Goal: Task Accomplishment & Management: Manage account settings

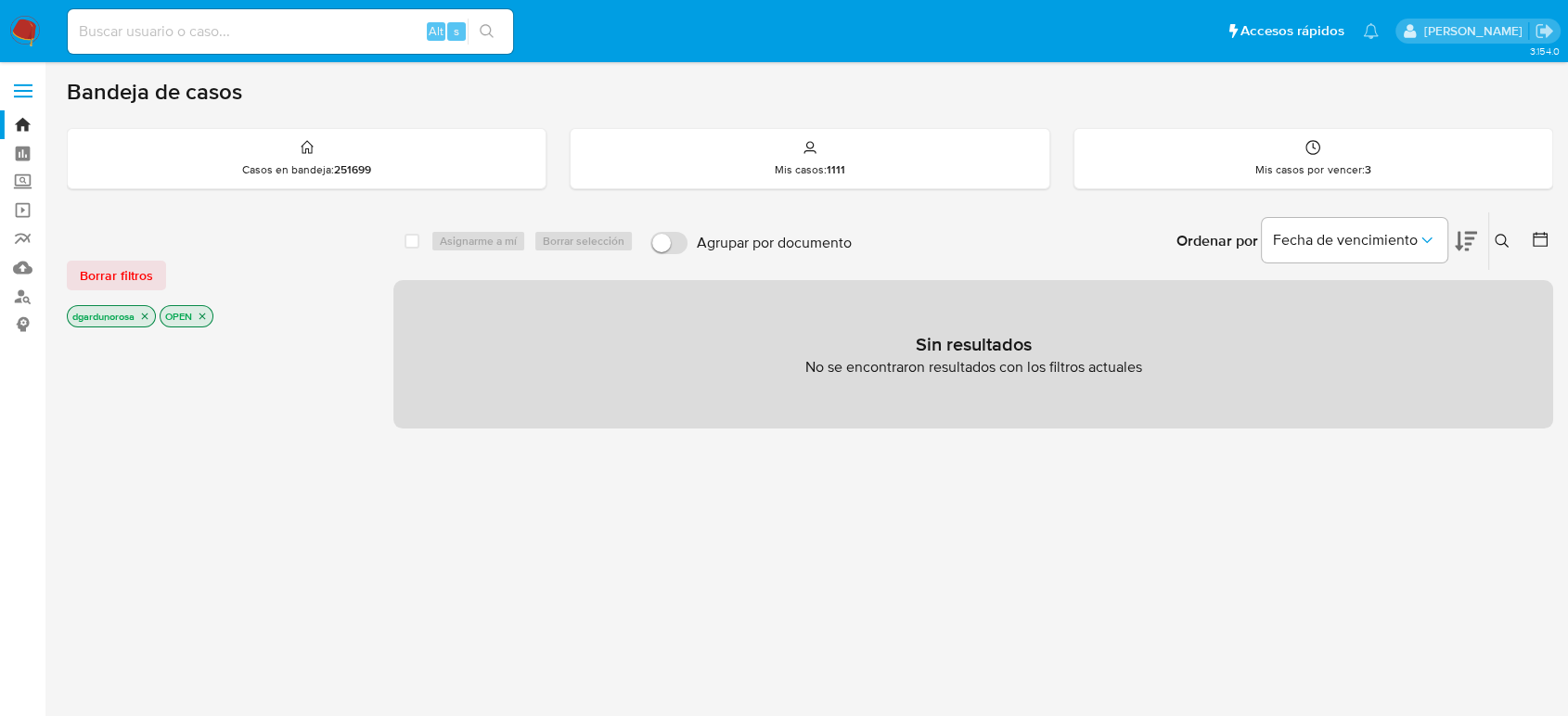
drag, startPoint x: 152, startPoint y: 283, endPoint x: 140, endPoint y: 271, distance: 17.0
click at [149, 280] on button "Borrar filtros" at bounding box center [116, 276] width 99 height 30
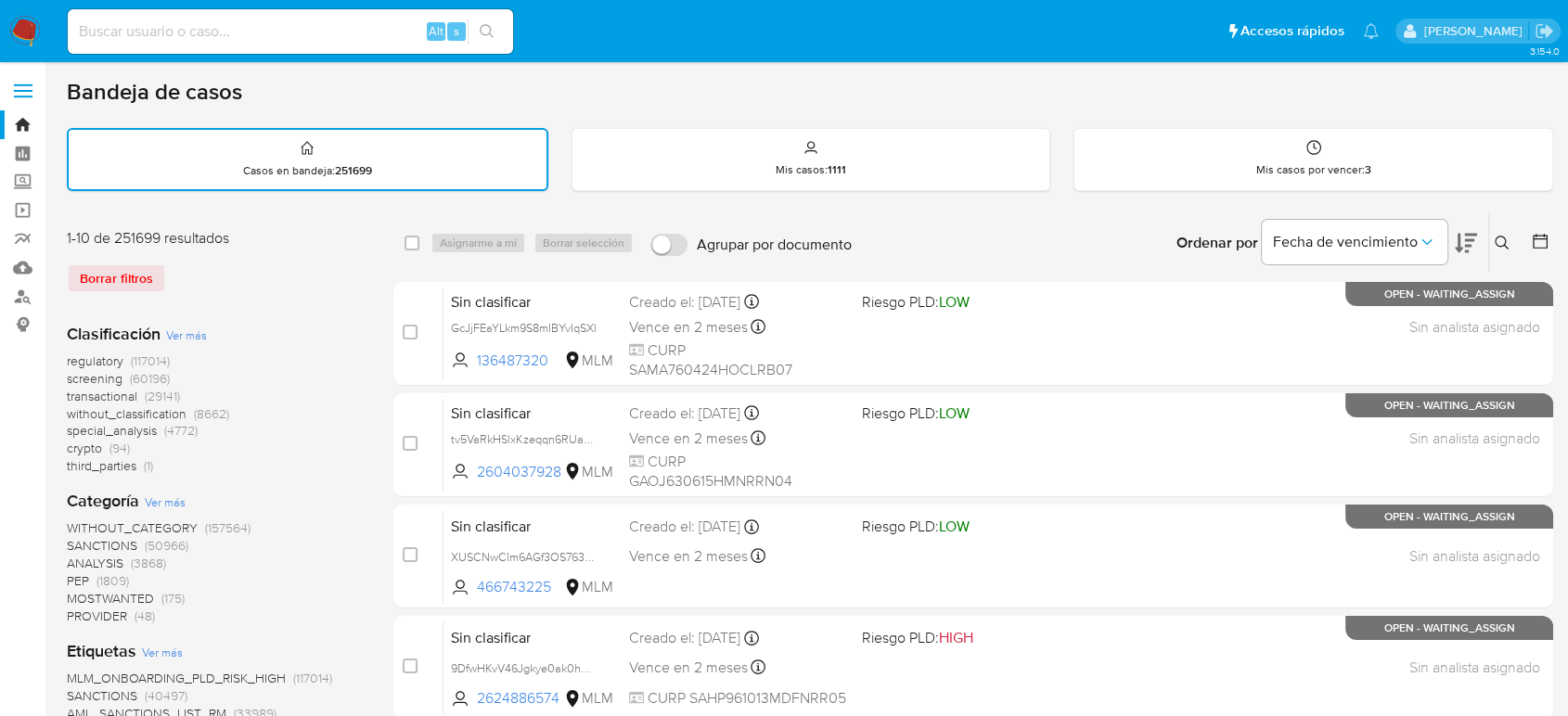
click at [1505, 245] on icon at bounding box center [1502, 243] width 14 height 14
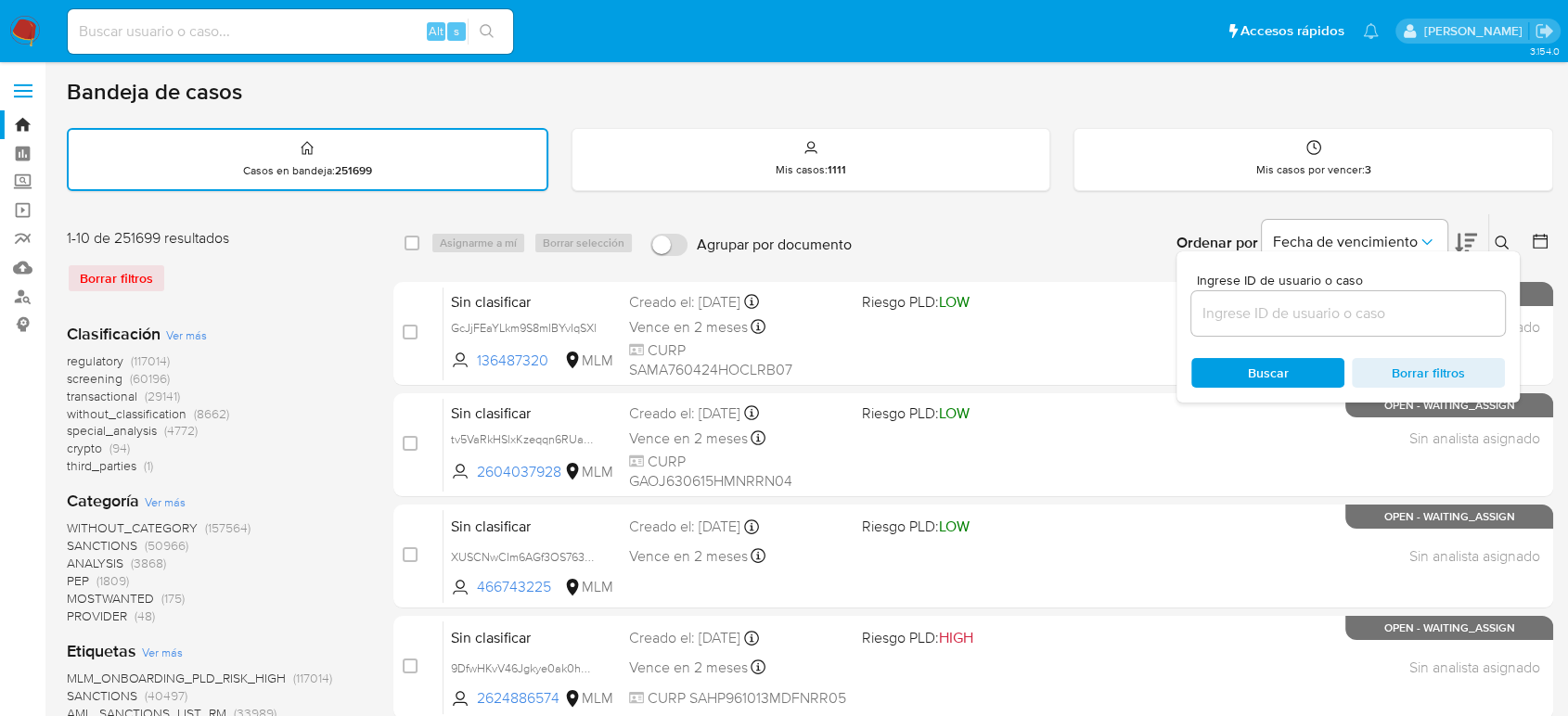
click at [1234, 312] on input at bounding box center [1348, 313] width 313 height 24
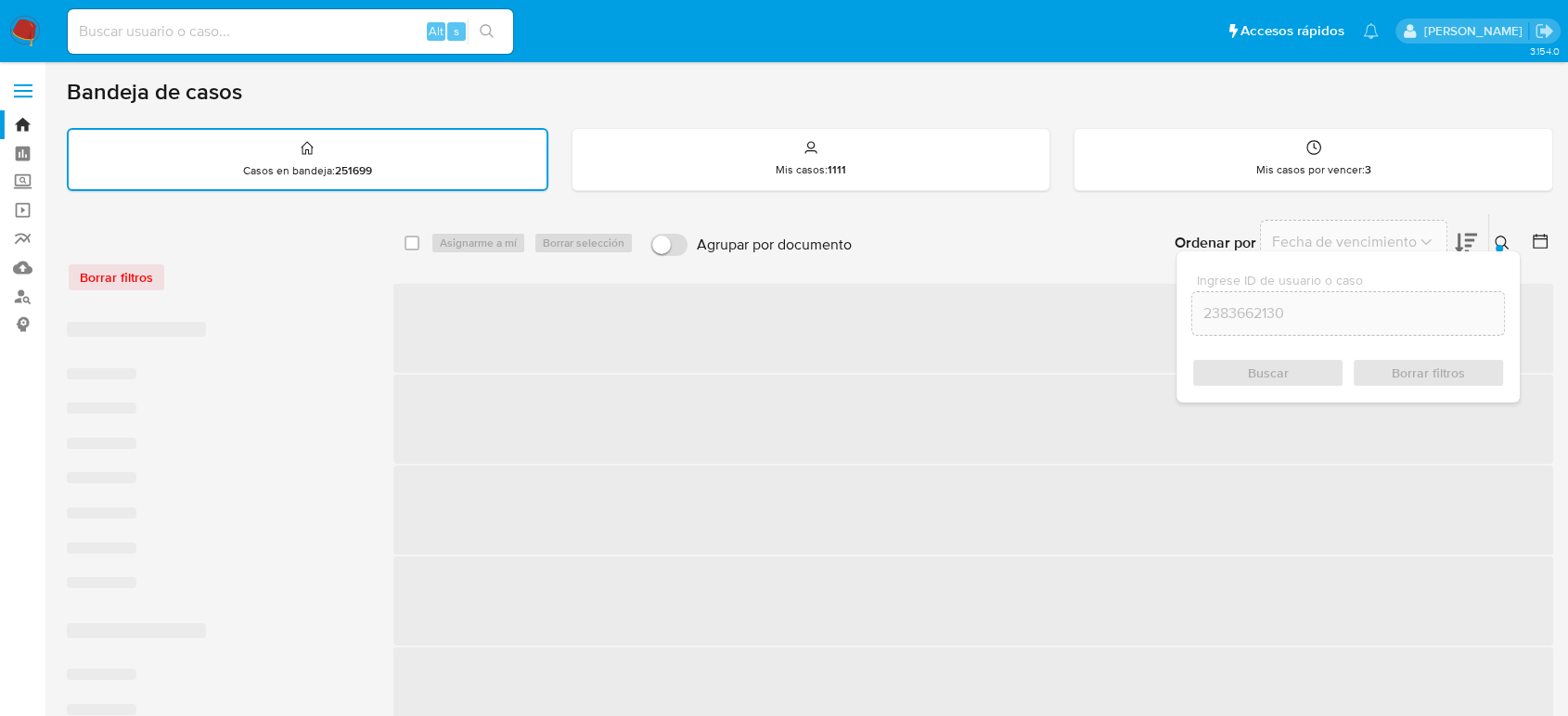
click at [1502, 238] on icon at bounding box center [1502, 243] width 15 height 15
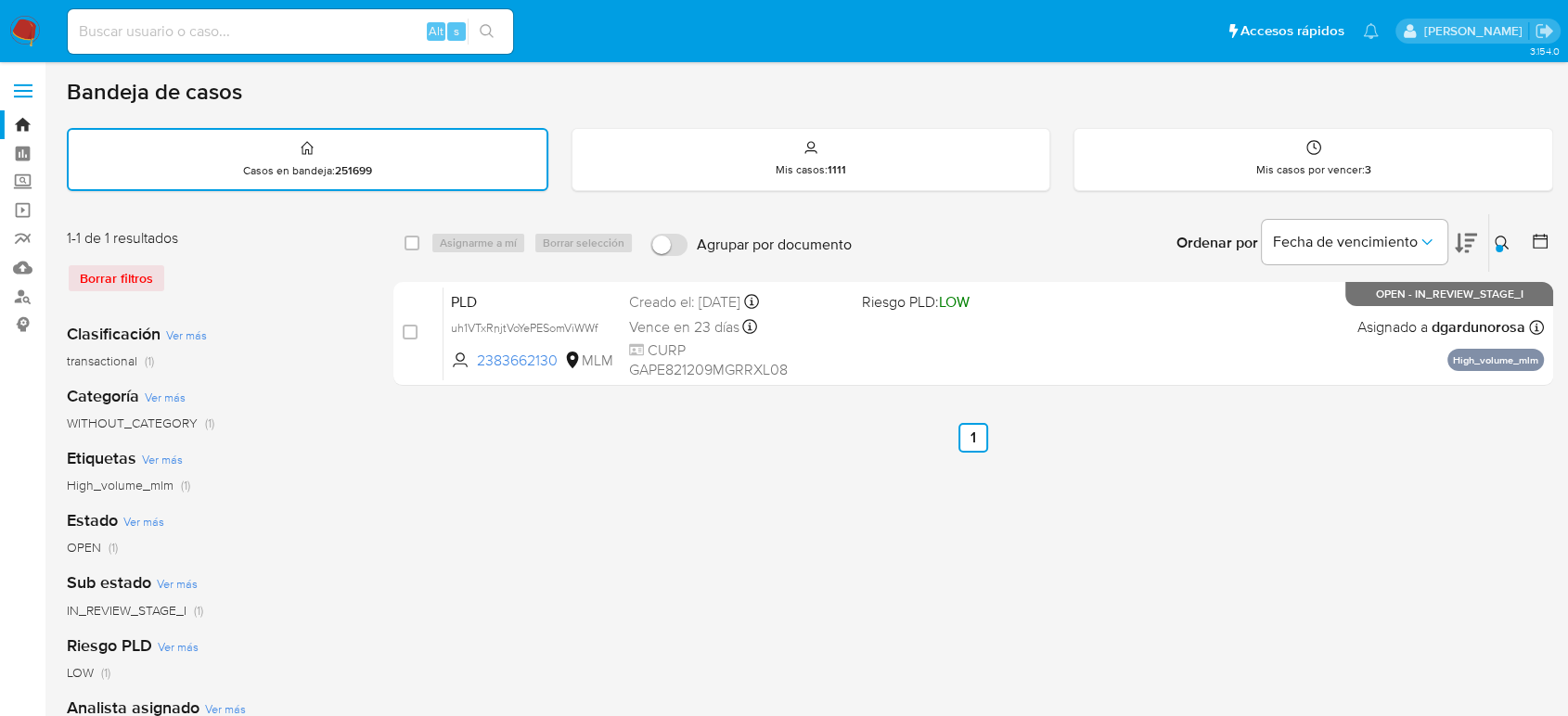
click at [1500, 241] on icon at bounding box center [1502, 243] width 15 height 15
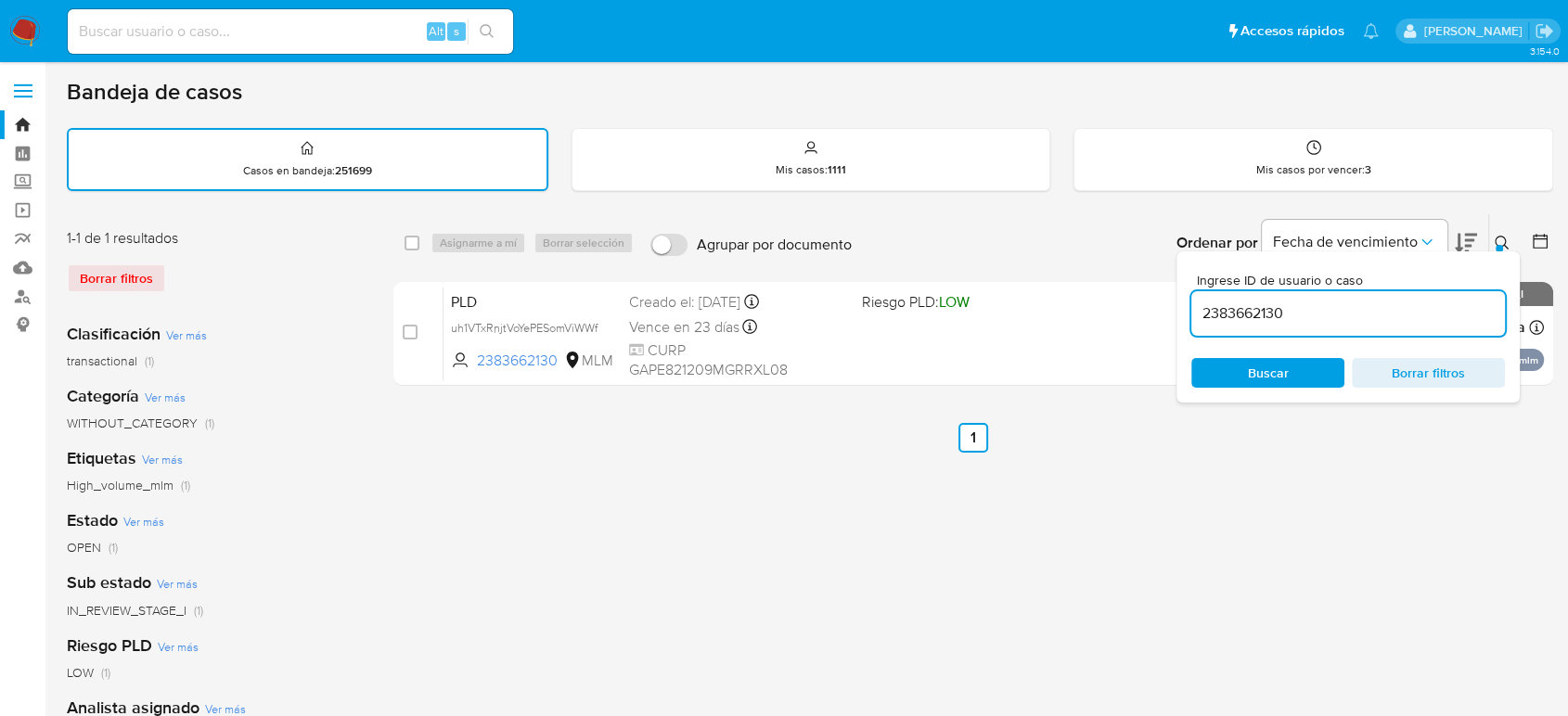
click at [1256, 309] on input "2383662130" at bounding box center [1348, 313] width 313 height 24
type input "2249477034"
click at [1502, 223] on div "Ingrese ID de usuario o caso 2249477034 Buscar Borrar filtros" at bounding box center [1504, 243] width 32 height 58
click at [1504, 236] on icon at bounding box center [1502, 243] width 14 height 14
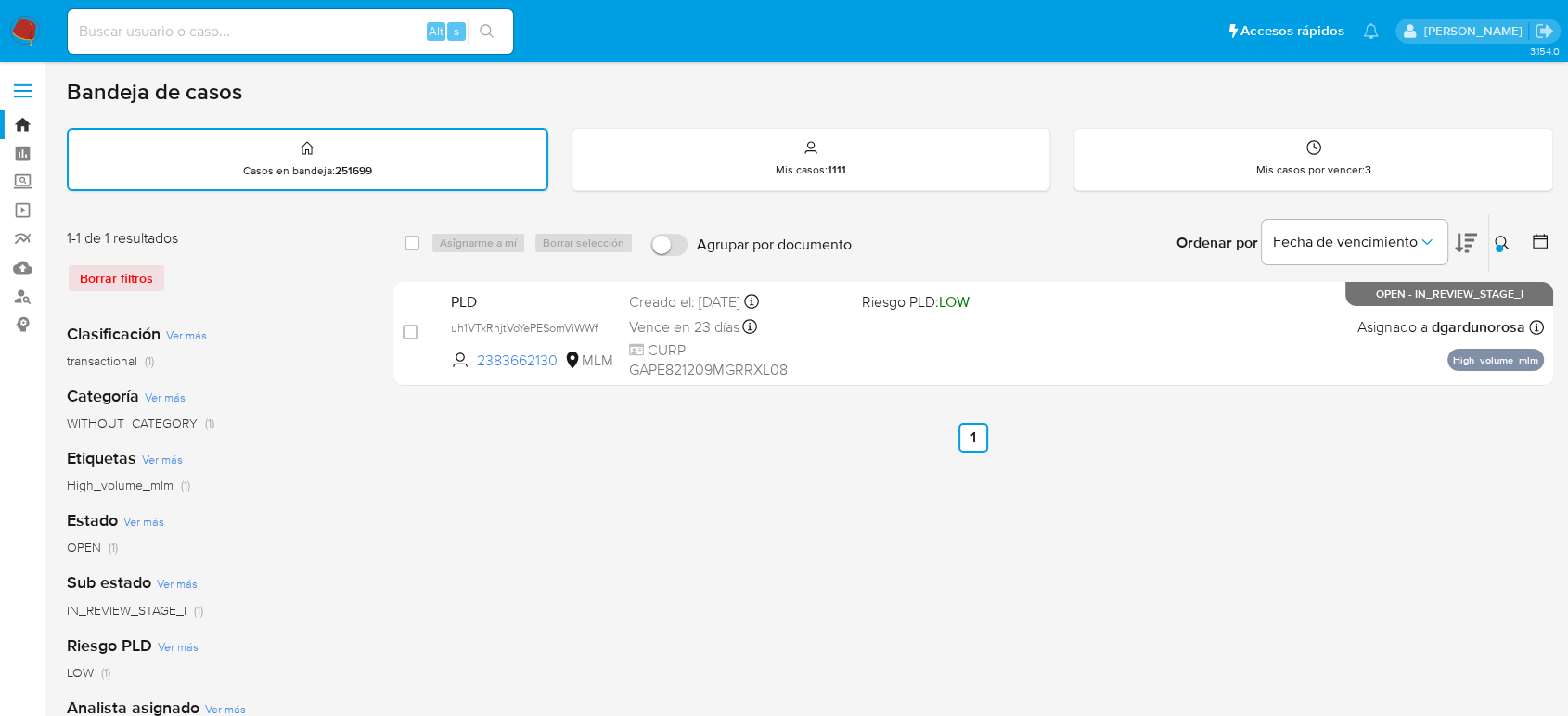
click at [1503, 245] on icon at bounding box center [1502, 243] width 15 height 15
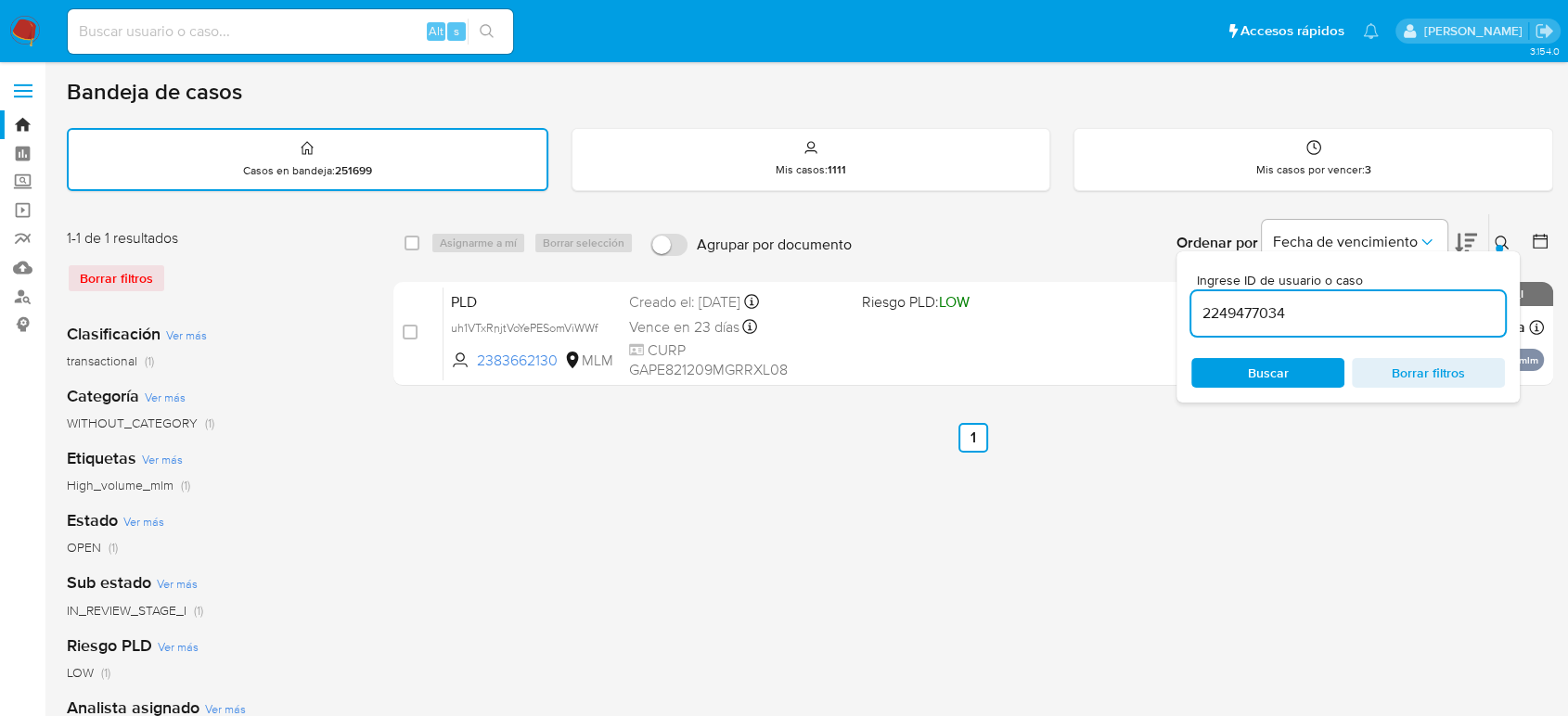
click at [1276, 315] on input "2249477034" at bounding box center [1348, 313] width 313 height 24
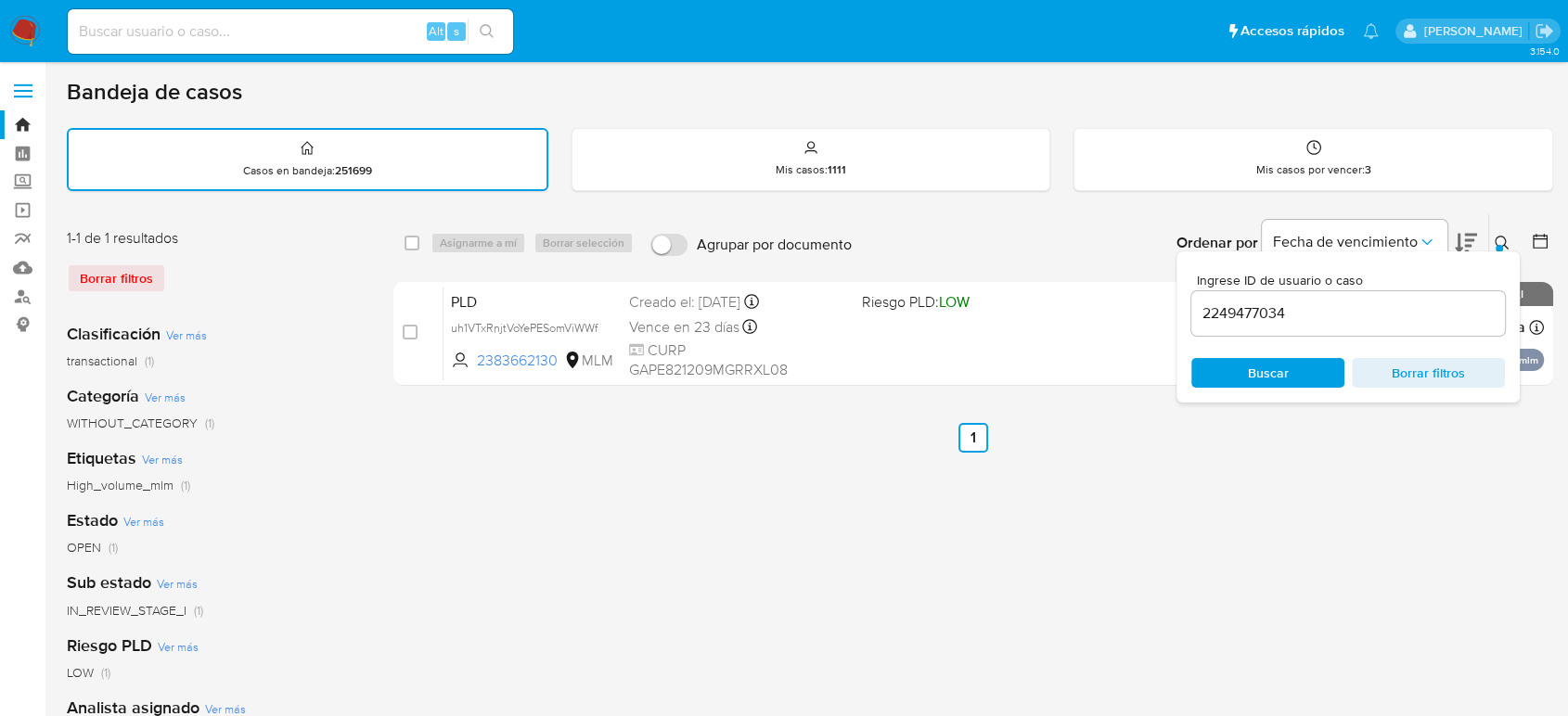
click at [1502, 232] on button at bounding box center [1504, 243] width 31 height 22
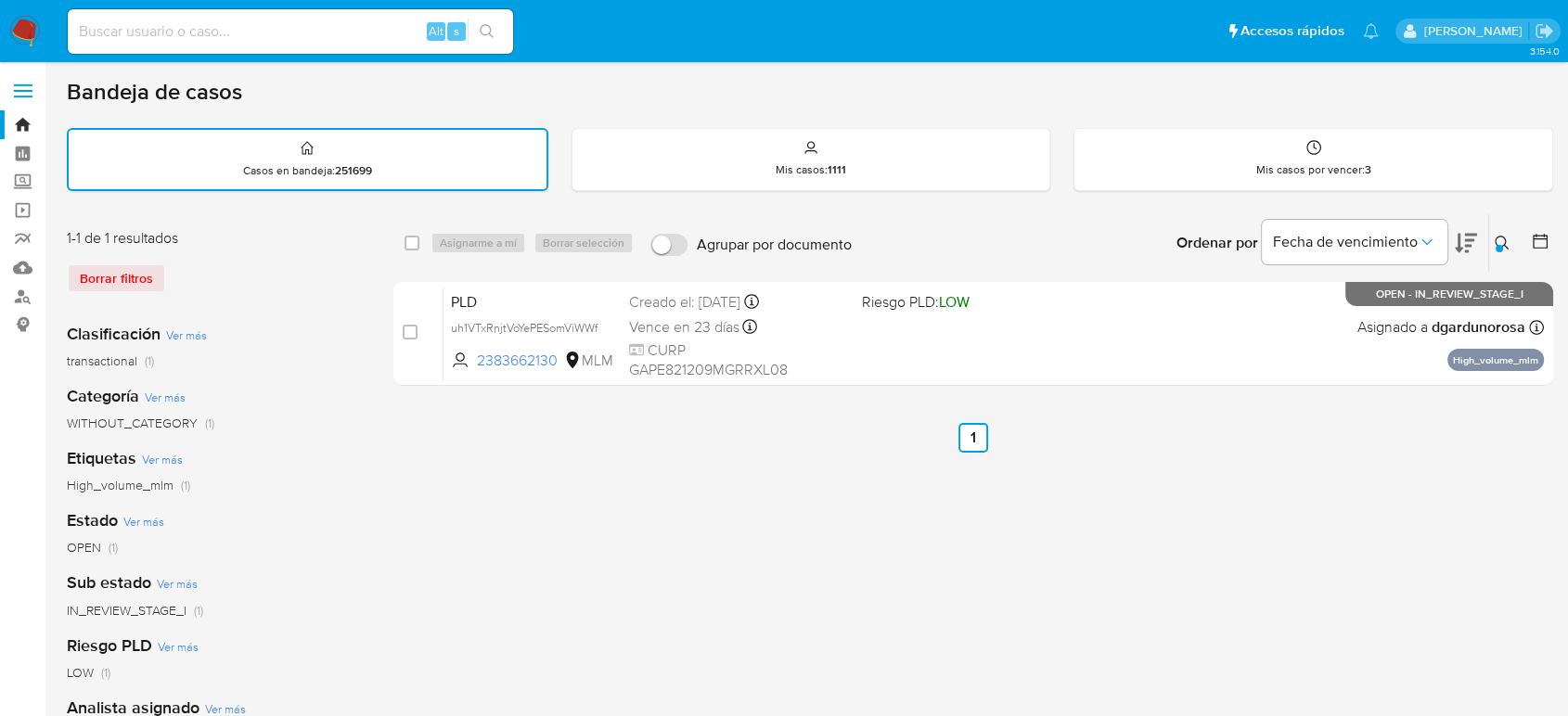
click at [117, 292] on div "1-1 de 1 resultados Borrar filtros" at bounding box center [214, 268] width 297 height 79
click at [125, 276] on div "Borrar filtros" at bounding box center [214, 279] width 297 height 30
click at [512, 543] on div "select-all-cases-checkbox Asignarme a mí Borrar selección Agrupar por documento…" at bounding box center [973, 620] width 1159 height 814
click at [831, 473] on div "select-all-cases-checkbox Asignarme a mí Borrar selección Agrupar por documento…" at bounding box center [973, 620] width 1159 height 814
click at [26, 43] on img at bounding box center [25, 32] width 32 height 32
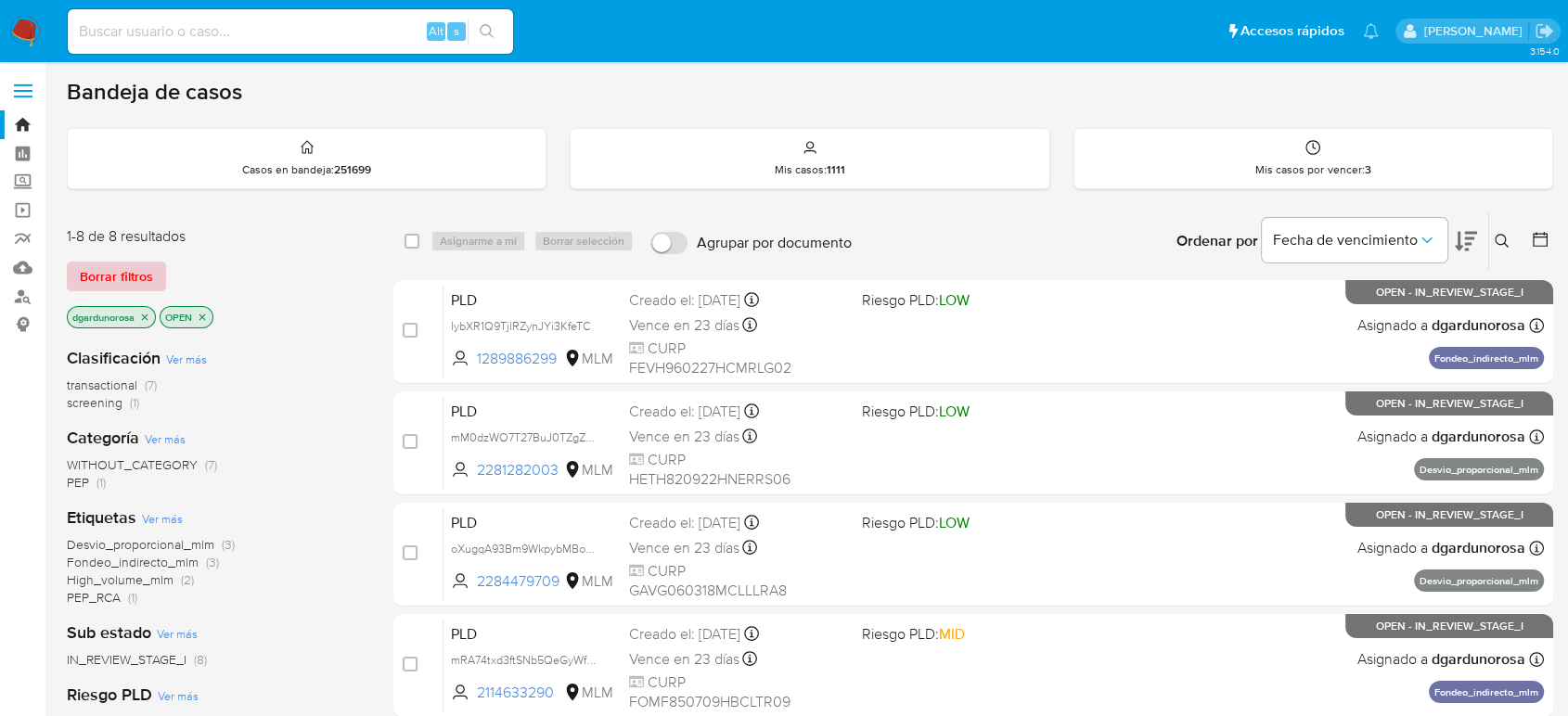
click at [141, 279] on span "Borrar filtros" at bounding box center [116, 277] width 73 height 26
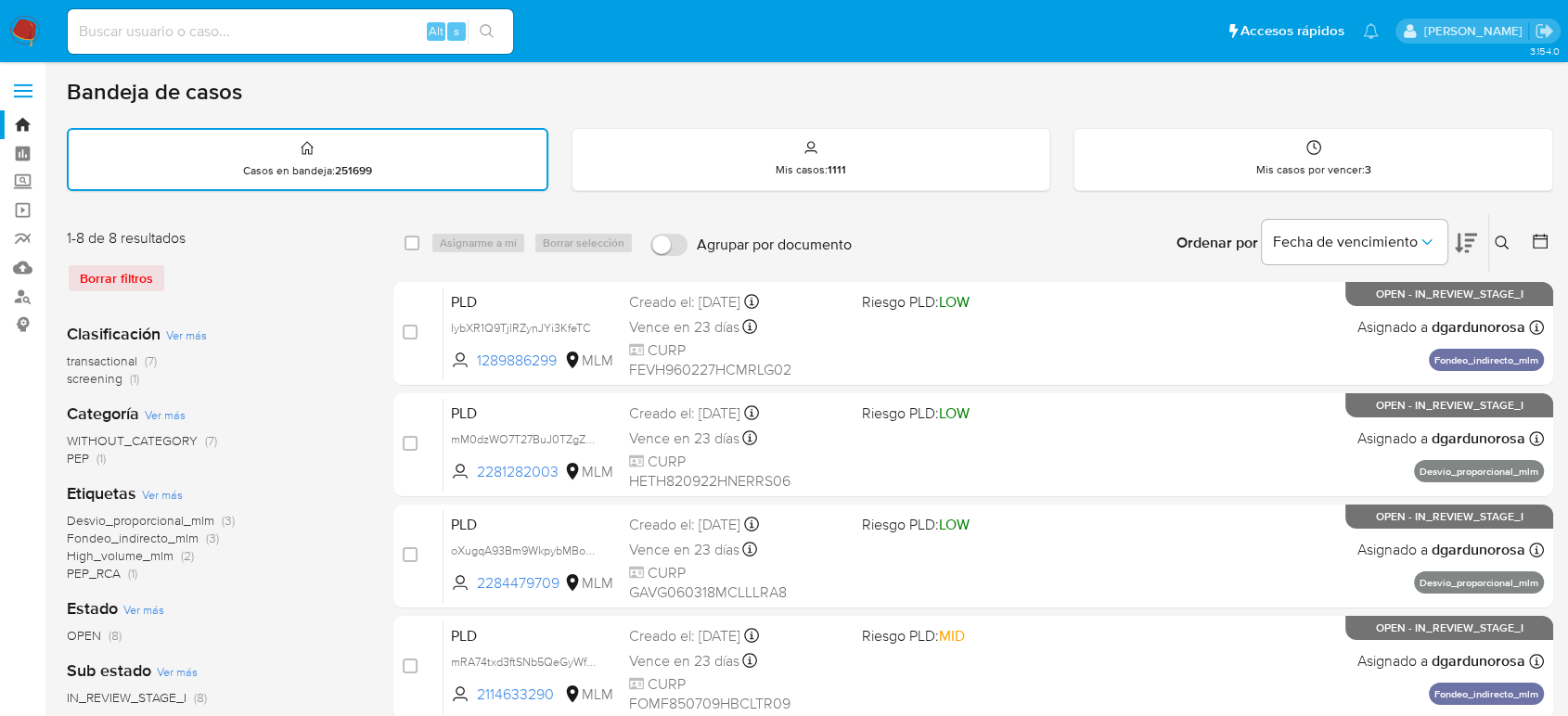
click at [1499, 240] on icon at bounding box center [1502, 243] width 15 height 15
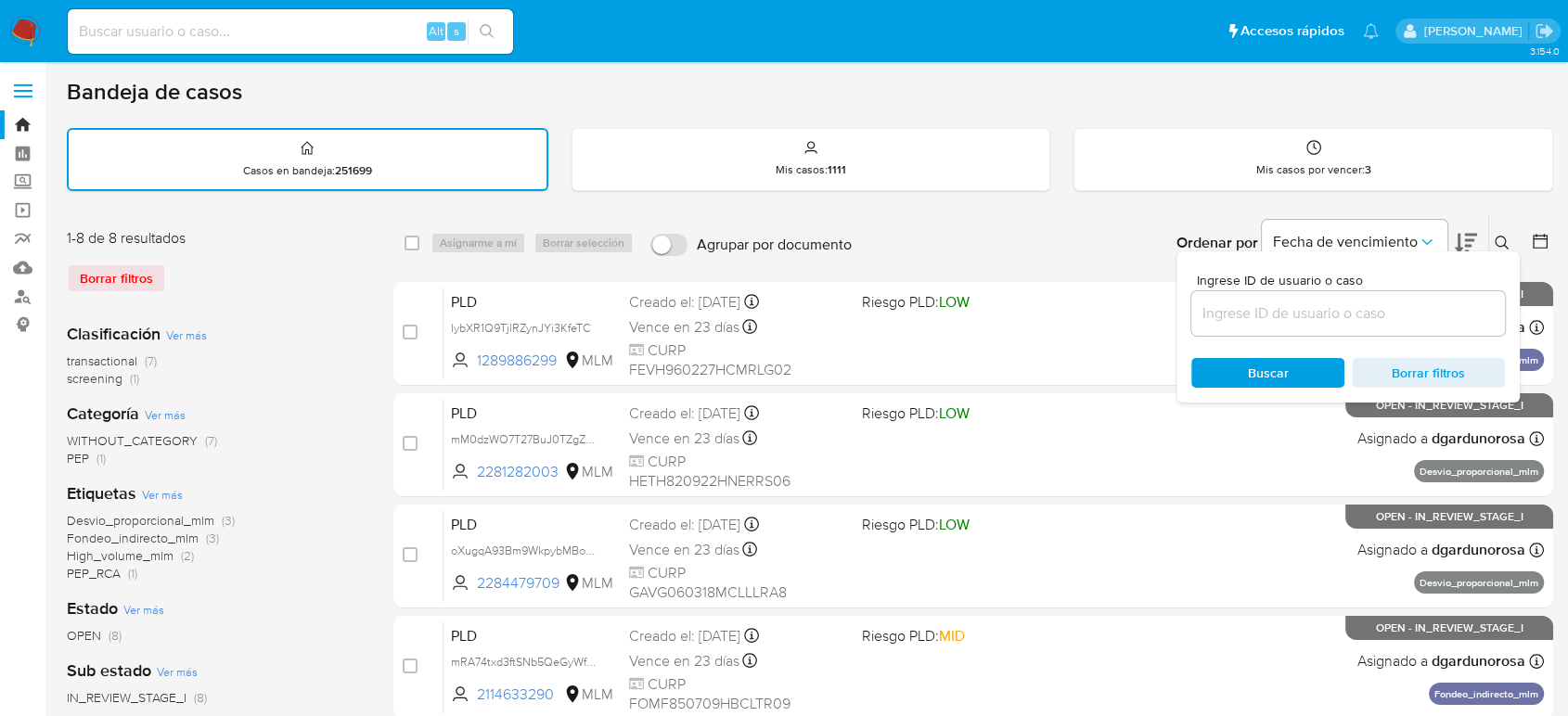
click at [1384, 320] on input at bounding box center [1348, 313] width 313 height 24
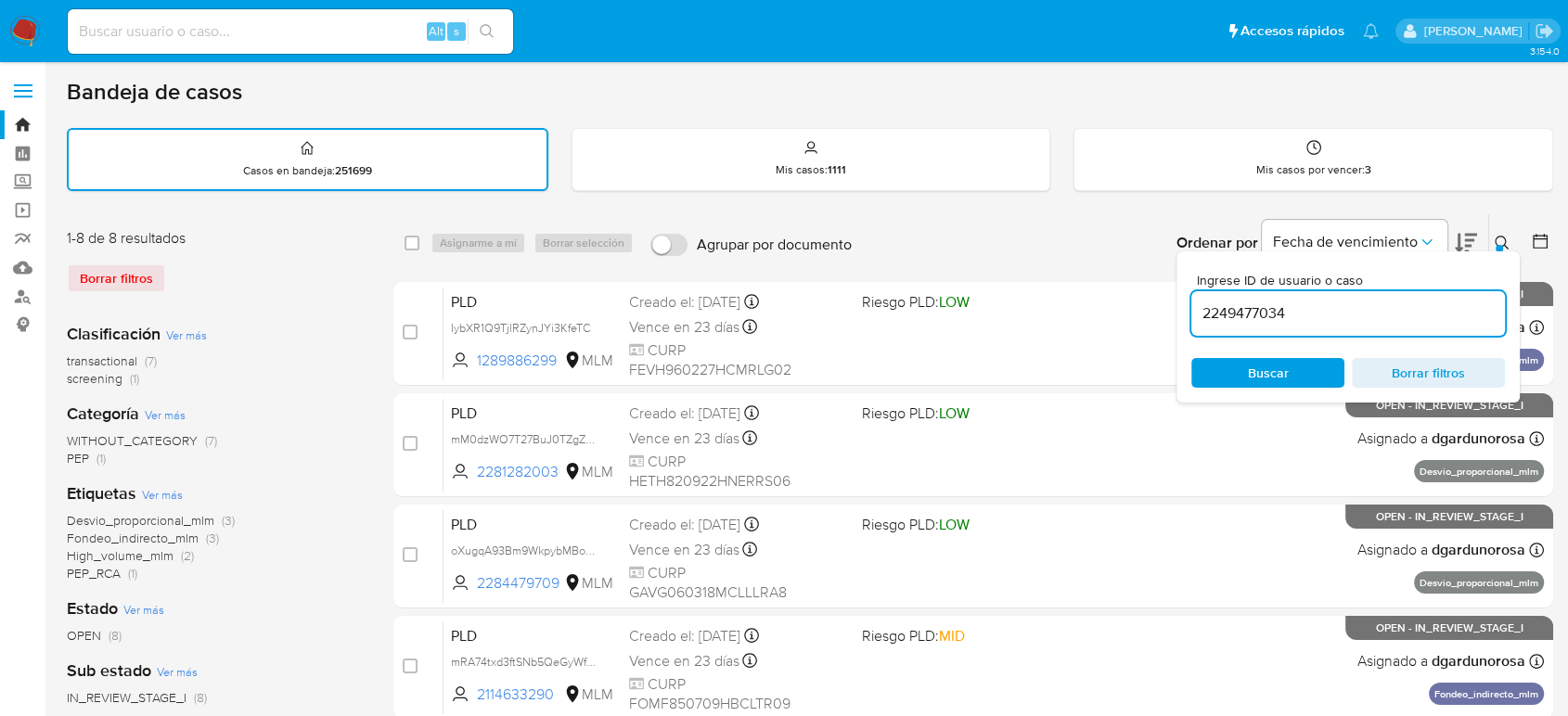
type input "2249477034"
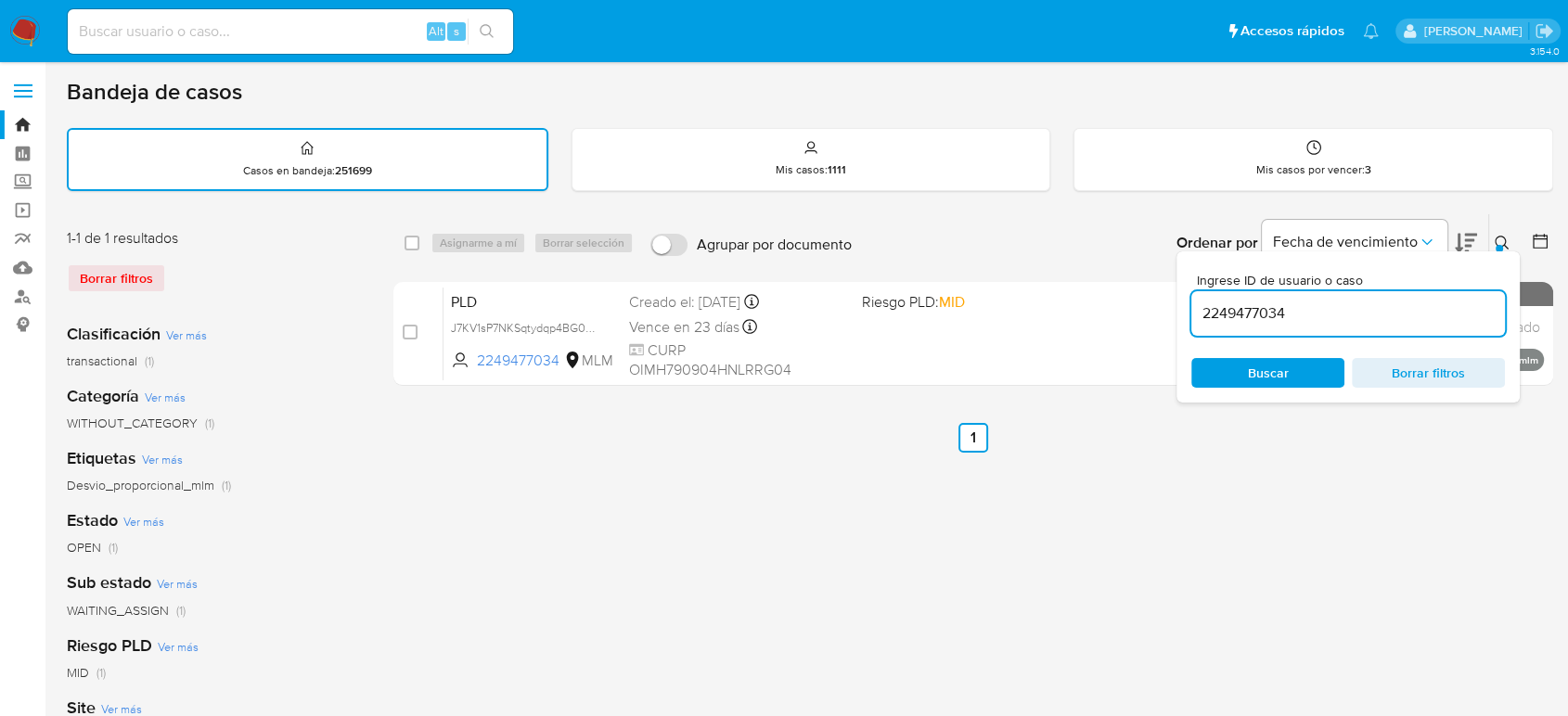
click at [1513, 244] on button at bounding box center [1504, 243] width 31 height 22
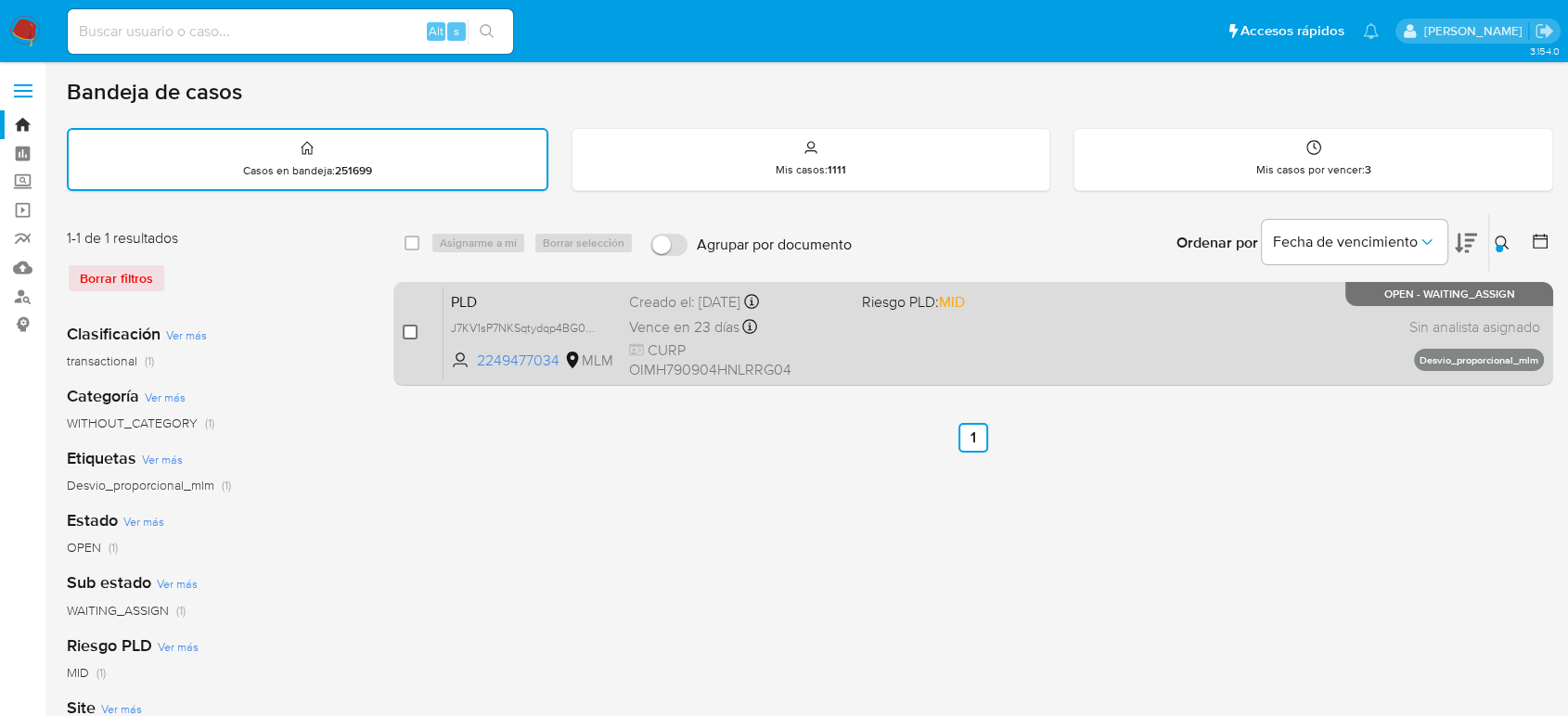
click at [410, 337] on input "checkbox" at bounding box center [410, 331] width 15 height 15
checkbox input "true"
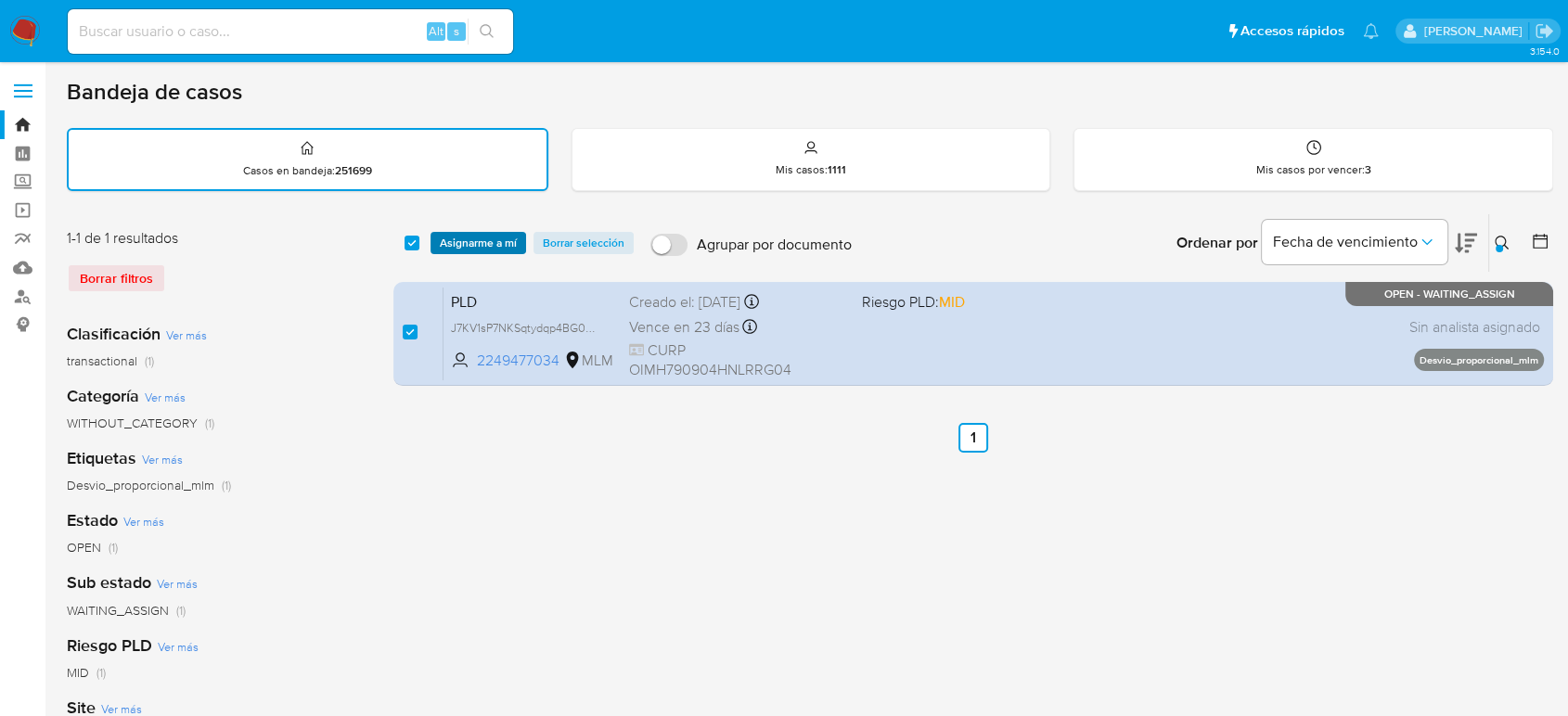
click at [481, 243] on span "Asignarme a mí" at bounding box center [478, 243] width 77 height 19
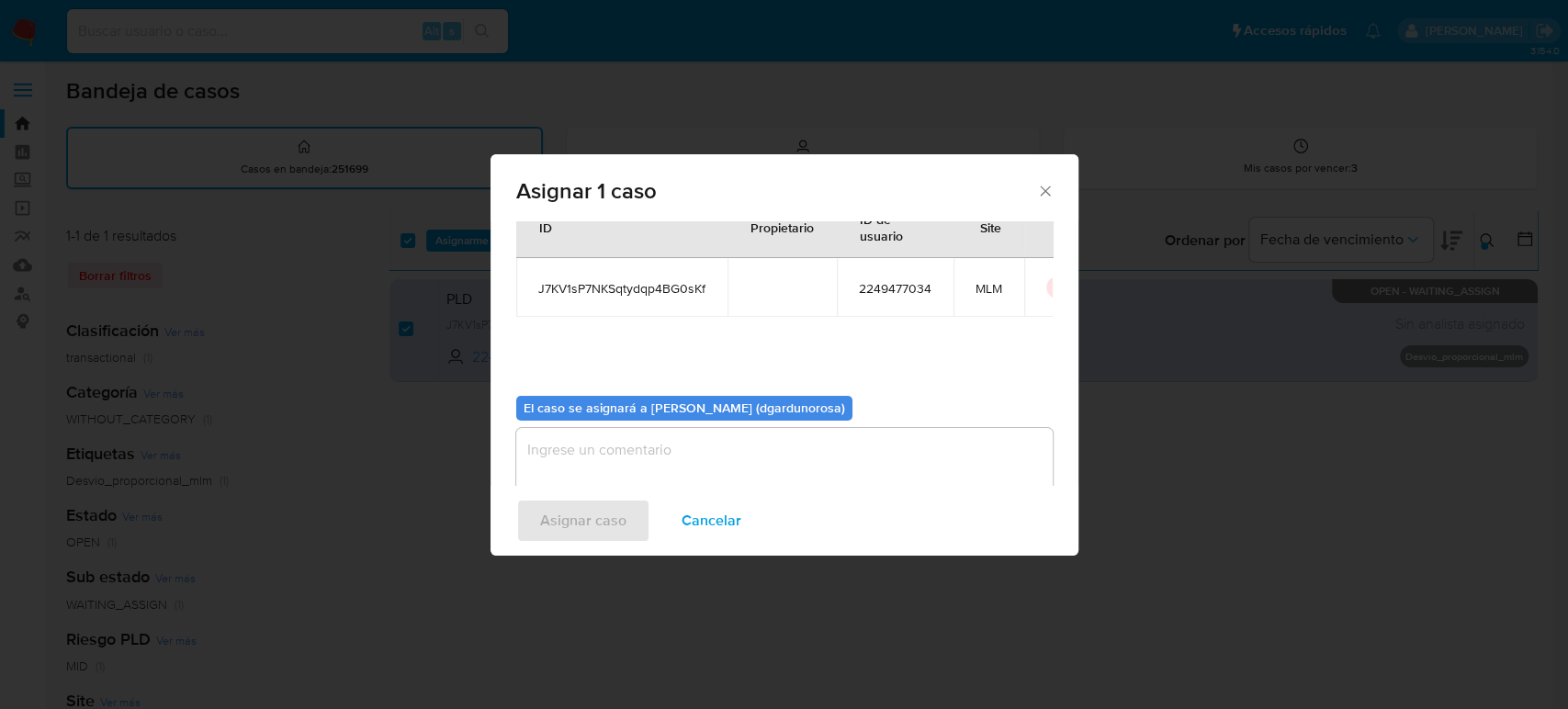
scroll to position [93, 0]
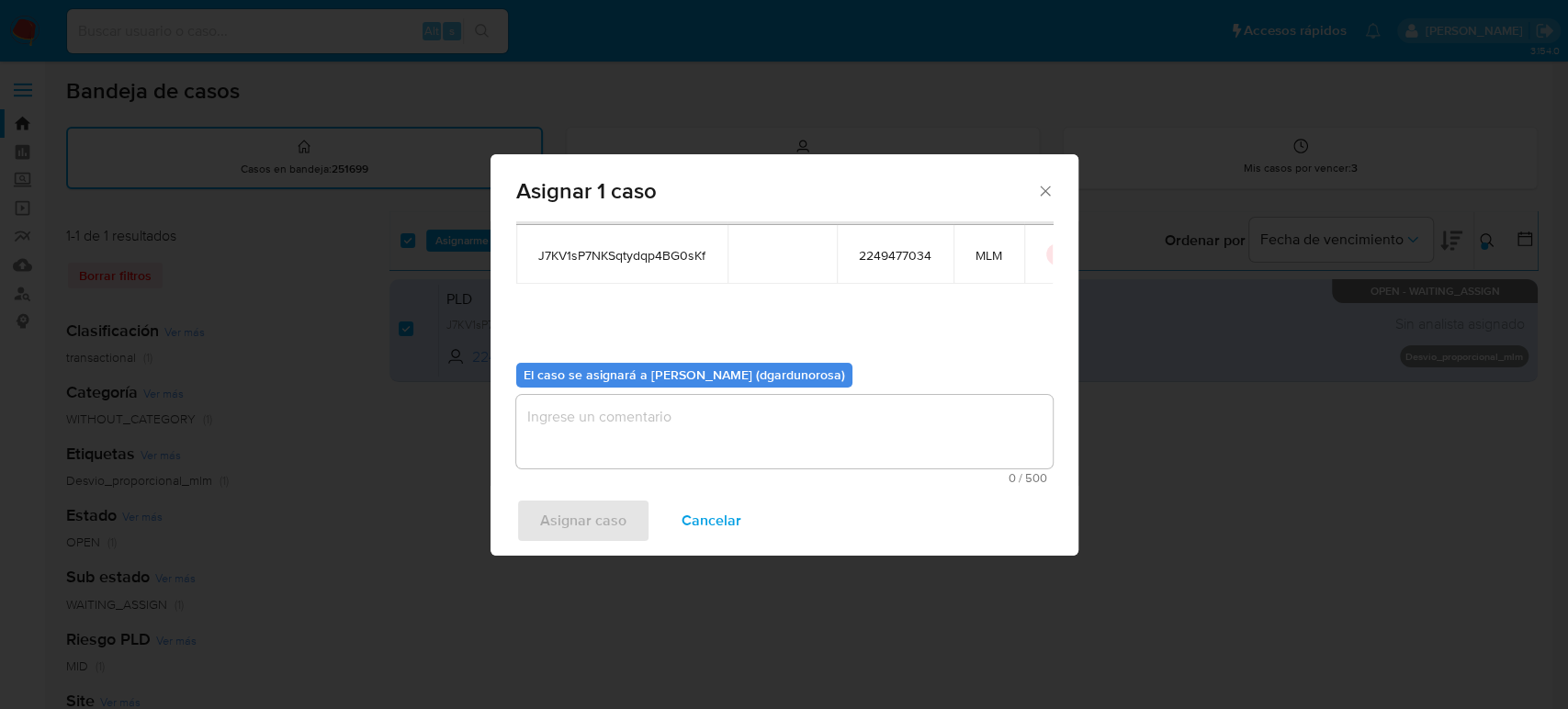
click at [793, 418] on textarea "assign-modal" at bounding box center [784, 431] width 536 height 74
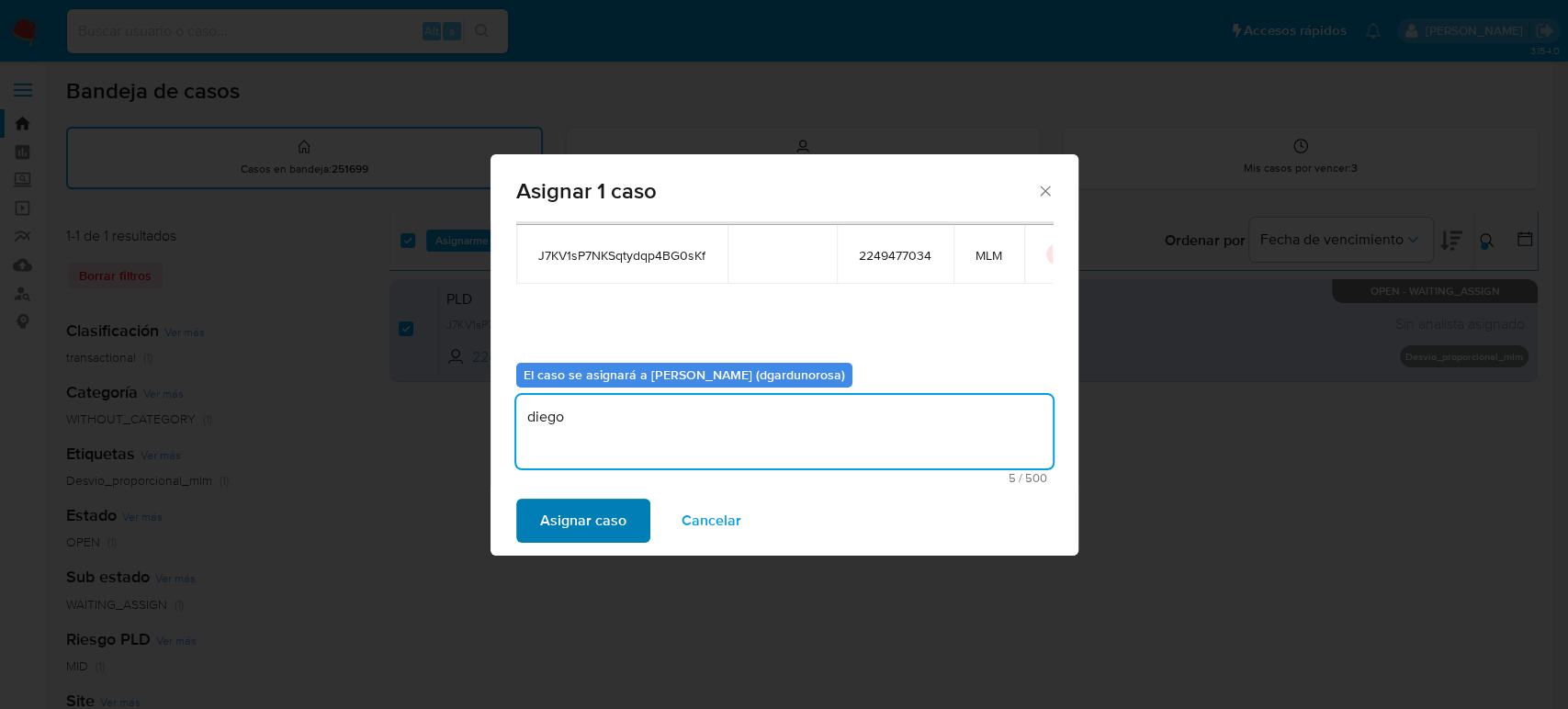
type textarea "diego"
click at [570, 519] on span "Asignar caso" at bounding box center [583, 520] width 86 height 40
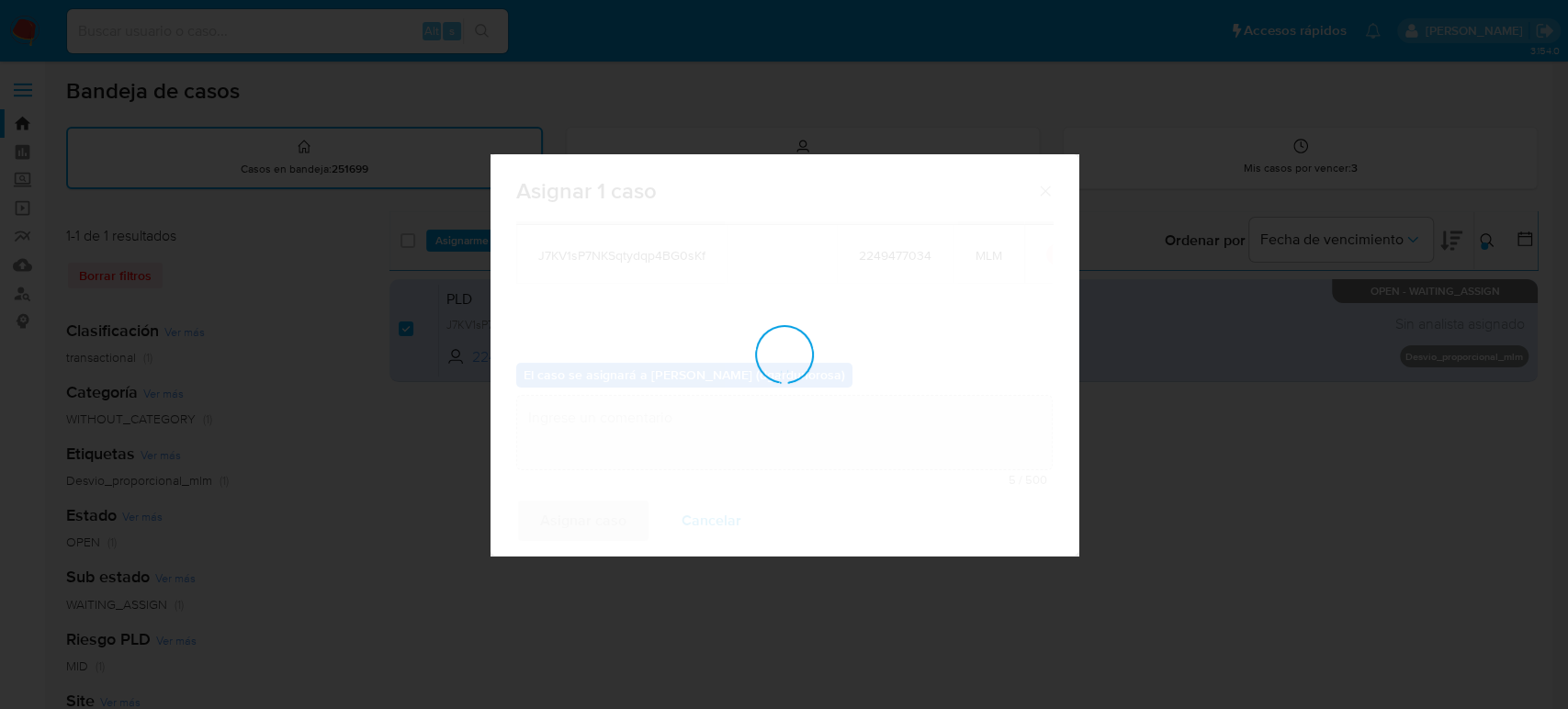
checkbox input "false"
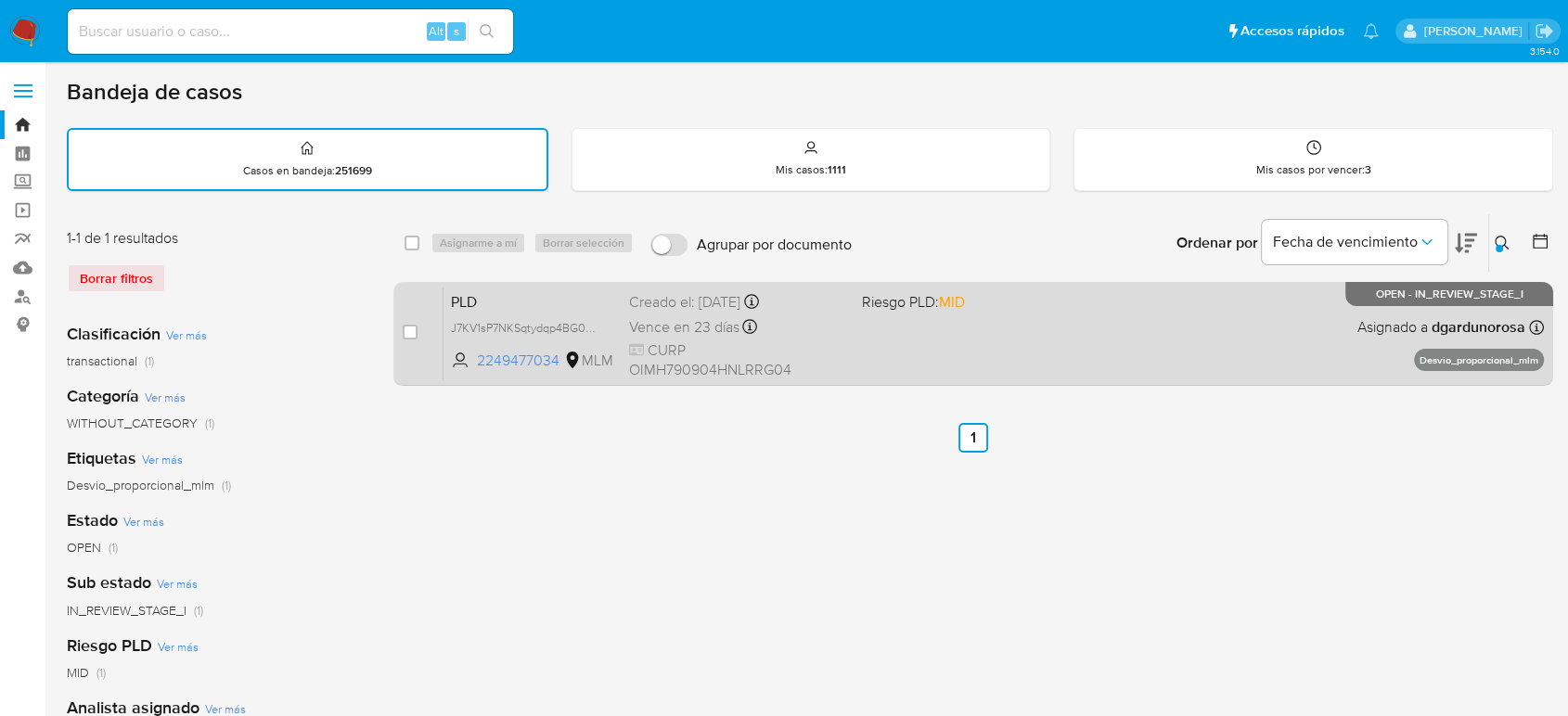
click at [1129, 326] on div "PLD J7KV1sP7NKSqtydqp4BG0sKf 2249477034 MLM Riesgo PLD: MID Creado el: 12/07/20…" at bounding box center [993, 333] width 1100 height 93
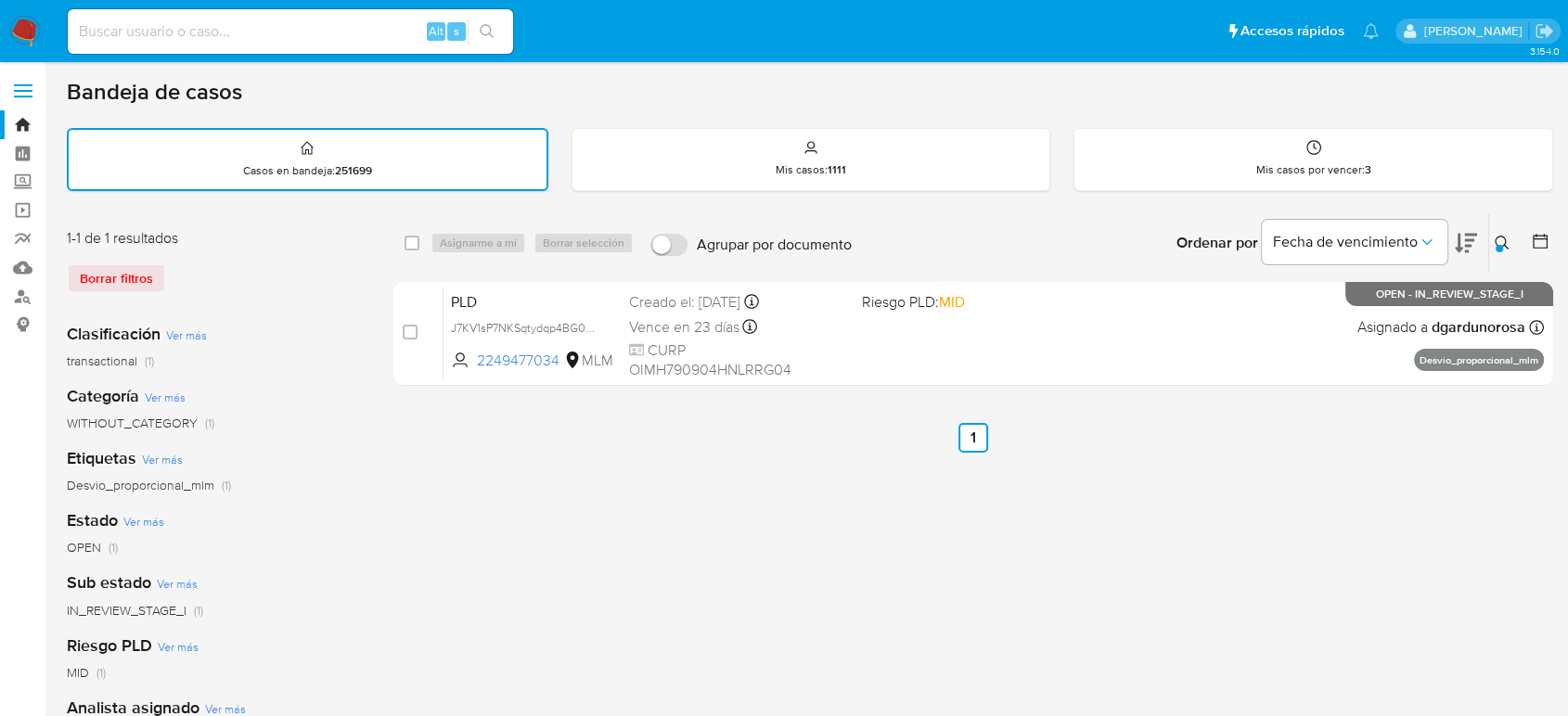
click at [1502, 251] on button at bounding box center [1504, 243] width 31 height 22
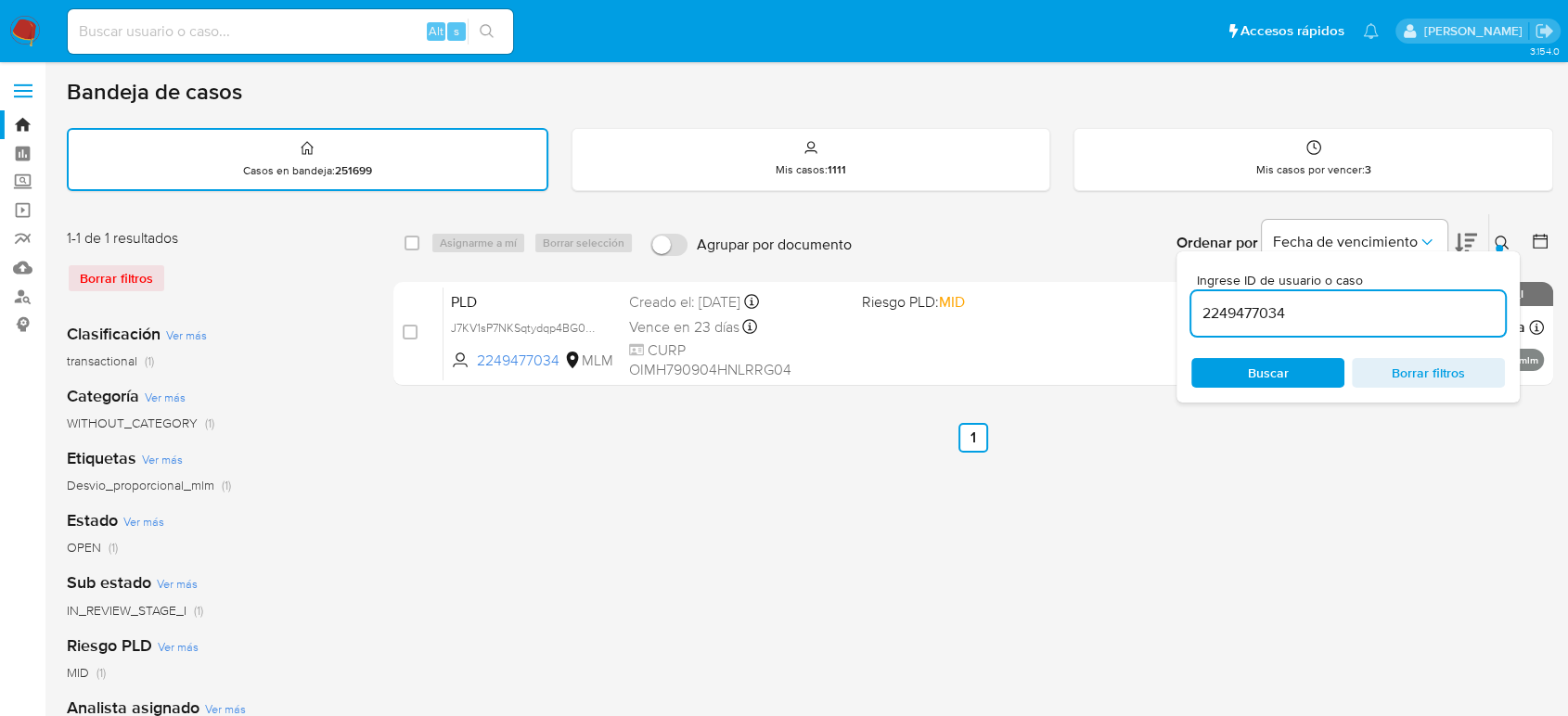
click at [1206, 318] on input "2249477034" at bounding box center [1348, 313] width 313 height 24
click at [1207, 318] on input "2249477034" at bounding box center [1348, 313] width 313 height 24
type input "2222691885"
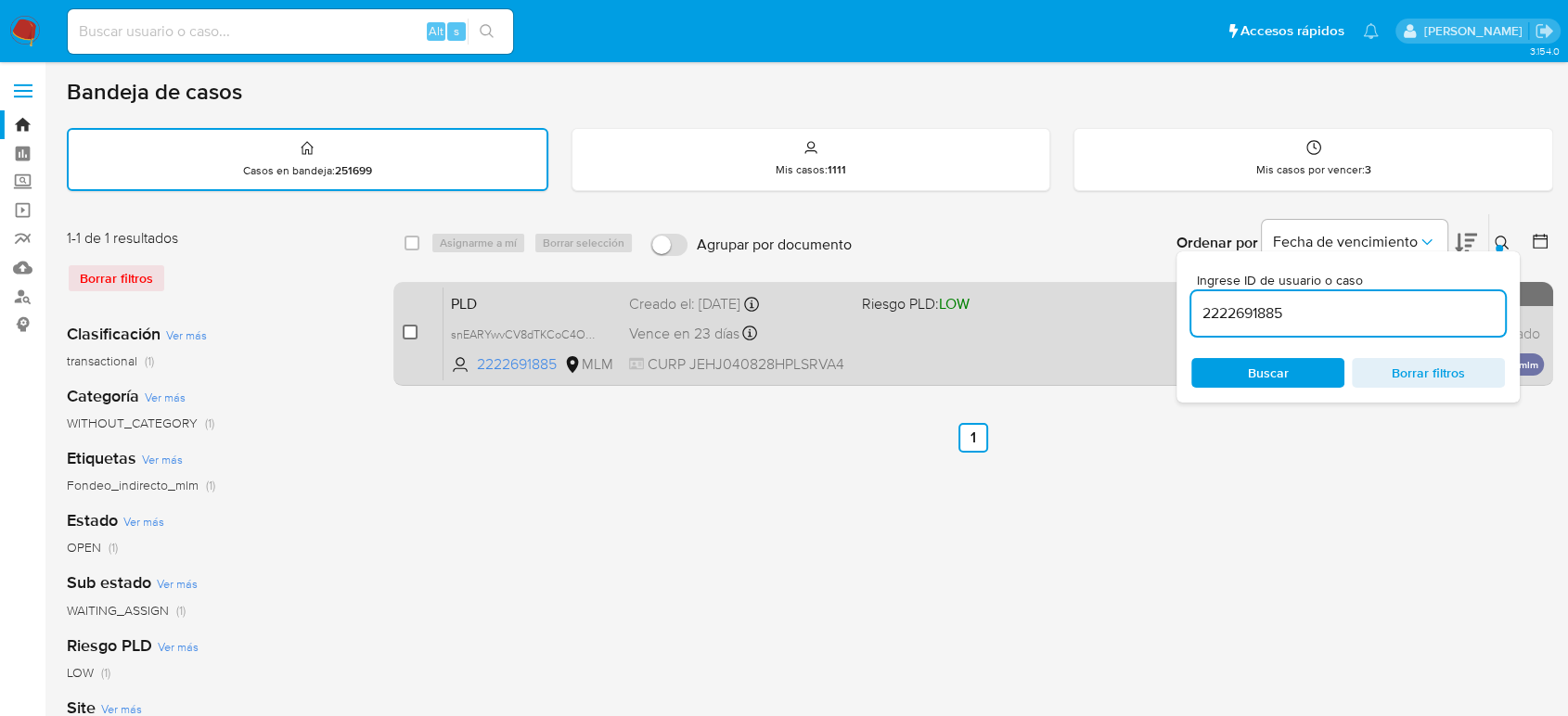
click at [415, 332] on input "checkbox" at bounding box center [410, 331] width 15 height 15
checkbox input "true"
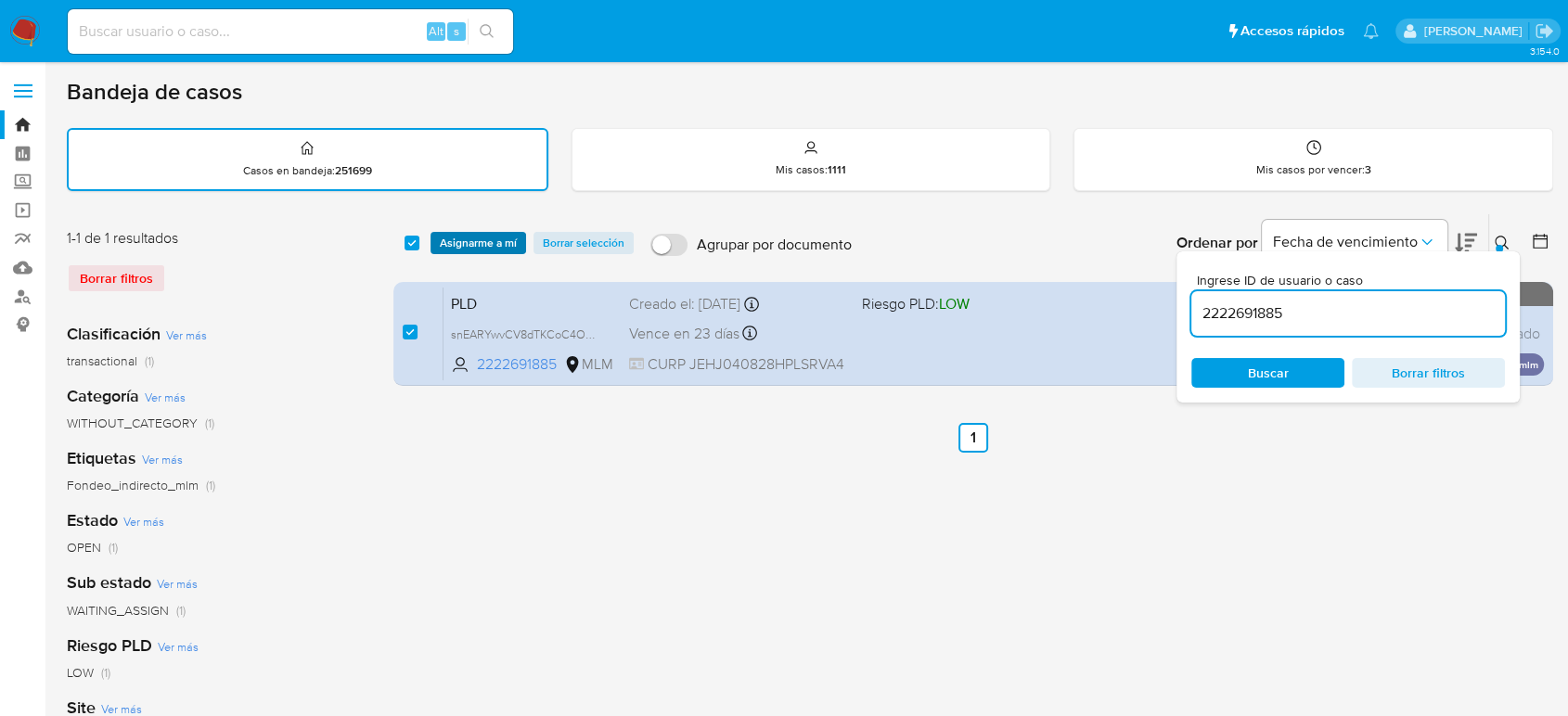
click at [507, 239] on span "Asignarme a mí" at bounding box center [478, 243] width 77 height 19
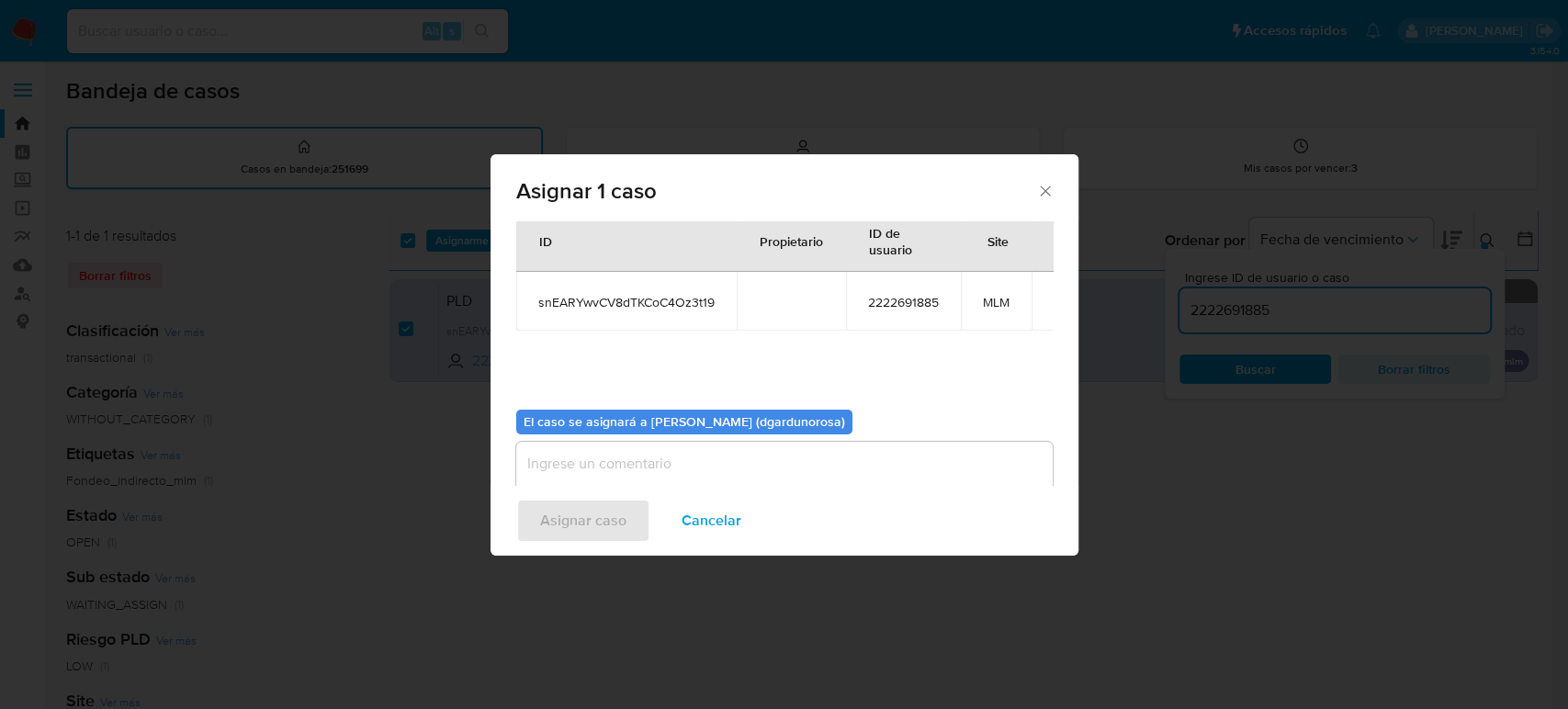
scroll to position [93, 0]
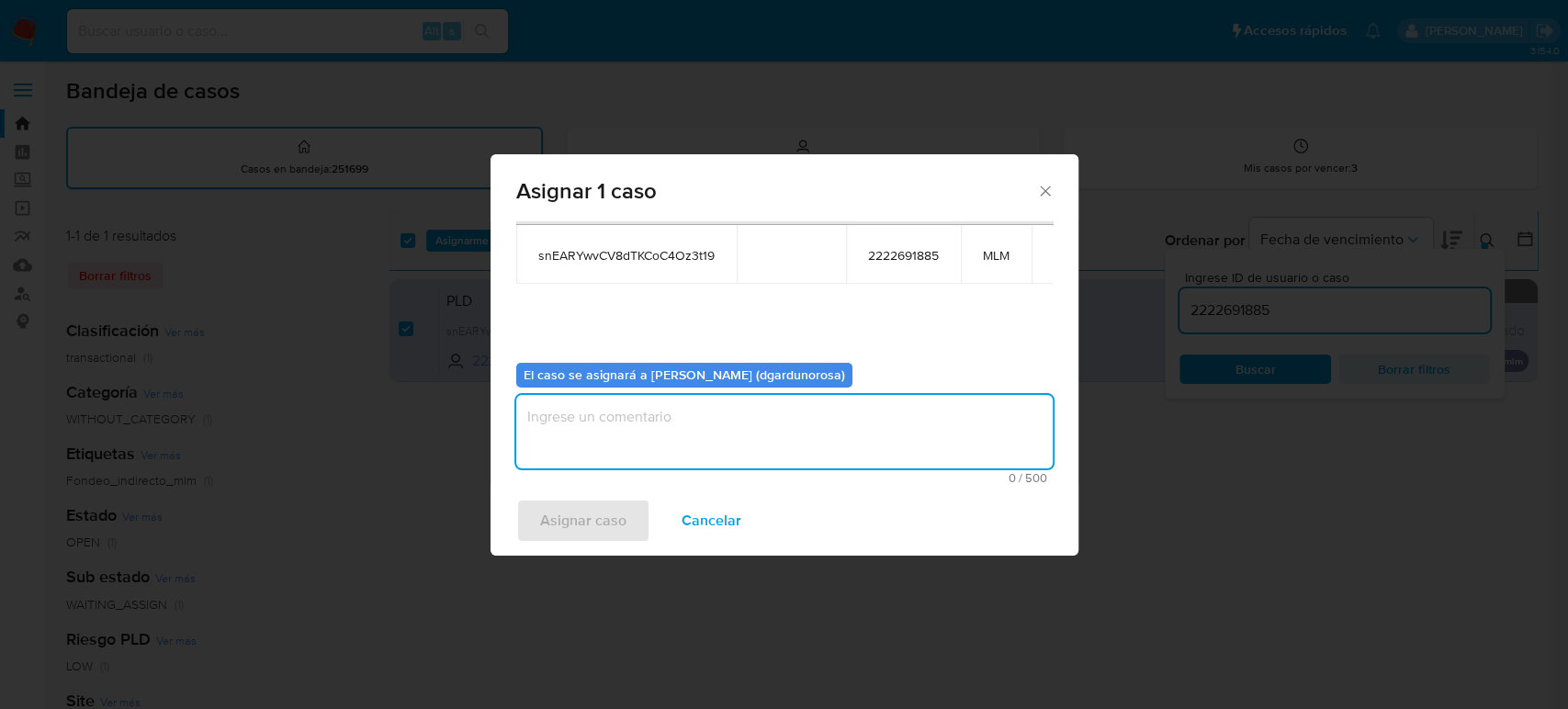
click at [785, 459] on textarea "assign-modal" at bounding box center [784, 431] width 536 height 74
type textarea "diego"
click at [698, 255] on span "snEARYwvCV8dTKCoC4Oz3t19" at bounding box center [626, 255] width 177 height 17
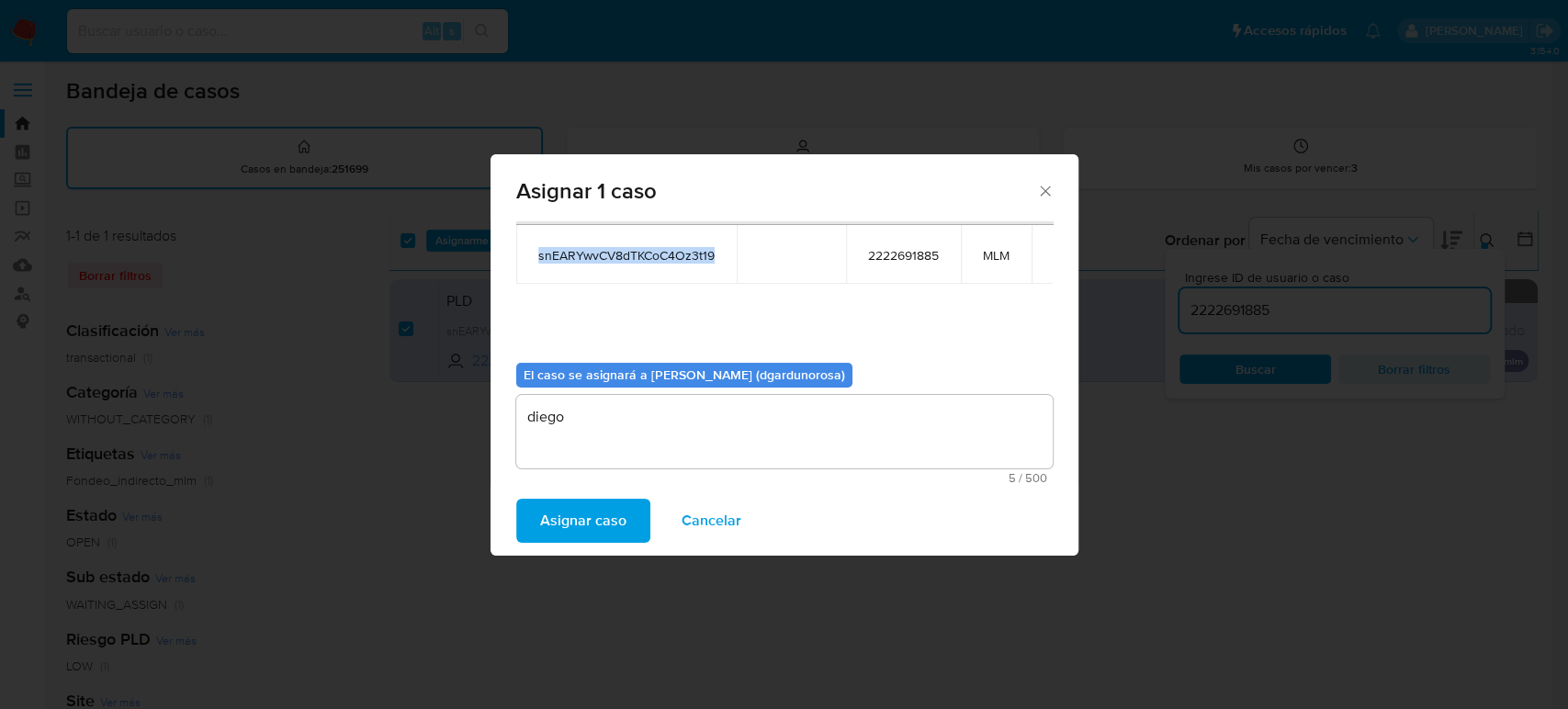
click at [698, 255] on span "snEARYwvCV8dTKCoC4Oz3t19" at bounding box center [626, 255] width 177 height 17
copy span "snEARYwvCV8dTKCoC4Oz3t19"
click at [611, 514] on span "Asignar caso" at bounding box center [583, 520] width 86 height 40
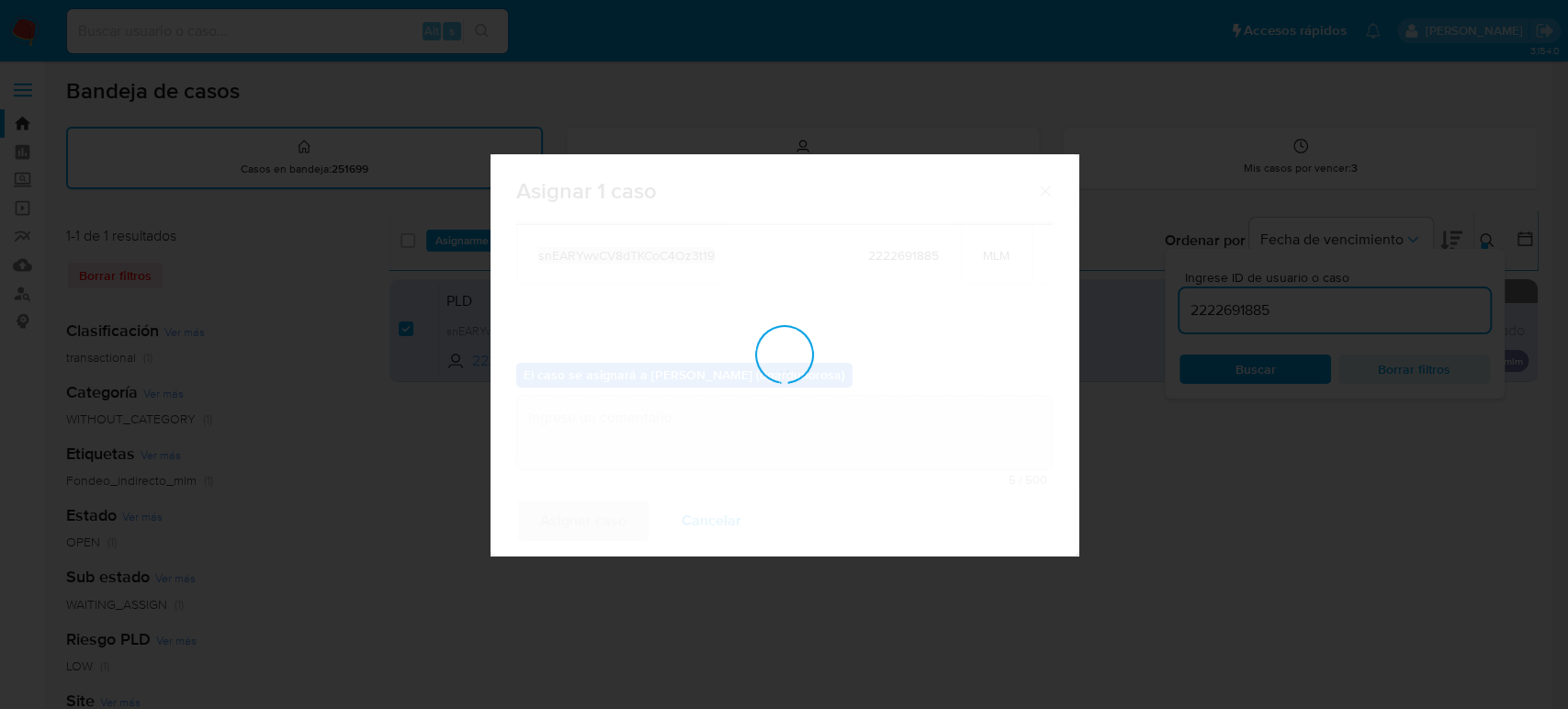
checkbox input "false"
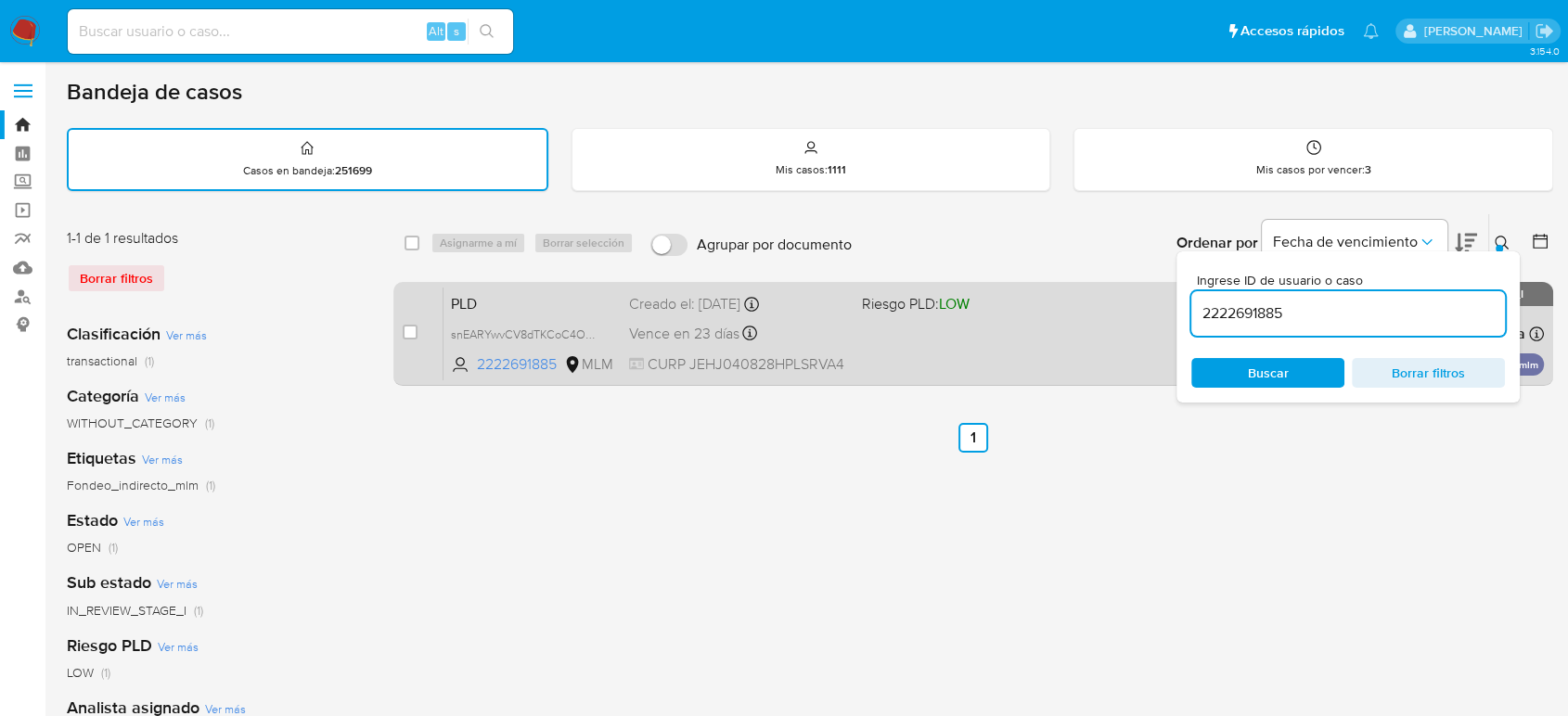
click at [1028, 347] on div "PLD snEARYwvCV8dTKCoC4Oz3t19 2222691885 MLM Riesgo PLD: LOW Creado el: 12/07/20…" at bounding box center [993, 333] width 1100 height 93
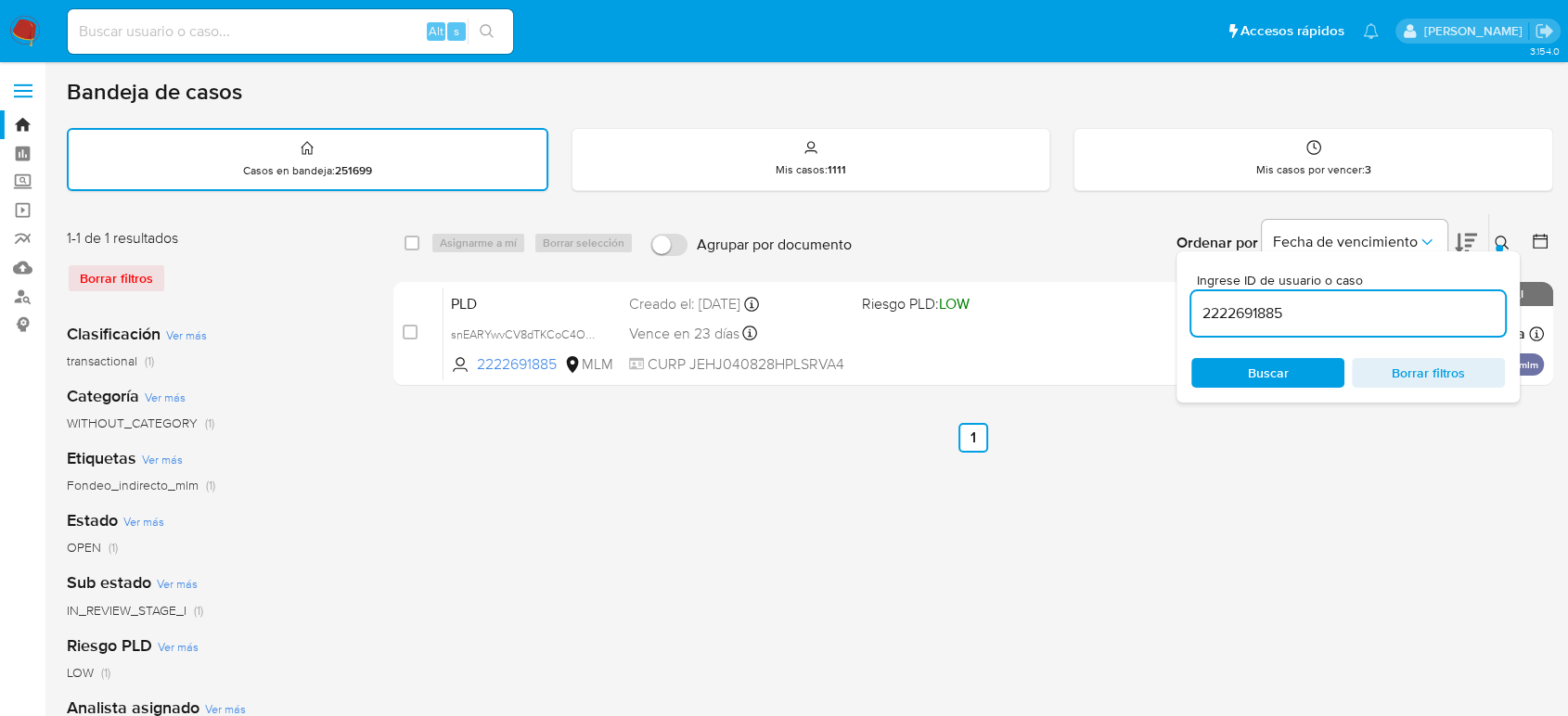
drag, startPoint x: 1269, startPoint y: 301, endPoint x: 1260, endPoint y: 306, distance: 10.3
click at [1268, 301] on input "2222691885" at bounding box center [1348, 313] width 313 height 24
click at [1260, 306] on input "2222691885" at bounding box center [1348, 313] width 313 height 24
paste input "466671520"
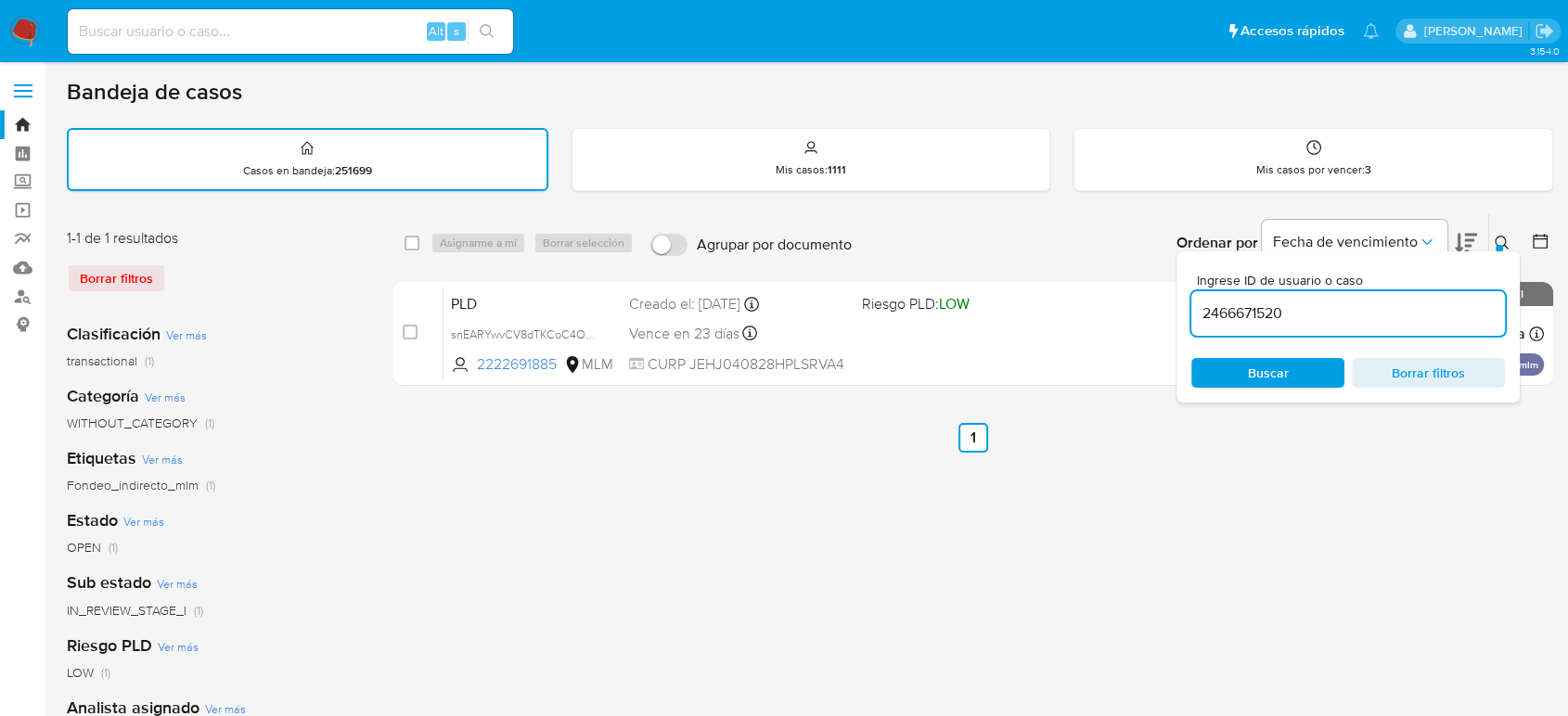
type input "2466671520"
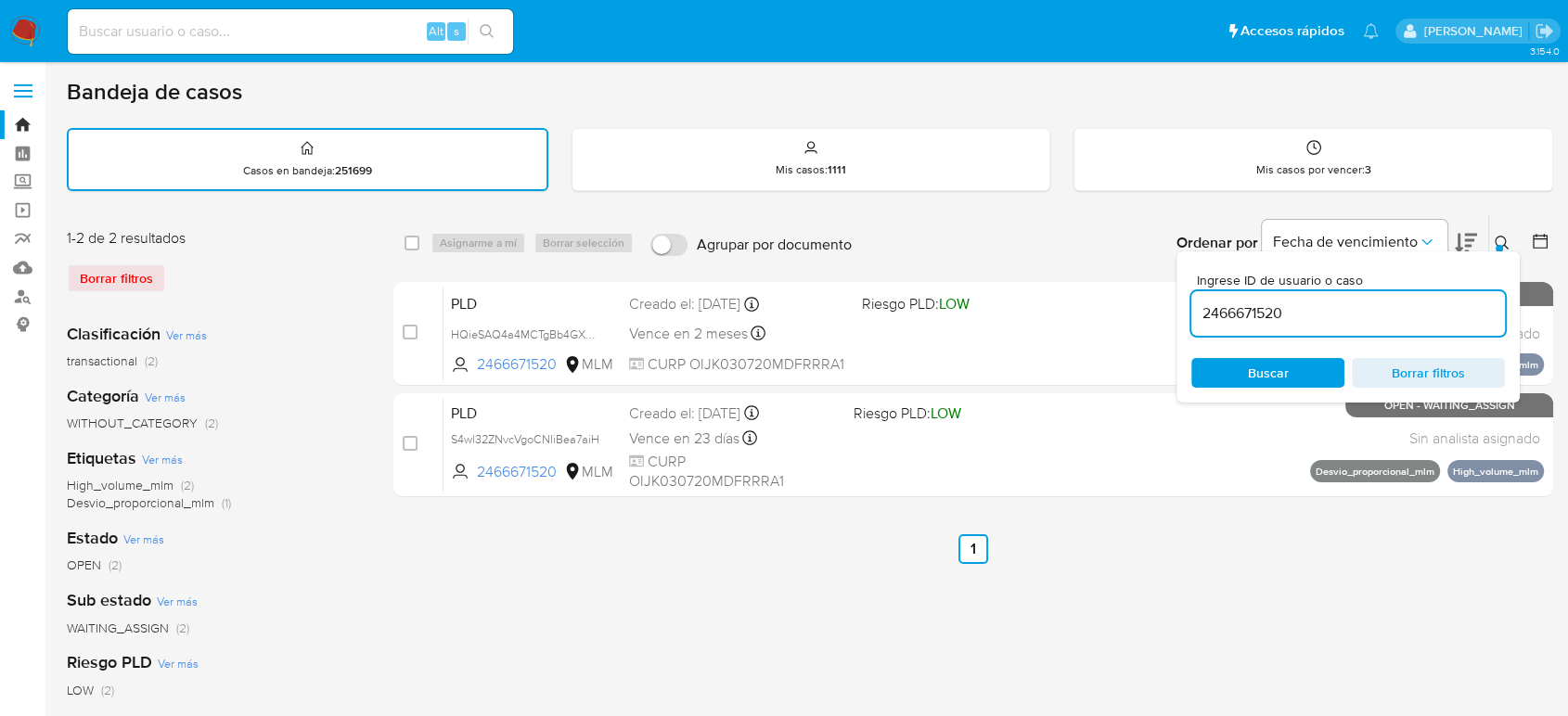
click at [1511, 243] on button at bounding box center [1504, 243] width 31 height 22
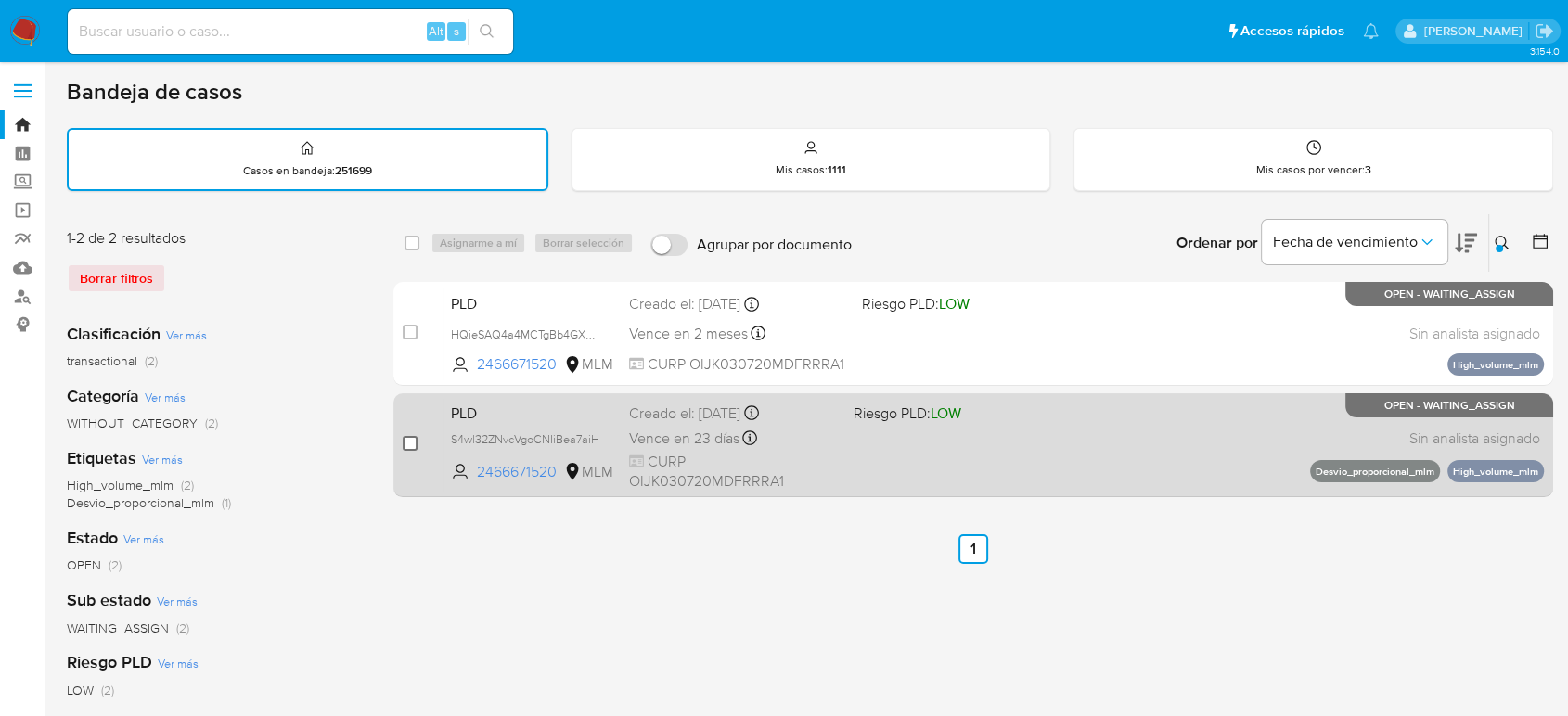
click at [407, 442] on input "checkbox" at bounding box center [410, 443] width 15 height 15
checkbox input "true"
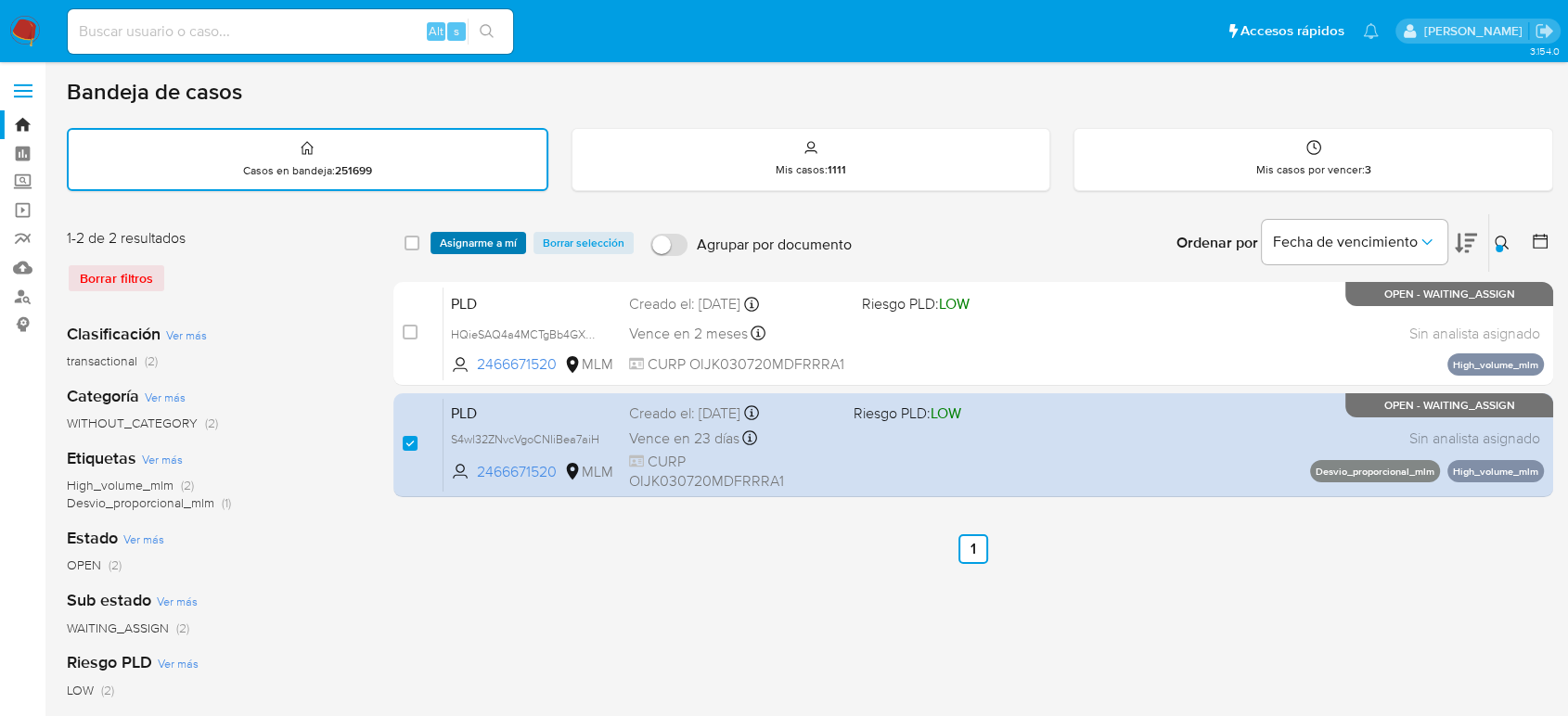
click at [496, 243] on span "Asignarme a mí" at bounding box center [478, 243] width 77 height 19
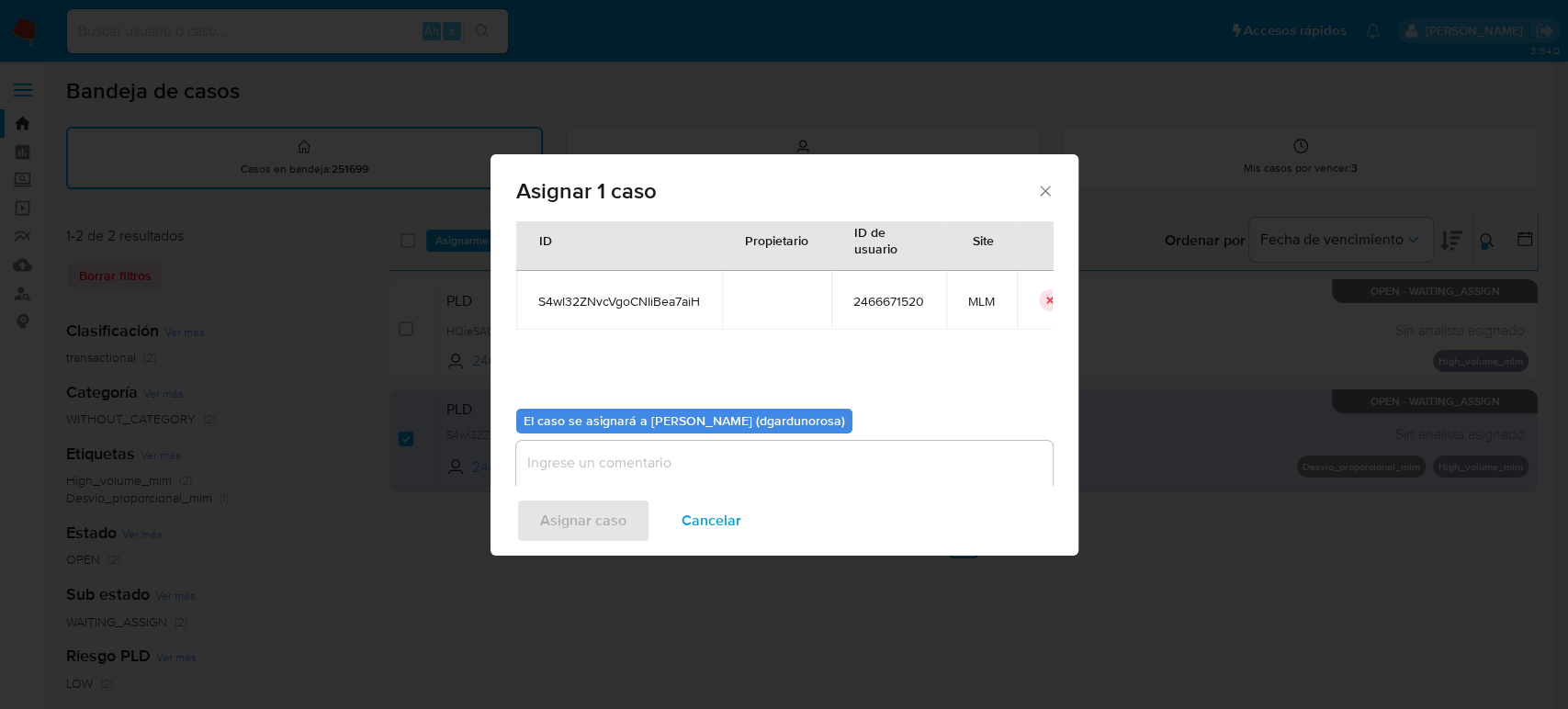
scroll to position [93, 0]
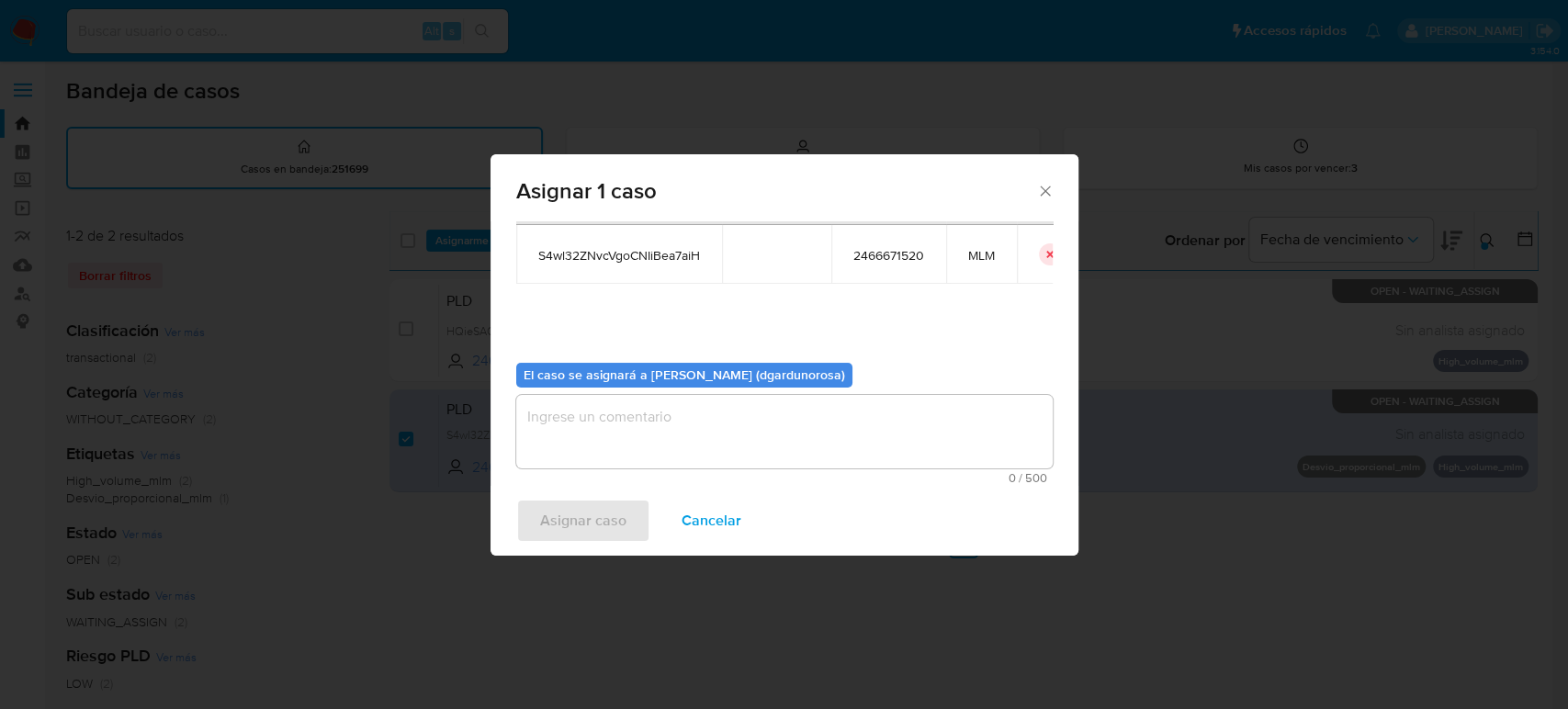
click at [710, 425] on textarea "assign-modal" at bounding box center [784, 431] width 536 height 74
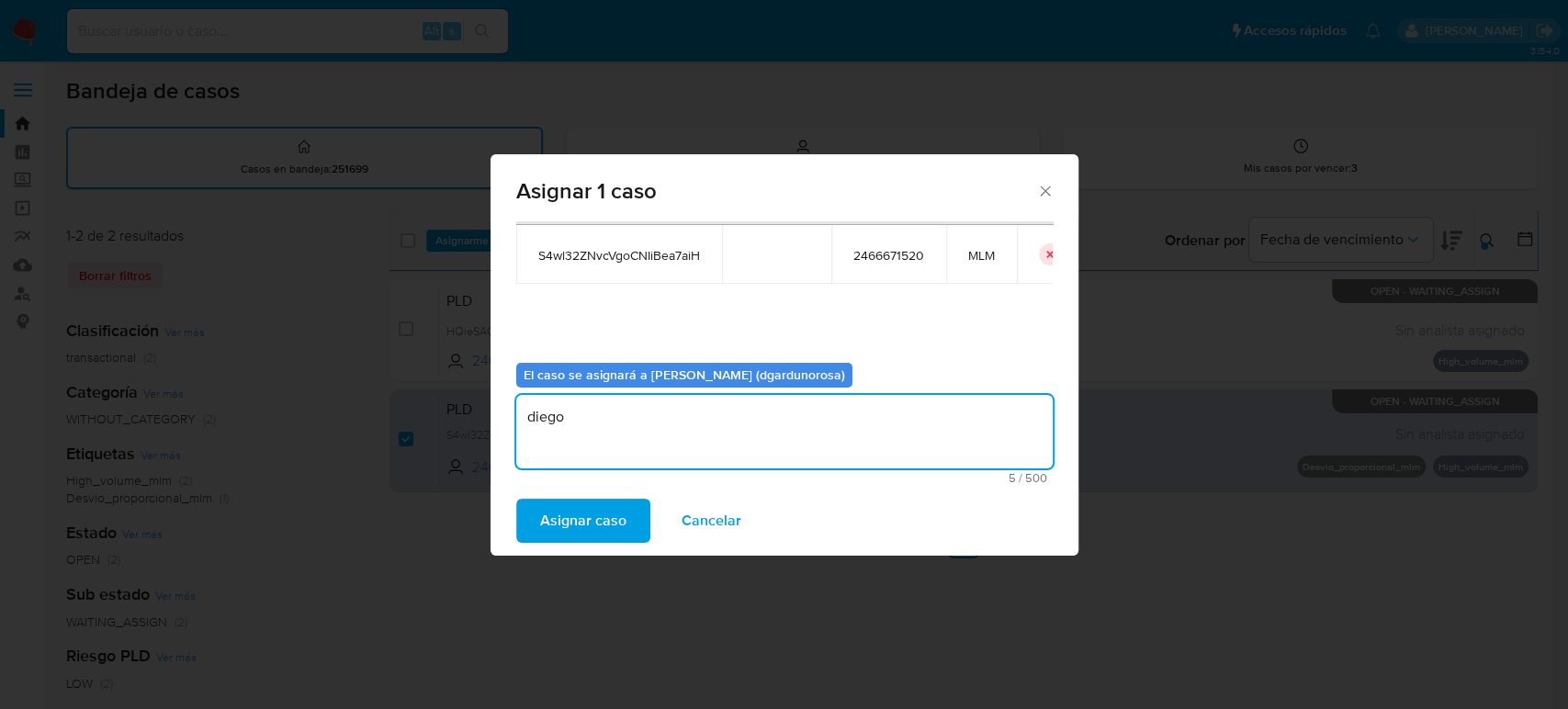
type textarea "diego"
click at [599, 255] on span "S4wl32ZNvcVgoCNIiBea7aiH" at bounding box center [619, 255] width 162 height 17
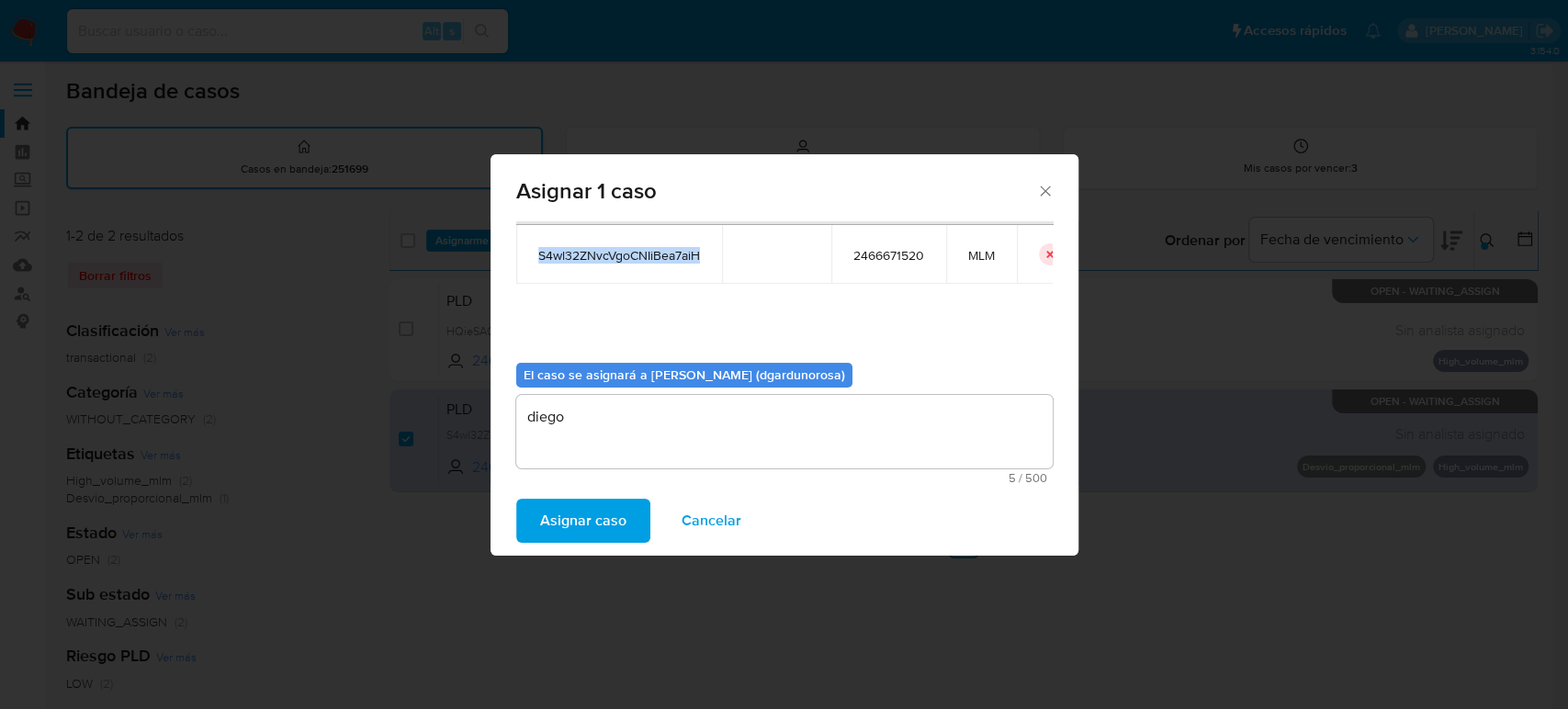
click at [599, 255] on span "S4wl32ZNvcVgoCNIiBea7aiH" at bounding box center [619, 255] width 162 height 17
copy span "S4wl32ZNvcVgoCNIiBea7aiH"
click at [582, 530] on span "Asignar caso" at bounding box center [583, 520] width 86 height 40
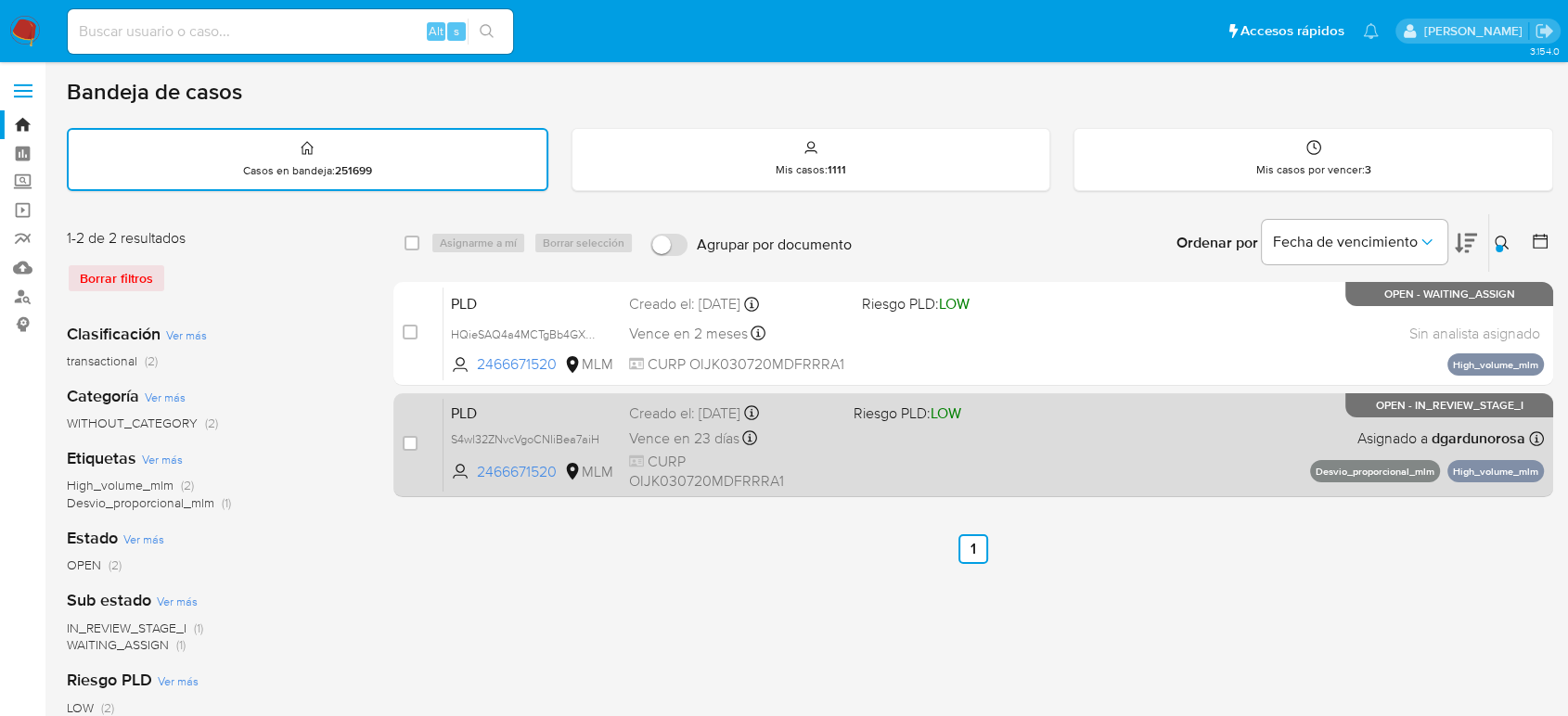
click at [1162, 423] on div "PLD S4wl32ZNvcVgoCNIiBea7aiH 2466671520 MLM Riesgo PLD: LOW Creado el: 12/07/20…" at bounding box center [993, 444] width 1100 height 93
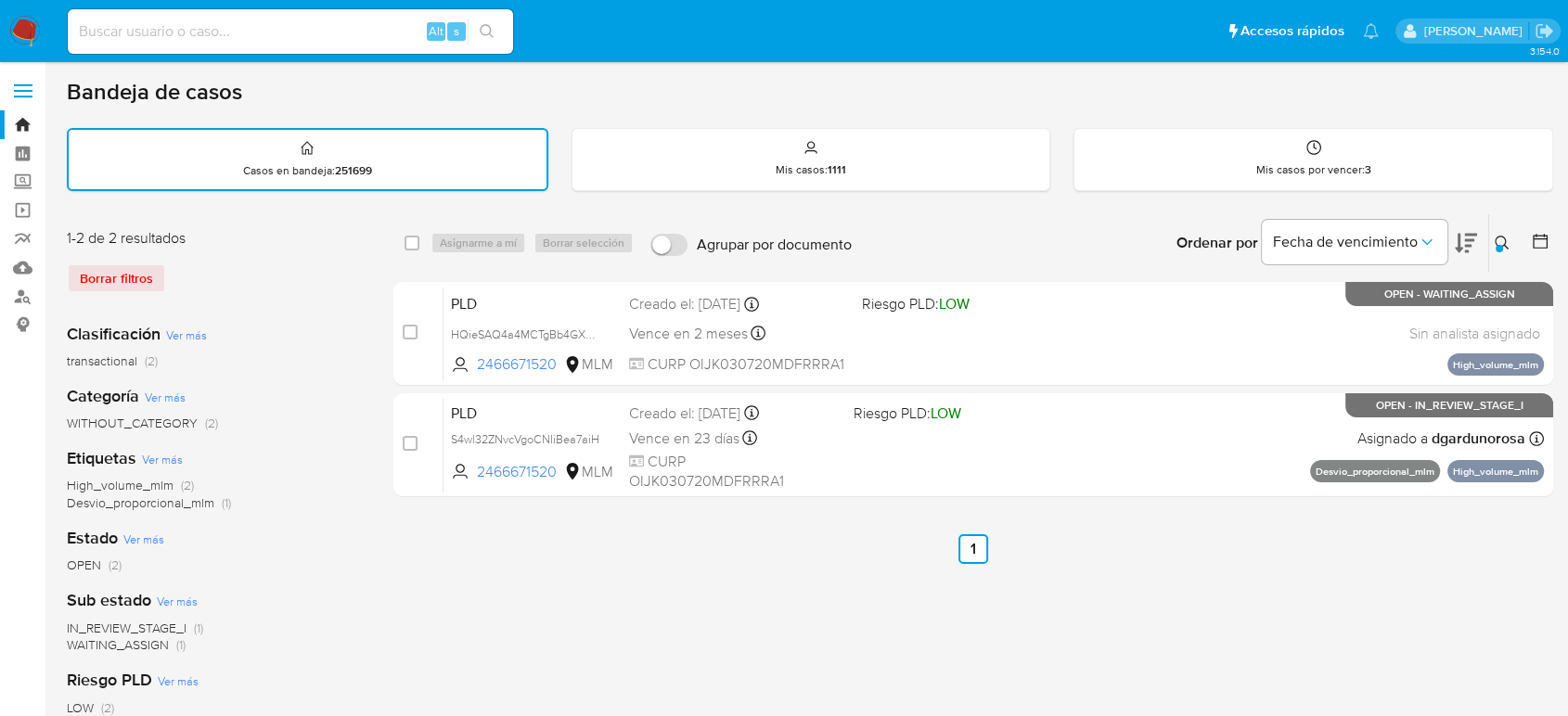
click at [1502, 243] on icon at bounding box center [1502, 243] width 15 height 15
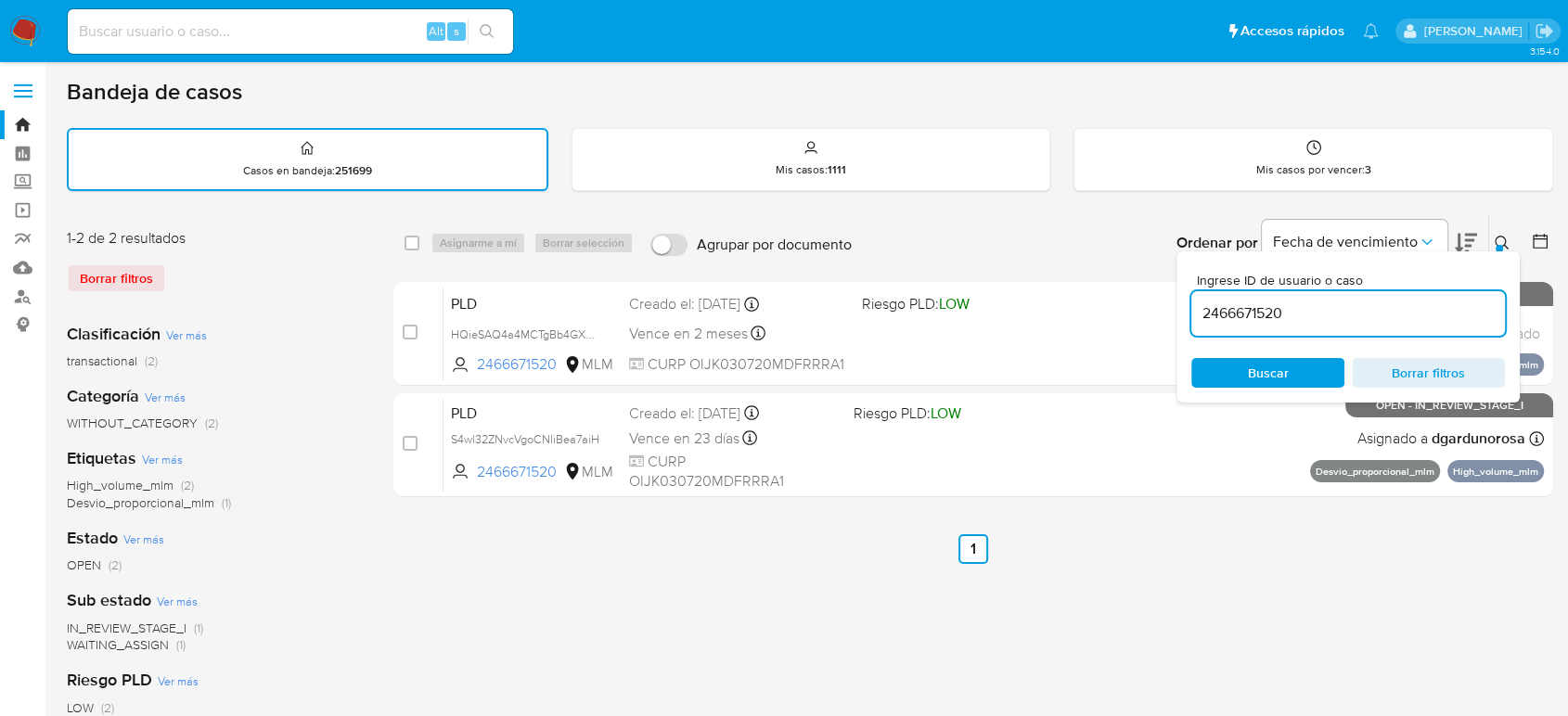
click at [1230, 313] on input "2466671520" at bounding box center [1348, 313] width 313 height 24
click at [1231, 313] on input "2466671520" at bounding box center [1348, 313] width 313 height 24
type input "2285034474"
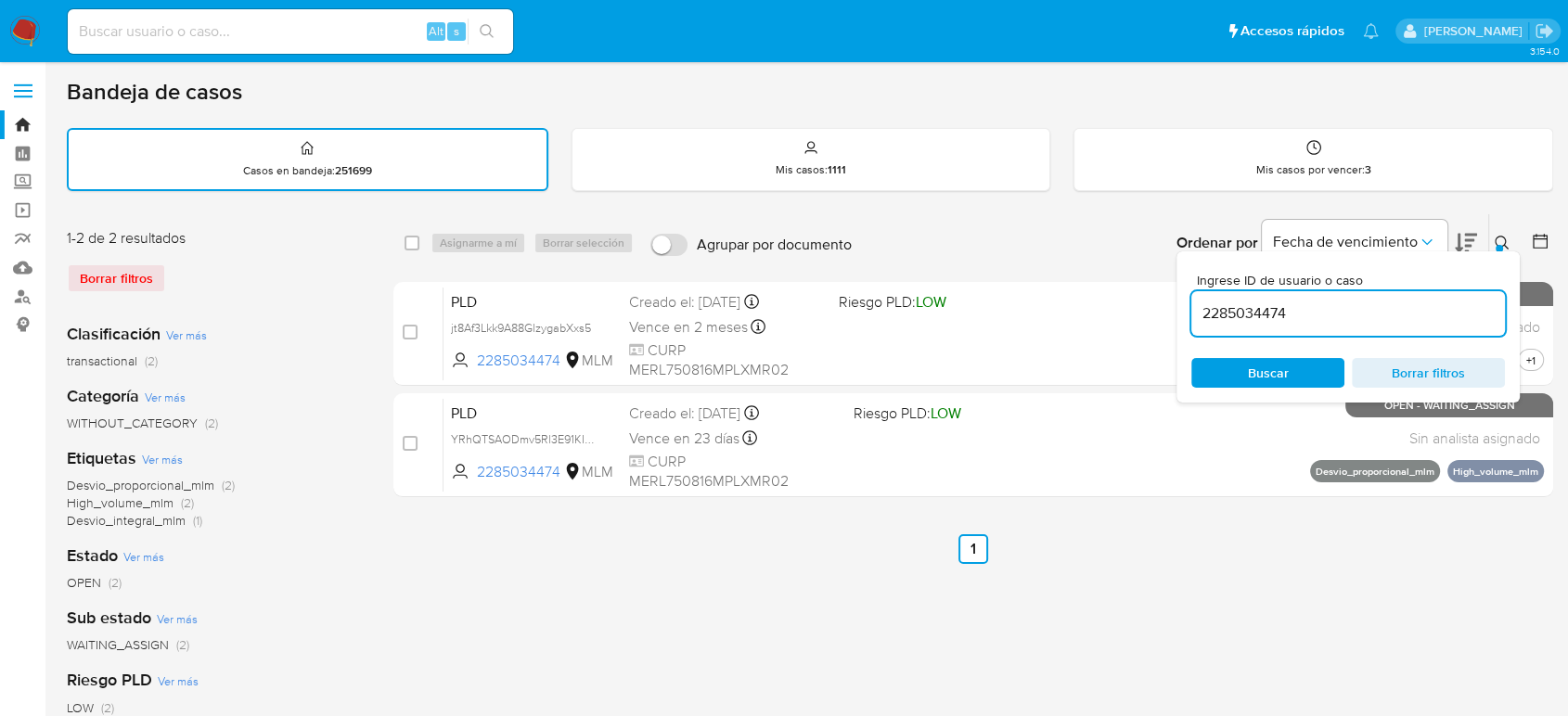
click at [1506, 237] on icon at bounding box center [1502, 243] width 15 height 15
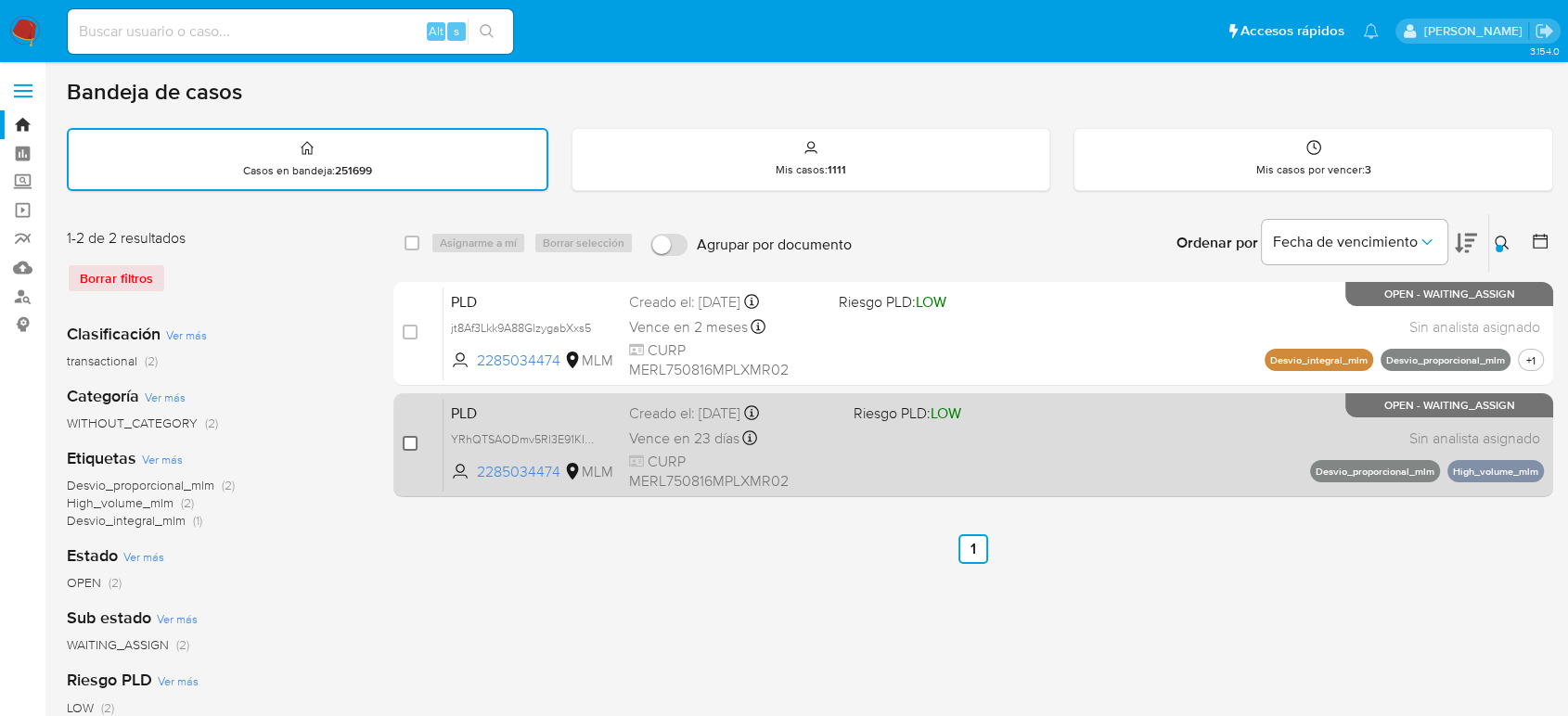
click at [410, 443] on input "checkbox" at bounding box center [410, 443] width 15 height 15
checkbox input "true"
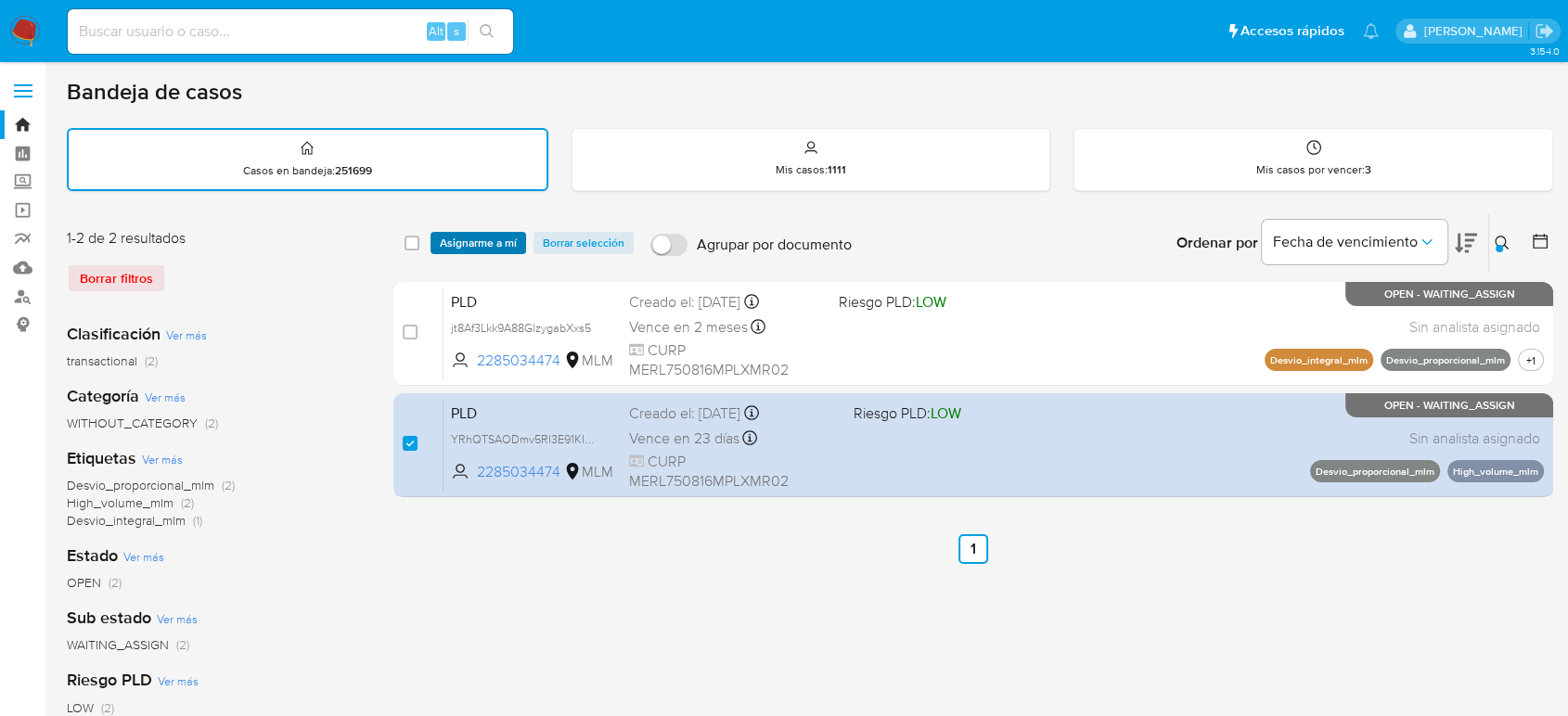
click at [489, 249] on span "Asignarme a mí" at bounding box center [478, 243] width 77 height 19
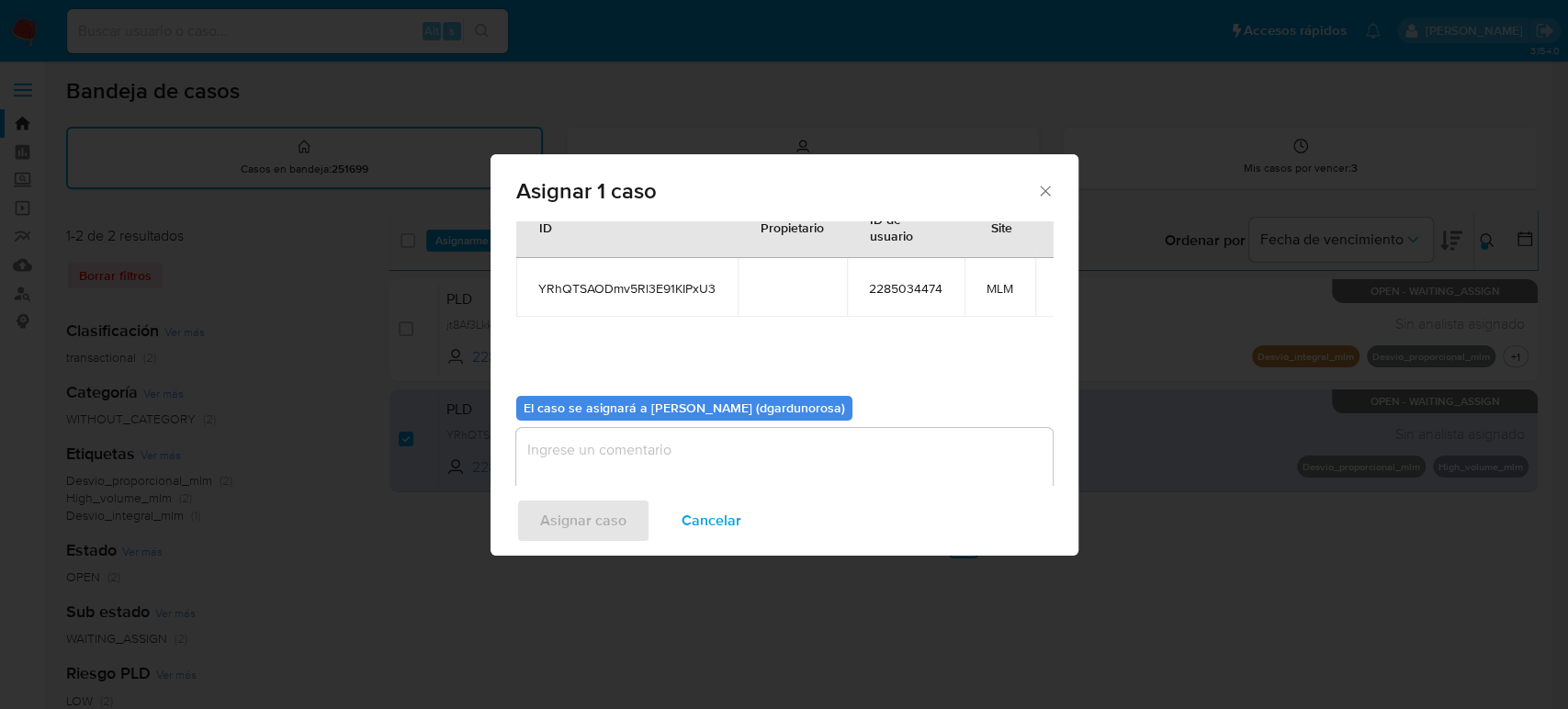
scroll to position [93, 0]
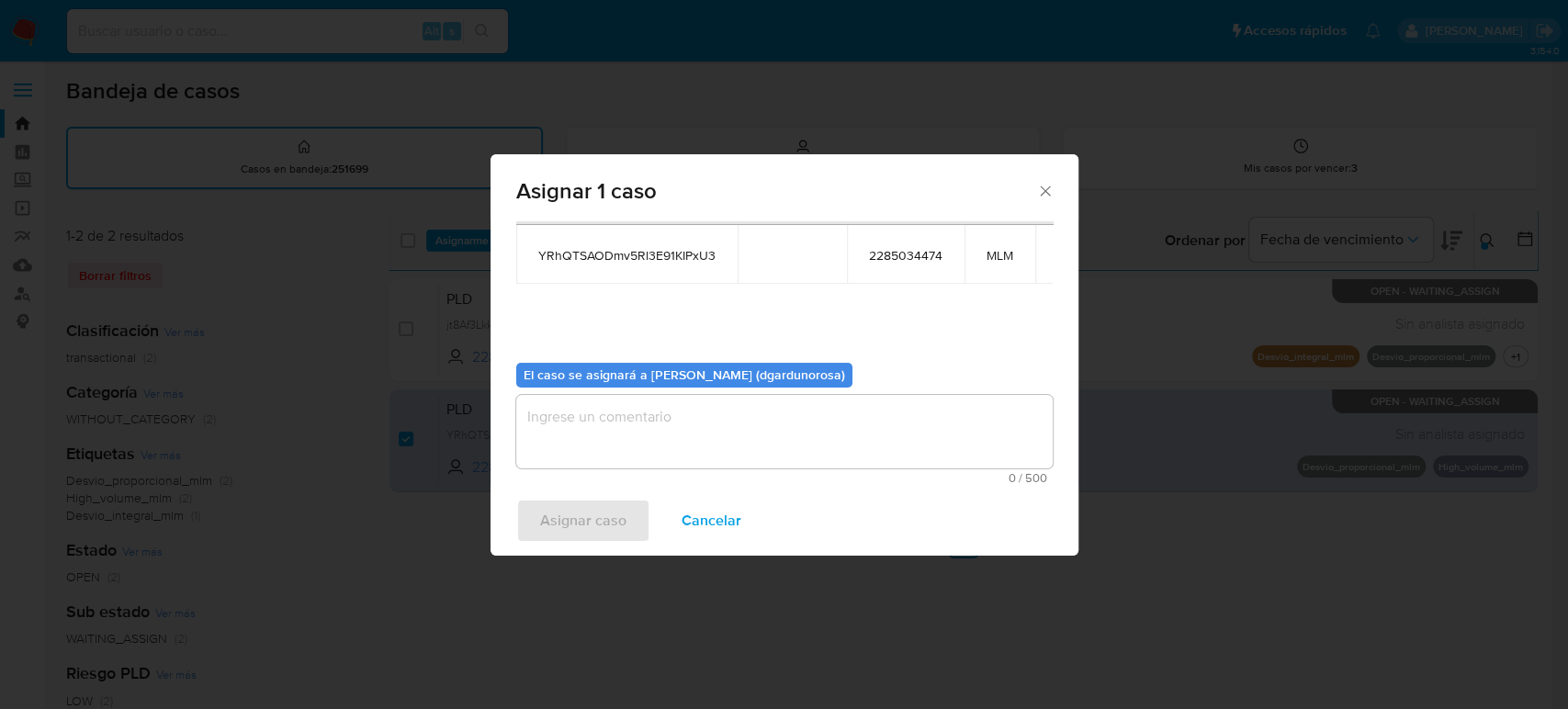
click at [820, 419] on textarea "assign-modal" at bounding box center [784, 431] width 536 height 74
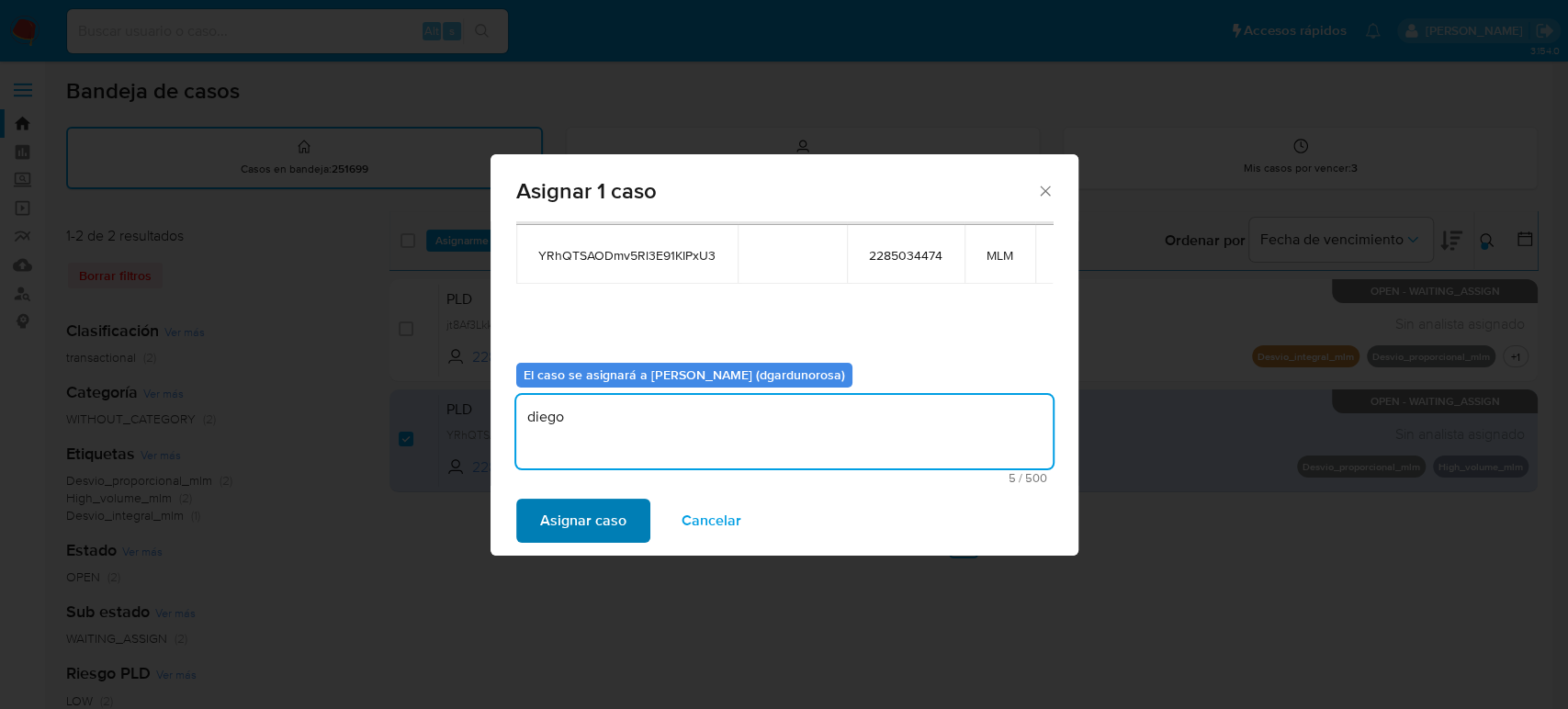
type textarea "diego"
click at [586, 531] on span "Asignar caso" at bounding box center [583, 520] width 86 height 40
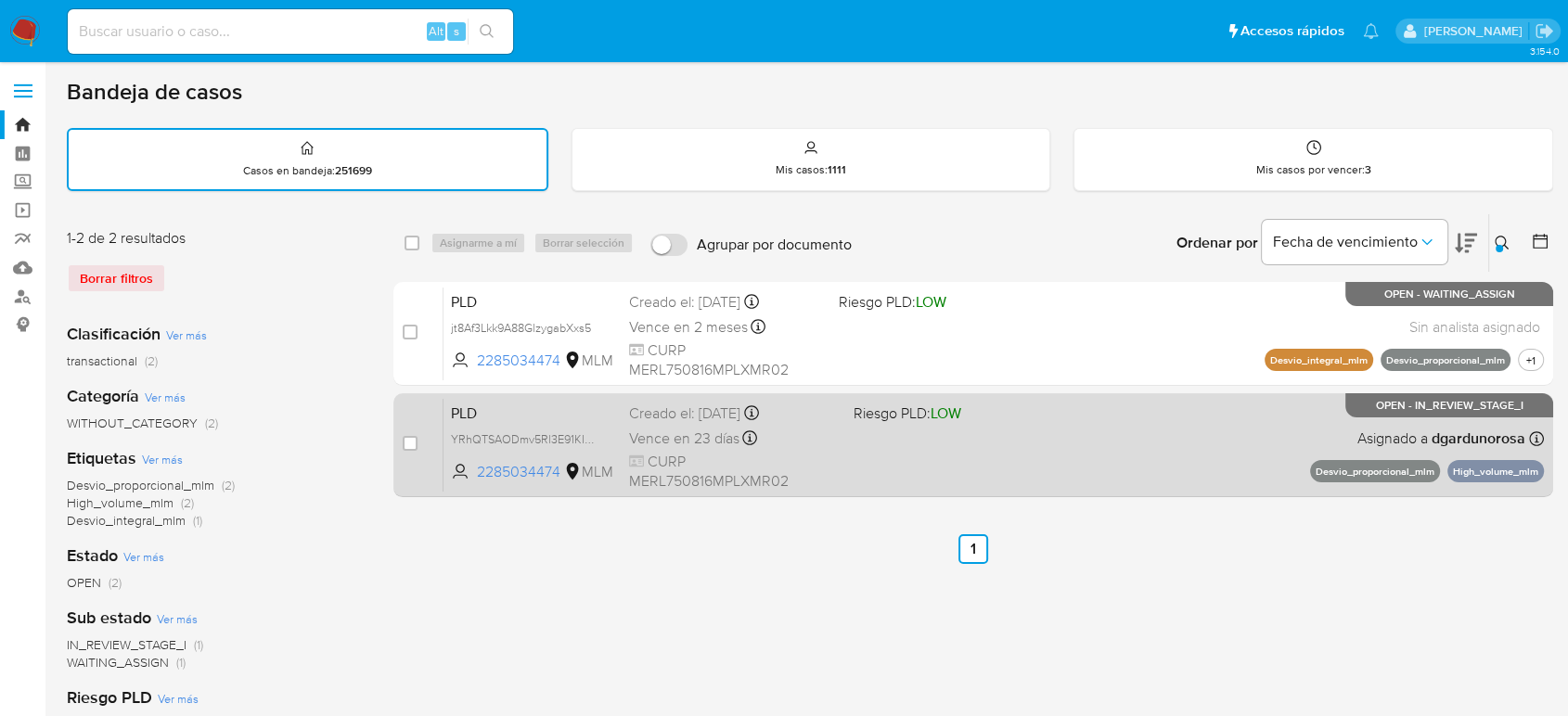
click at [1147, 479] on div "PLD YRhQTSAODmv5Rl3E91KIPxU3 2285034474 MLM Riesgo PLD: LOW Creado el: 12/07/20…" at bounding box center [993, 444] width 1100 height 93
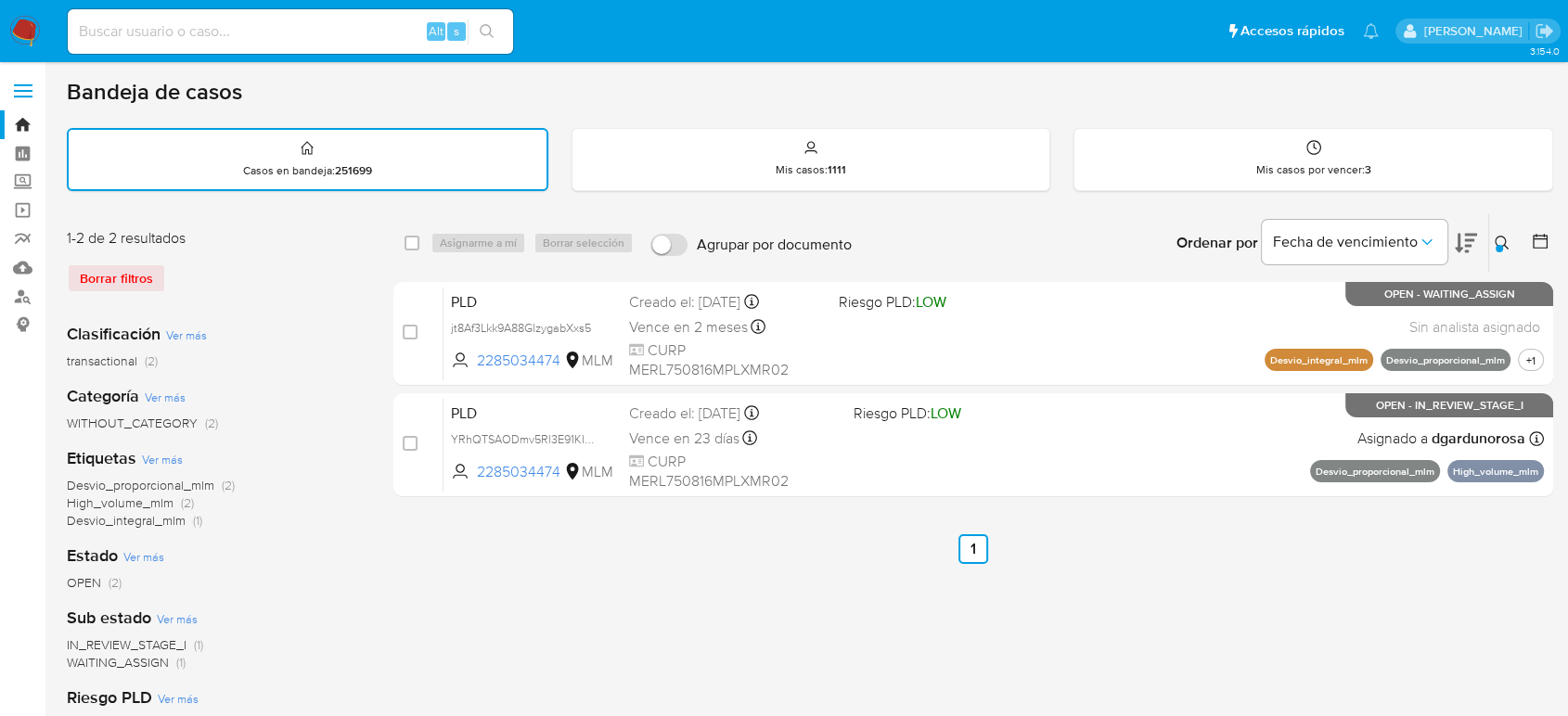
click at [1504, 243] on icon at bounding box center [1502, 243] width 14 height 14
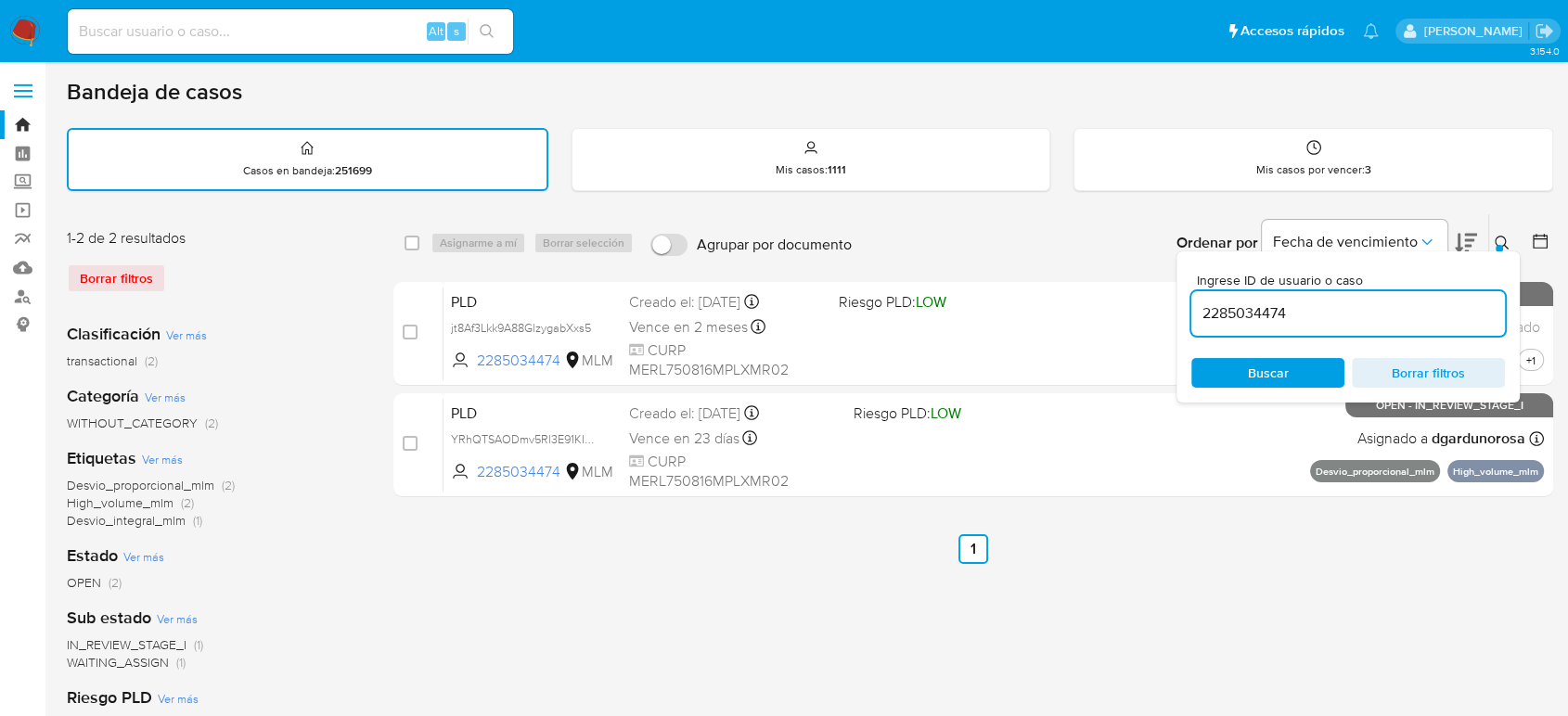
click at [1254, 318] on input "2285034474" at bounding box center [1348, 313] width 313 height 24
click at [1254, 319] on input "2285034474" at bounding box center [1348, 313] width 313 height 24
click at [1247, 316] on input "2285034474" at bounding box center [1348, 313] width 313 height 24
type input "2241893136"
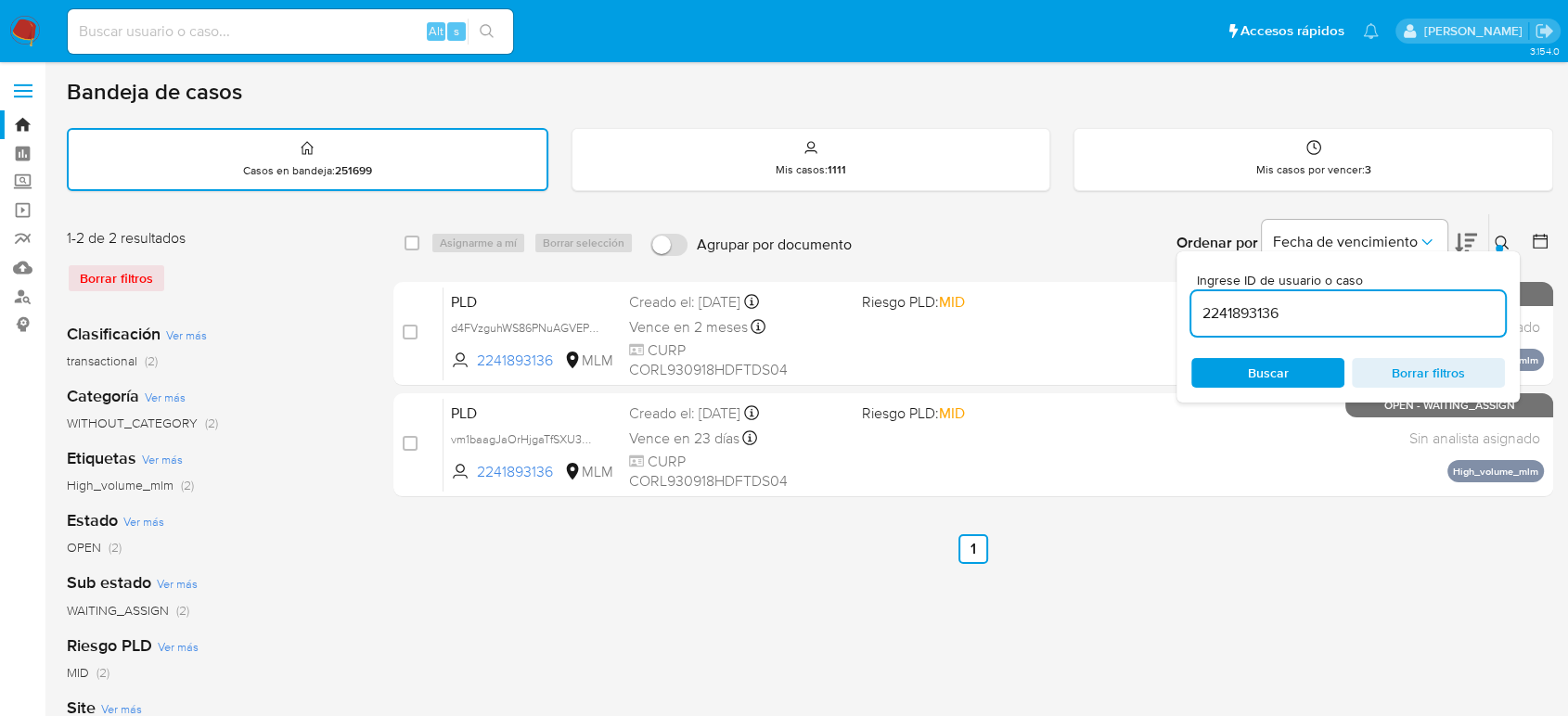
click at [1501, 245] on div at bounding box center [1499, 248] width 7 height 7
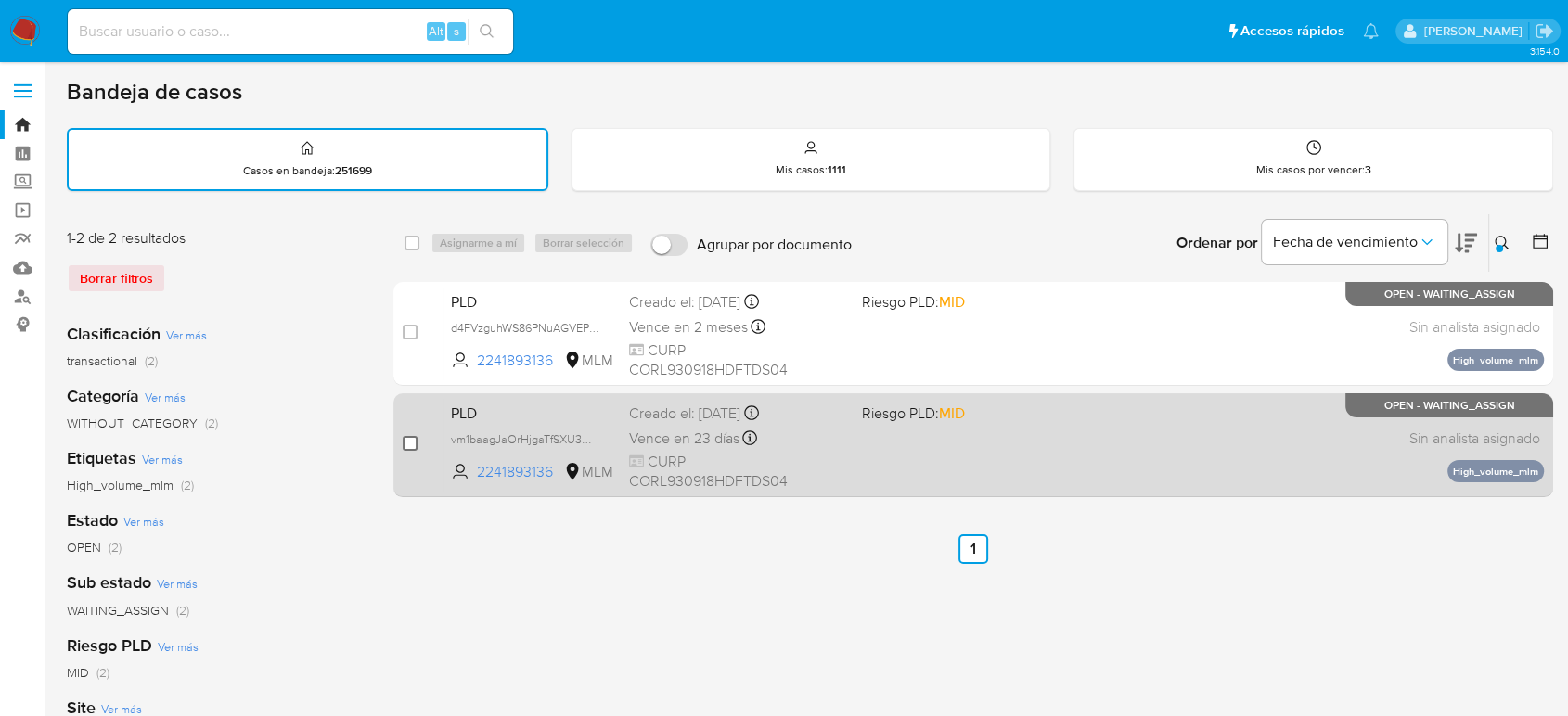
click at [409, 443] on input "checkbox" at bounding box center [410, 443] width 15 height 15
checkbox input "true"
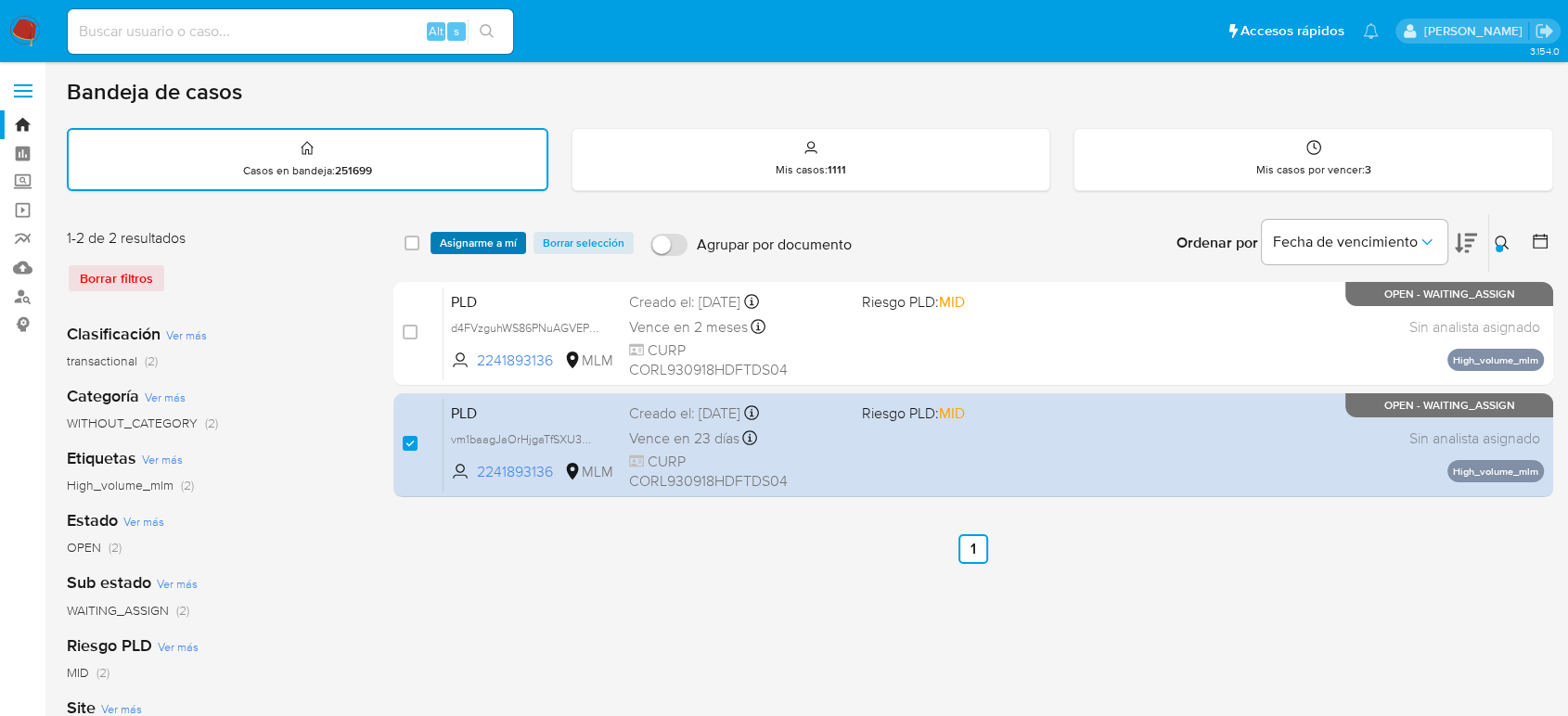
click at [494, 236] on span "Asignarme a mí" at bounding box center [478, 243] width 77 height 19
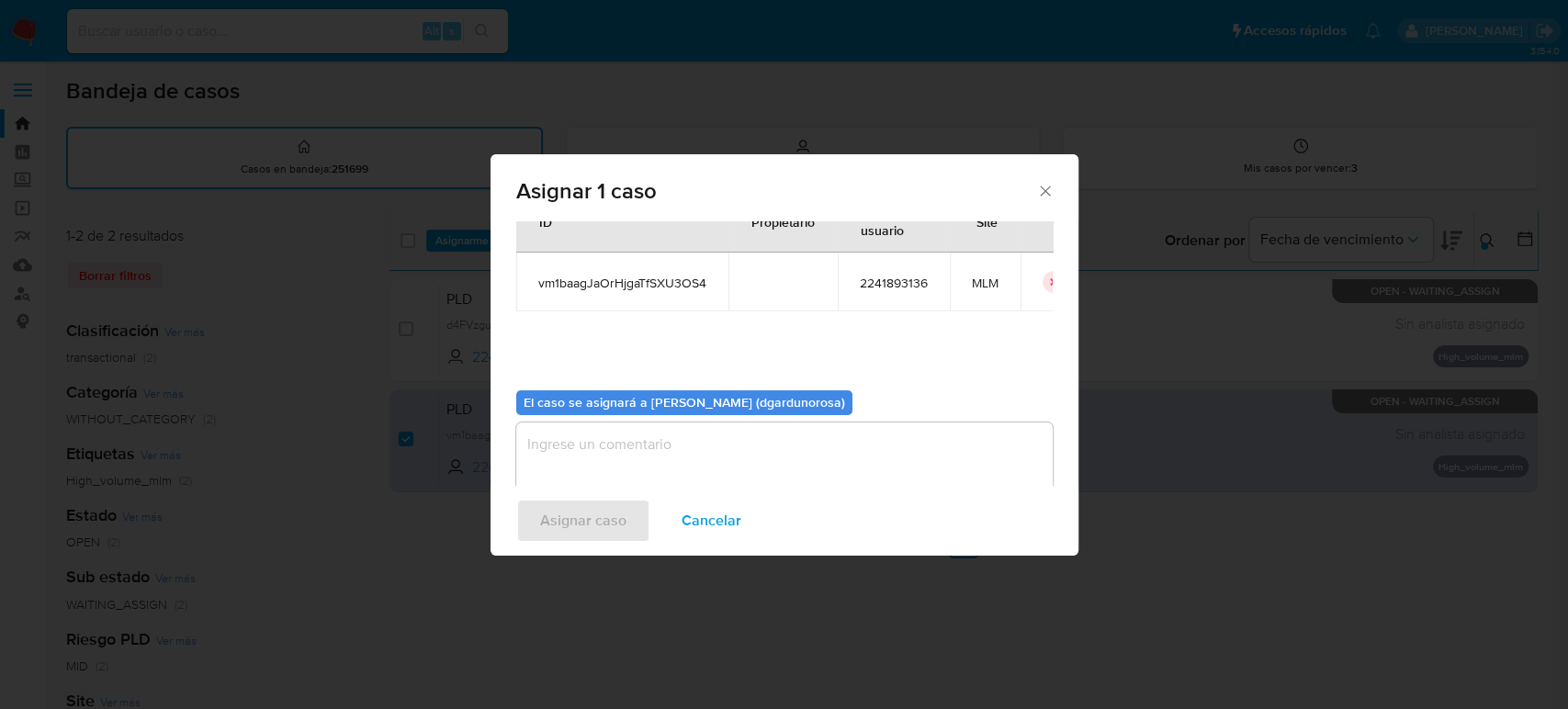
scroll to position [93, 0]
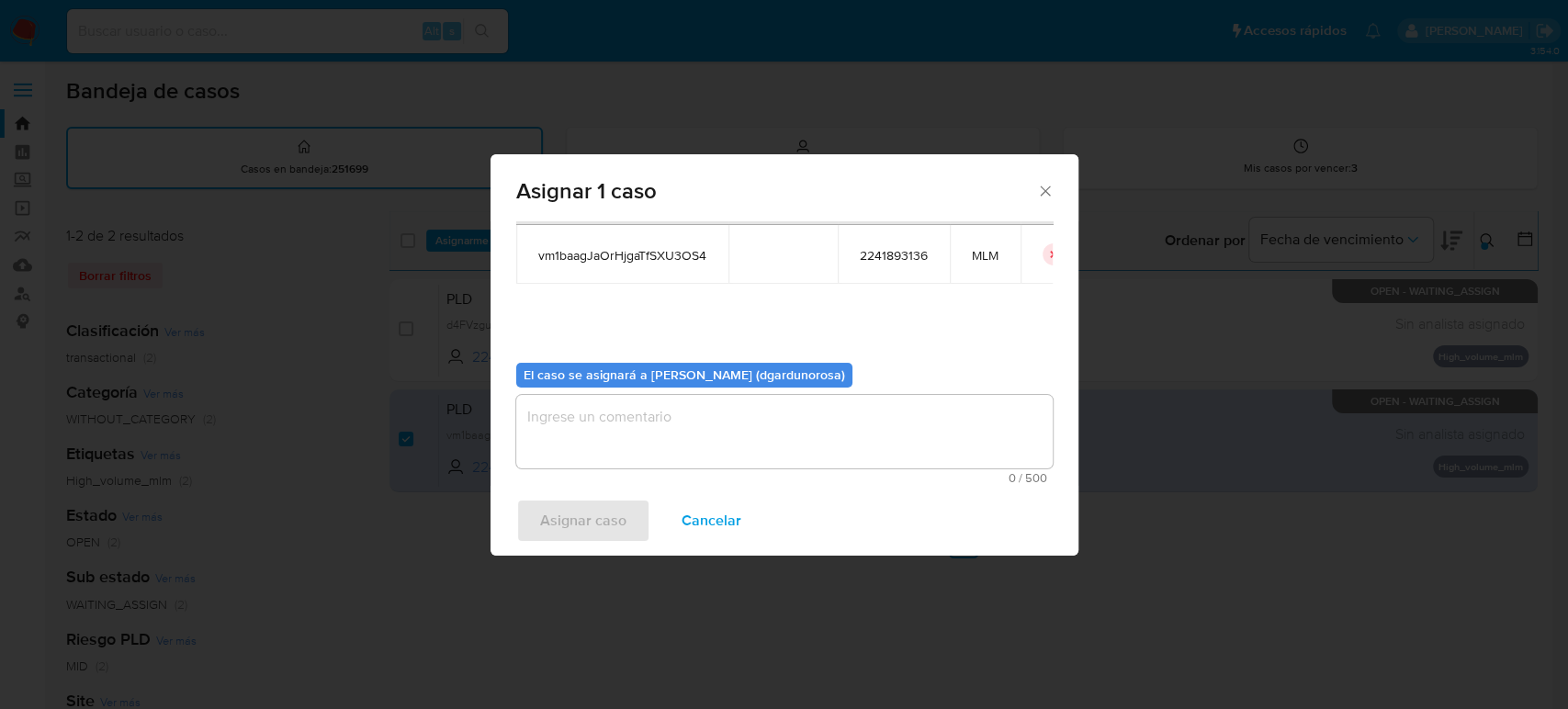
click at [745, 413] on textarea "assign-modal" at bounding box center [784, 431] width 536 height 74
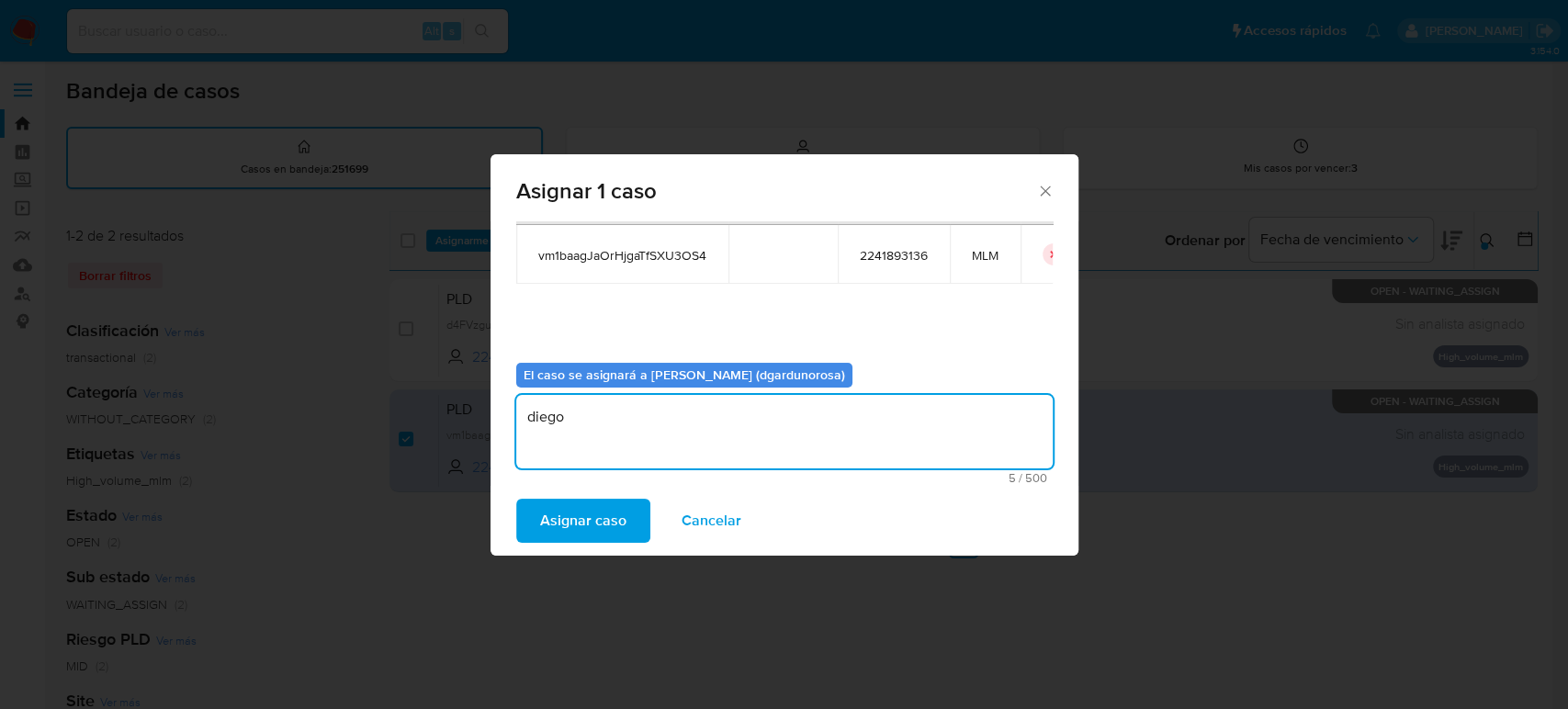
type textarea "diego"
click at [673, 248] on span "vm1baagJaOrHjgaTfSXU3OS4" at bounding box center [622, 255] width 168 height 17
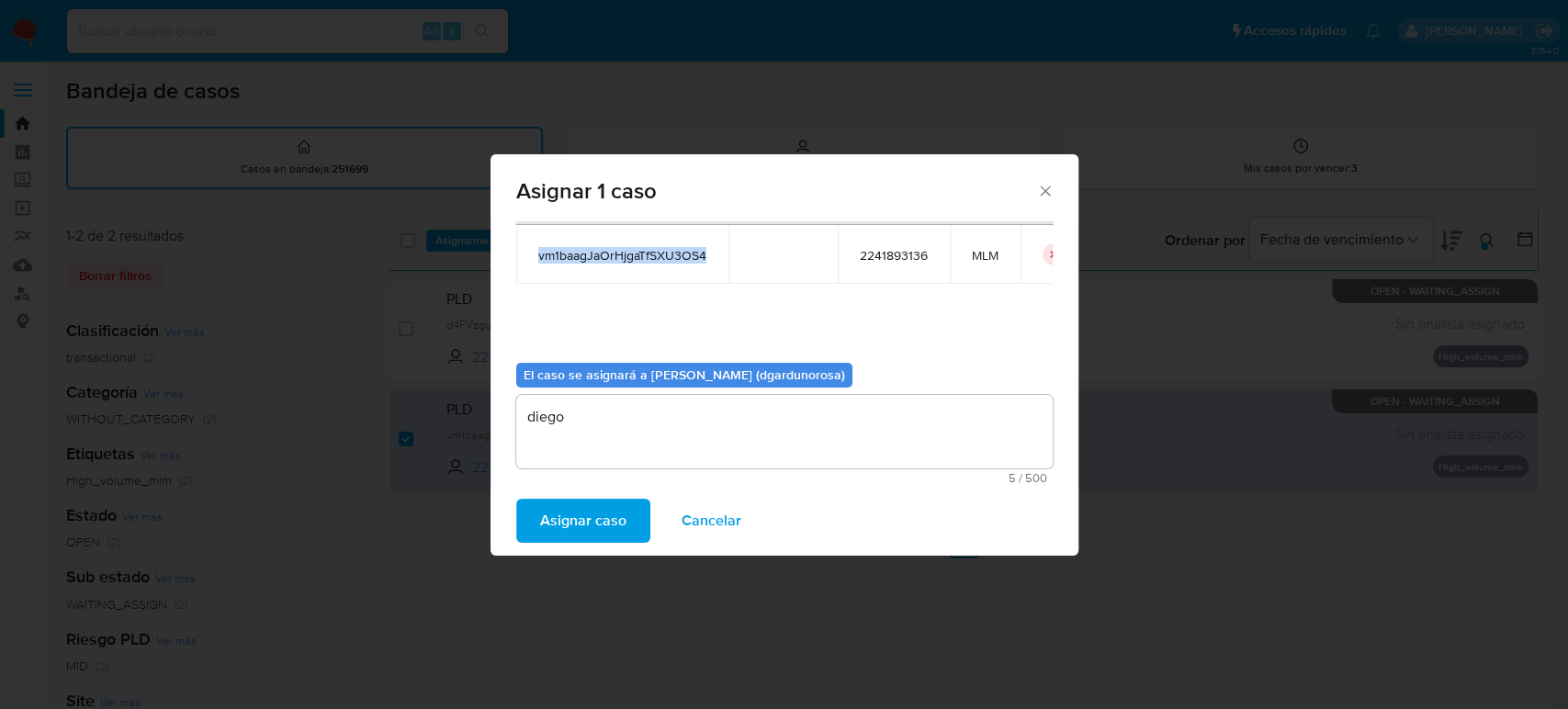
click at [673, 248] on span "vm1baagJaOrHjgaTfSXU3OS4" at bounding box center [622, 255] width 168 height 17
copy span "vm1baagJaOrHjgaTfSXU3OS4"
click at [607, 504] on span "Asignar caso" at bounding box center [583, 520] width 86 height 40
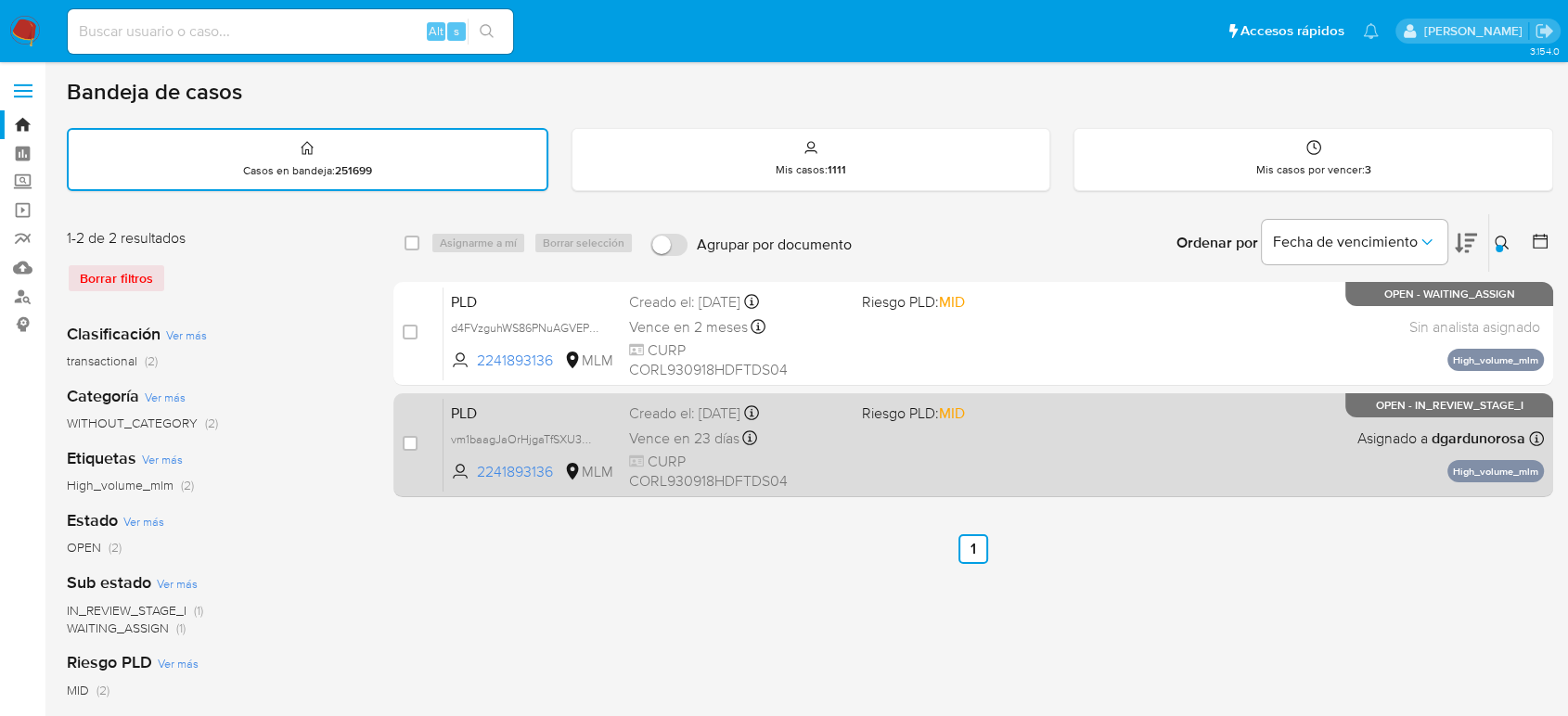
click at [1070, 477] on div "PLD vm1baagJaOrHjgaTfSXU3OS4 2241893136 MLM Riesgo PLD: MID Creado el: 12/07/20…" at bounding box center [993, 444] width 1100 height 93
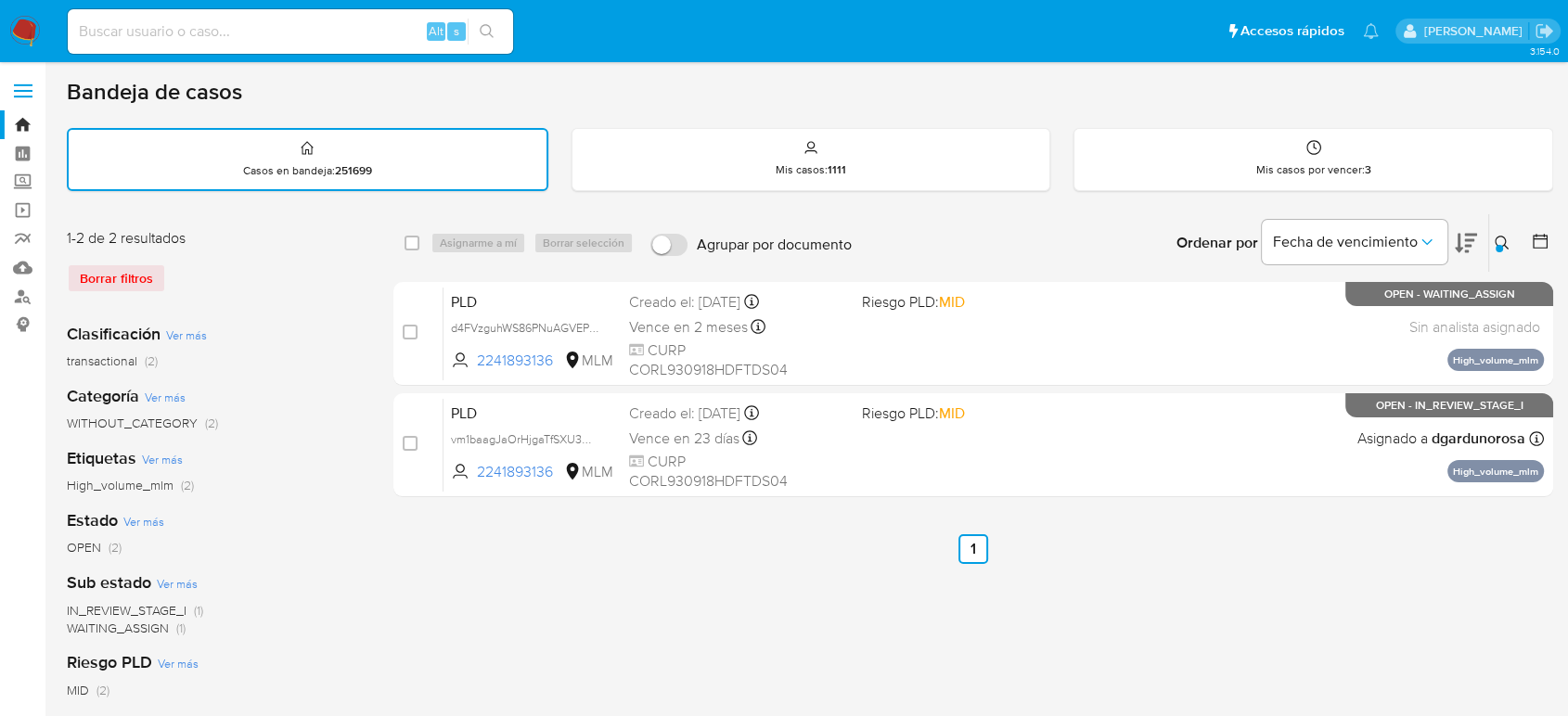
click at [1503, 240] on icon at bounding box center [1502, 243] width 15 height 15
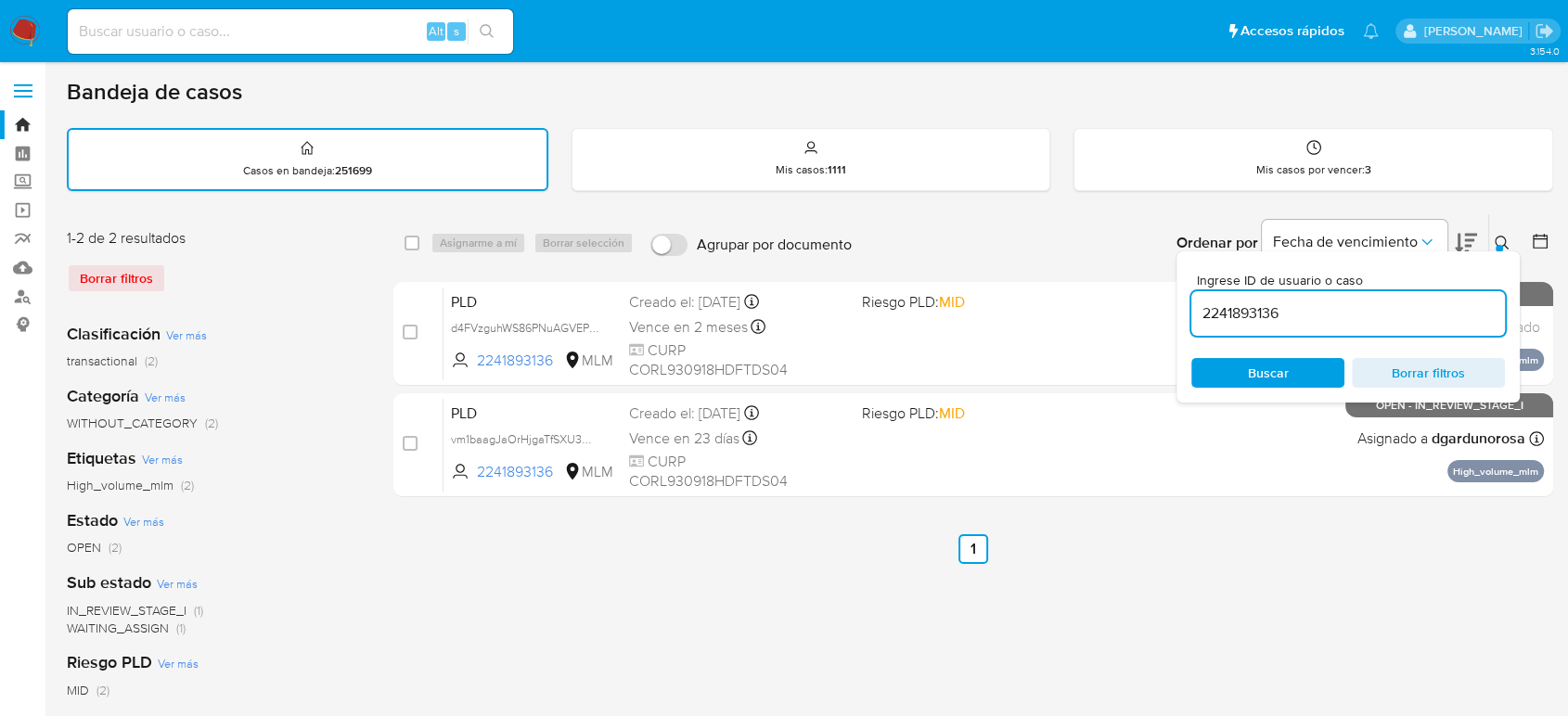
click at [1257, 315] on input "2241893136" at bounding box center [1348, 313] width 313 height 24
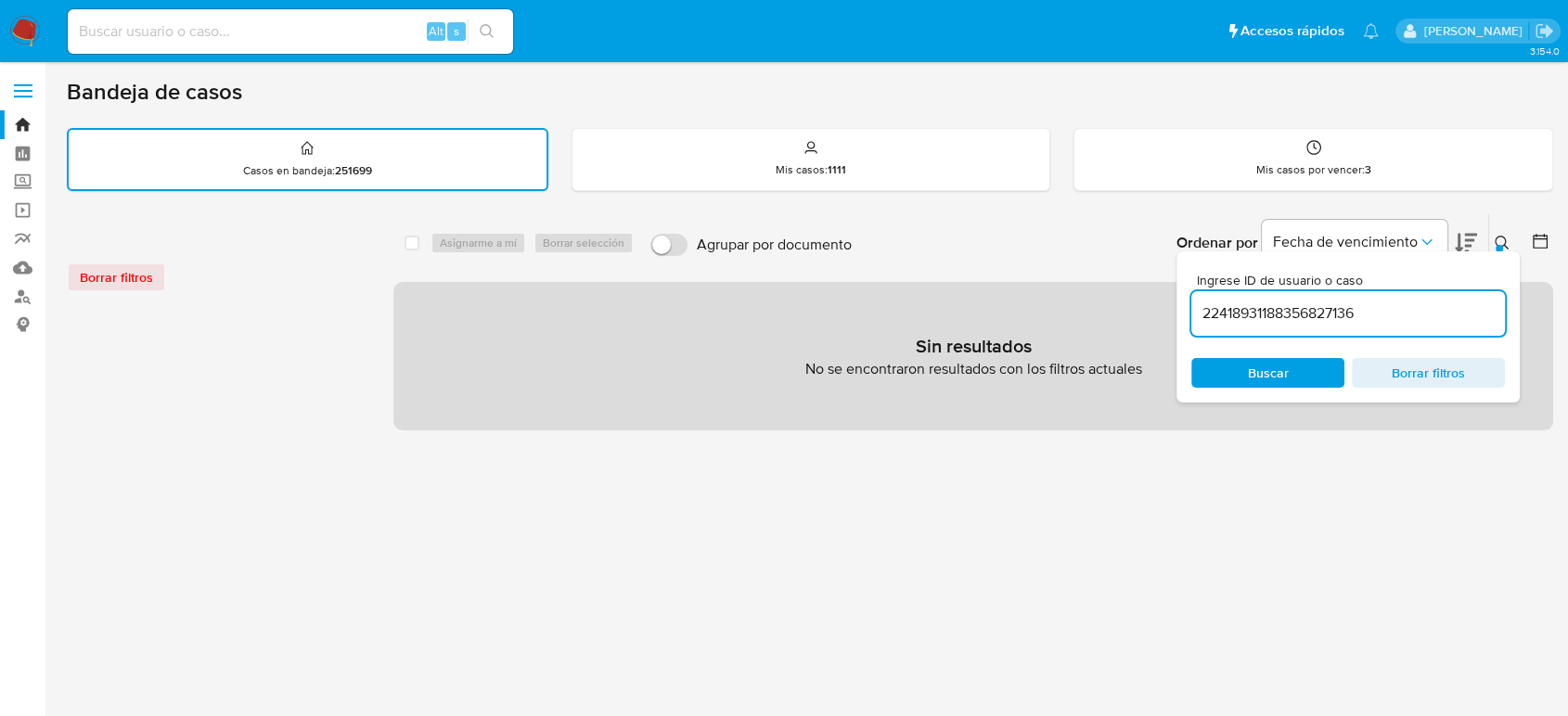
click at [1281, 314] on input "22418931188356827136" at bounding box center [1348, 313] width 313 height 24
click at [1277, 314] on input "22418931188356827136" at bounding box center [1348, 313] width 313 height 24
paste input "1188356827"
type input "1188356827"
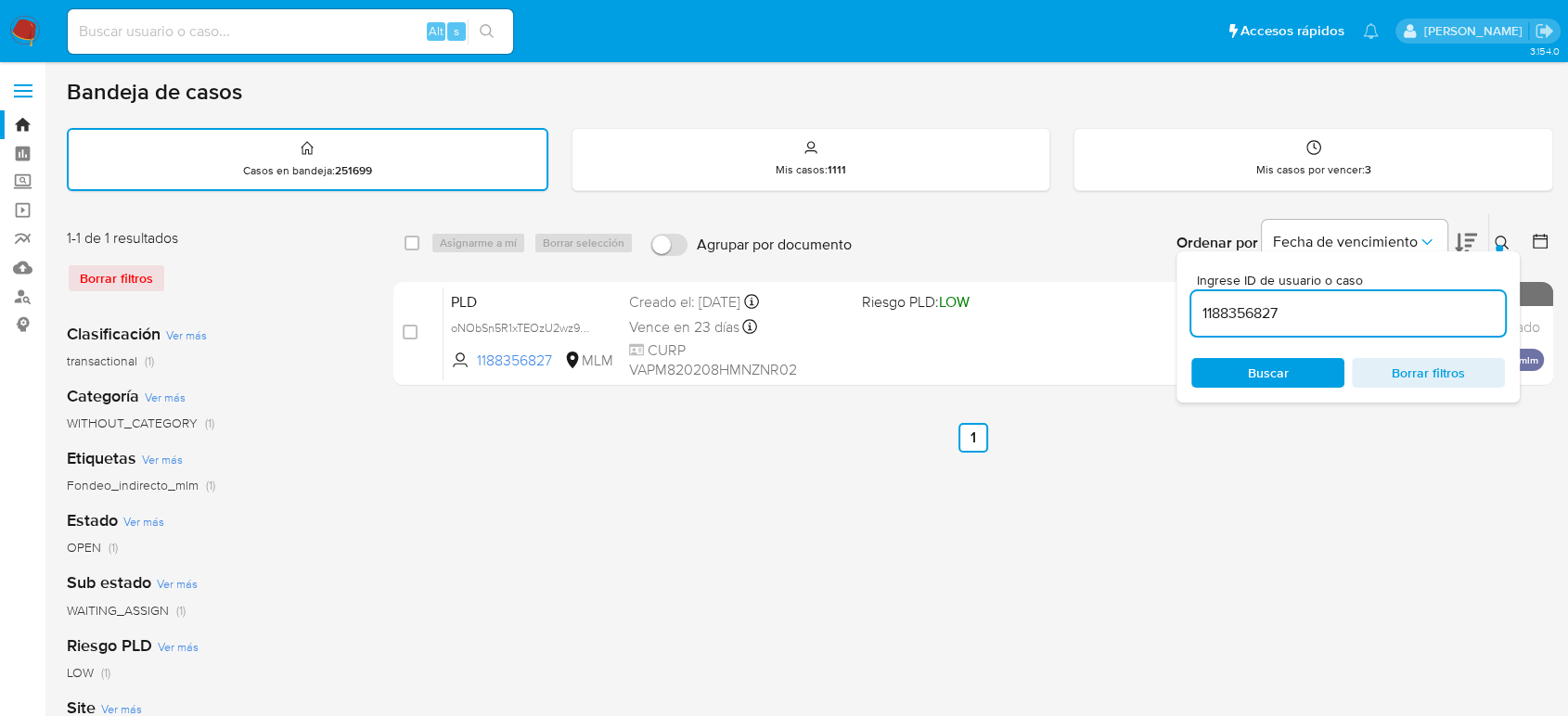
click at [1497, 228] on div "Ingrese ID de usuario o caso 1188356827 Buscar Borrar filtros" at bounding box center [1504, 243] width 32 height 58
click at [1507, 242] on icon at bounding box center [1502, 243] width 15 height 15
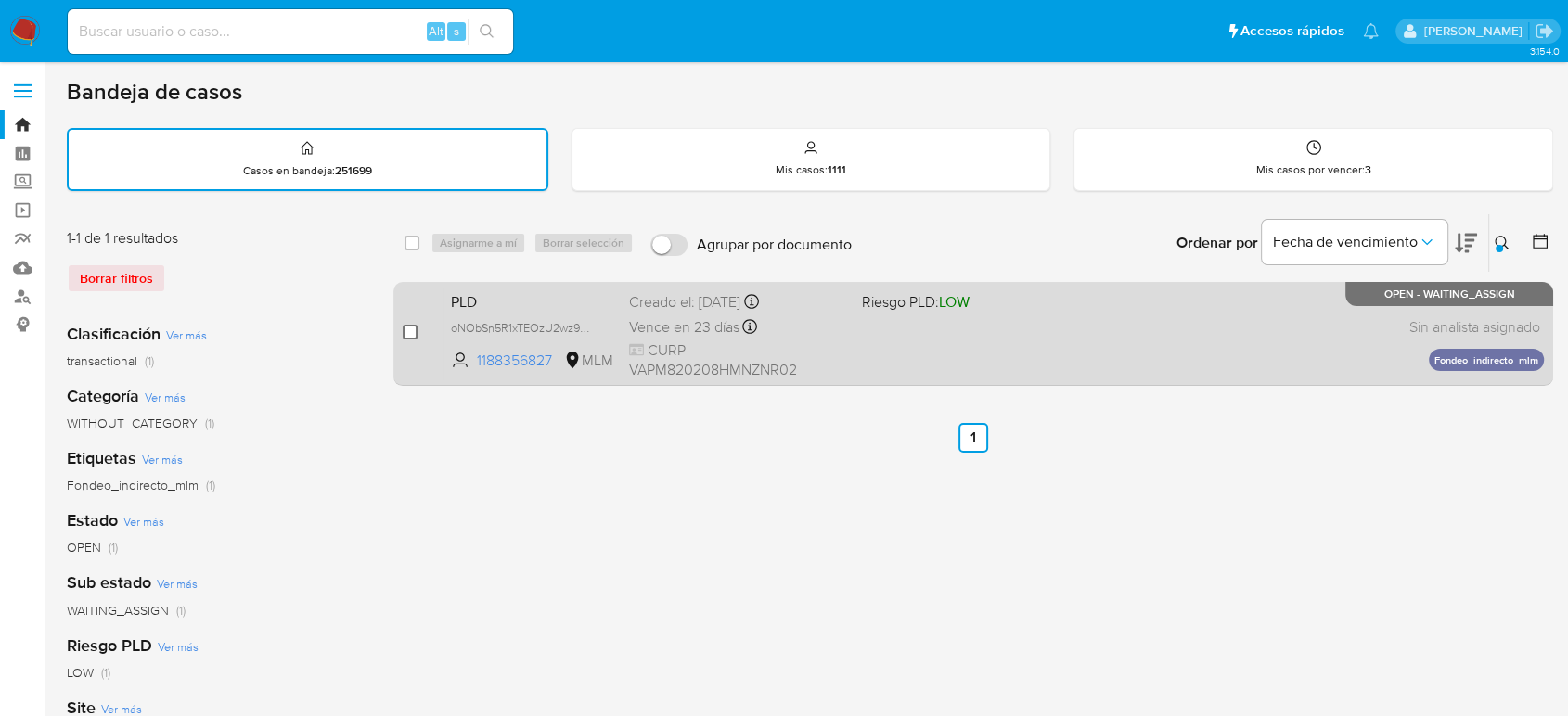
click at [412, 333] on input "checkbox" at bounding box center [410, 331] width 15 height 15
checkbox input "true"
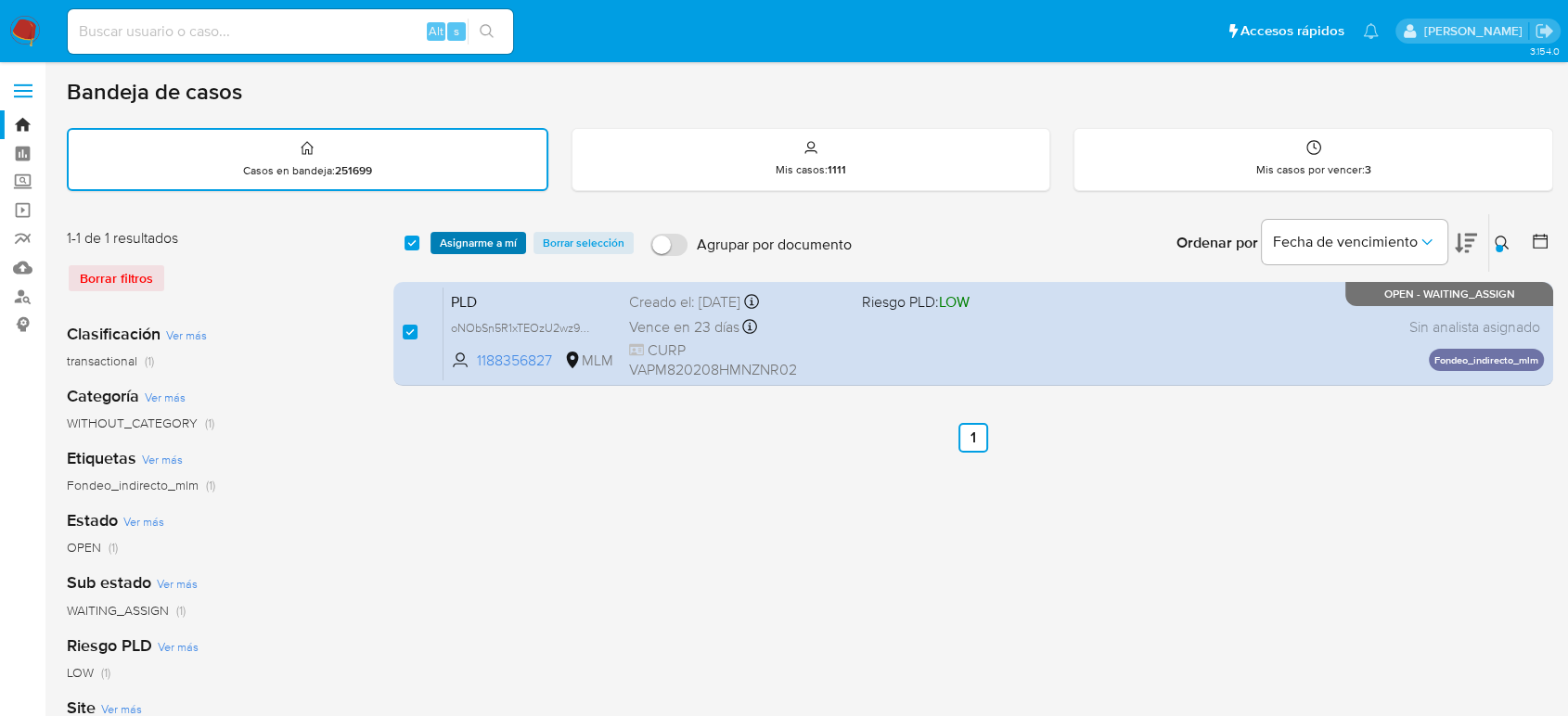
click at [478, 240] on span "Asignarme a mí" at bounding box center [478, 243] width 77 height 19
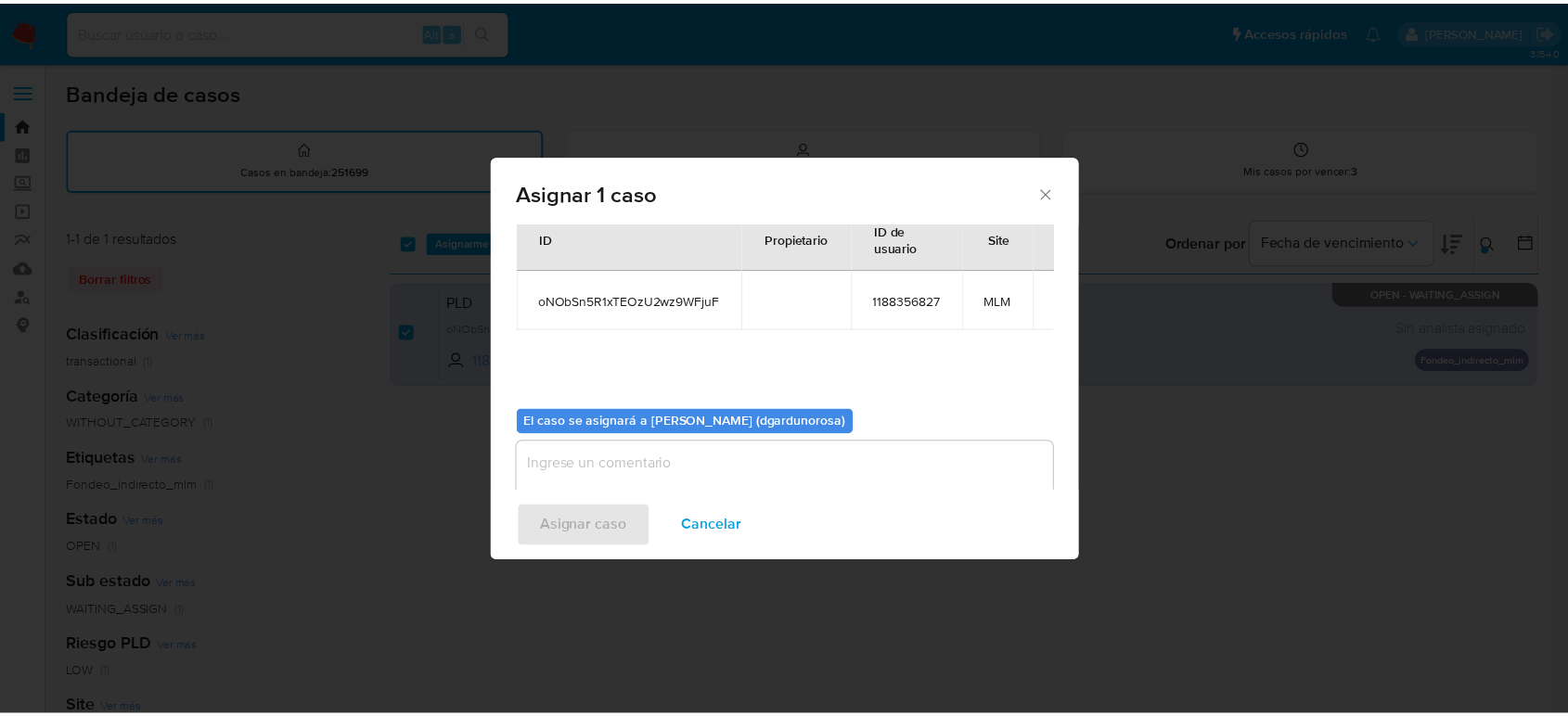
scroll to position [94, 0]
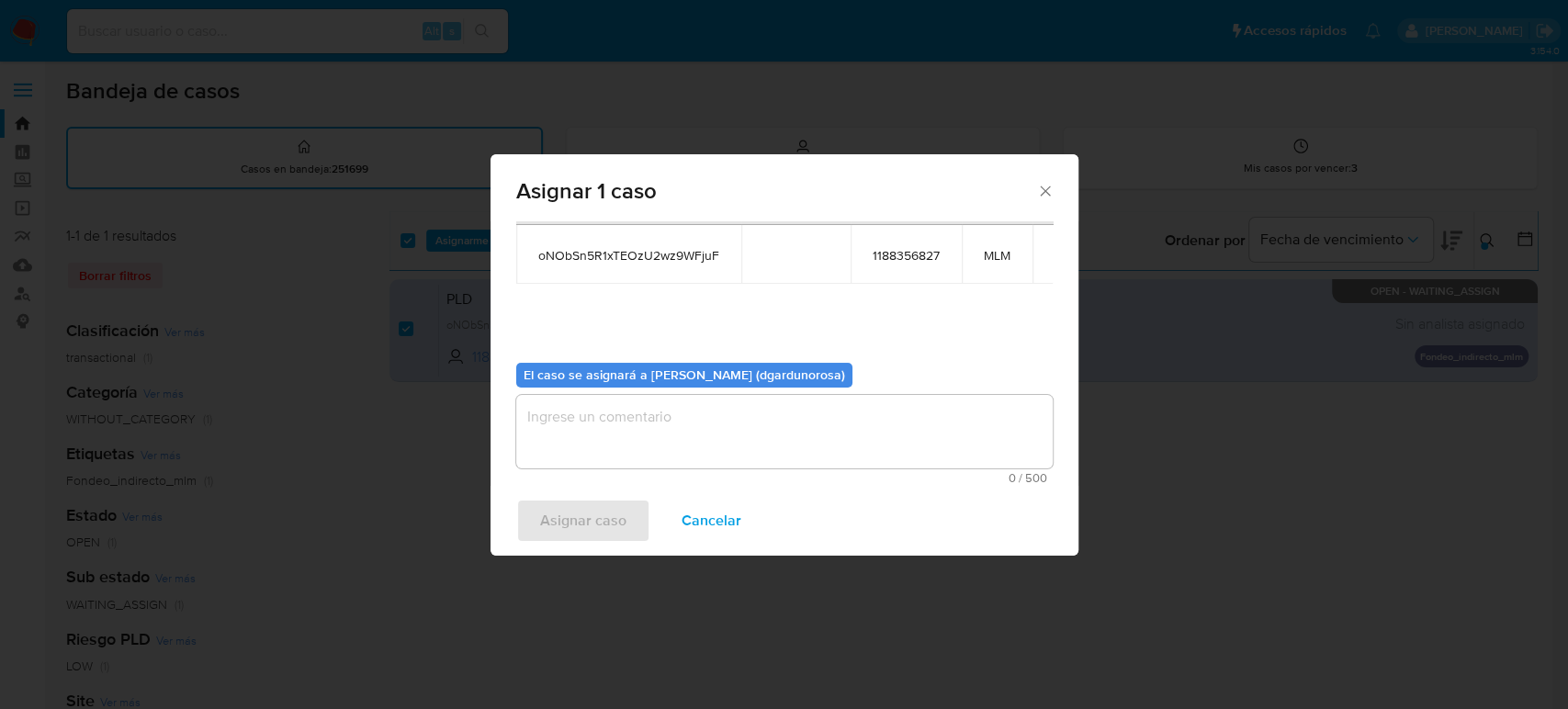
click at [769, 420] on textarea "assign-modal" at bounding box center [784, 431] width 536 height 74
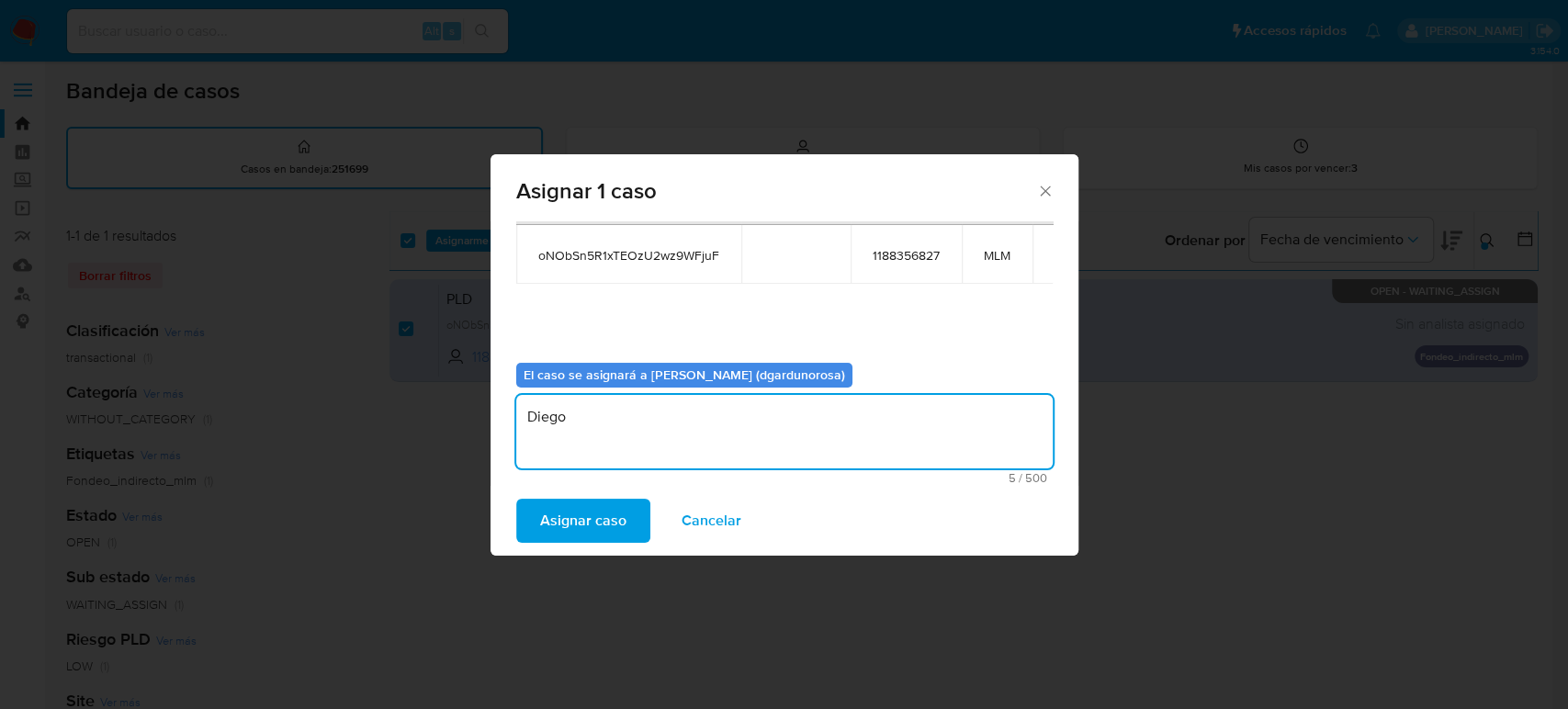
type textarea "Diego"
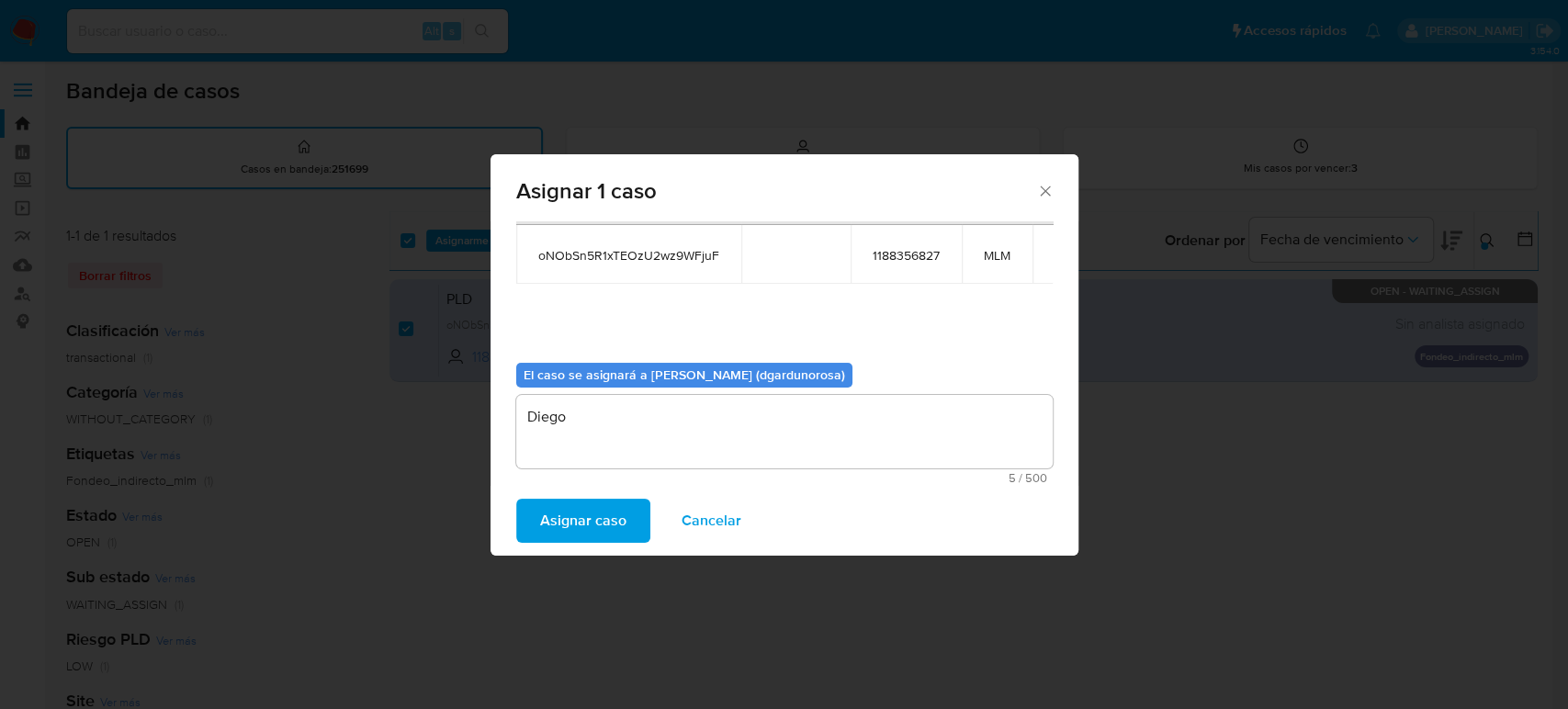
click at [678, 255] on span "oNObSn5R1xTEOzU2wz9WFjuF" at bounding box center [628, 255] width 181 height 17
click at [676, 256] on span "oNObSn5R1xTEOzU2wz9WFjuF" at bounding box center [628, 255] width 181 height 17
copy span "oNObSn5R1xTEOzU2wz9WFjuF"
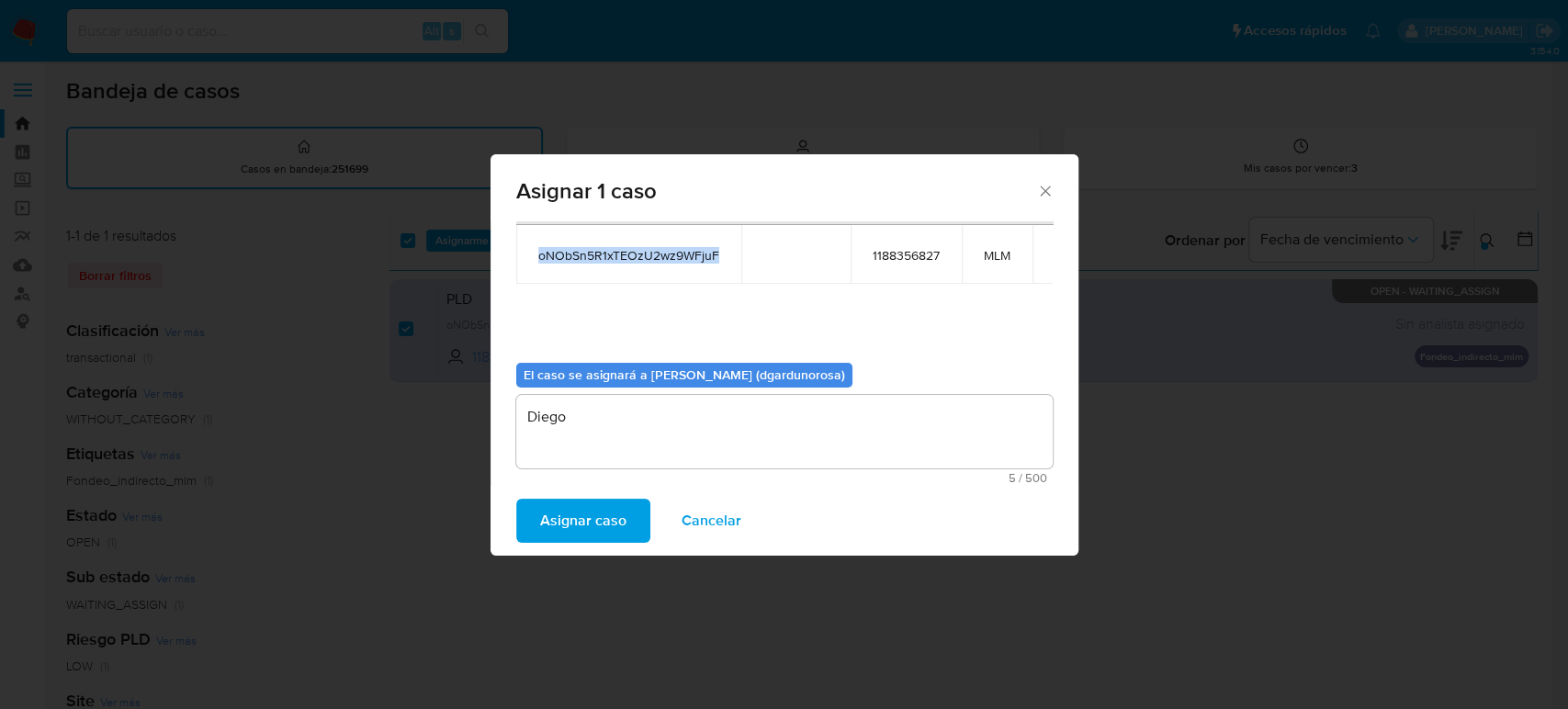
click at [605, 513] on span "Asignar caso" at bounding box center [583, 520] width 86 height 40
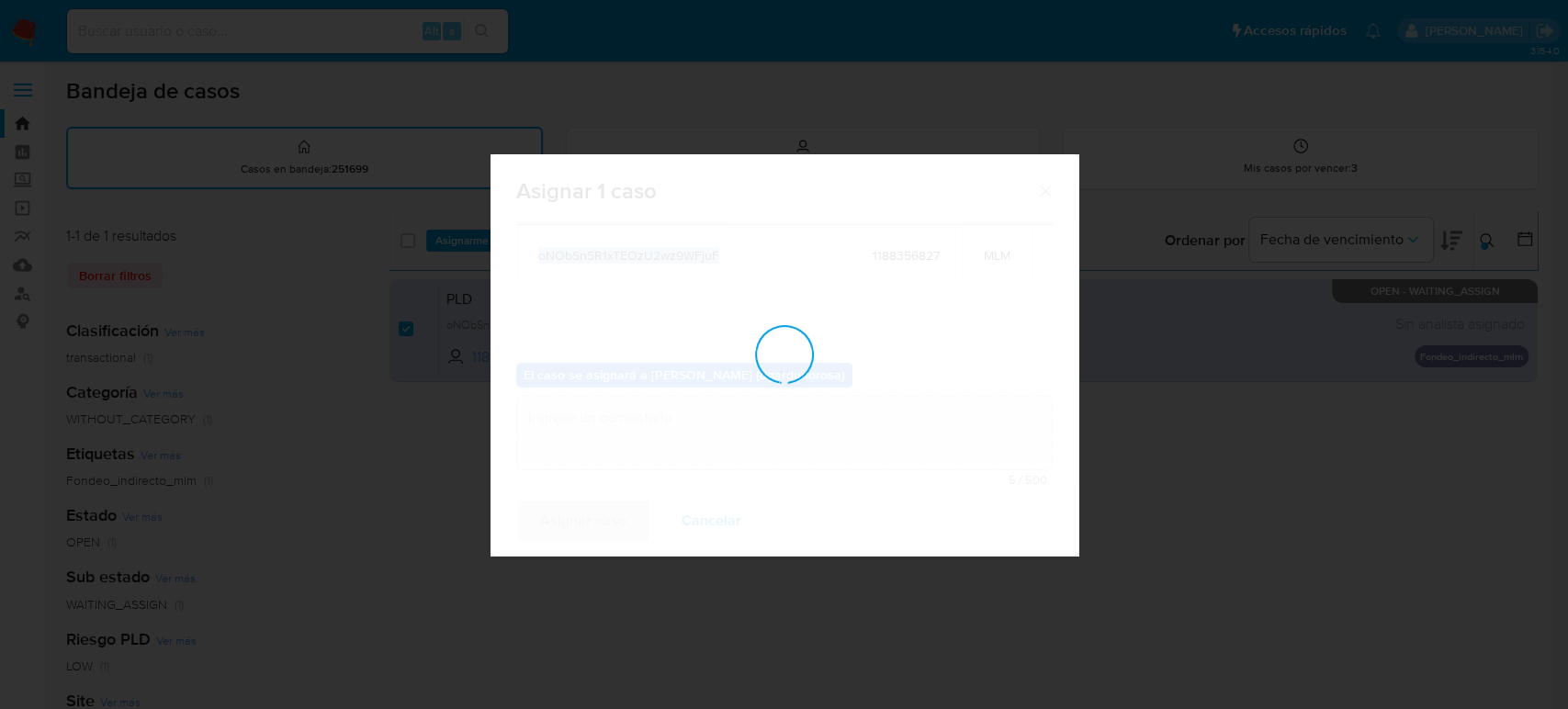
checkbox input "false"
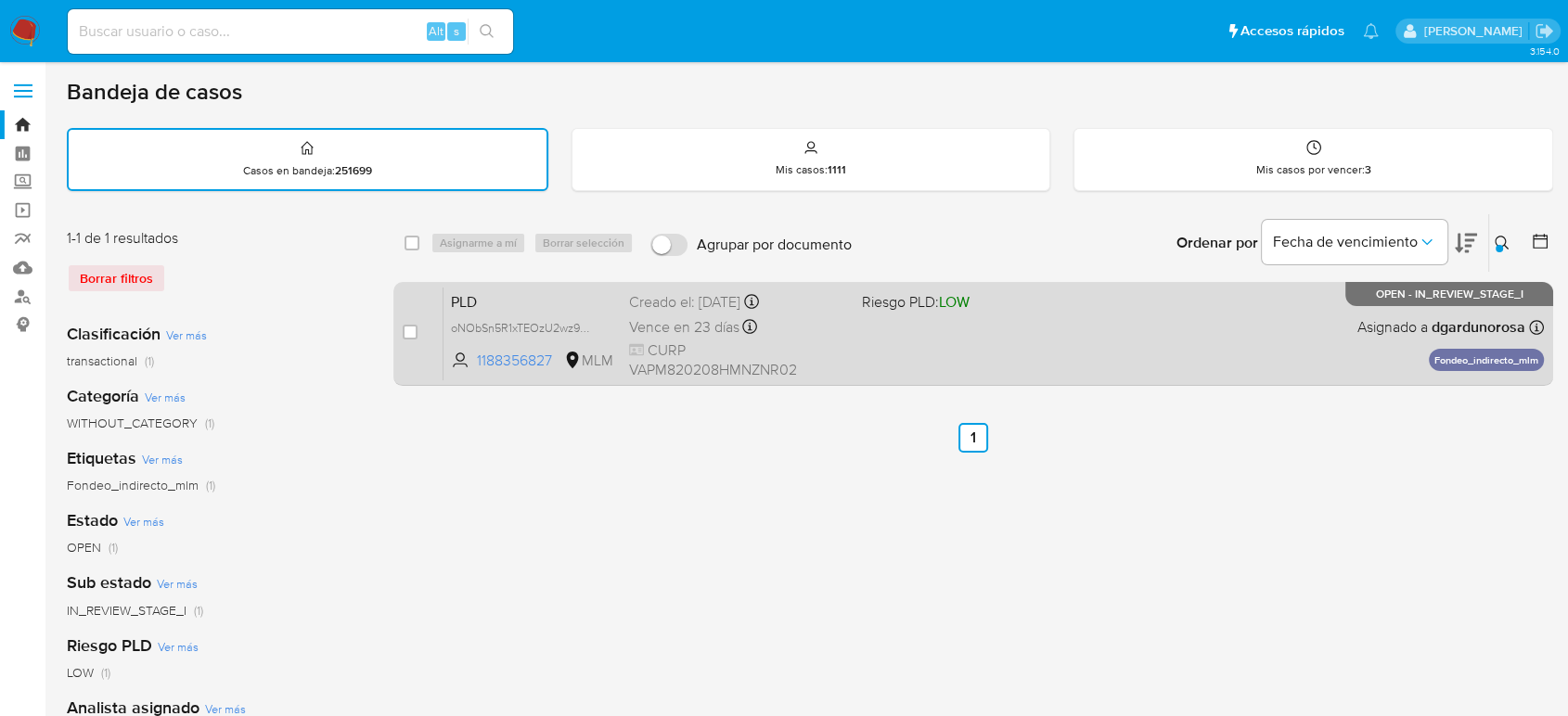
click at [1173, 347] on div "PLD oNObSn5R1xTEOzU2wz9WFjuF 1188356827 MLM Riesgo PLD: LOW Creado el: 12/07/20…" at bounding box center [993, 333] width 1100 height 93
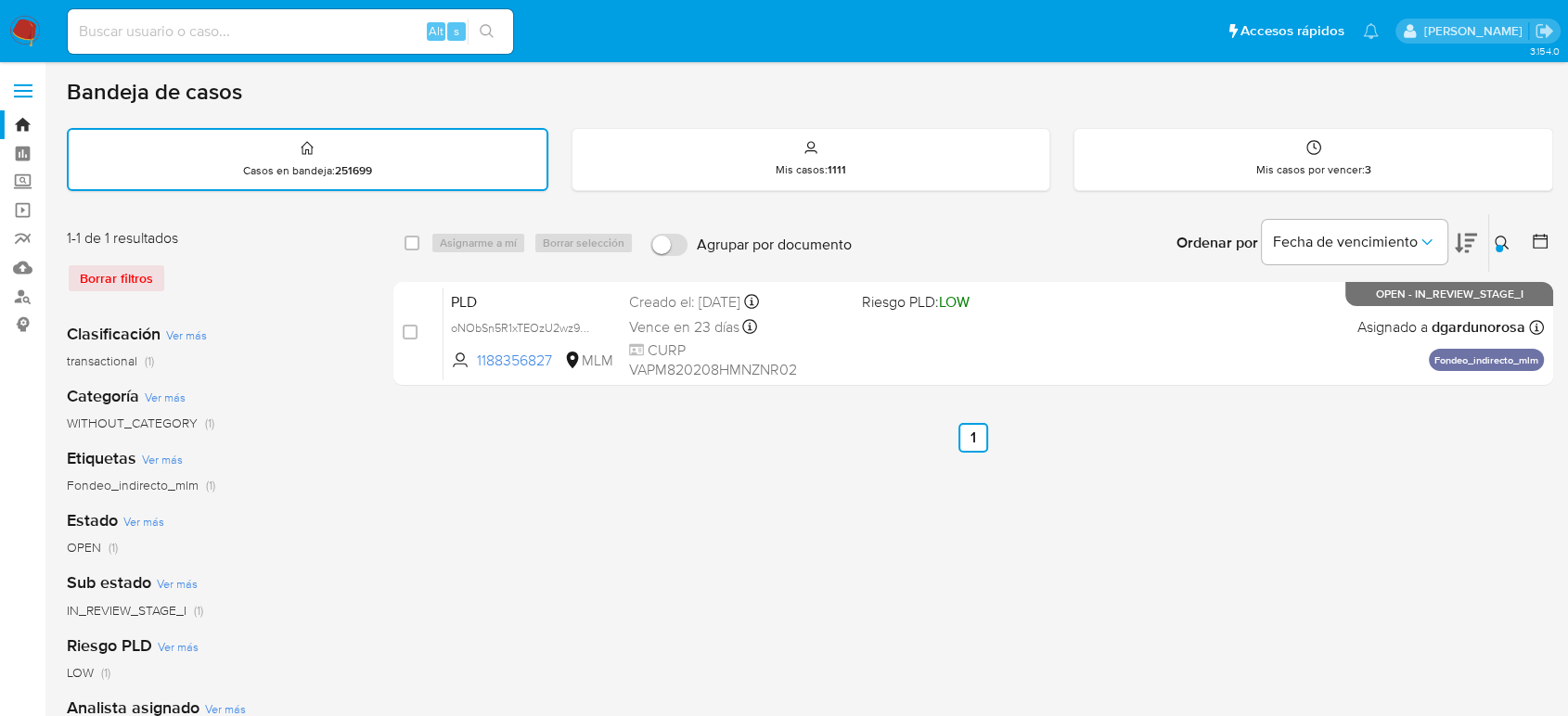
click at [1496, 247] on div at bounding box center [1499, 248] width 7 height 7
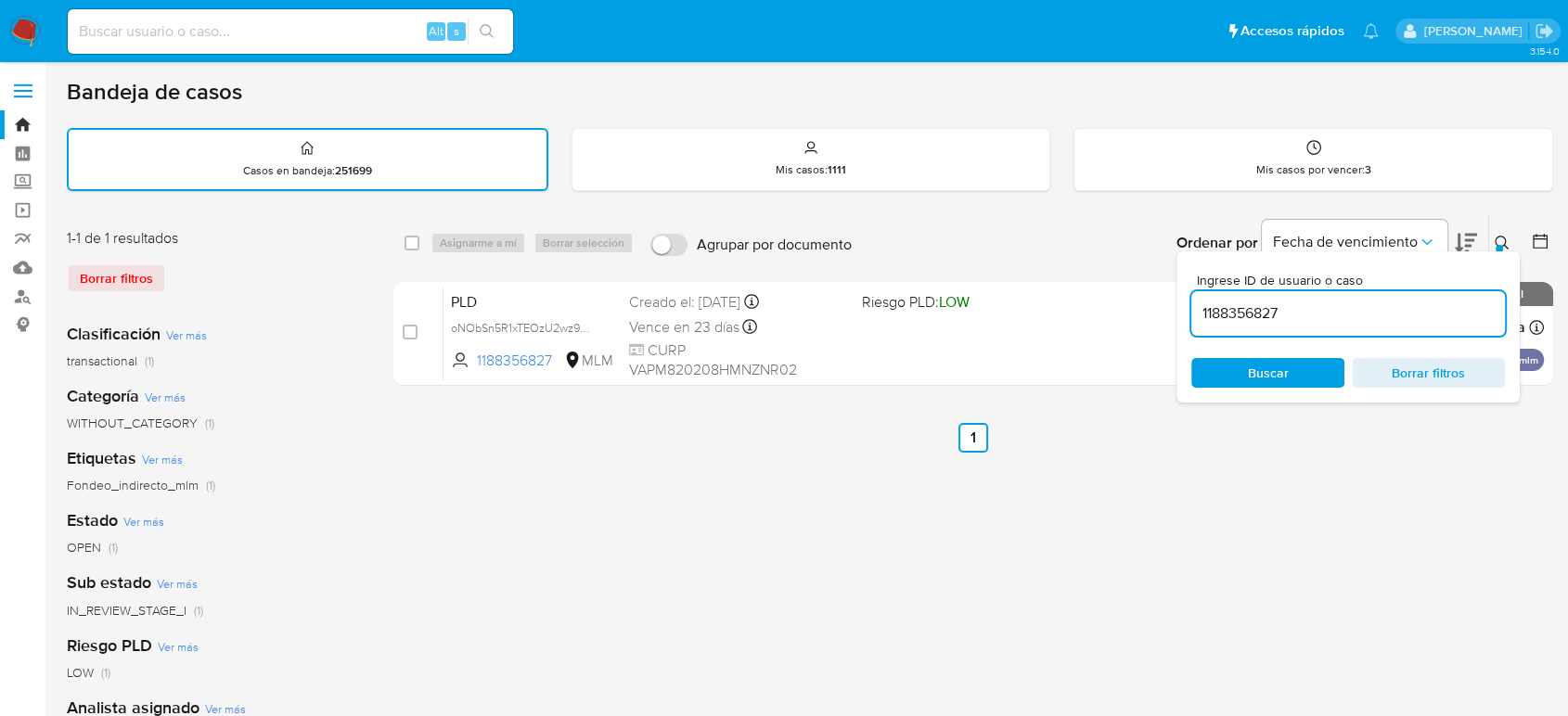
click at [1250, 309] on input "1188356827" at bounding box center [1348, 313] width 313 height 24
type input "2383662130"
click at [1502, 237] on icon at bounding box center [1502, 243] width 15 height 15
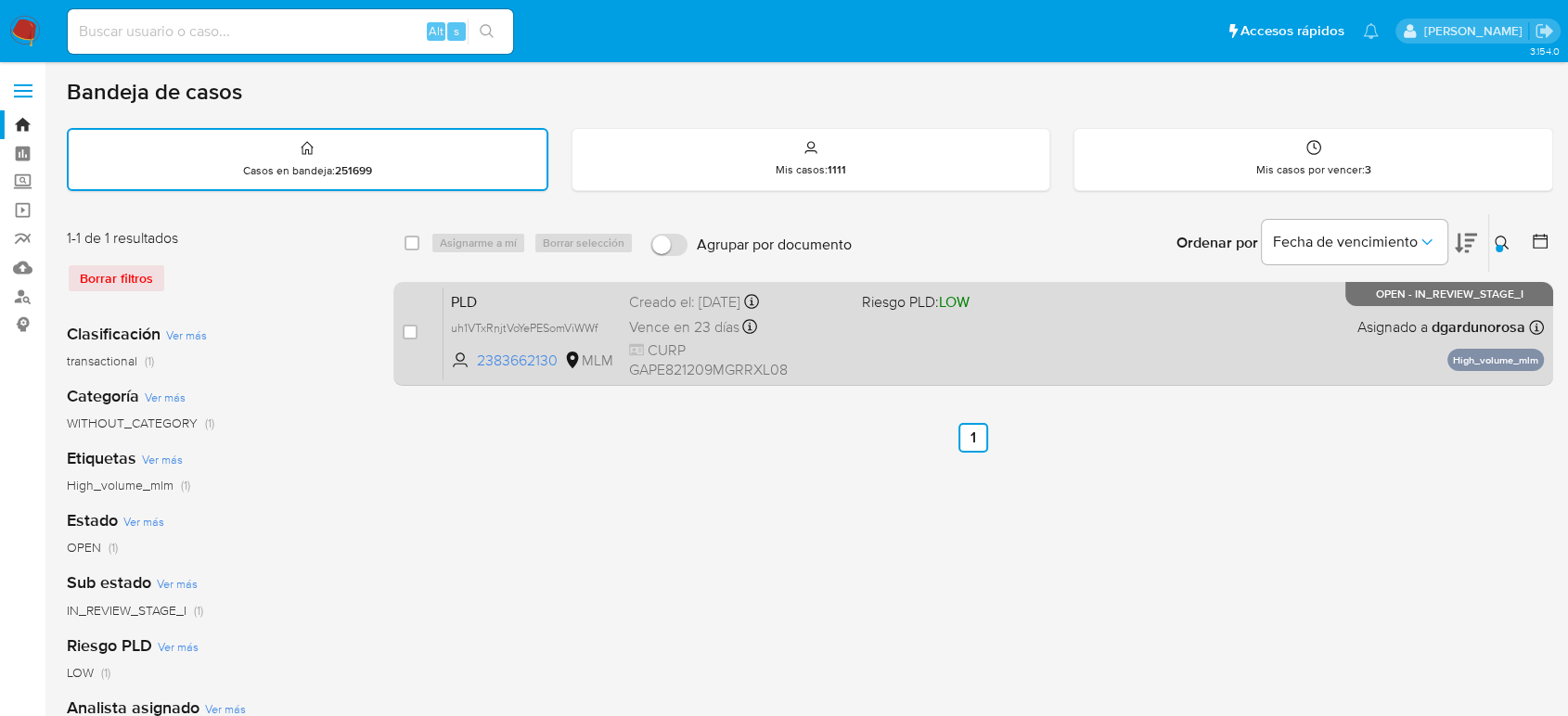
click at [1270, 332] on div "PLD uh1VTxRnjtVoYePESomViWWf 2383662130 MLM Riesgo PLD: LOW Creado el: 12/07/20…" at bounding box center [993, 333] width 1100 height 93
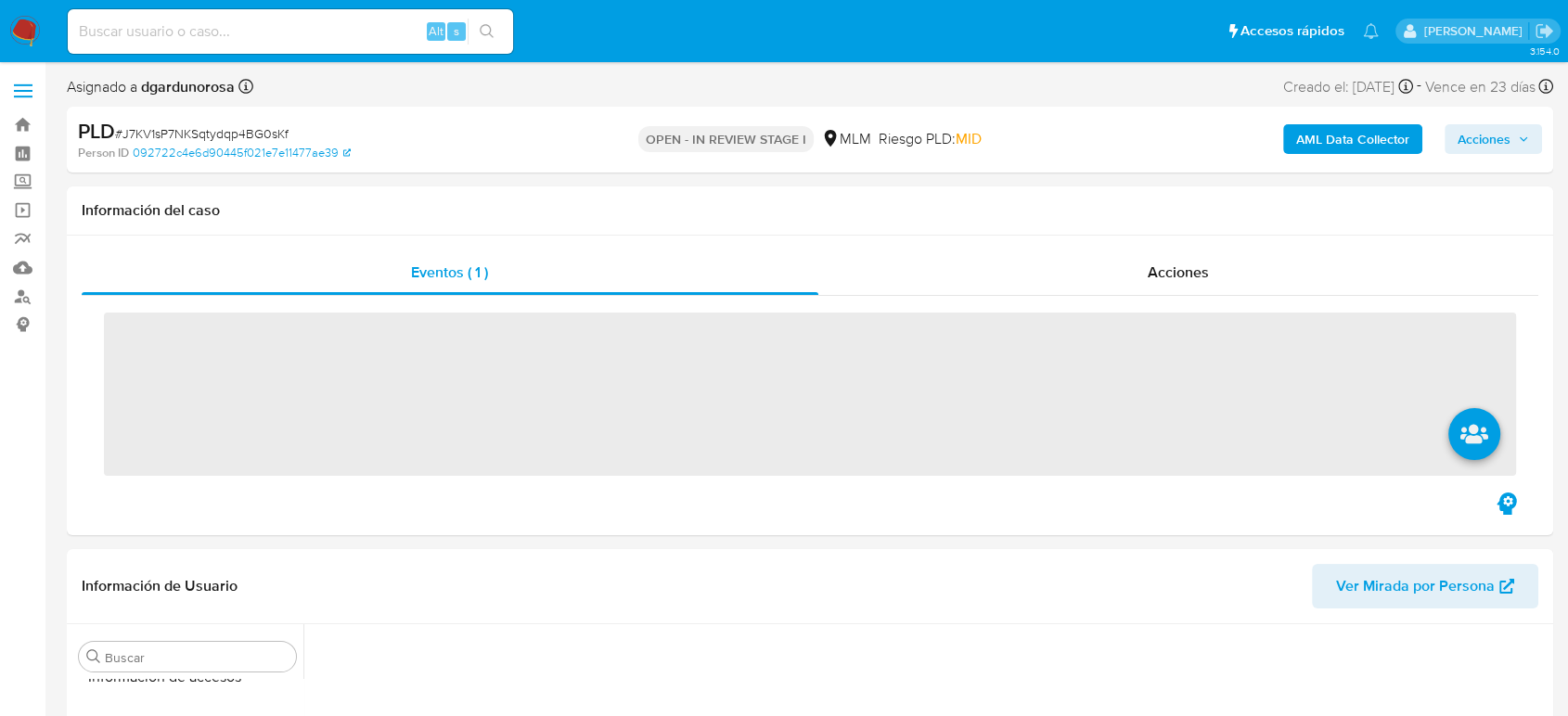
scroll to position [783, 0]
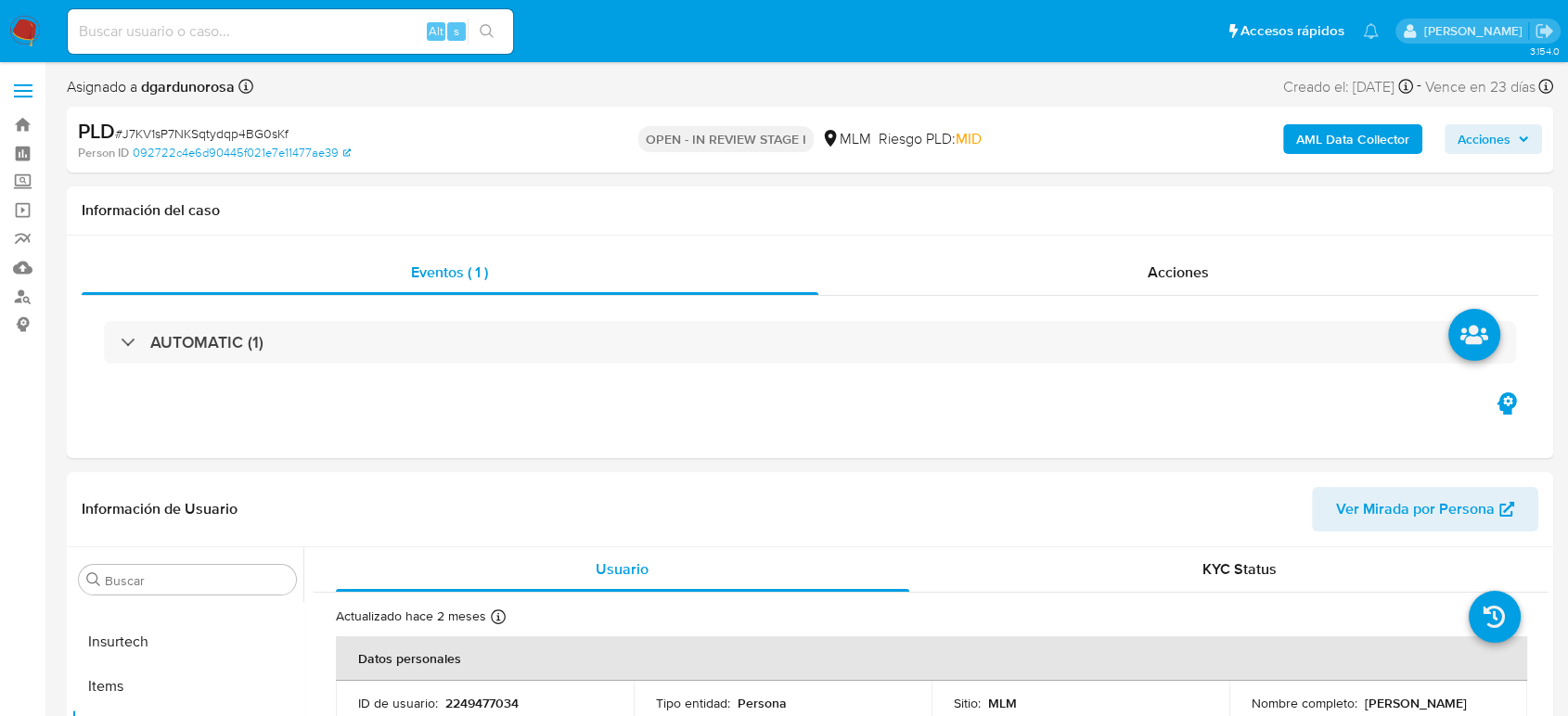
select select "10"
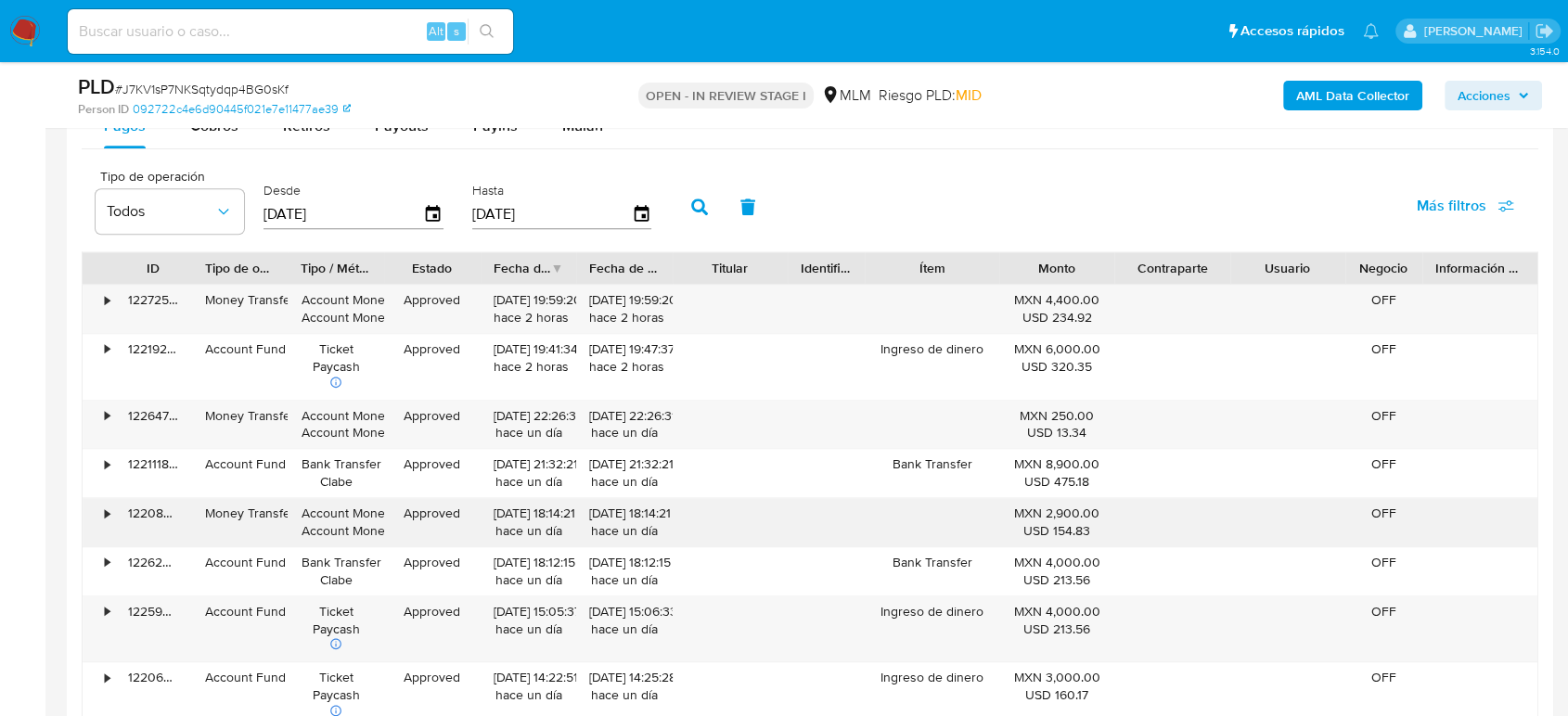
scroll to position [1855, 0]
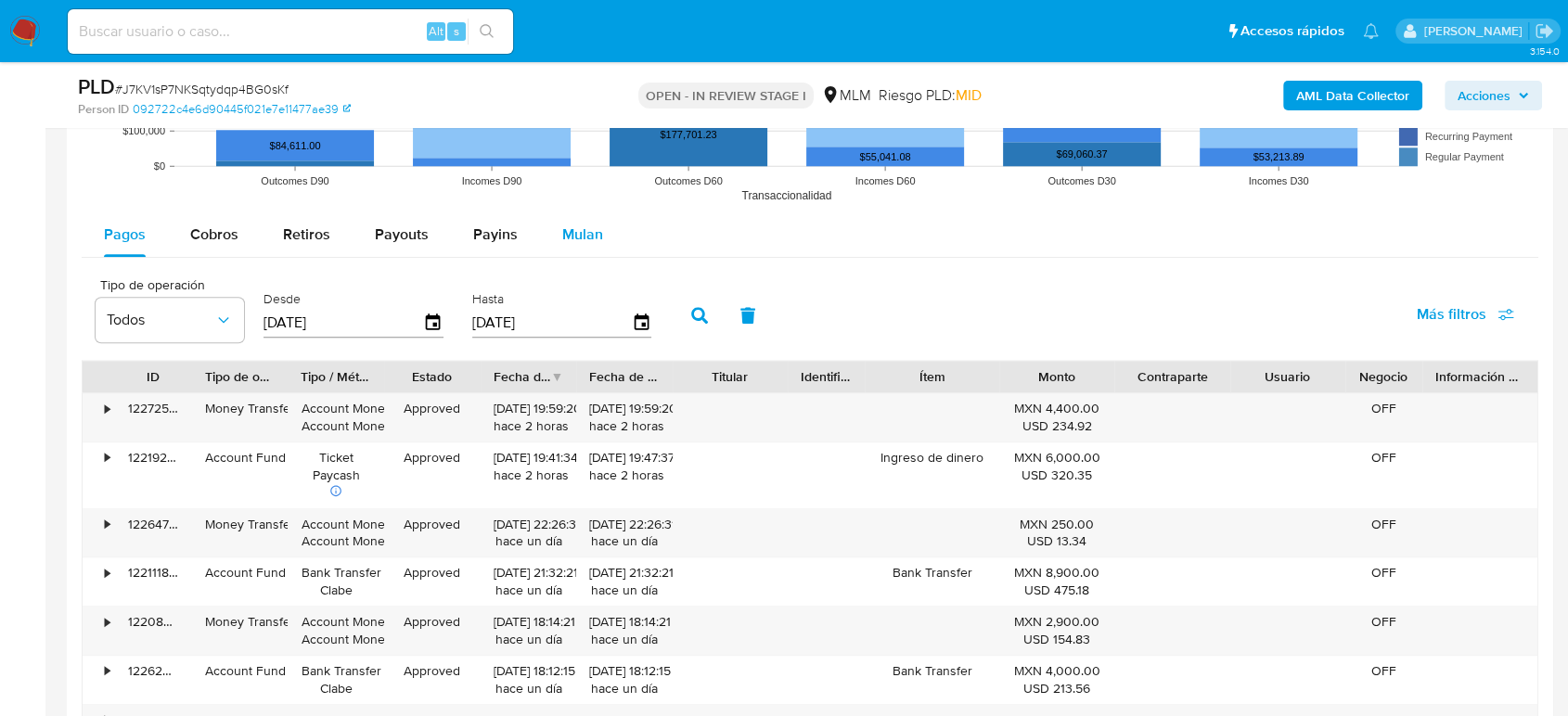
click at [570, 233] on span "Mulan" at bounding box center [582, 234] width 41 height 22
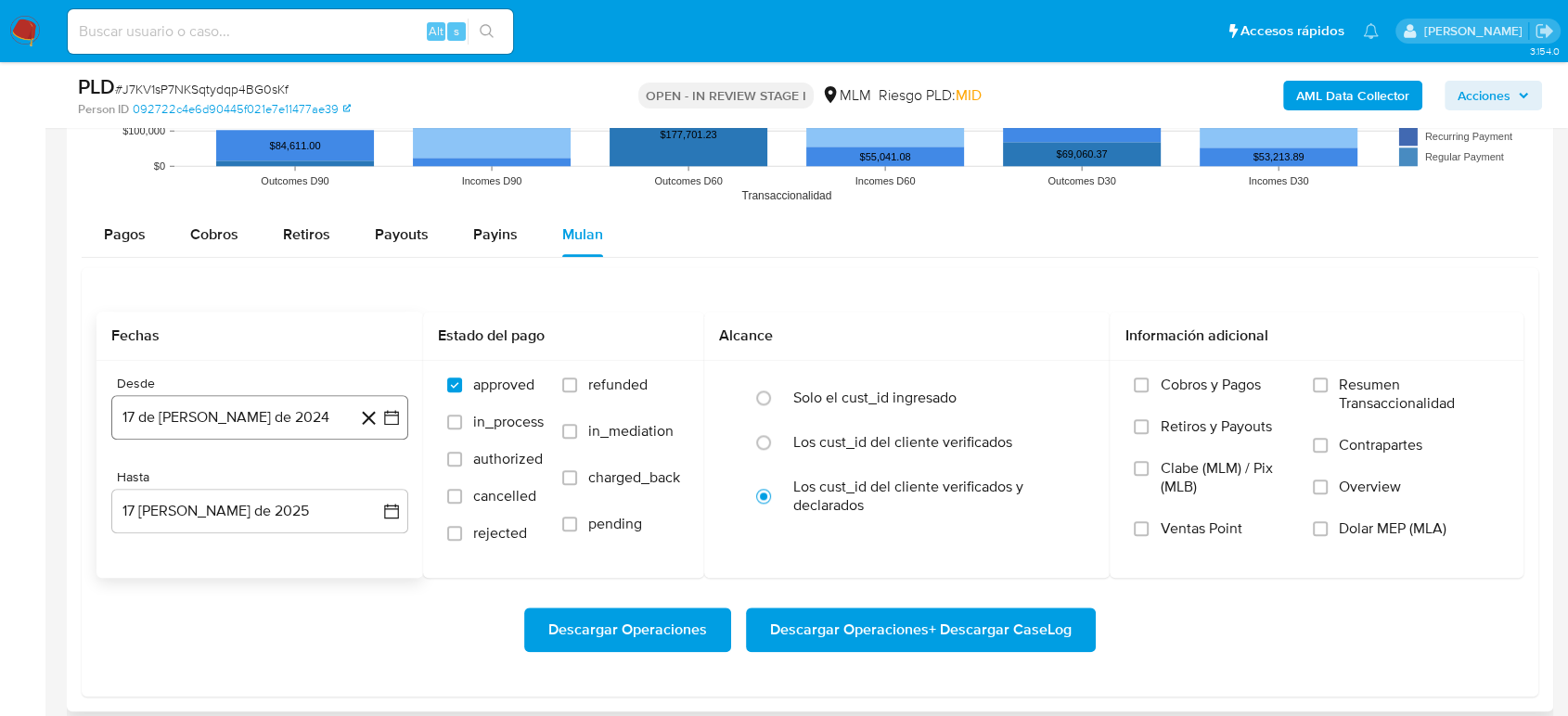
click at [395, 416] on icon "button" at bounding box center [391, 418] width 19 height 19
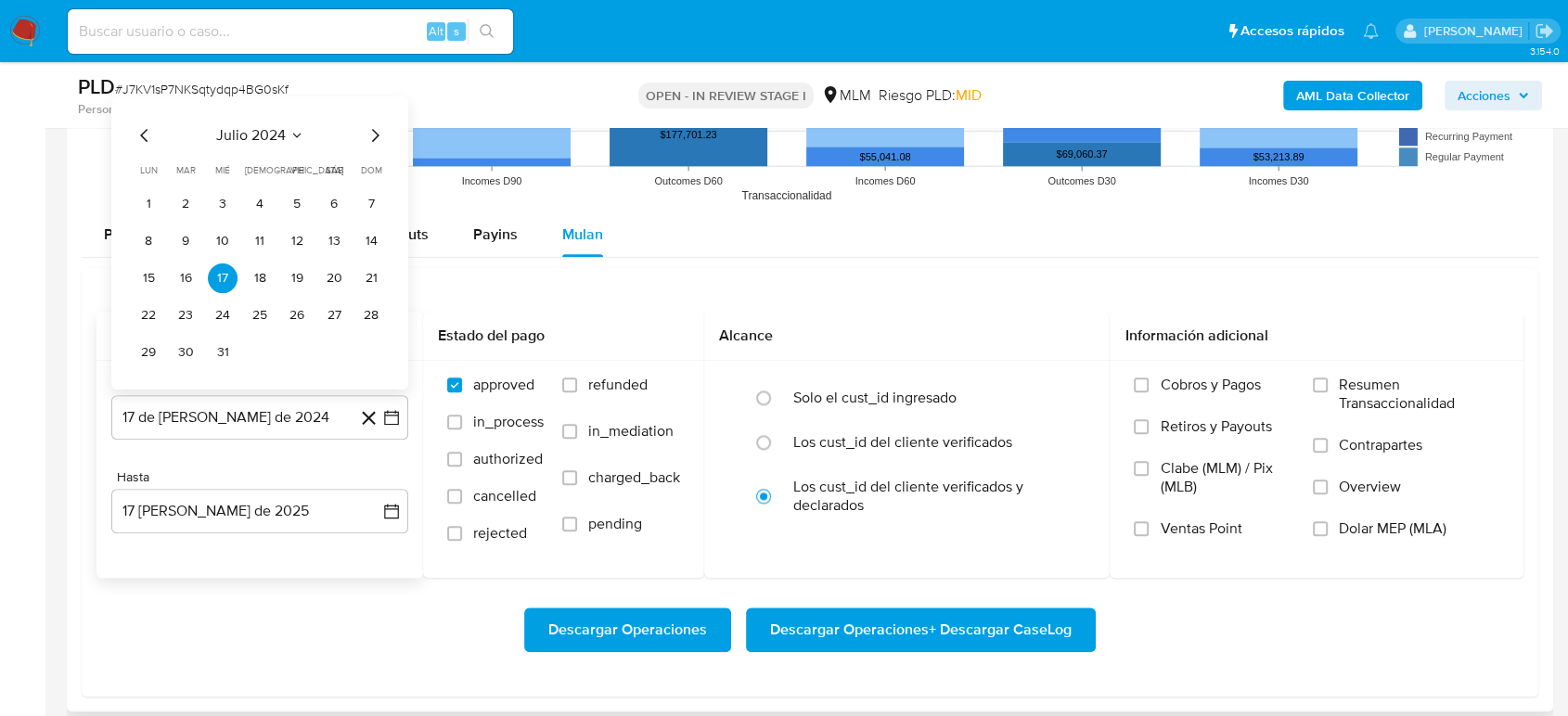
click at [297, 131] on icon "Seleccionar mes y año" at bounding box center [297, 135] width 15 height 15
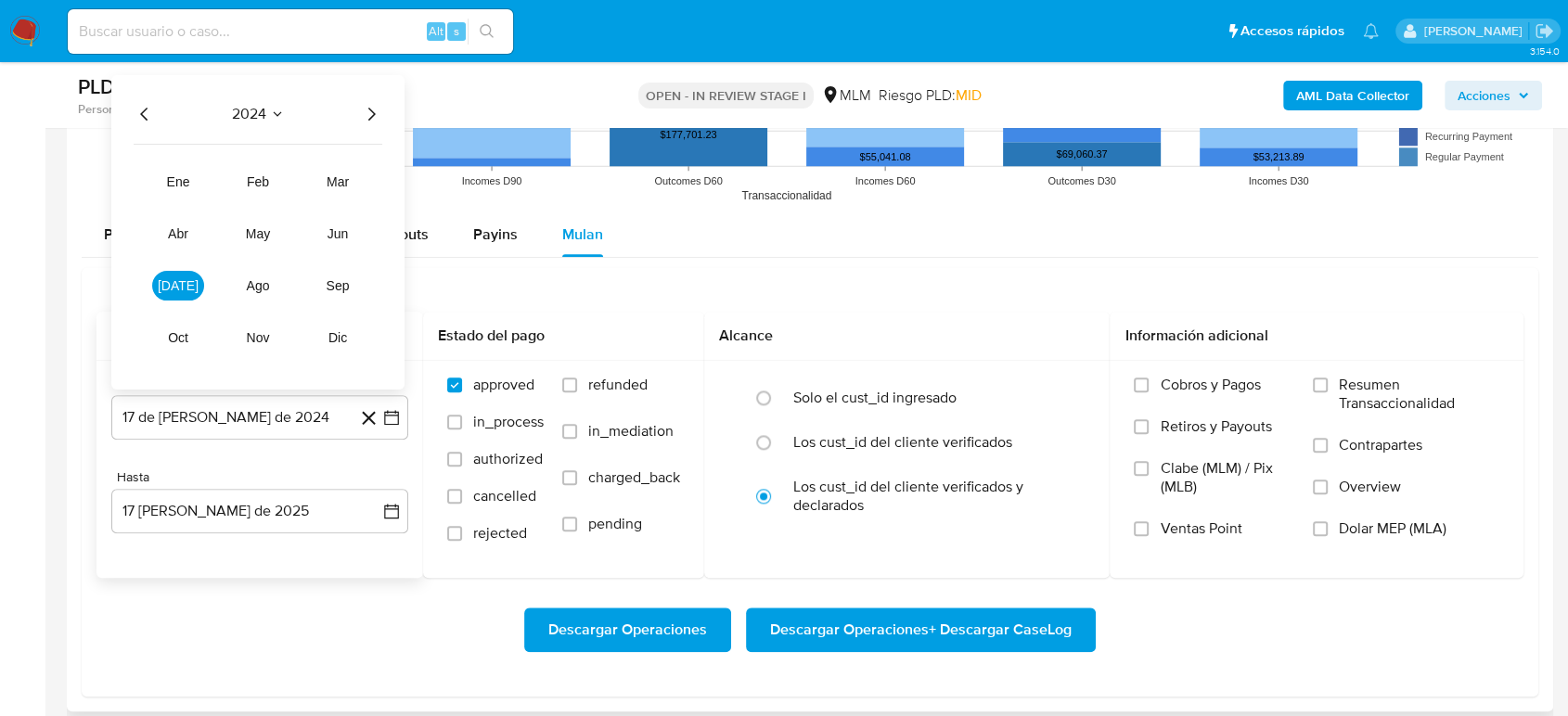
click at [366, 118] on icon "Año siguiente" at bounding box center [371, 114] width 22 height 22
click at [183, 188] on span "ene" at bounding box center [178, 181] width 23 height 15
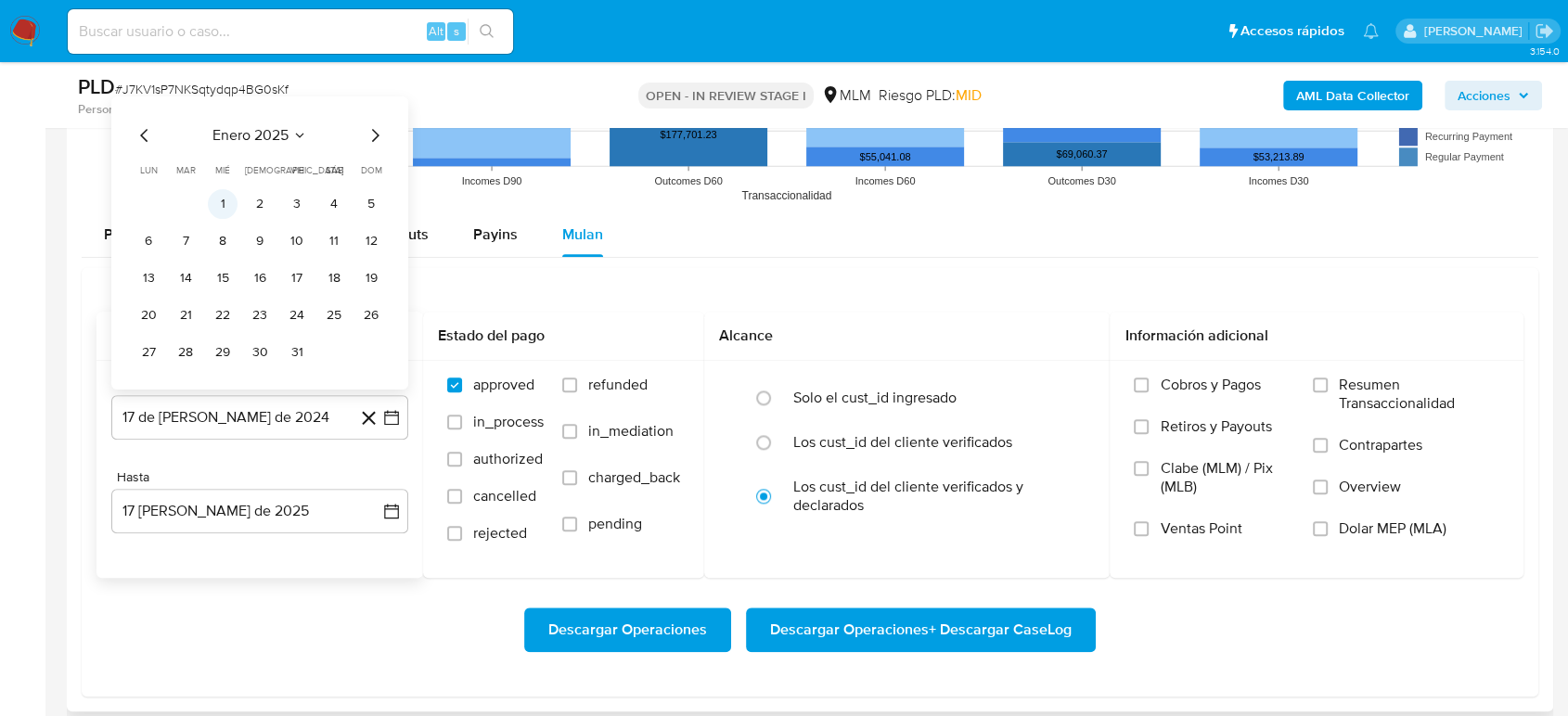
click at [224, 198] on button "1" at bounding box center [223, 204] width 30 height 30
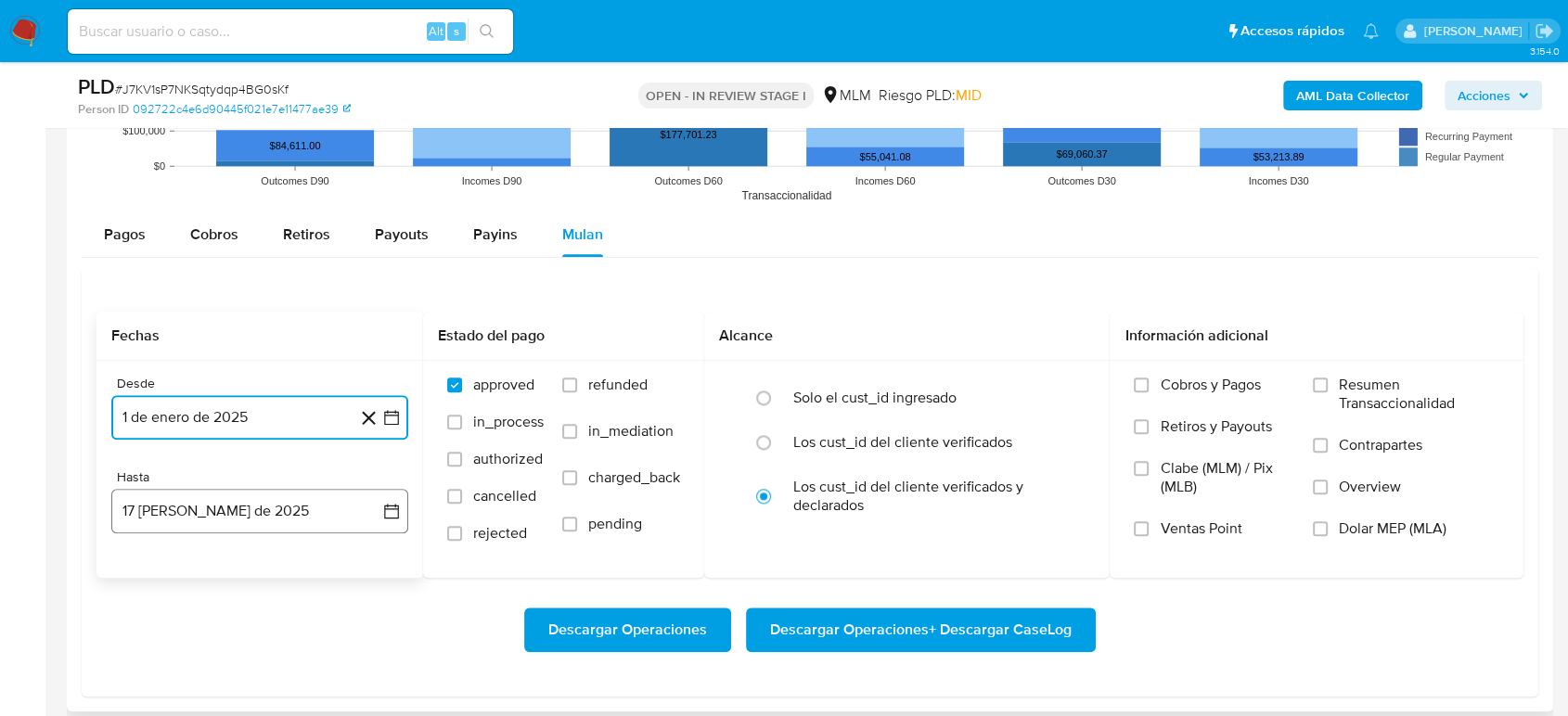
click at [389, 510] on icon "button" at bounding box center [391, 511] width 19 height 19
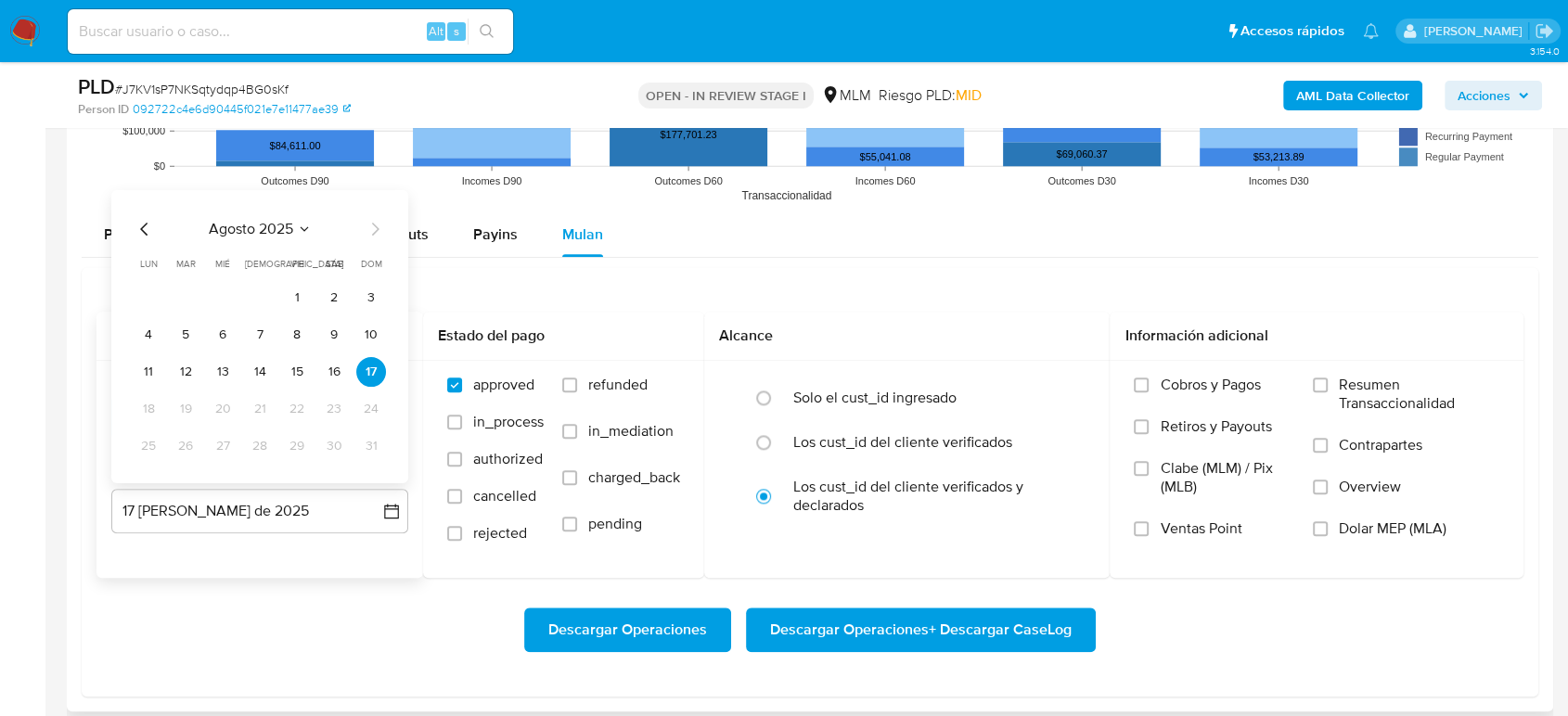
click at [147, 232] on icon "Mes anterior" at bounding box center [145, 229] width 22 height 22
click at [266, 451] on button "31" at bounding box center [260, 446] width 30 height 30
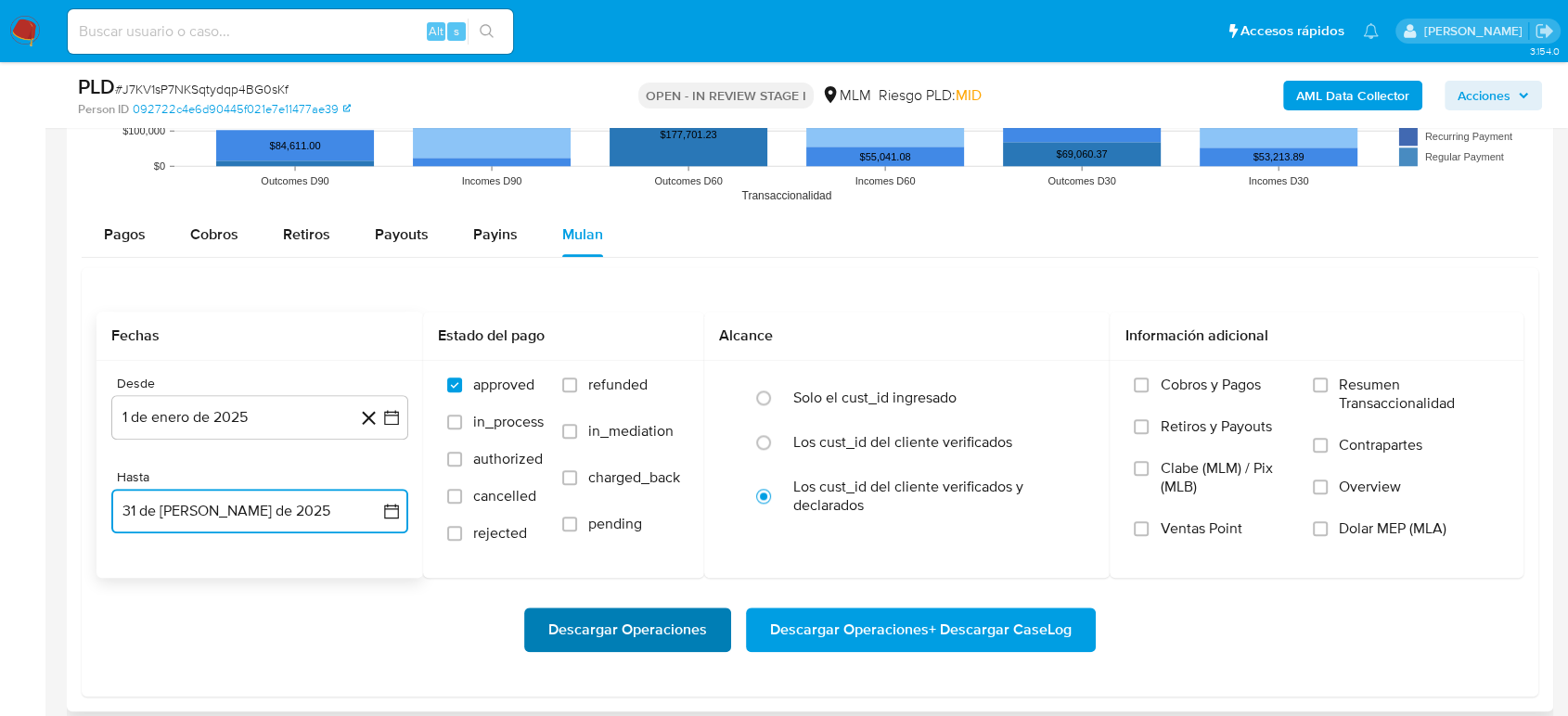
click at [646, 634] on span "Descargar Operaciones" at bounding box center [628, 630] width 159 height 41
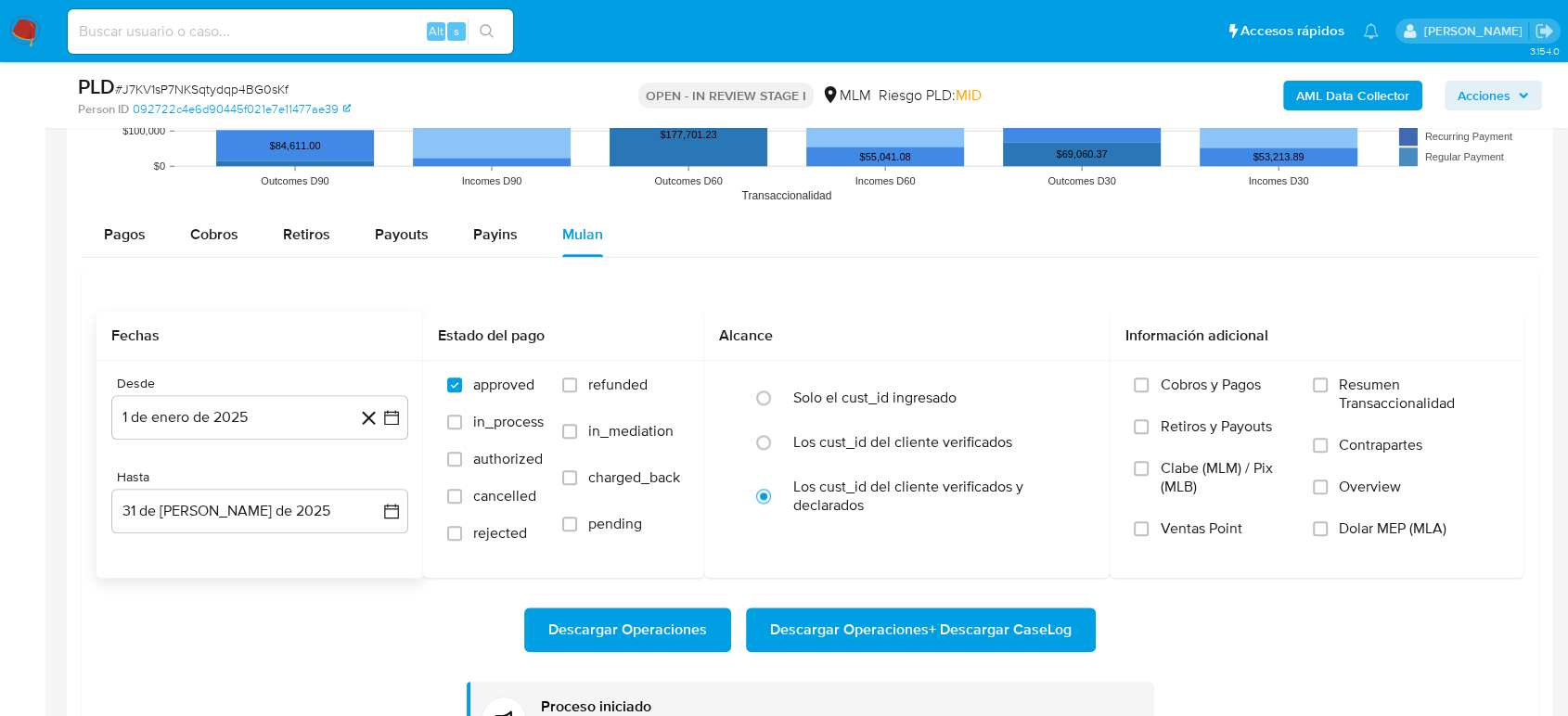
click at [245, 89] on span "# J7KV1sP7NKSqtydqp4BG0sKf" at bounding box center [201, 88] width 174 height 19
copy span "J7KV1sP7NKSqtydqp4BG0sKf"
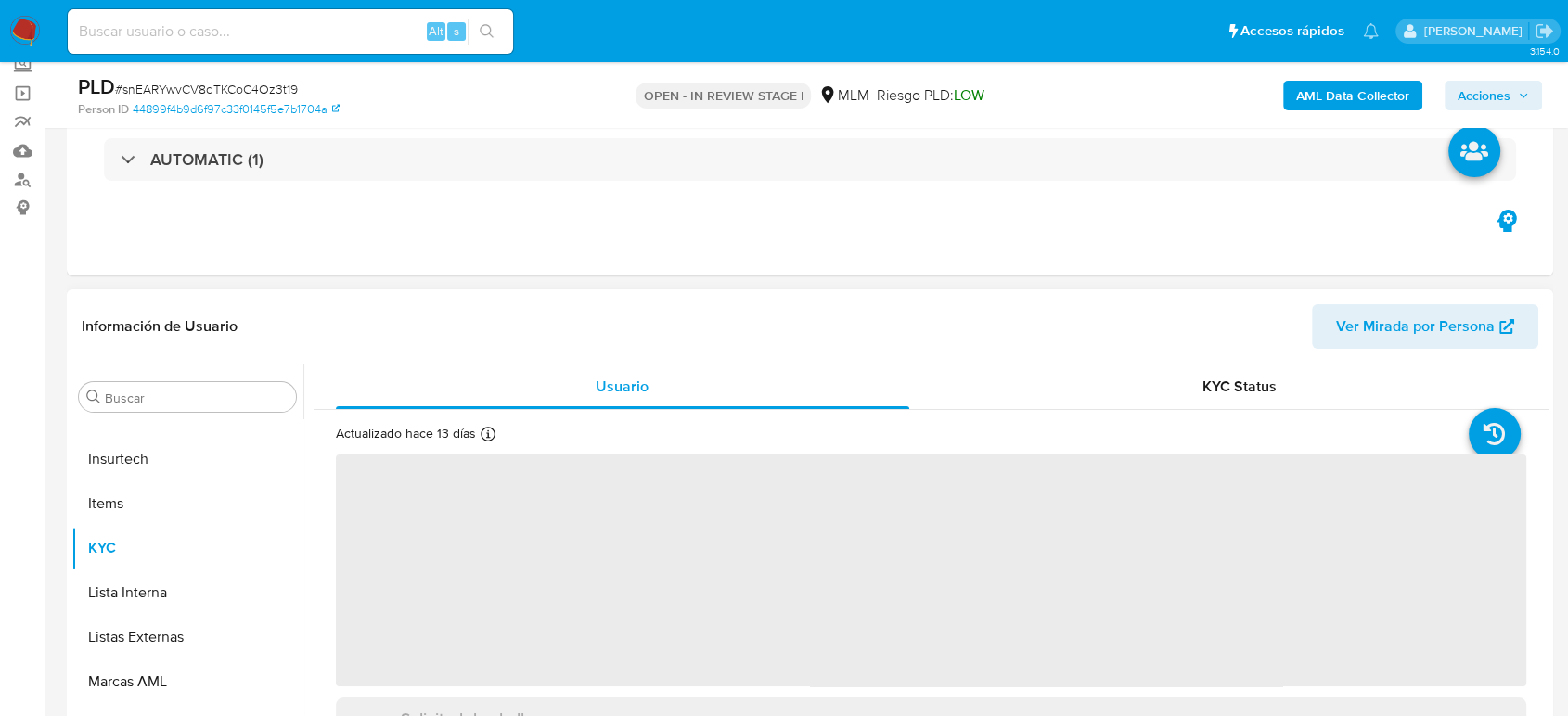
scroll to position [206, 0]
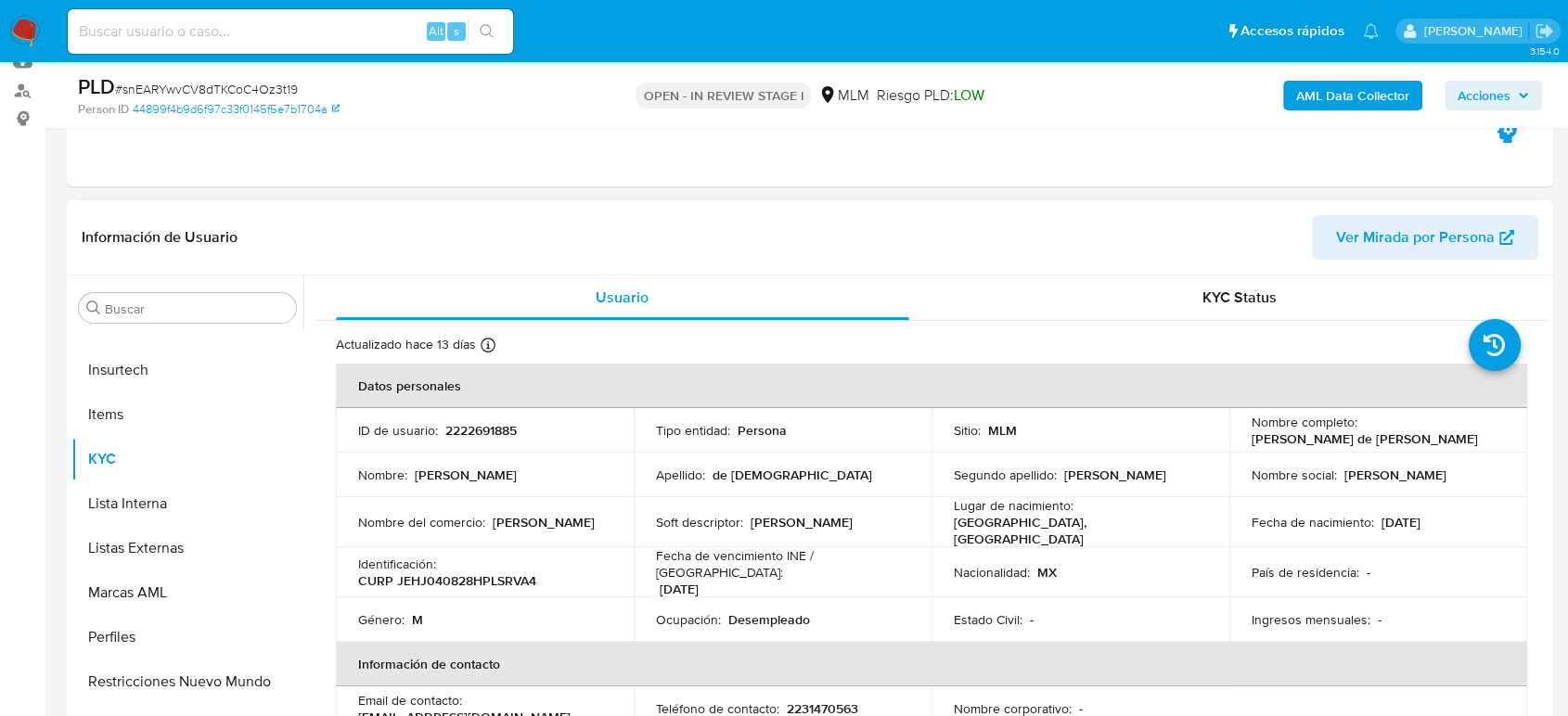
select select "10"
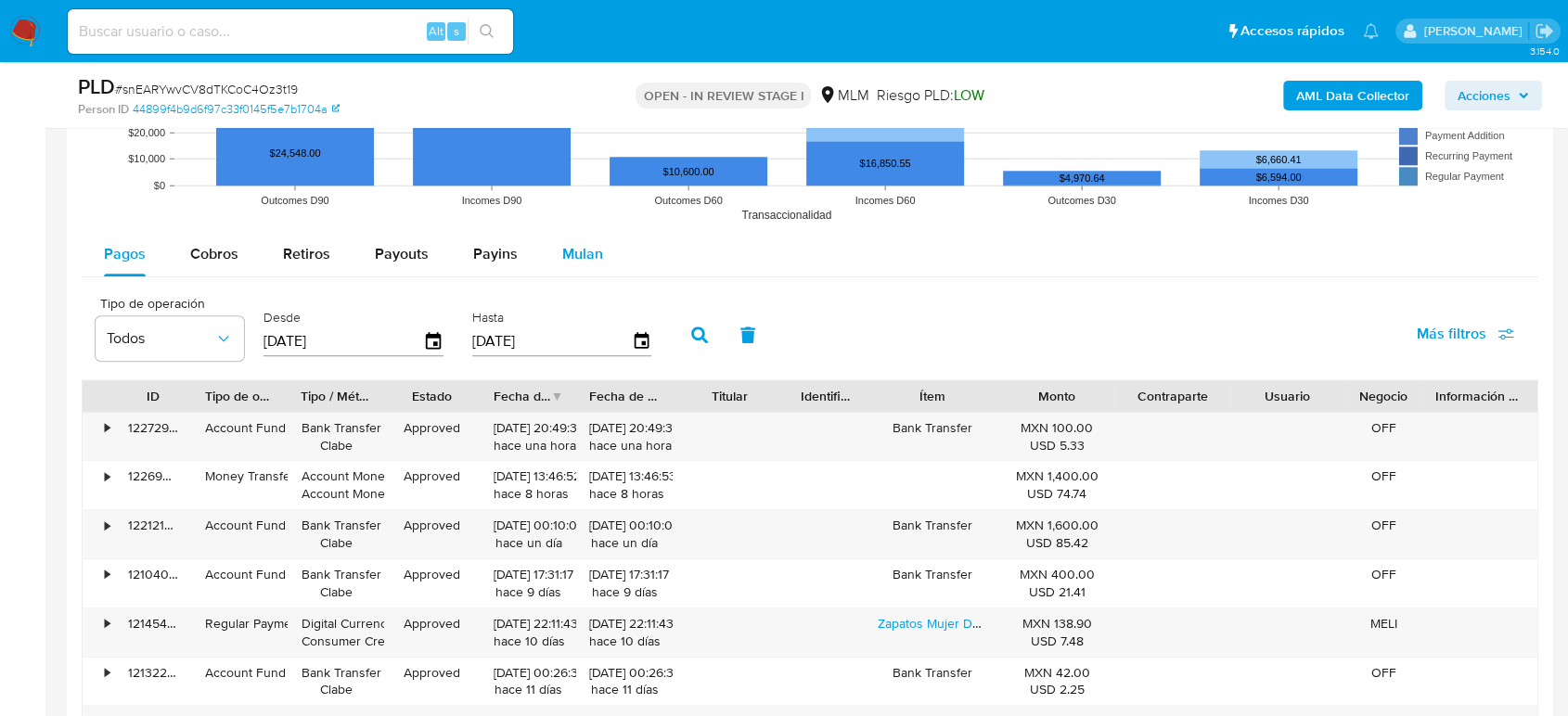
scroll to position [1959, 0]
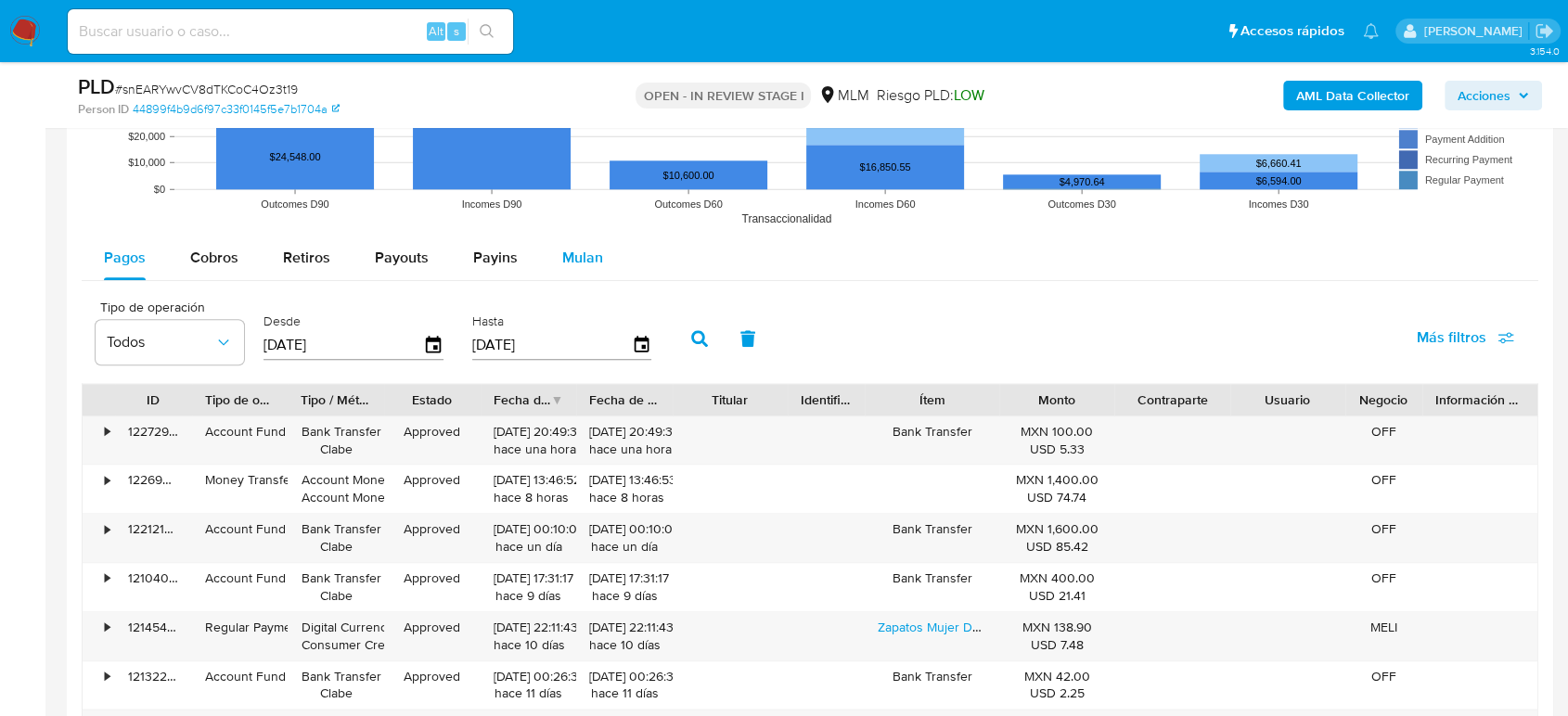
click at [577, 243] on div "Mulan" at bounding box center [582, 258] width 41 height 45
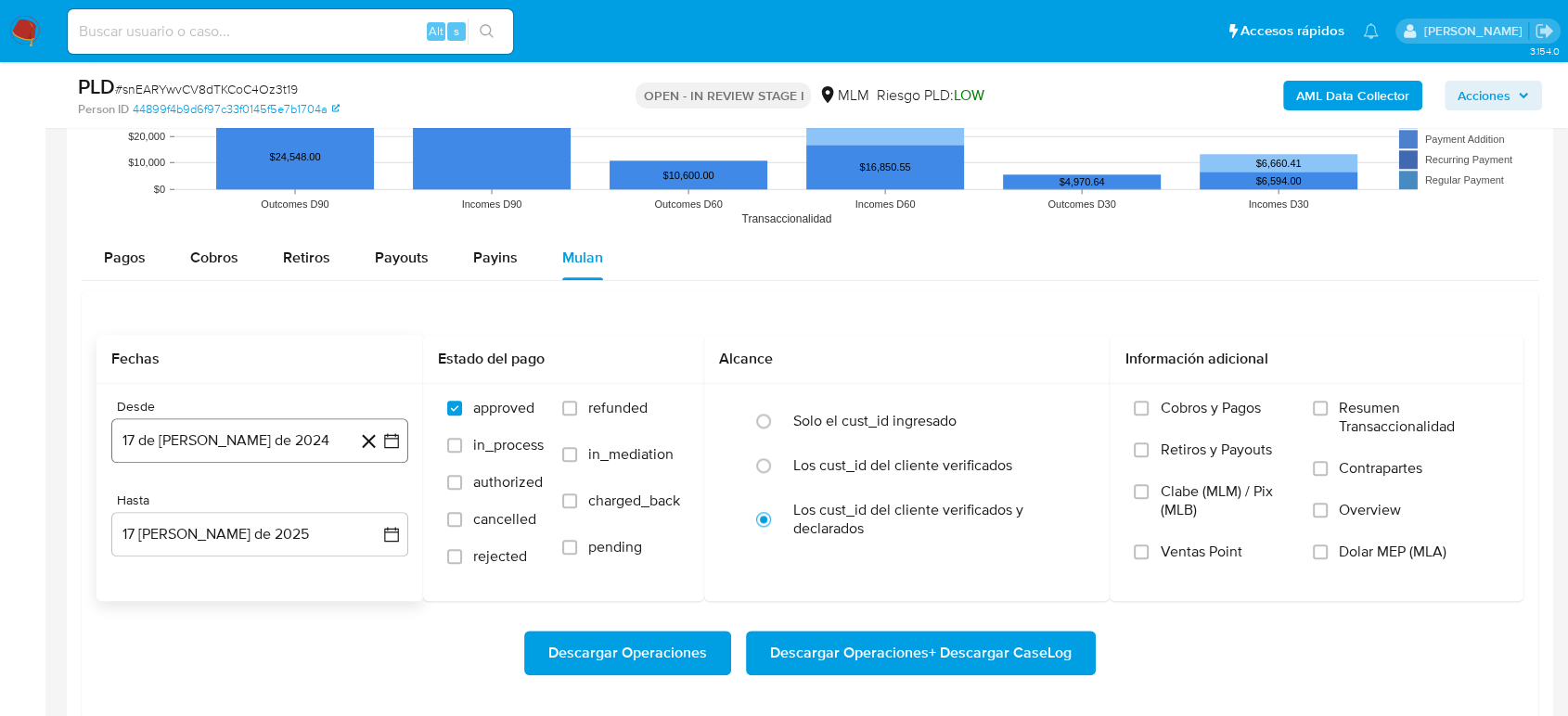
click at [394, 438] on icon "button" at bounding box center [391, 440] width 19 height 19
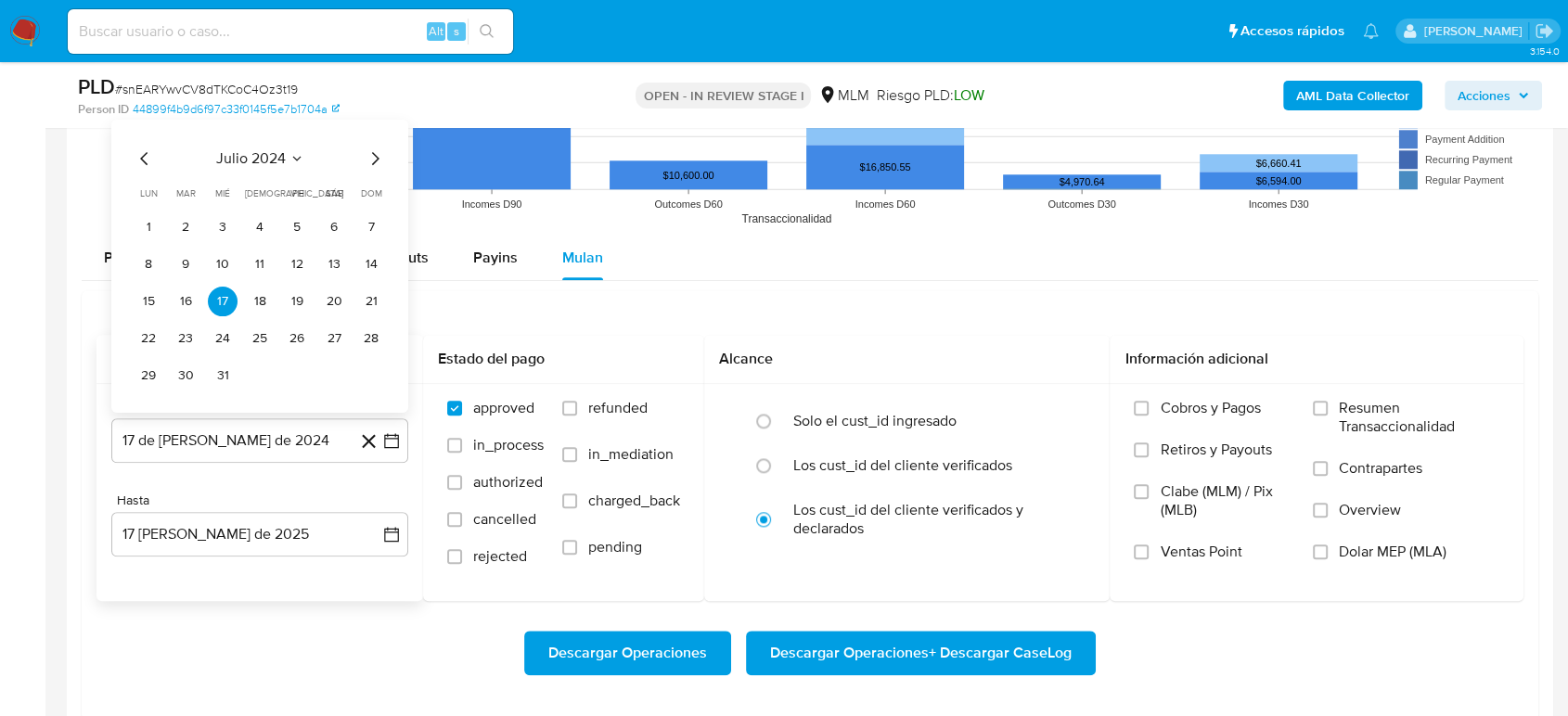
click at [293, 156] on icon "Seleccionar mes y año" at bounding box center [297, 158] width 8 height 5
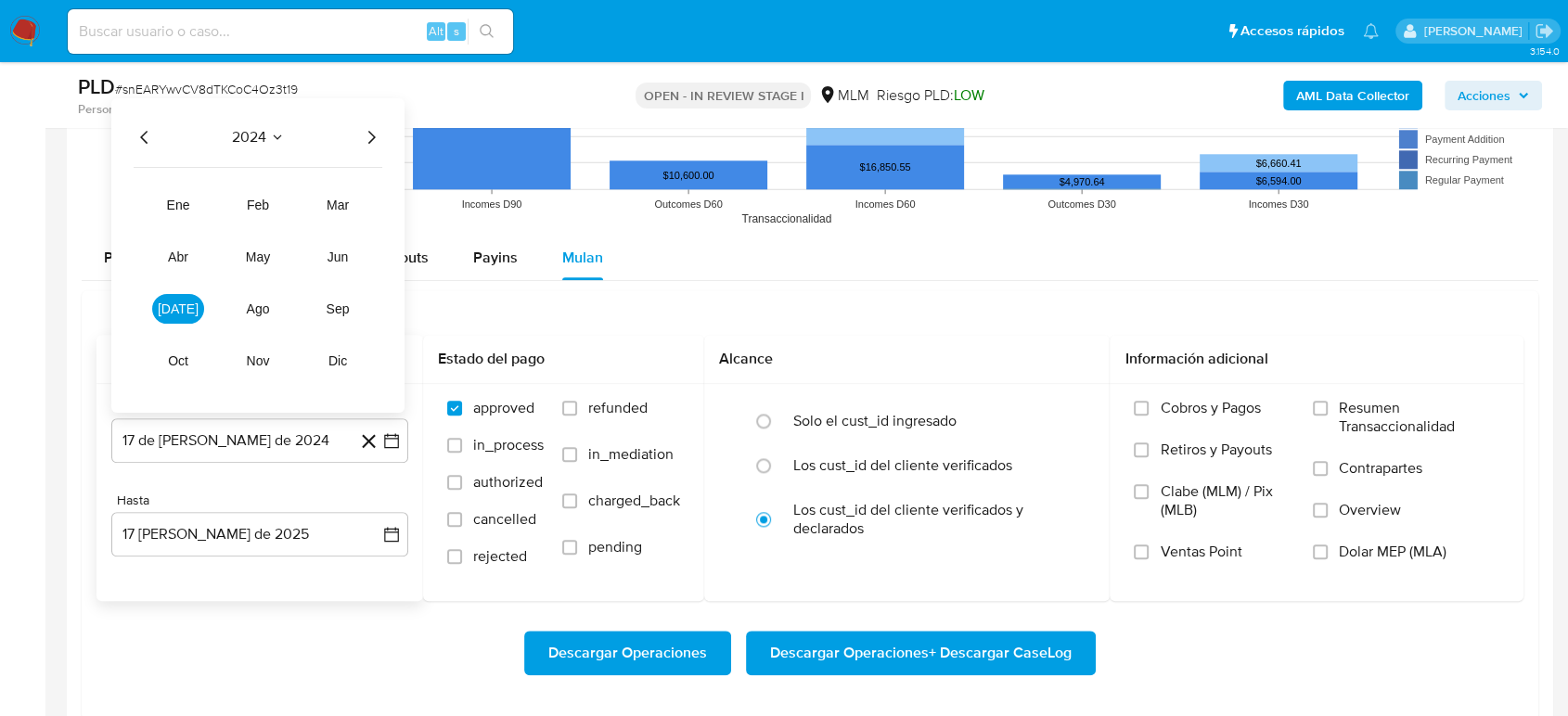
click at [370, 136] on icon "Año siguiente" at bounding box center [371, 136] width 22 height 22
click at [338, 206] on span "mar" at bounding box center [337, 203] width 22 height 15
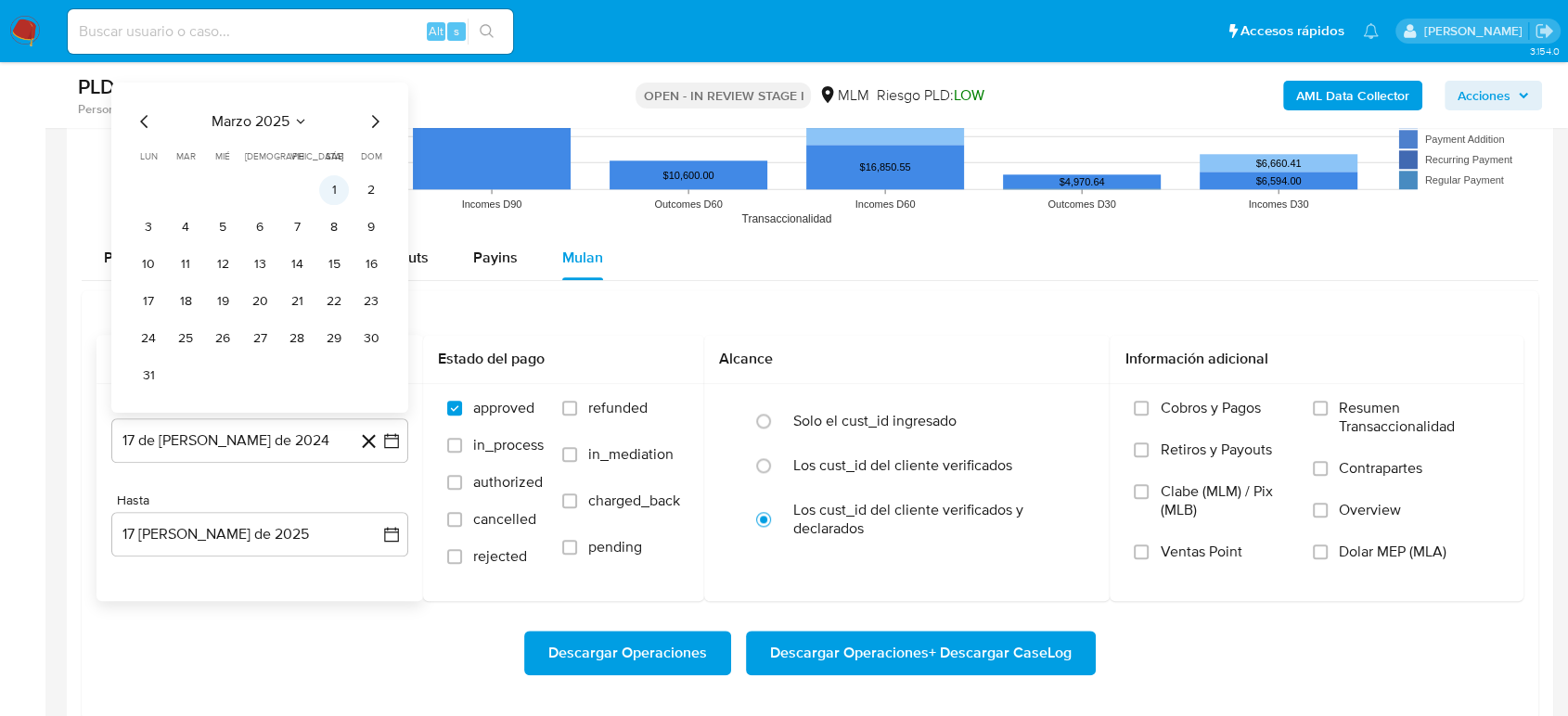
click at [332, 191] on button "1" at bounding box center [334, 189] width 30 height 30
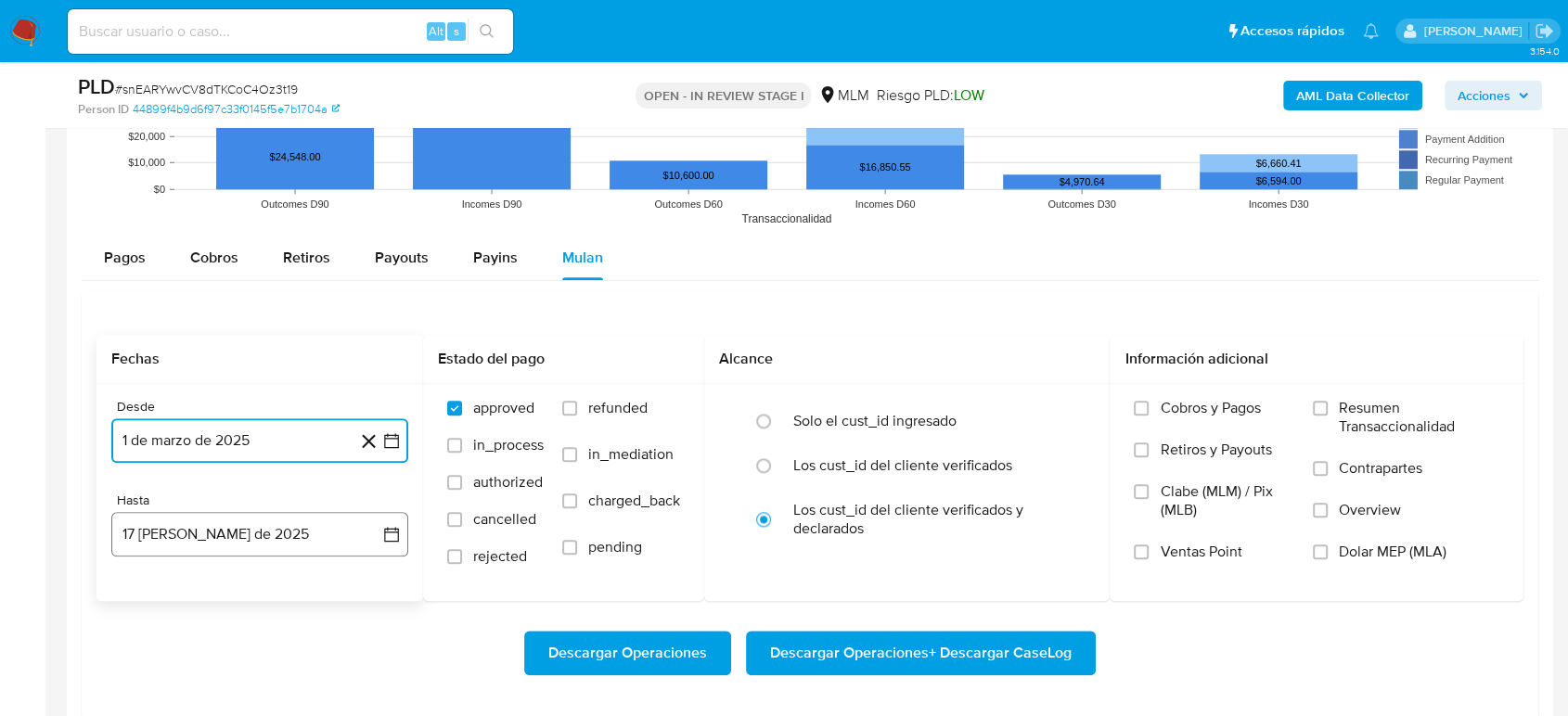
click at [394, 536] on icon "button" at bounding box center [391, 534] width 19 height 19
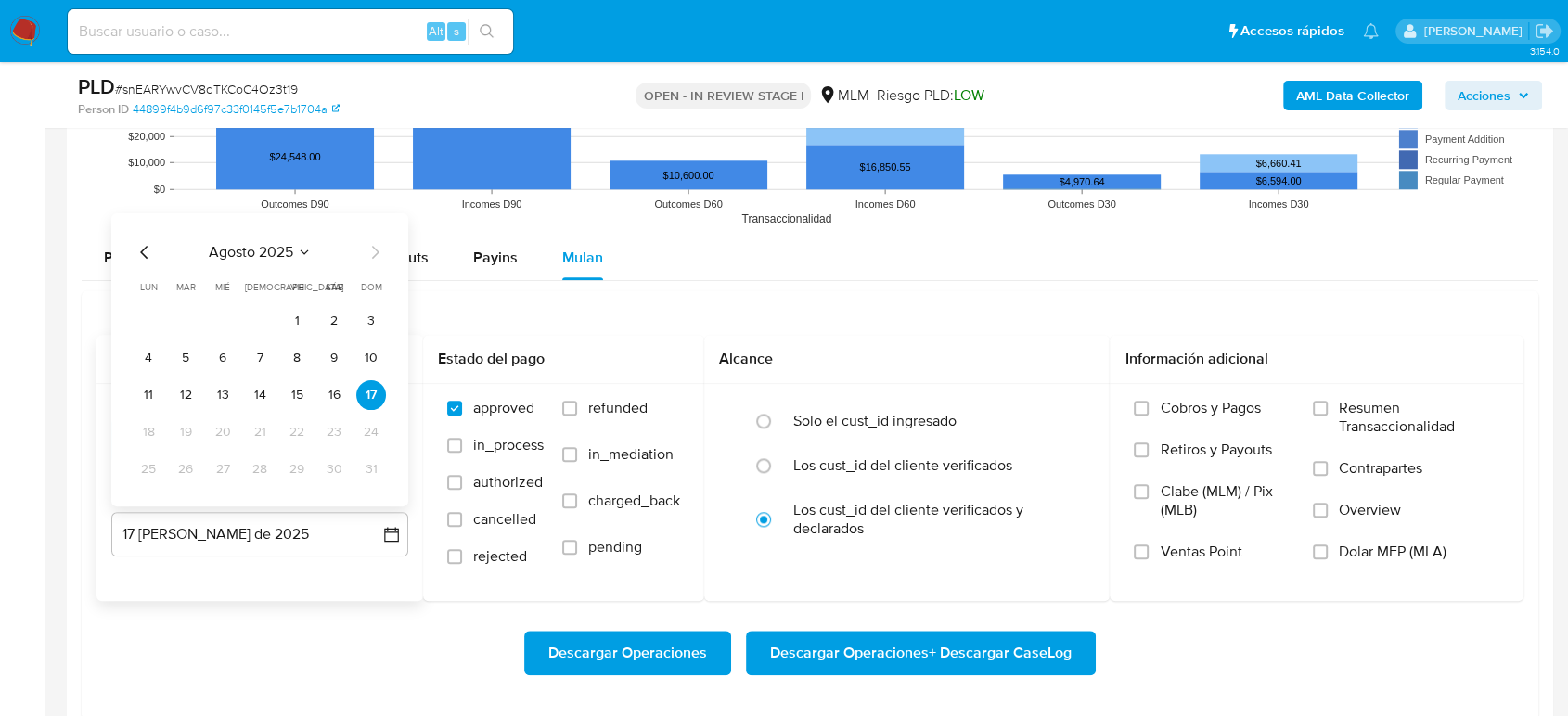
click at [146, 250] on icon "Mes anterior" at bounding box center [145, 251] width 22 height 22
click at [267, 466] on button "31" at bounding box center [260, 468] width 30 height 30
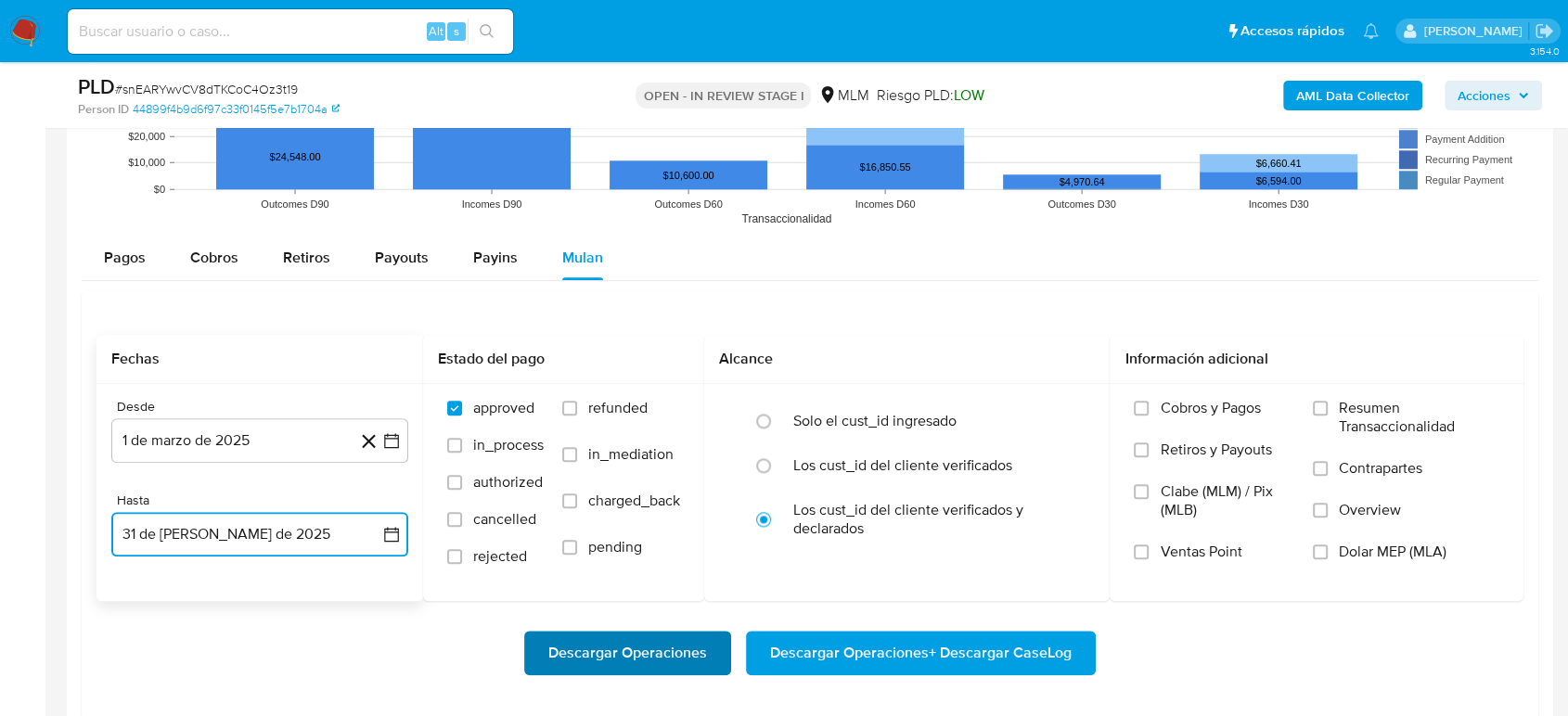
click at [633, 643] on span "Descargar Operaciones" at bounding box center [628, 653] width 159 height 41
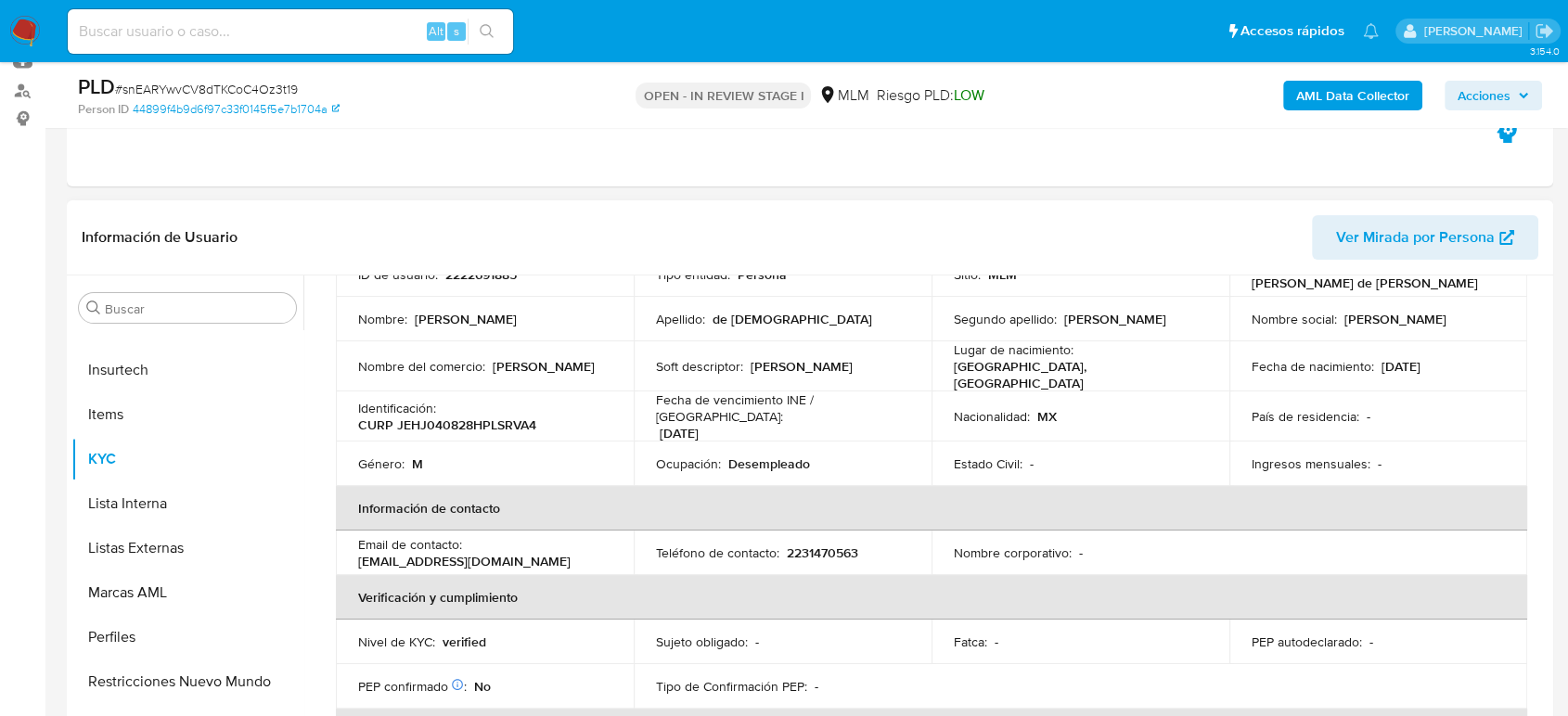
scroll to position [0, 0]
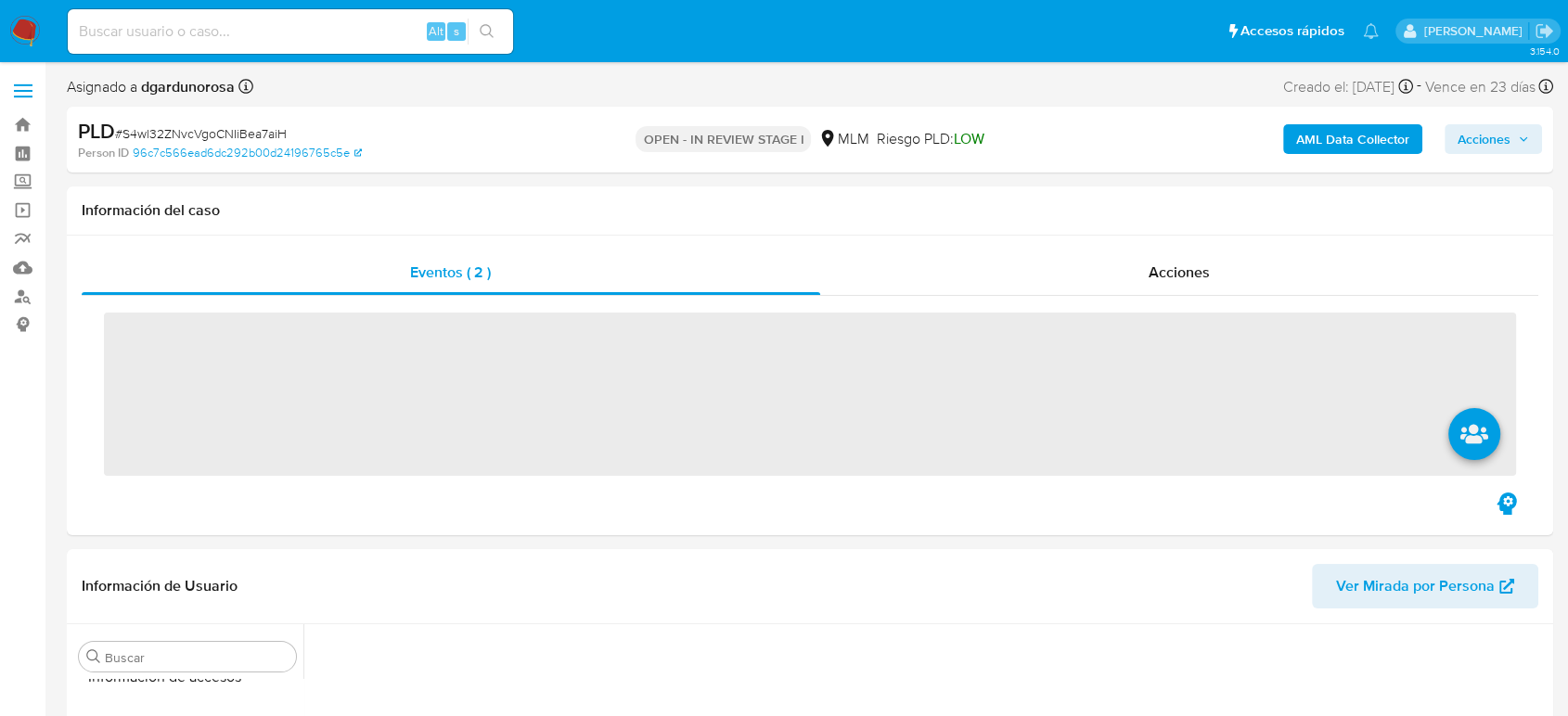
scroll to position [783, 0]
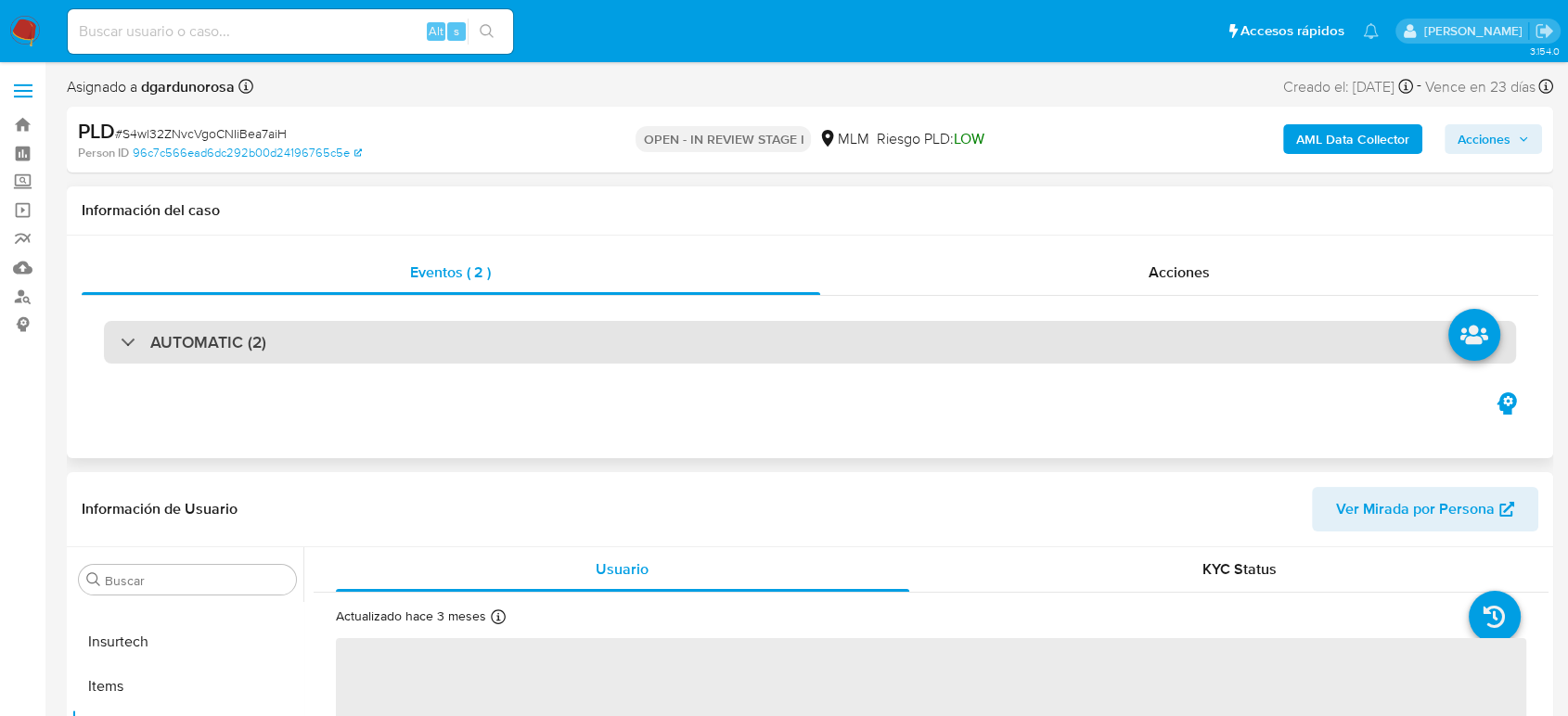
drag, startPoint x: 271, startPoint y: 334, endPoint x: 280, endPoint y: 338, distance: 9.8
click at [271, 336] on div "AUTOMATIC (2)" at bounding box center [810, 342] width 1412 height 43
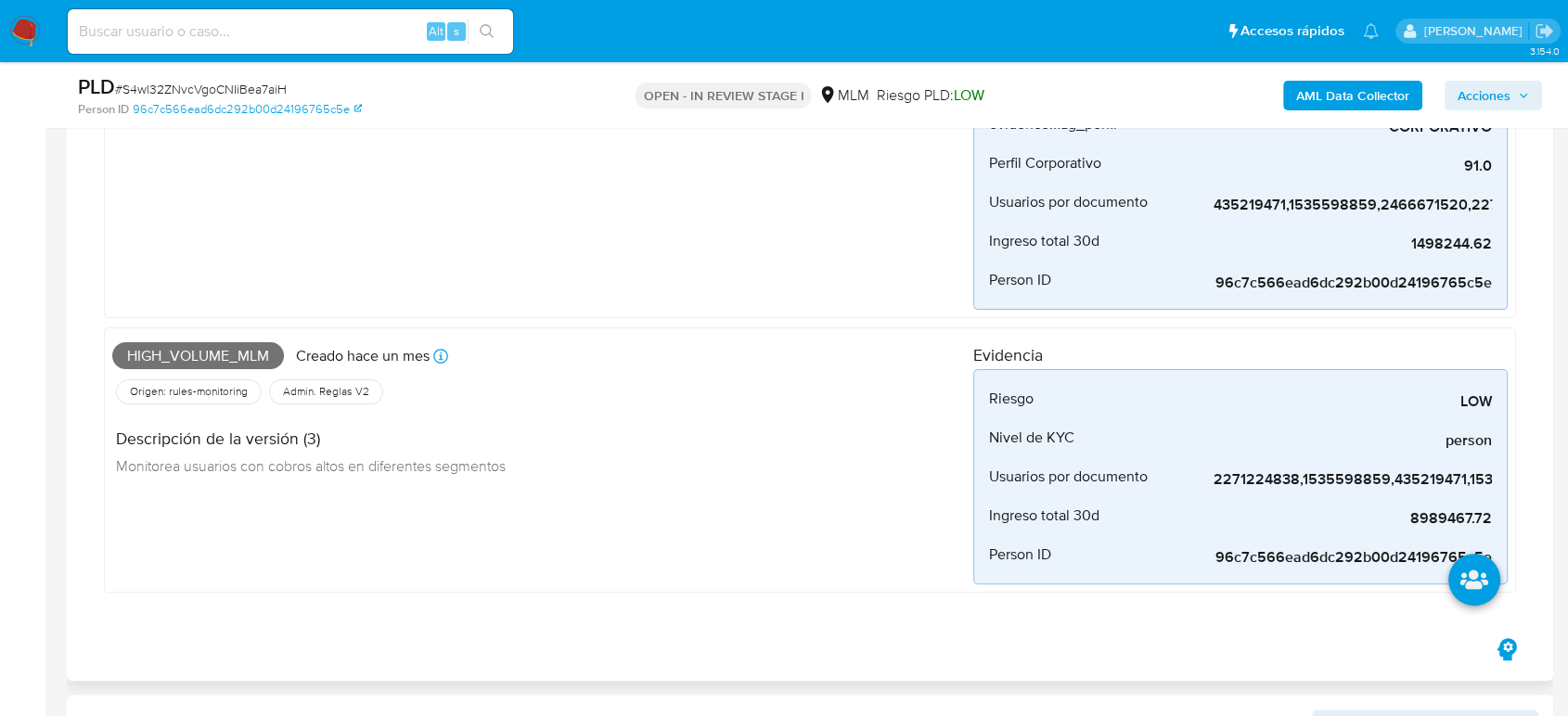
scroll to position [412, 0]
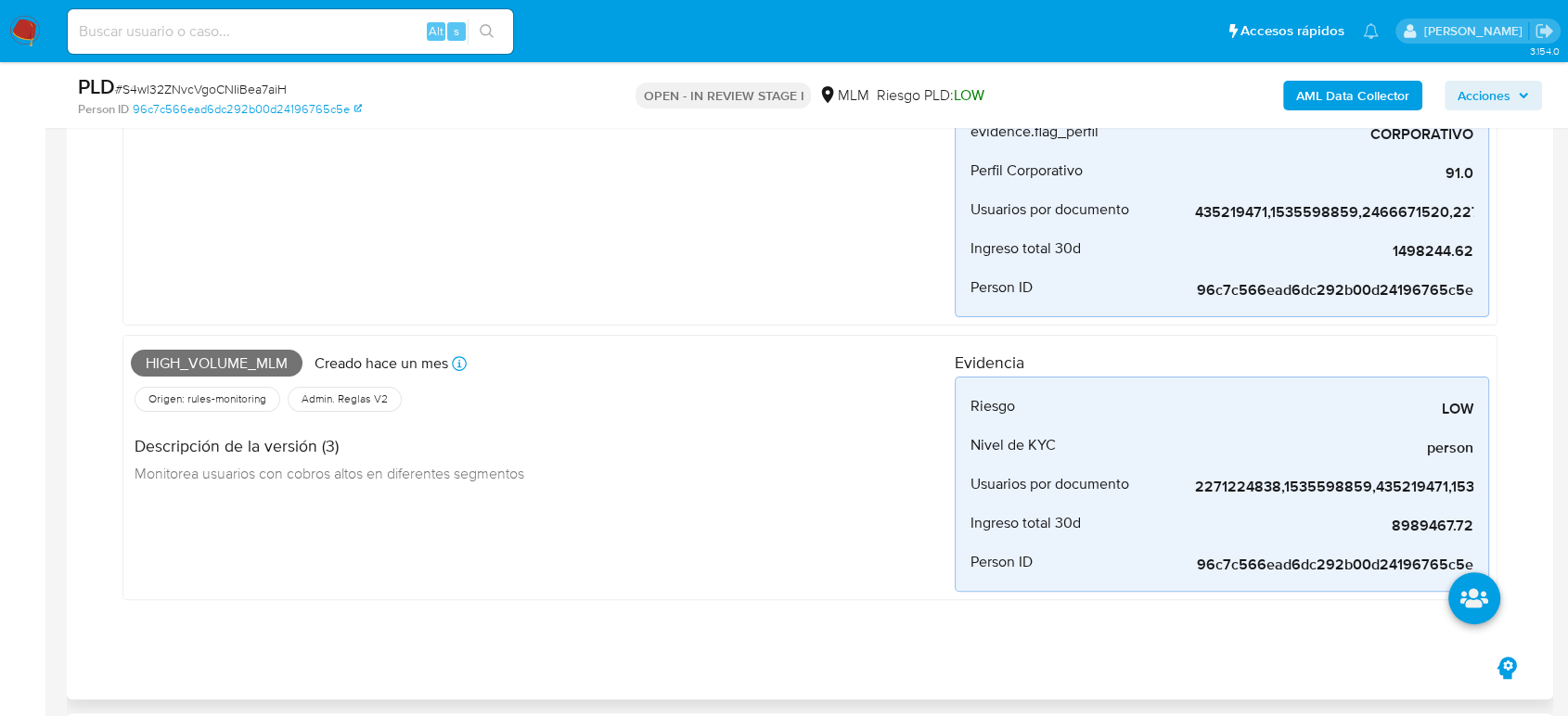
select select "10"
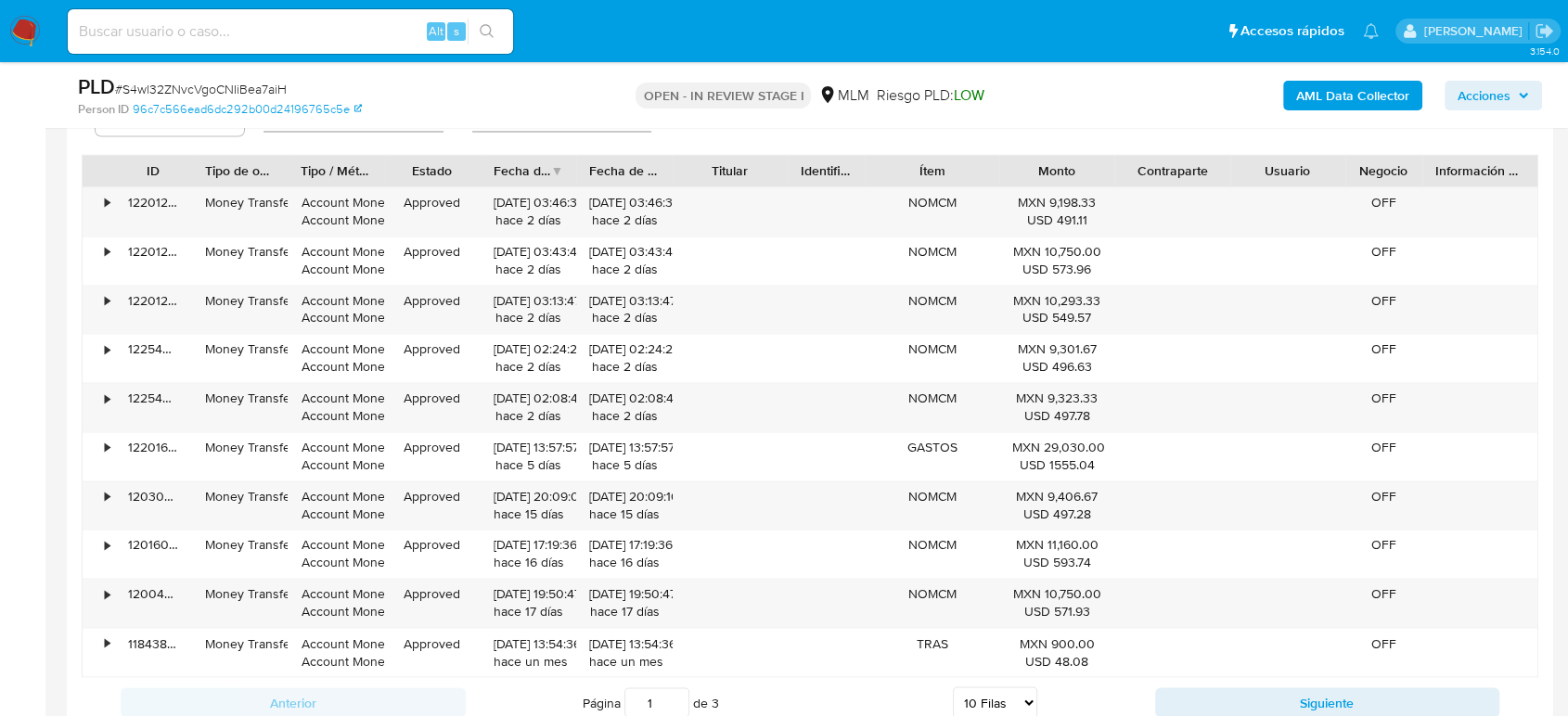
scroll to position [2783, 0]
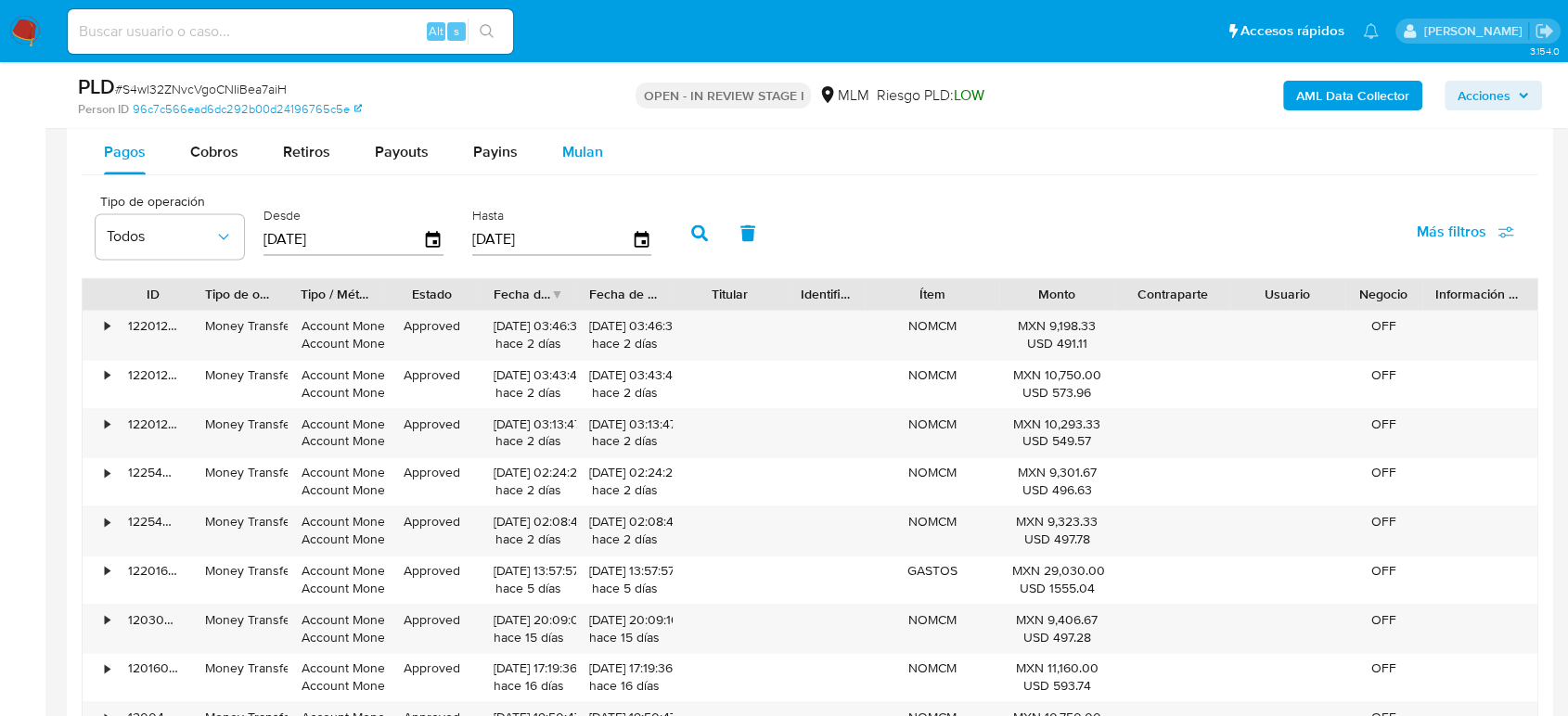
click at [585, 150] on span "Mulan" at bounding box center [582, 152] width 41 height 22
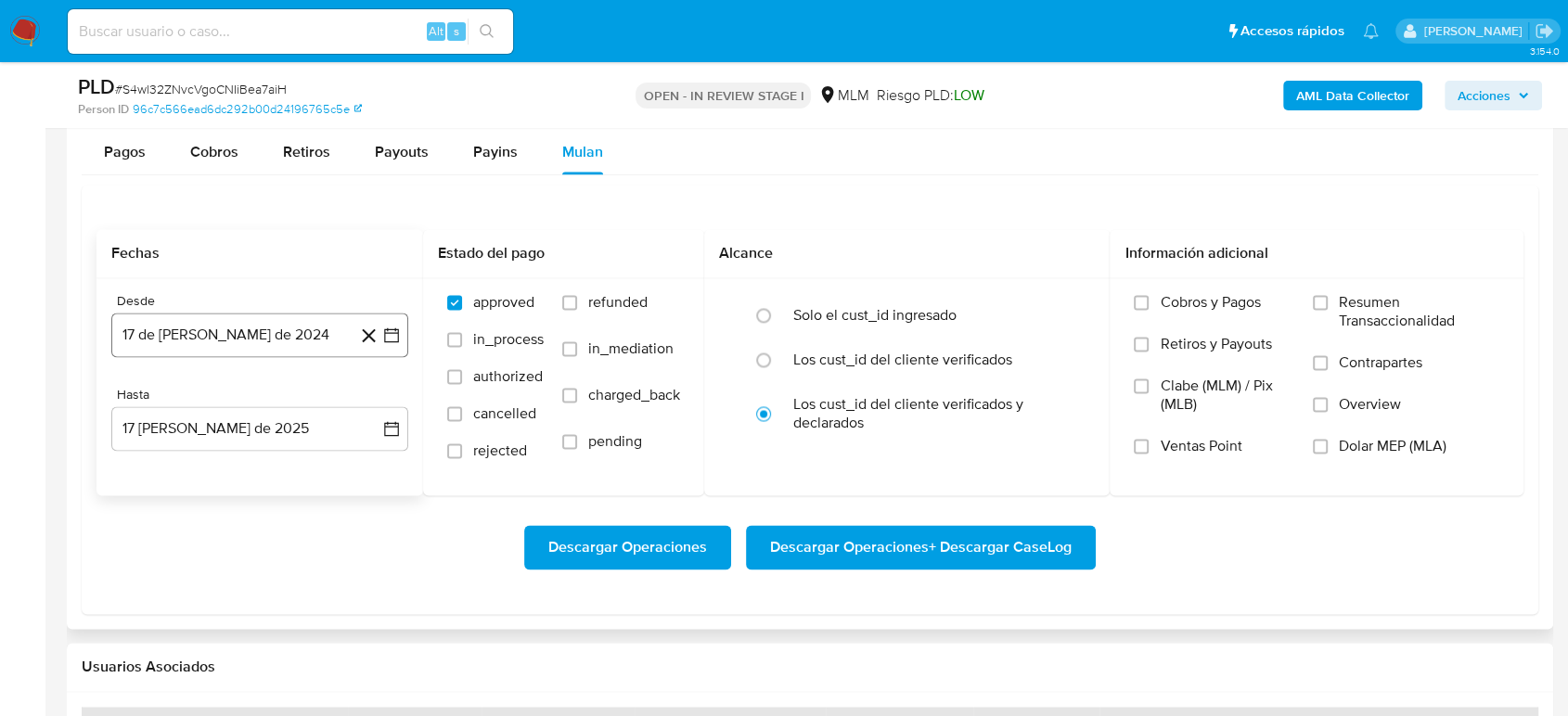
click at [395, 327] on icon "button" at bounding box center [391, 334] width 15 height 15
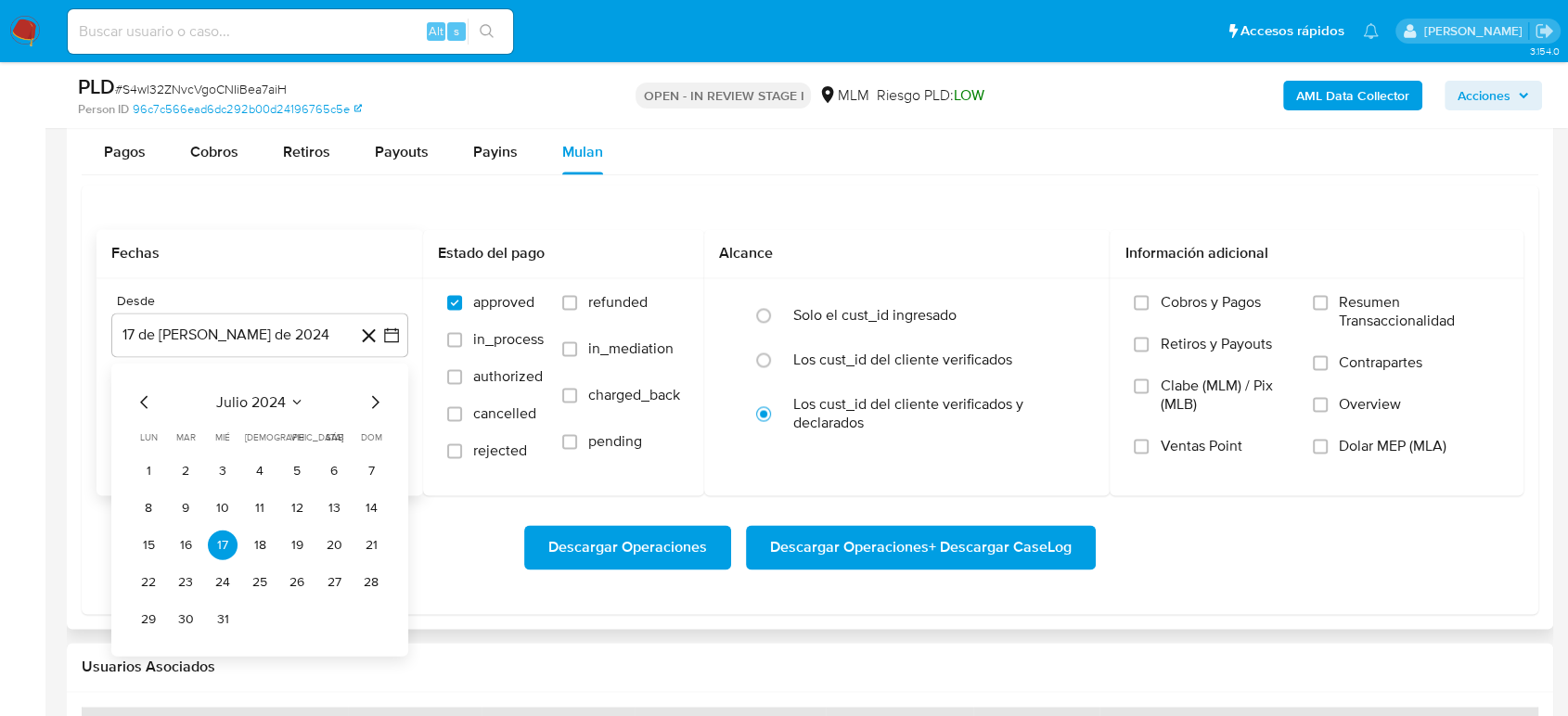
click at [297, 403] on icon "Seleccionar mes y año" at bounding box center [297, 402] width 15 height 15
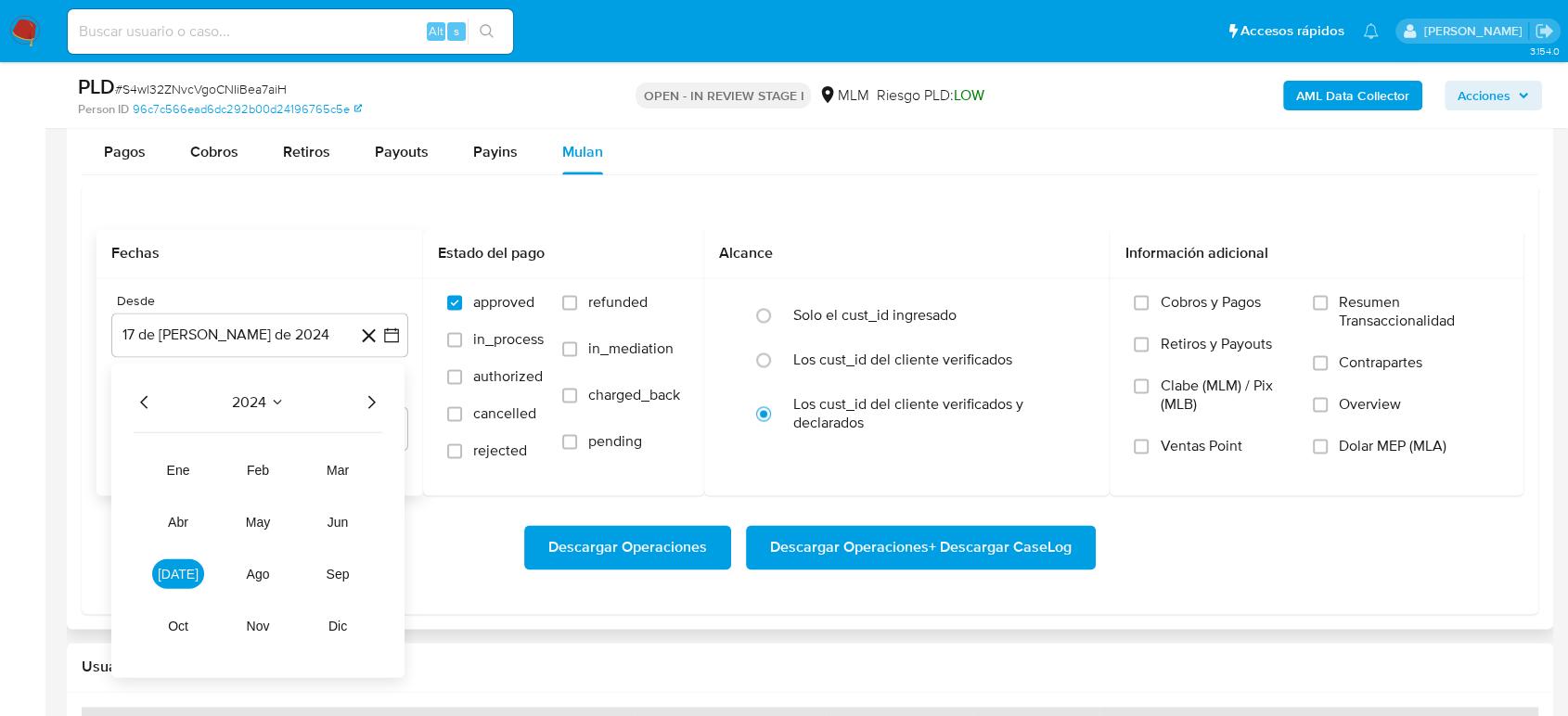
click at [373, 403] on icon "Año siguiente" at bounding box center [371, 402] width 22 height 22
click at [180, 459] on button "ene" at bounding box center [178, 469] width 52 height 30
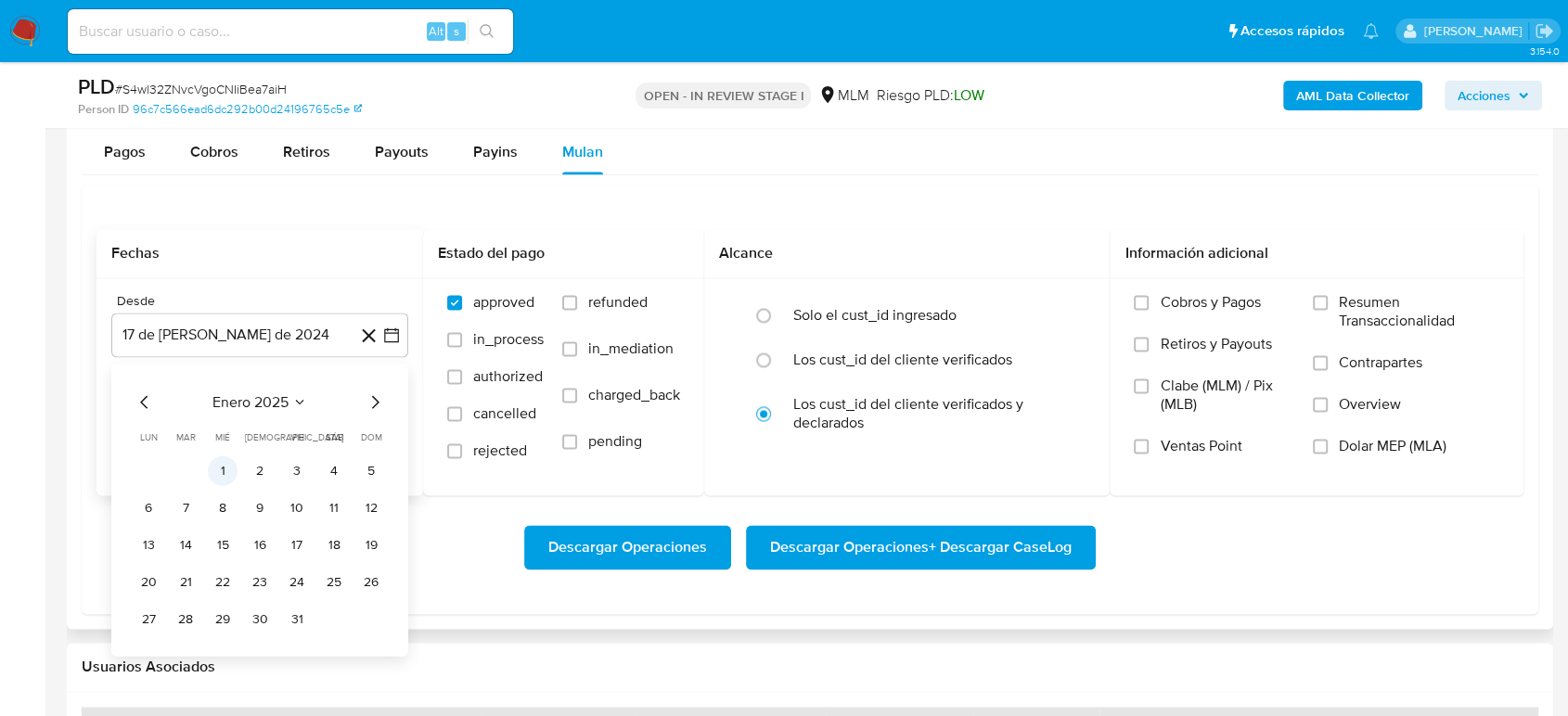
click at [224, 467] on button "1" at bounding box center [223, 470] width 30 height 30
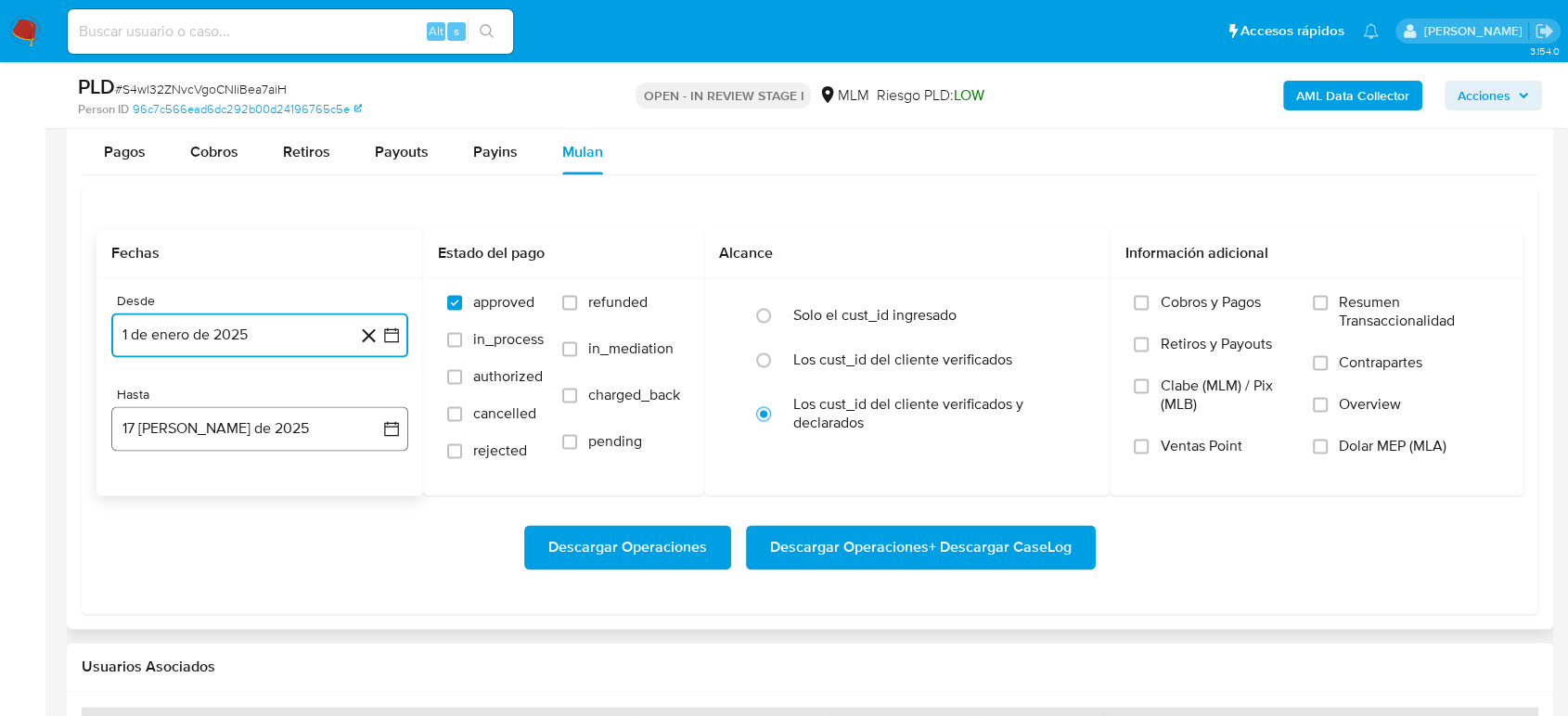
click at [387, 441] on button "17 [PERSON_NAME] de 2025" at bounding box center [259, 428] width 297 height 45
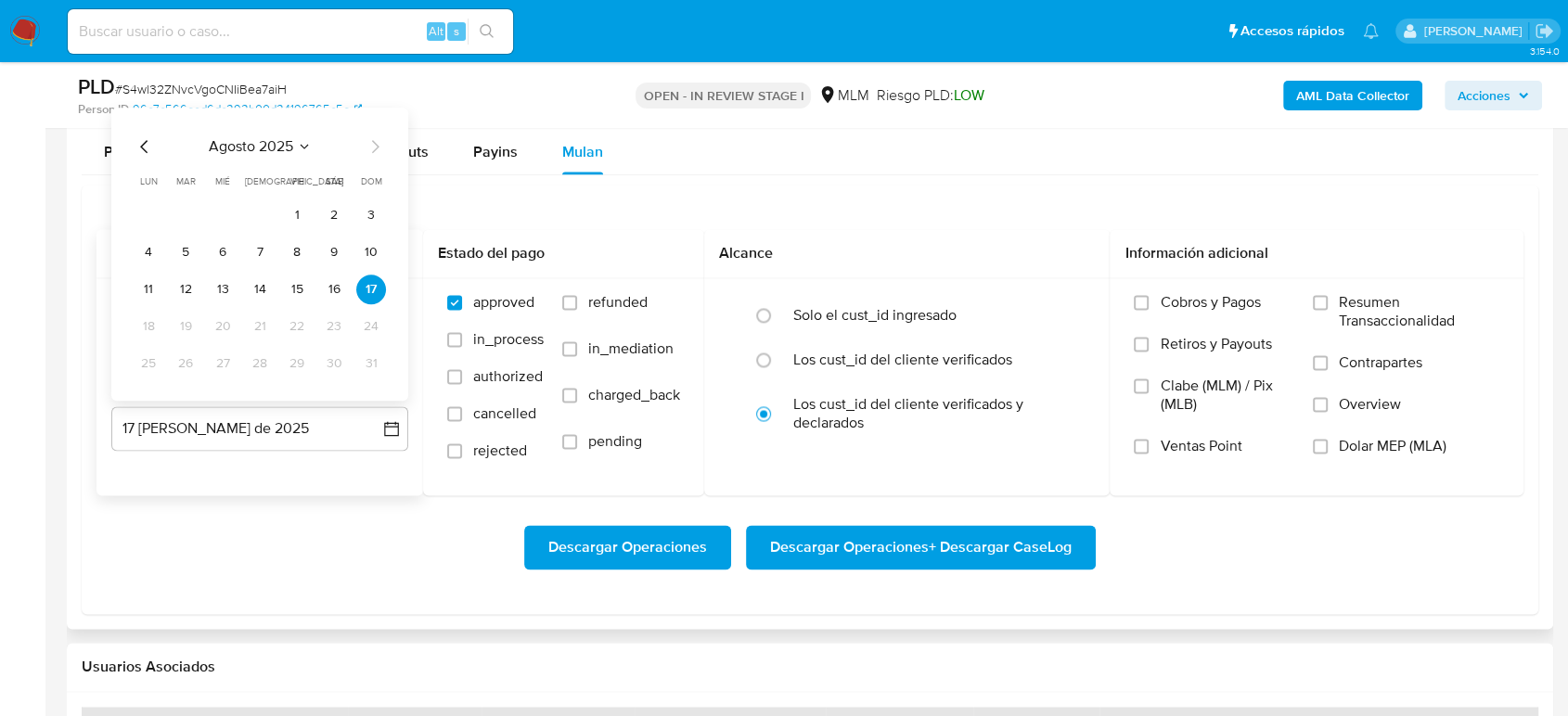
click at [145, 131] on div "agosto 2025 agosto 2025 lun lunes mar martes mié miércoles jue jueves vie viern…" at bounding box center [259, 255] width 297 height 294
click at [145, 151] on icon "Mes anterior" at bounding box center [145, 147] width 22 height 22
click at [269, 358] on button "31" at bounding box center [260, 364] width 30 height 30
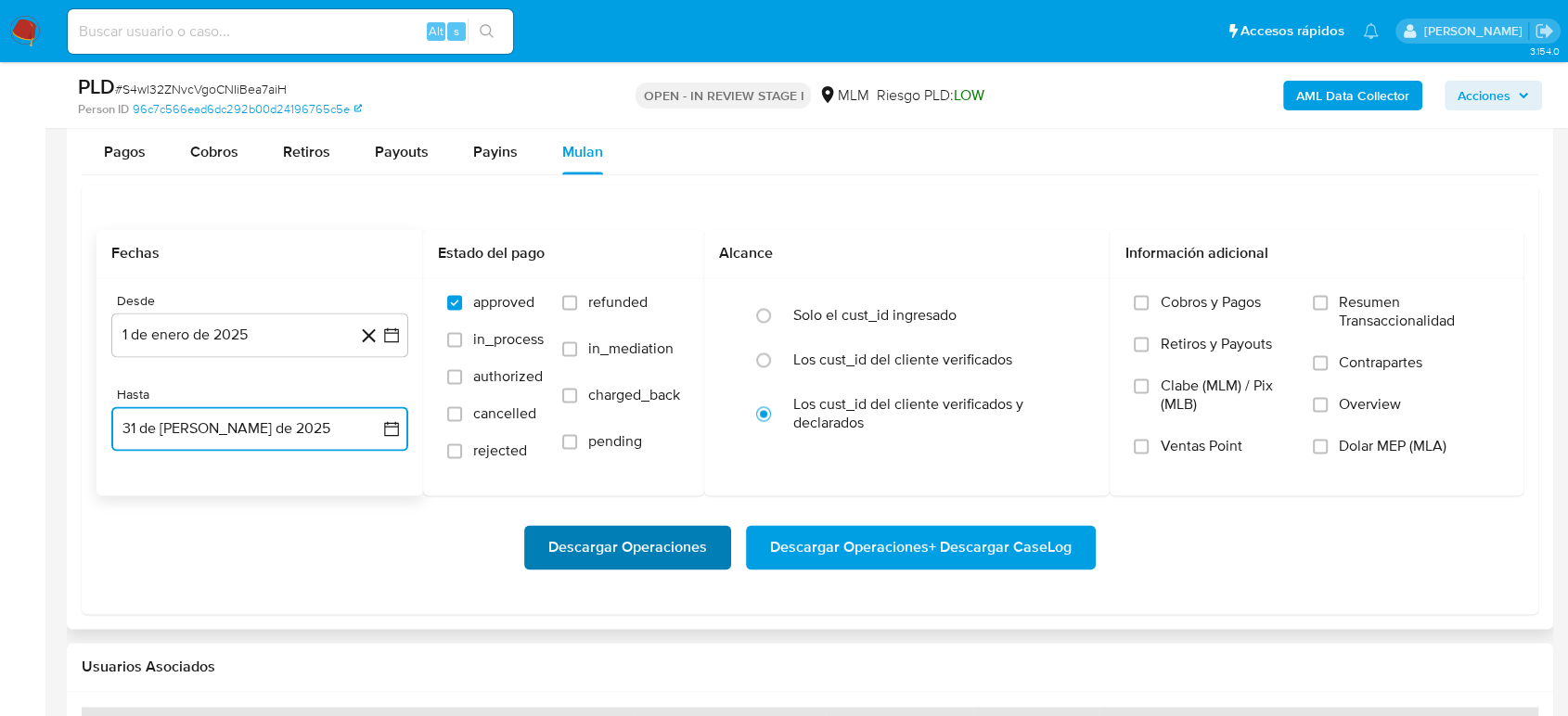
click at [646, 554] on span "Descargar Operaciones" at bounding box center [628, 546] width 159 height 41
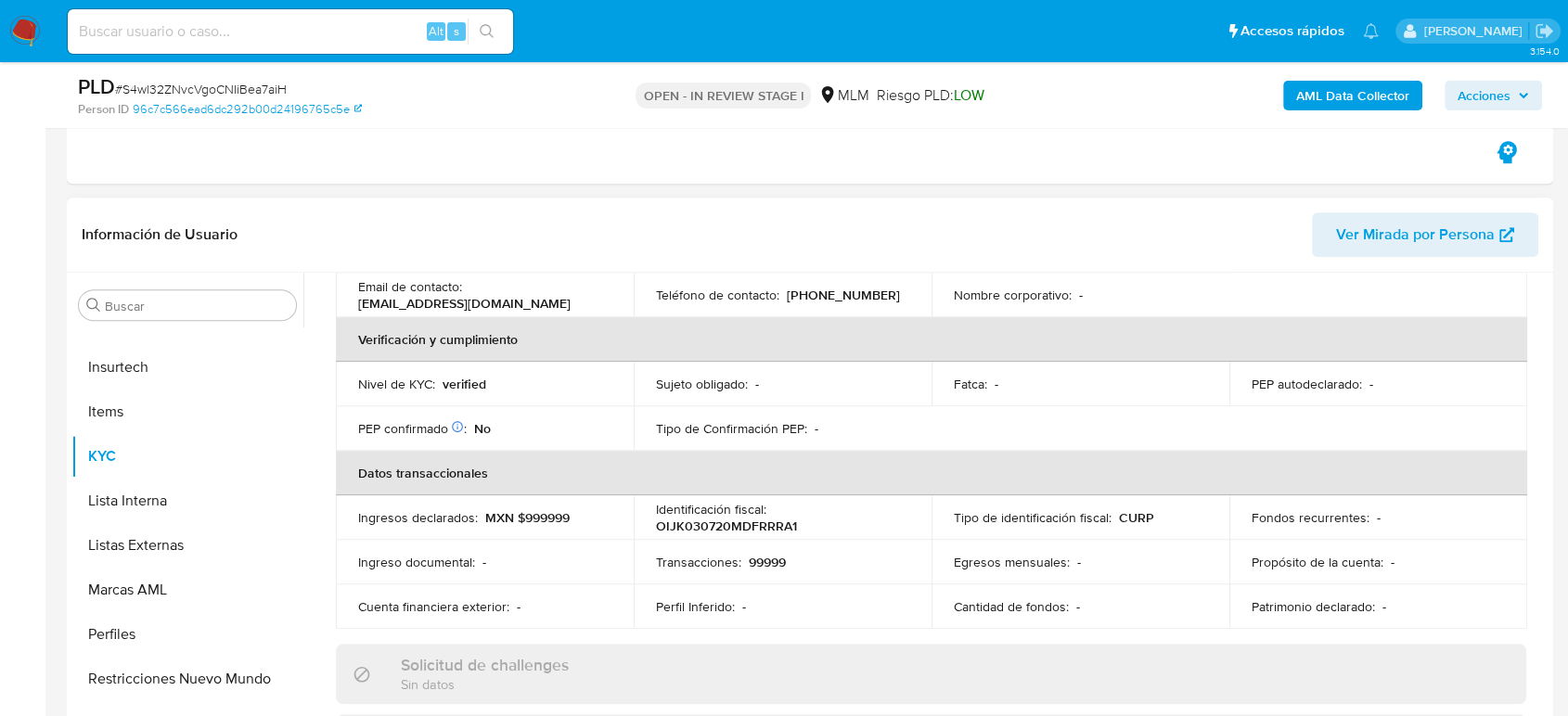
scroll to position [0, 0]
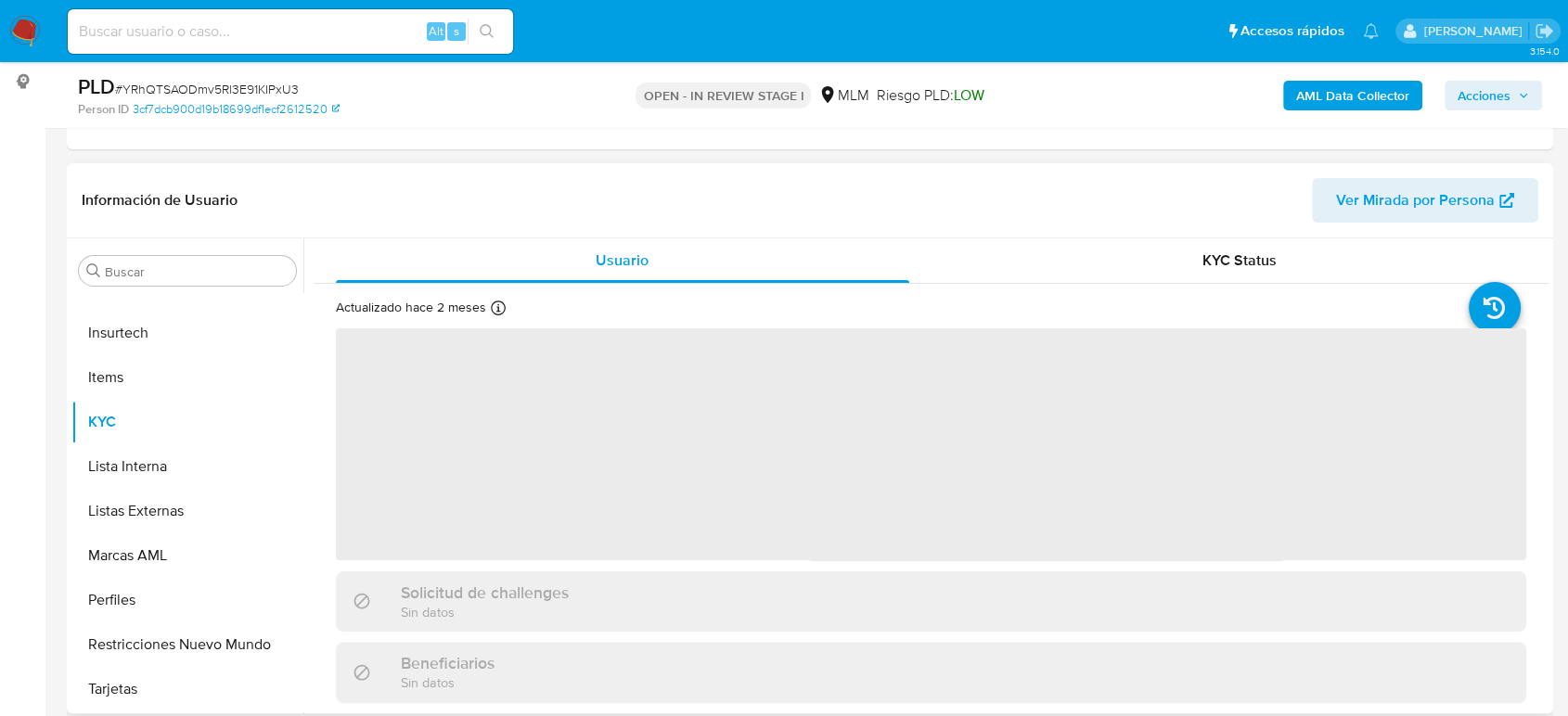
scroll to position [412, 0]
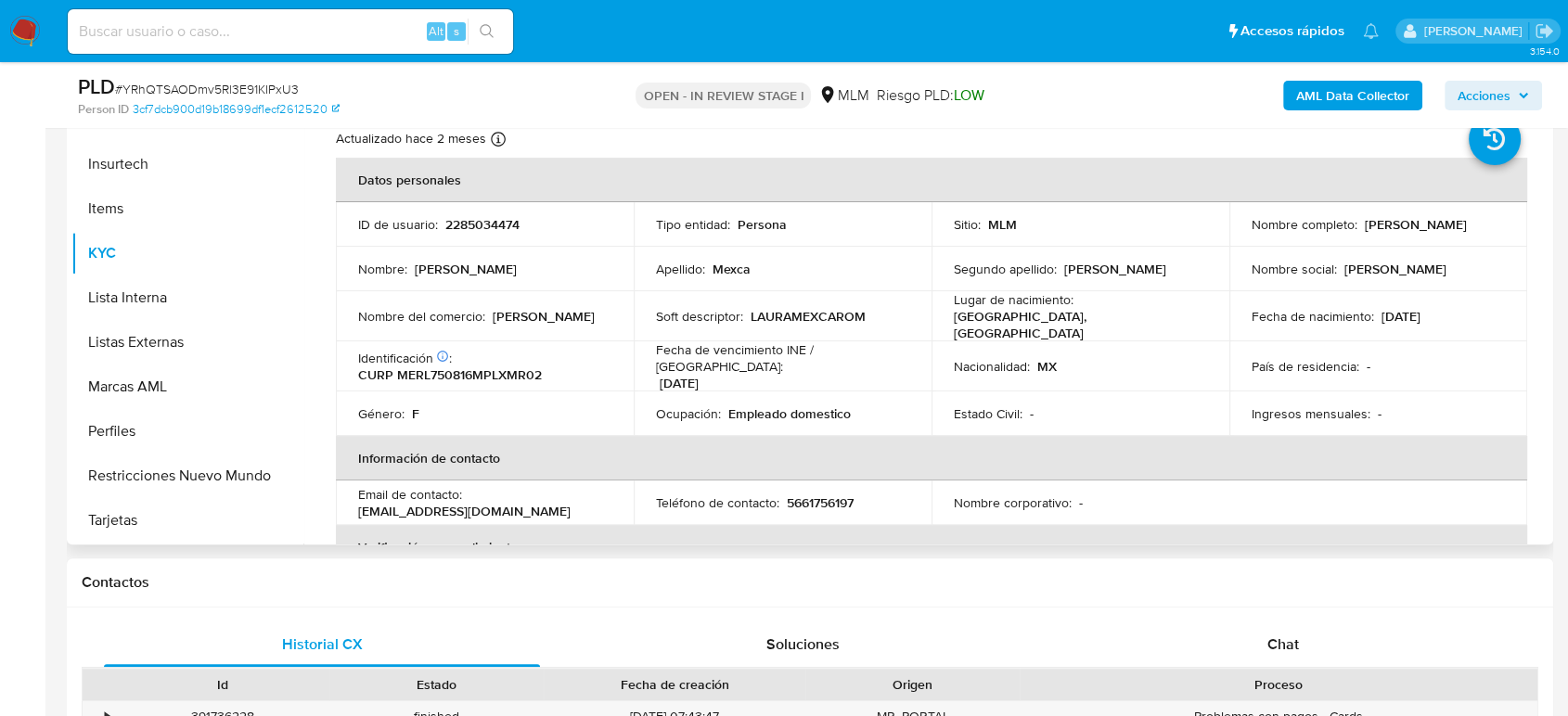
select select "10"
click at [209, 87] on span "# YRhQTSAODmv5Rl3E91KIPxU3" at bounding box center [206, 88] width 183 height 19
copy span "YRhQTSAODmv5Rl3E91KIPxU3"
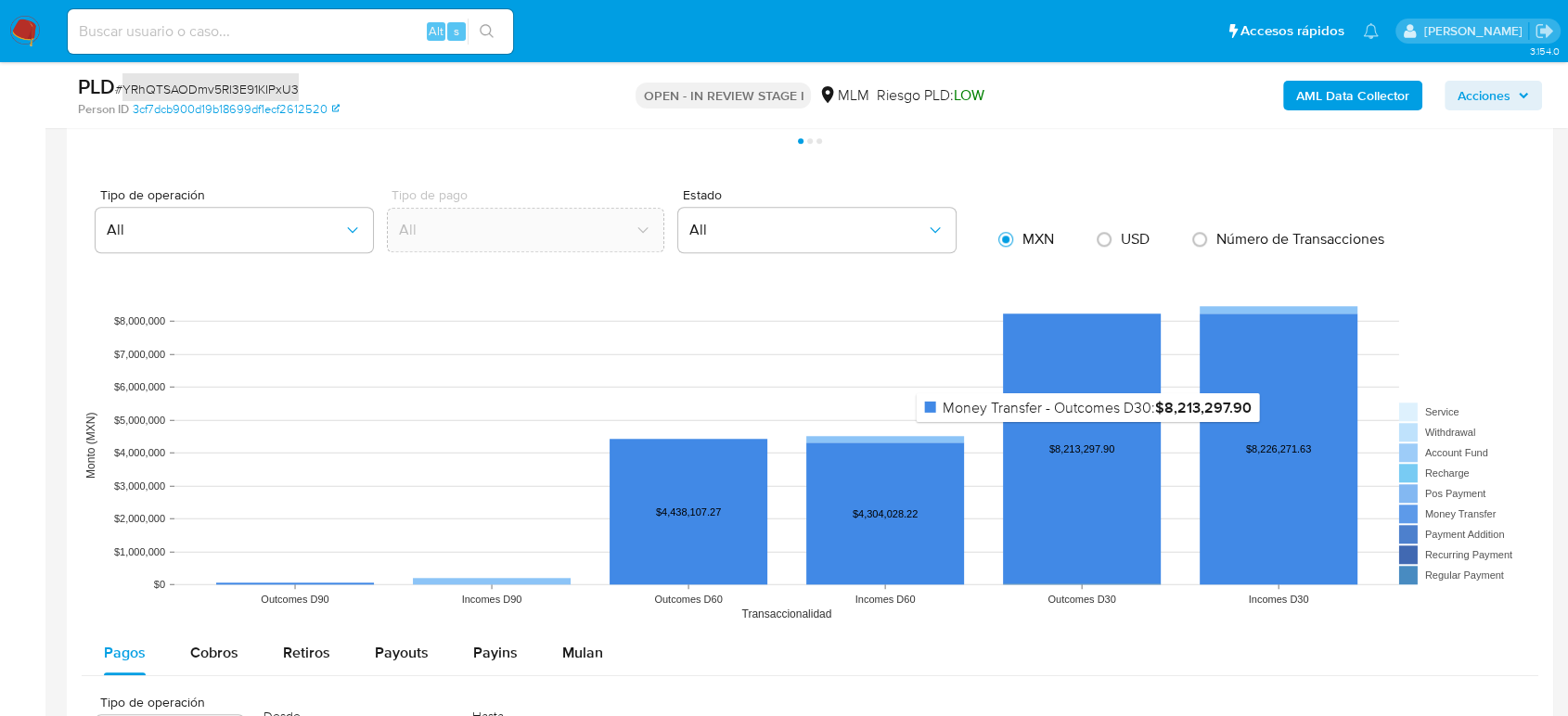
scroll to position [1870, 0]
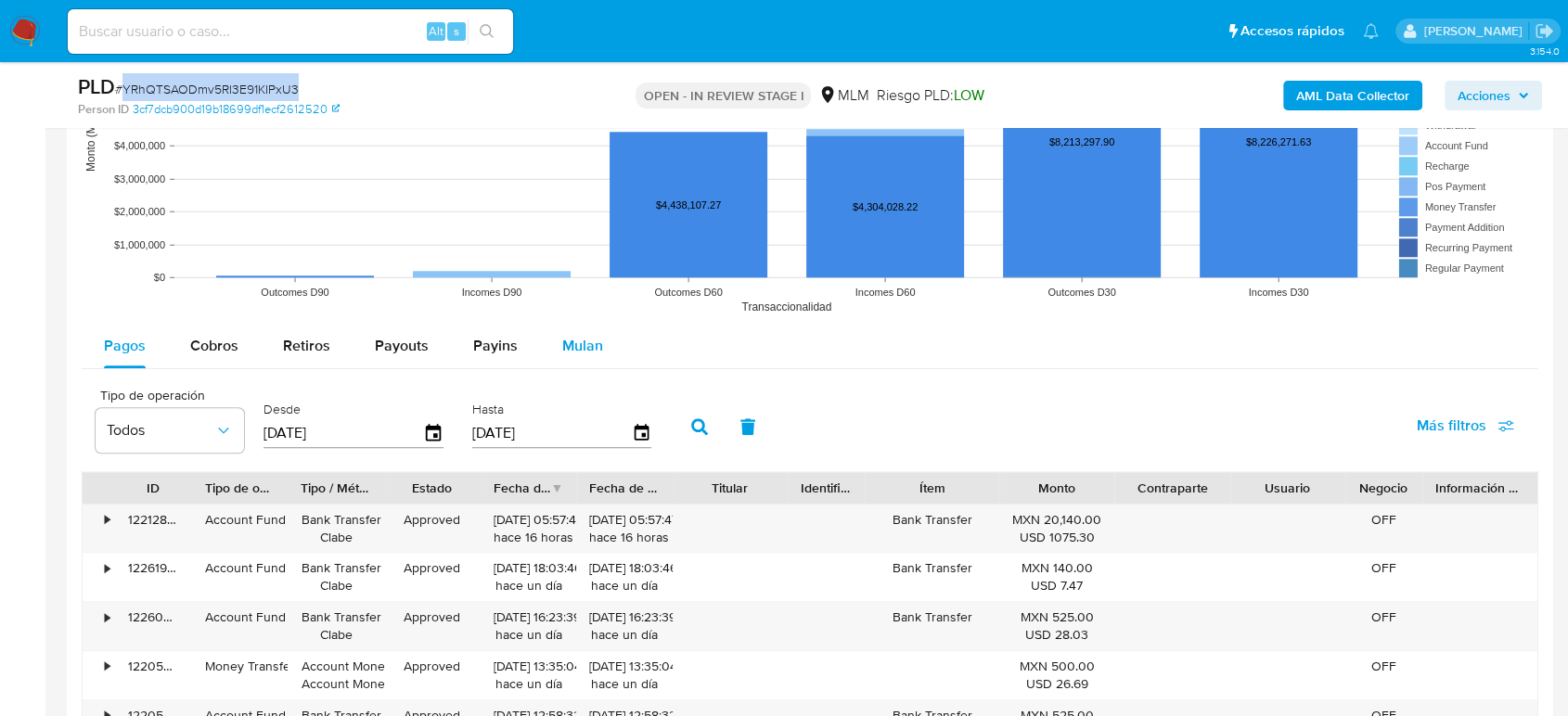
click at [586, 356] on div "Mulan" at bounding box center [582, 345] width 41 height 45
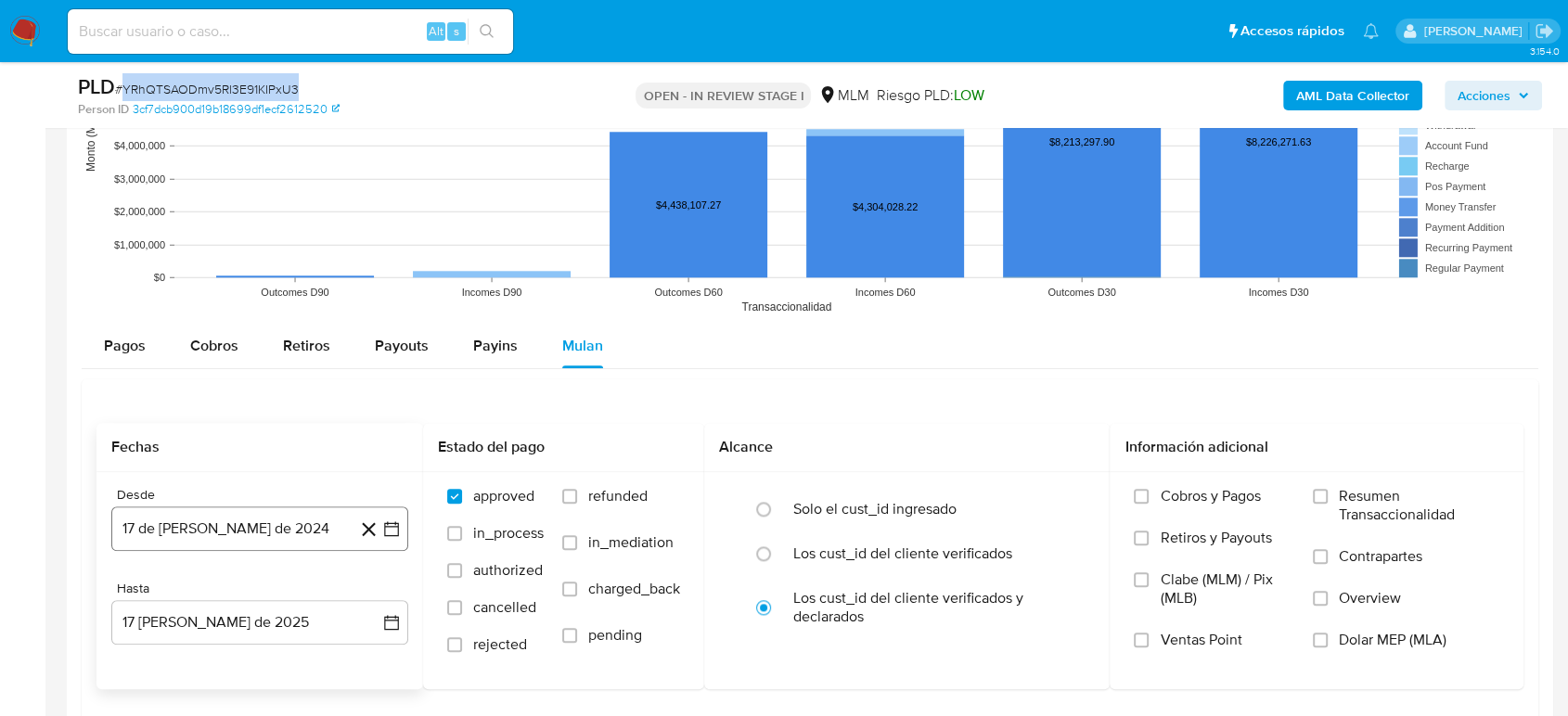
click at [387, 529] on icon "button" at bounding box center [391, 529] width 19 height 19
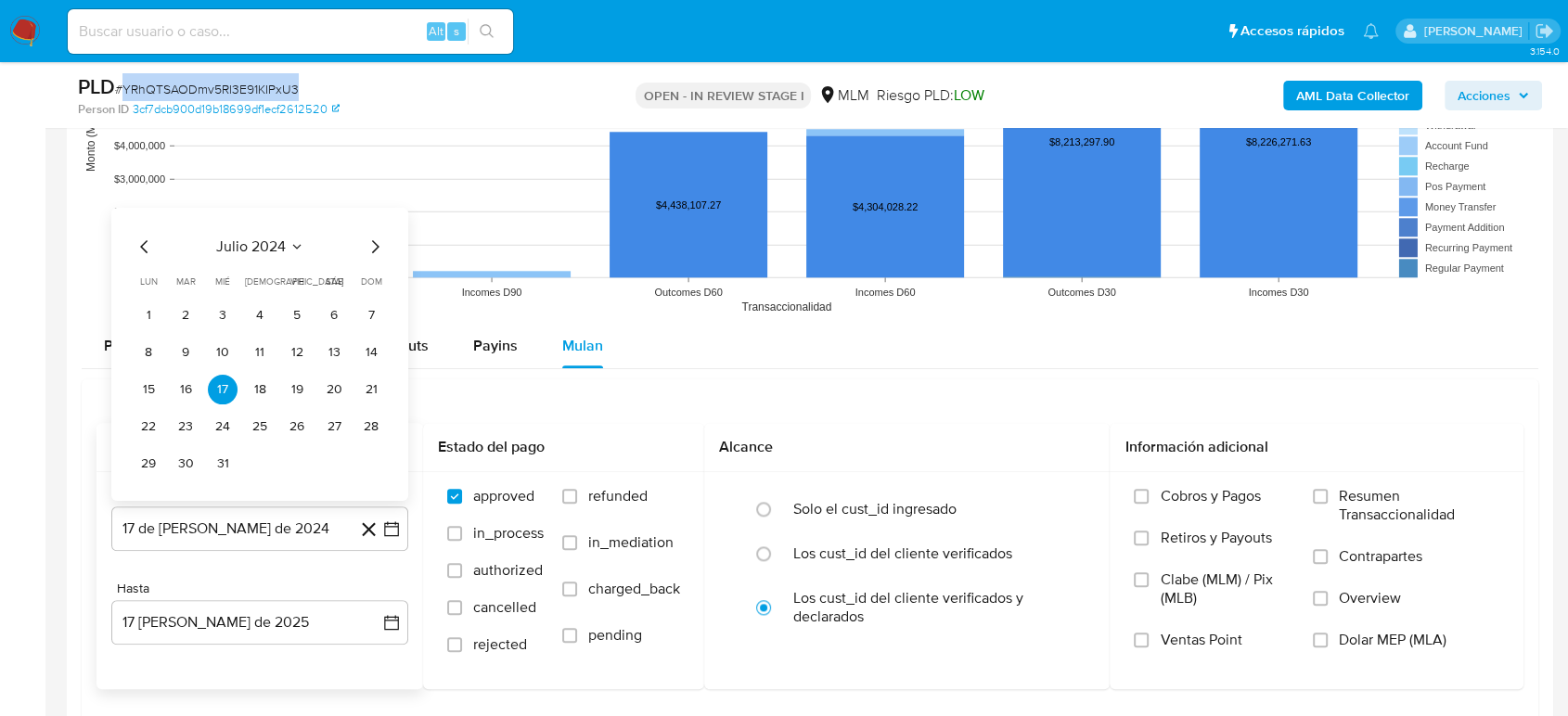
click at [298, 239] on icon "Seleccionar mes y año" at bounding box center [297, 245] width 15 height 15
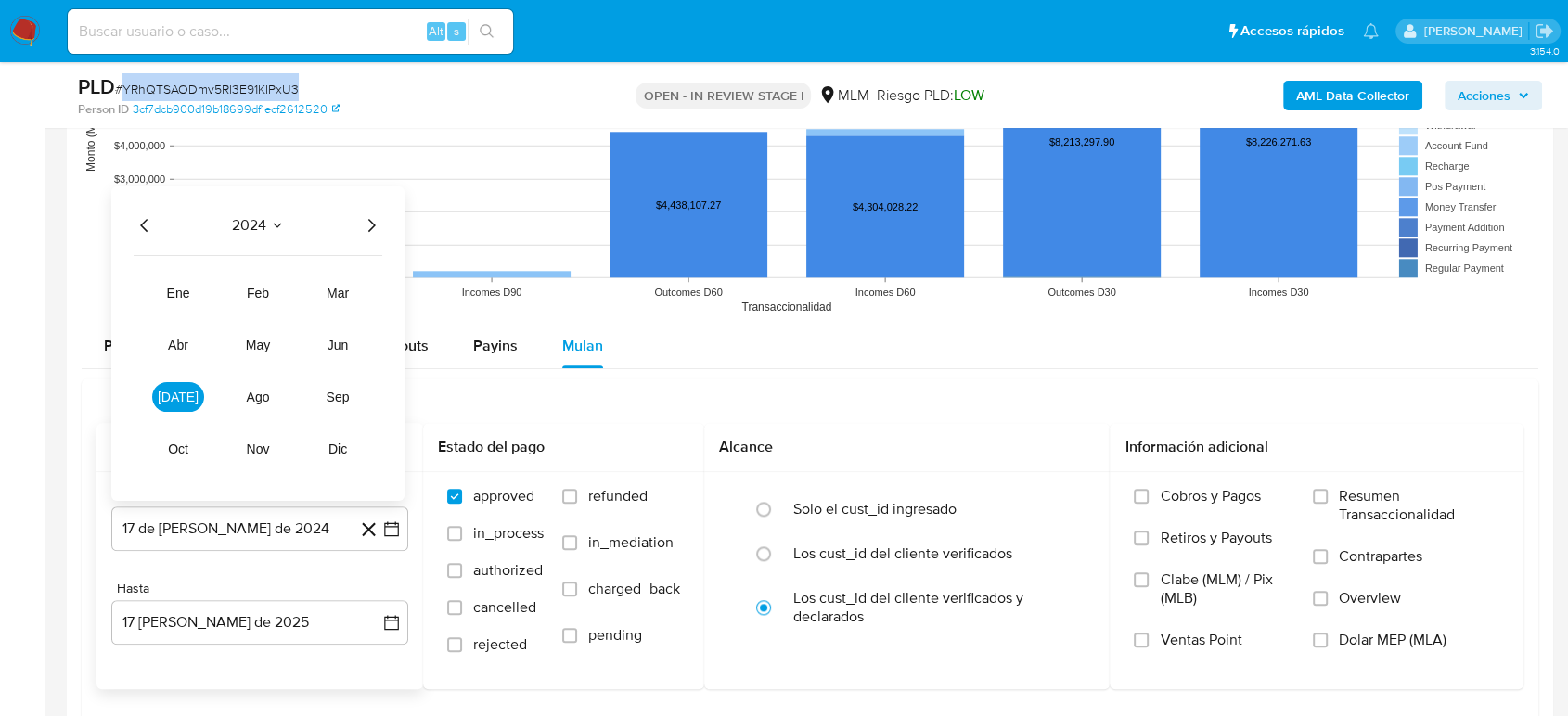
click at [371, 228] on icon "Año siguiente" at bounding box center [371, 224] width 22 height 22
click at [187, 291] on span "ene" at bounding box center [178, 292] width 23 height 15
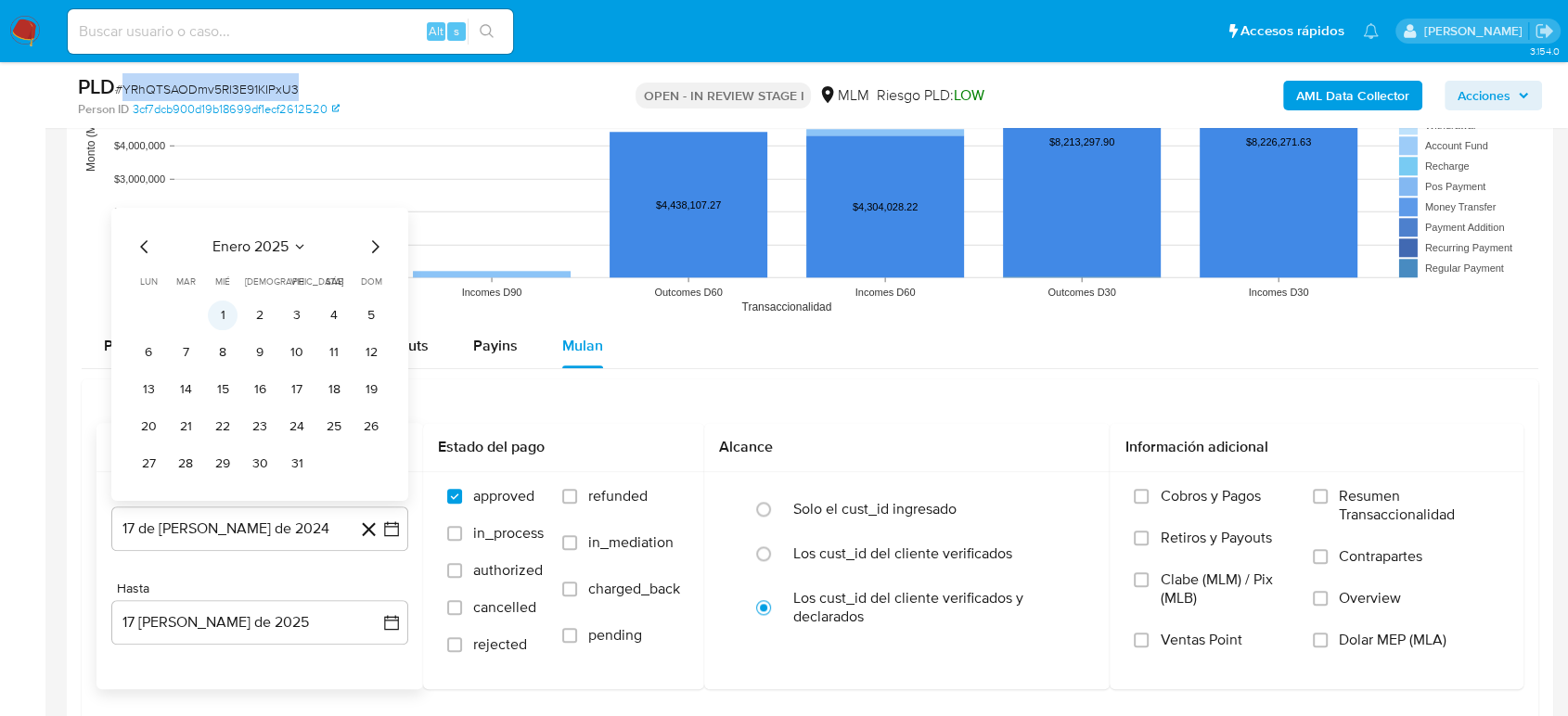
click at [211, 308] on button "1" at bounding box center [223, 314] width 30 height 30
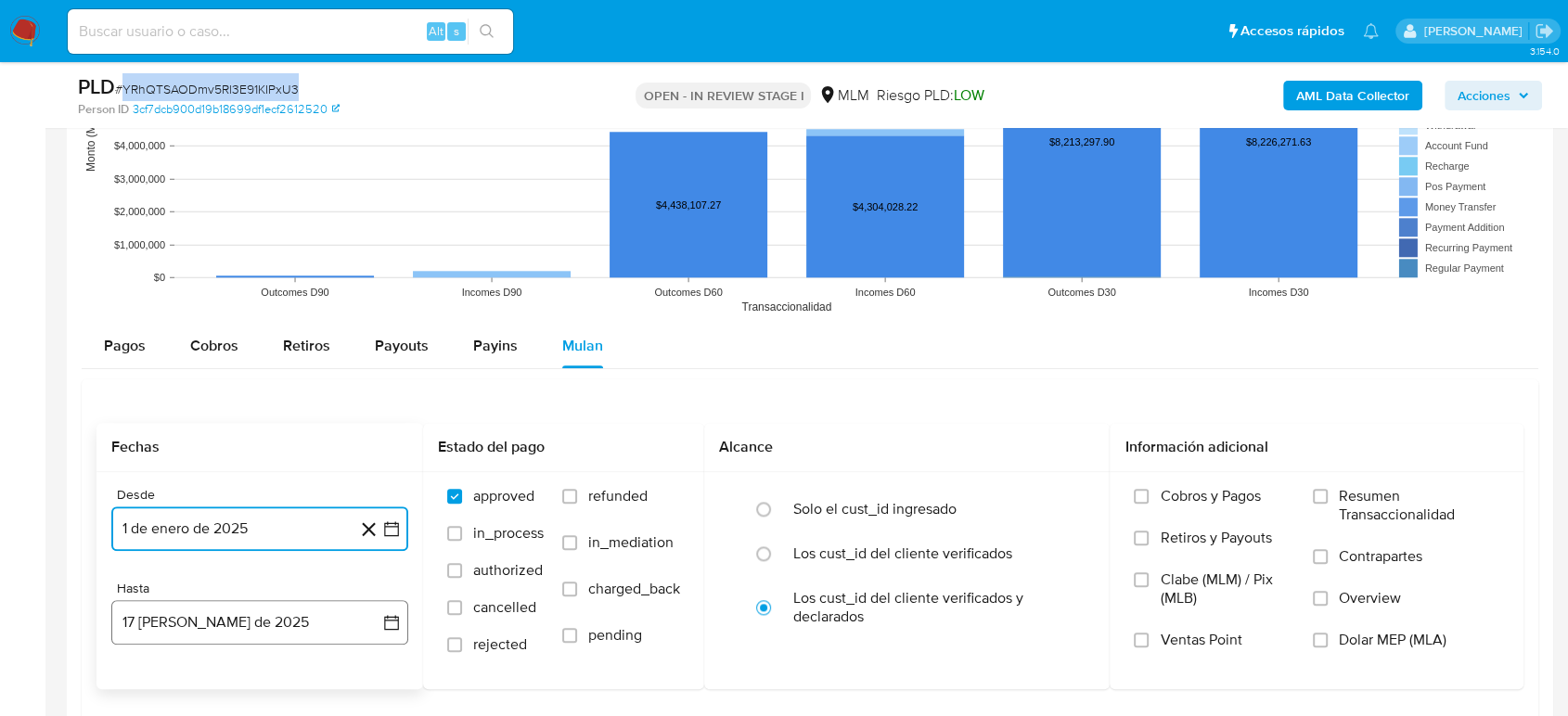
drag, startPoint x: 403, startPoint y: 613, endPoint x: 392, endPoint y: 602, distance: 15.6
click at [405, 613] on button "17 [PERSON_NAME] de 2025" at bounding box center [259, 622] width 297 height 45
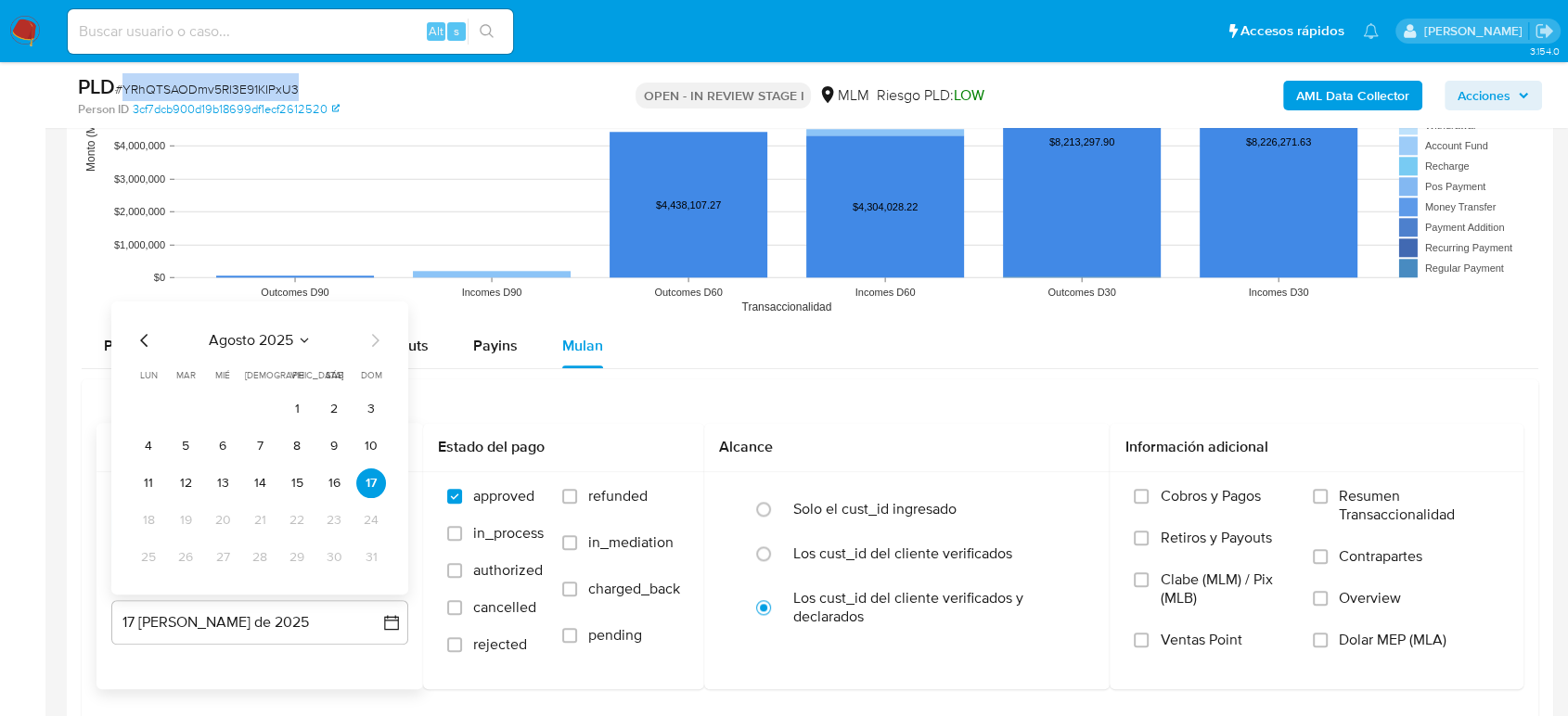
click at [149, 345] on icon "Mes anterior" at bounding box center [145, 339] width 22 height 22
click at [260, 553] on button "31" at bounding box center [260, 556] width 30 height 30
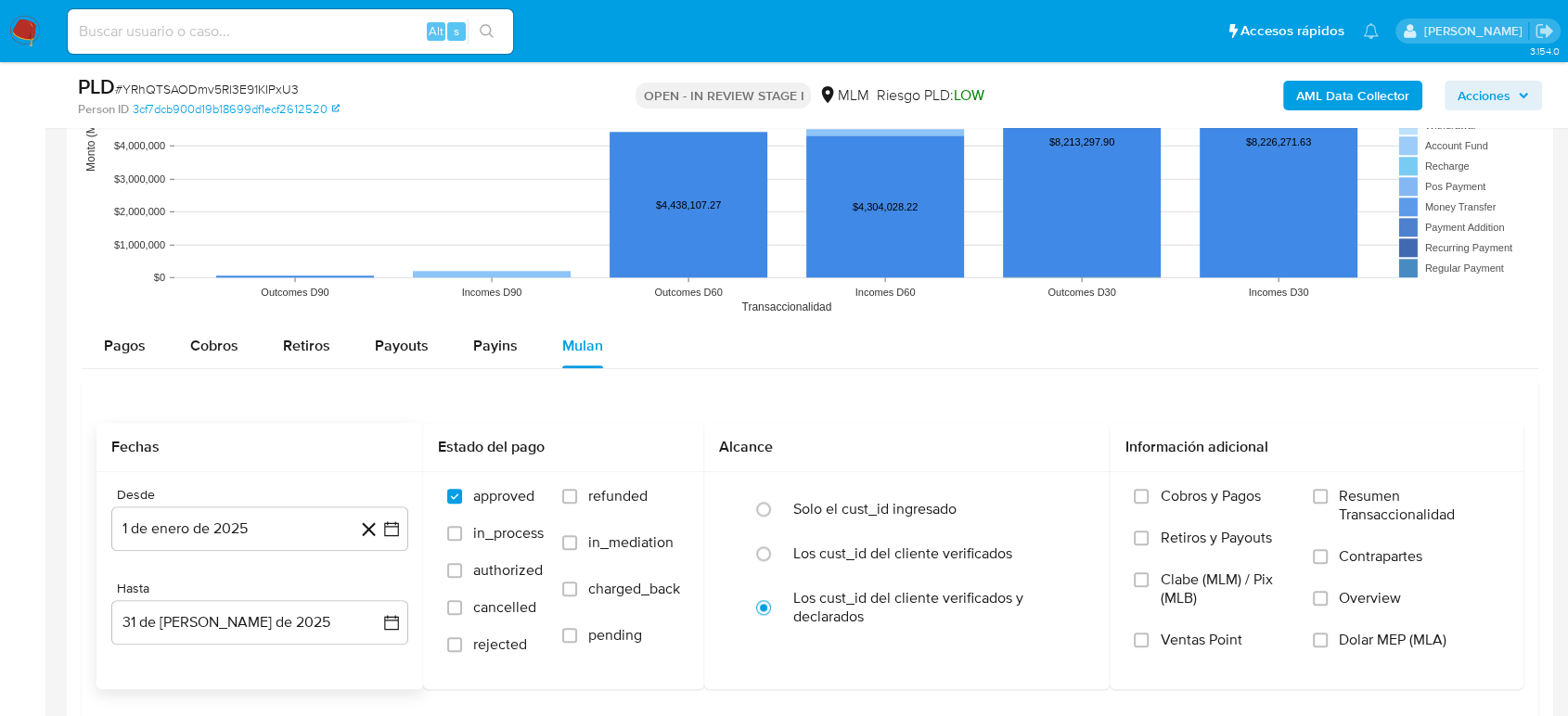
drag, startPoint x: 797, startPoint y: 437, endPoint x: 693, endPoint y: 372, distance: 122.6
click at [693, 372] on div "Pagos Cobros Retiros Payouts Payins Mulan Tipo de operación Todos Desde 20/05/2…" at bounding box center [809, 565] width 1457 height 484
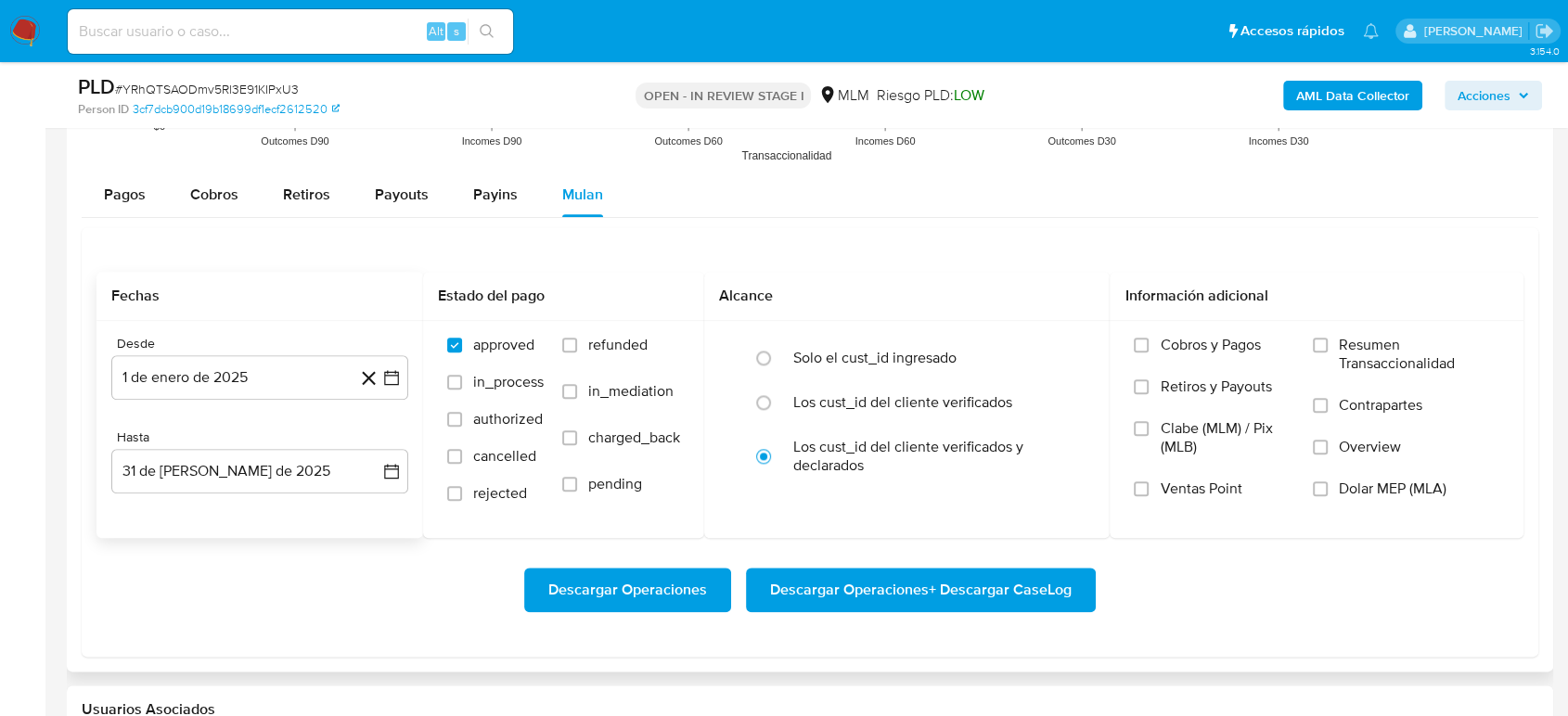
scroll to position [2180, 0]
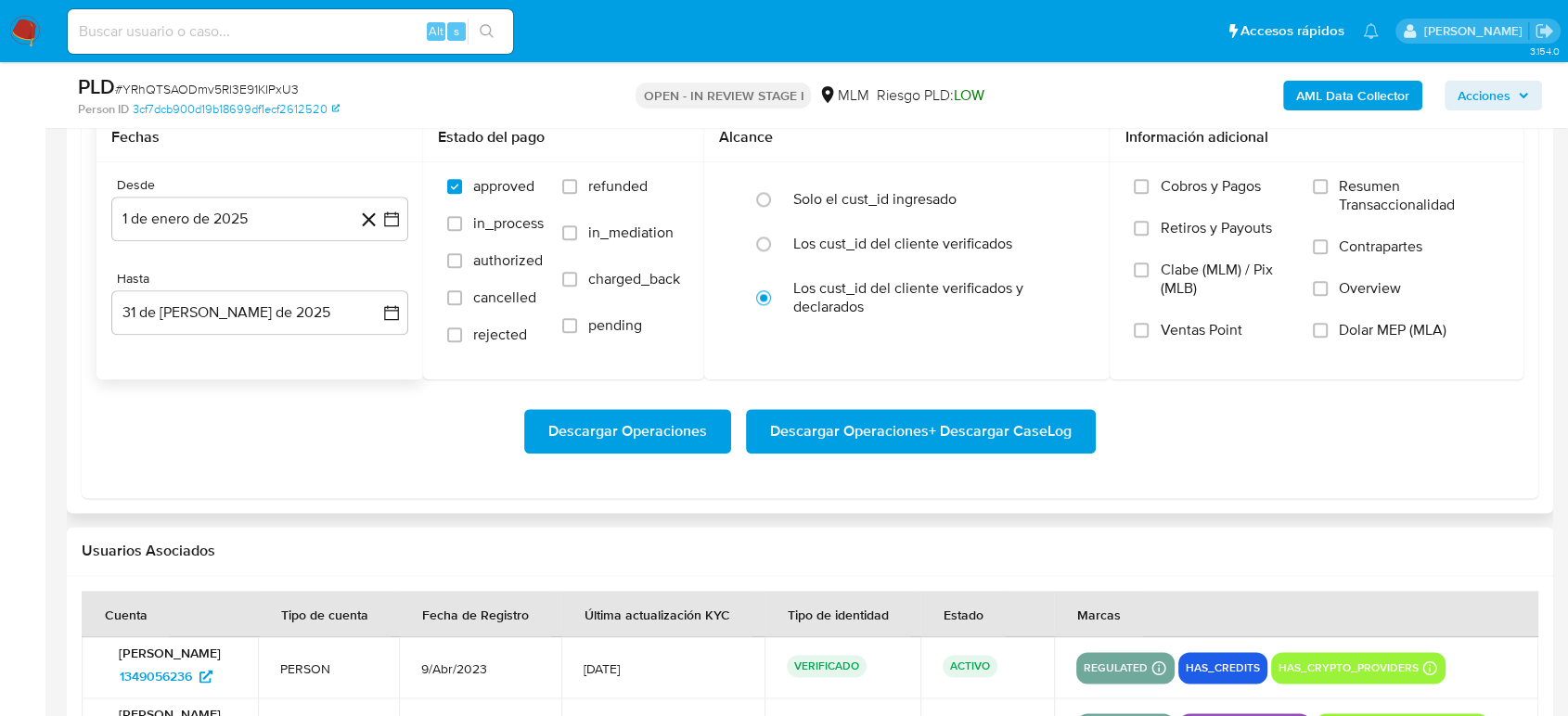
click at [677, 432] on span "Descargar Operaciones" at bounding box center [628, 430] width 159 height 41
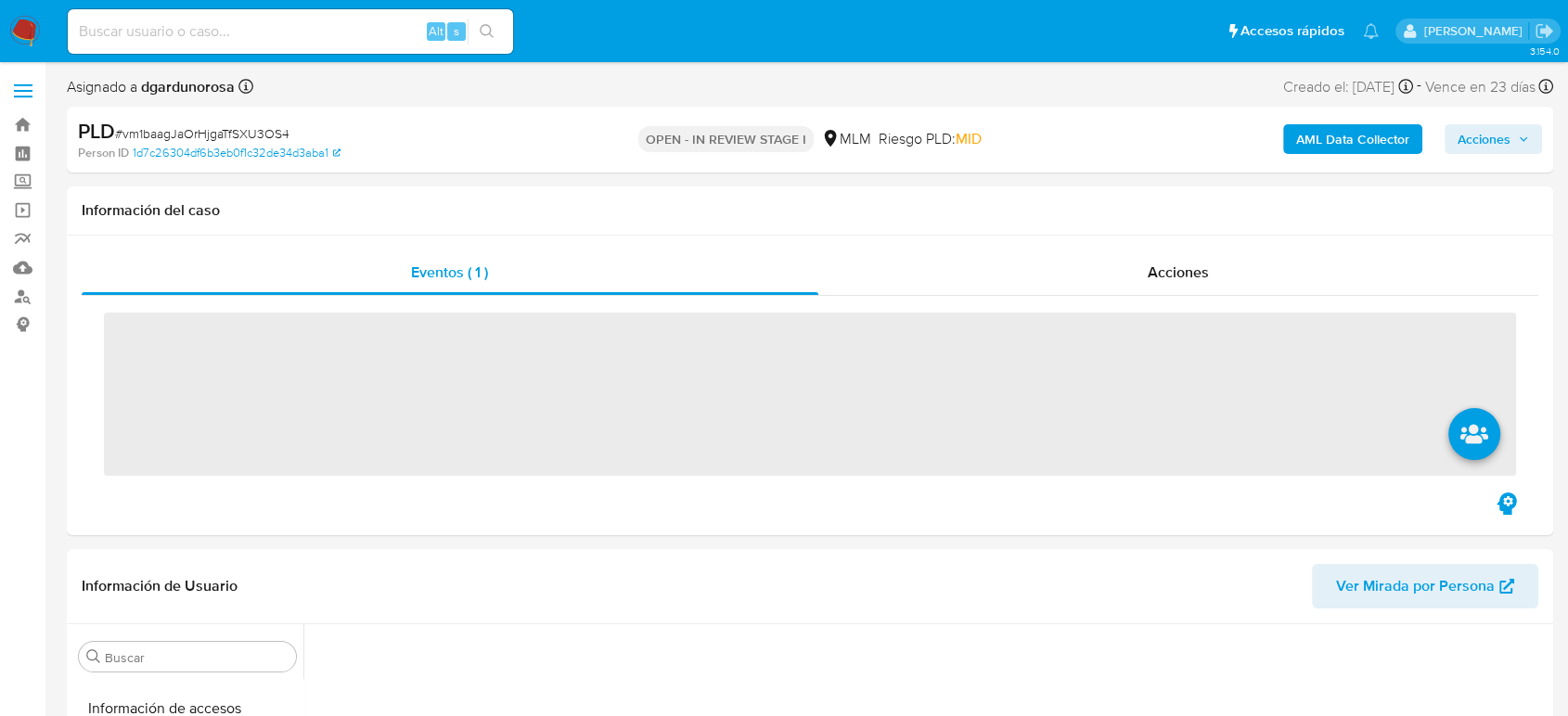
scroll to position [783, 0]
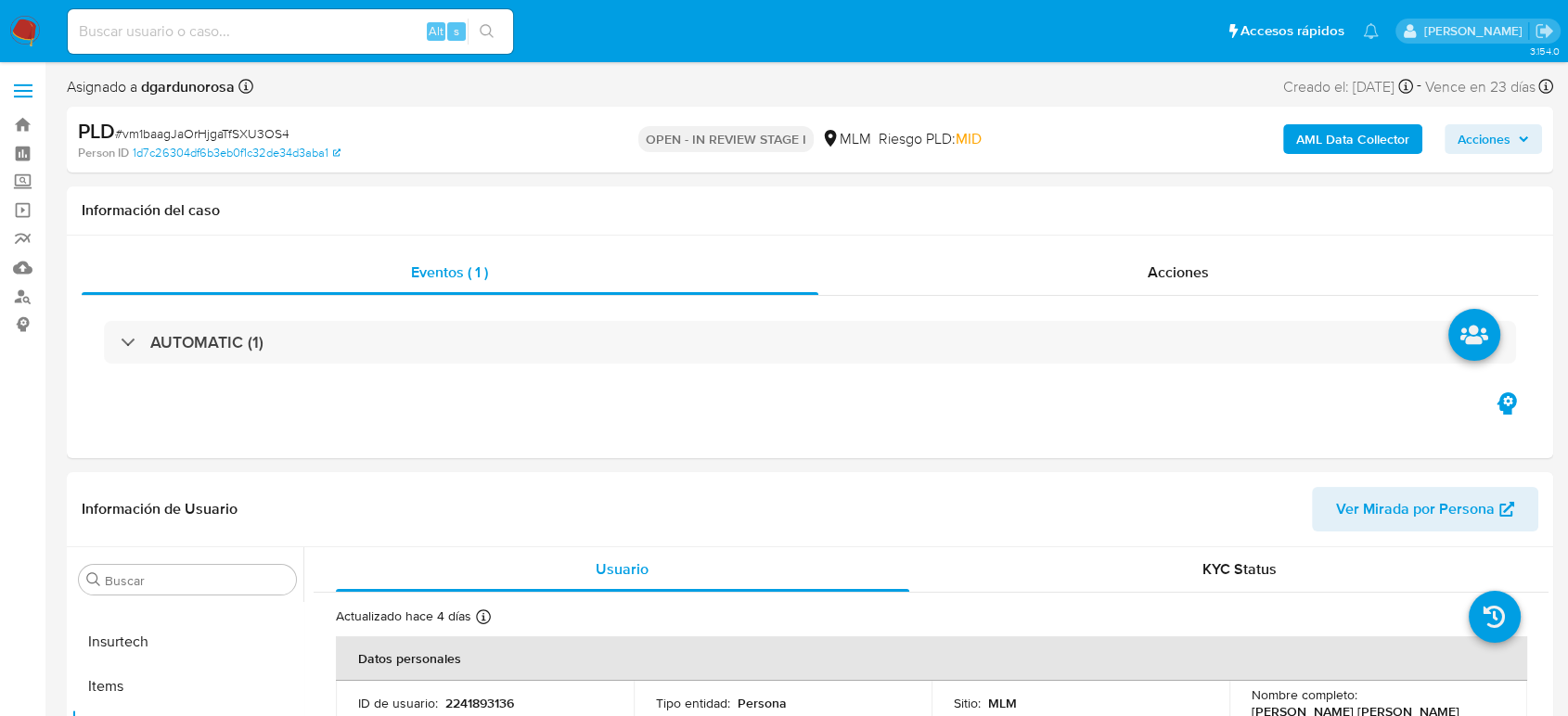
select select "10"
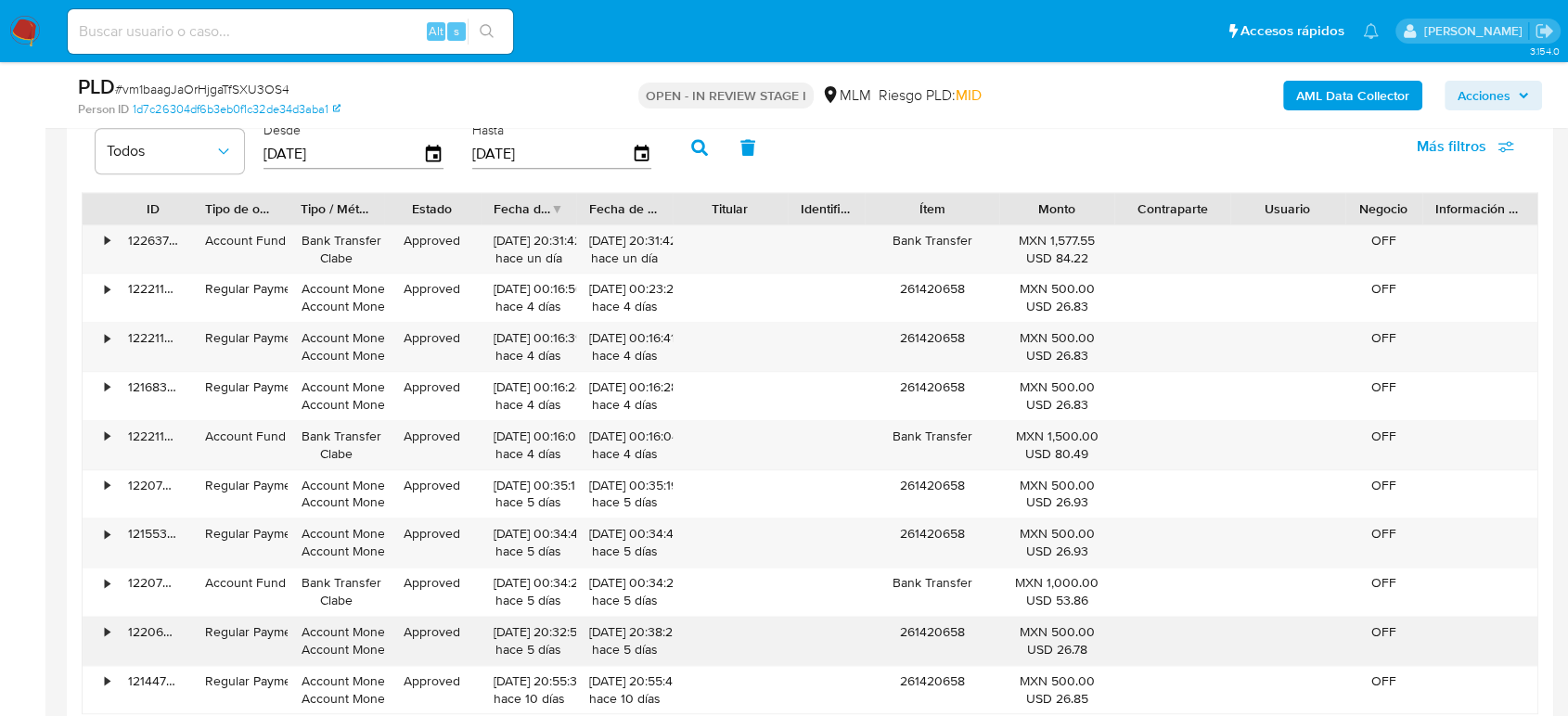
scroll to position [2062, 0]
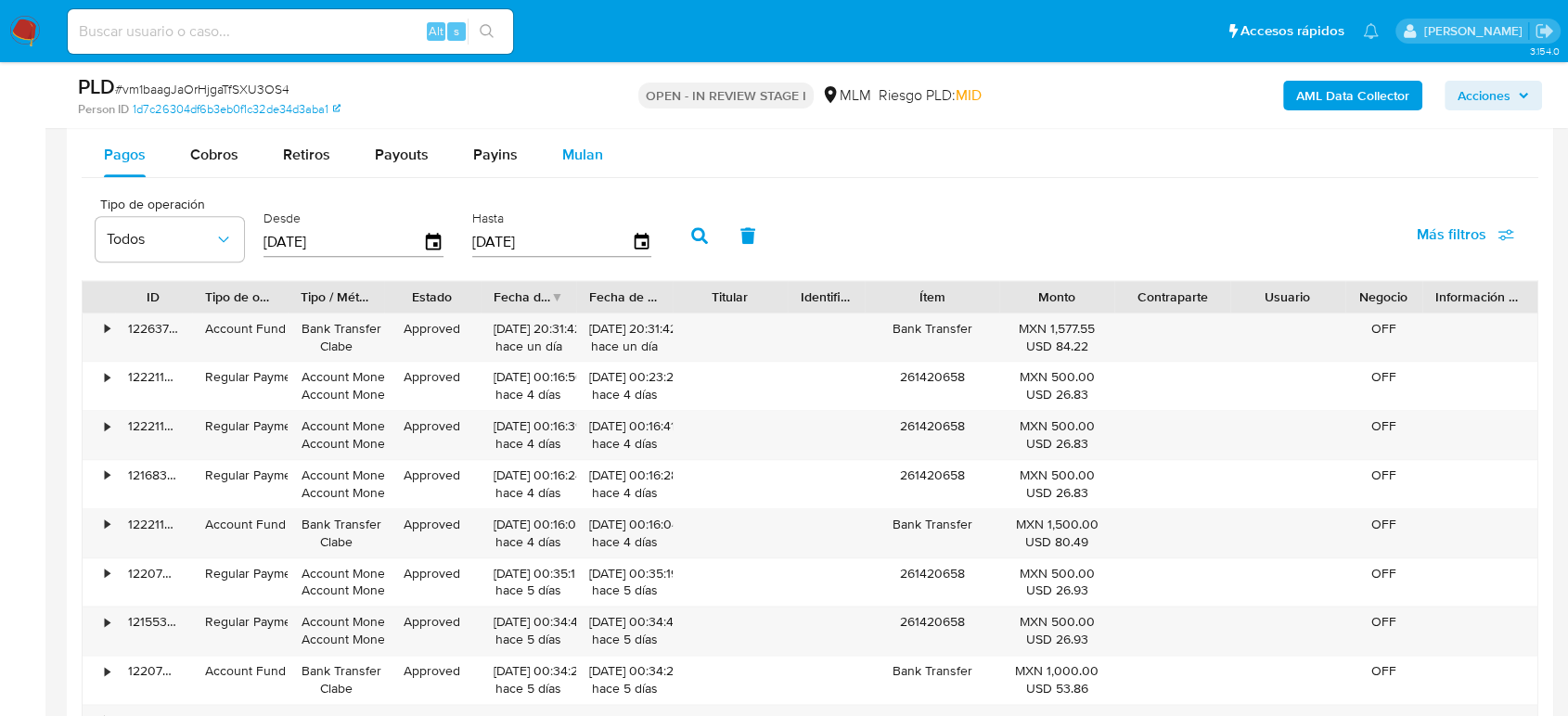
click at [573, 170] on div "Mulan" at bounding box center [582, 155] width 41 height 45
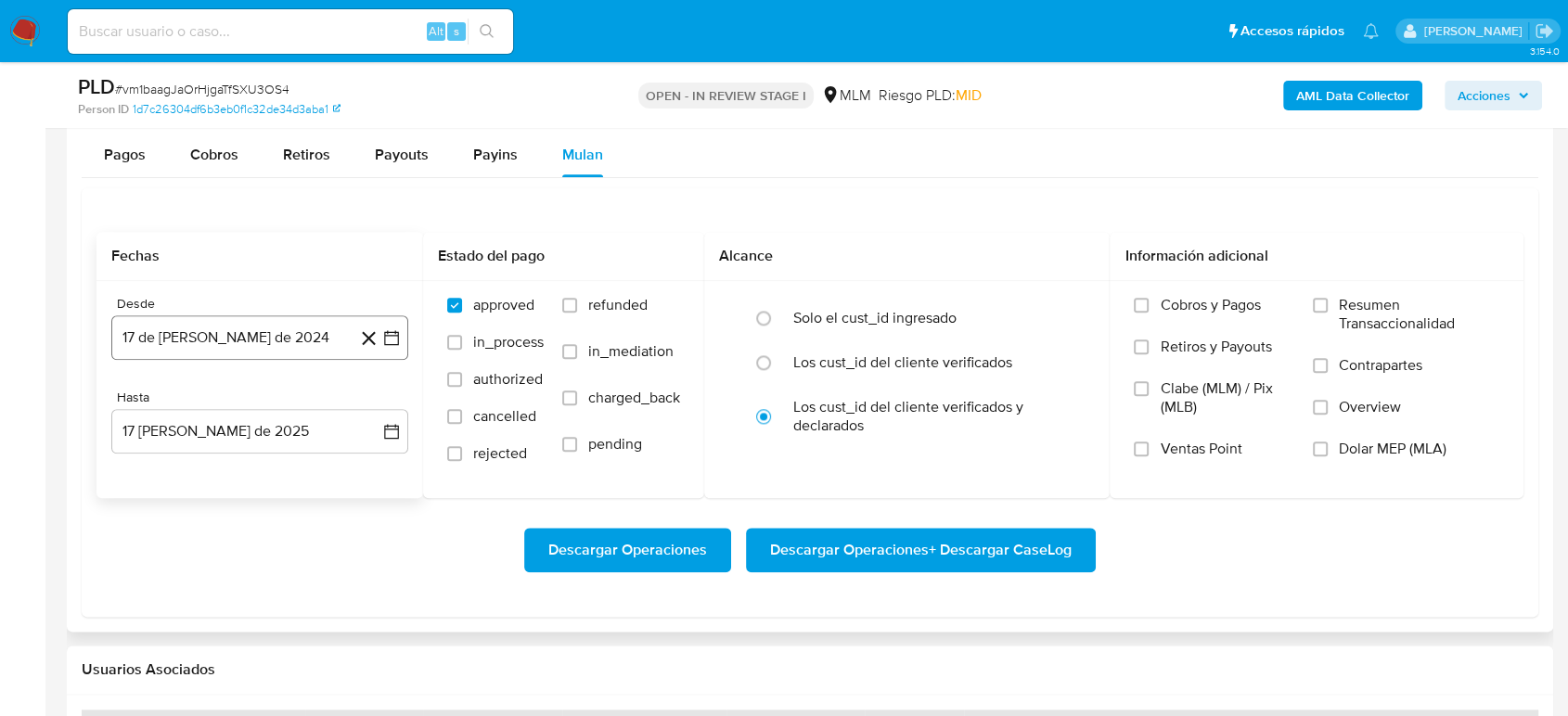
click at [394, 320] on button "17 de [PERSON_NAME] de 2024" at bounding box center [259, 337] width 297 height 45
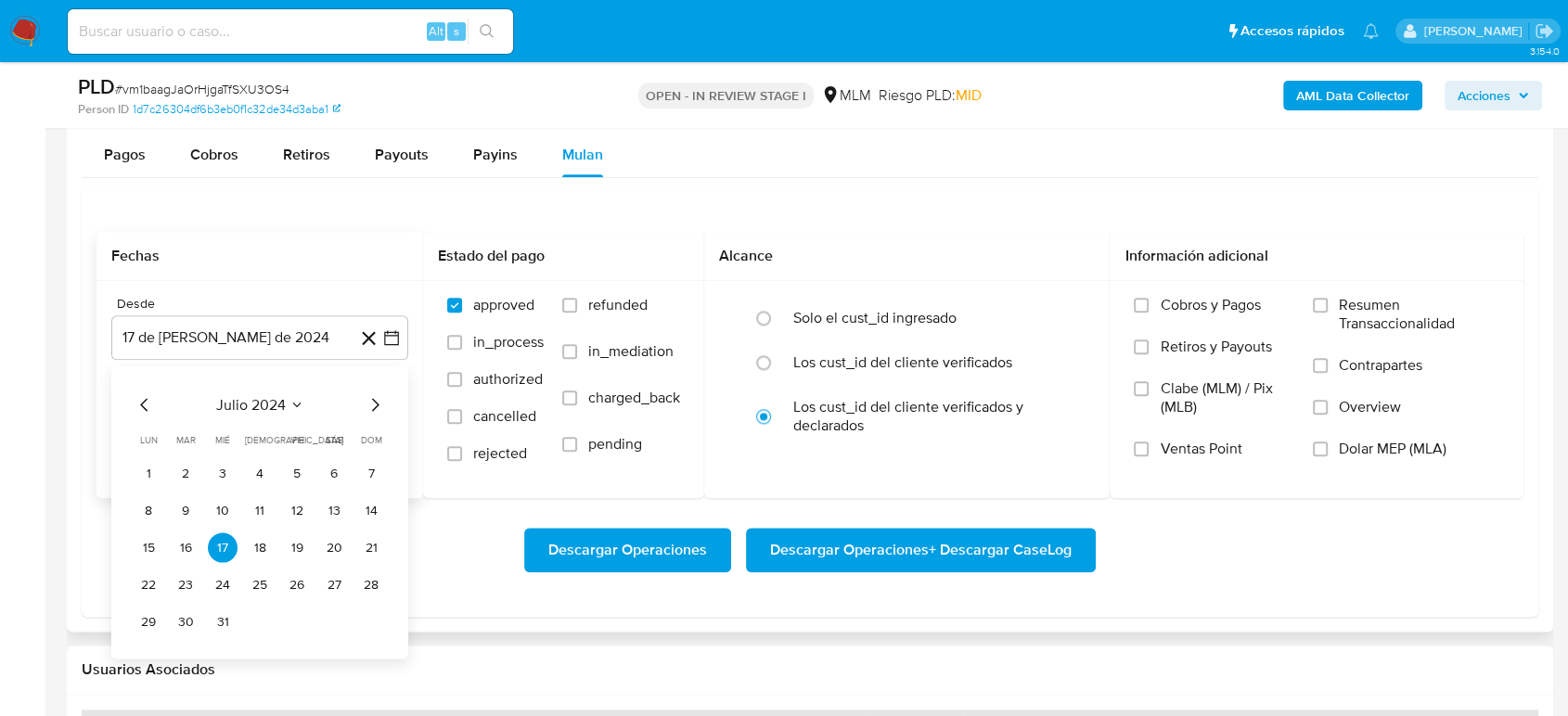
click at [302, 404] on icon "Seleccionar mes y año" at bounding box center [297, 404] width 15 height 15
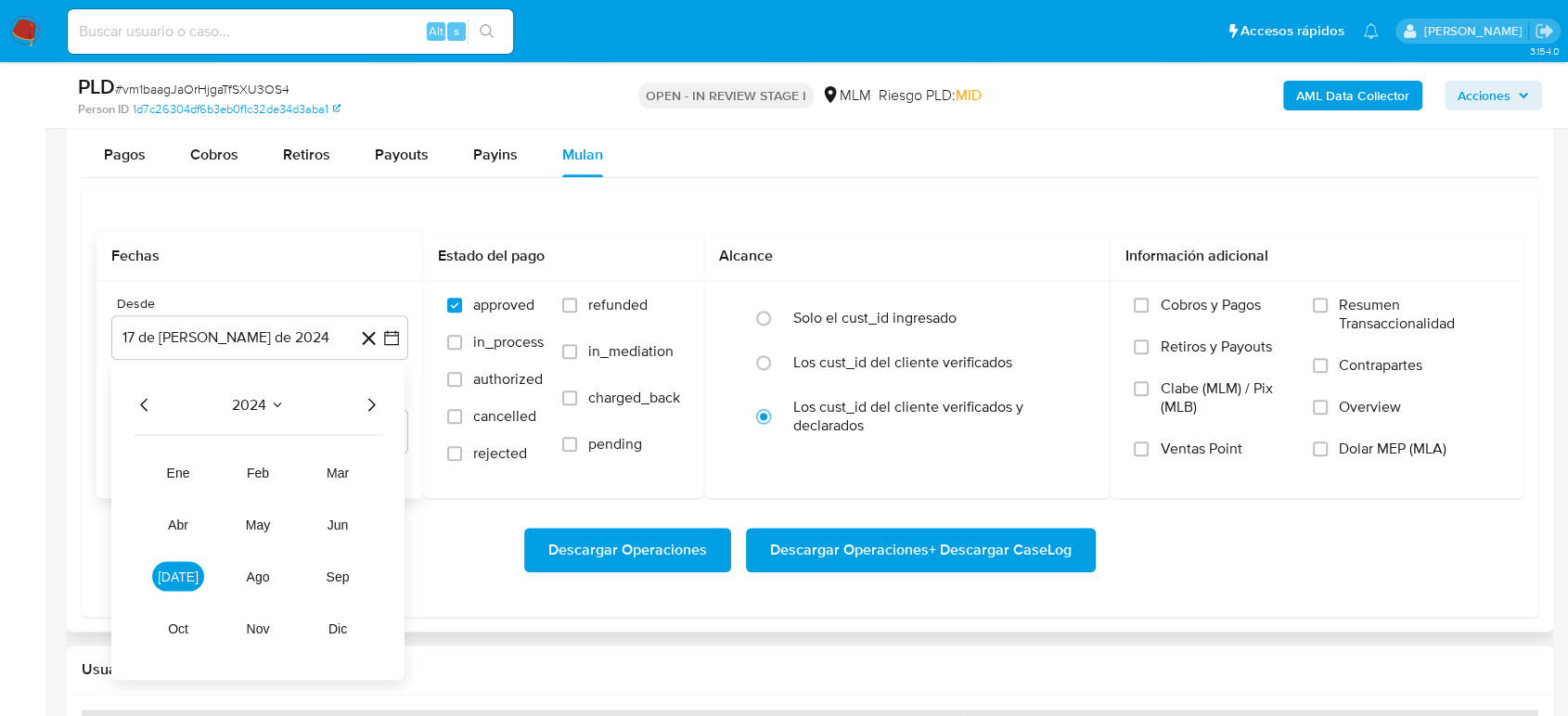
click at [383, 390] on div "2024 2024 ene feb mar abr may jun jul ago sep oct nov dic" at bounding box center [258, 523] width 294 height 314
click at [366, 402] on icon "Año siguiente" at bounding box center [371, 405] width 22 height 22
click at [331, 469] on span "mar" at bounding box center [337, 472] width 22 height 15
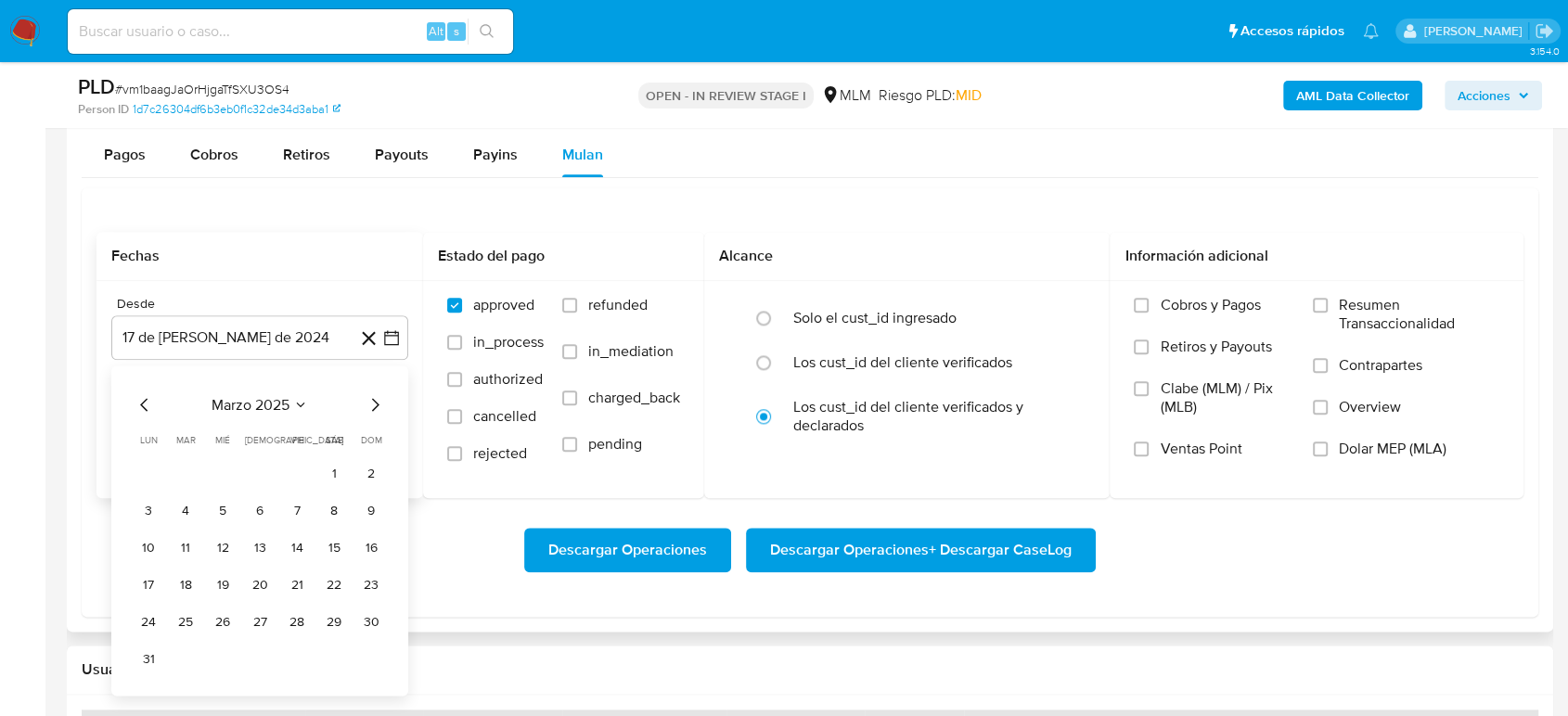
click at [329, 487] on tbody "1 2 3 4 5 6 7 8 9 10 11 12 13 14 15 16 17 18 19 20 21 22 23 24 25 26 27 28 29 3…" at bounding box center [260, 565] width 252 height 215
click at [332, 466] on button "1" at bounding box center [334, 473] width 30 height 30
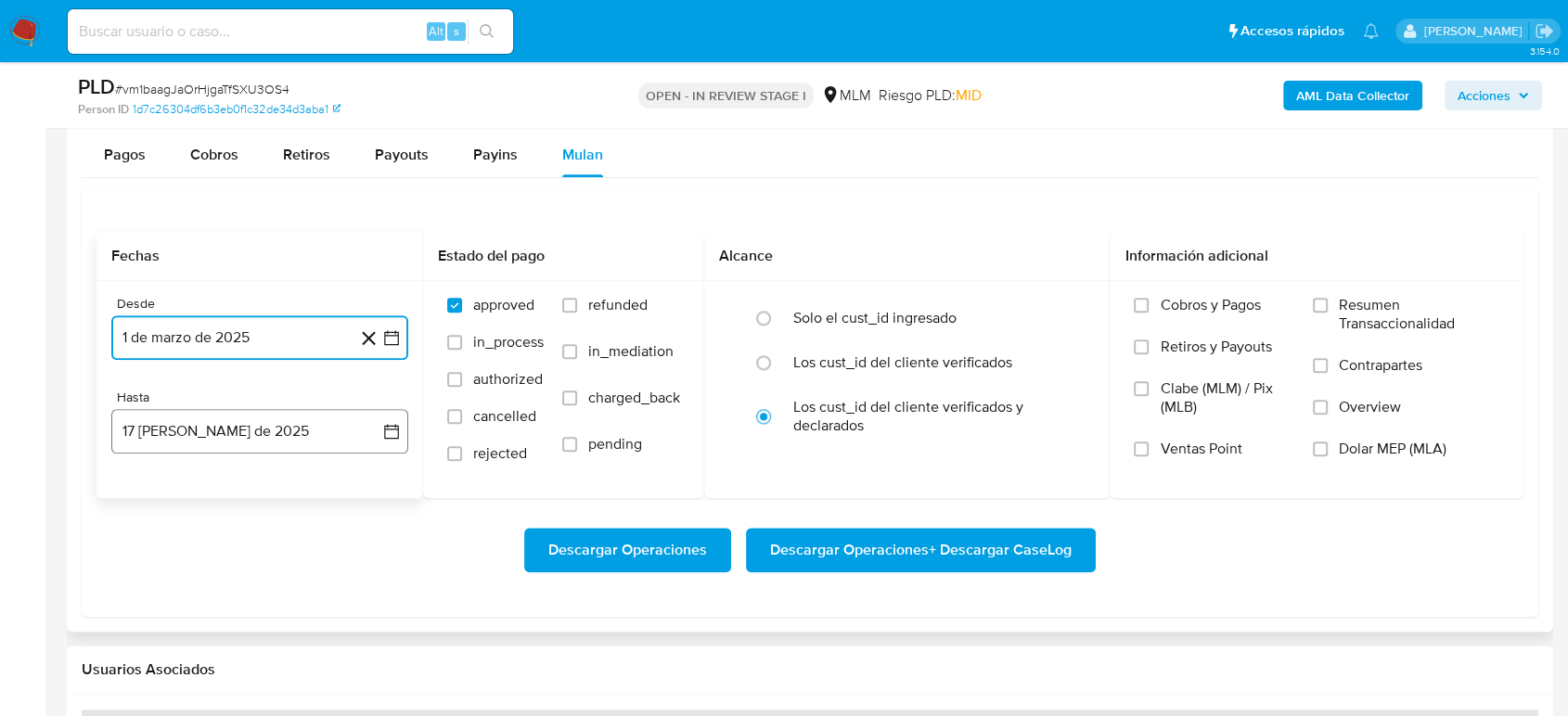
click at [393, 431] on icon "button" at bounding box center [391, 431] width 19 height 19
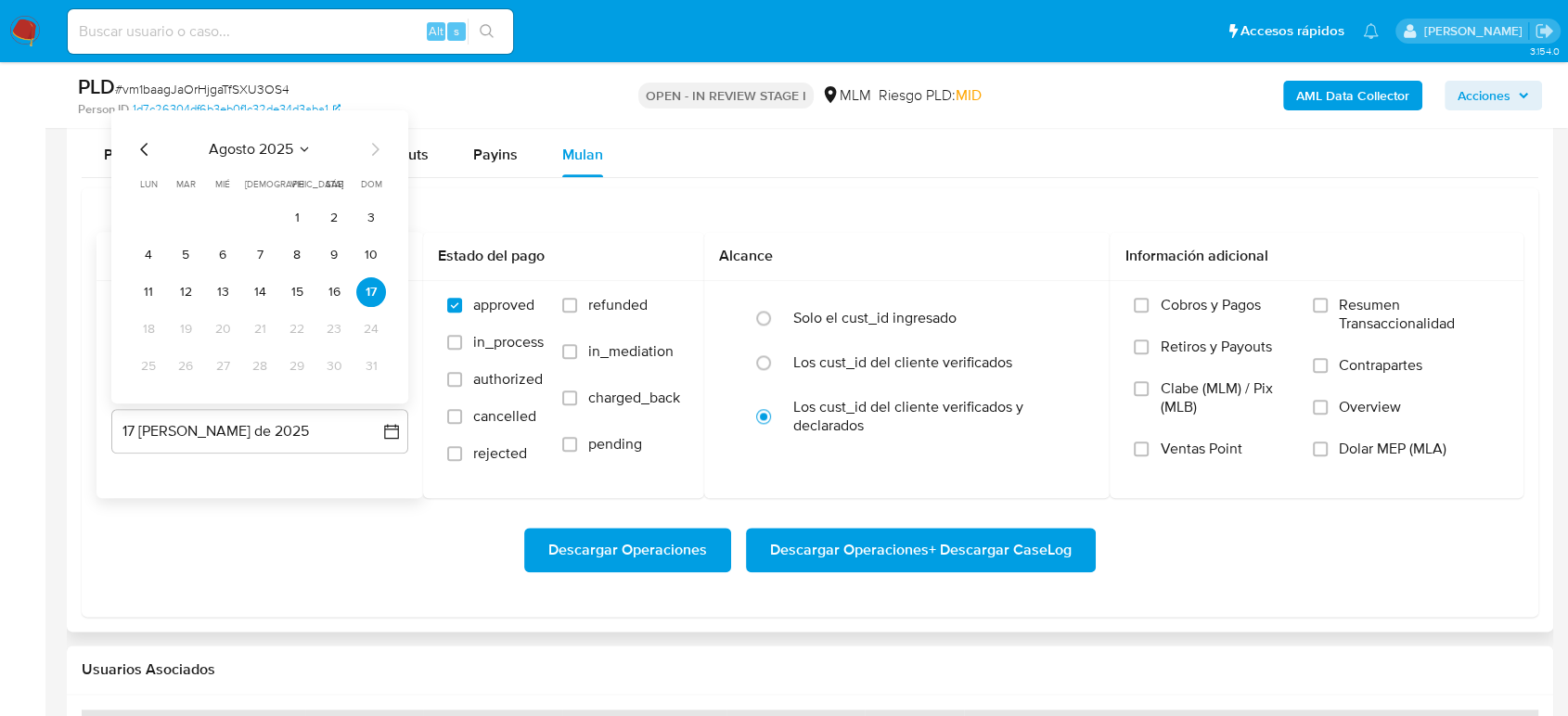
click at [149, 131] on div "agosto 2025 agosto 2025 lun lunes mar martes mié miércoles jue jueves vie viern…" at bounding box center [259, 256] width 297 height 294
click at [144, 147] on icon "Mes anterior" at bounding box center [145, 148] width 22 height 22
click at [260, 366] on button "31" at bounding box center [260, 366] width 30 height 30
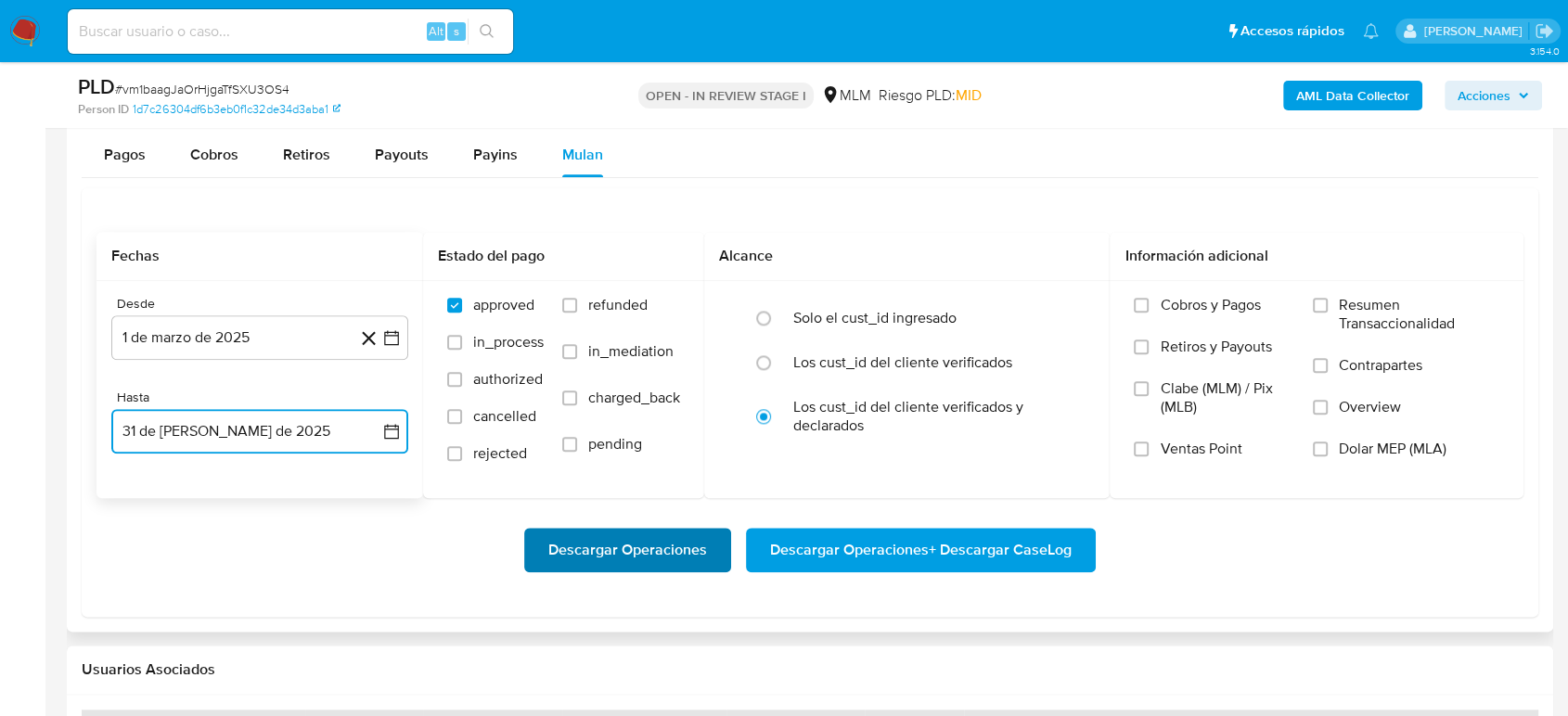
click at [637, 554] on span "Descargar Operaciones" at bounding box center [628, 549] width 159 height 41
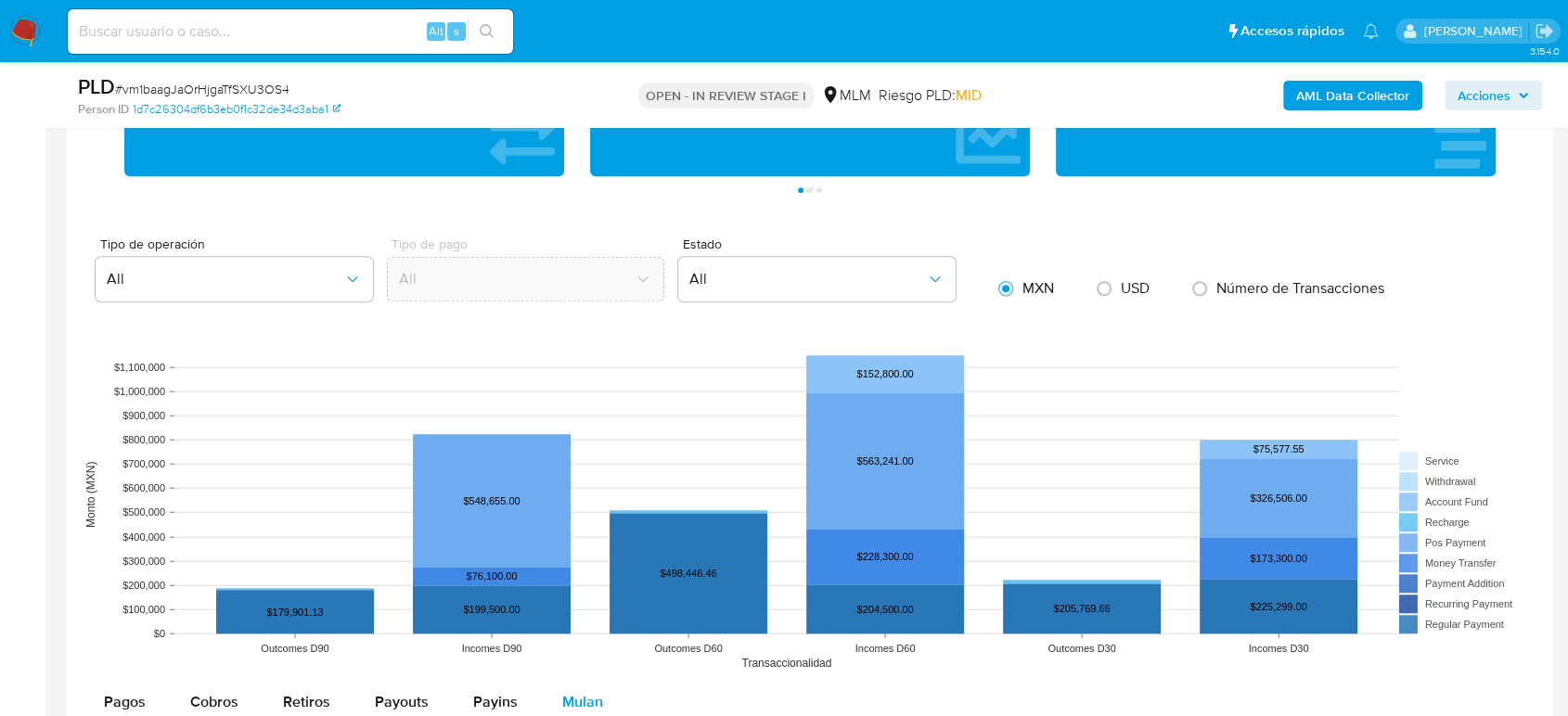
scroll to position [1134, 0]
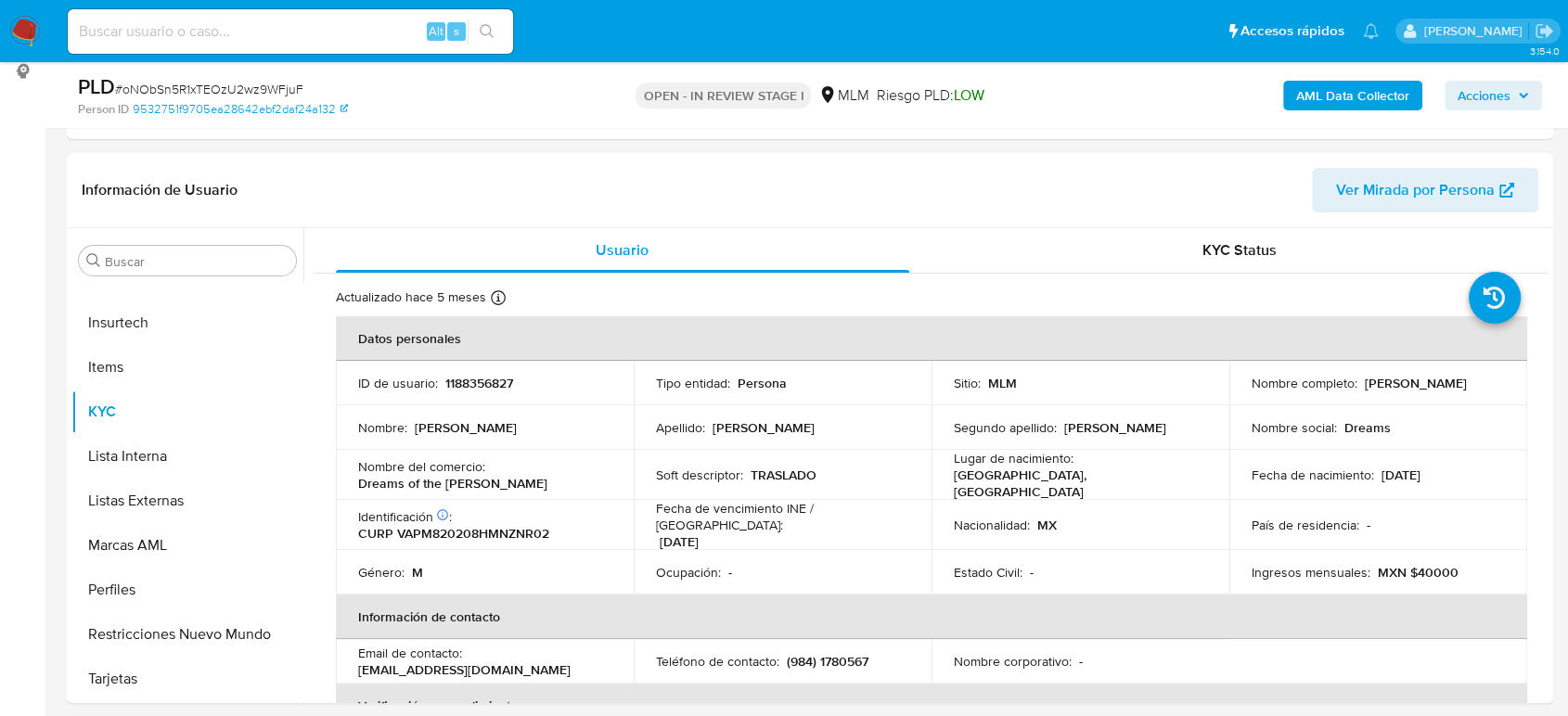
scroll to position [618, 0]
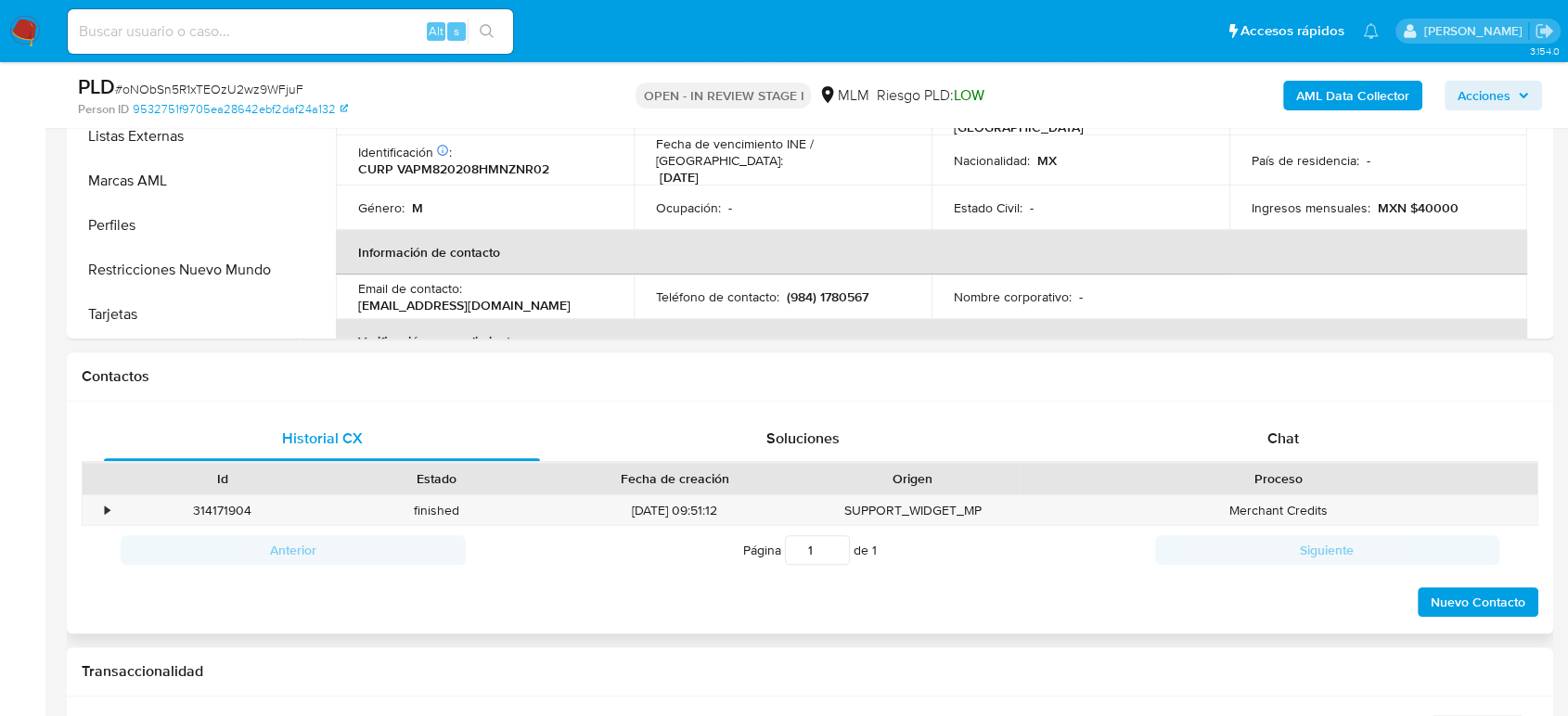
select select "10"
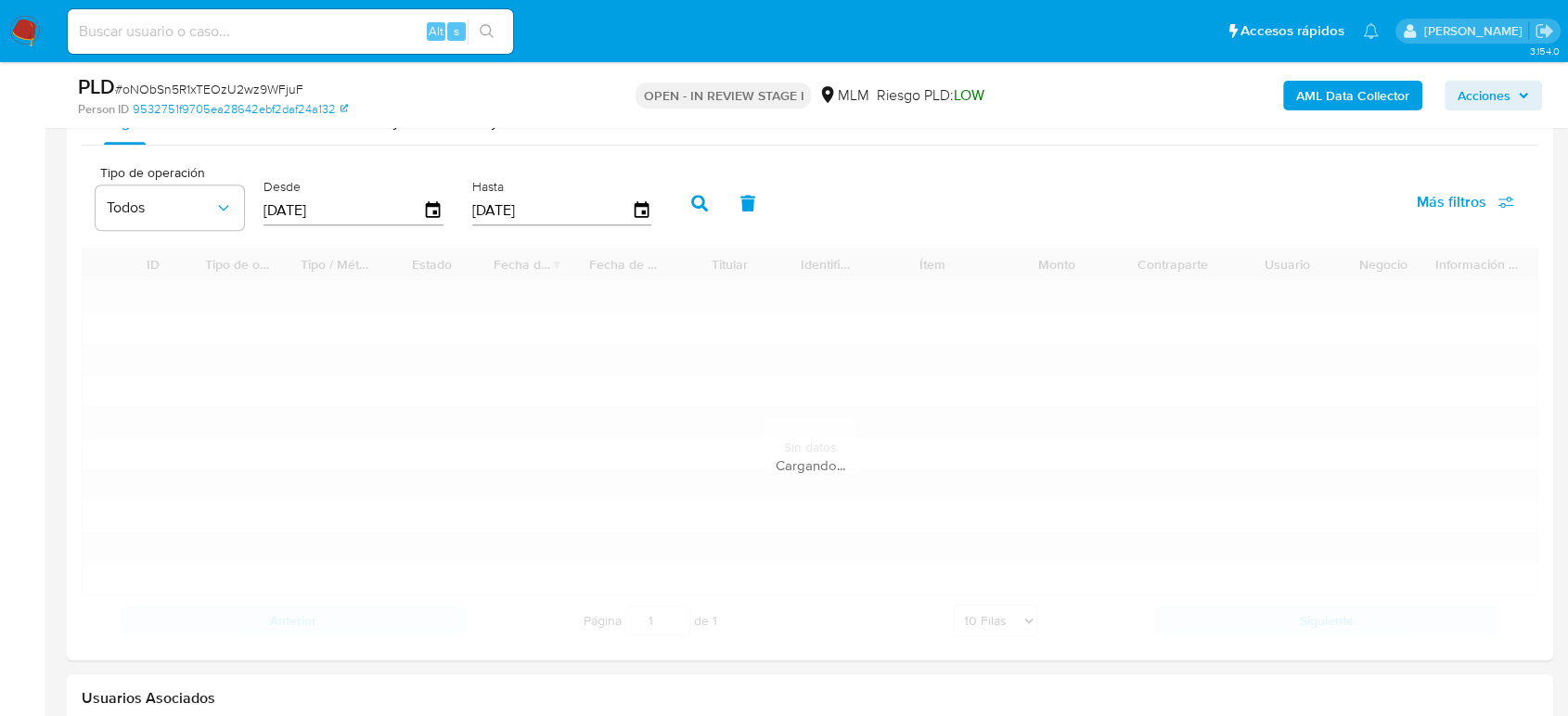
scroll to position [1855, 0]
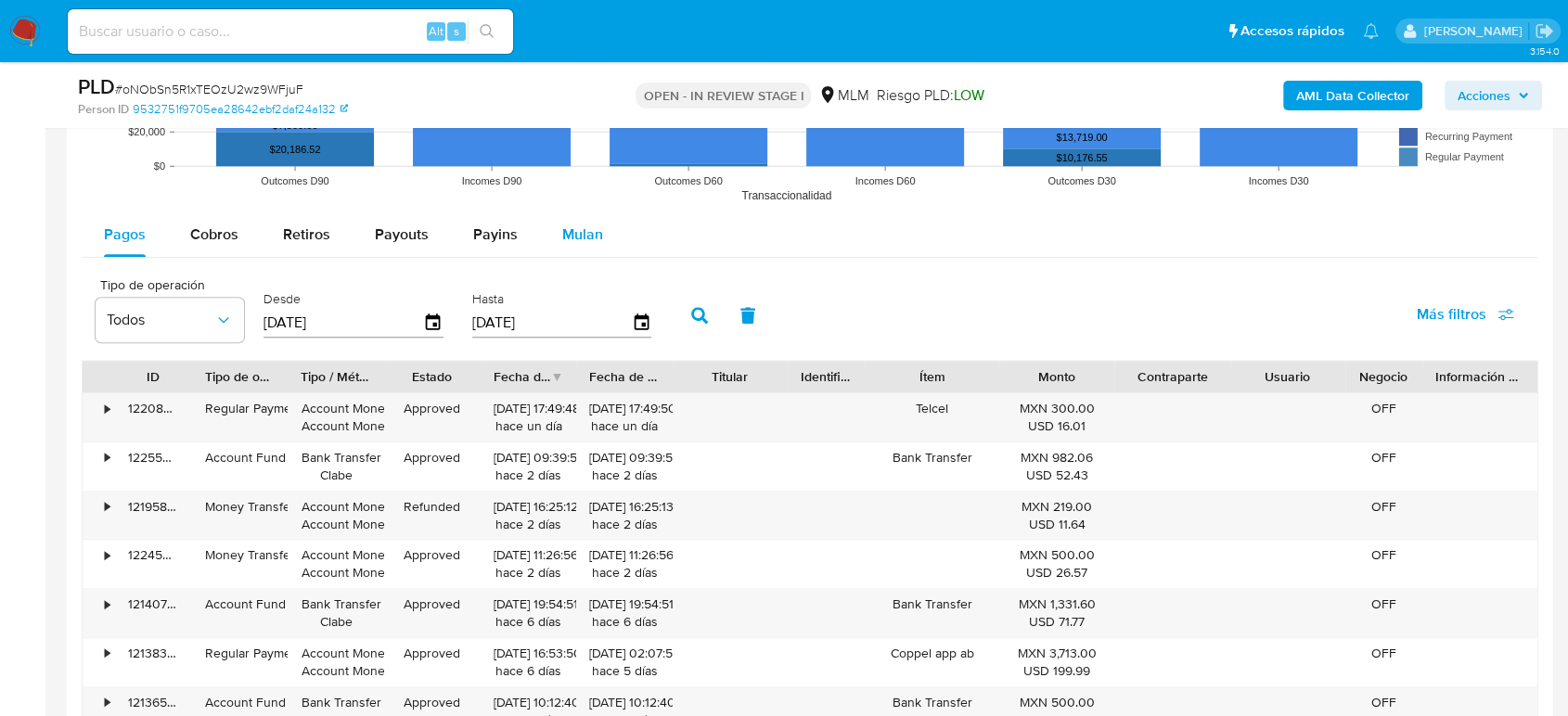
click at [571, 226] on span "Mulan" at bounding box center [582, 234] width 41 height 22
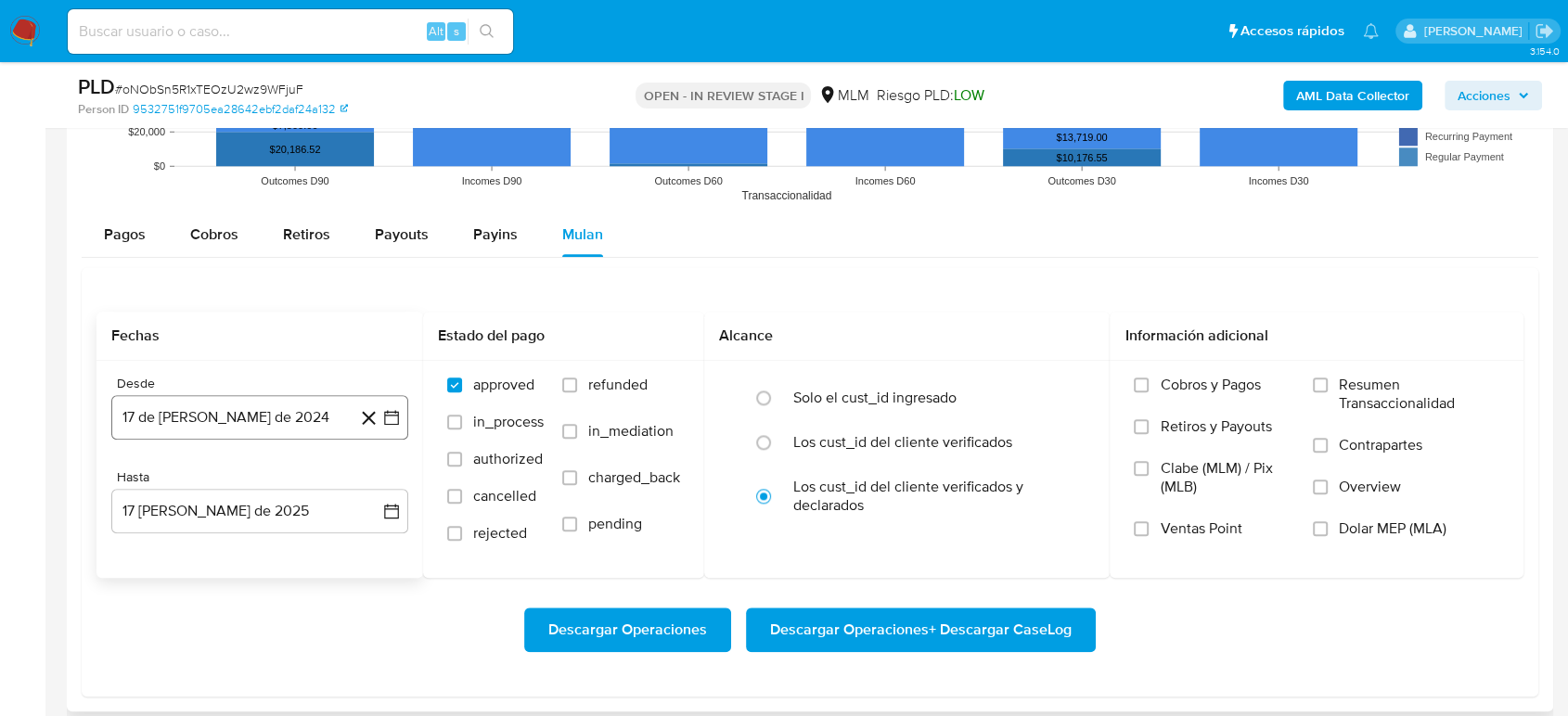
click at [390, 420] on icon "button" at bounding box center [391, 418] width 19 height 19
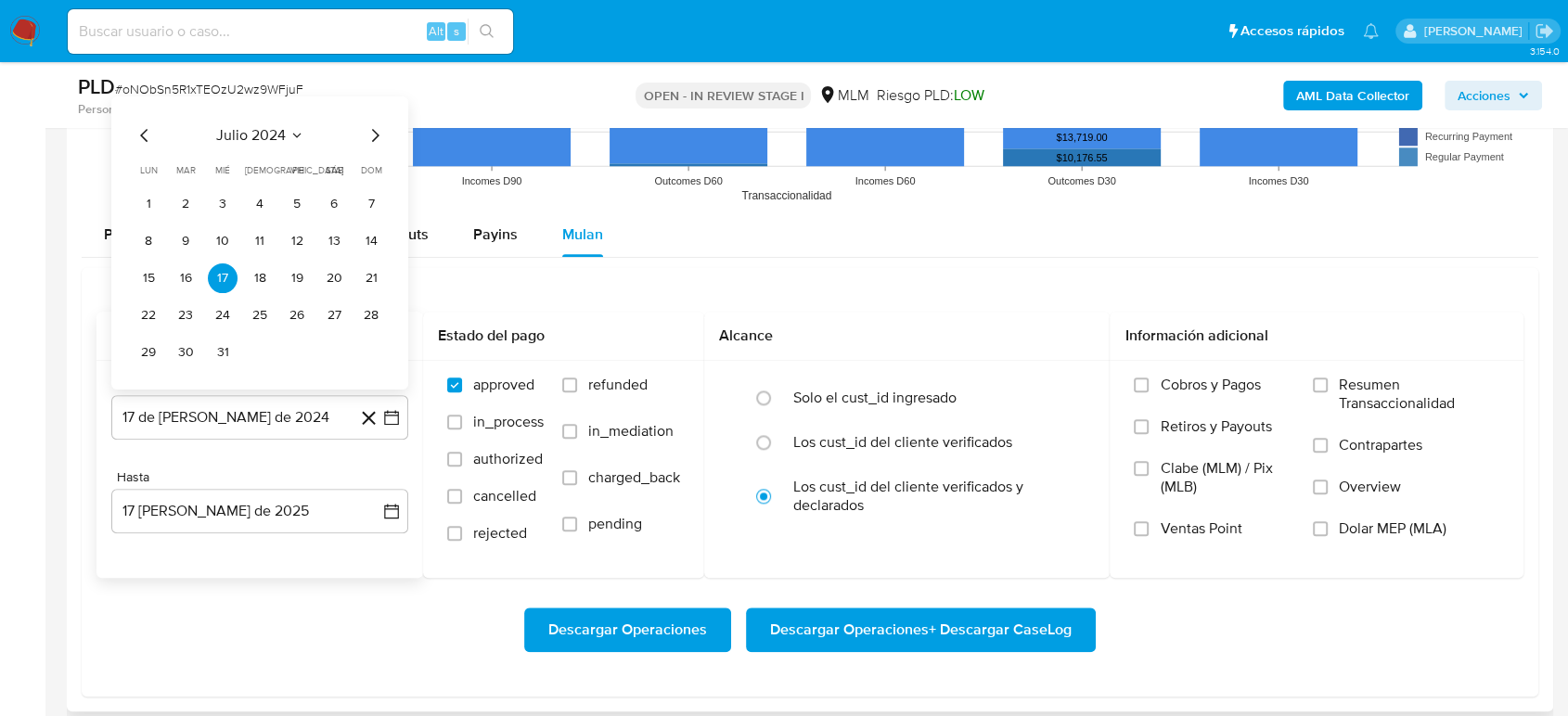
click at [301, 135] on icon "Seleccionar mes y año" at bounding box center [297, 135] width 15 height 15
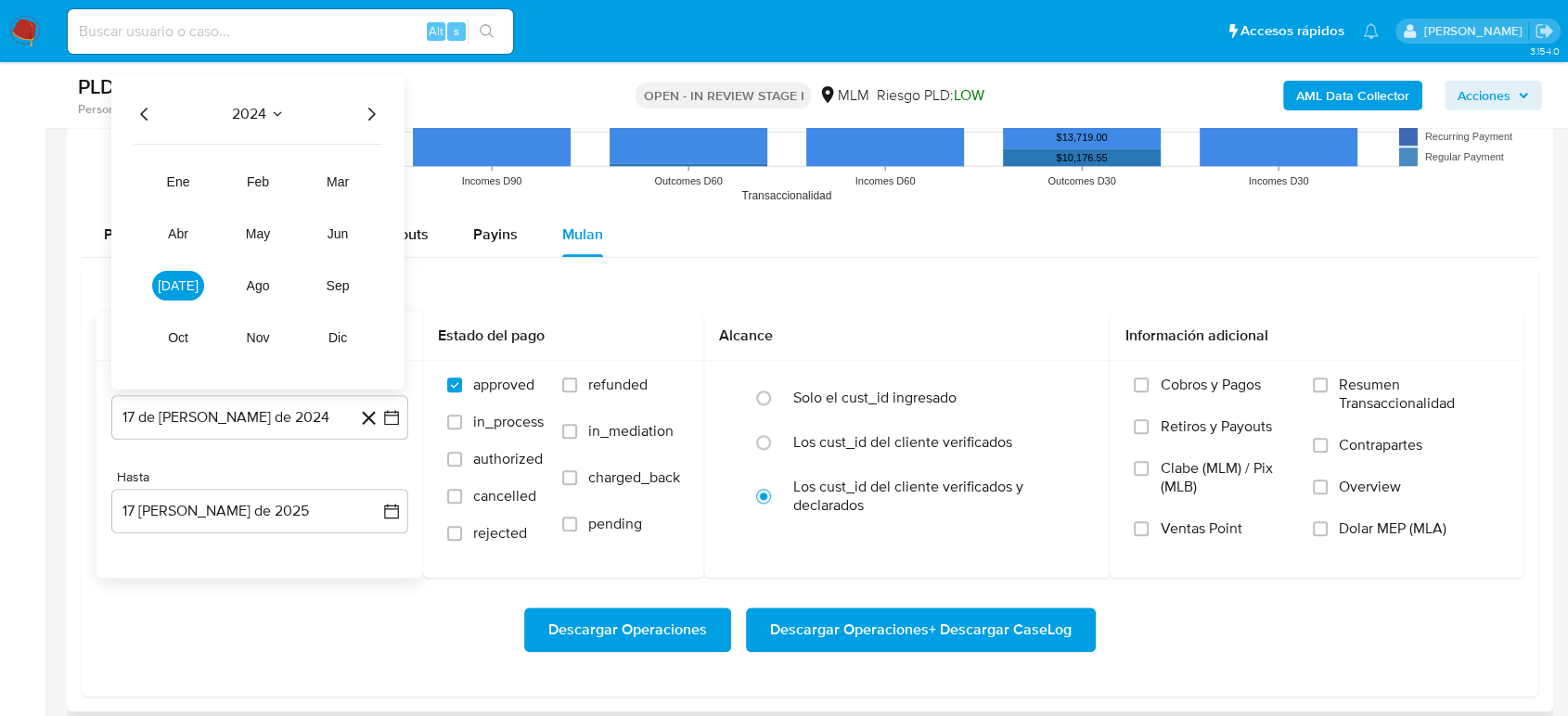
click at [374, 122] on icon "Año siguiente" at bounding box center [371, 114] width 22 height 22
click at [217, 612] on div "Descargar Operaciones Descargar Operaciones + Descargar CaseLog" at bounding box center [809, 630] width 1427 height 45
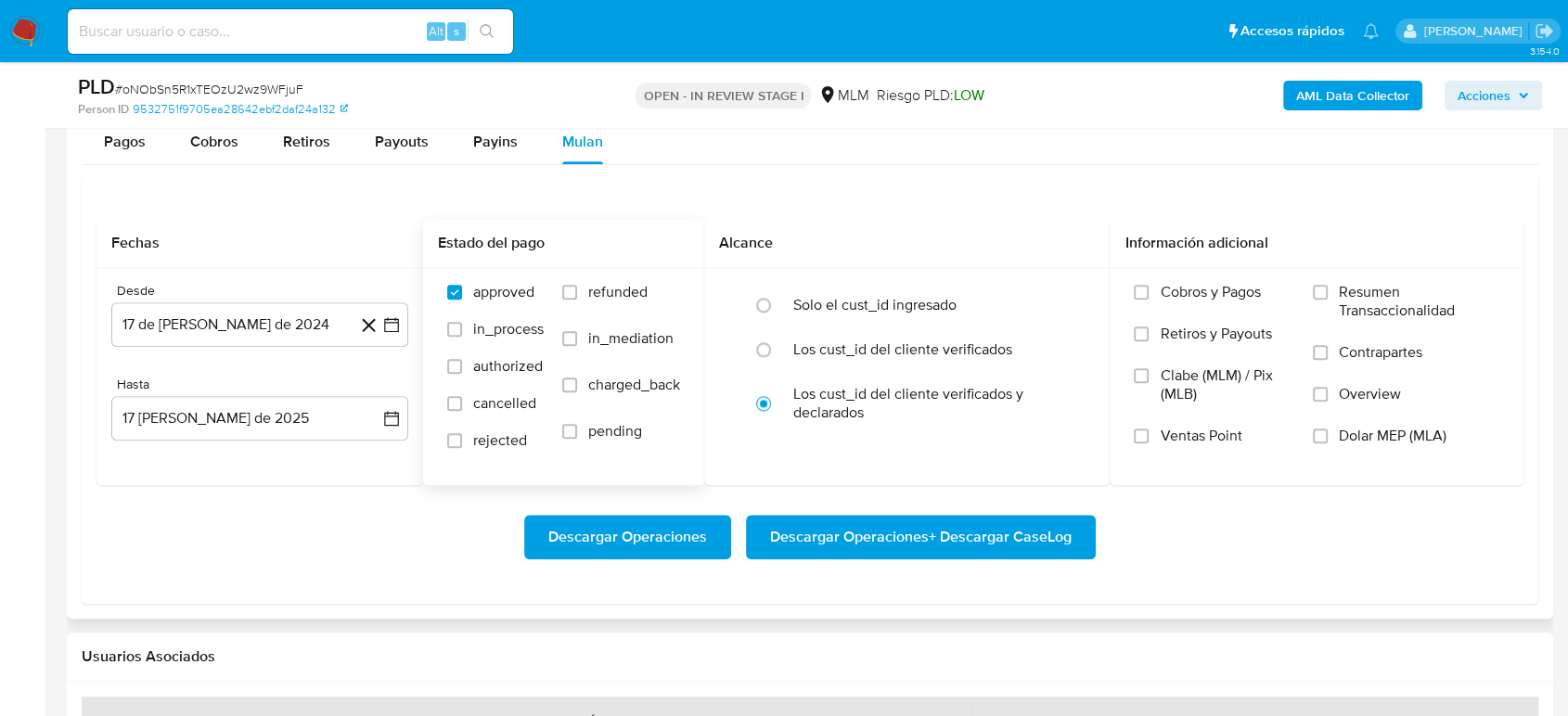
scroll to position [1959, 0]
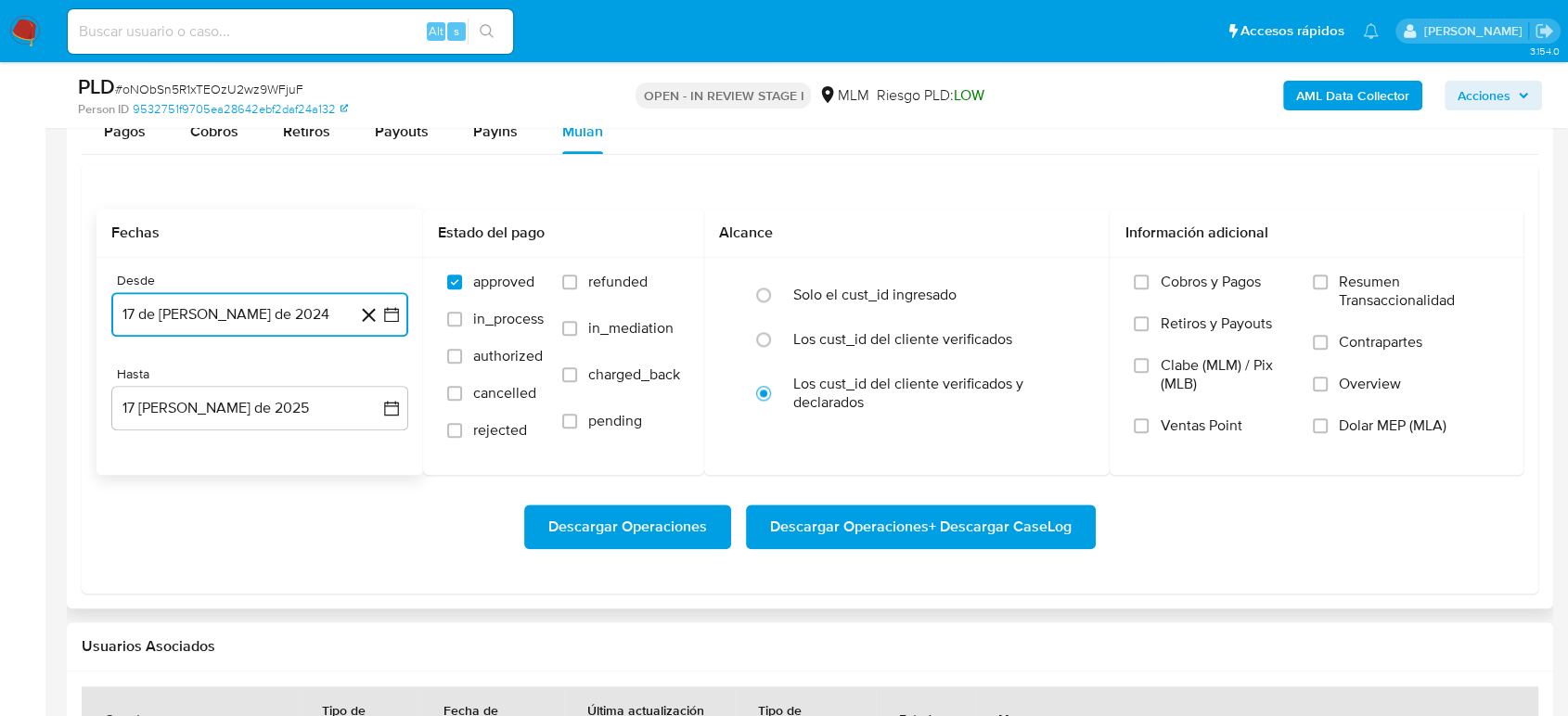
click at [386, 305] on icon "button" at bounding box center [391, 314] width 19 height 19
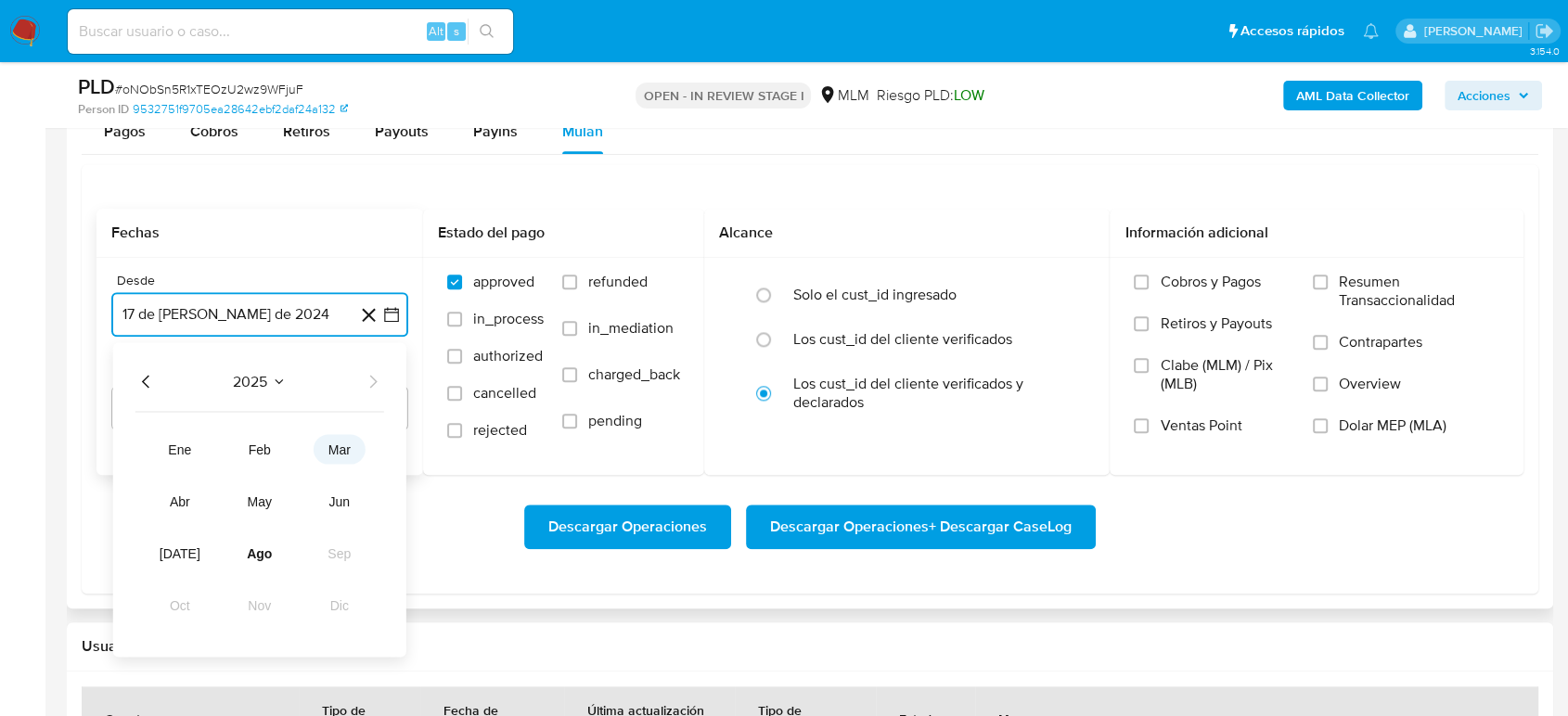
click at [323, 450] on button "mar" at bounding box center [339, 449] width 52 height 30
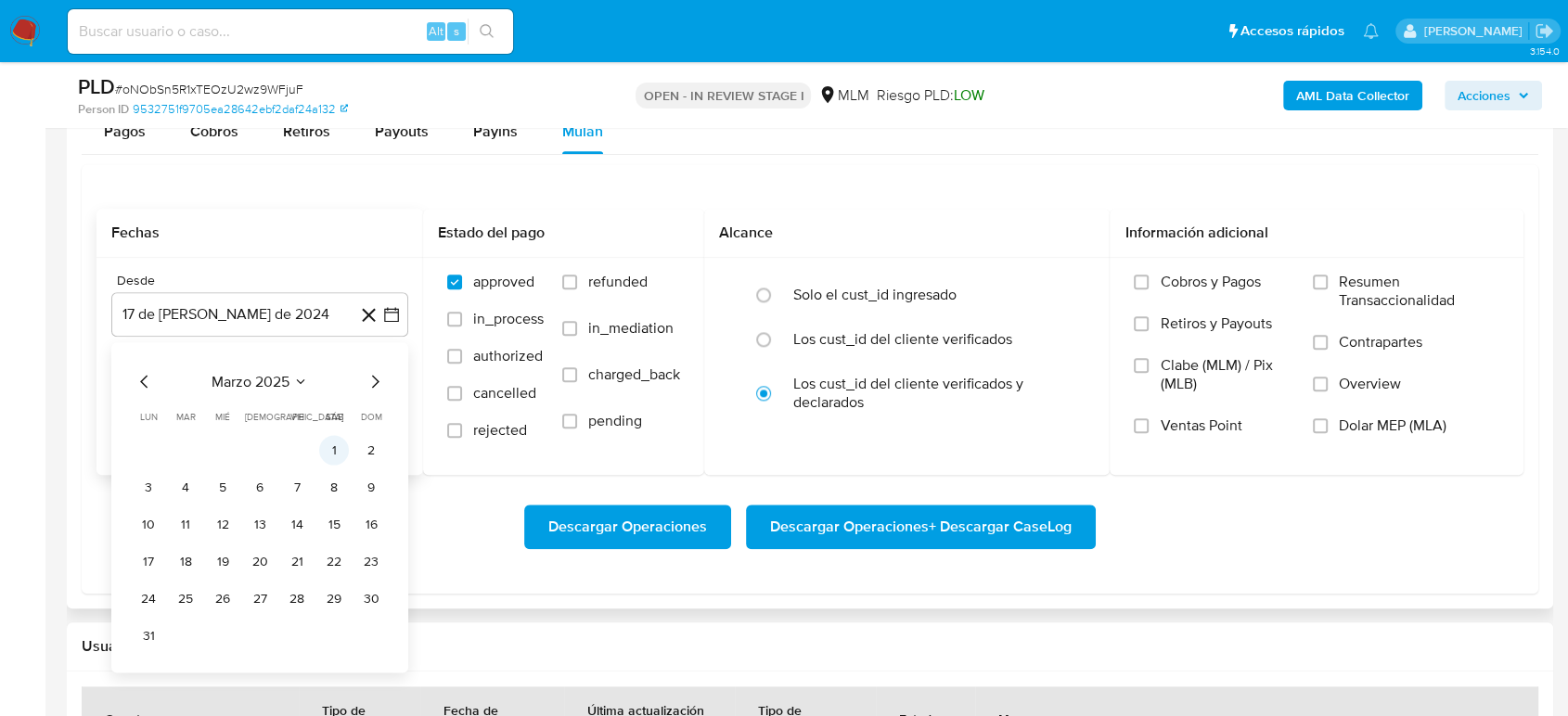
click at [334, 450] on button "1" at bounding box center [334, 450] width 30 height 30
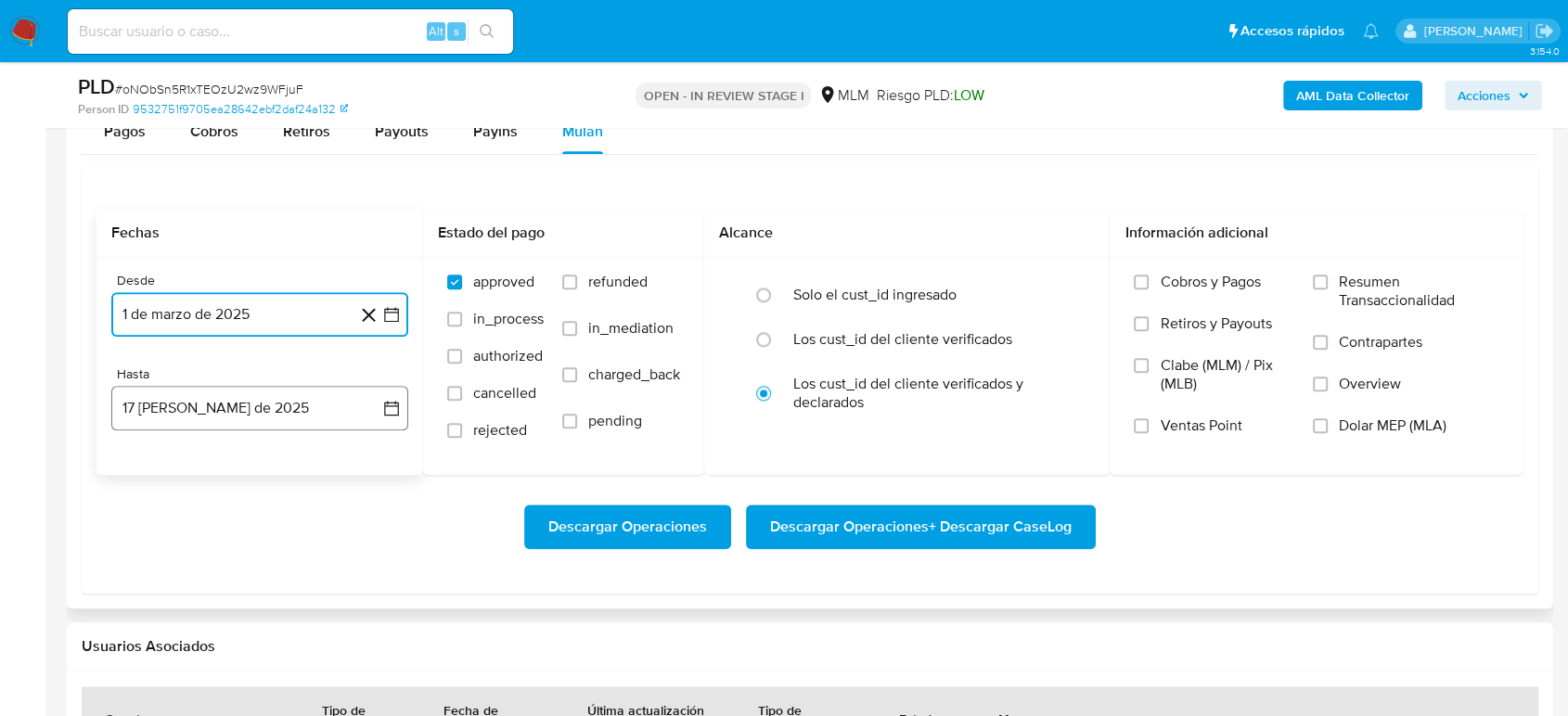
click at [389, 409] on icon "button" at bounding box center [391, 408] width 19 height 19
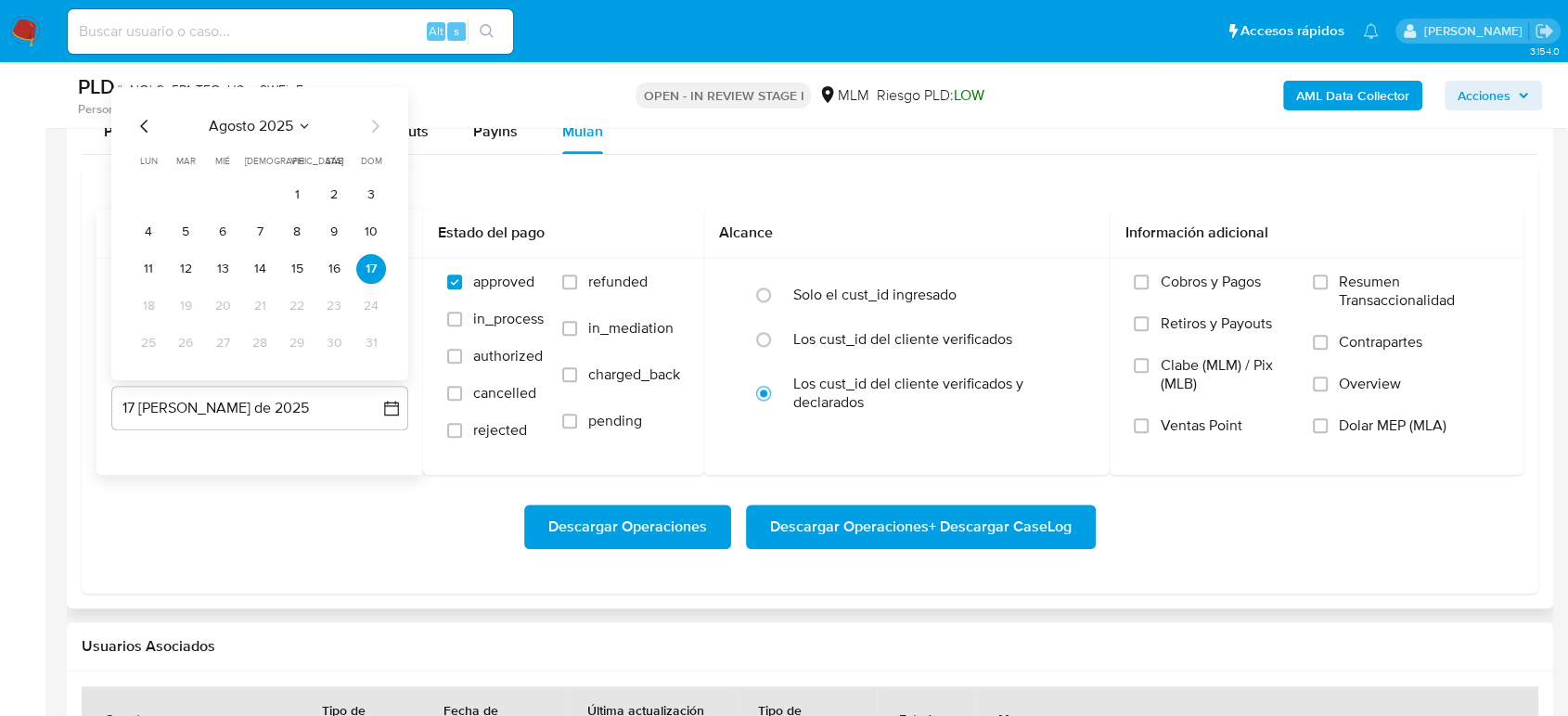
click at [149, 126] on icon "Mes anterior" at bounding box center [145, 126] width 22 height 22
click at [252, 346] on button "31" at bounding box center [260, 343] width 30 height 30
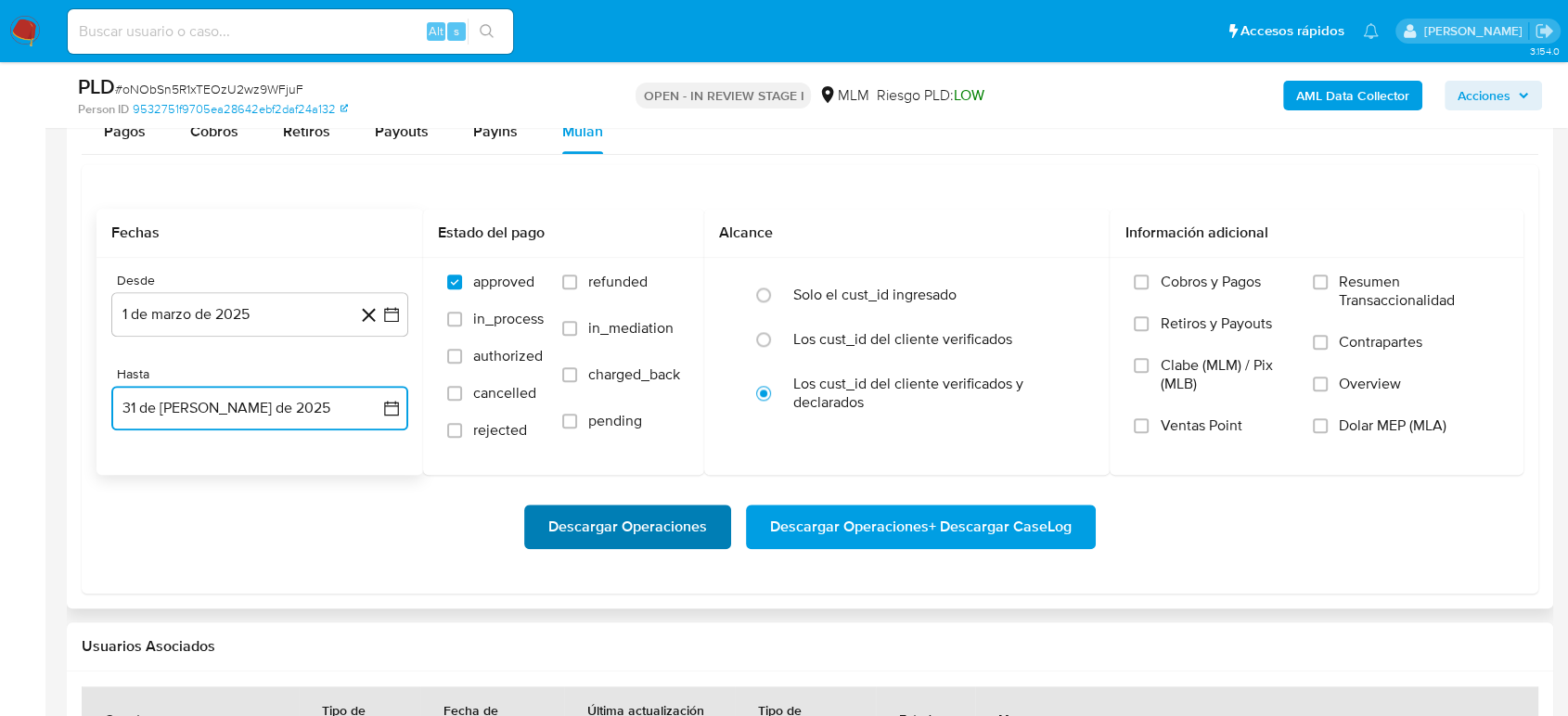
click at [659, 524] on span "Descargar Operaciones" at bounding box center [628, 527] width 159 height 41
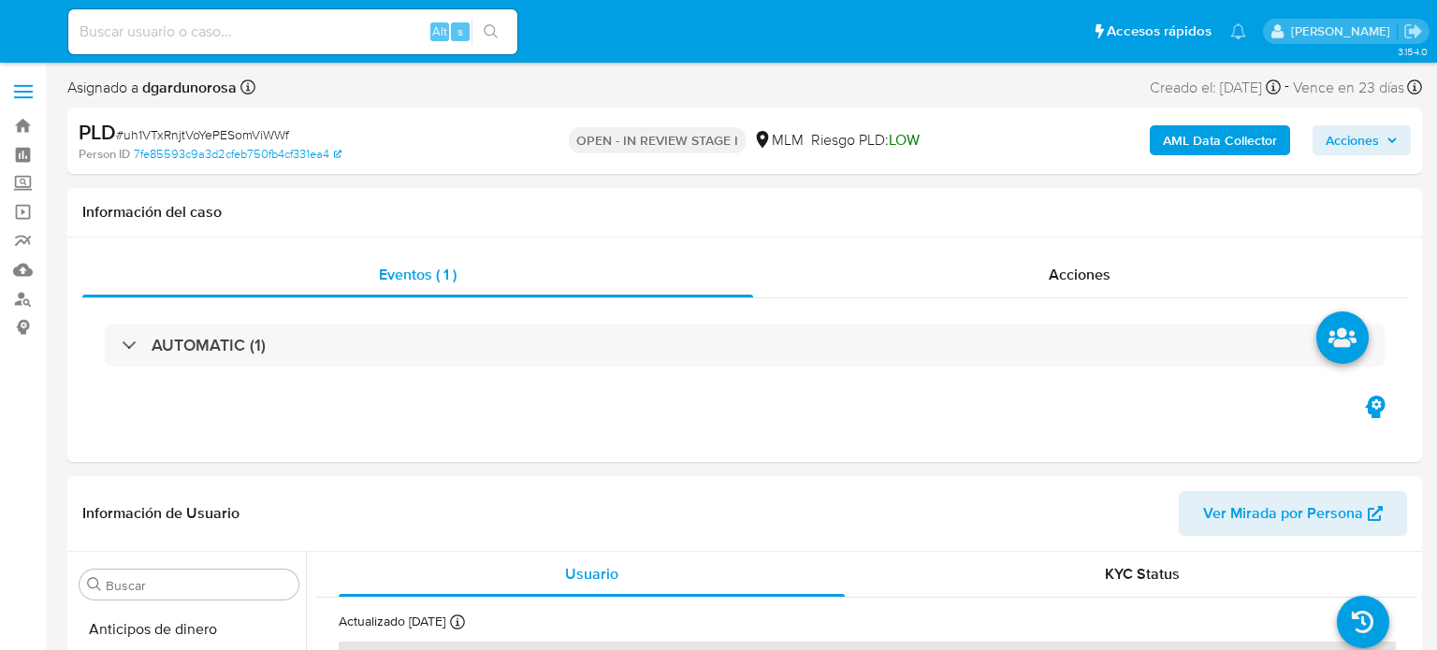
select select "10"
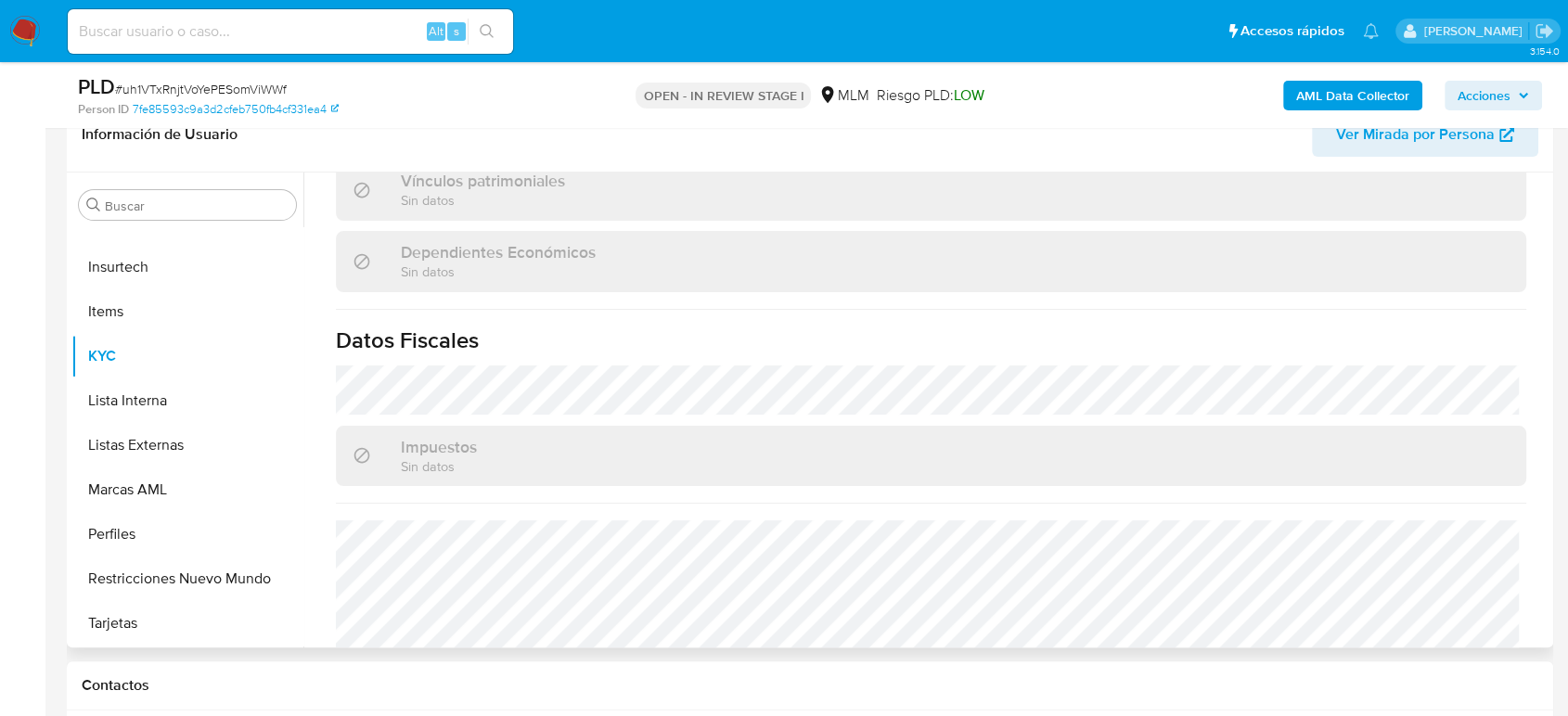
scroll to position [1165, 0]
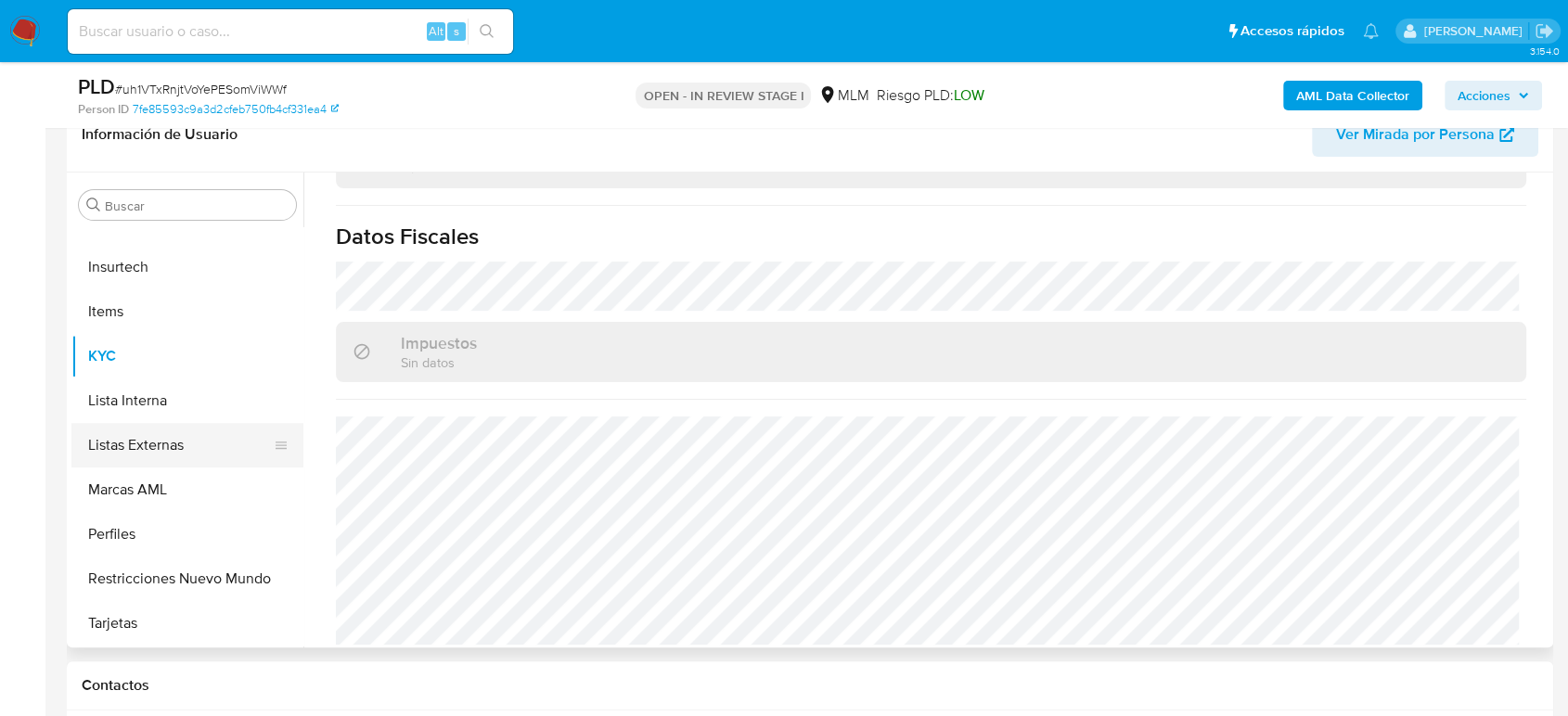
drag, startPoint x: 140, startPoint y: 435, endPoint x: 150, endPoint y: 434, distance: 10.0
click at [140, 435] on button "Listas Externas" at bounding box center [180, 445] width 217 height 45
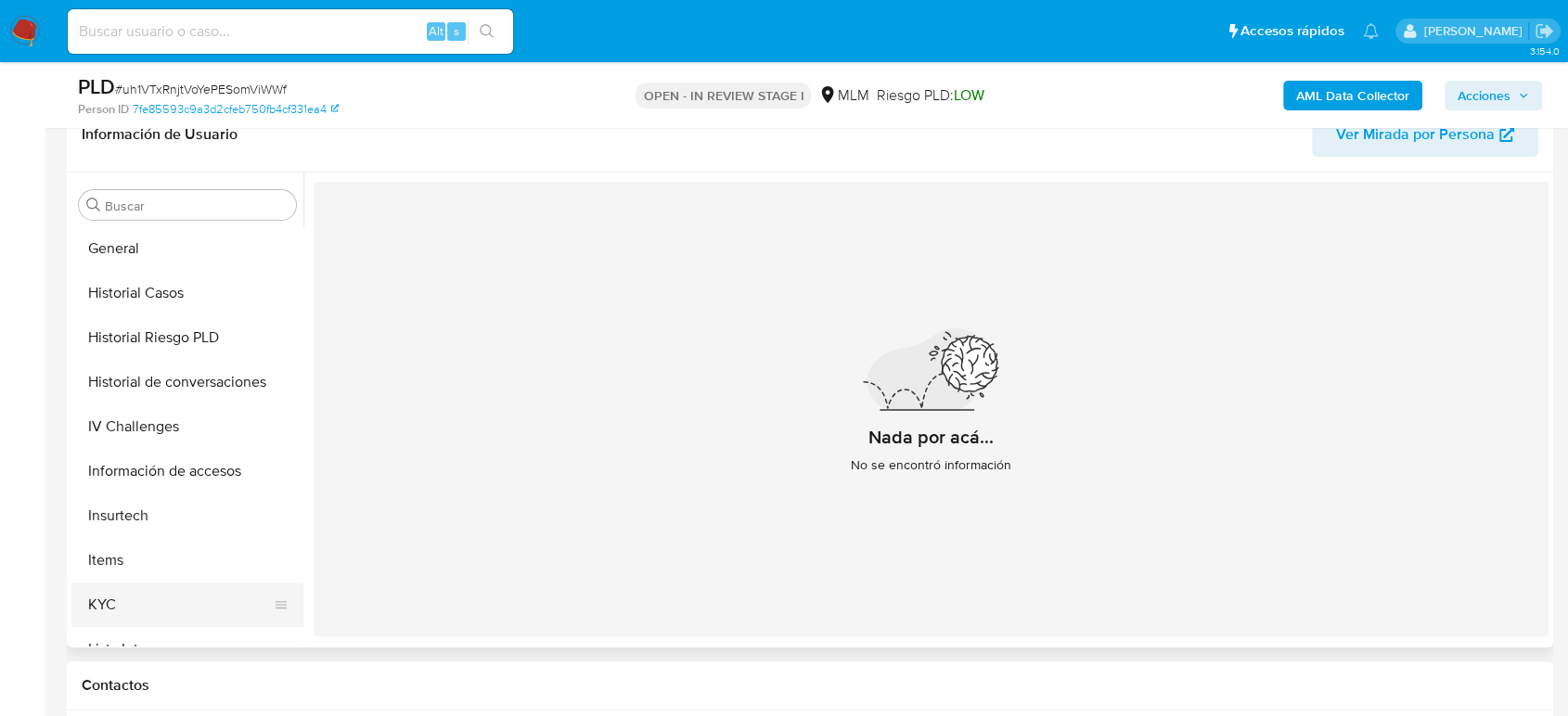
scroll to position [371, 0]
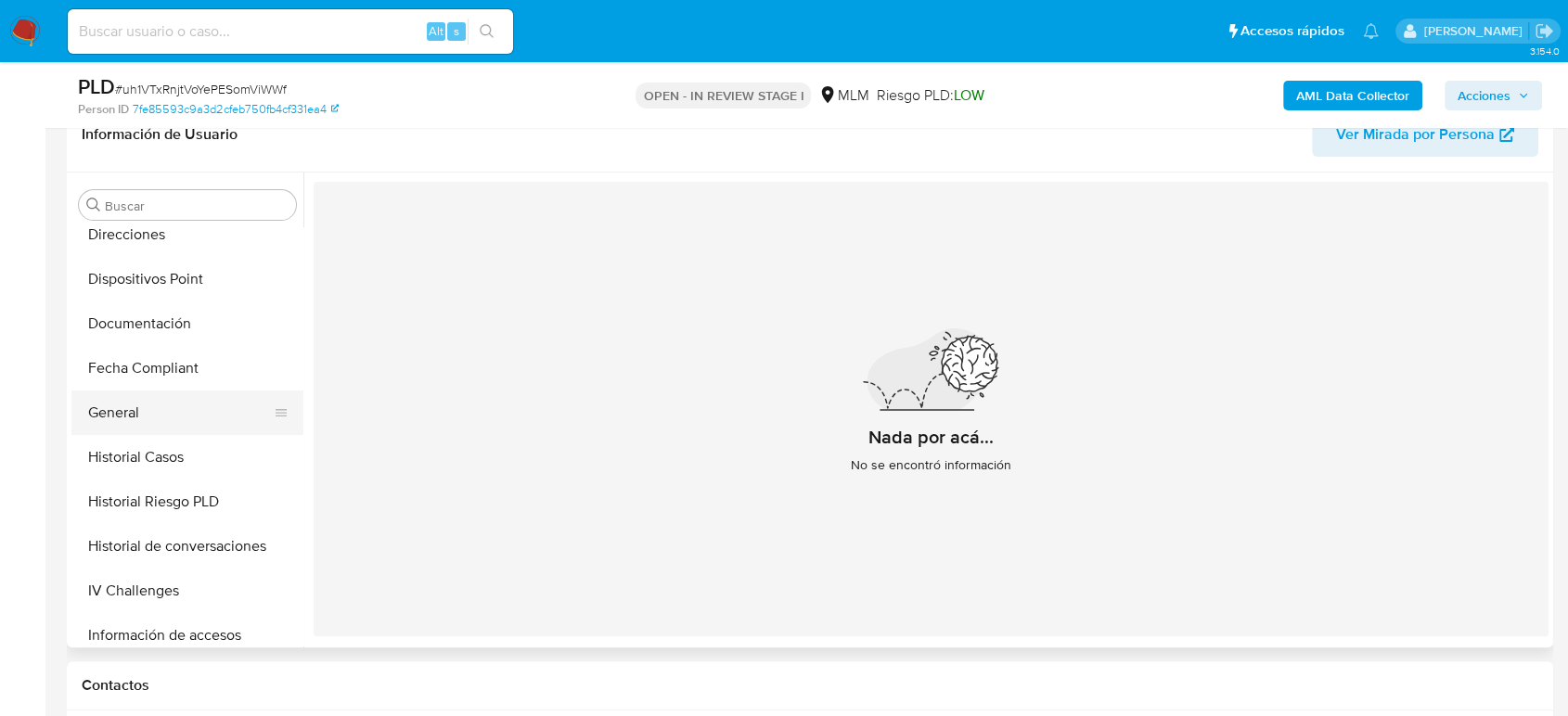
click at [157, 405] on button "General" at bounding box center [180, 413] width 217 height 45
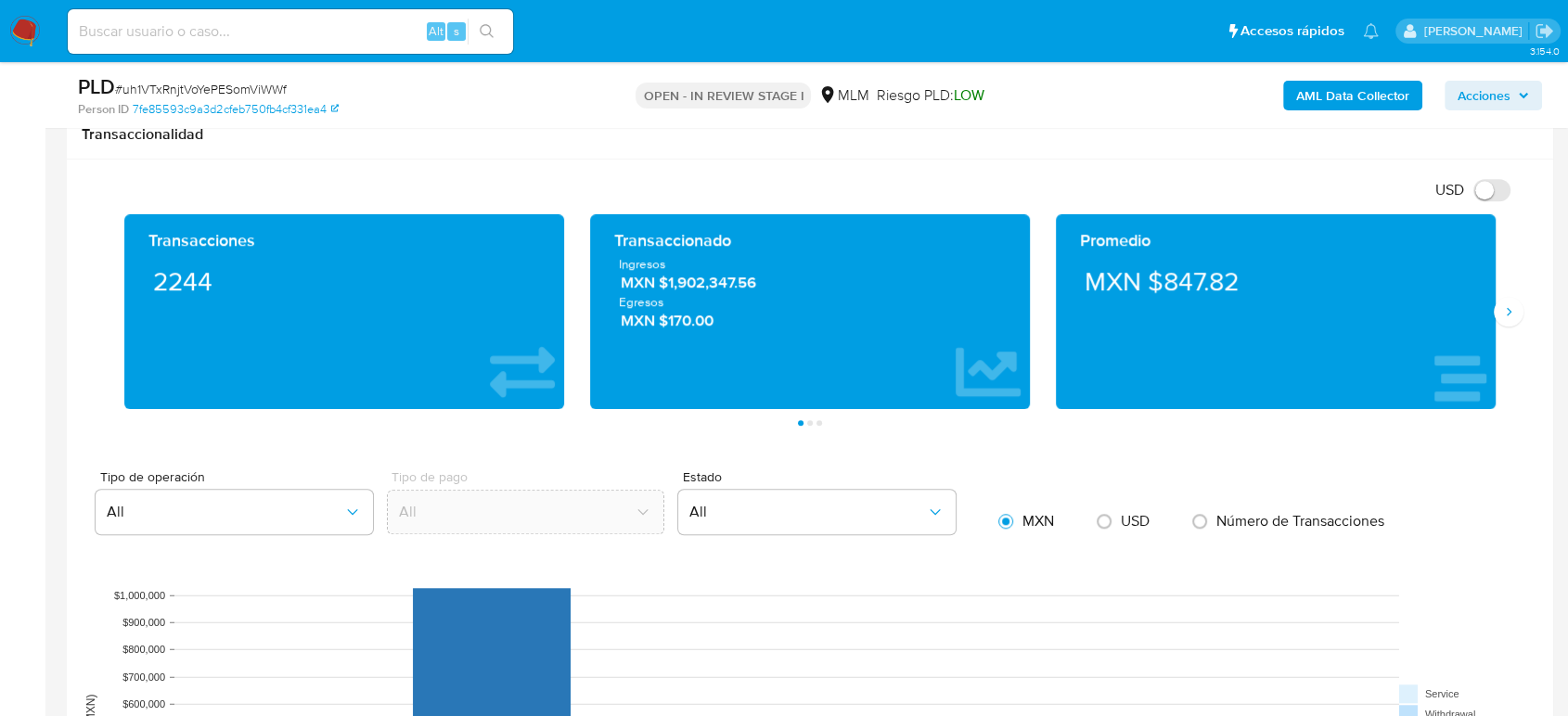
scroll to position [1237, 0]
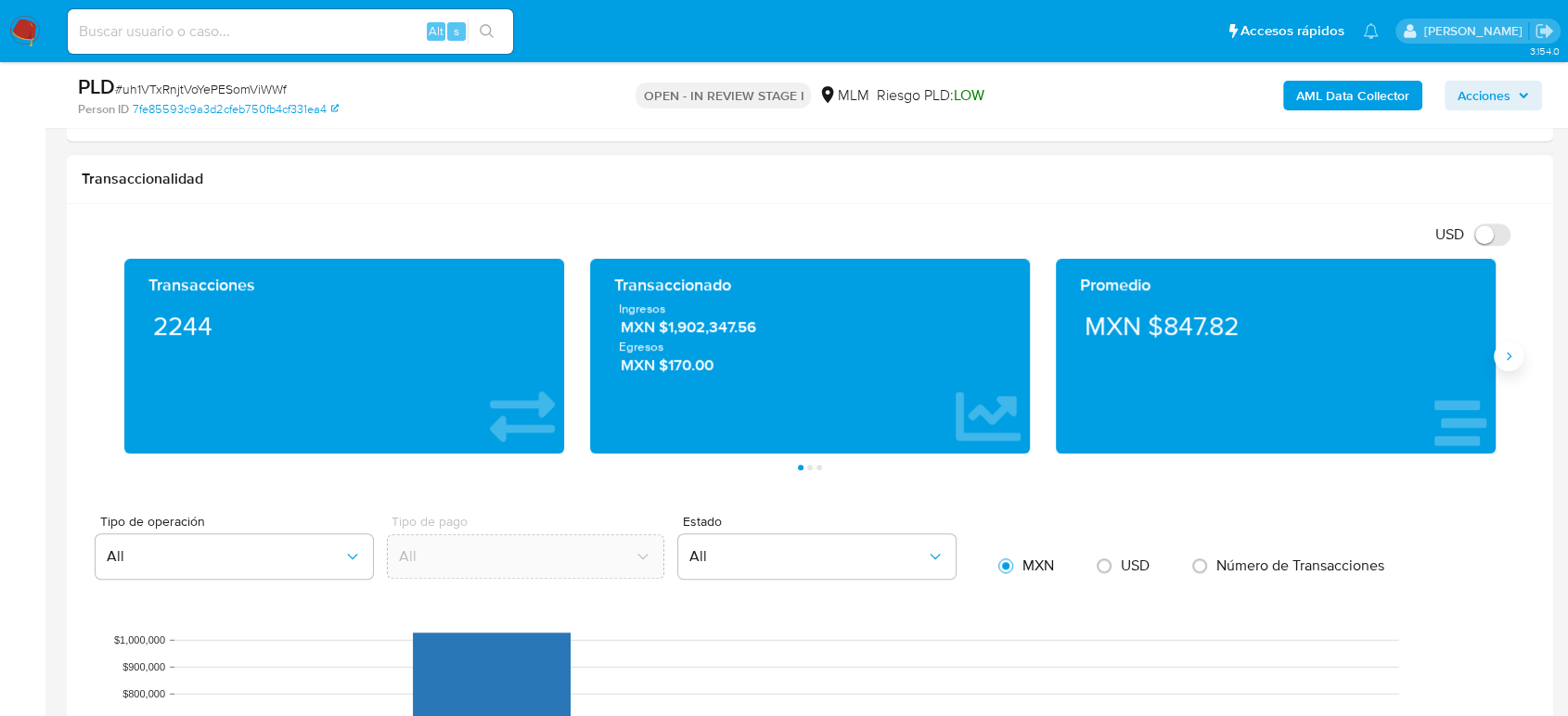
click at [1424, 367] on button "Siguiente" at bounding box center [1508, 356] width 30 height 30
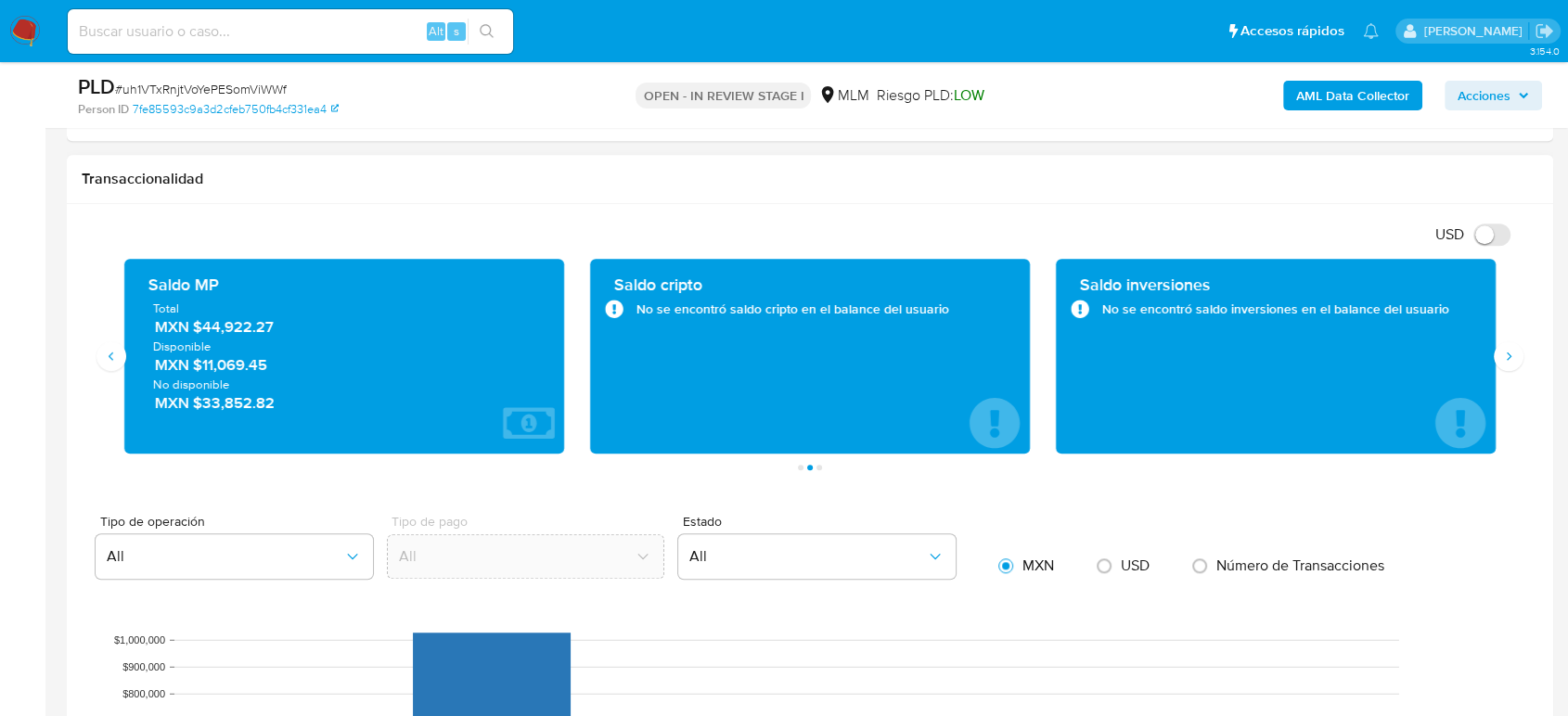
drag, startPoint x: 275, startPoint y: 332, endPoint x: 200, endPoint y: 333, distance: 75.0
click at [200, 333] on span "MXN $44,922.27" at bounding box center [345, 327] width 381 height 22
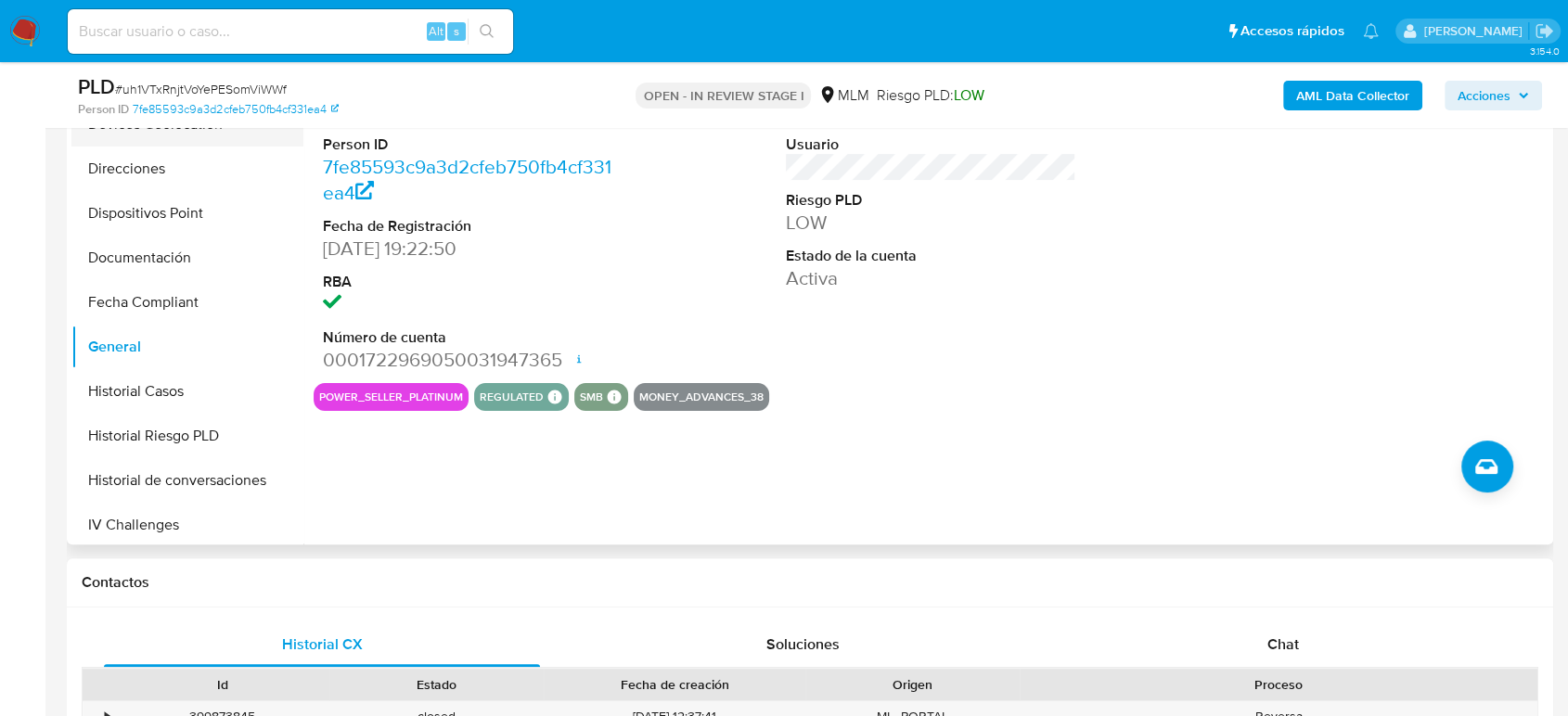
scroll to position [166, 0]
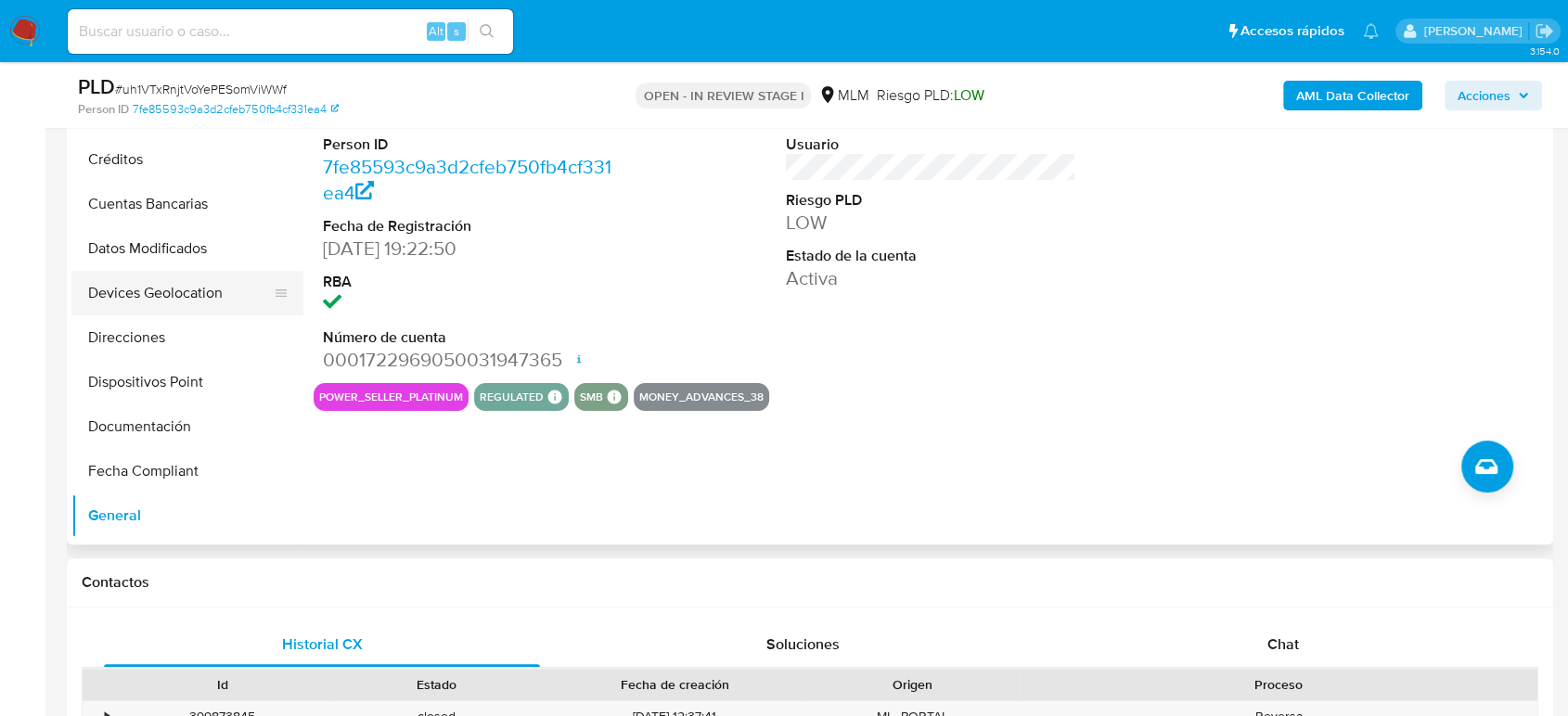
click at [181, 294] on button "Devices Geolocation" at bounding box center [180, 293] width 217 height 45
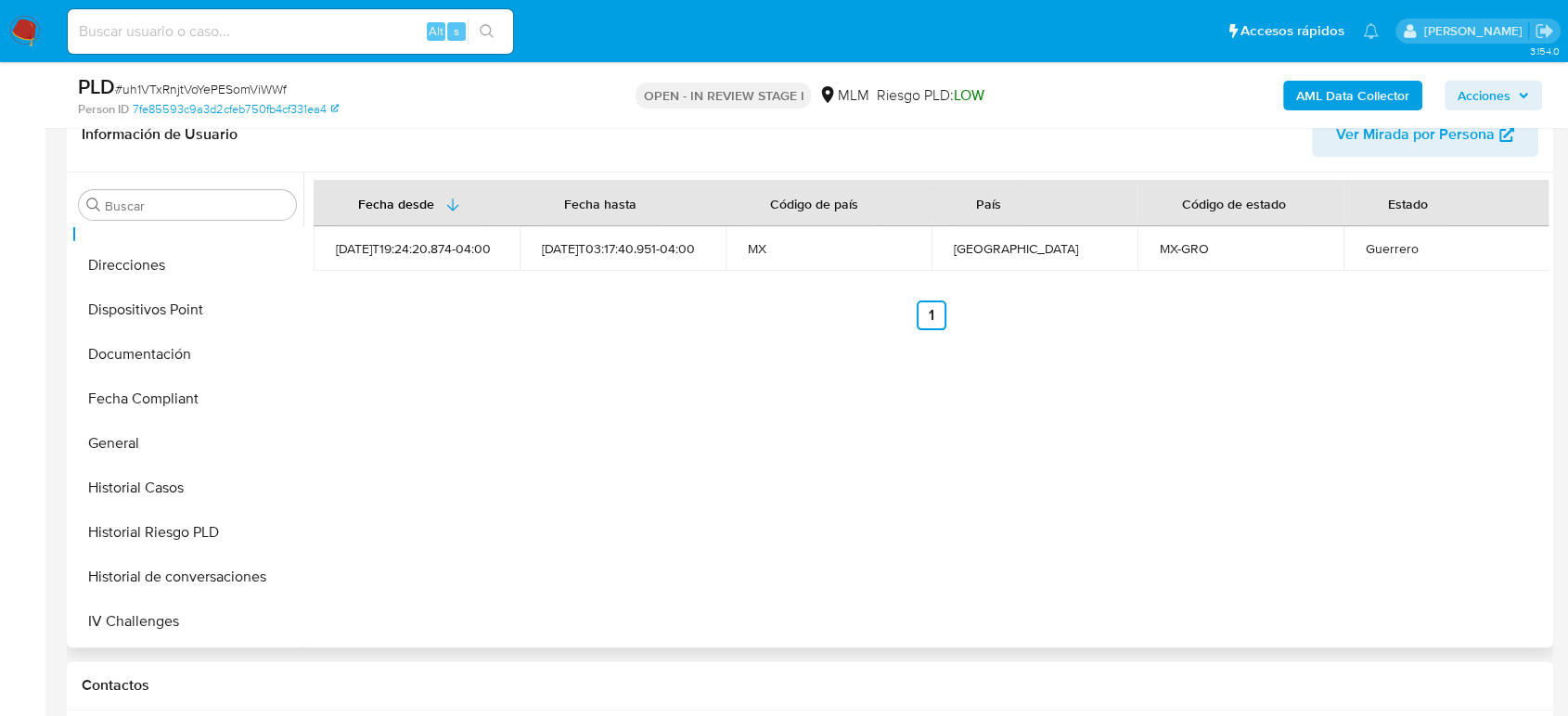
scroll to position [515, 0]
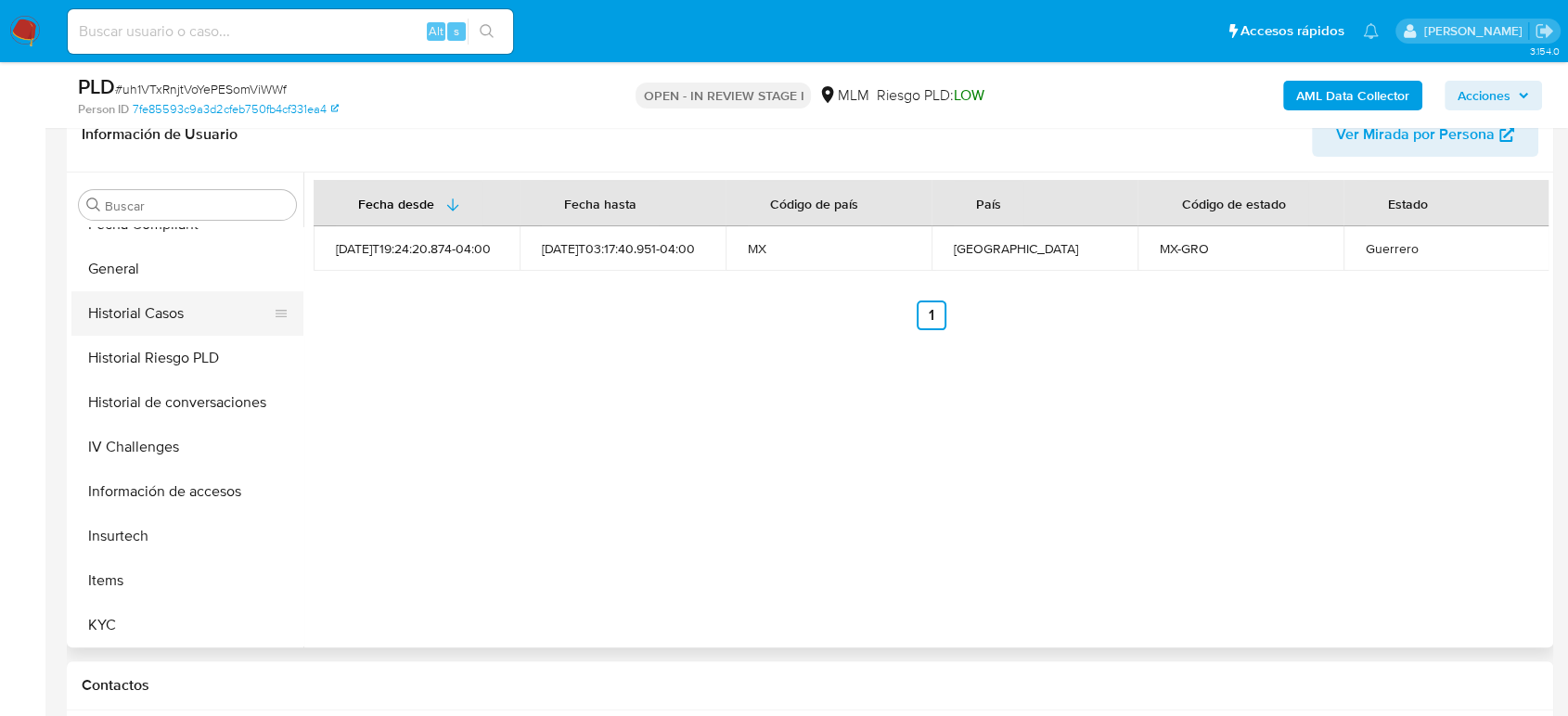
click at [156, 311] on button "Historial Casos" at bounding box center [180, 313] width 217 height 45
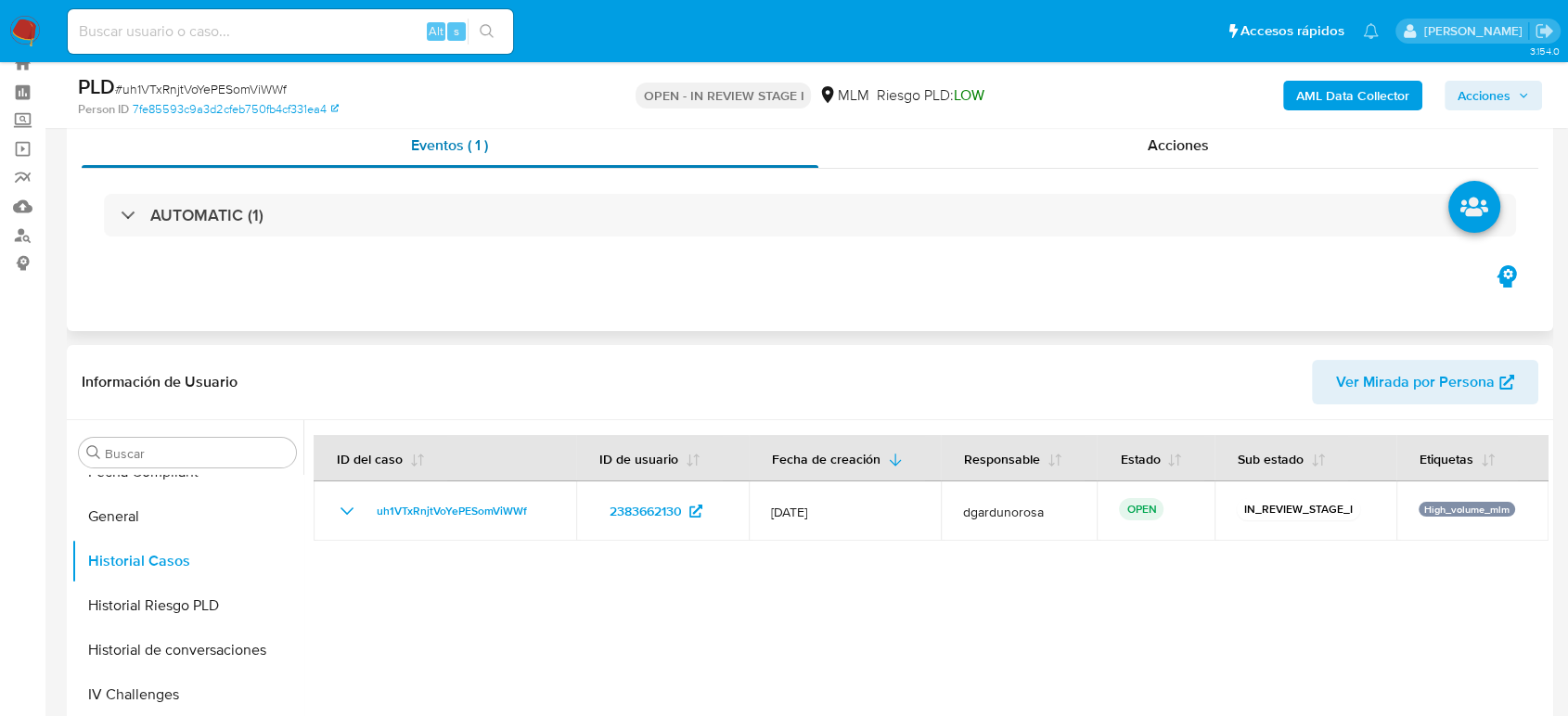
scroll to position [0, 0]
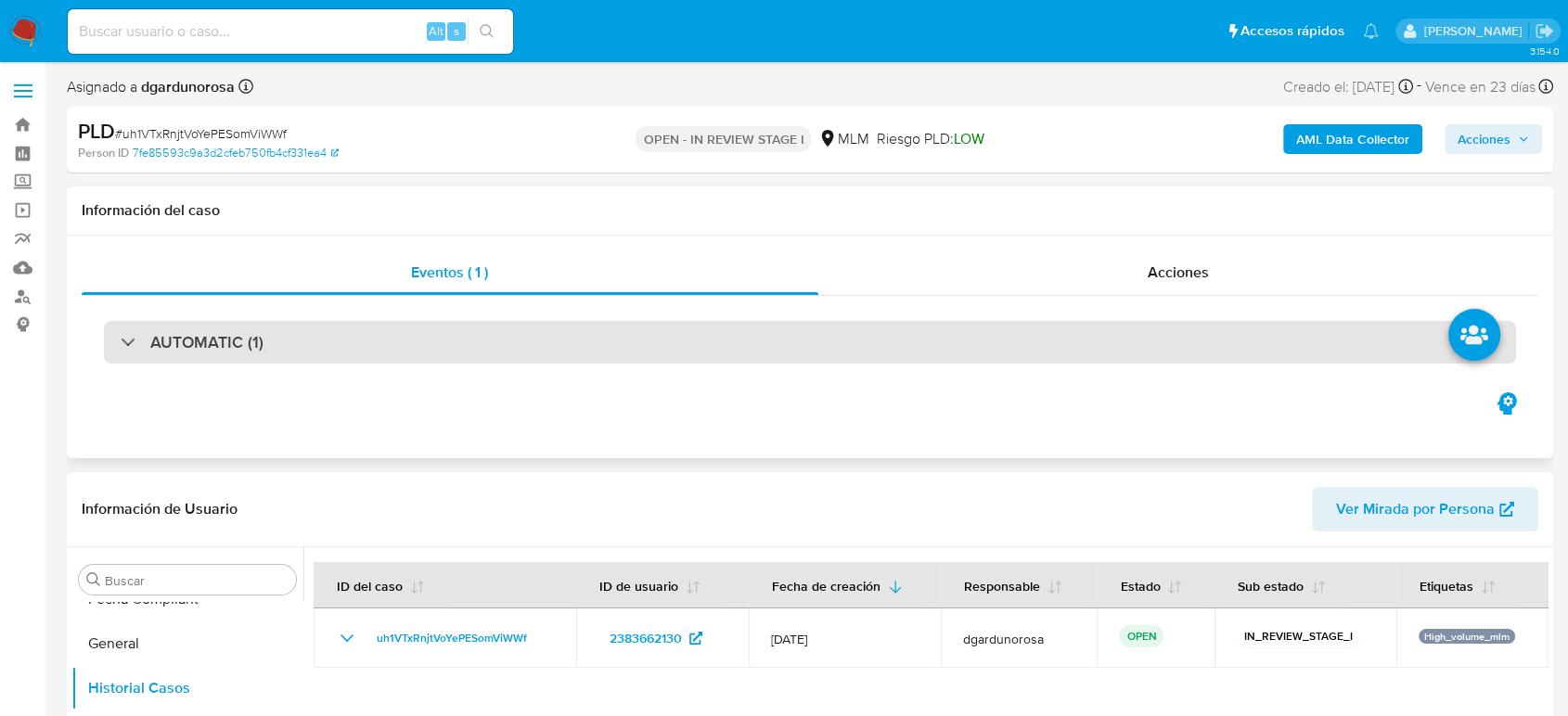
click at [261, 330] on div "AUTOMATIC (1)" at bounding box center [810, 342] width 1412 height 43
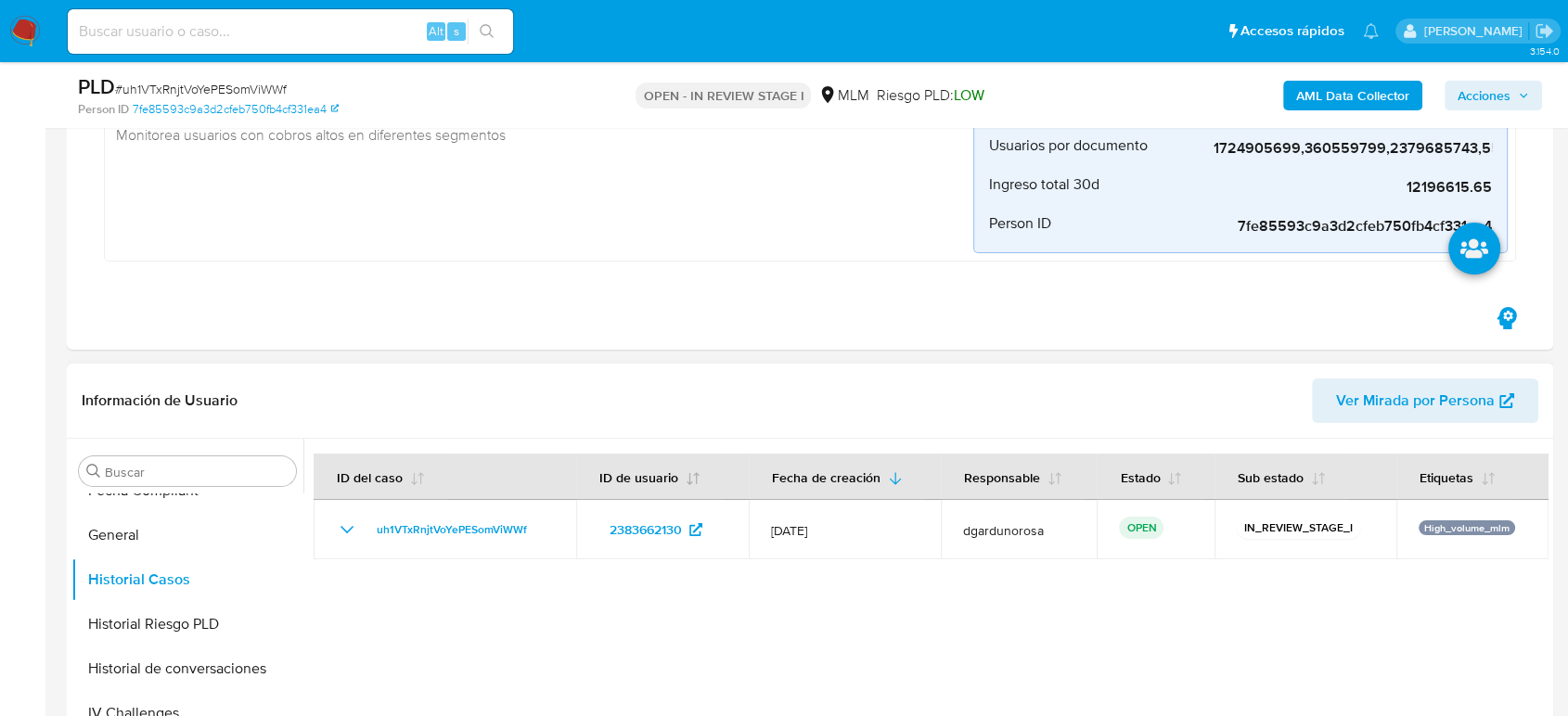
scroll to position [412, 0]
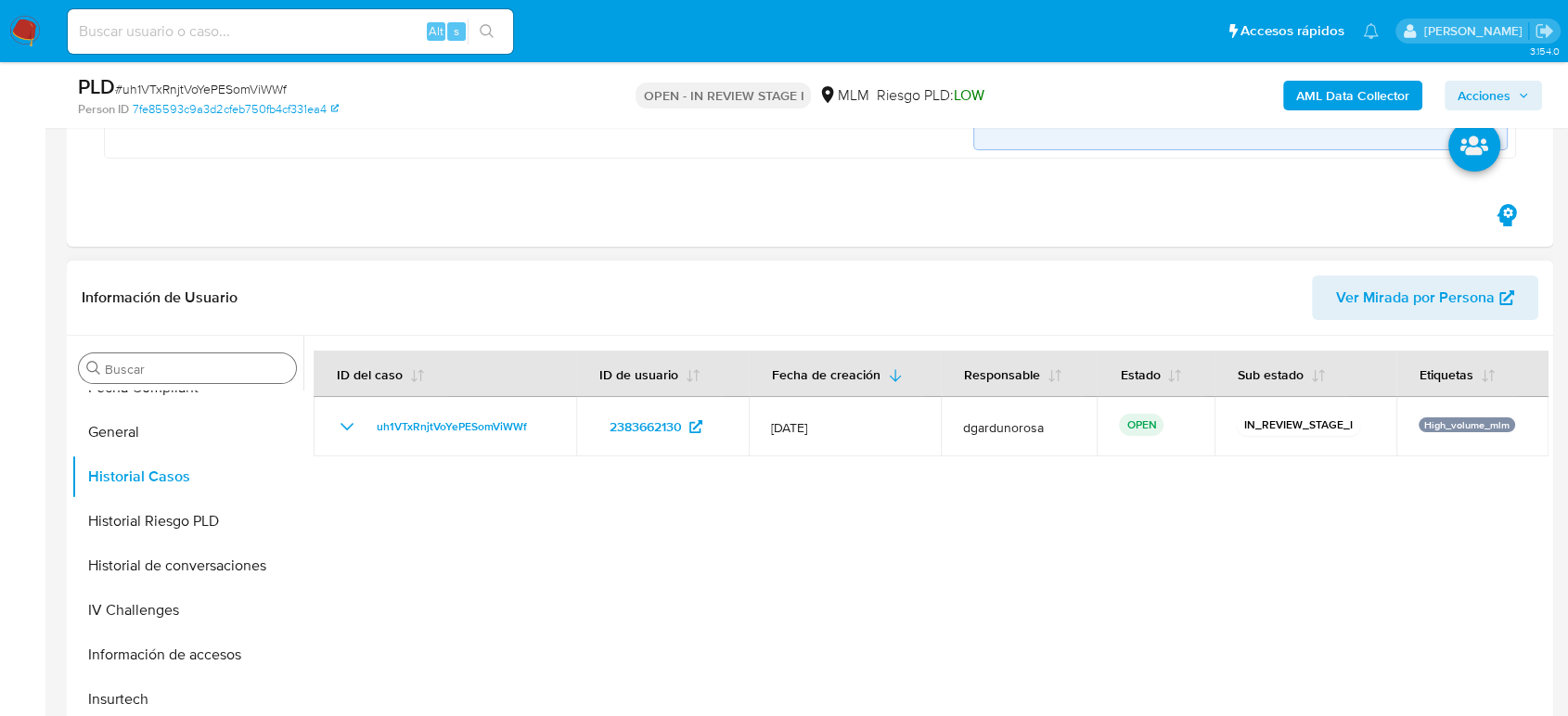
click at [254, 369] on input "Buscar" at bounding box center [196, 369] width 183 height 17
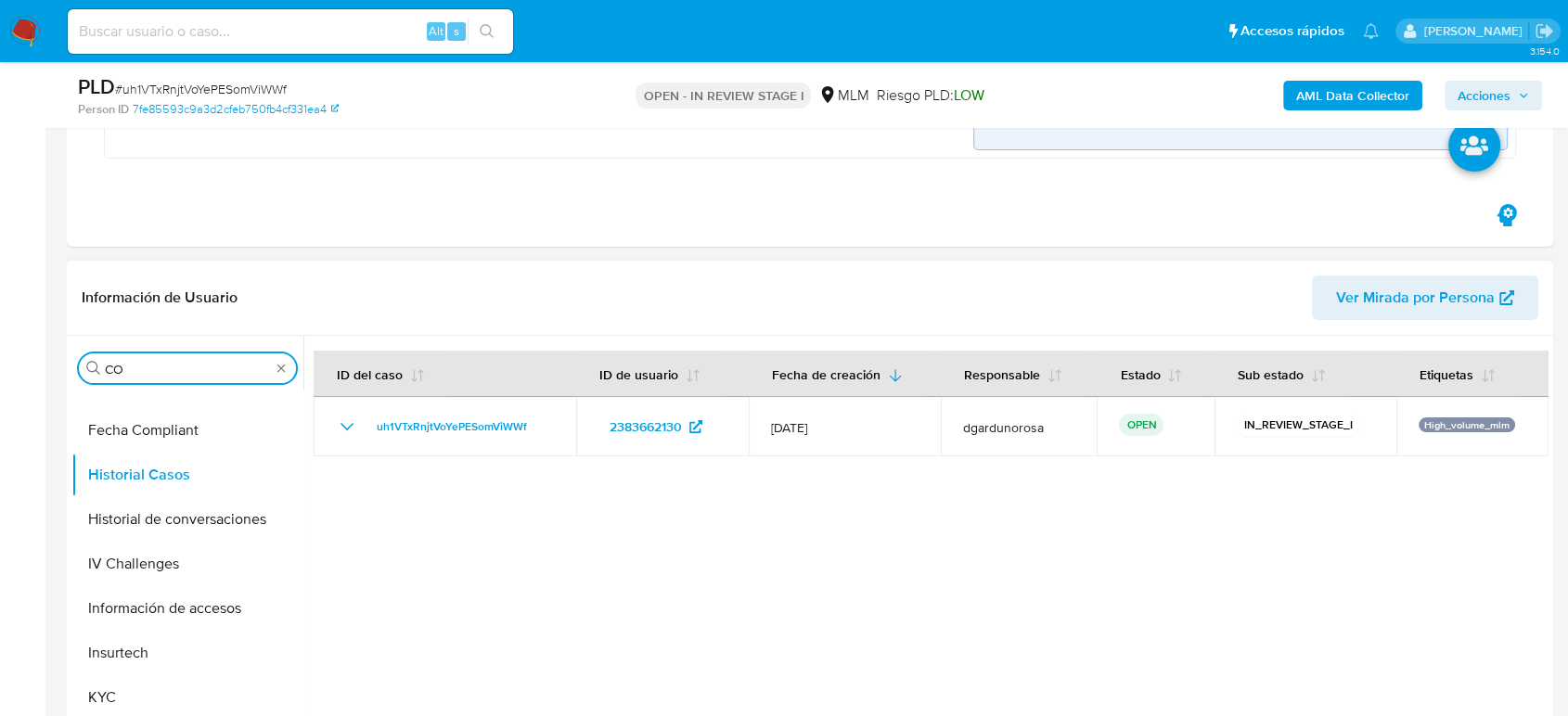
scroll to position [0, 0]
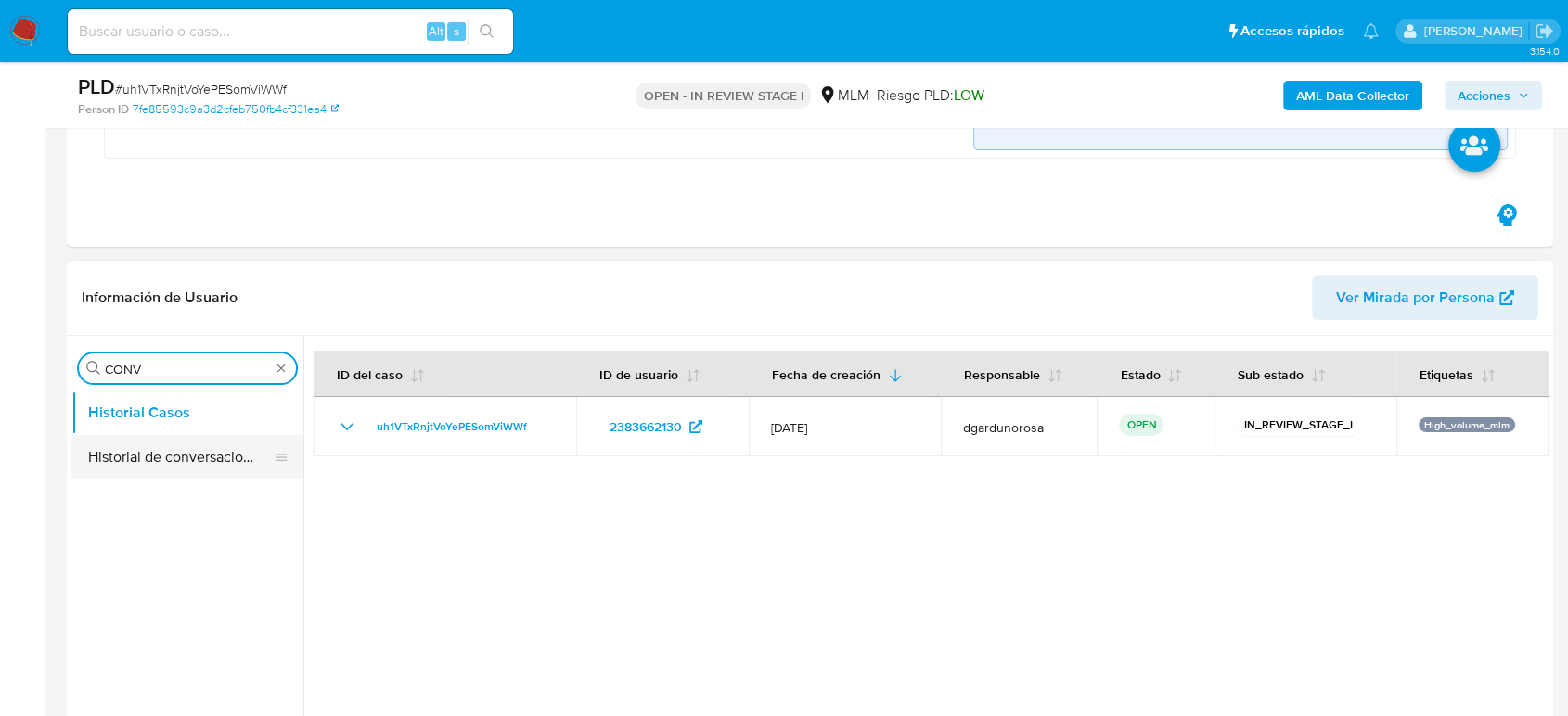
type input "CONV"
click at [171, 445] on button "Historial de conversaciones" at bounding box center [180, 457] width 217 height 45
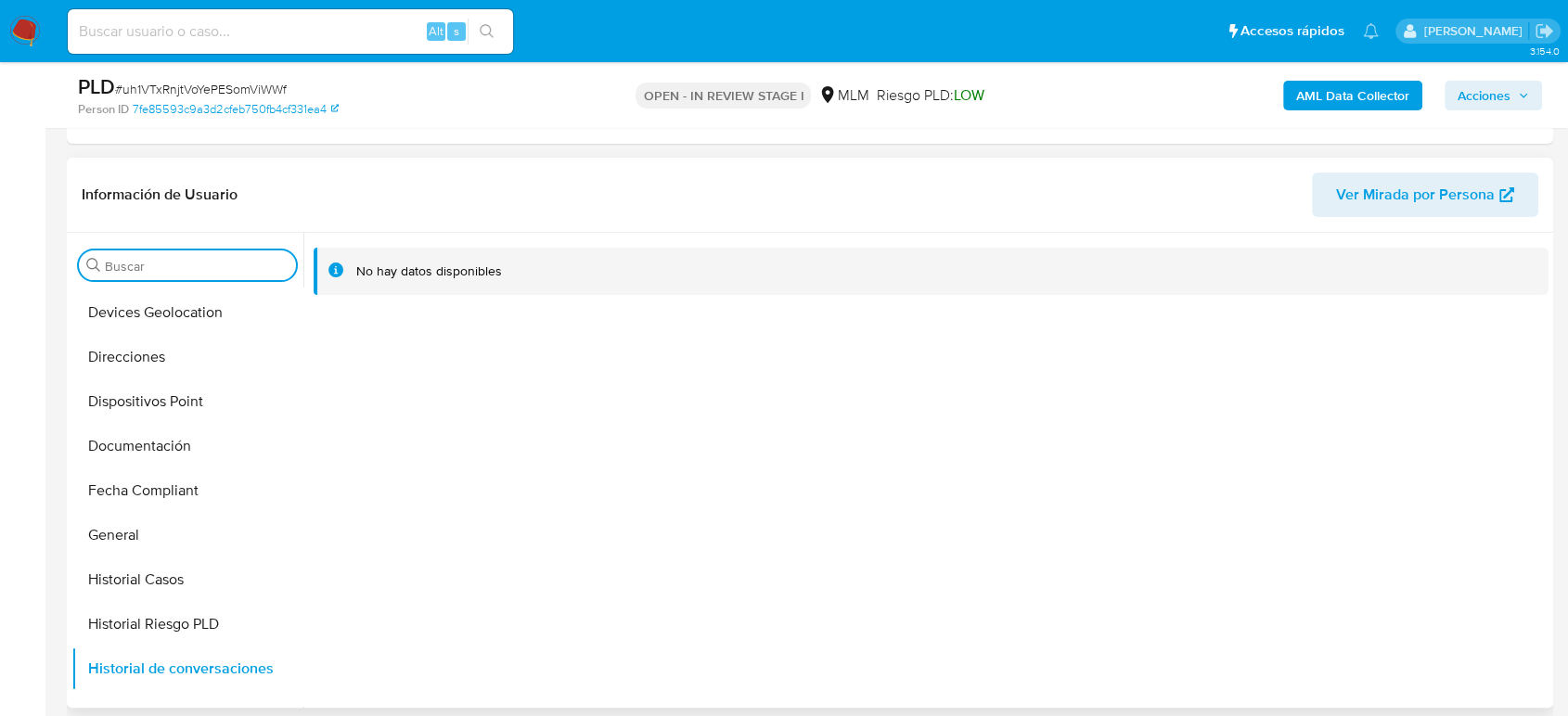
scroll to position [618, 0]
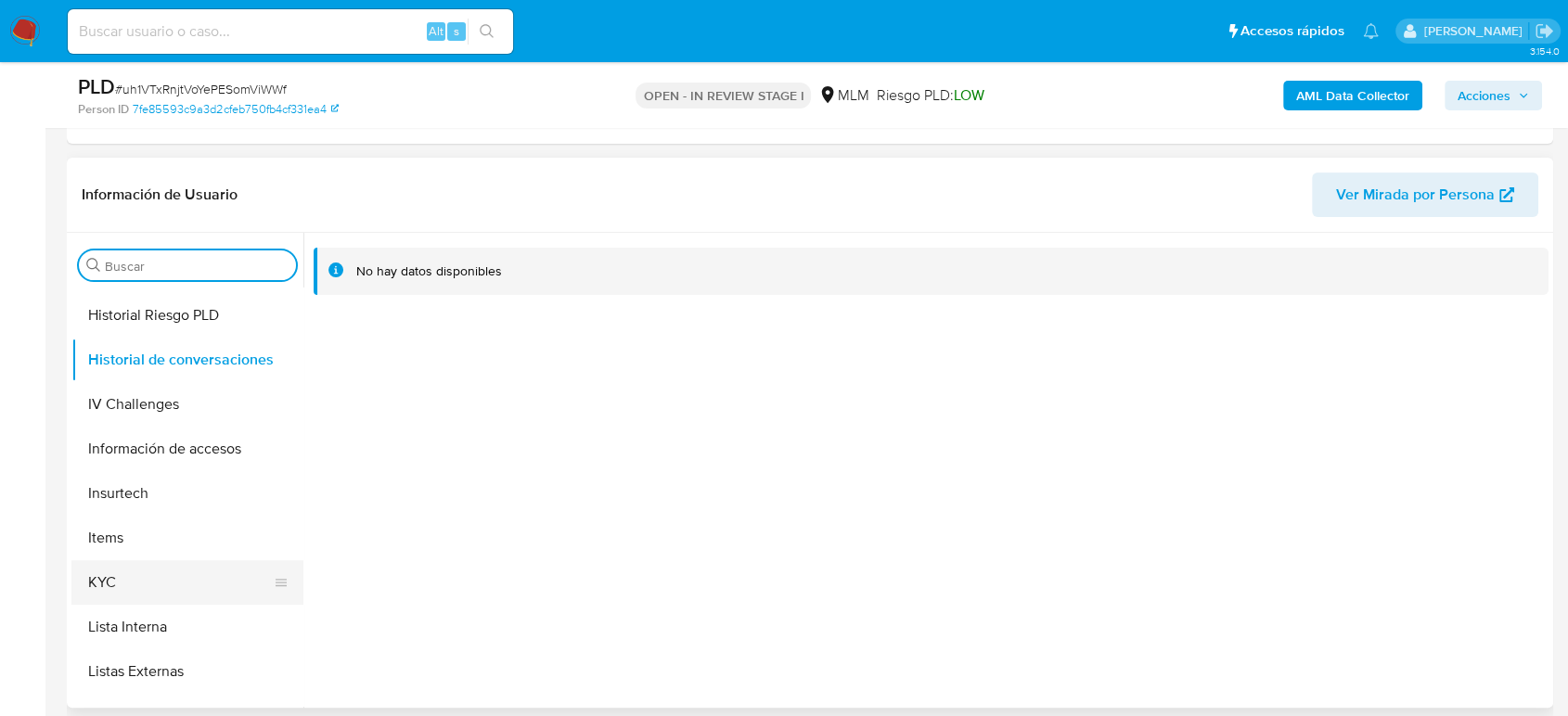
click at [133, 573] on button "KYC" at bounding box center [180, 582] width 217 height 45
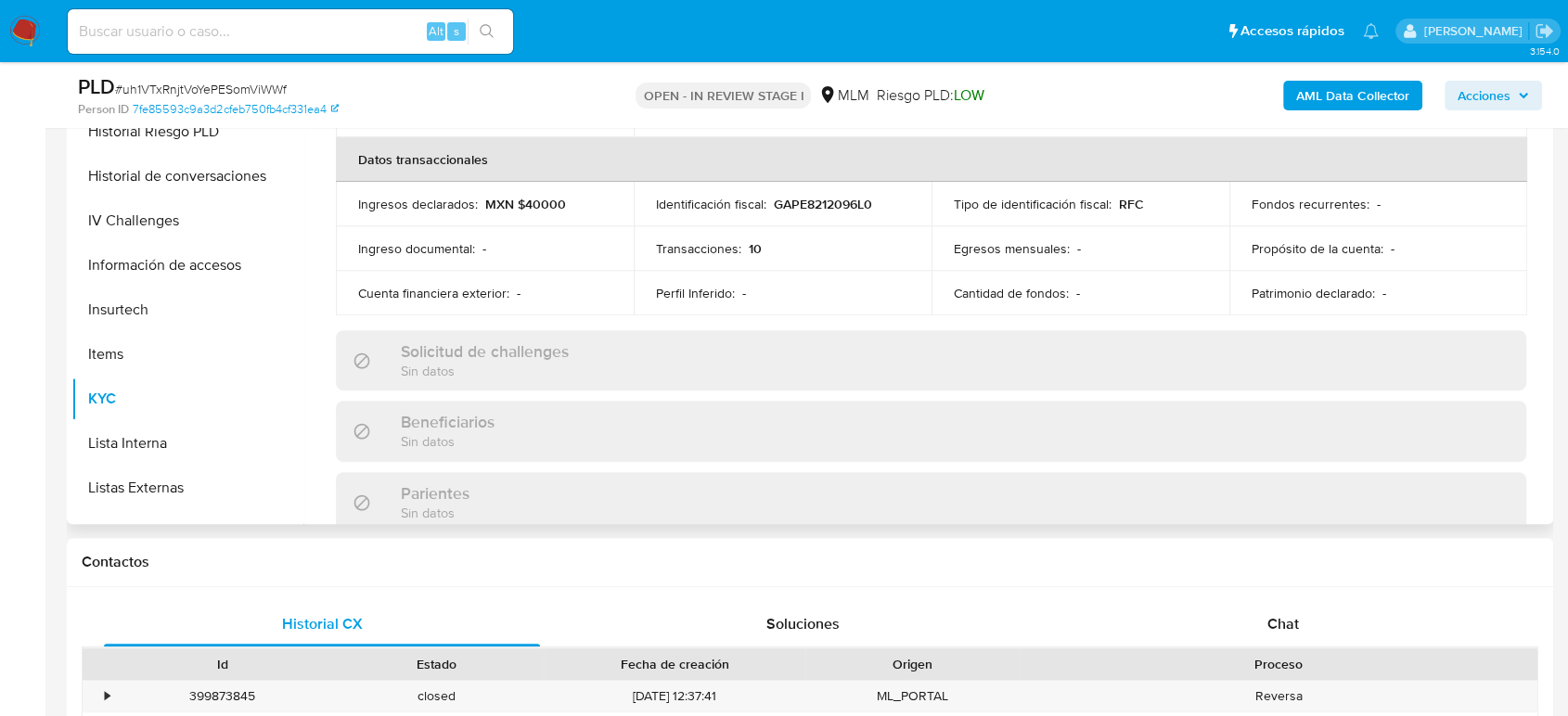
scroll to position [237, 0]
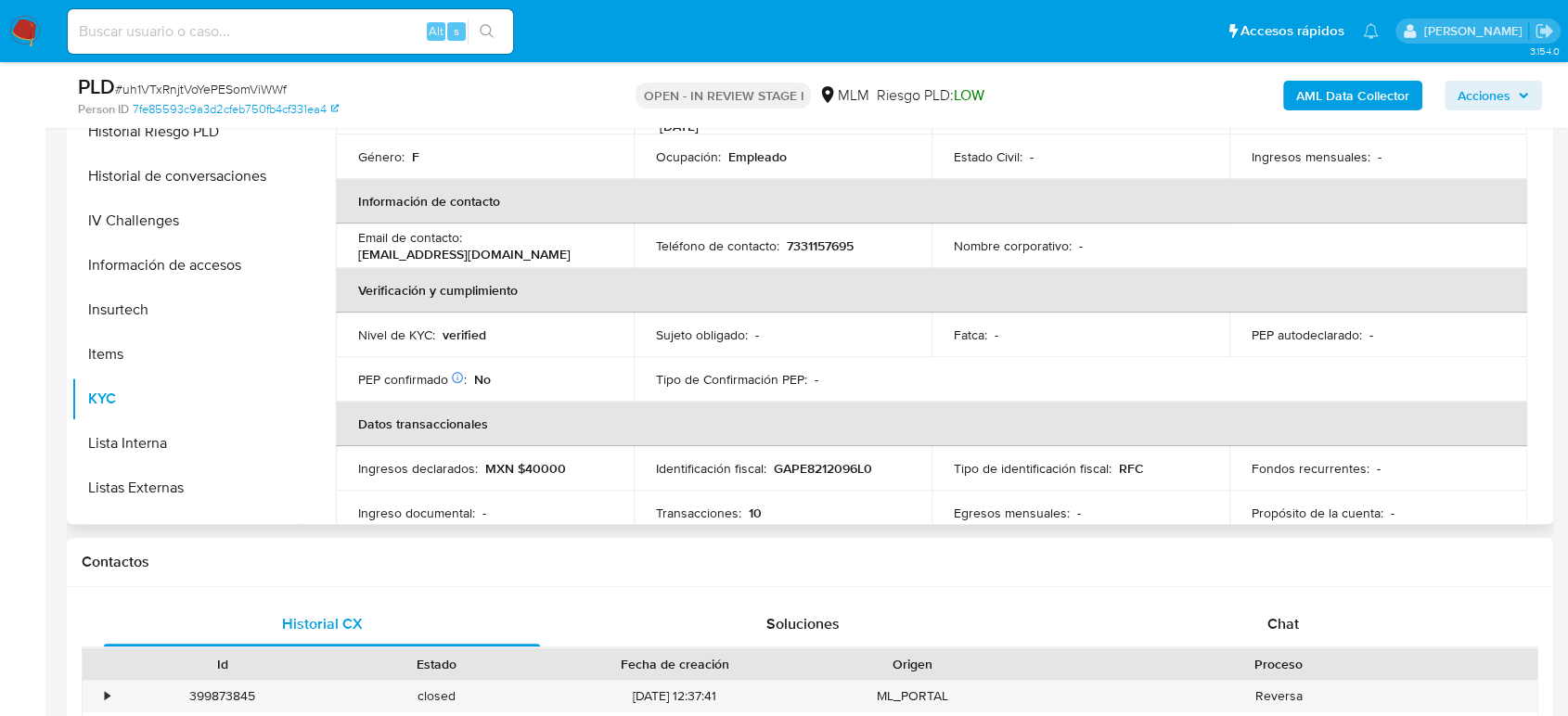
click at [823, 237] on p "7331157695" at bounding box center [819, 245] width 66 height 17
copy p "7331157695"
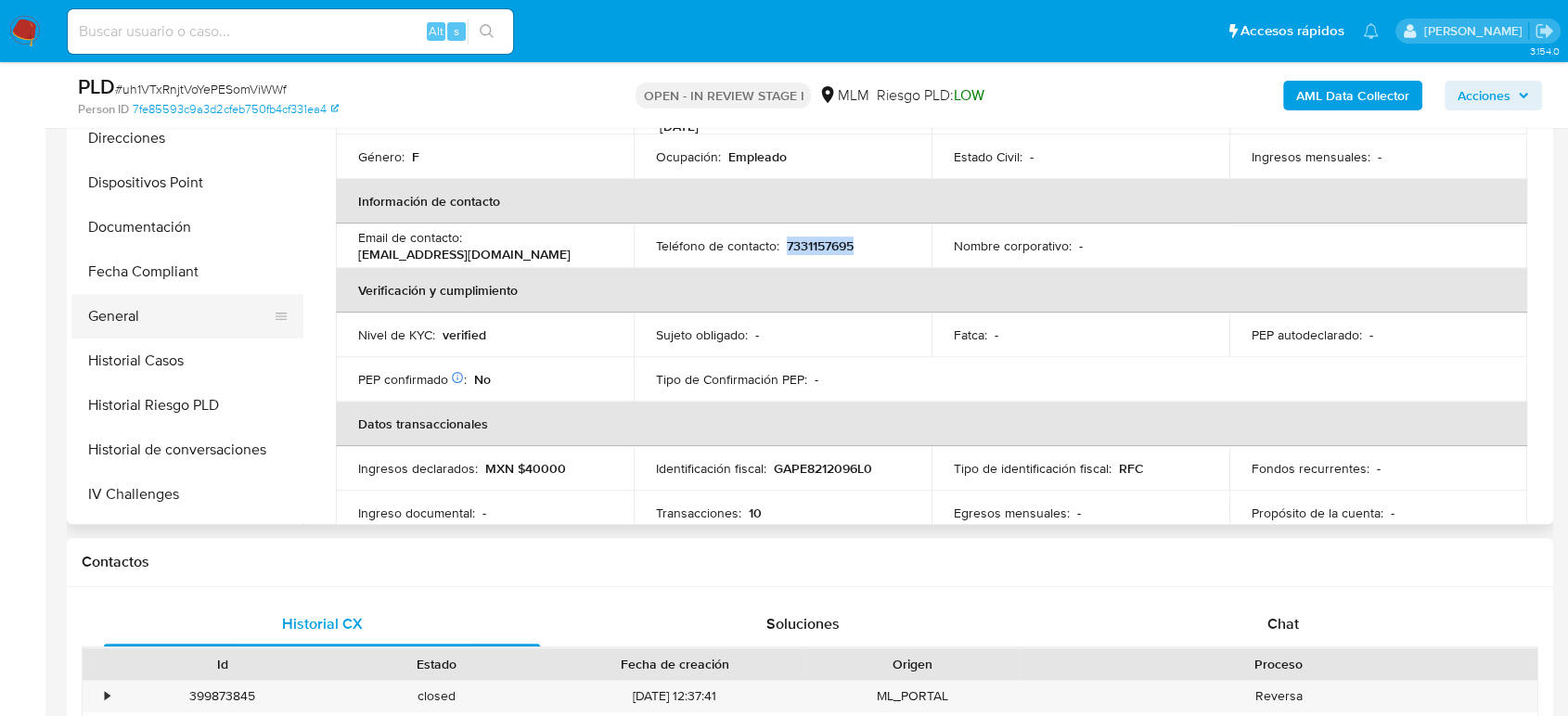
scroll to position [308, 0]
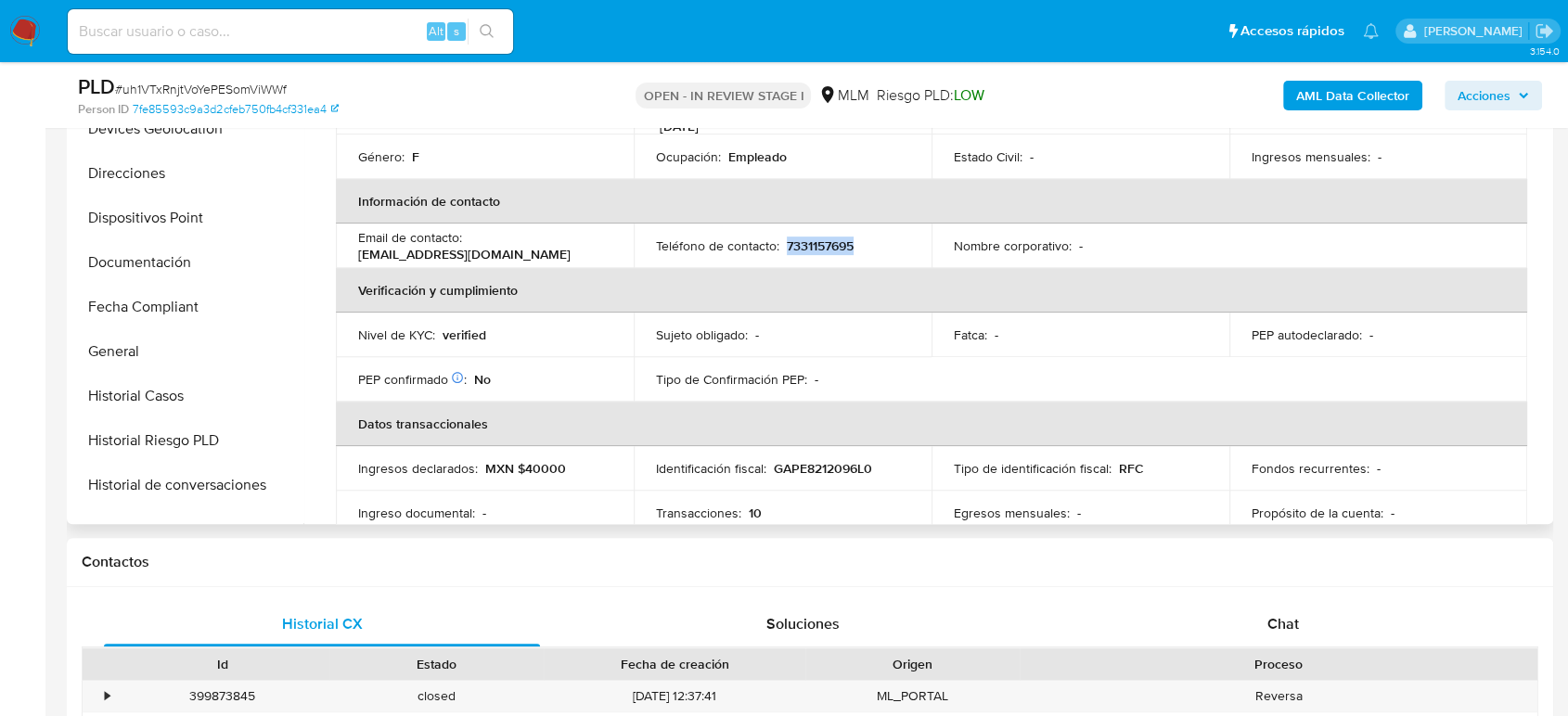
click at [192, 388] on button "Historial Casos" at bounding box center [187, 396] width 232 height 45
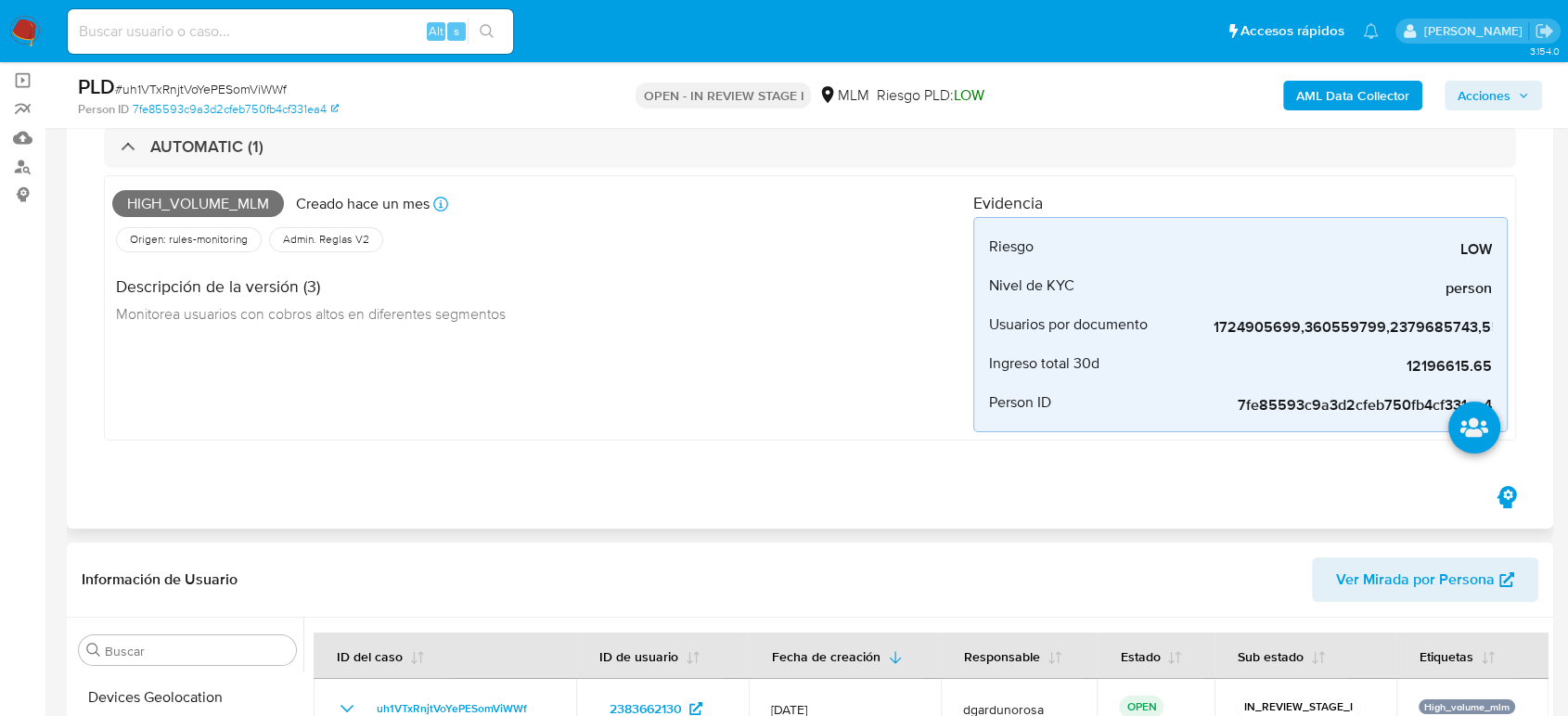
scroll to position [0, 0]
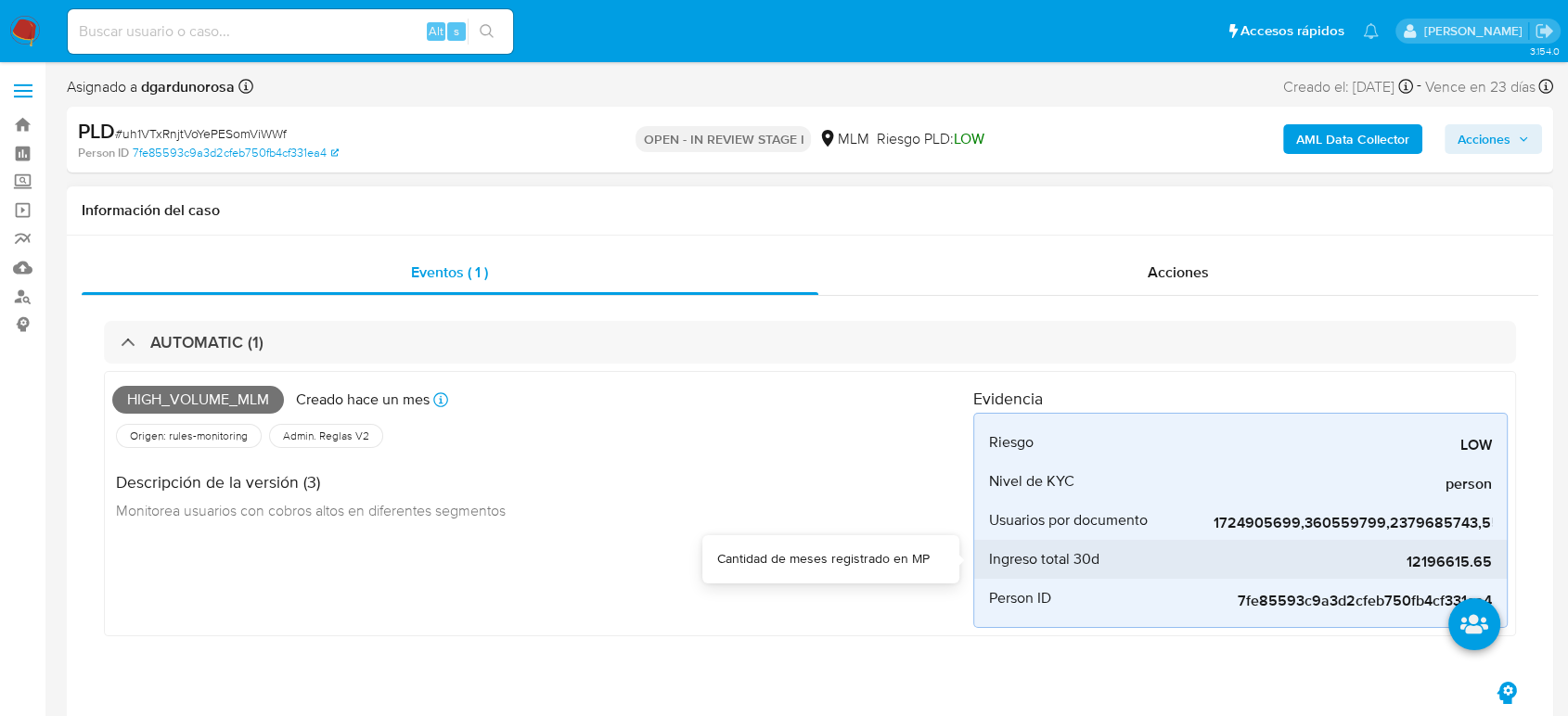
click at [1424, 560] on span "12196615.65" at bounding box center [1353, 562] width 279 height 19
copy span "12196615.65"
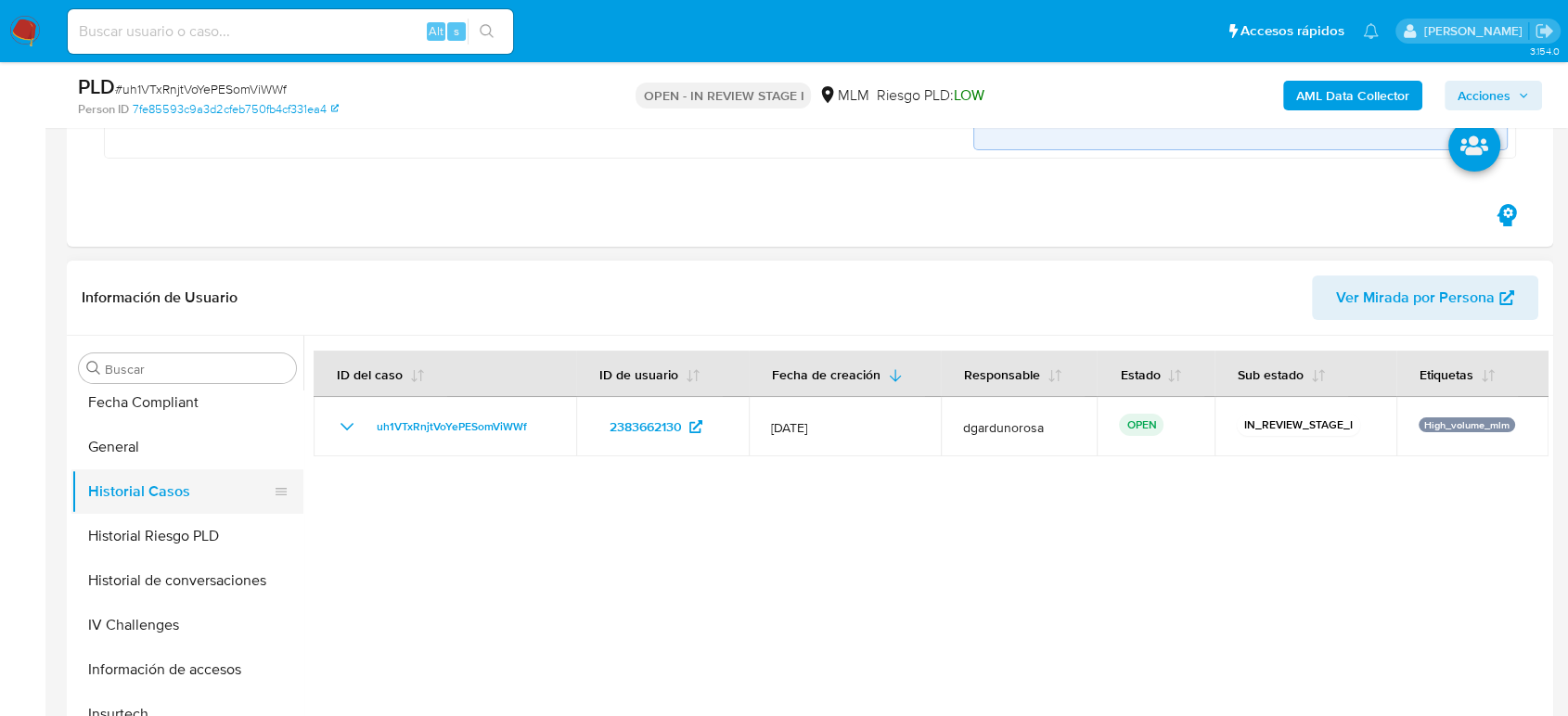
scroll to position [412, 0]
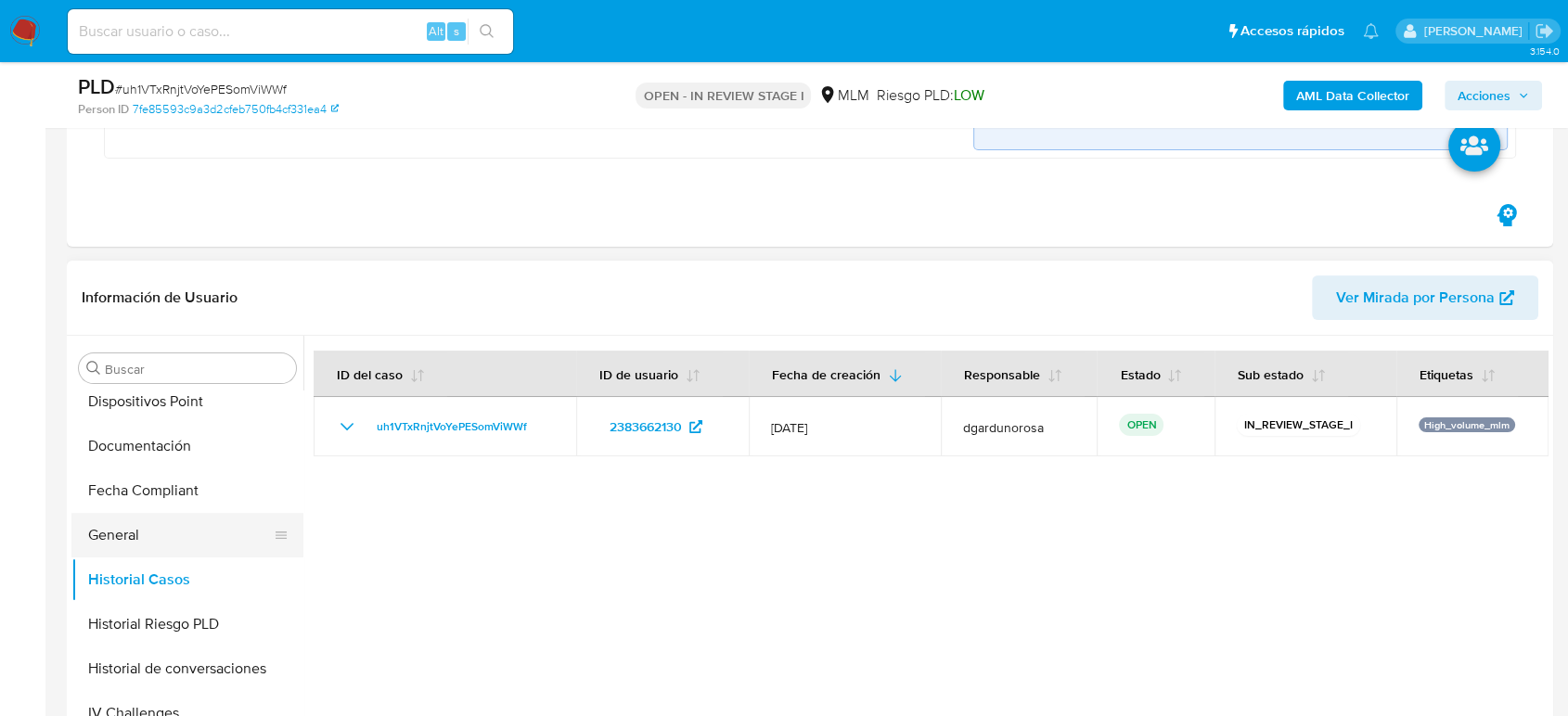
click at [163, 535] on button "General" at bounding box center [180, 535] width 217 height 45
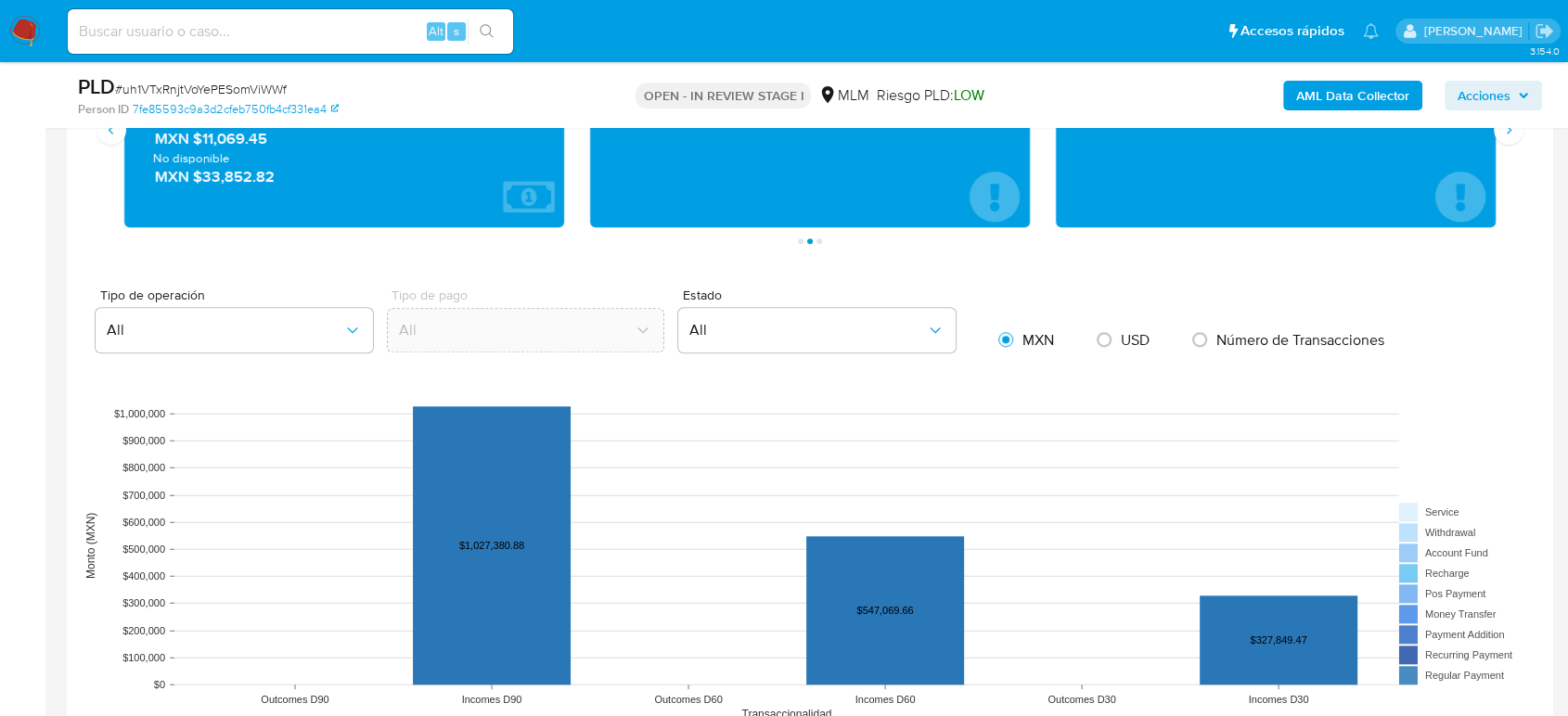
scroll to position [2164, 0]
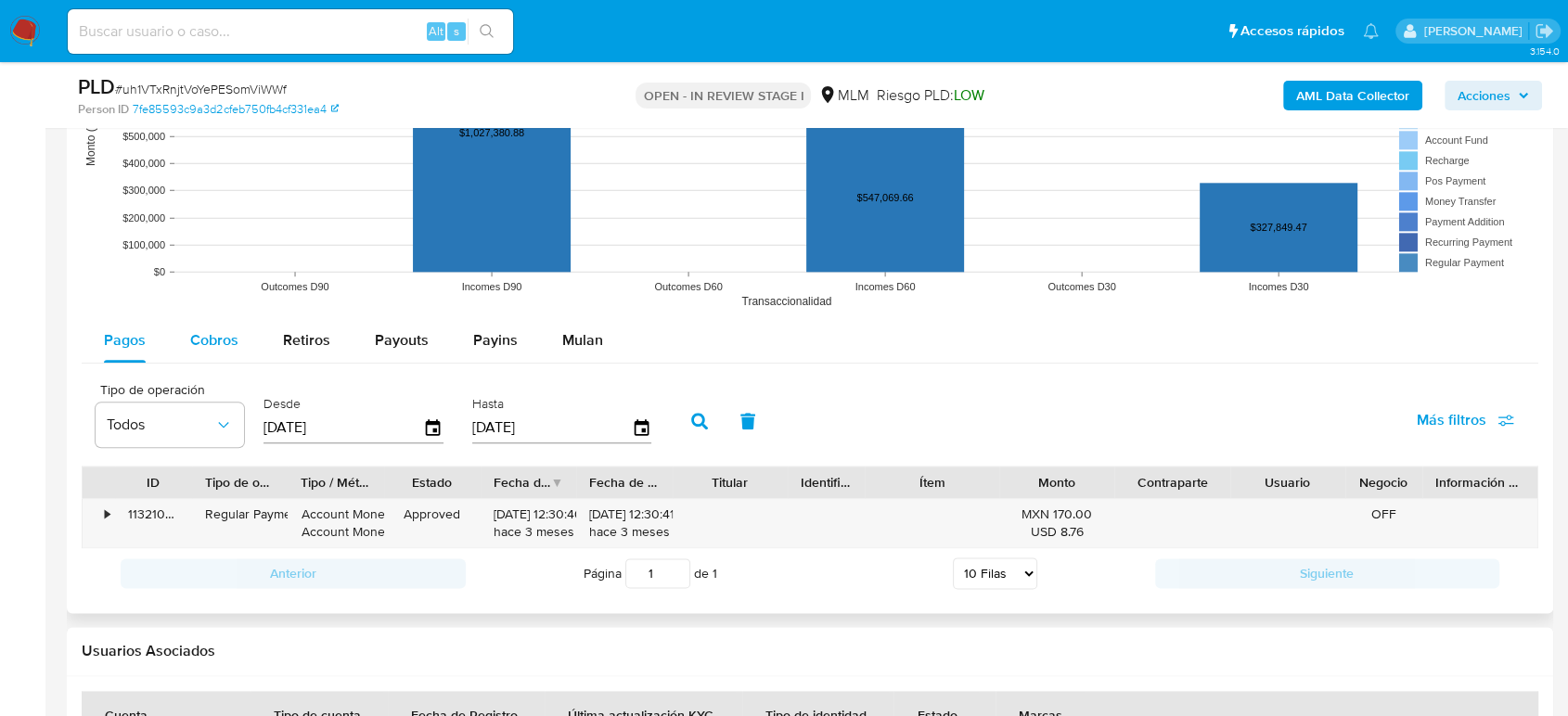
click at [218, 347] on span "Cobros" at bounding box center [214, 340] width 49 height 22
select select "10"
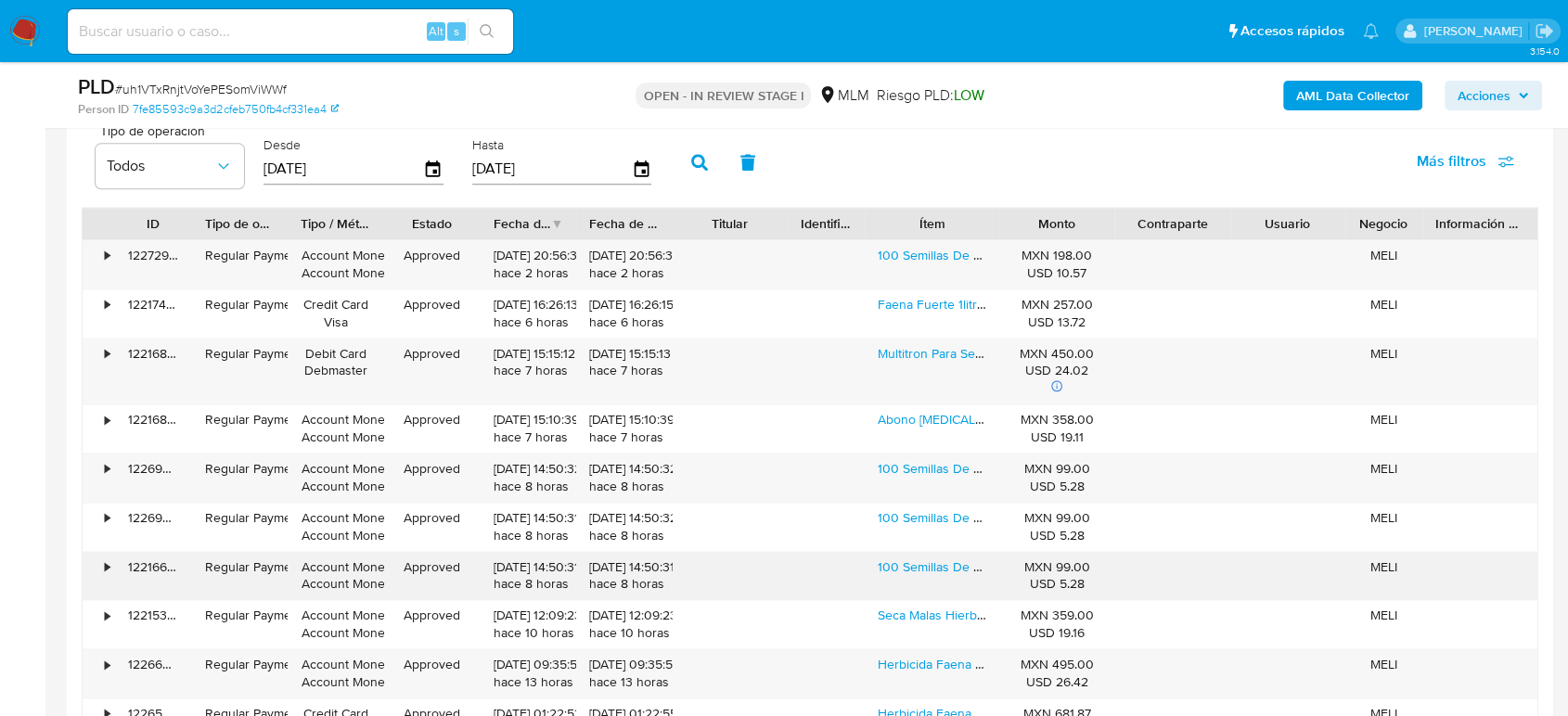
scroll to position [2473, 0]
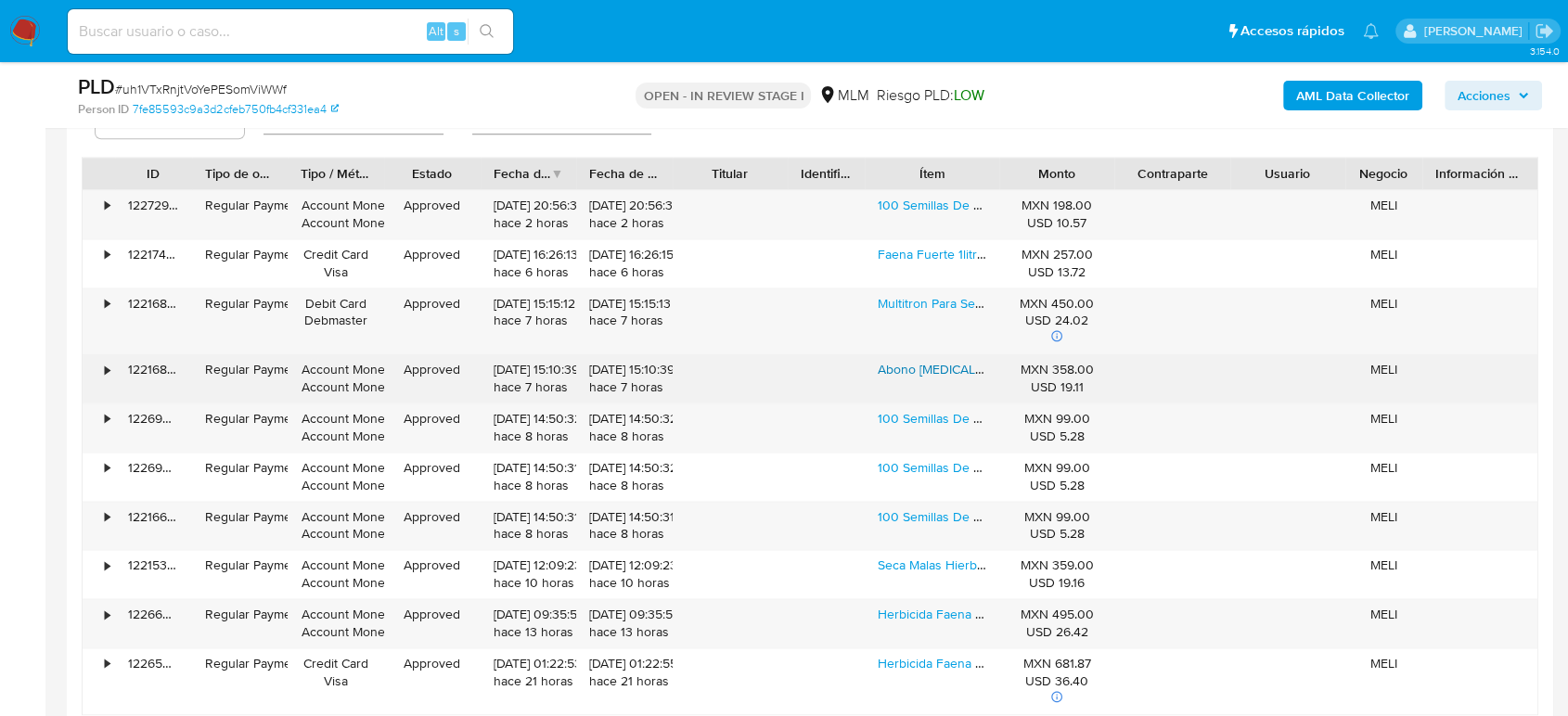
click at [936, 367] on link "Abono Urea Para Cesped Siempre Verde 5 Kg A Granel" at bounding box center [1071, 369] width 388 height 19
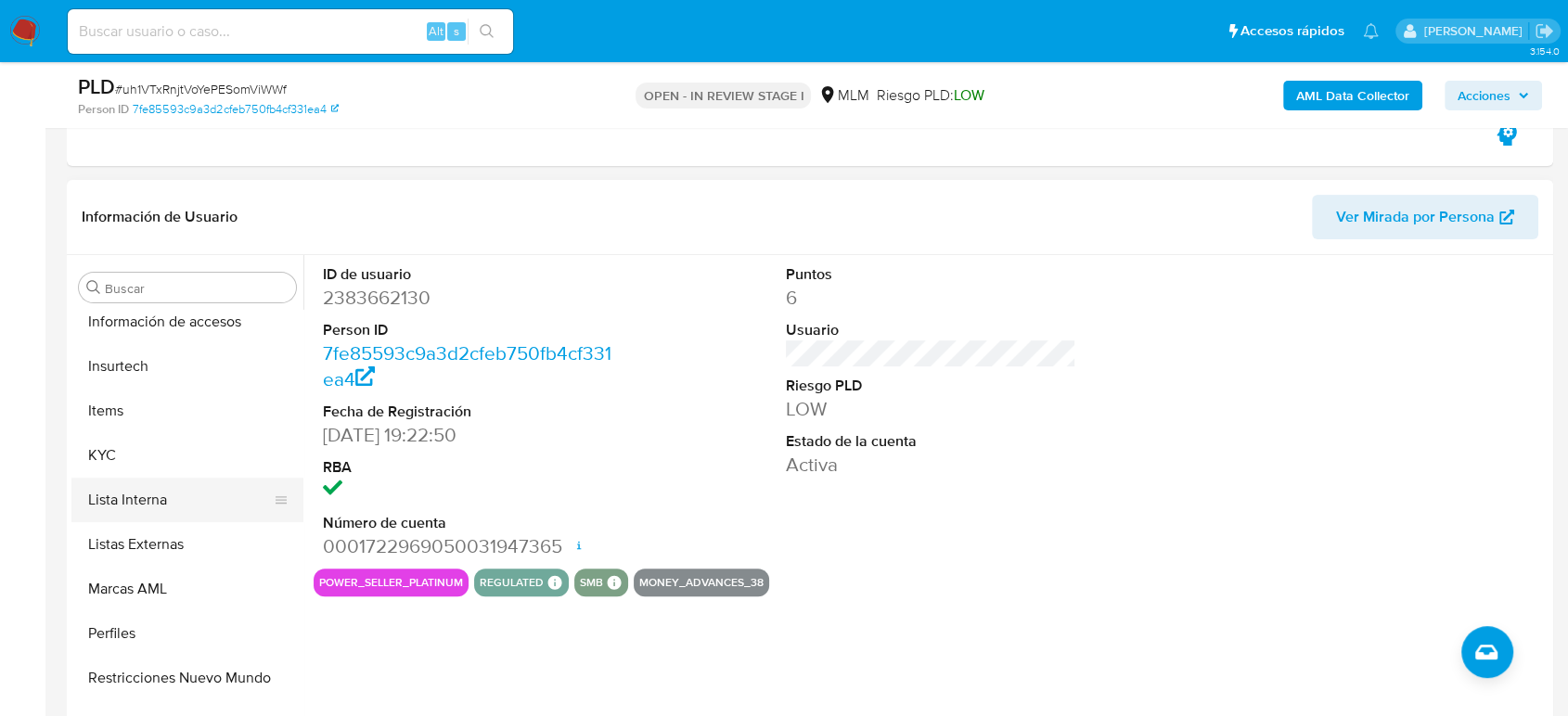
scroll to position [783, 0]
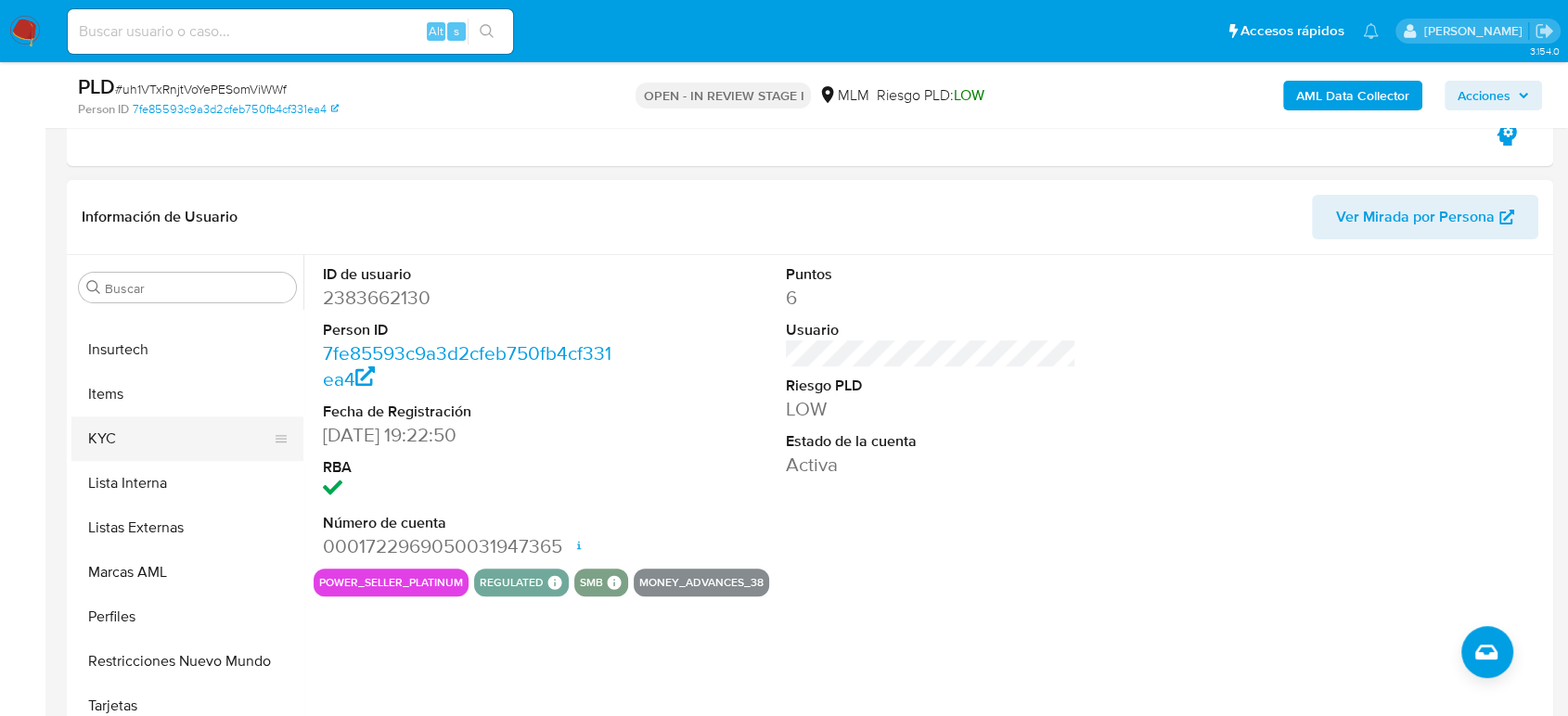
click at [123, 449] on button "KYC" at bounding box center [180, 438] width 217 height 45
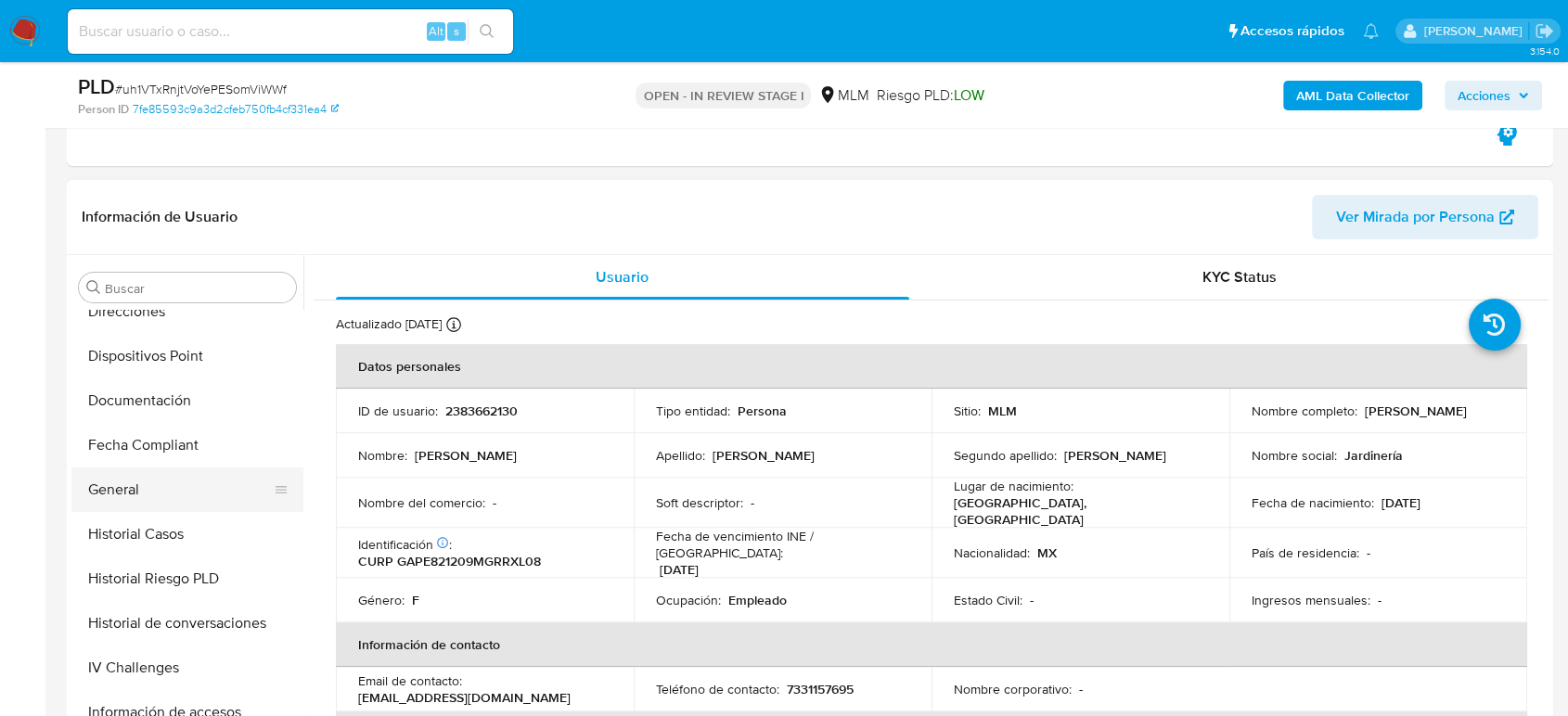
scroll to position [371, 0]
click at [130, 496] on button "General" at bounding box center [180, 495] width 217 height 45
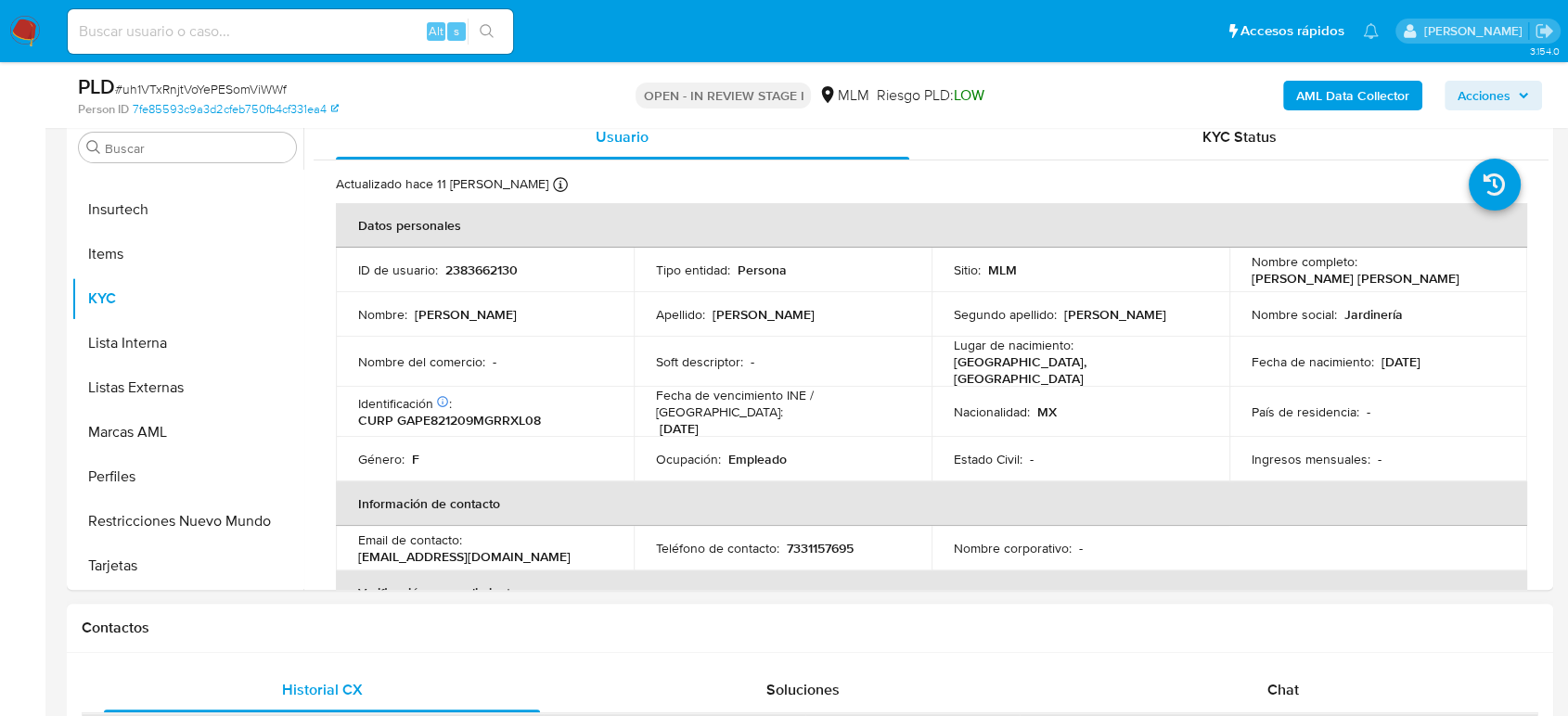
scroll to position [308, 0]
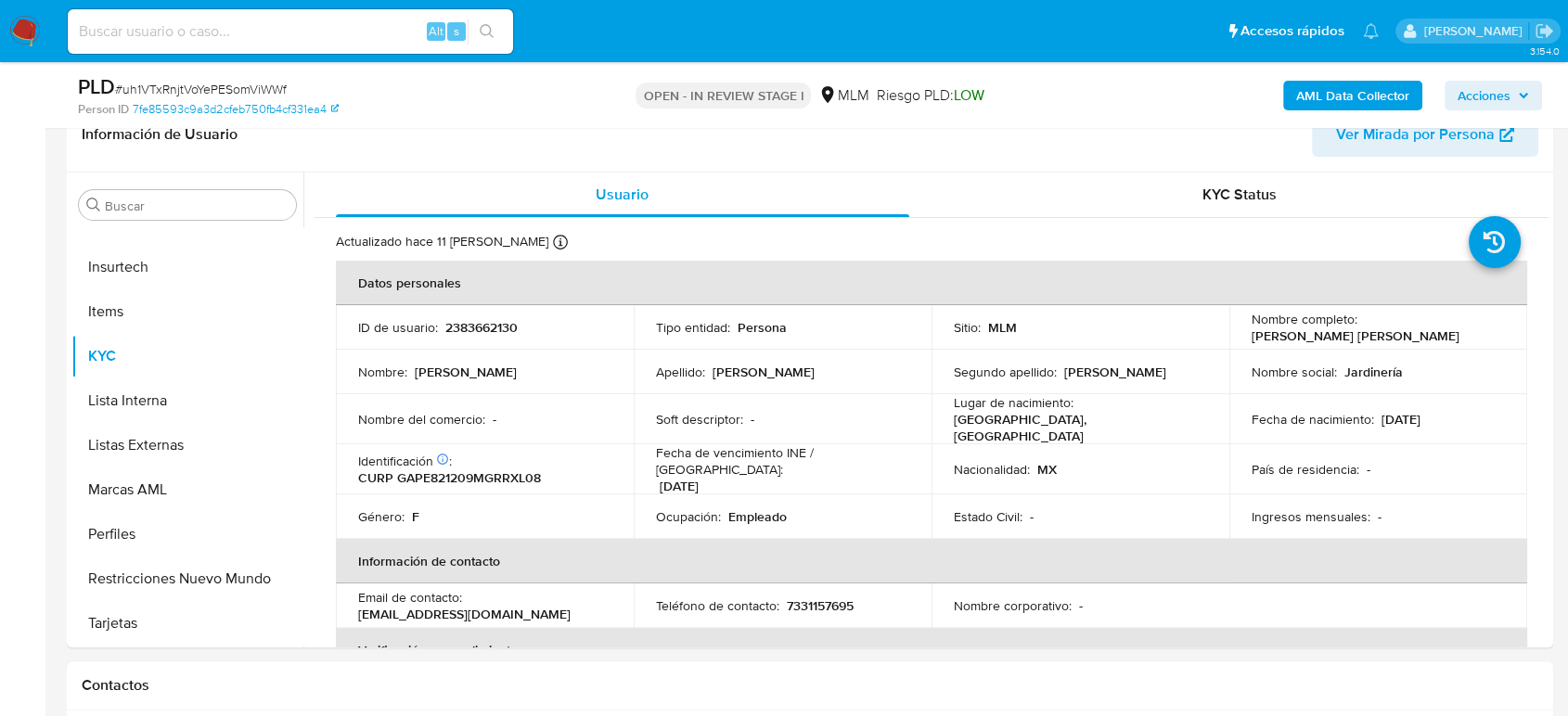
select select "10"
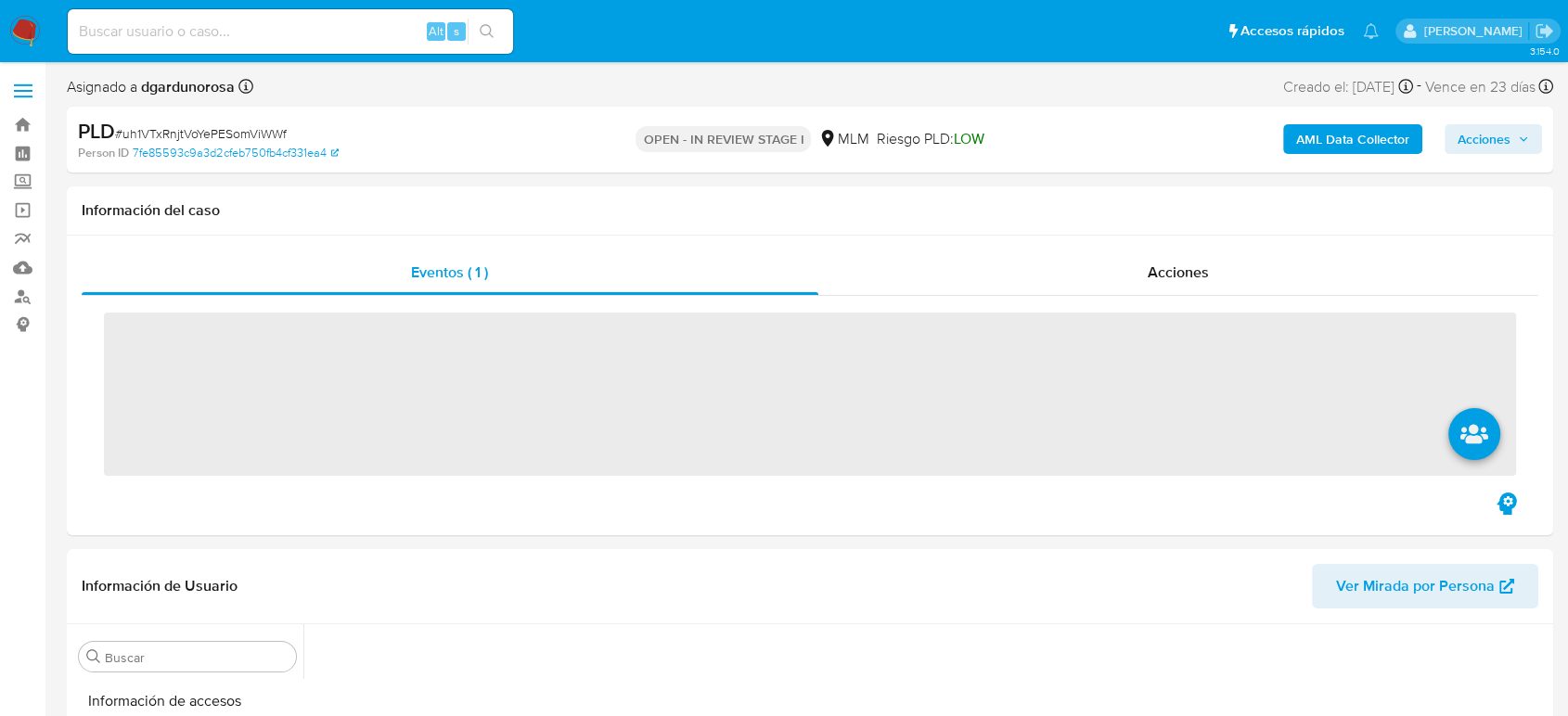
scroll to position [783, 0]
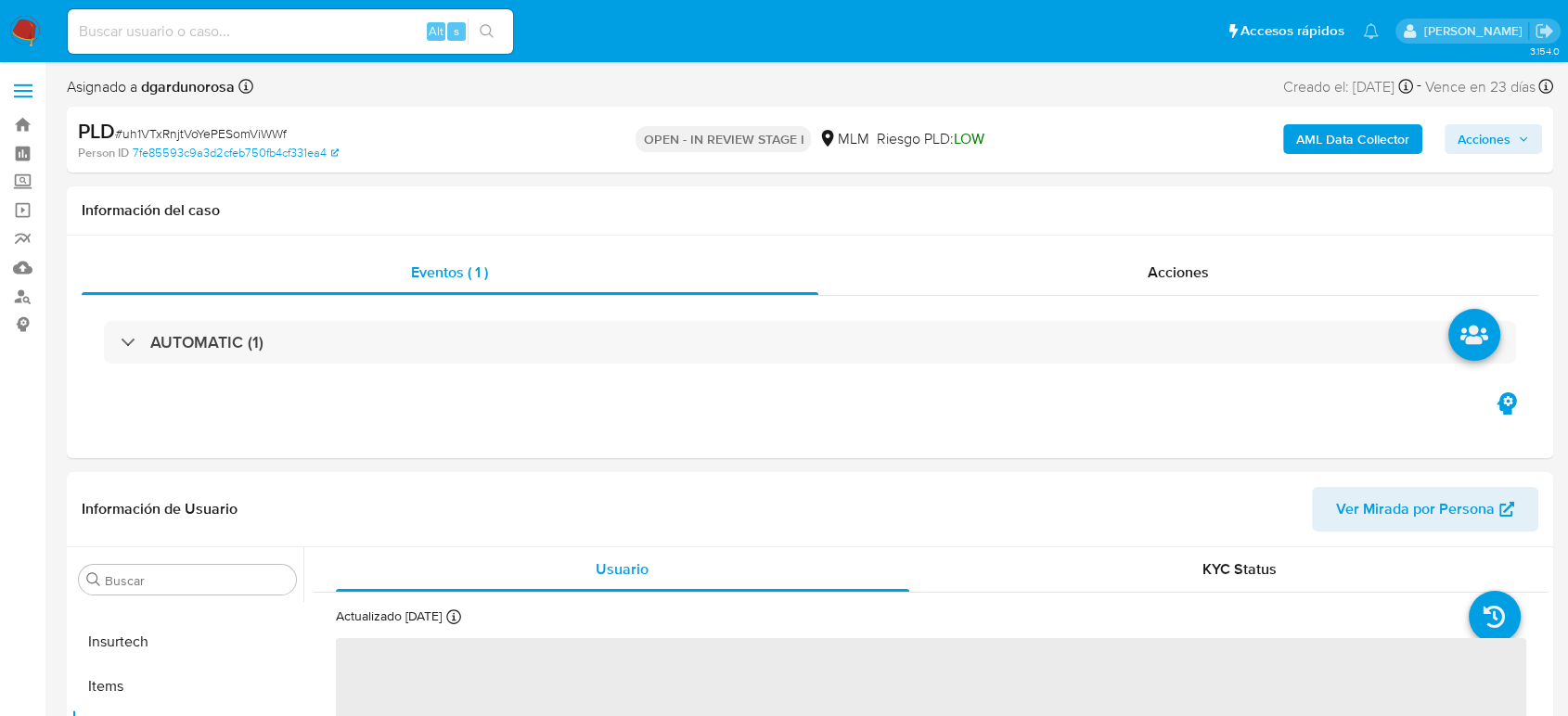
click at [29, 90] on span at bounding box center [23, 91] width 19 height 3
click at [0, 0] on input "checkbox" at bounding box center [0, 0] width 0 height 0
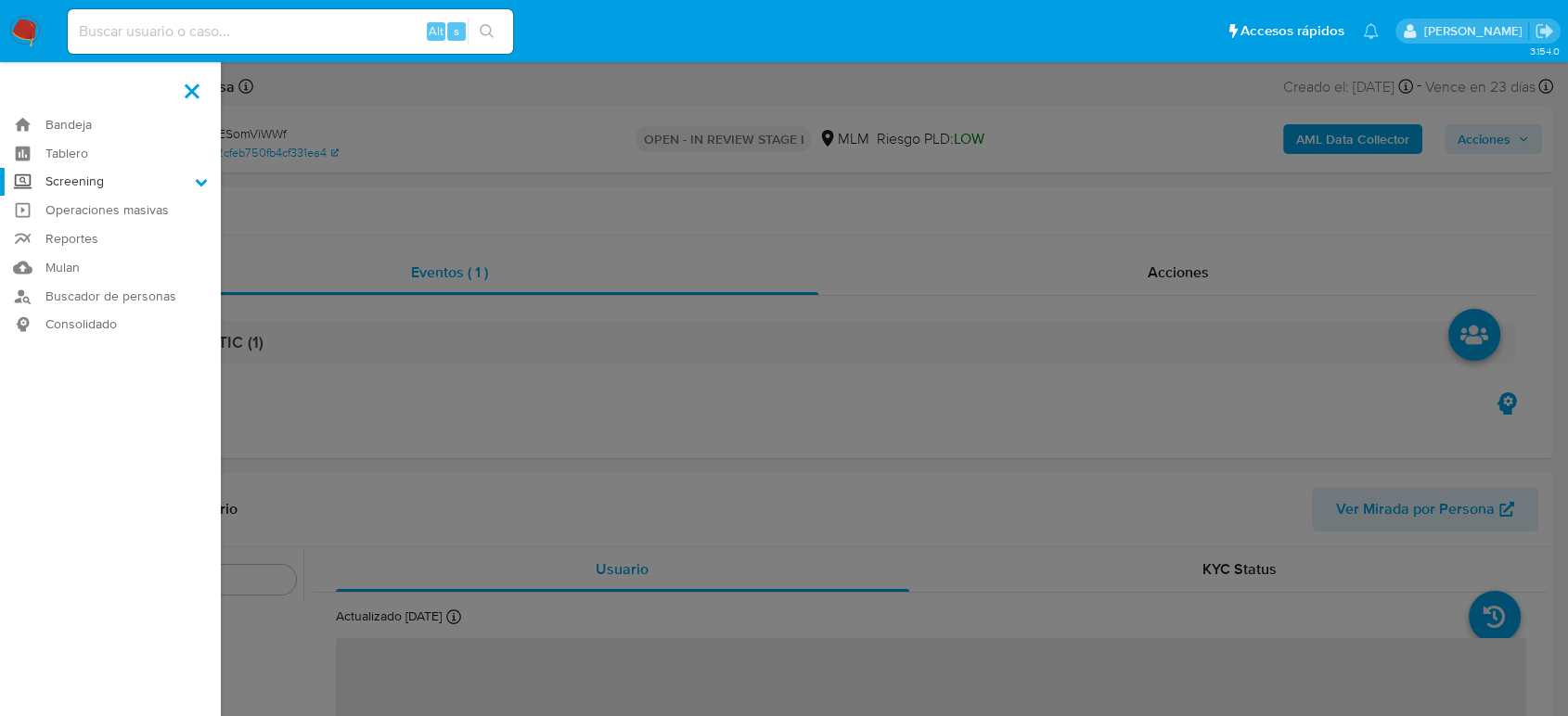
click at [69, 179] on label "Screening" at bounding box center [110, 181] width 221 height 29
click at [0, 0] on input "Screening" at bounding box center [0, 0] width 0 height 0
click at [108, 250] on link "Herramientas" at bounding box center [110, 254] width 221 height 23
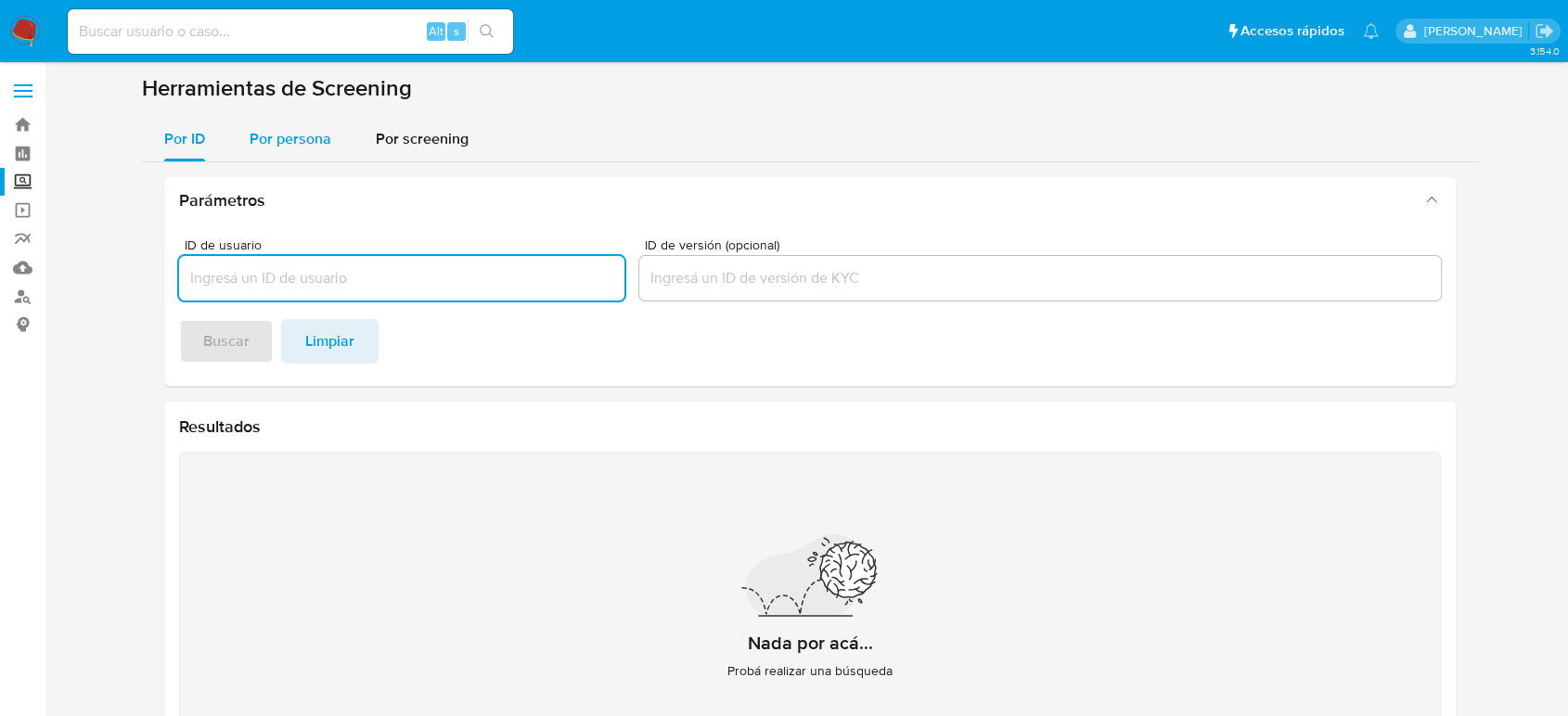
click at [317, 124] on div "Por persona" at bounding box center [291, 139] width 81 height 45
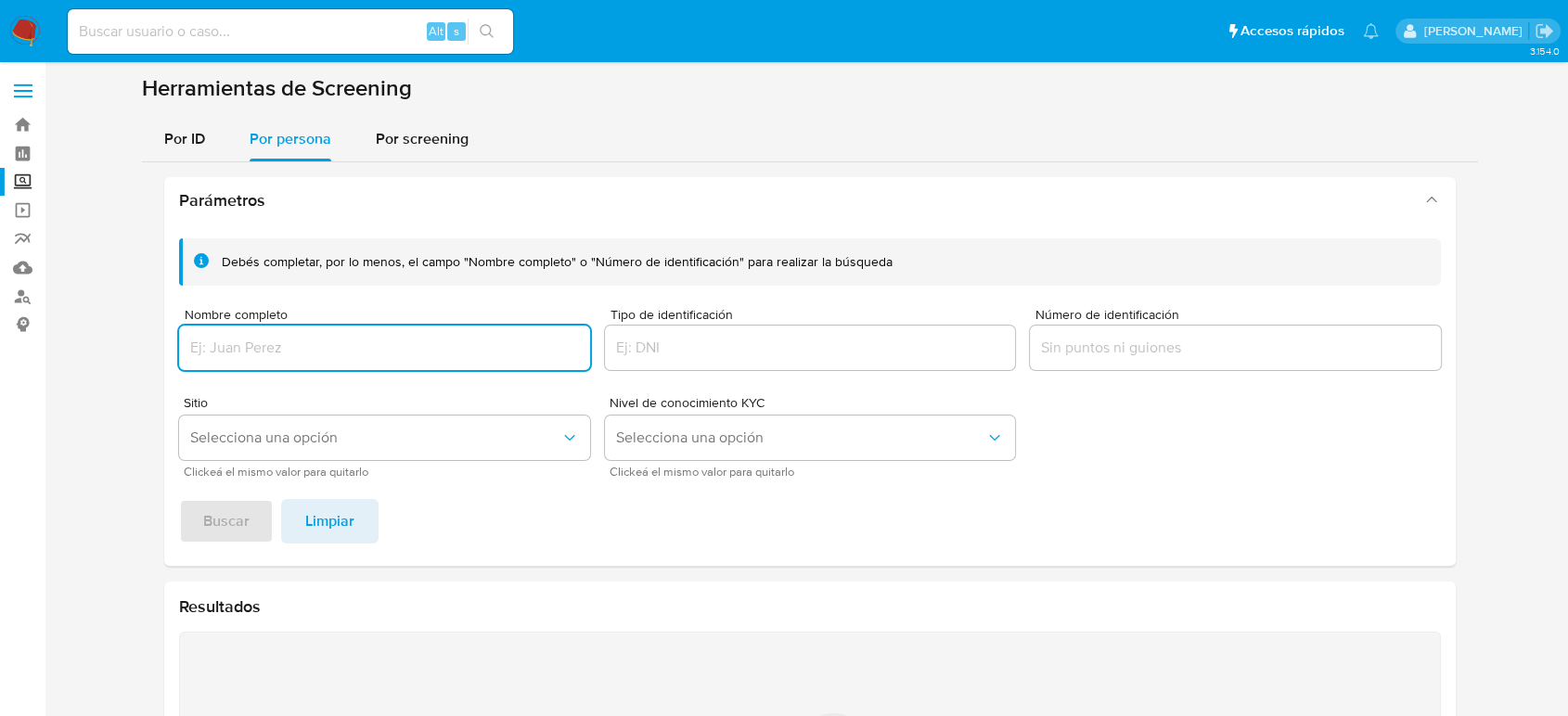
click at [318, 349] on input "Nombre completo" at bounding box center [385, 348] width 411 height 24
click at [205, 508] on span "Buscar" at bounding box center [226, 521] width 47 height 41
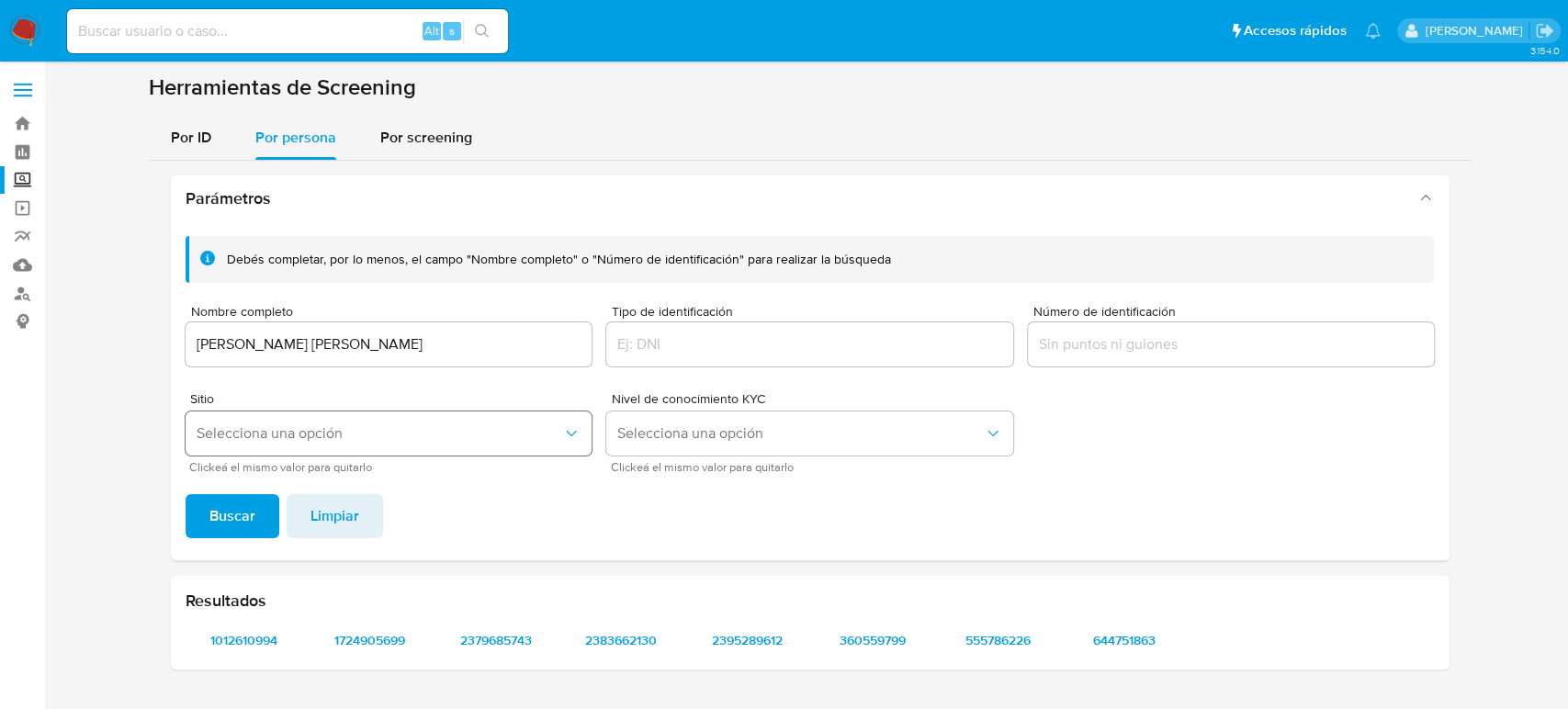
click at [376, 432] on span "Selecciona una opción" at bounding box center [379, 433] width 366 height 19
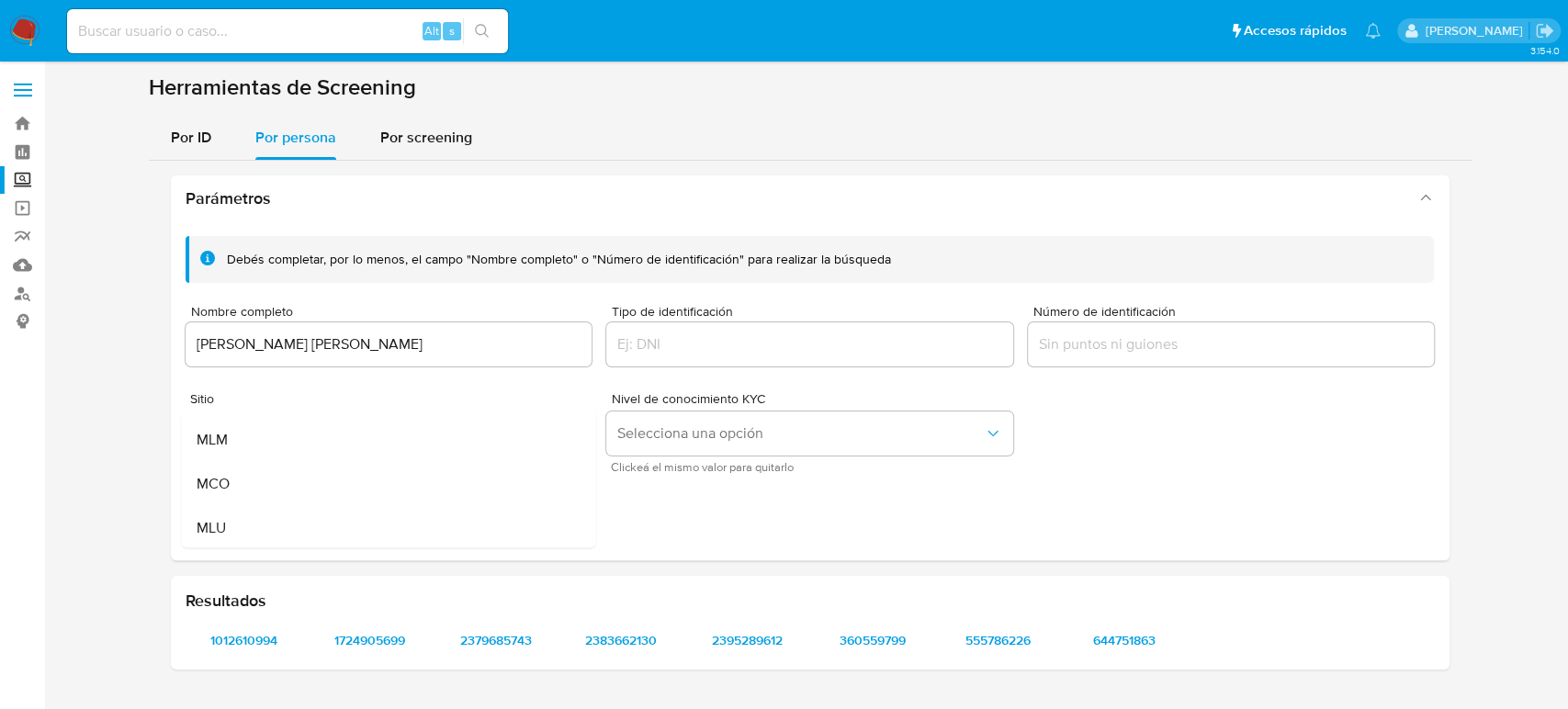
scroll to position [126, 0]
click at [302, 432] on div "MLM" at bounding box center [382, 438] width 374 height 44
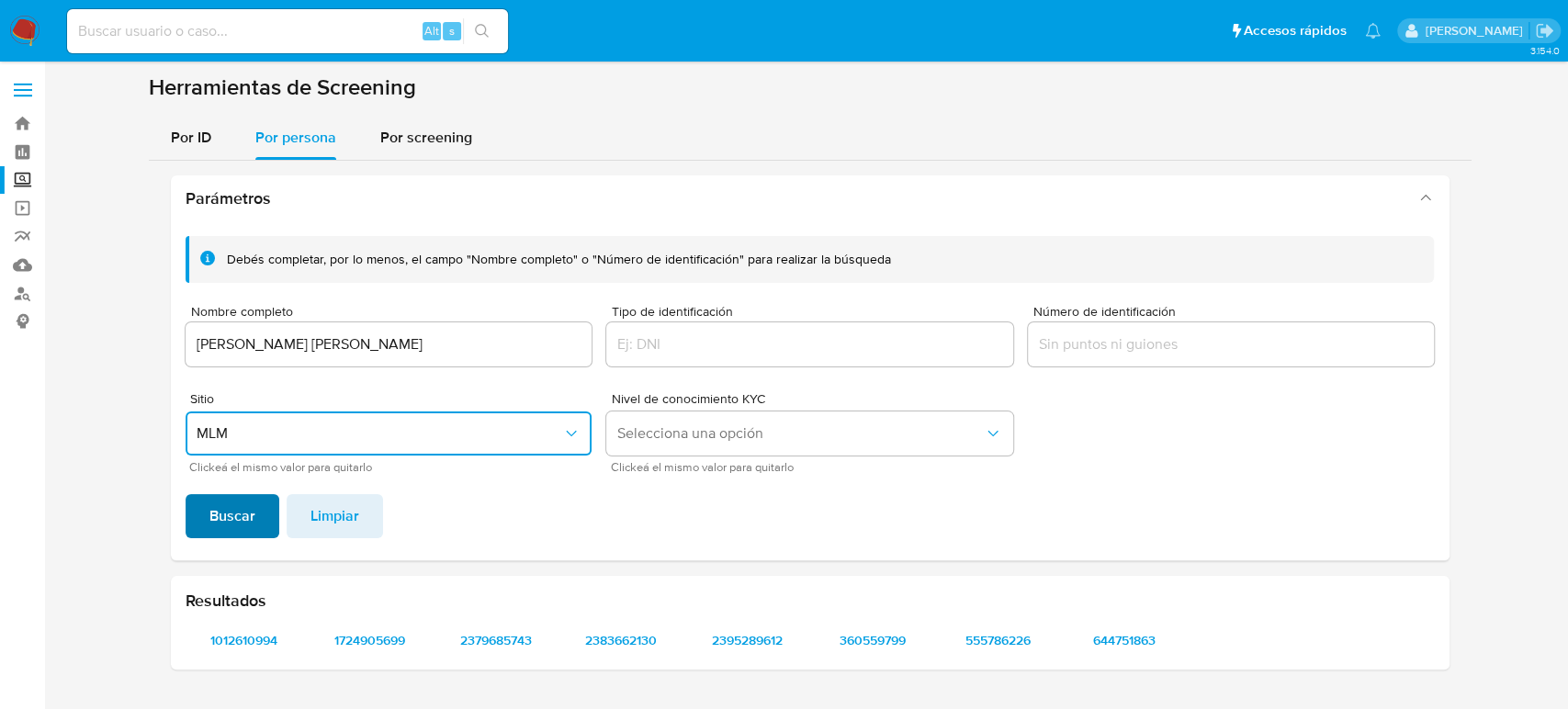
click at [244, 500] on span "Buscar" at bounding box center [232, 516] width 46 height 40
click at [248, 652] on span "1012610994" at bounding box center [244, 640] width 92 height 26
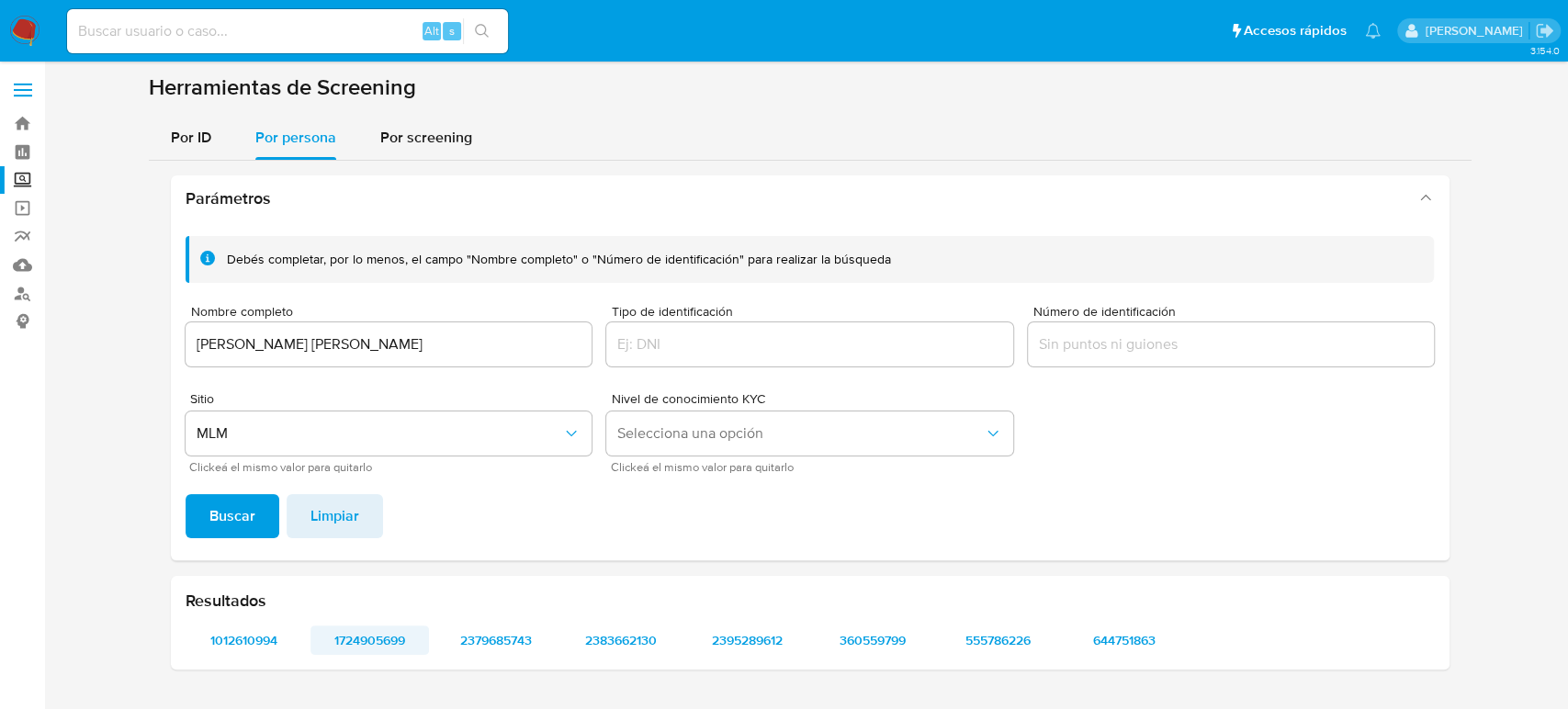
click at [386, 627] on span "1724905699" at bounding box center [369, 640] width 92 height 26
click at [500, 638] on span "2379685743" at bounding box center [495, 640] width 92 height 26
click at [645, 634] on span "2383662130" at bounding box center [622, 640] width 92 height 26
click at [760, 639] on span "2395289612" at bounding box center [747, 640] width 92 height 26
click at [876, 648] on span "360559799" at bounding box center [873, 640] width 92 height 26
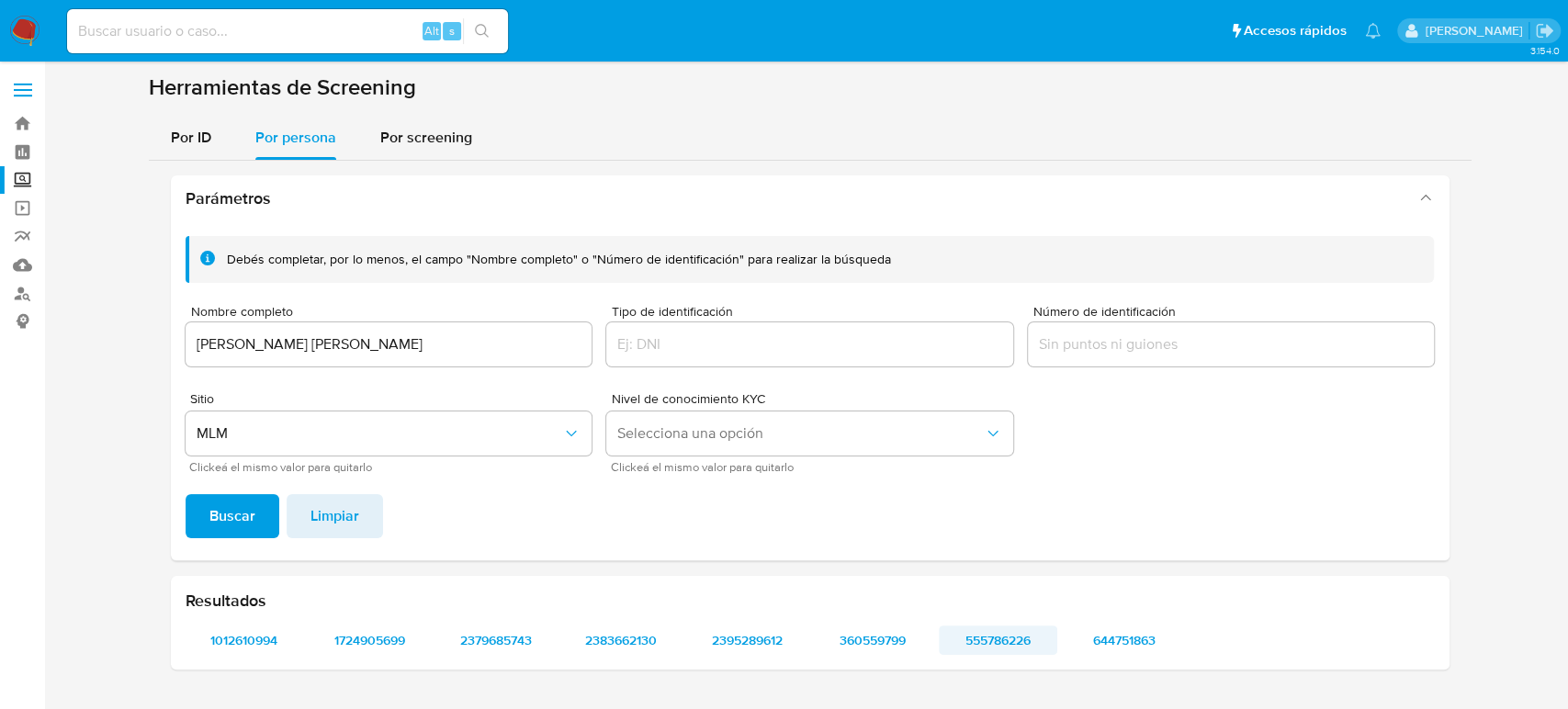
click at [1018, 637] on span "555786226" at bounding box center [998, 640] width 92 height 26
click at [1111, 636] on span "644751863" at bounding box center [1123, 640] width 92 height 26
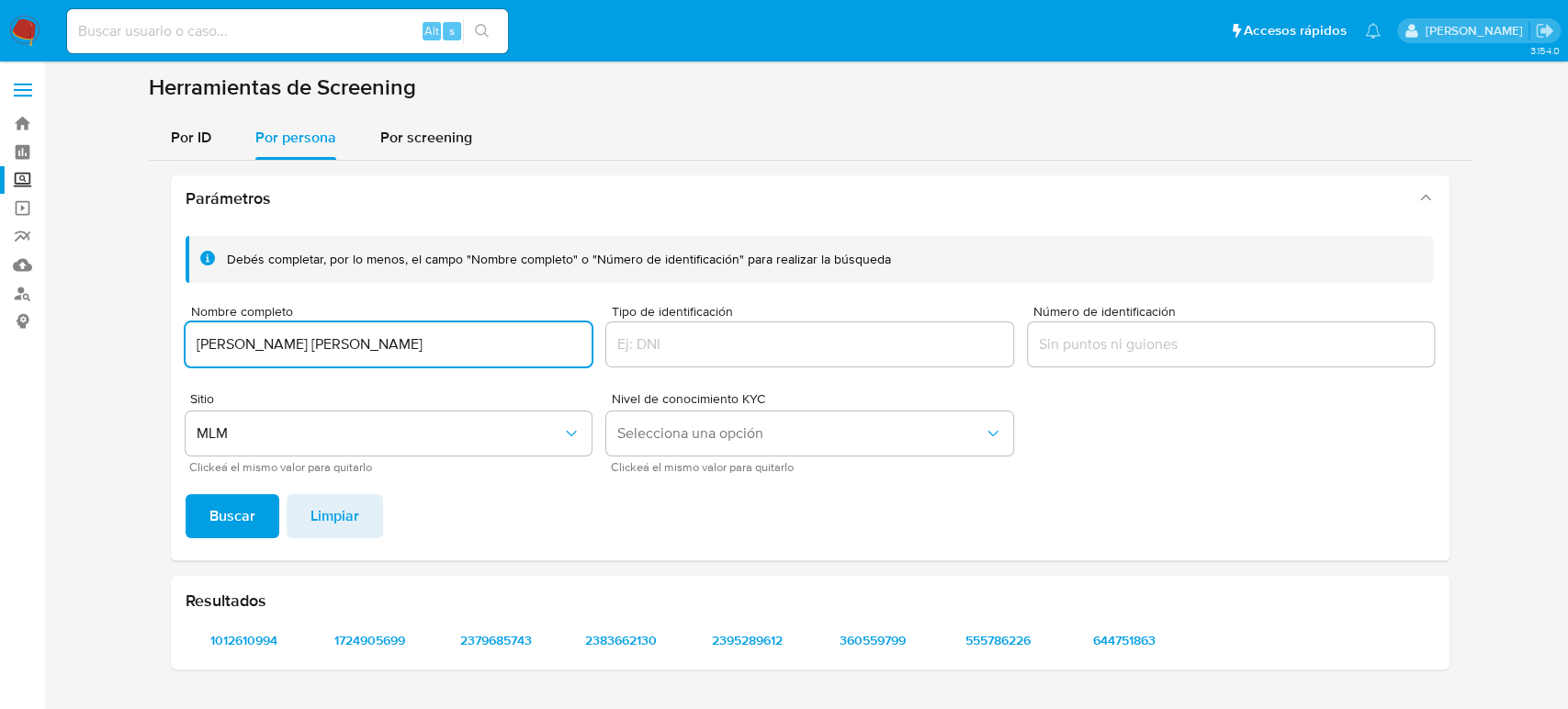
drag, startPoint x: 418, startPoint y: 344, endPoint x: 124, endPoint y: 349, distance: 294.0
click at [124, 349] on section at bounding box center [809, 379] width 1487 height 611
type input "OSCAR SANDOVAL JIMENEZ"
click at [216, 505] on span "Buscar" at bounding box center [232, 516] width 46 height 40
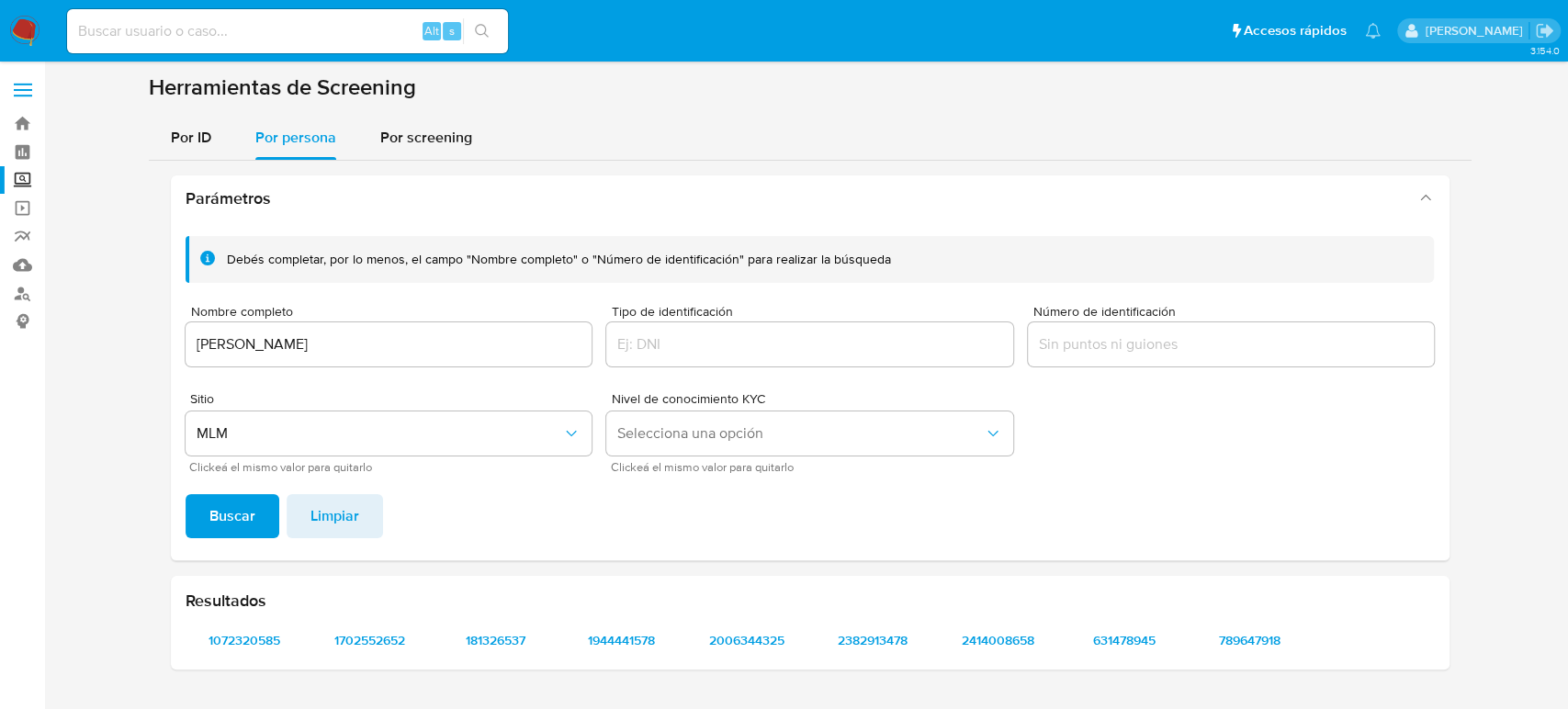
click at [210, 511] on span "Buscar" at bounding box center [232, 516] width 46 height 40
click at [243, 651] on span "1072320585" at bounding box center [244, 640] width 92 height 26
click at [372, 637] on span "1702552652" at bounding box center [369, 640] width 92 height 26
click at [487, 645] on span "181326537" at bounding box center [495, 640] width 92 height 26
click at [604, 642] on span "1944441578" at bounding box center [622, 640] width 92 height 26
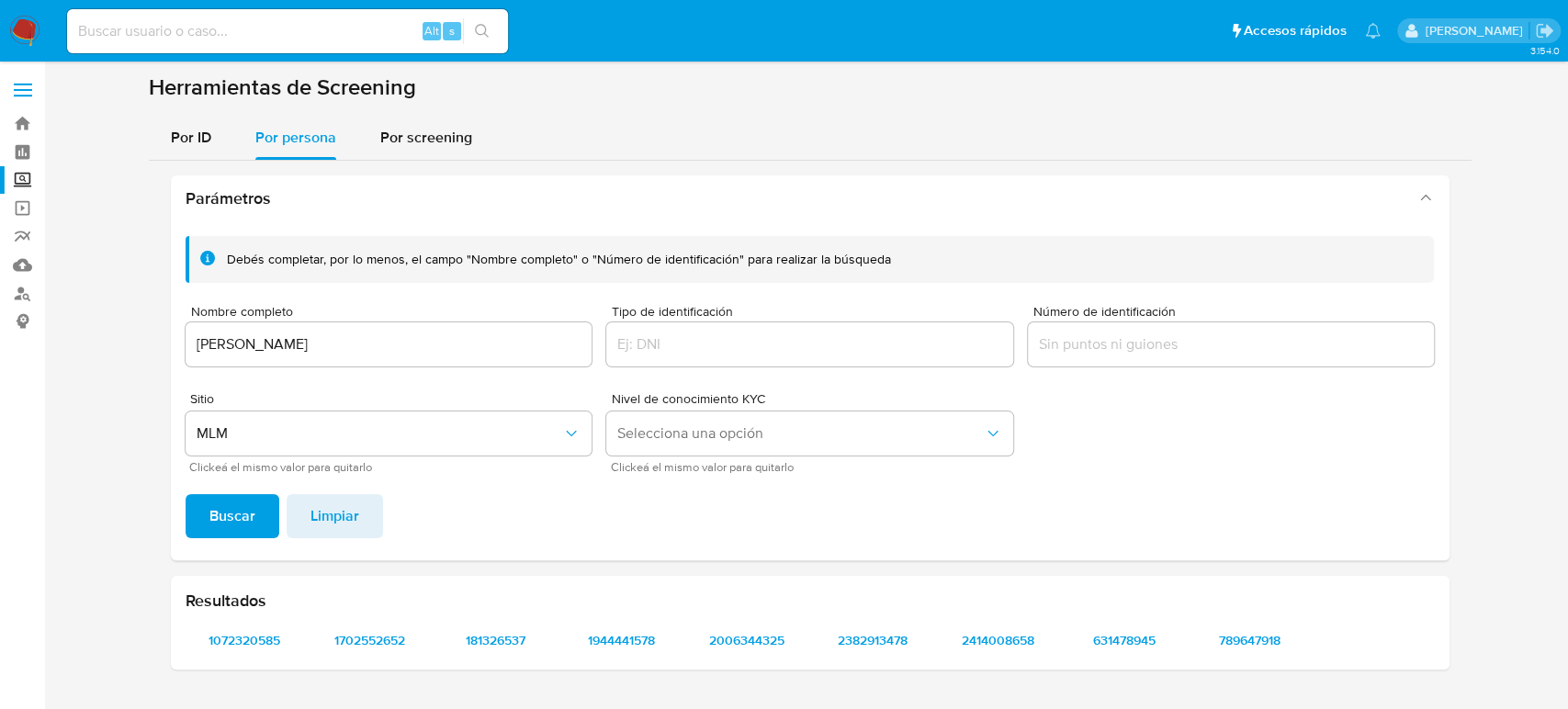
click at [746, 624] on div "Resultados 1072320585 1702552652 181326537 1944441578 2006344325 2382913478 241…" at bounding box center [810, 623] width 1278 height 93
click at [746, 634] on span "2006344325" at bounding box center [747, 640] width 92 height 26
click at [893, 638] on span "2382913478" at bounding box center [873, 640] width 92 height 26
click at [1015, 638] on span "2414008658" at bounding box center [998, 640] width 92 height 26
click at [1129, 630] on span "631478945" at bounding box center [1123, 640] width 92 height 26
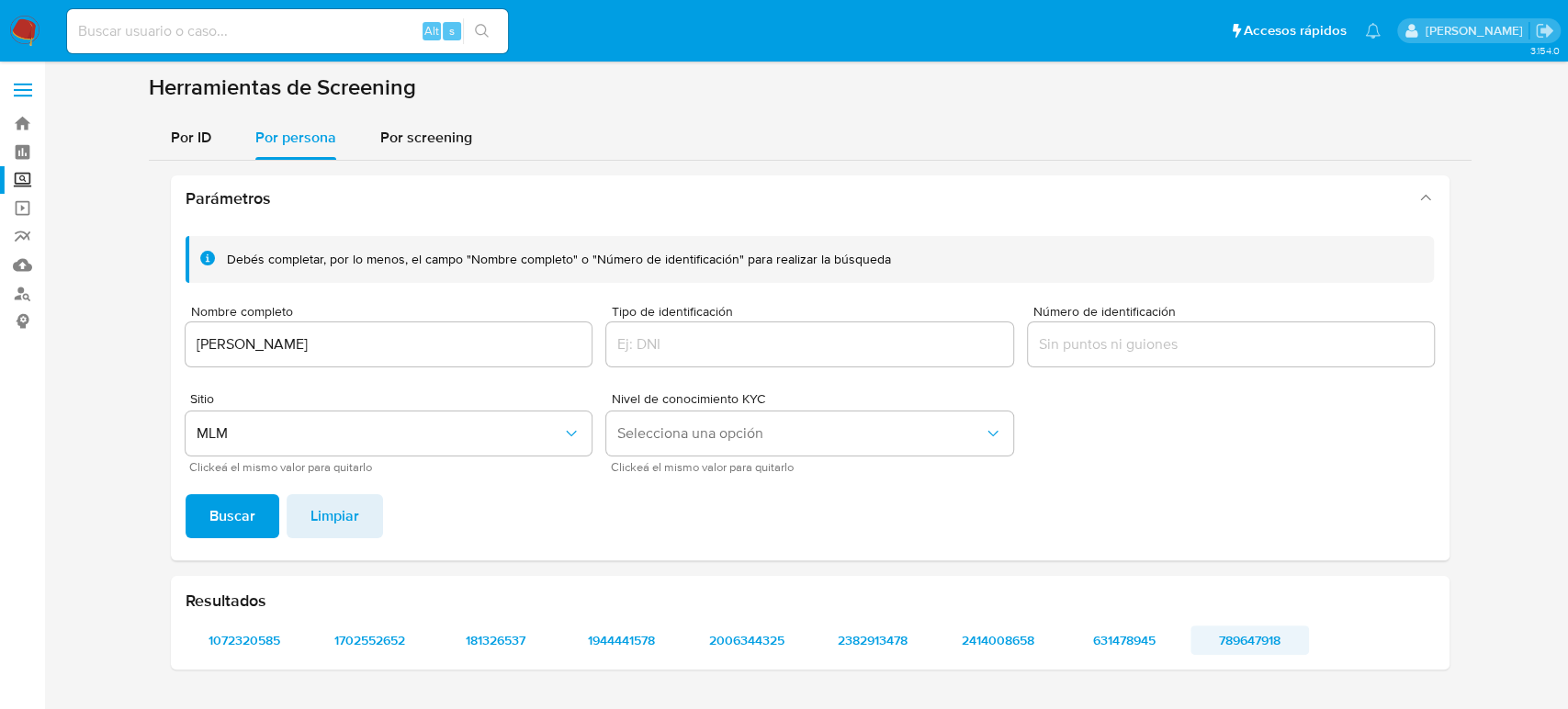
click at [1240, 639] on span "789647918" at bounding box center [1249, 640] width 92 height 26
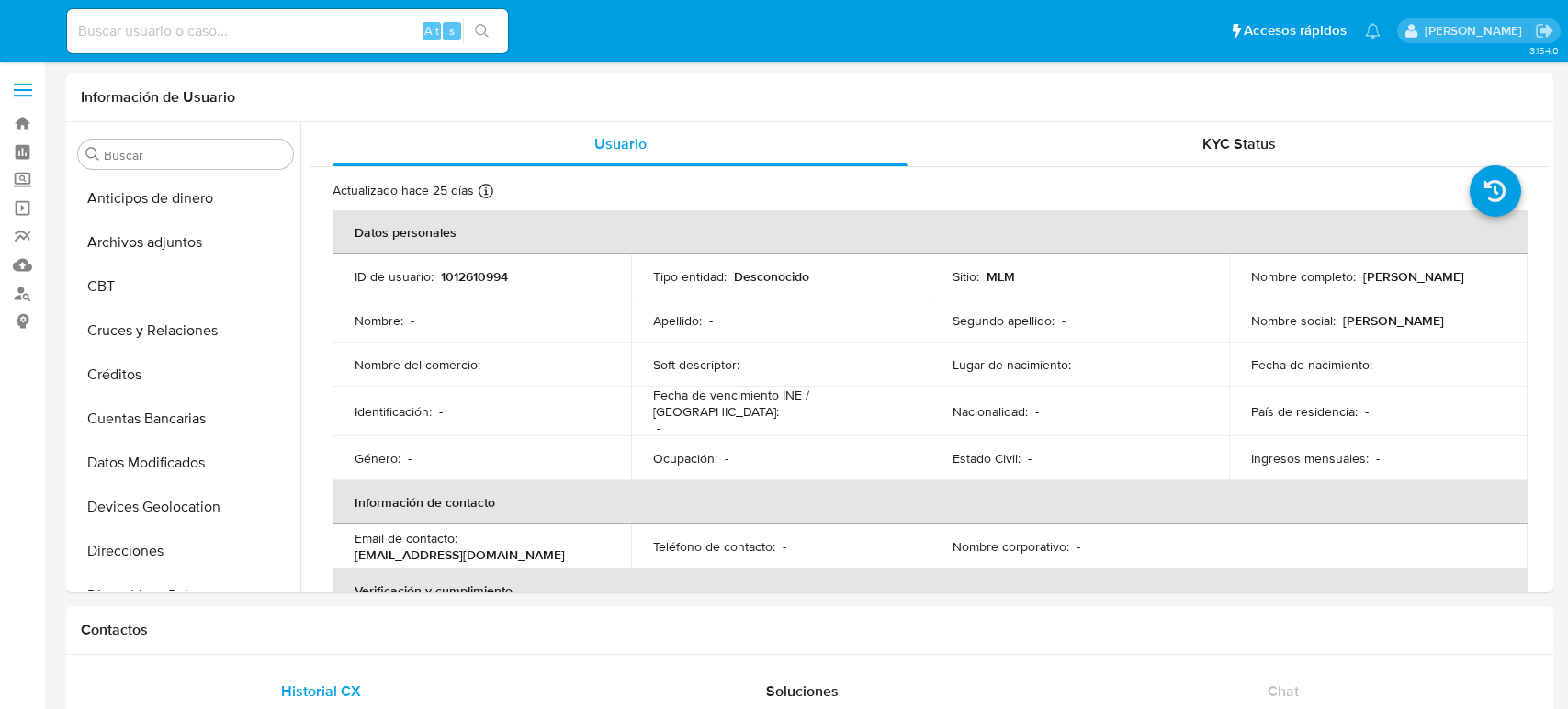
select select "10"
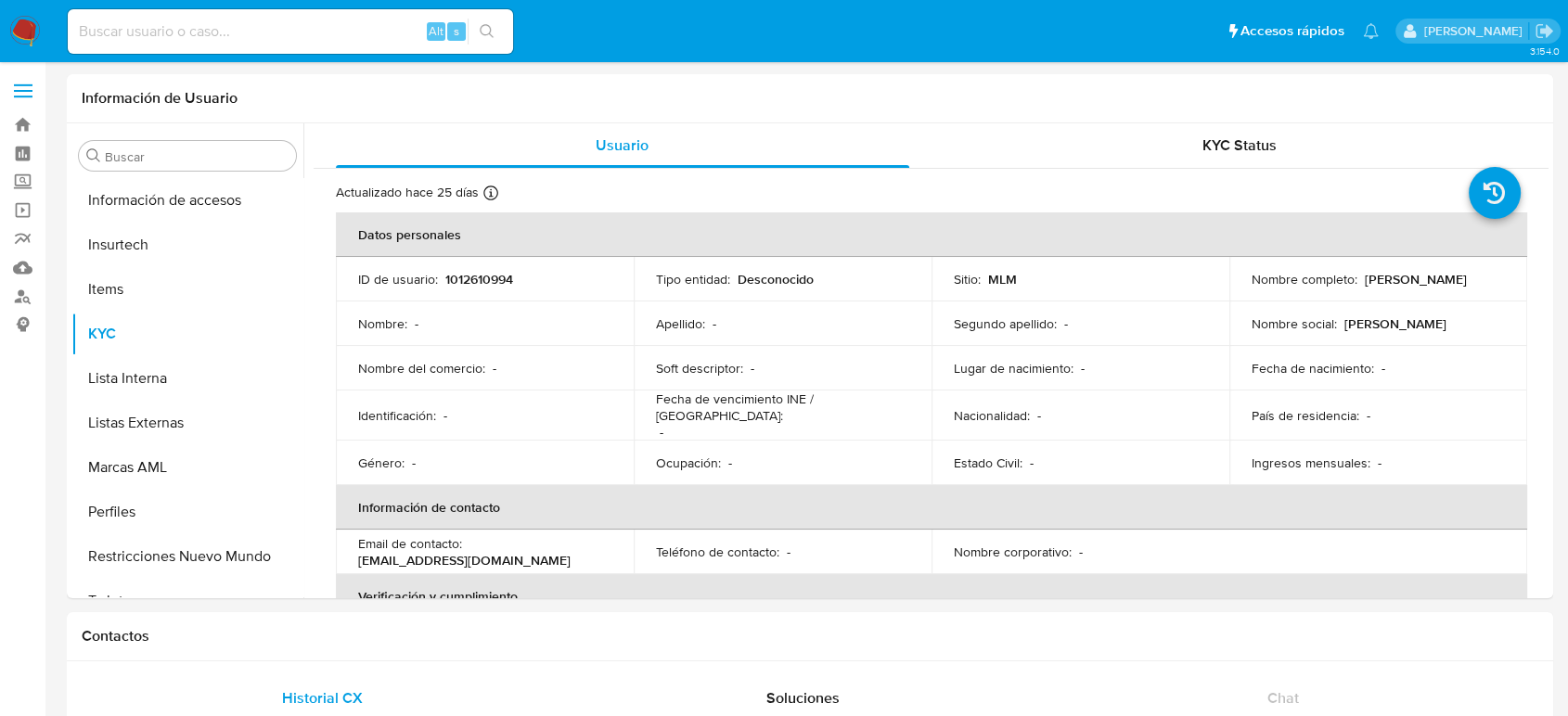
scroll to position [783, 0]
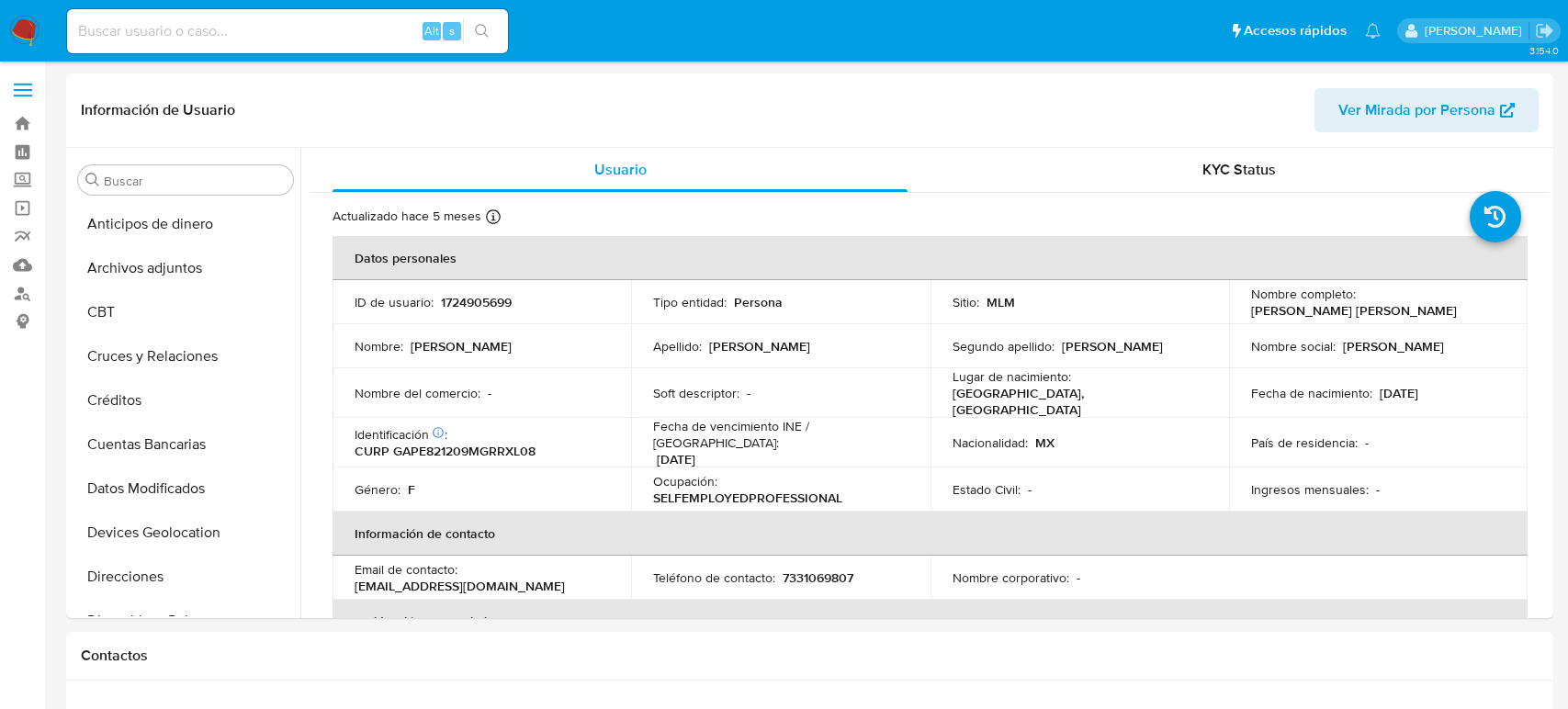
select select "10"
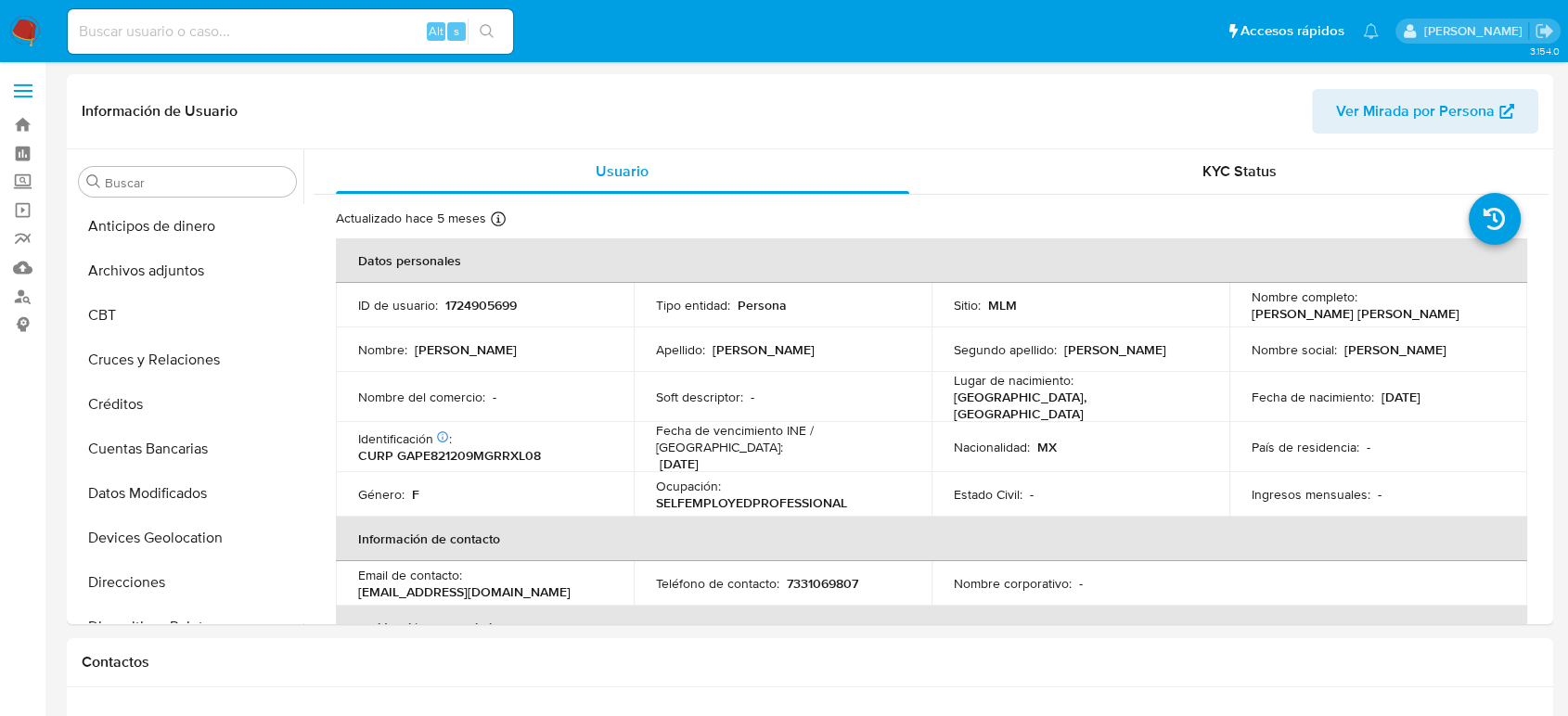
scroll to position [783, 0]
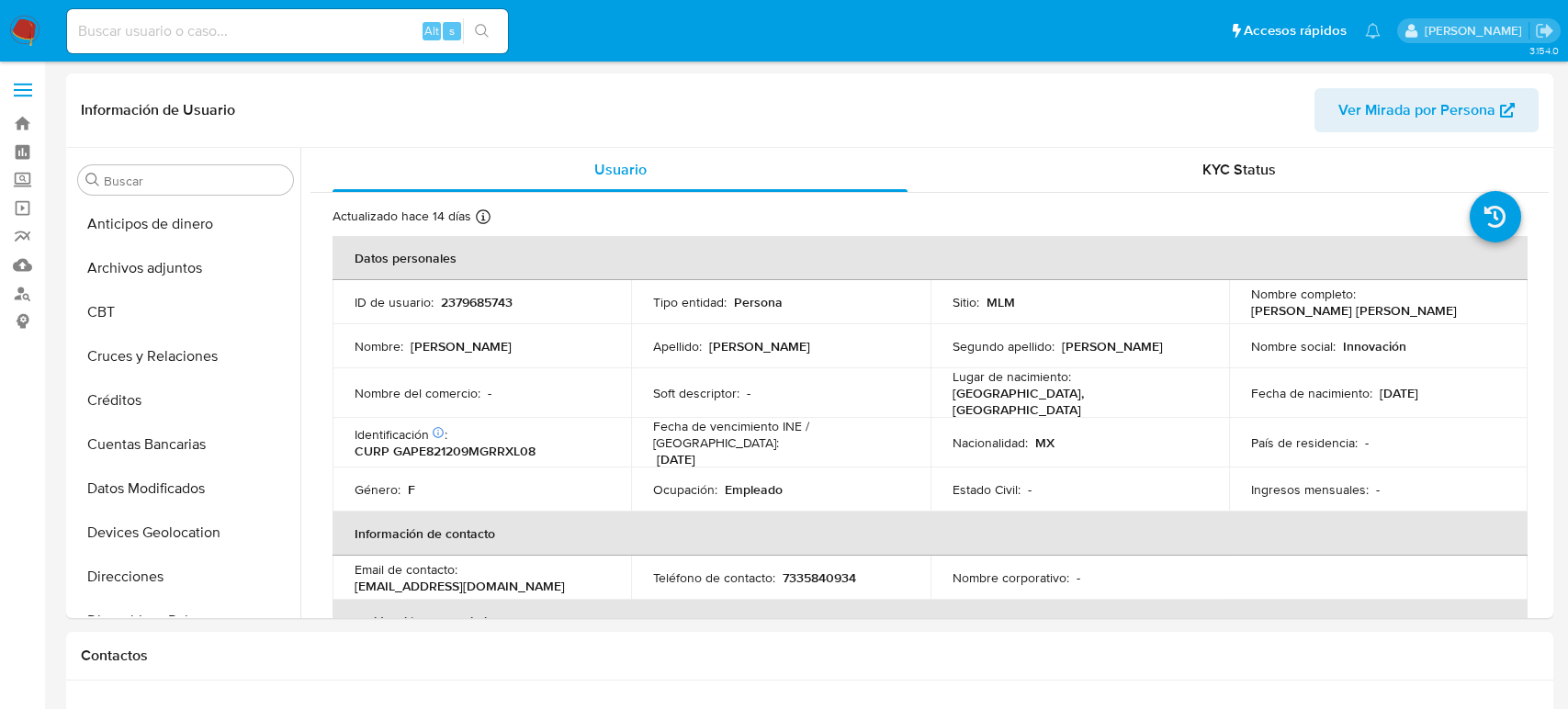
select select "10"
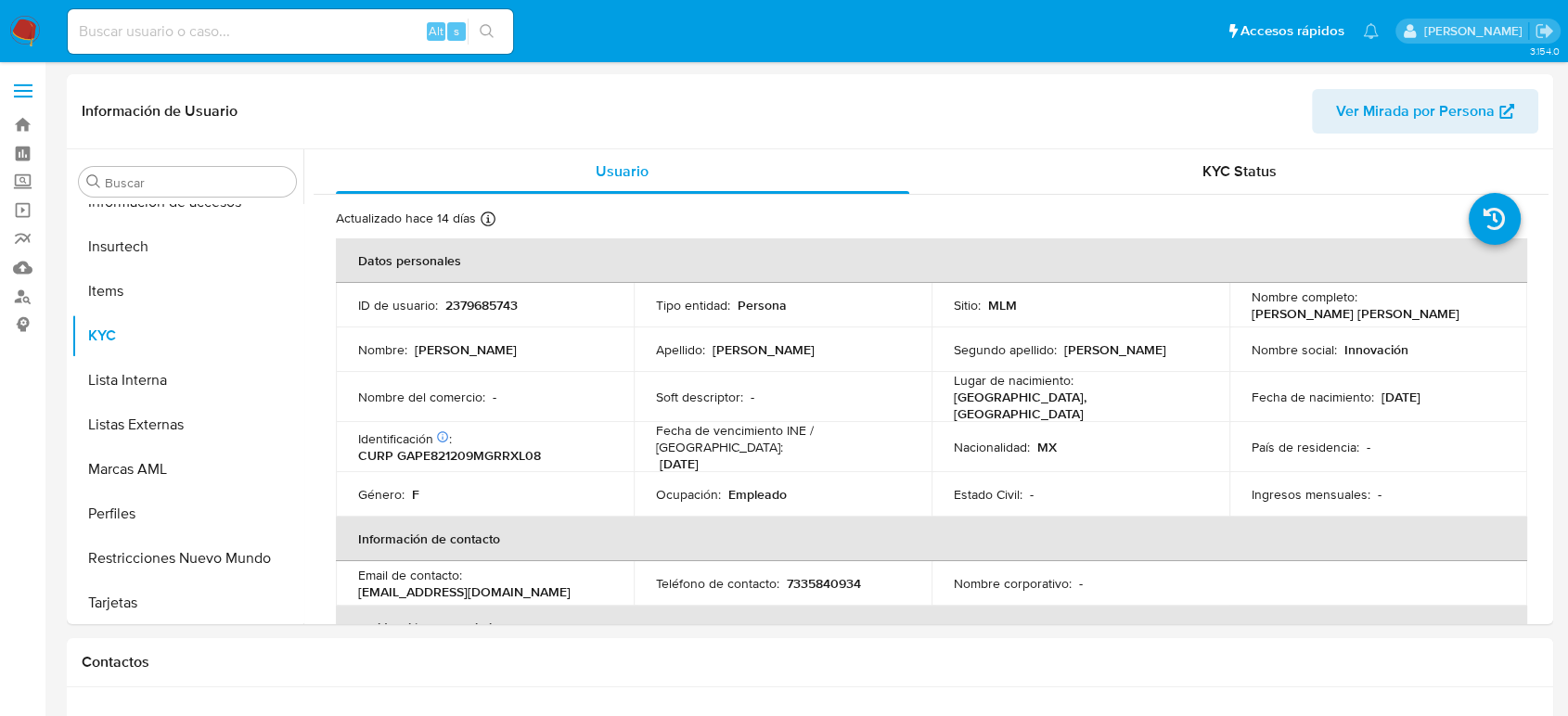
scroll to position [783, 0]
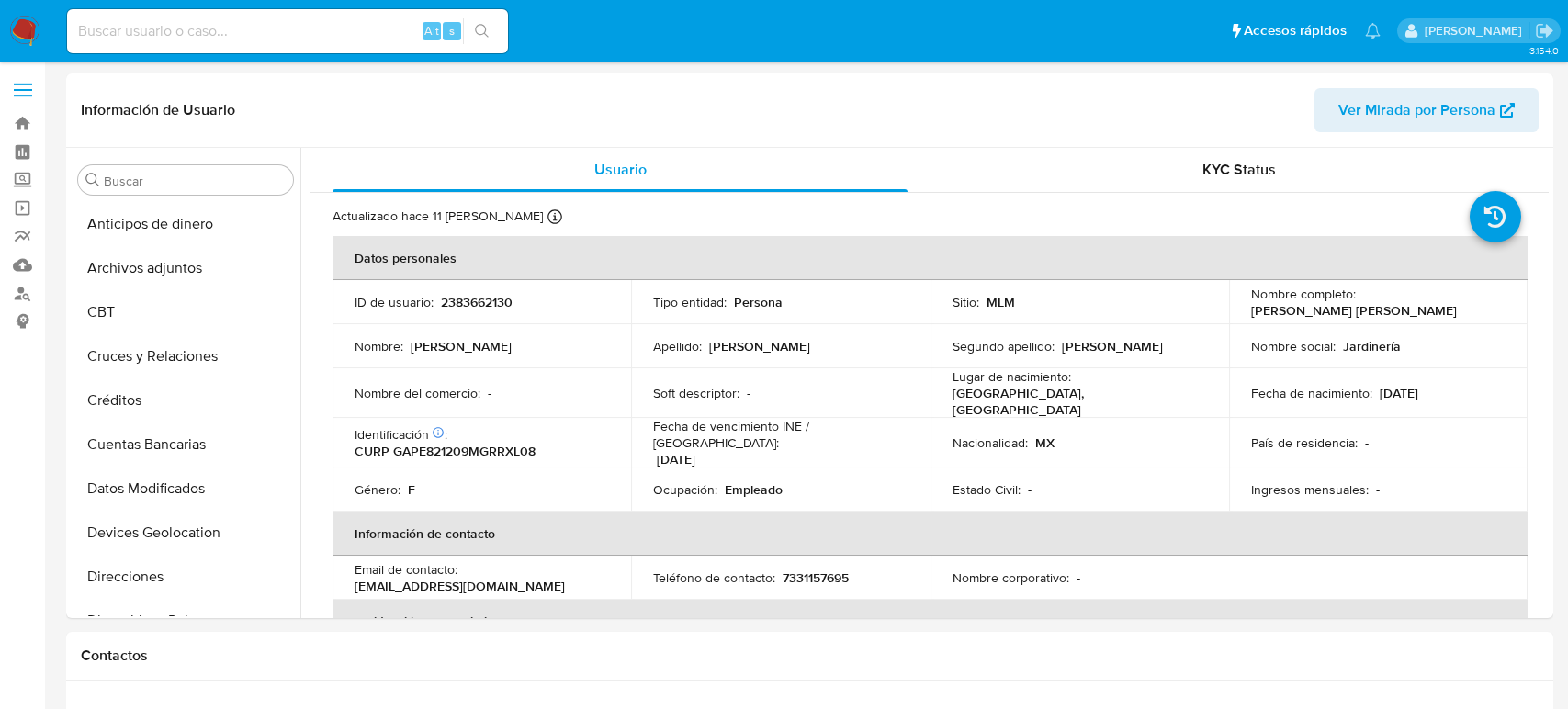
select select "10"
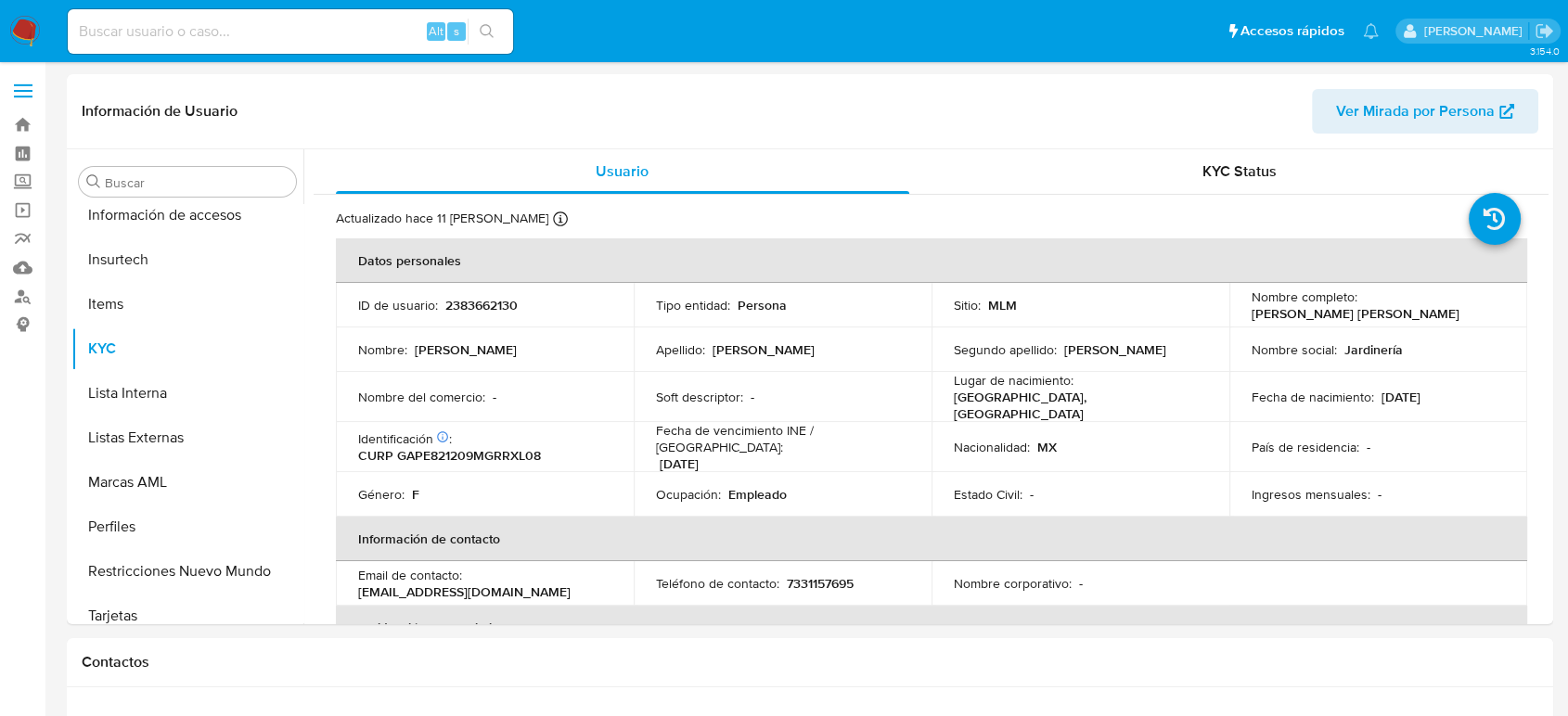
scroll to position [783, 0]
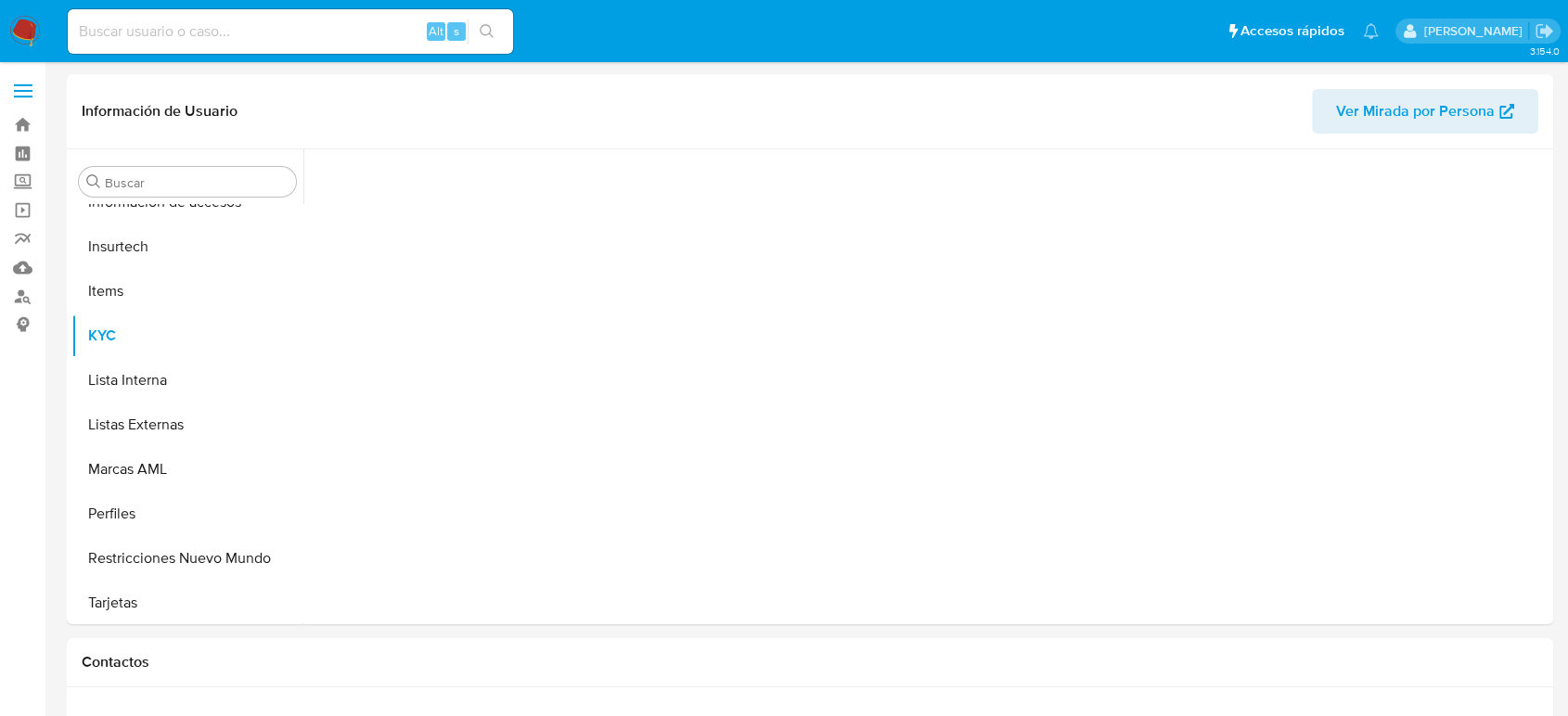
scroll to position [783, 0]
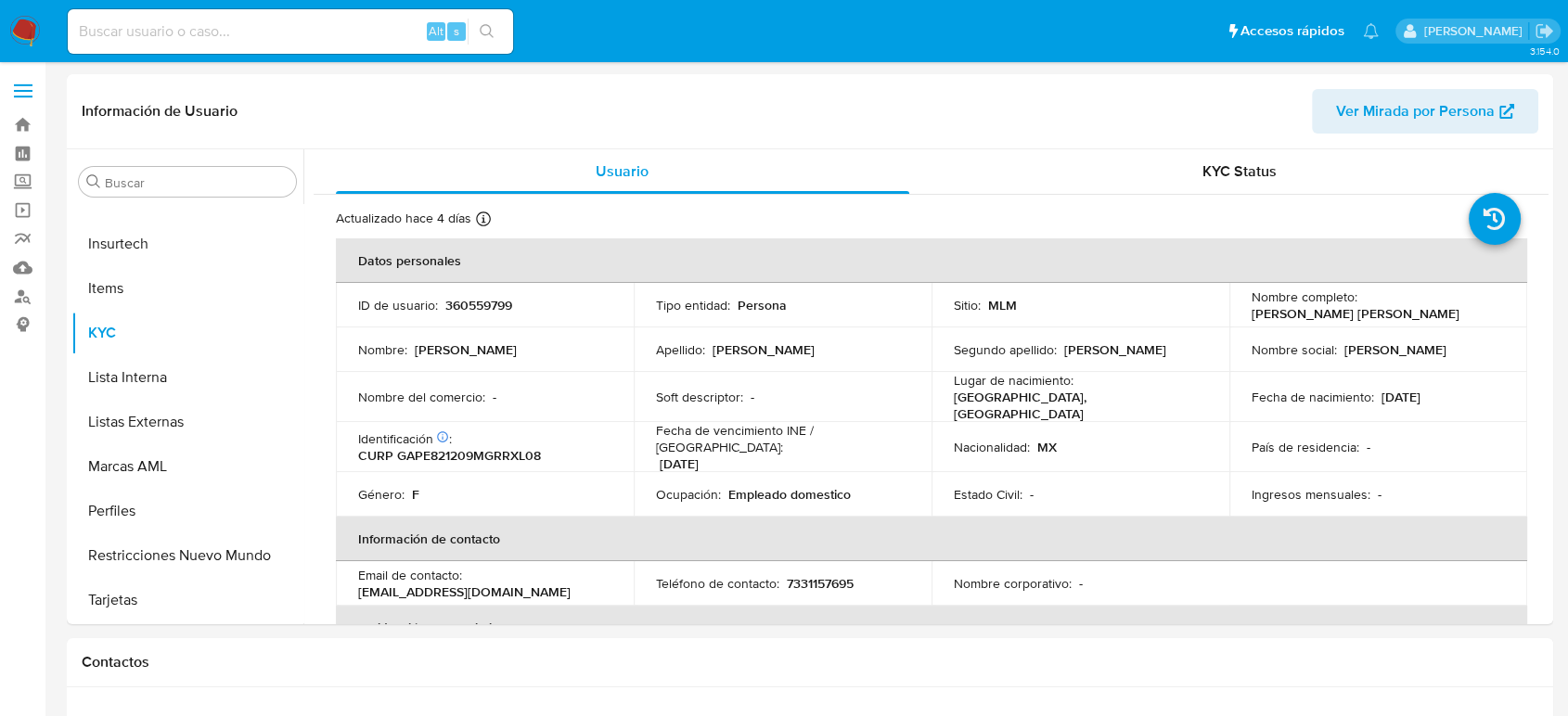
select select "10"
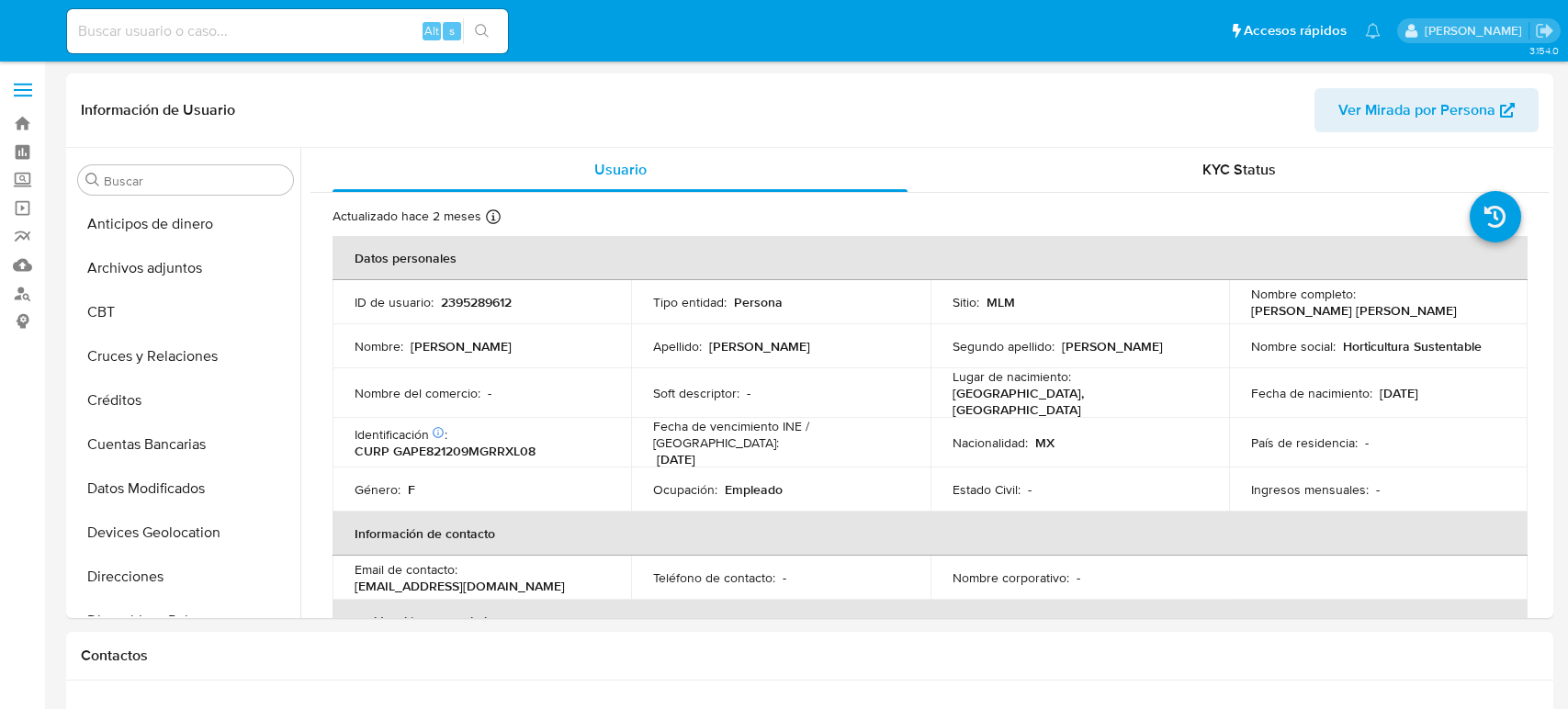
select select "10"
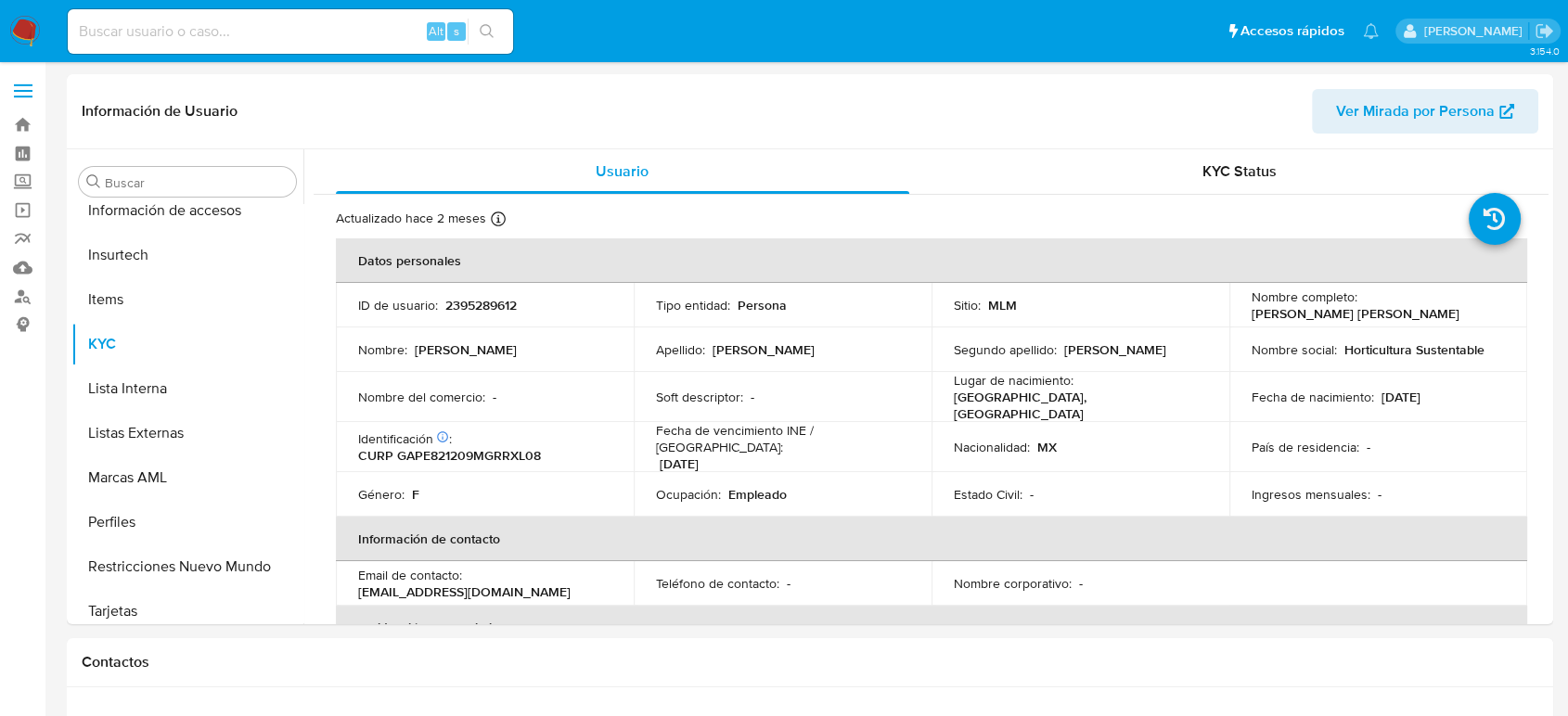
scroll to position [783, 0]
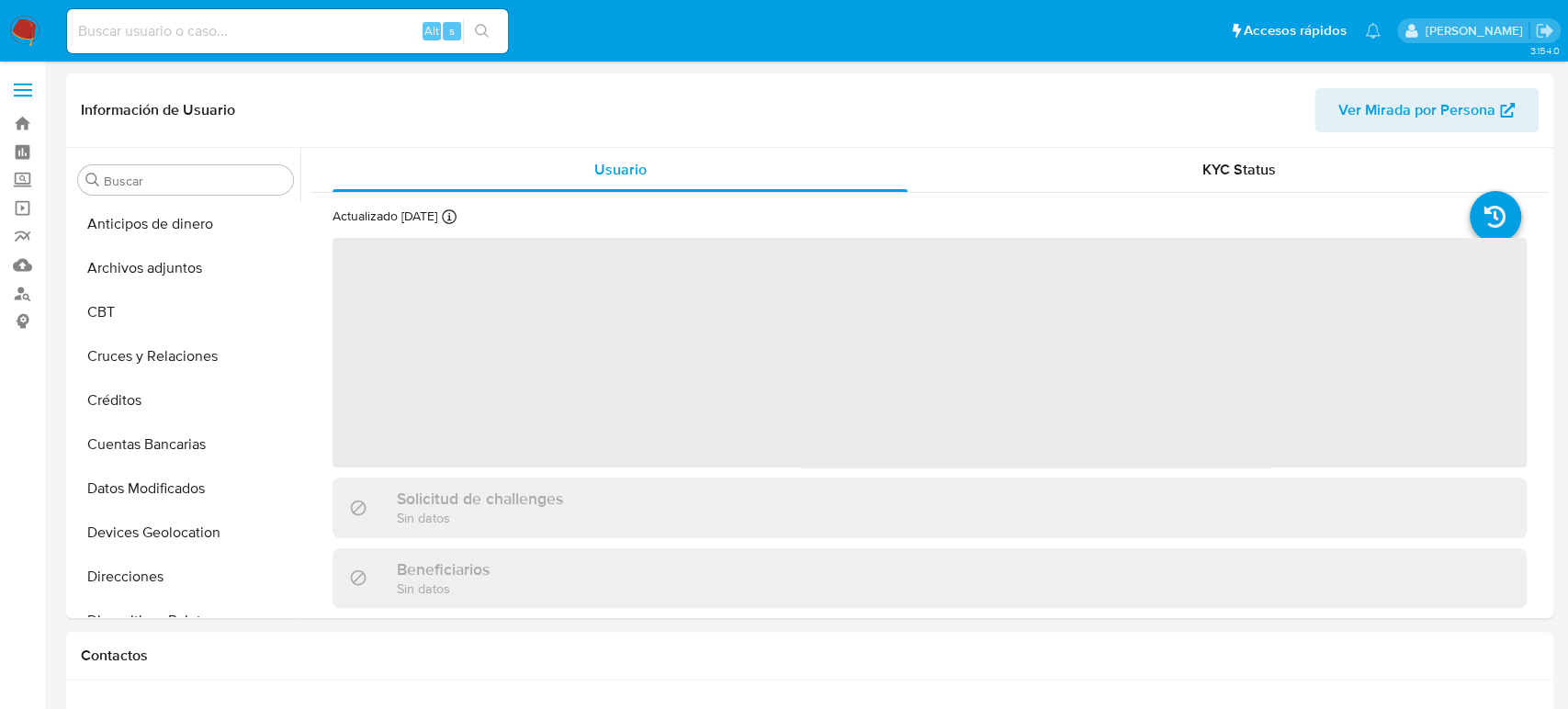
select select "10"
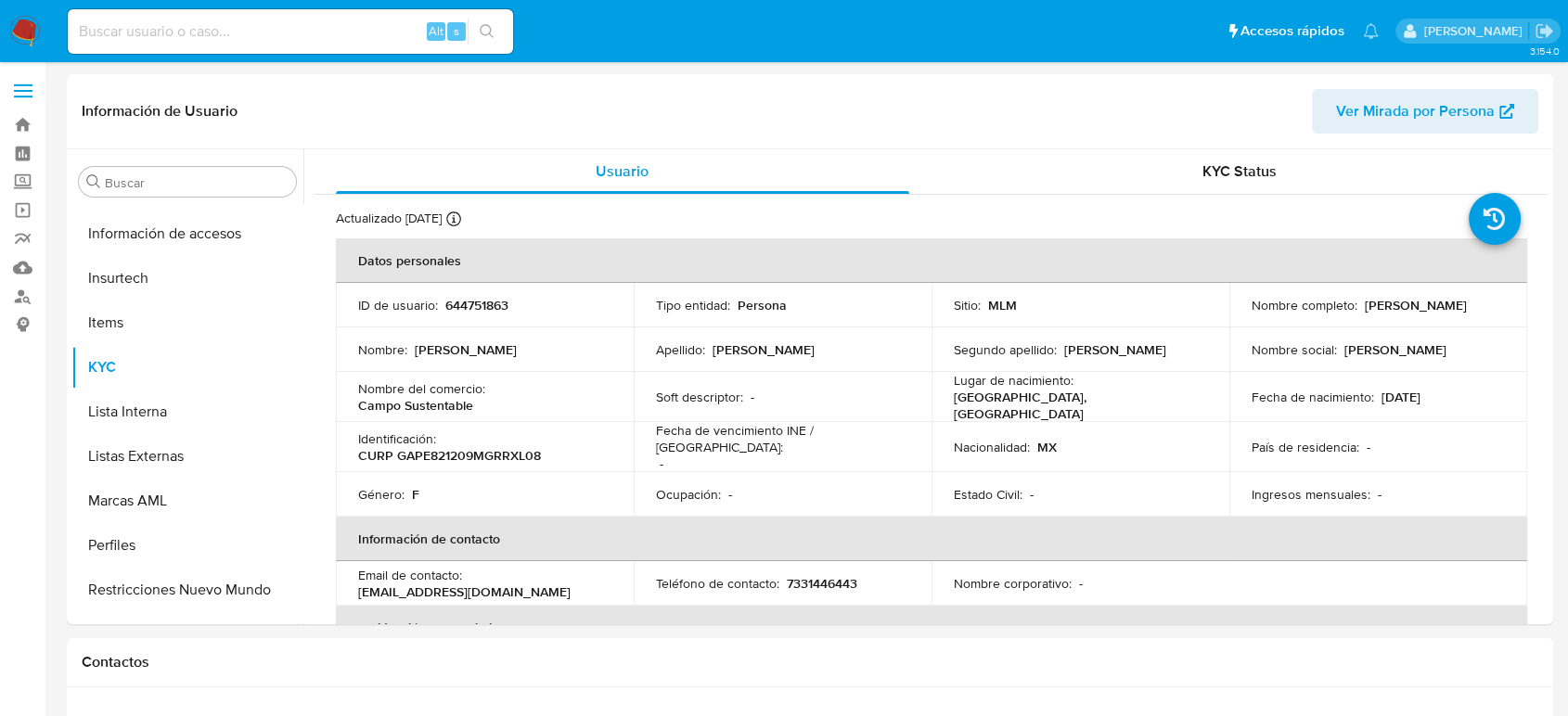
scroll to position [783, 0]
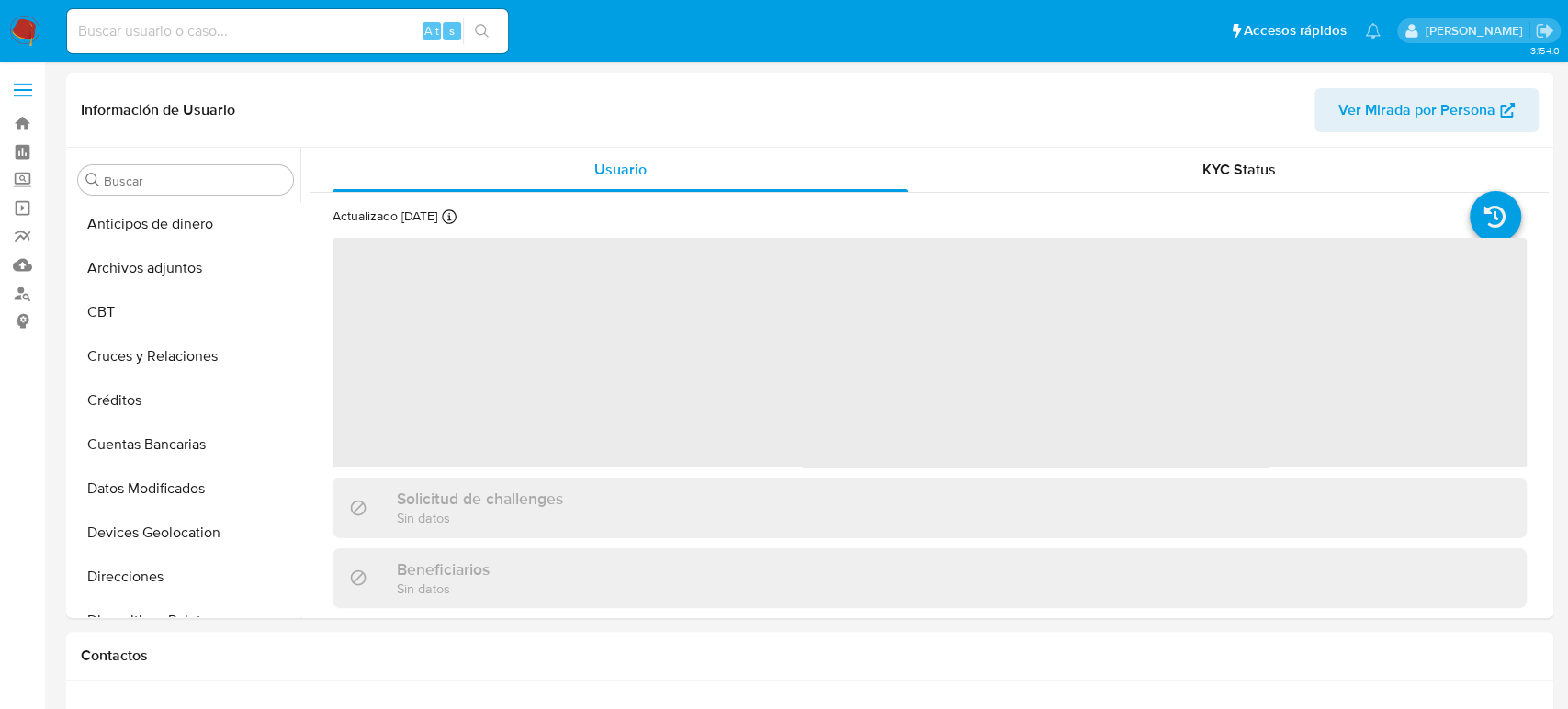
select select "10"
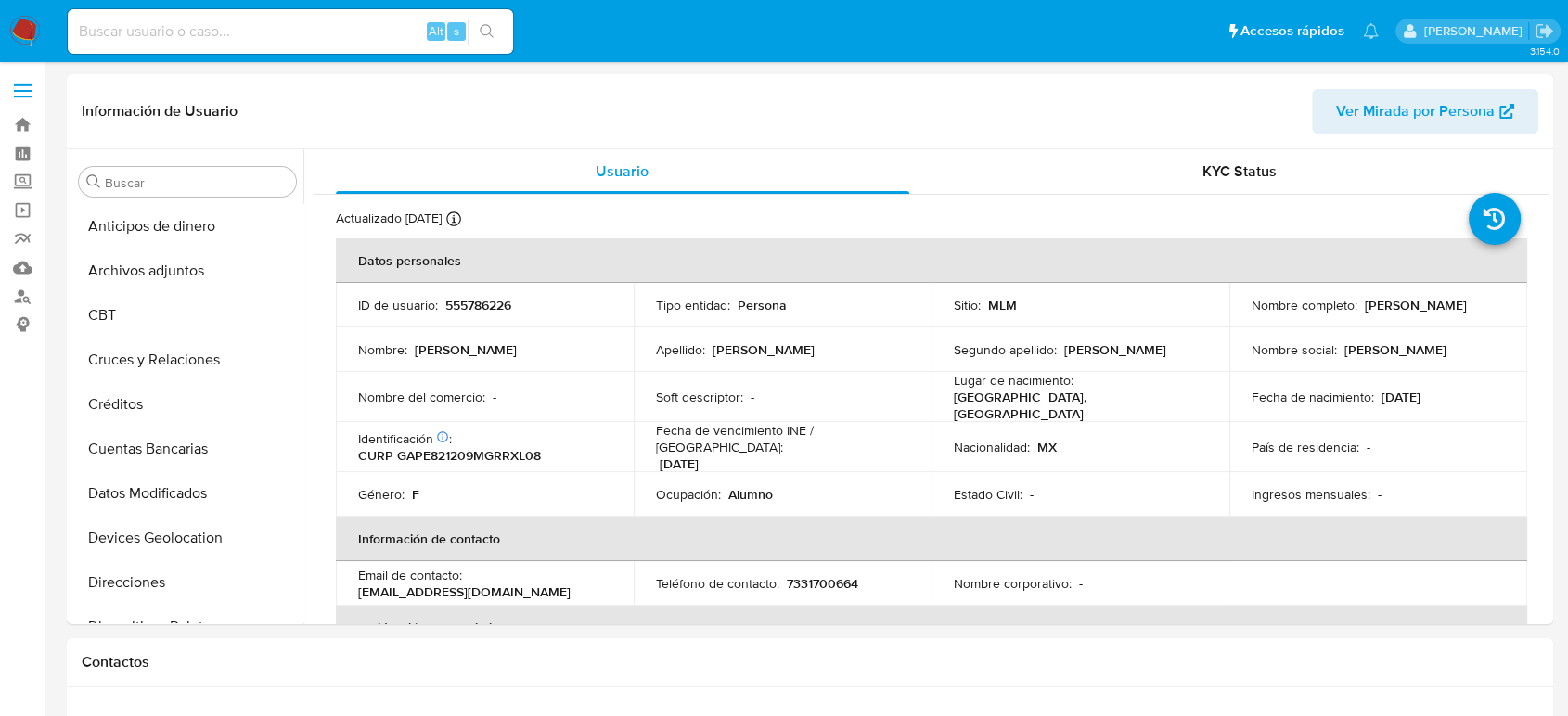
scroll to position [750, 0]
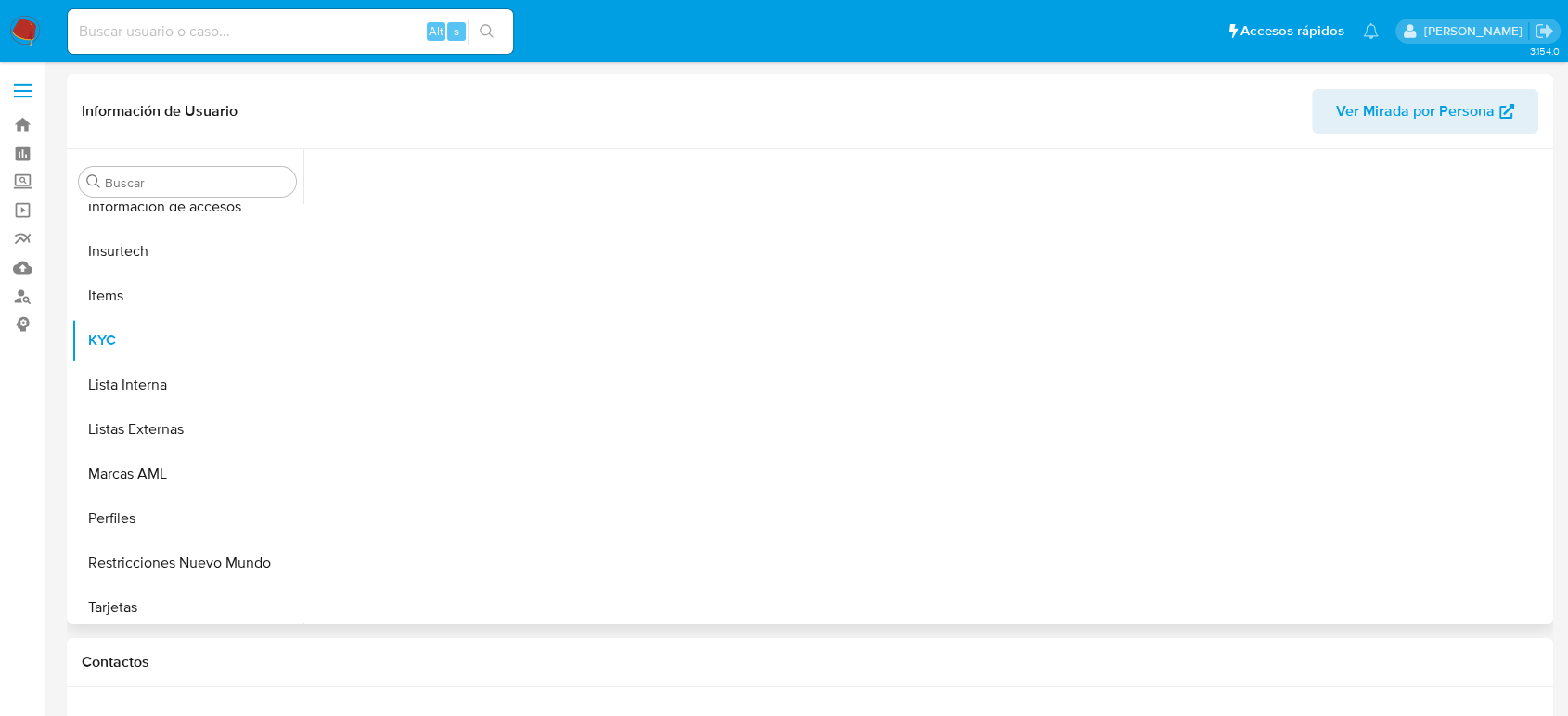
scroll to position [783, 0]
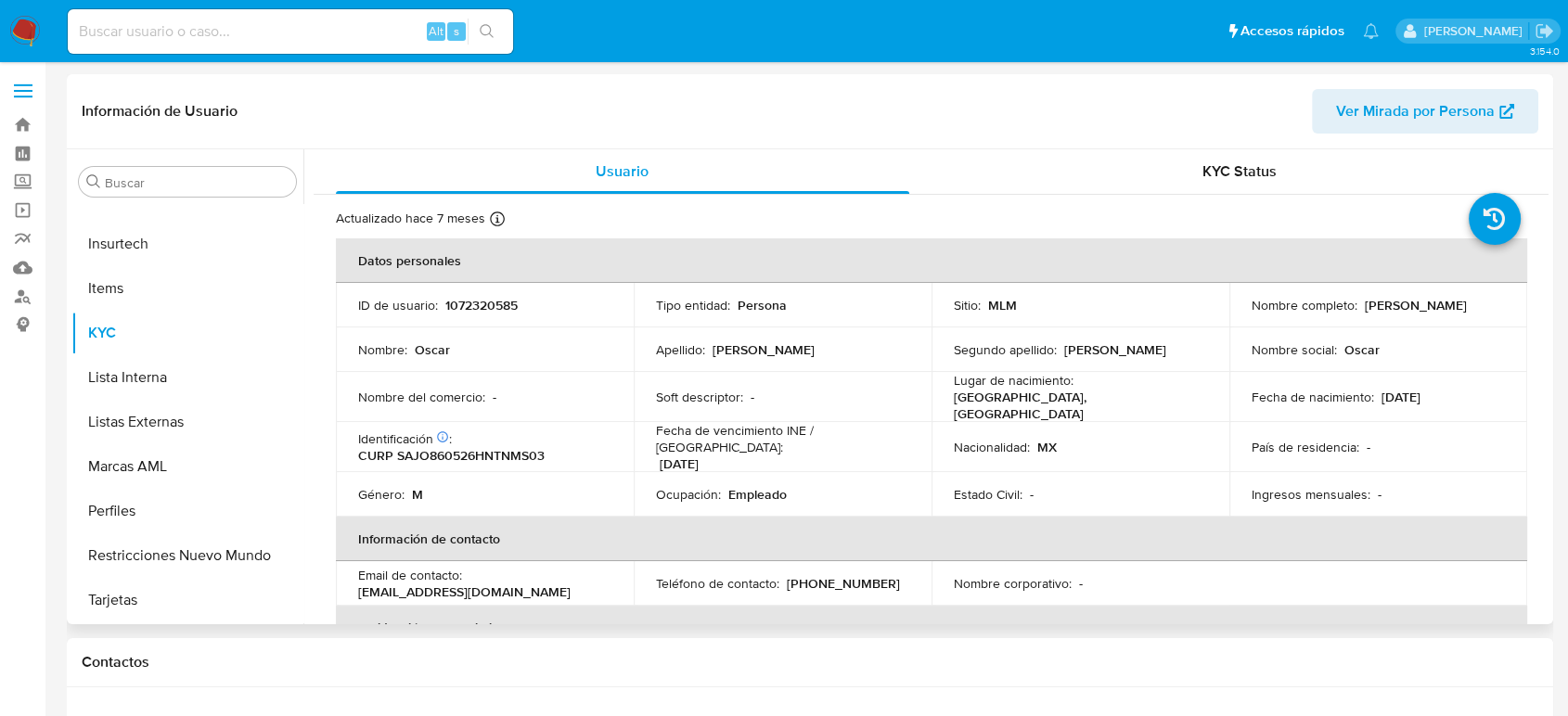
select select "10"
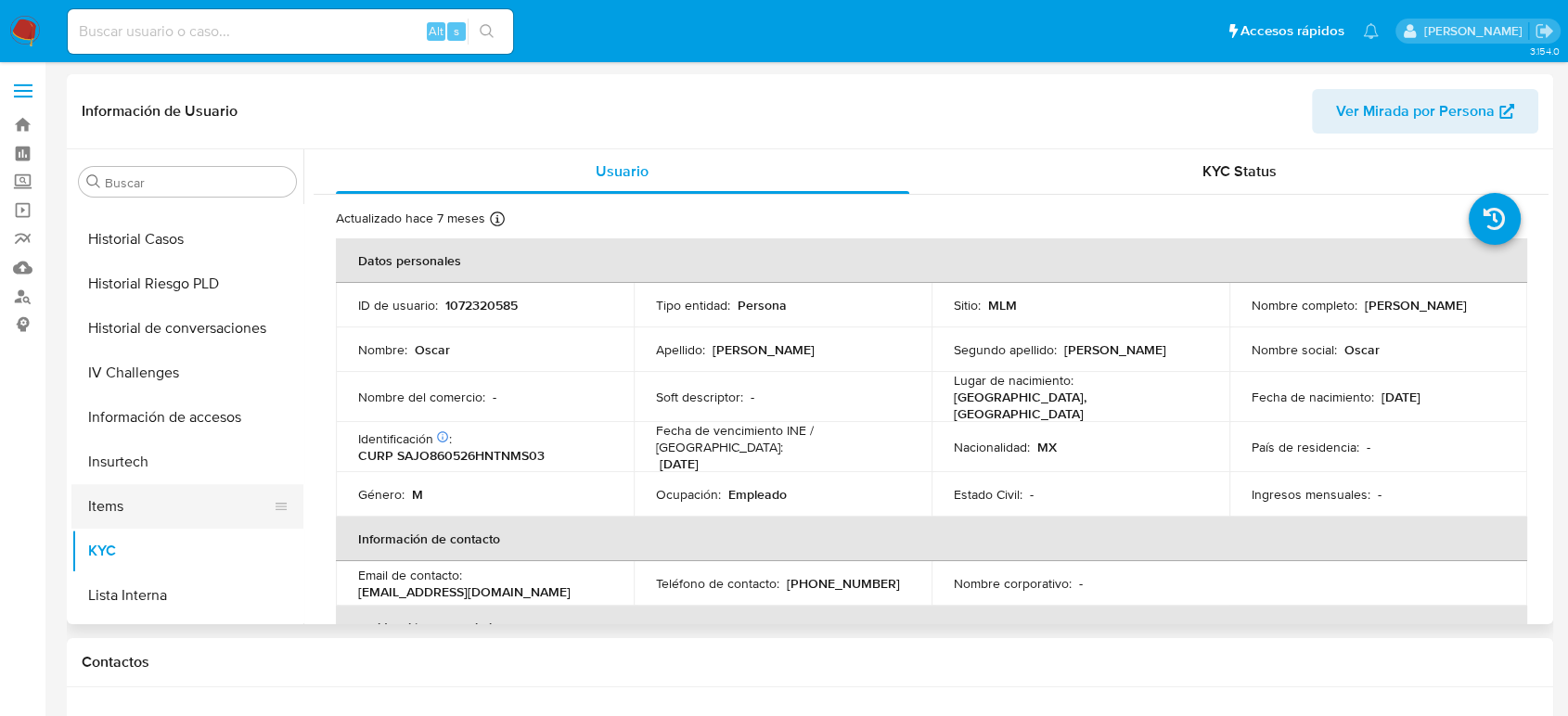
scroll to position [475, 0]
click at [155, 332] on button "Historial Casos" at bounding box center [180, 330] width 217 height 45
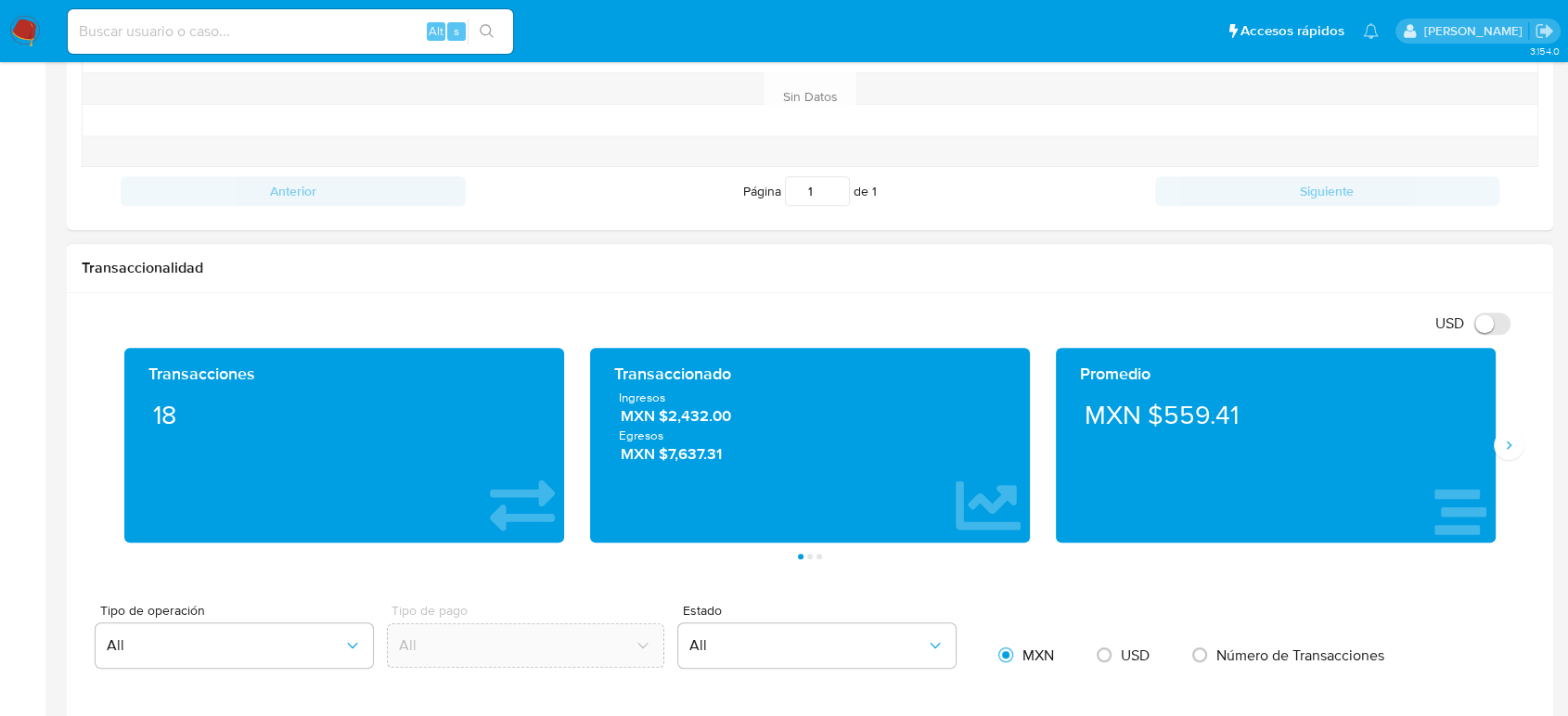
scroll to position [721, 0]
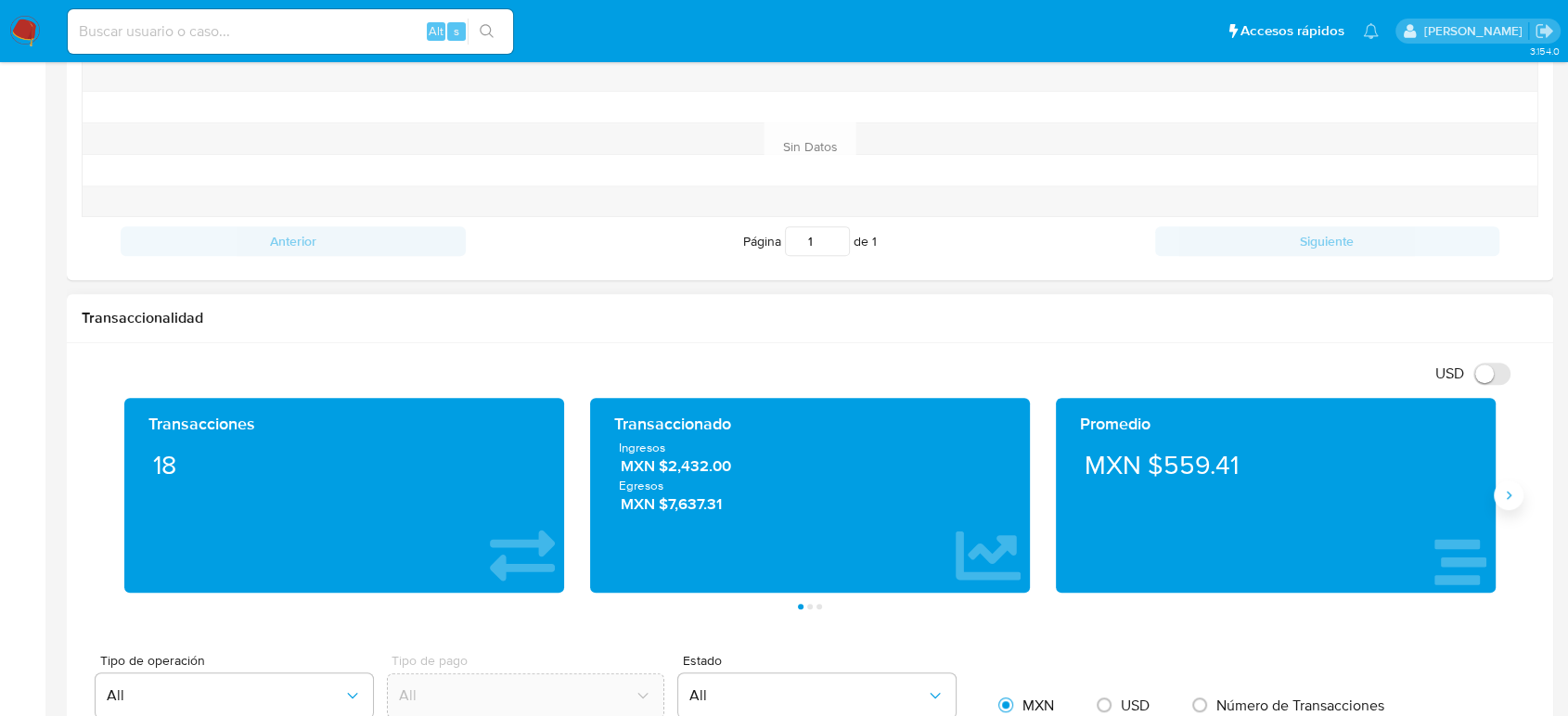
click at [1516, 497] on button "Siguiente" at bounding box center [1508, 496] width 30 height 30
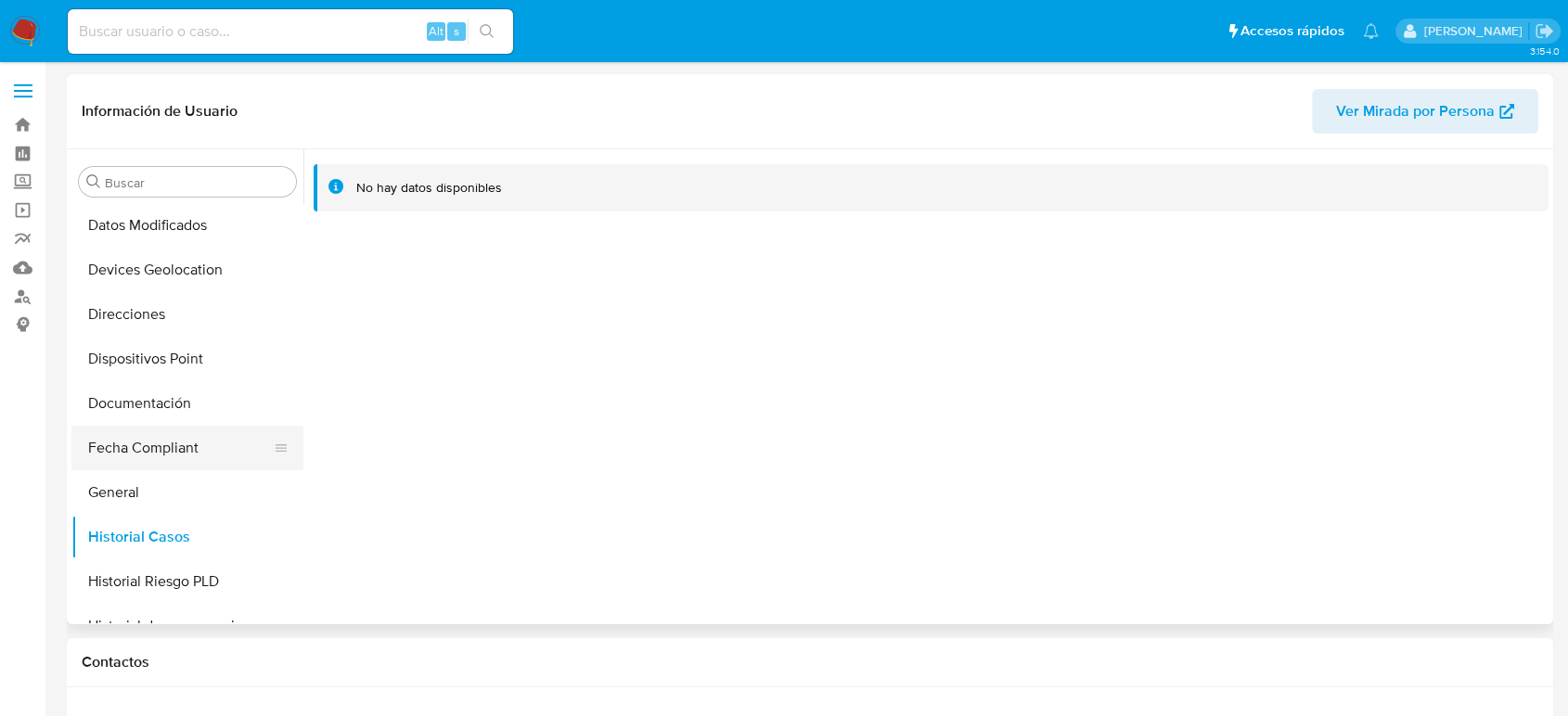
scroll to position [371, 0]
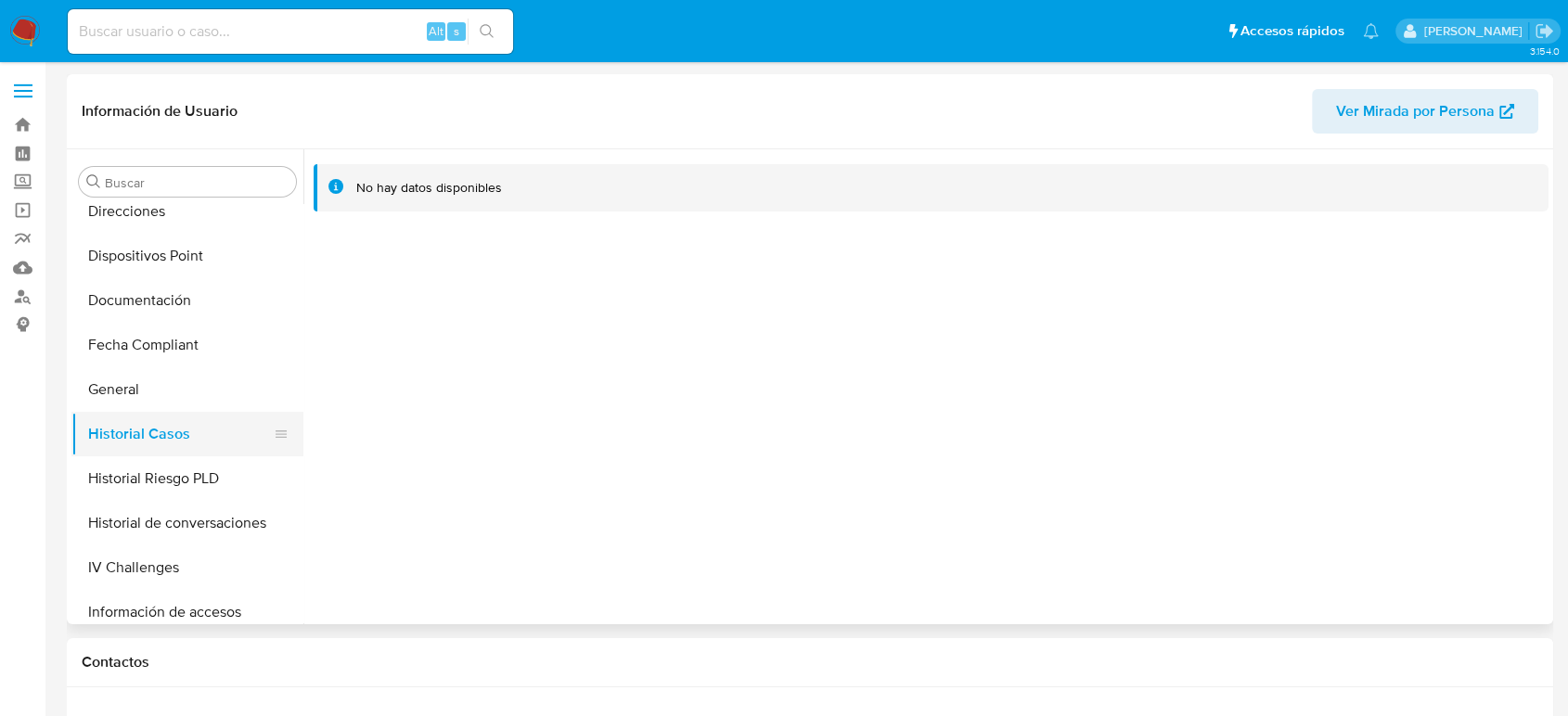
click at [160, 412] on button "Historial Casos" at bounding box center [180, 433] width 217 height 45
click at [154, 399] on button "General" at bounding box center [180, 389] width 217 height 45
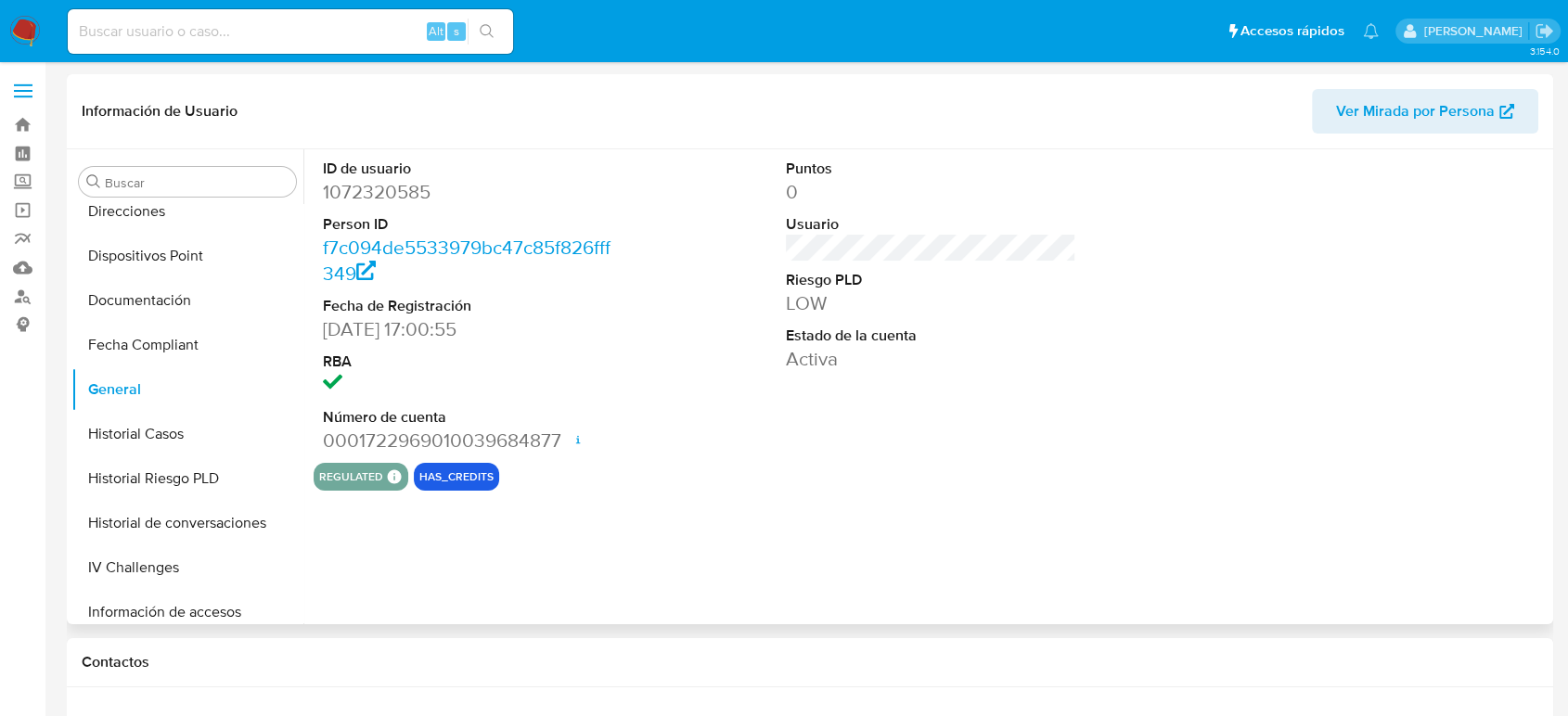
click at [386, 198] on dd "1072320585" at bounding box center [468, 192] width 291 height 26
copy dd "1072320585"
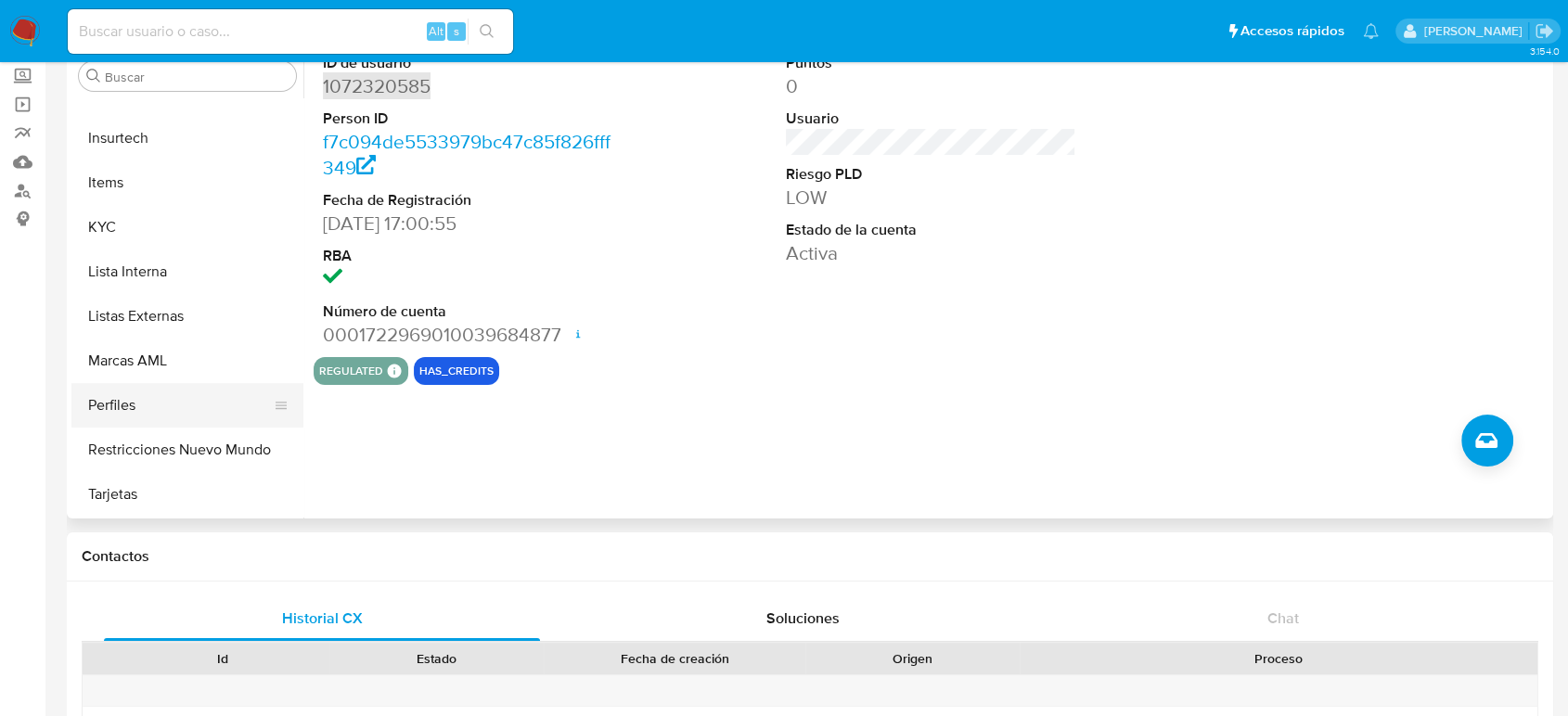
scroll to position [103, 0]
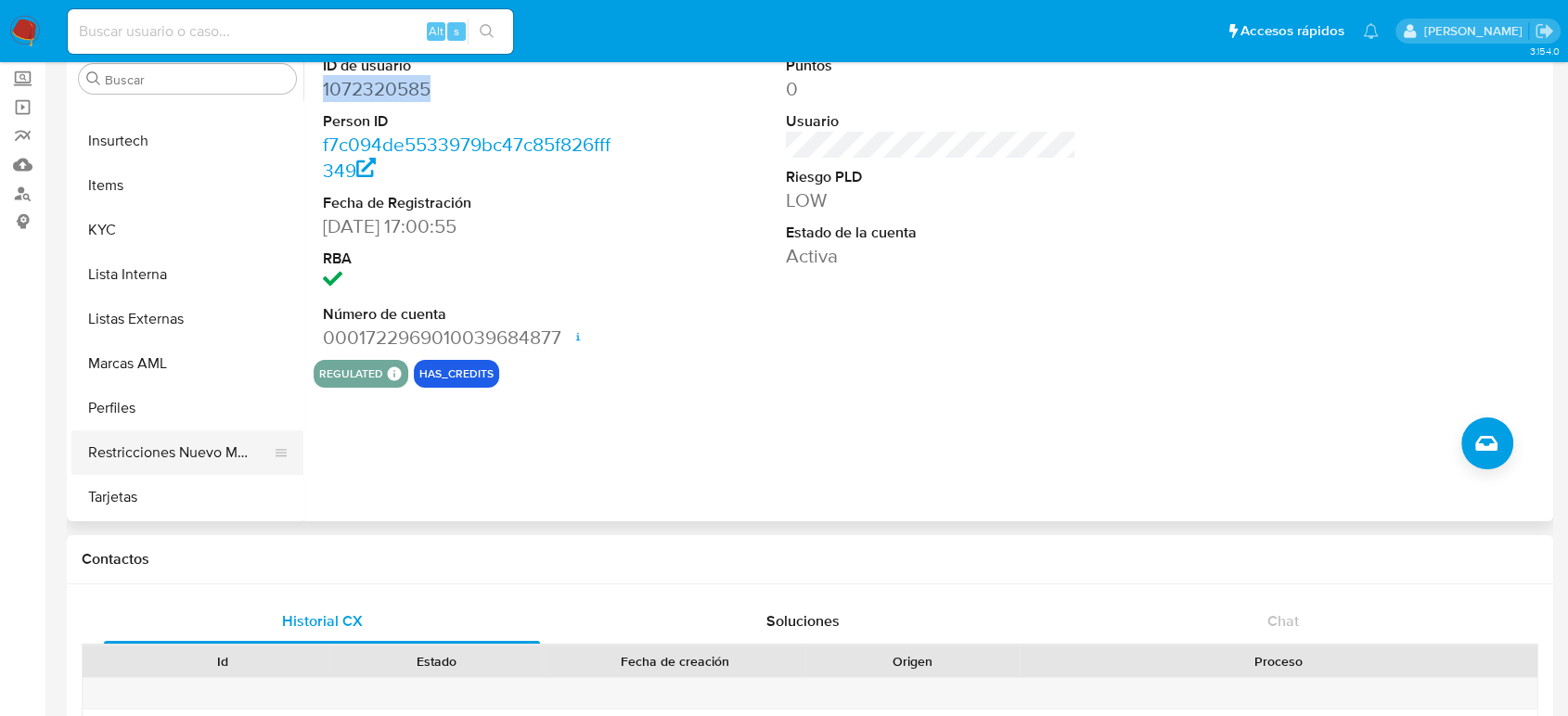
click at [182, 437] on button "Restricciones Nuevo Mundo" at bounding box center [180, 452] width 217 height 45
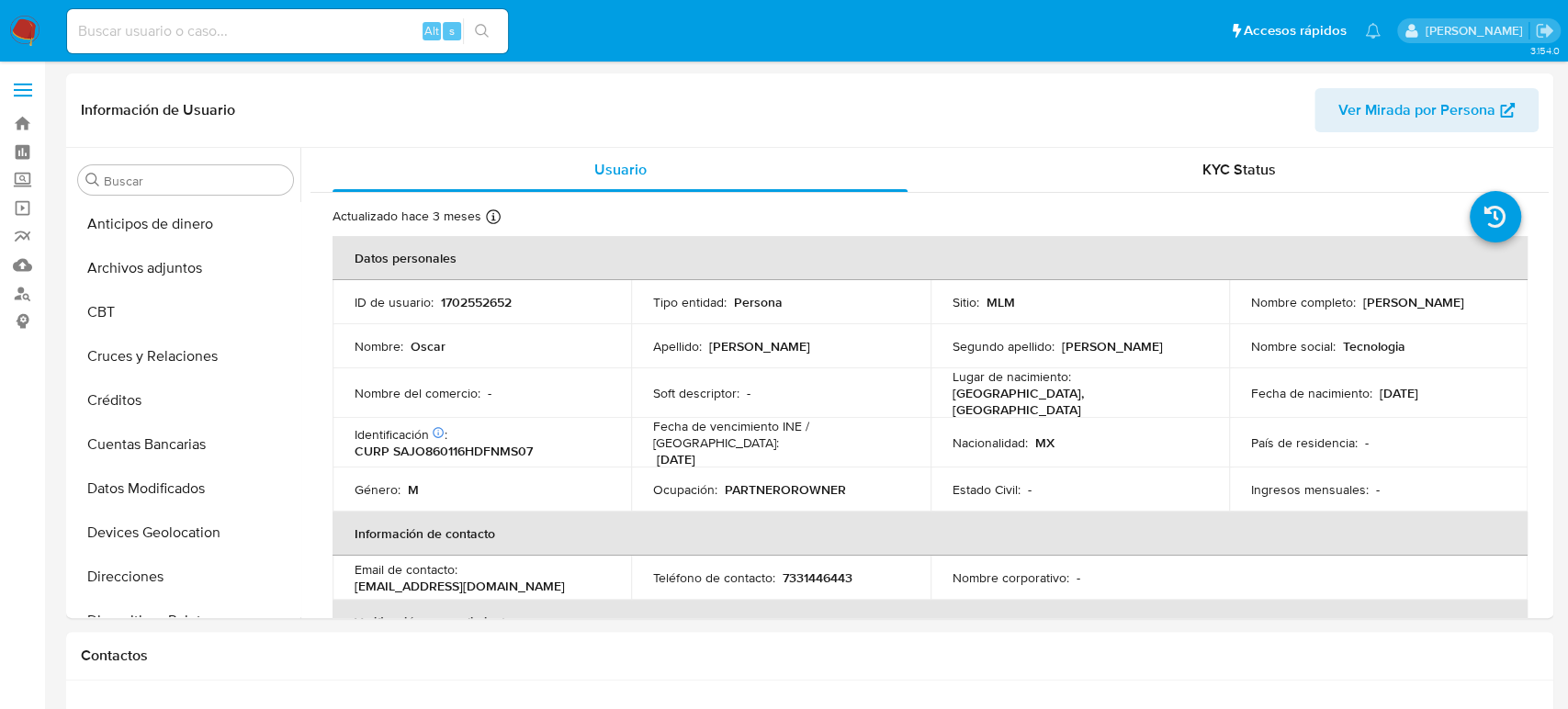
select select "10"
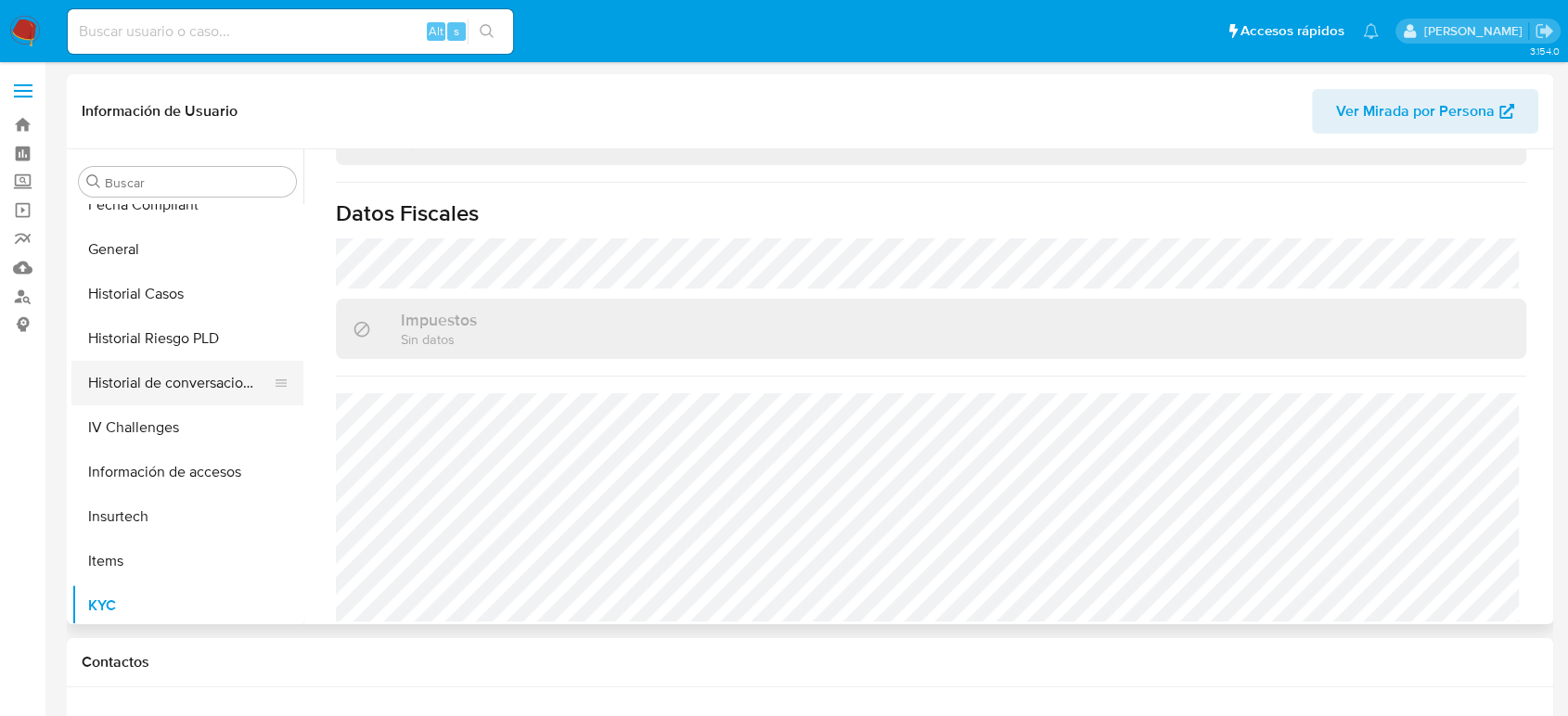
scroll to position [475, 0]
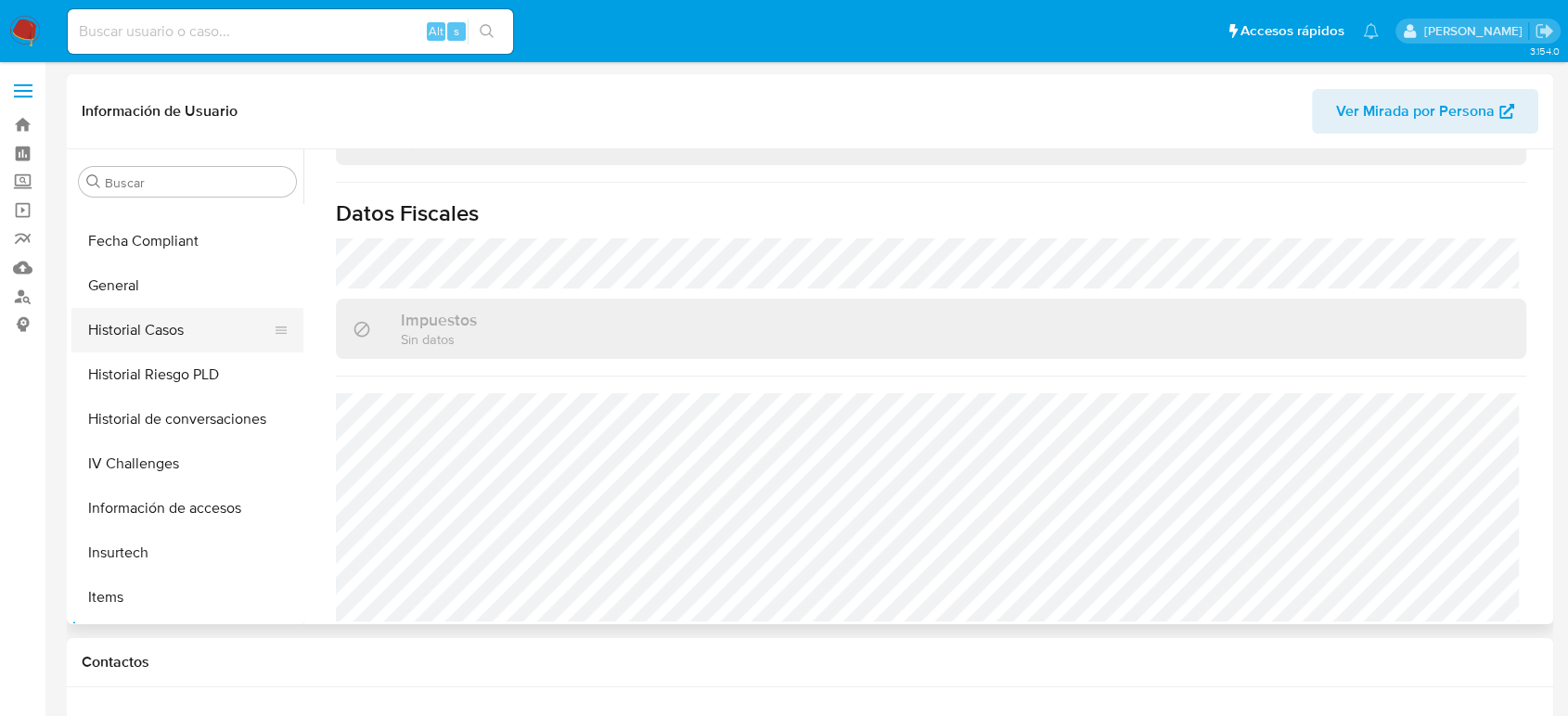
click at [179, 319] on button "Historial Casos" at bounding box center [180, 330] width 217 height 45
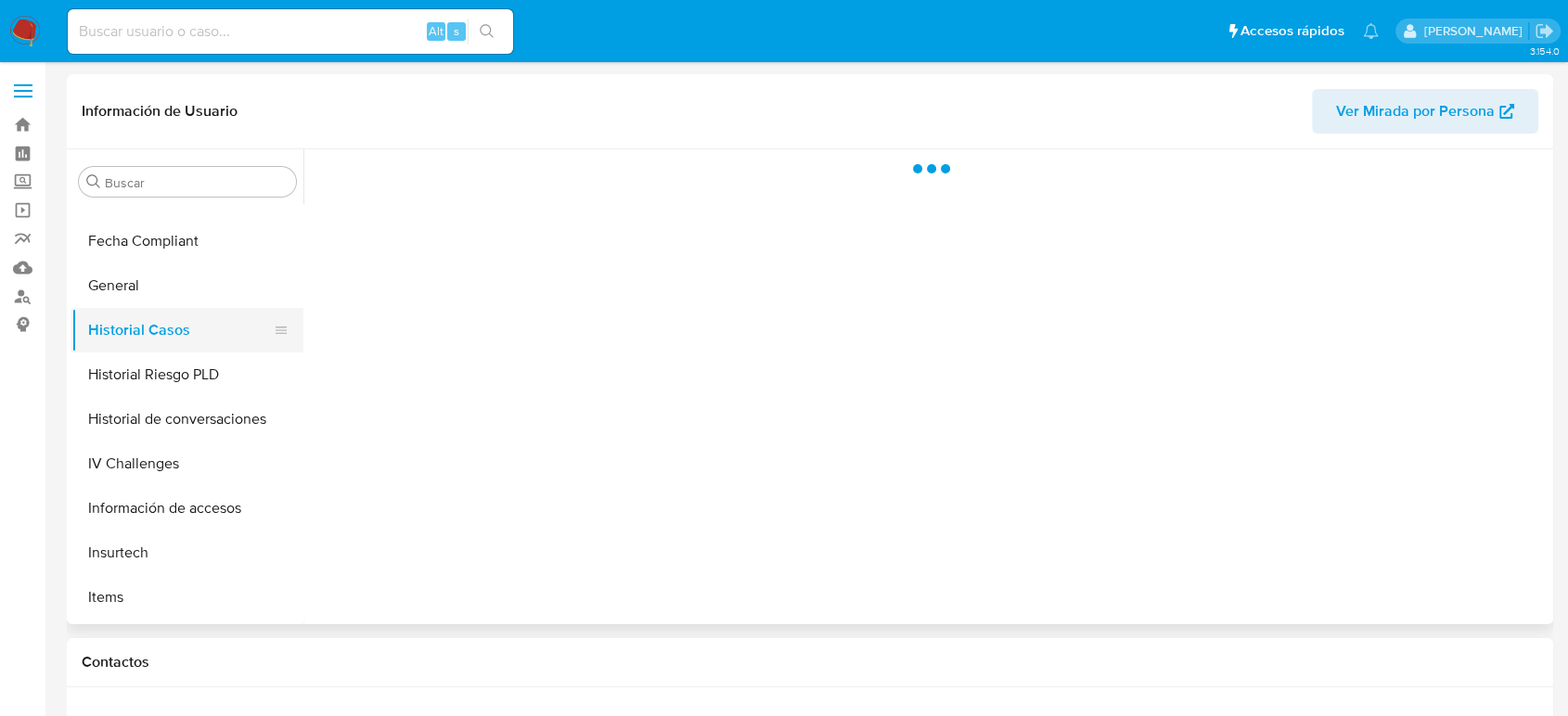
scroll to position [0, 0]
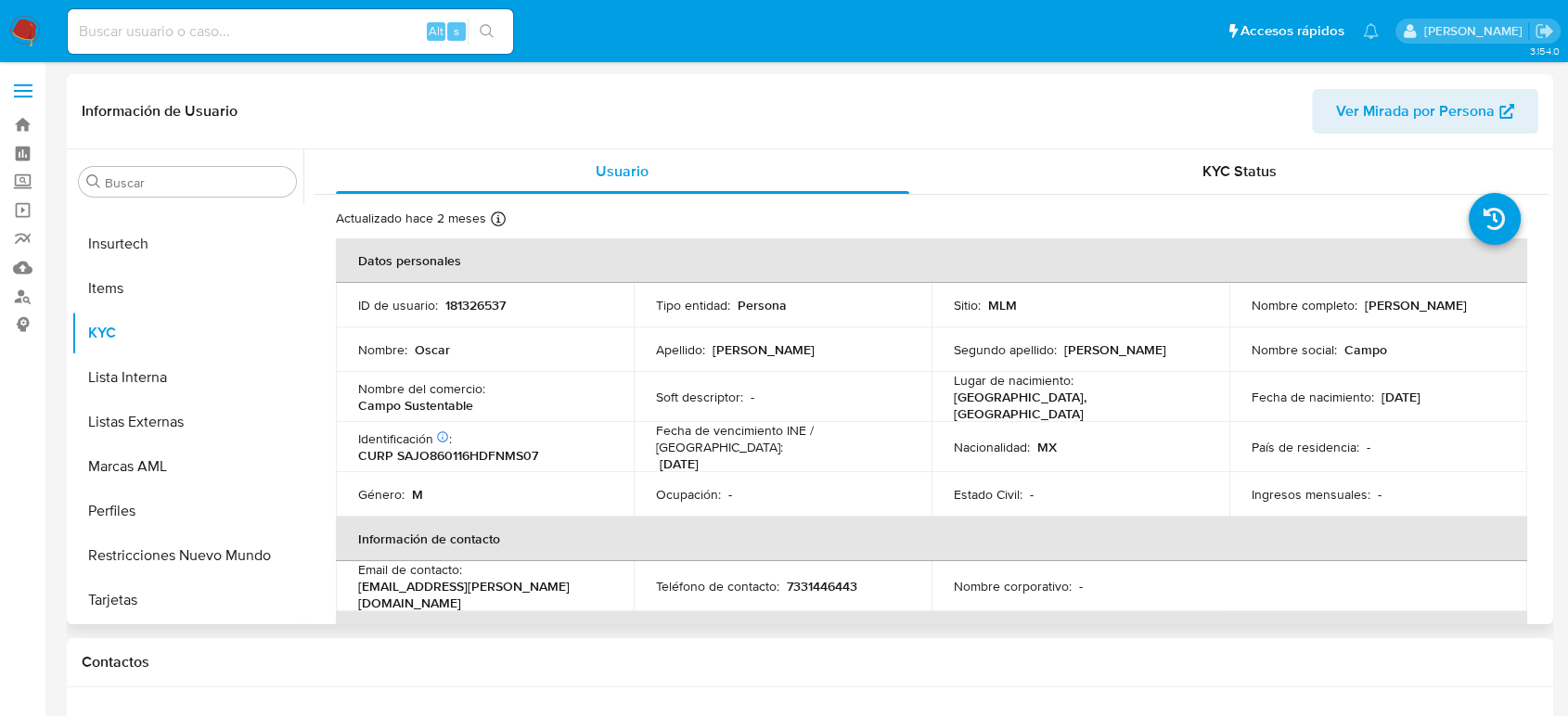
select select "10"
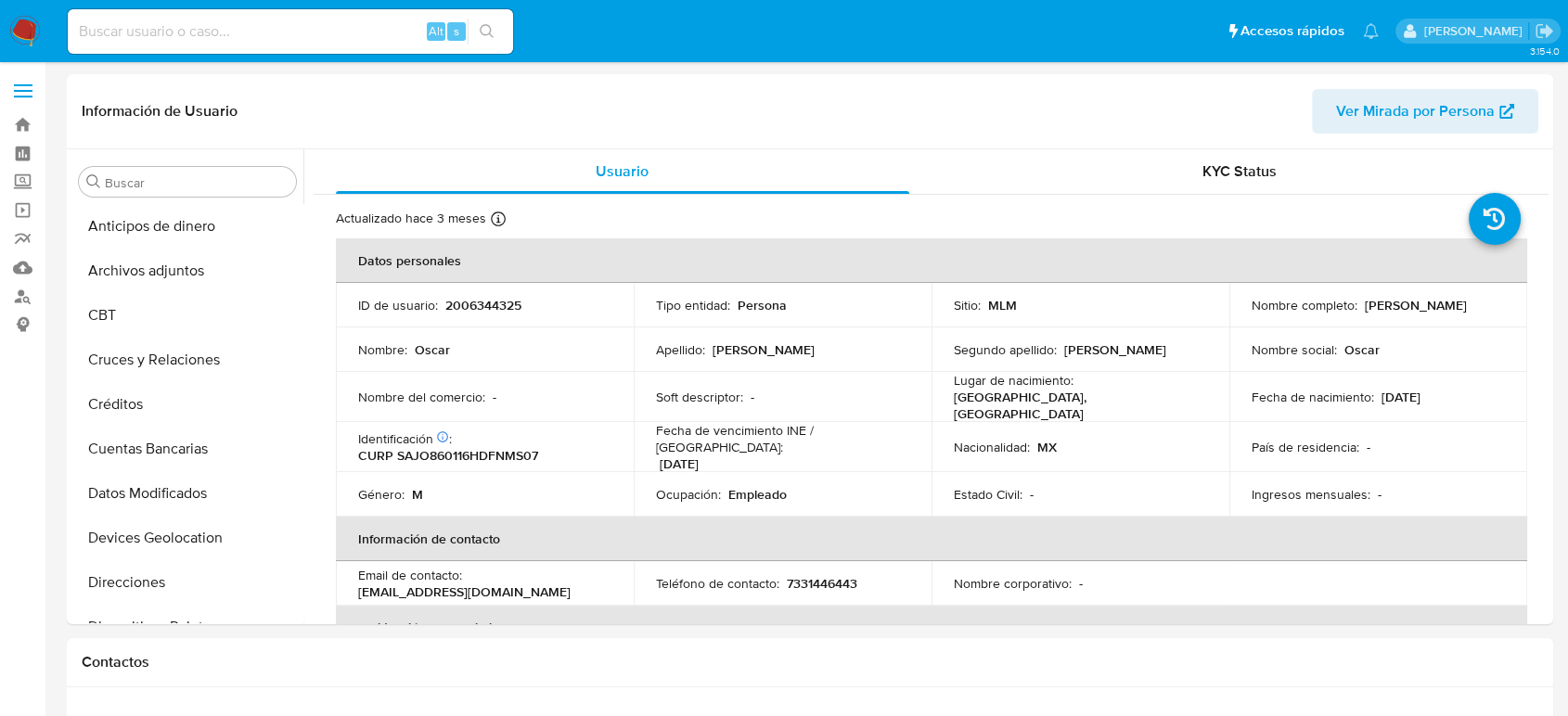
scroll to position [783, 0]
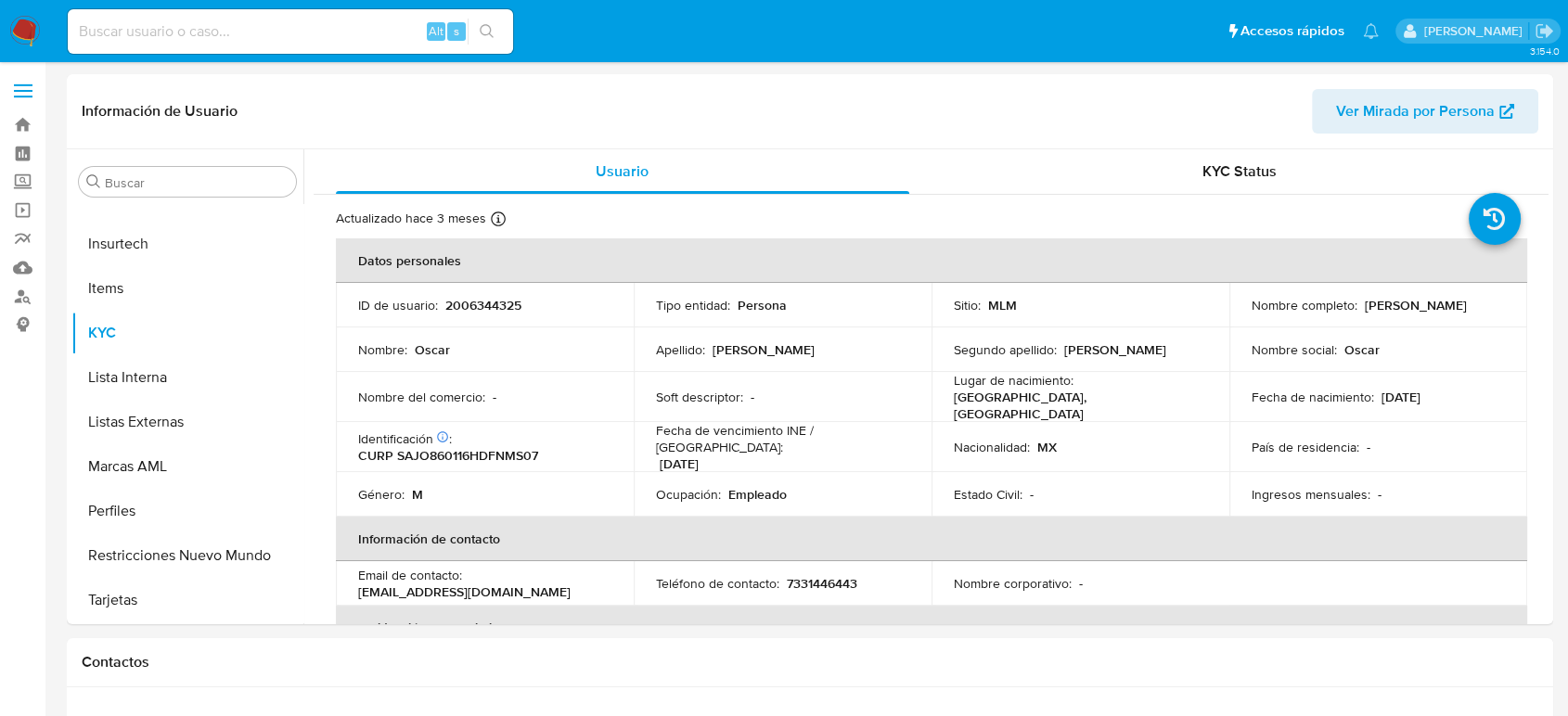
select select "10"
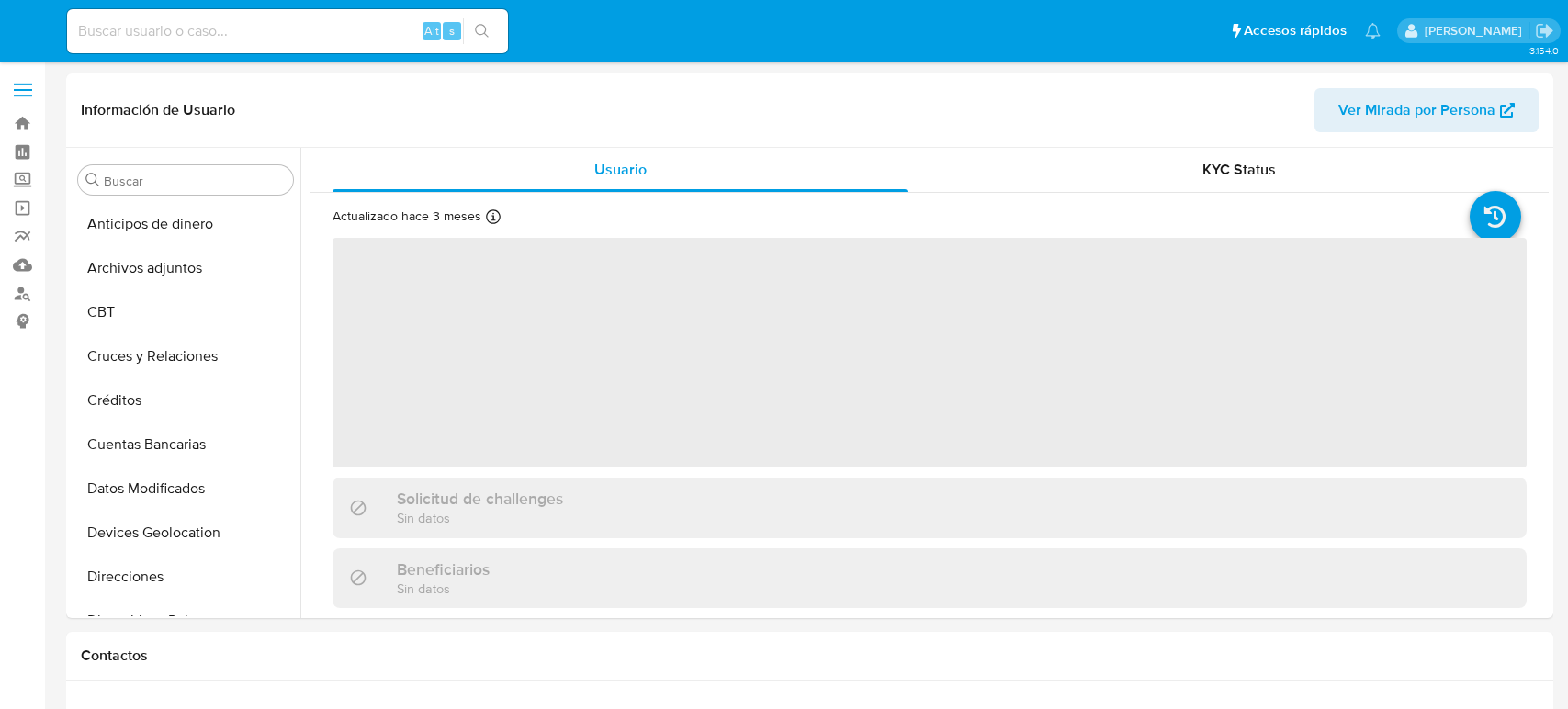
select select "10"
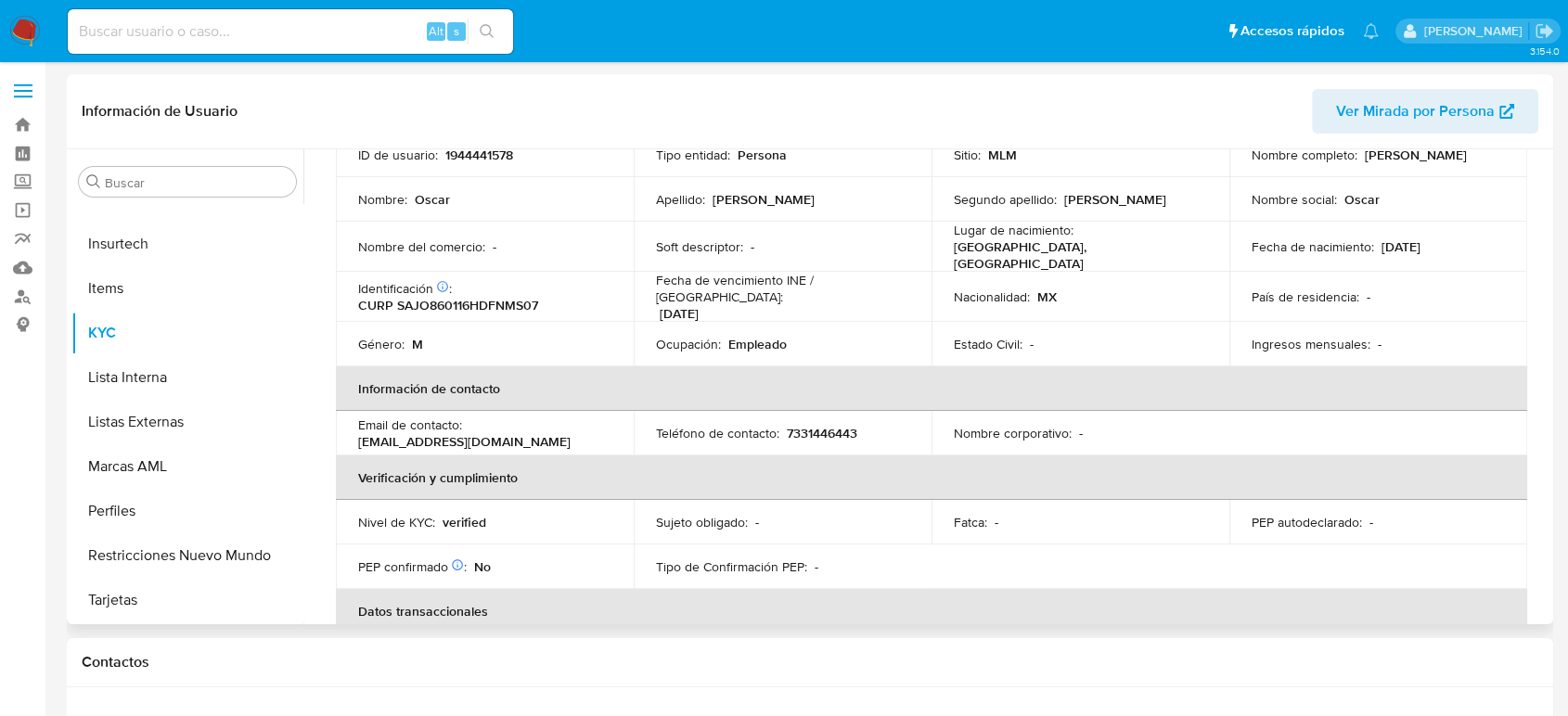
scroll to position [103, 0]
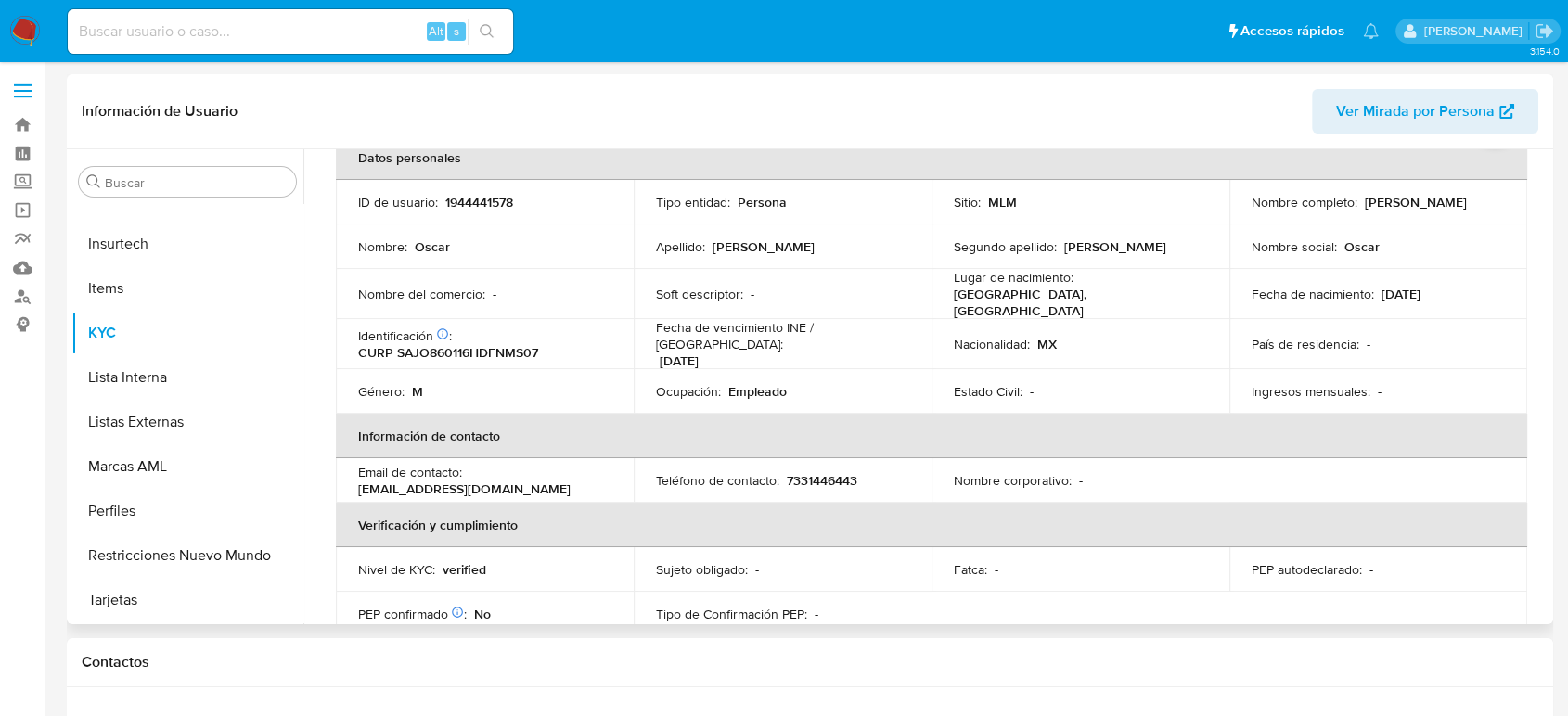
click at [475, 194] on p "1944441578" at bounding box center [479, 202] width 67 height 17
copy p "1944441578"
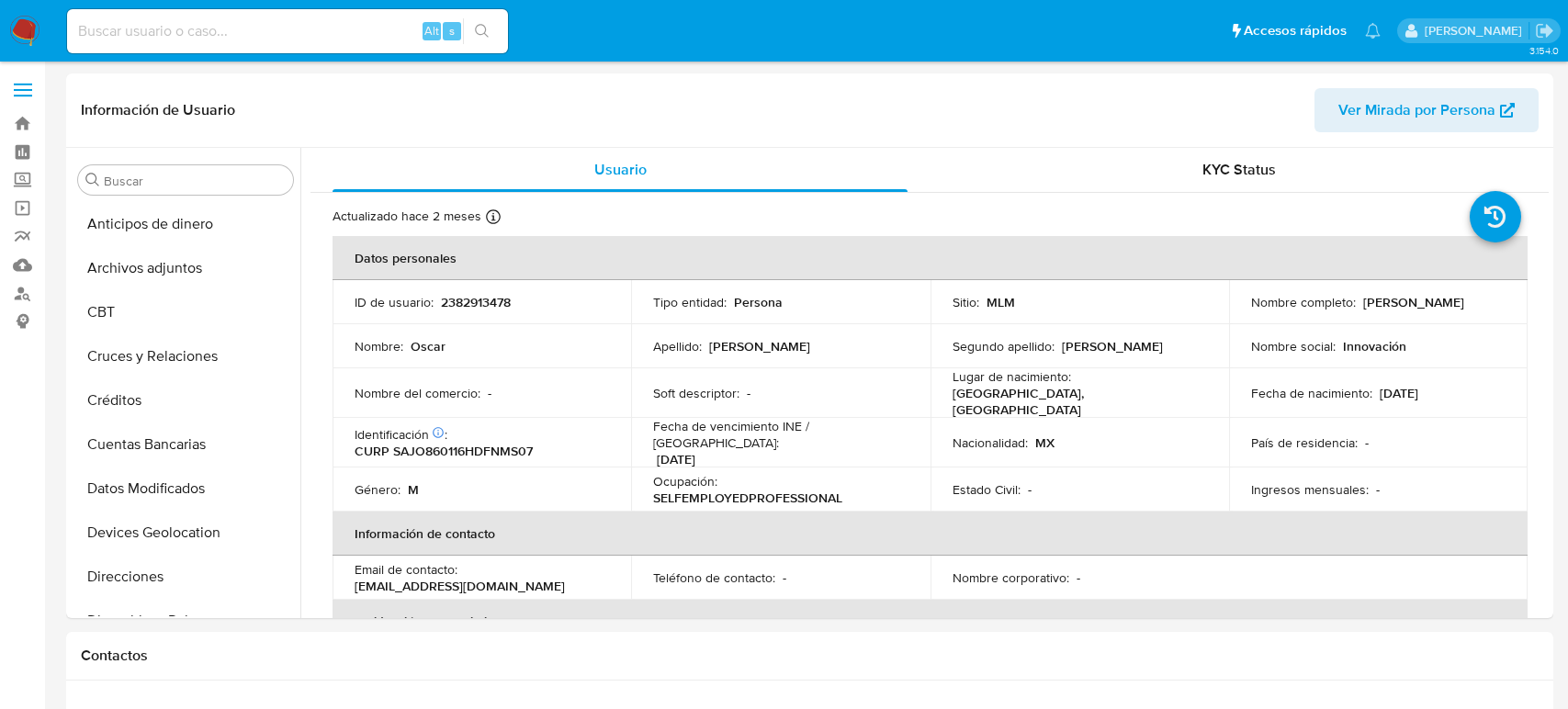
select select "10"
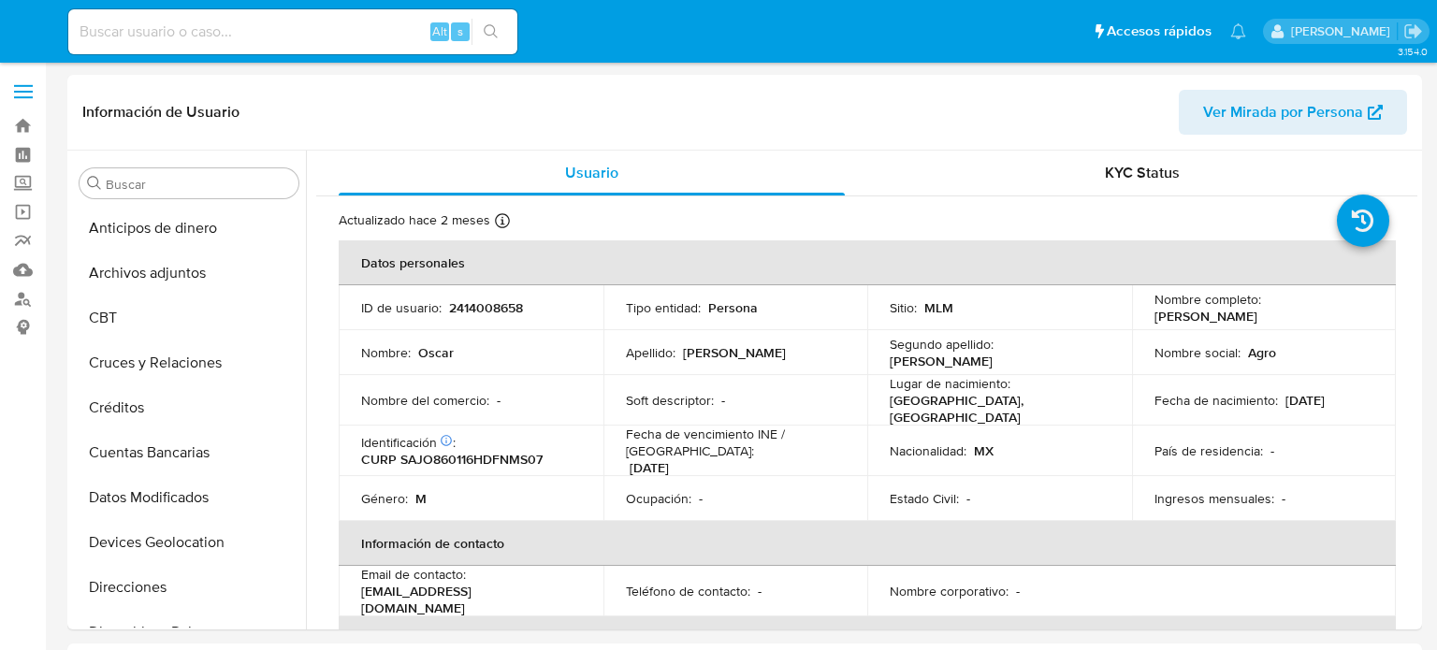
select select "10"
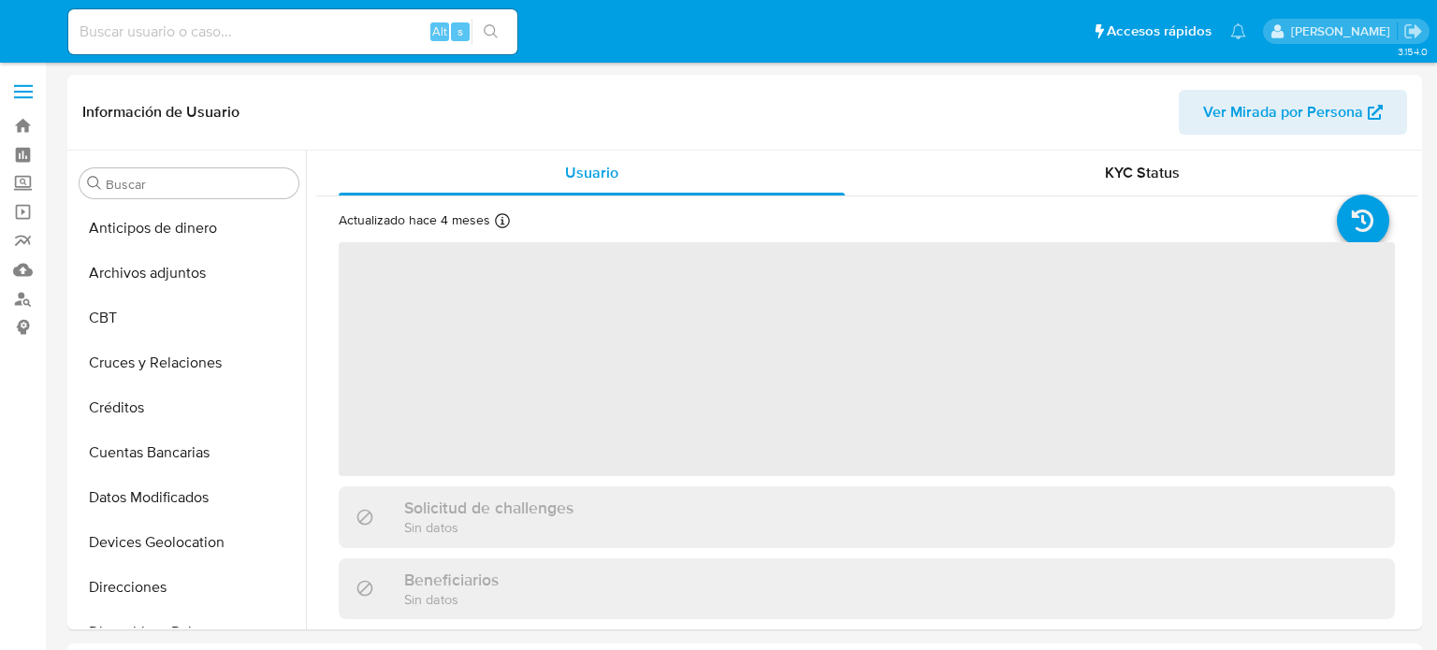
select select "10"
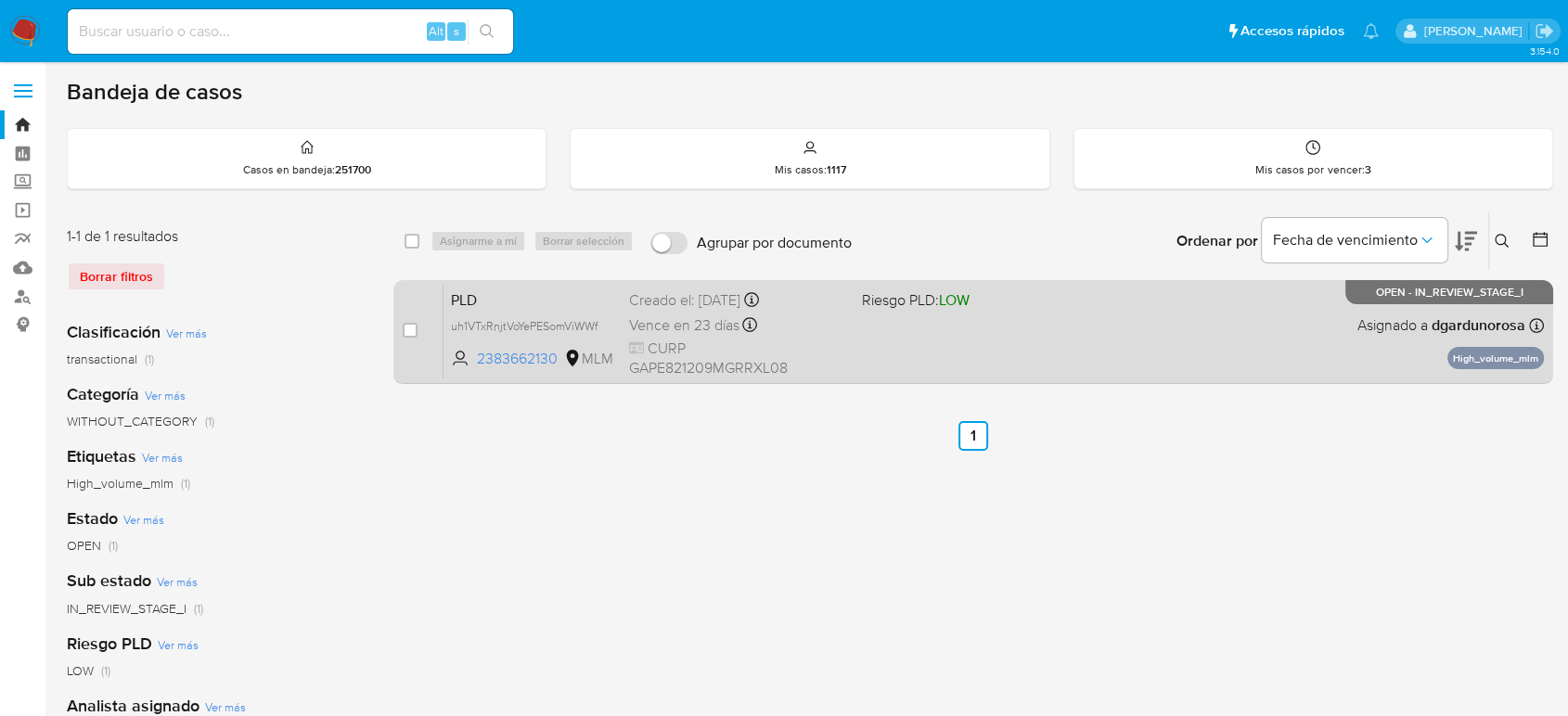
click at [926, 330] on div "PLD uh1VTxRnjtVoYePESomViWWf 2383662130 MLM Riesgo PLD: LOW Creado el: [DATE] C…" at bounding box center [993, 331] width 1100 height 93
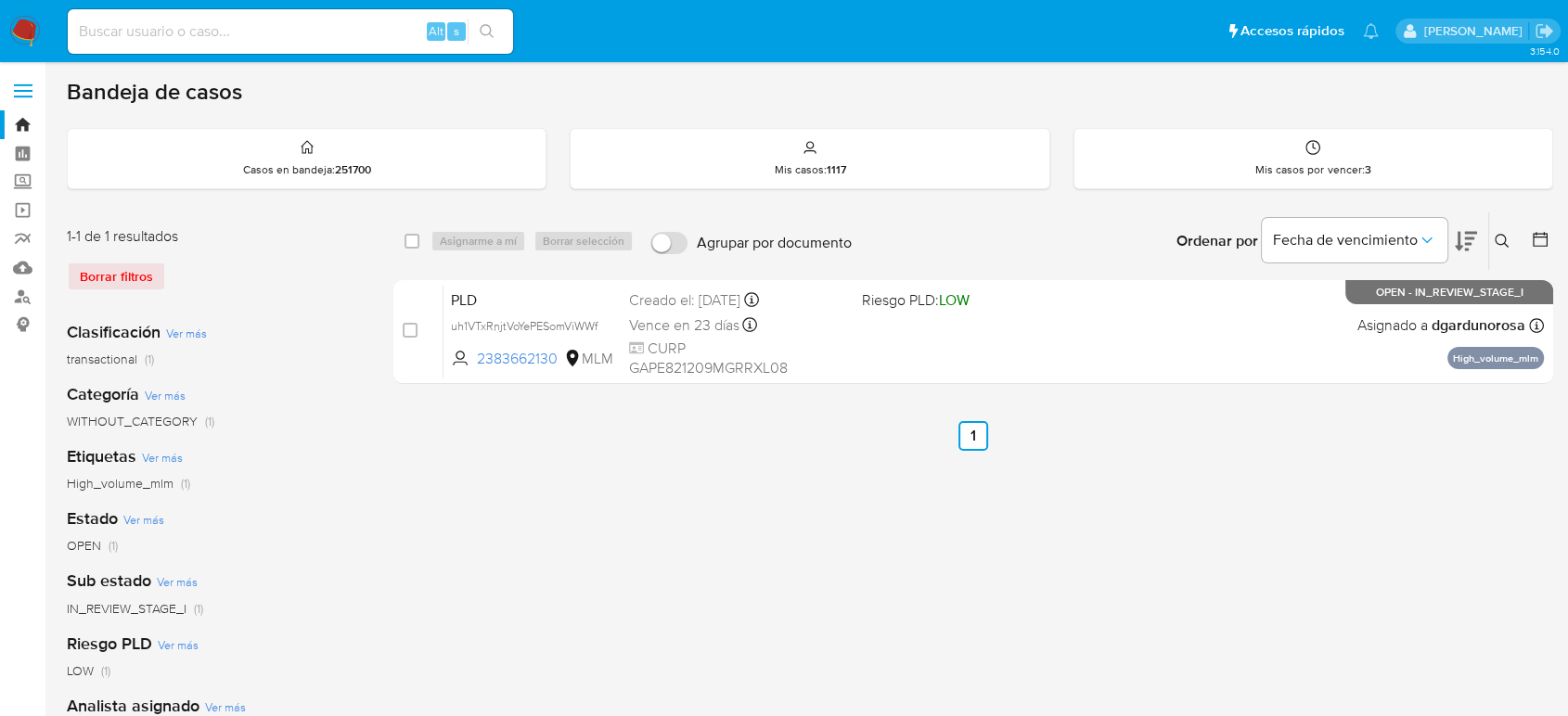
drag, startPoint x: 1502, startPoint y: 237, endPoint x: 1457, endPoint y: 268, distance: 54.6
click at [1500, 237] on icon at bounding box center [1502, 241] width 15 height 15
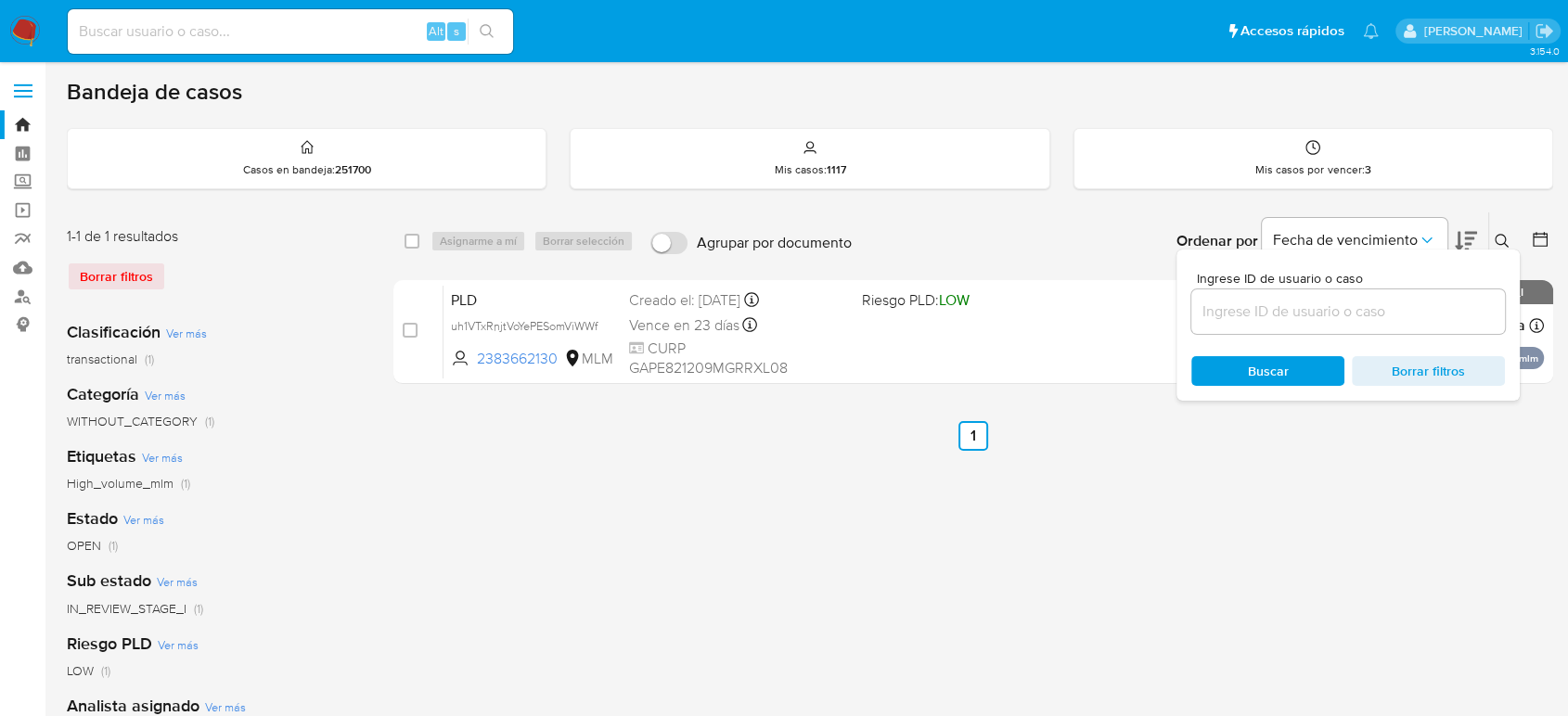
click at [1318, 329] on div at bounding box center [1348, 311] width 313 height 45
click at [1323, 312] on input at bounding box center [1348, 311] width 313 height 24
paste input "2237737893"
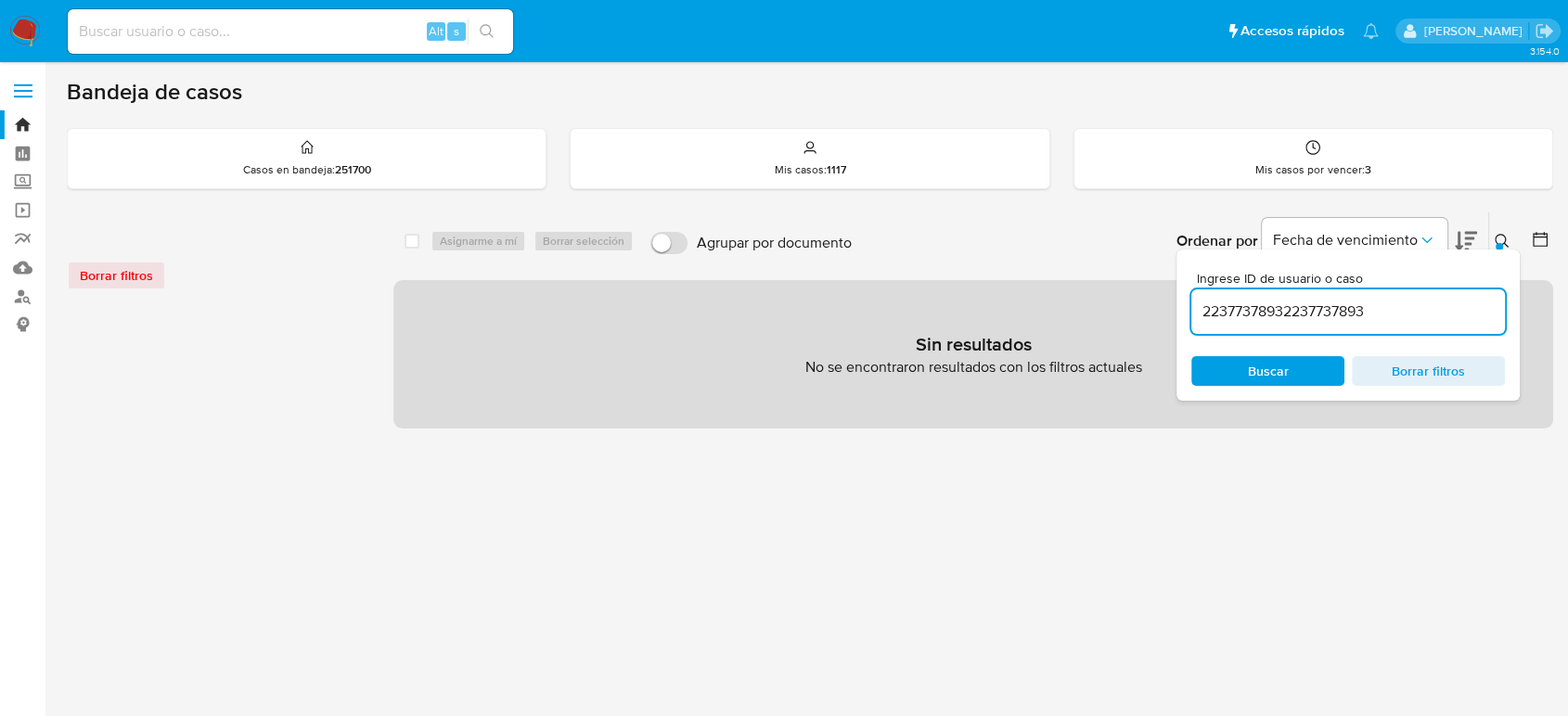
click at [1297, 325] on div "22377378932237737893" at bounding box center [1348, 311] width 313 height 45
click at [1293, 316] on input "22377378932237737893" at bounding box center [1348, 311] width 313 height 24
paste input
type input "2237737893"
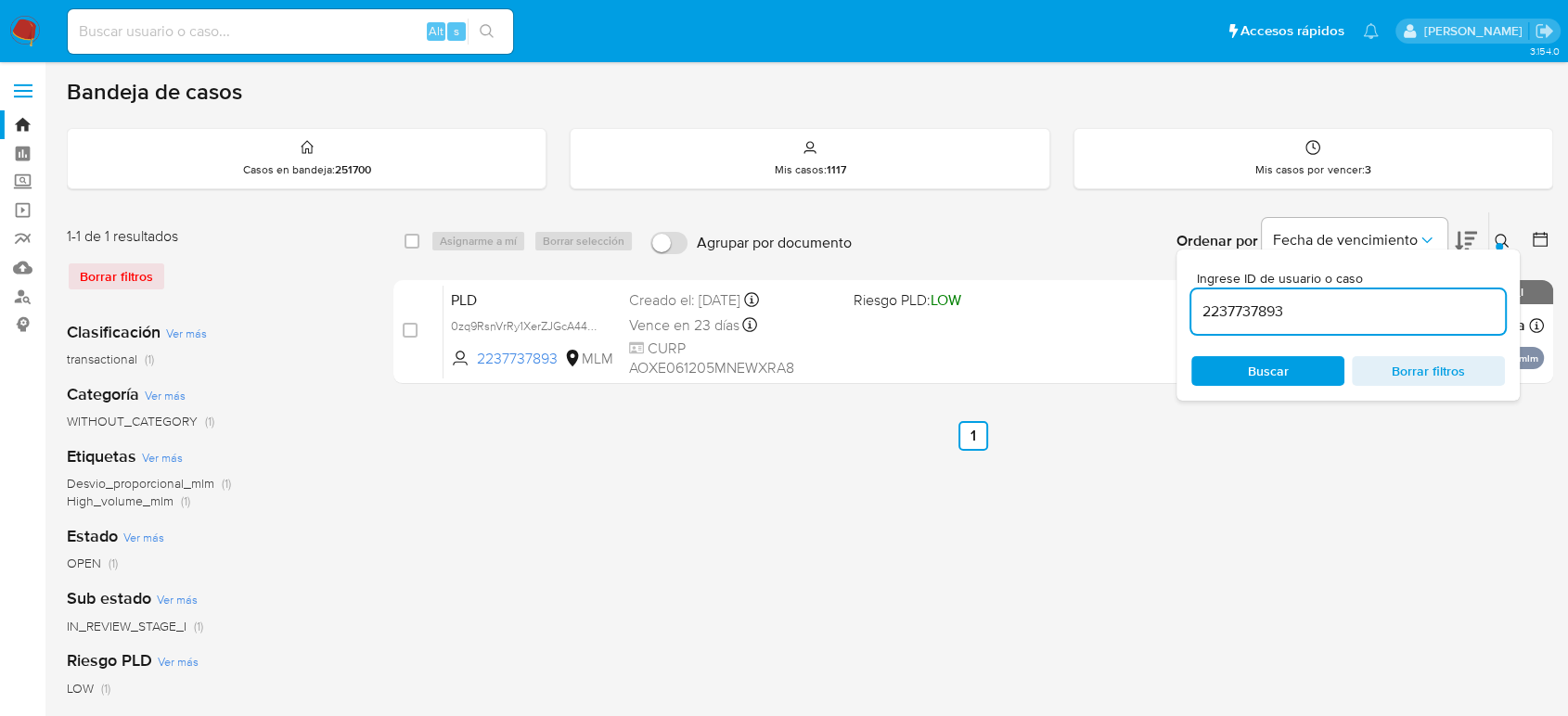
click at [1493, 235] on button at bounding box center [1504, 241] width 31 height 22
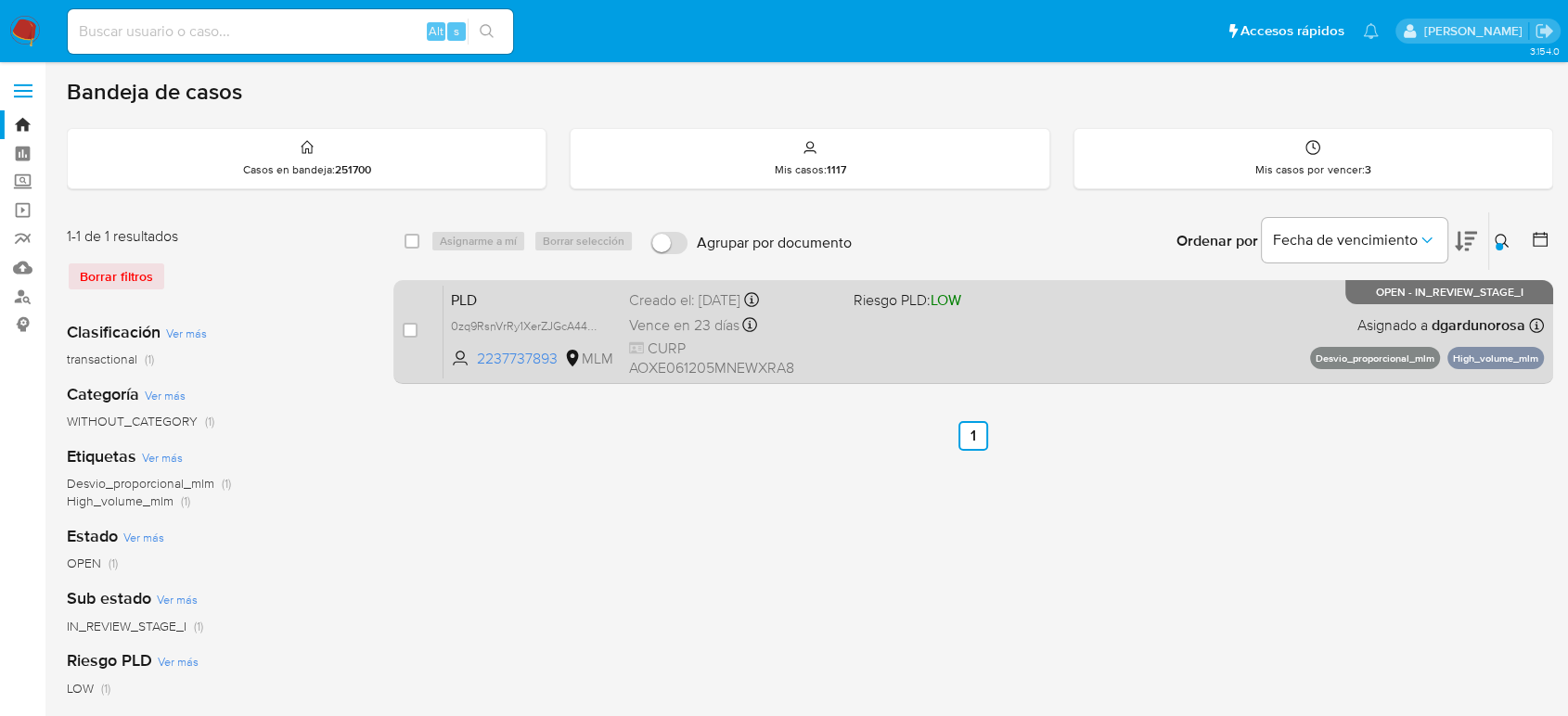
click at [1188, 331] on div "PLD 0zq9RsnVrRy1XerZJGcA44Zm 2237737893 MLM Riesgo PLD: LOW Creado el: 12/07/20…" at bounding box center [993, 331] width 1100 height 93
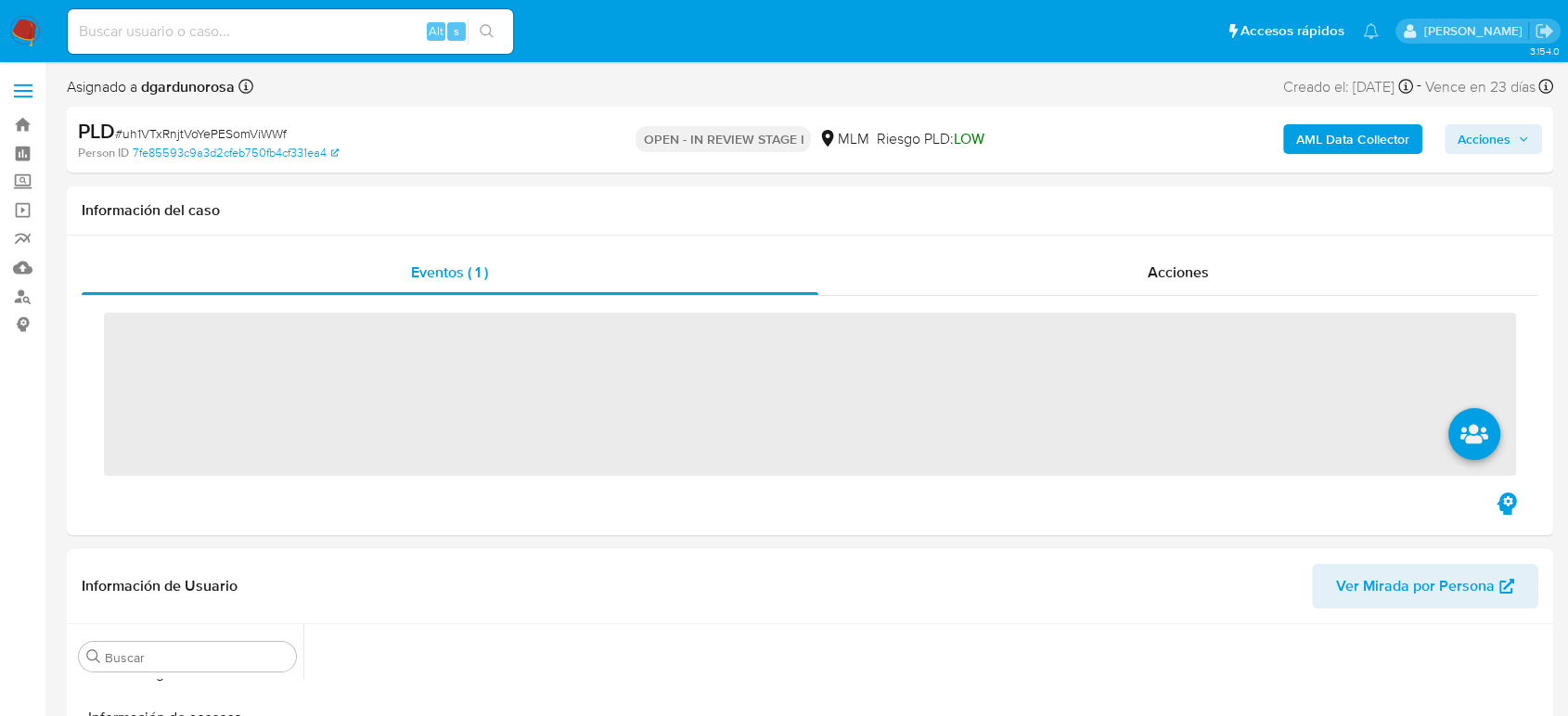
scroll to position [783, 0]
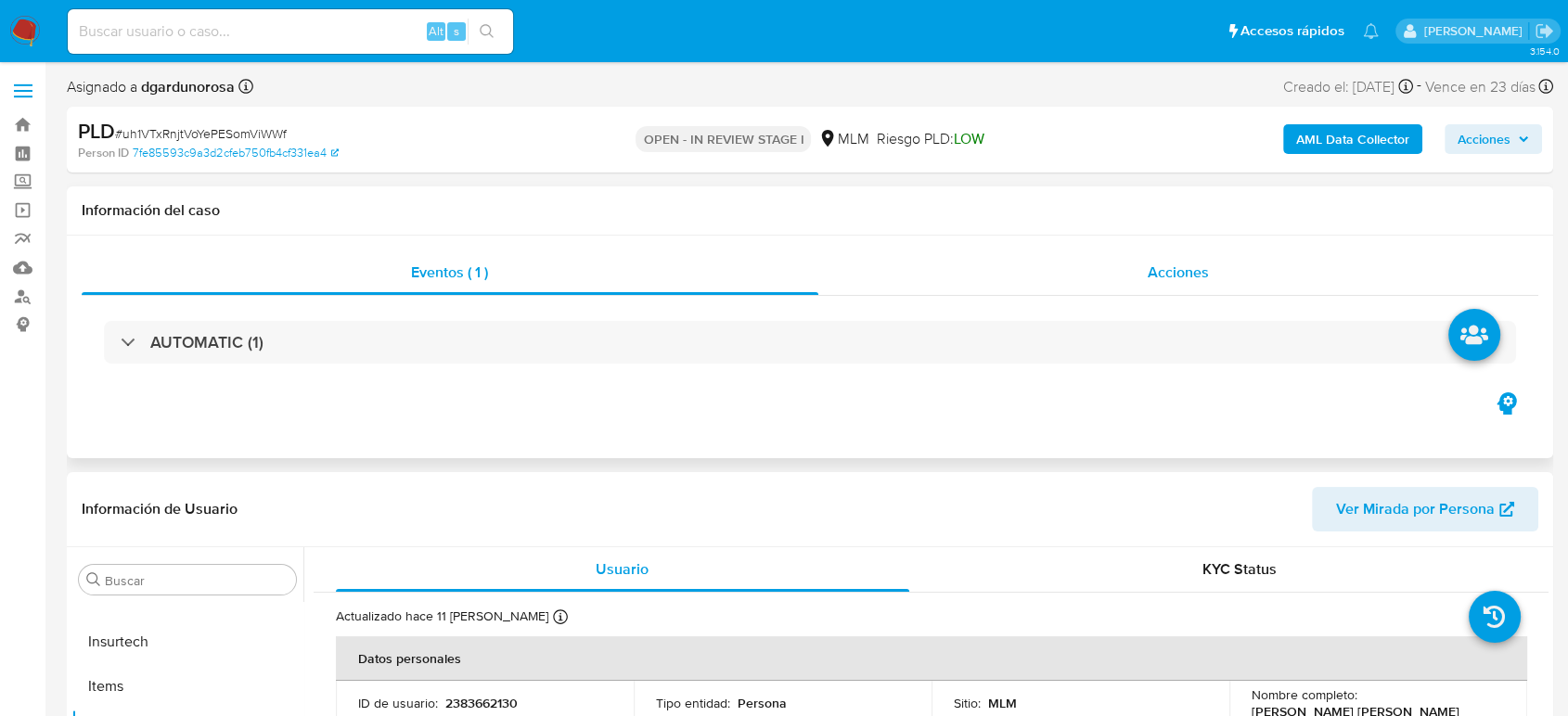
select select "10"
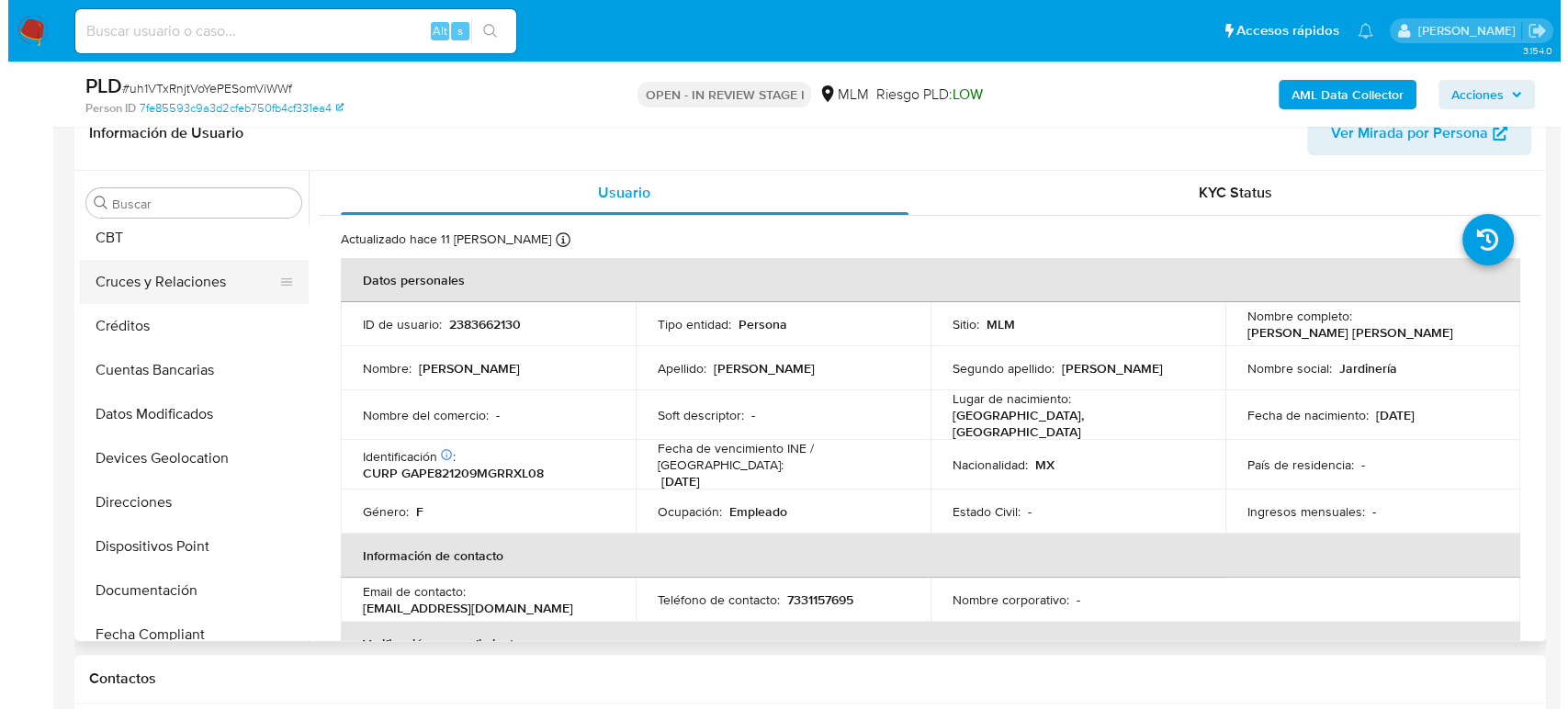
scroll to position [0, 0]
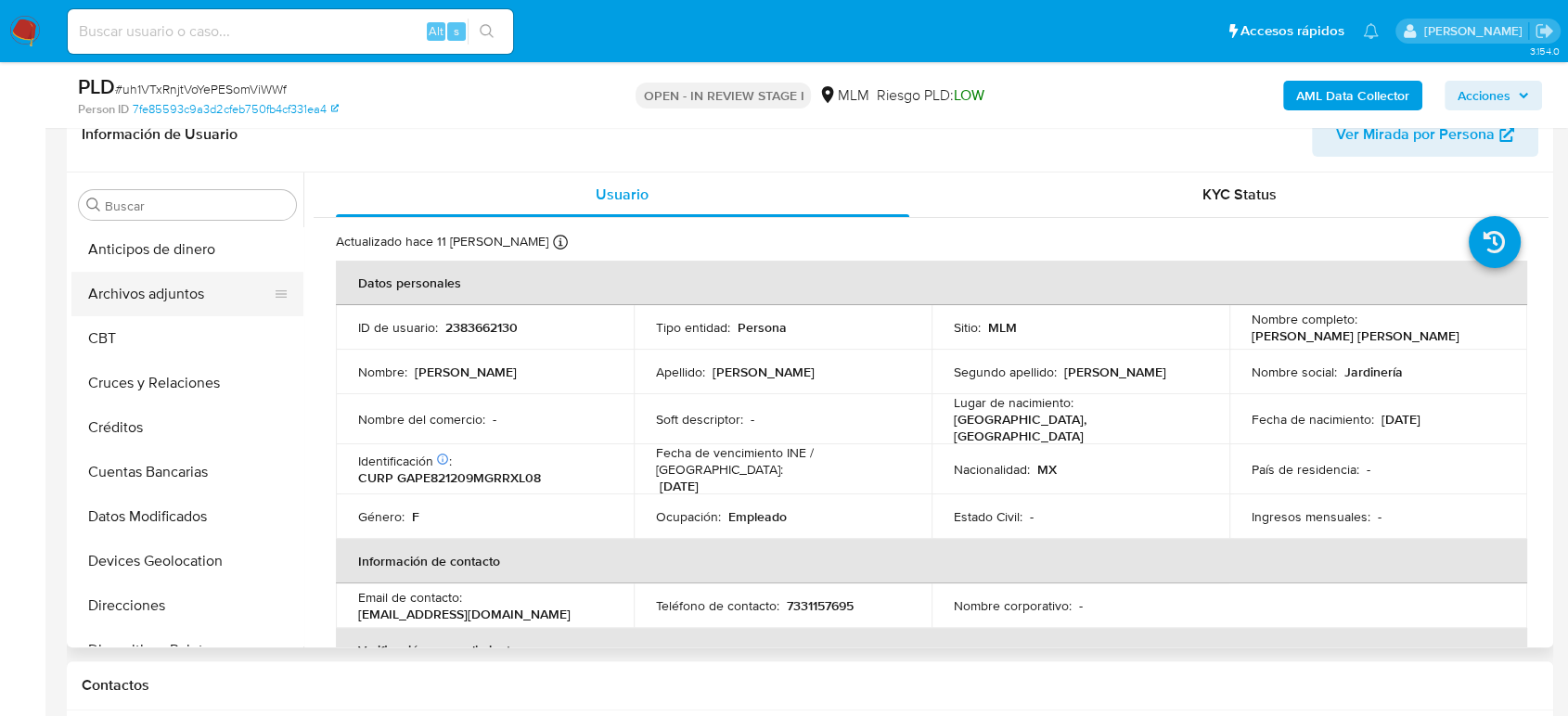
click at [164, 304] on button "Archivos adjuntos" at bounding box center [180, 294] width 217 height 45
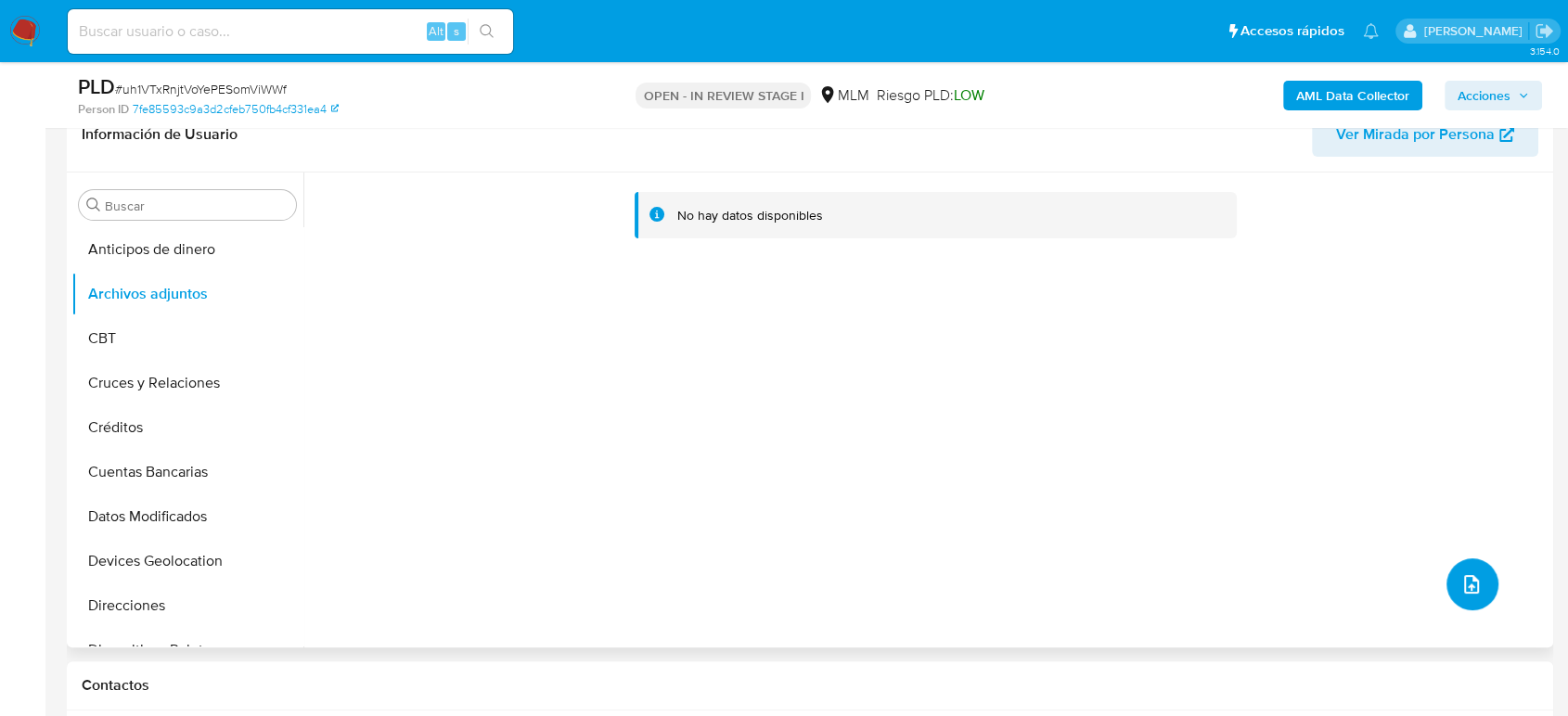
click at [1464, 581] on icon "upload-file" at bounding box center [1471, 584] width 22 height 22
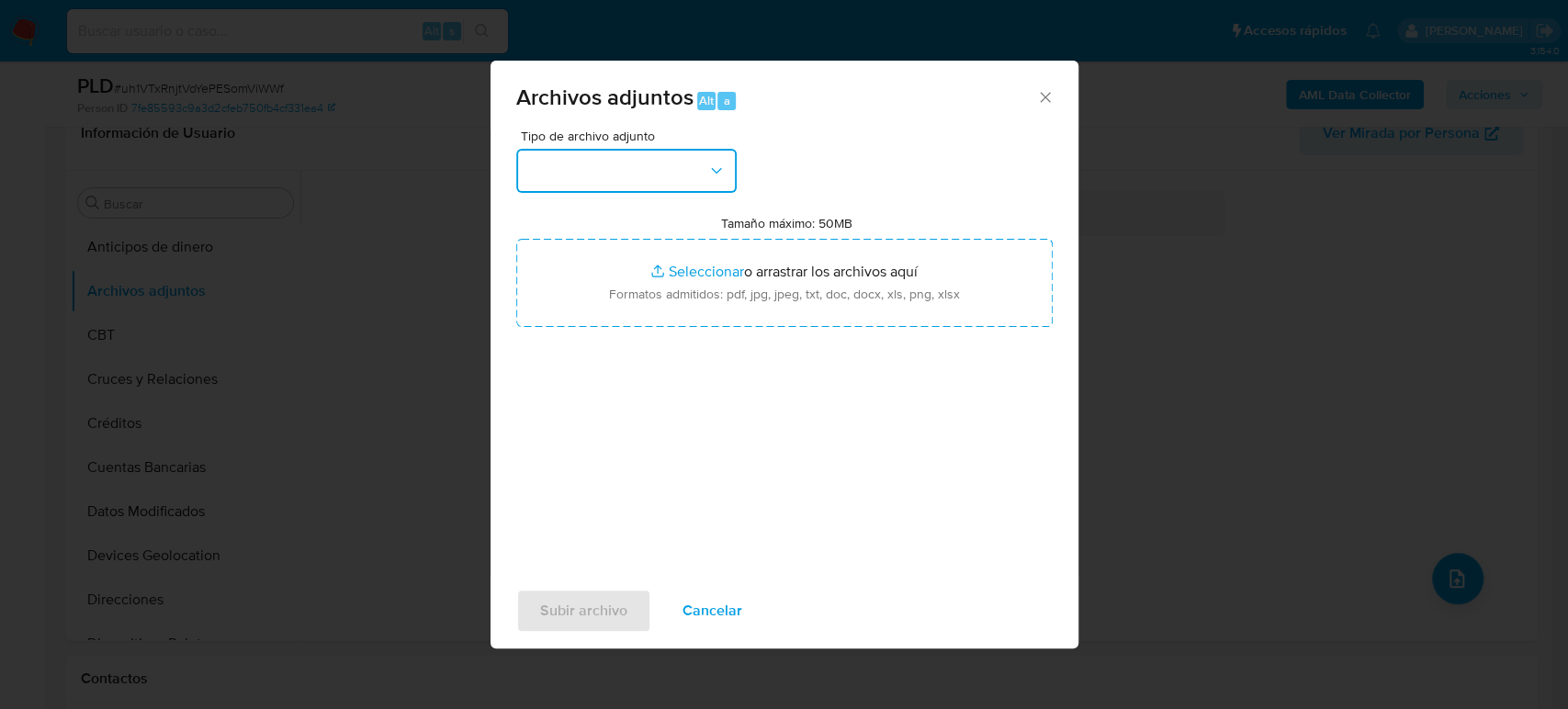
click at [642, 185] on button "button" at bounding box center [626, 171] width 221 height 44
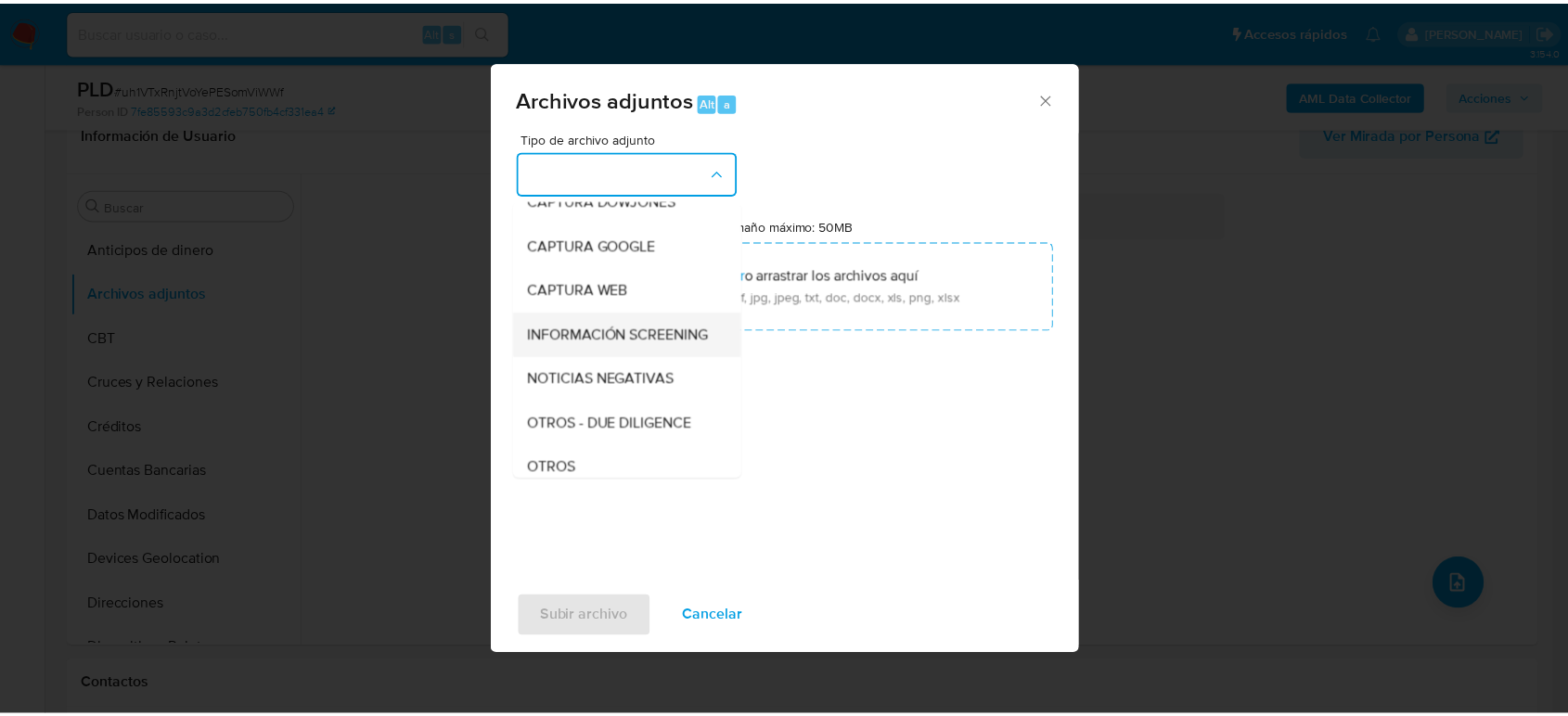
scroll to position [103, 0]
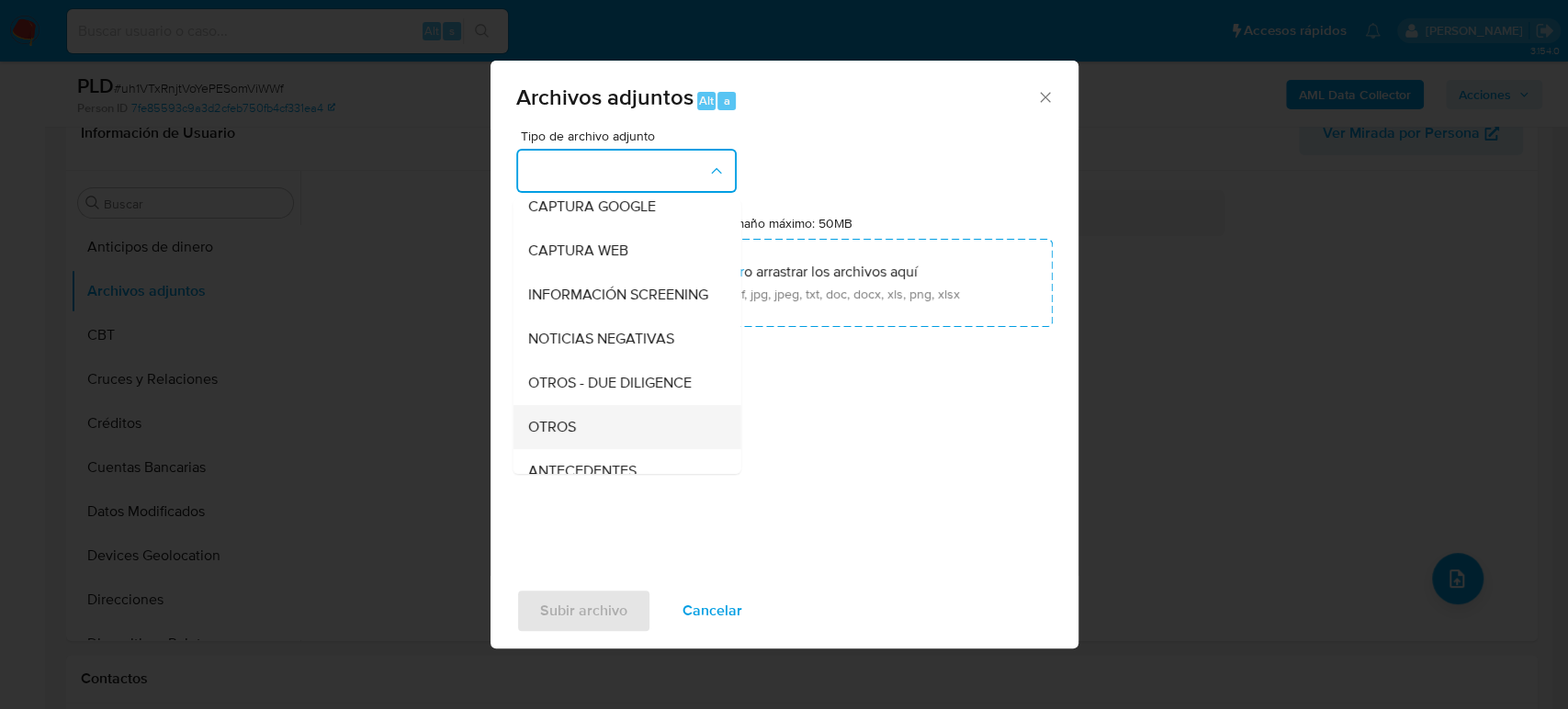
click at [561, 436] on span "OTROS" at bounding box center [551, 427] width 48 height 19
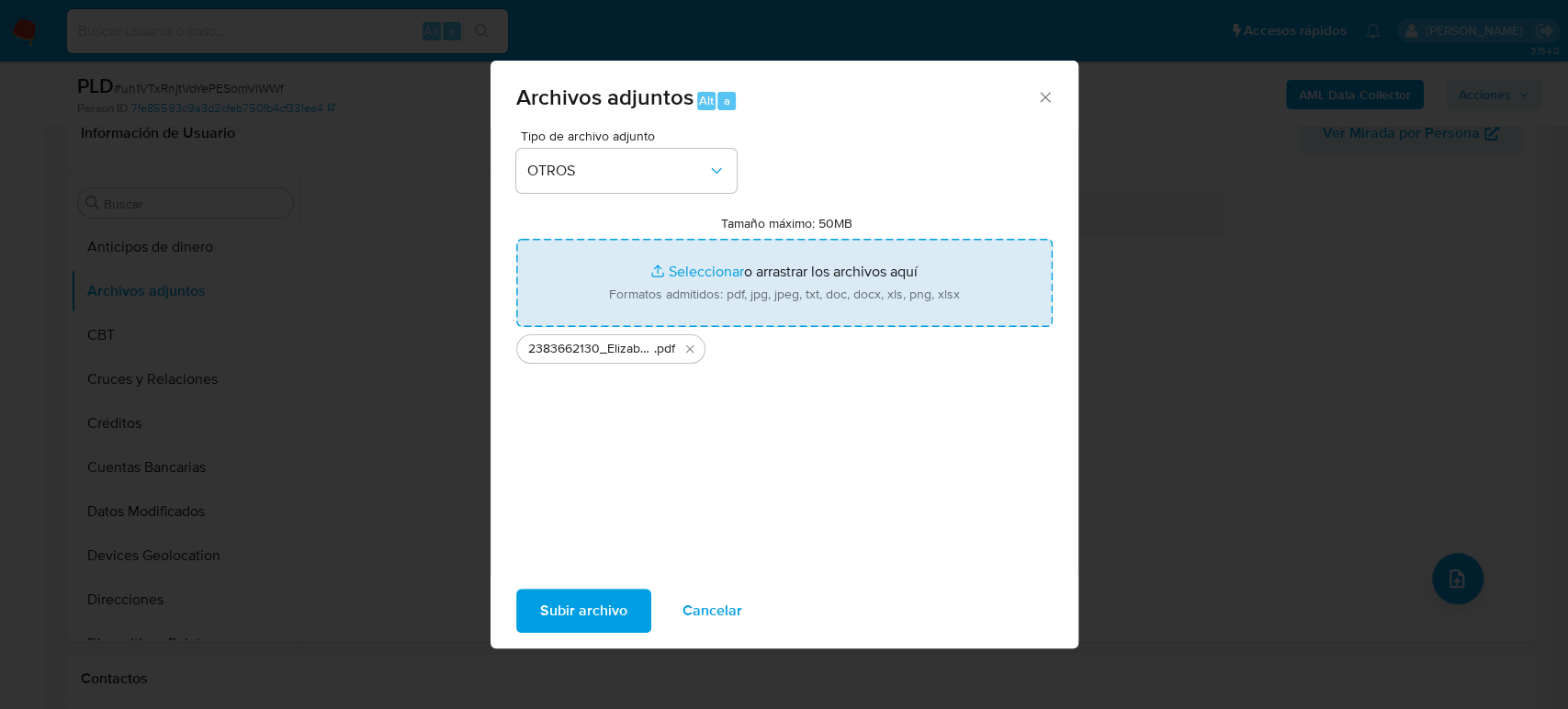
type input "C:\fakepath\2383662130_Elizabeth Garcia_Julio2025.xlsx"
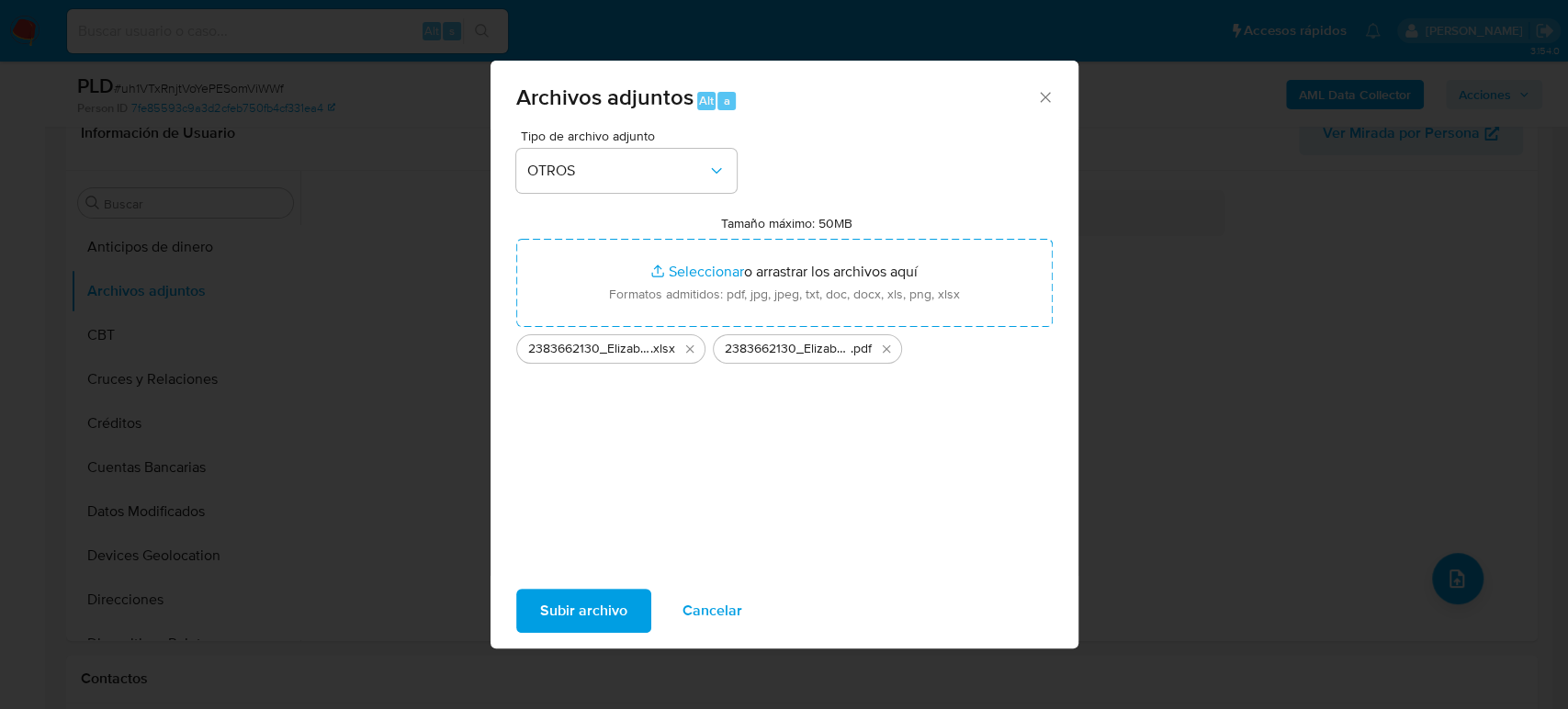
click at [607, 619] on span "Subir archivo" at bounding box center [583, 610] width 87 height 40
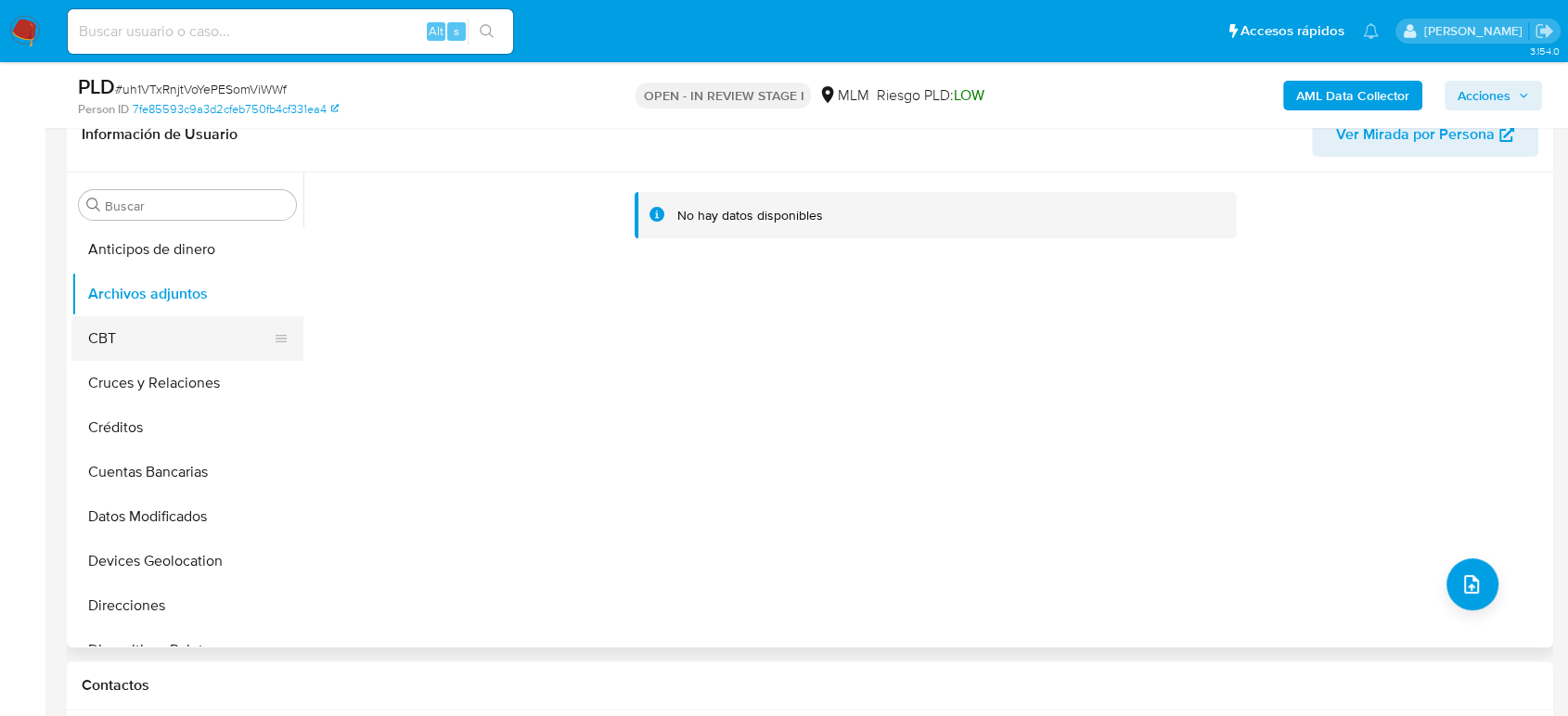
click at [118, 340] on button "CBT" at bounding box center [180, 338] width 217 height 45
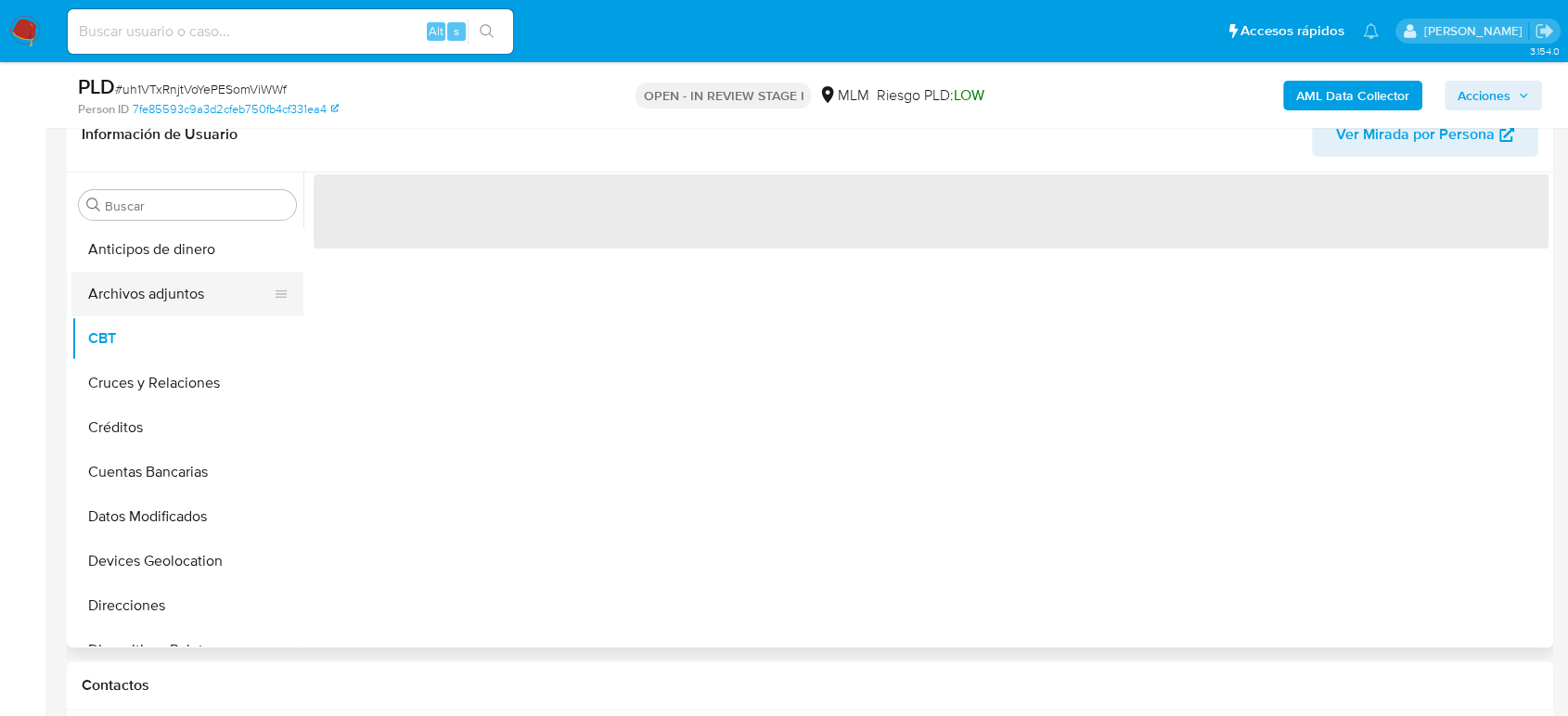
click at [129, 295] on button "Archivos adjuntos" at bounding box center [180, 294] width 217 height 45
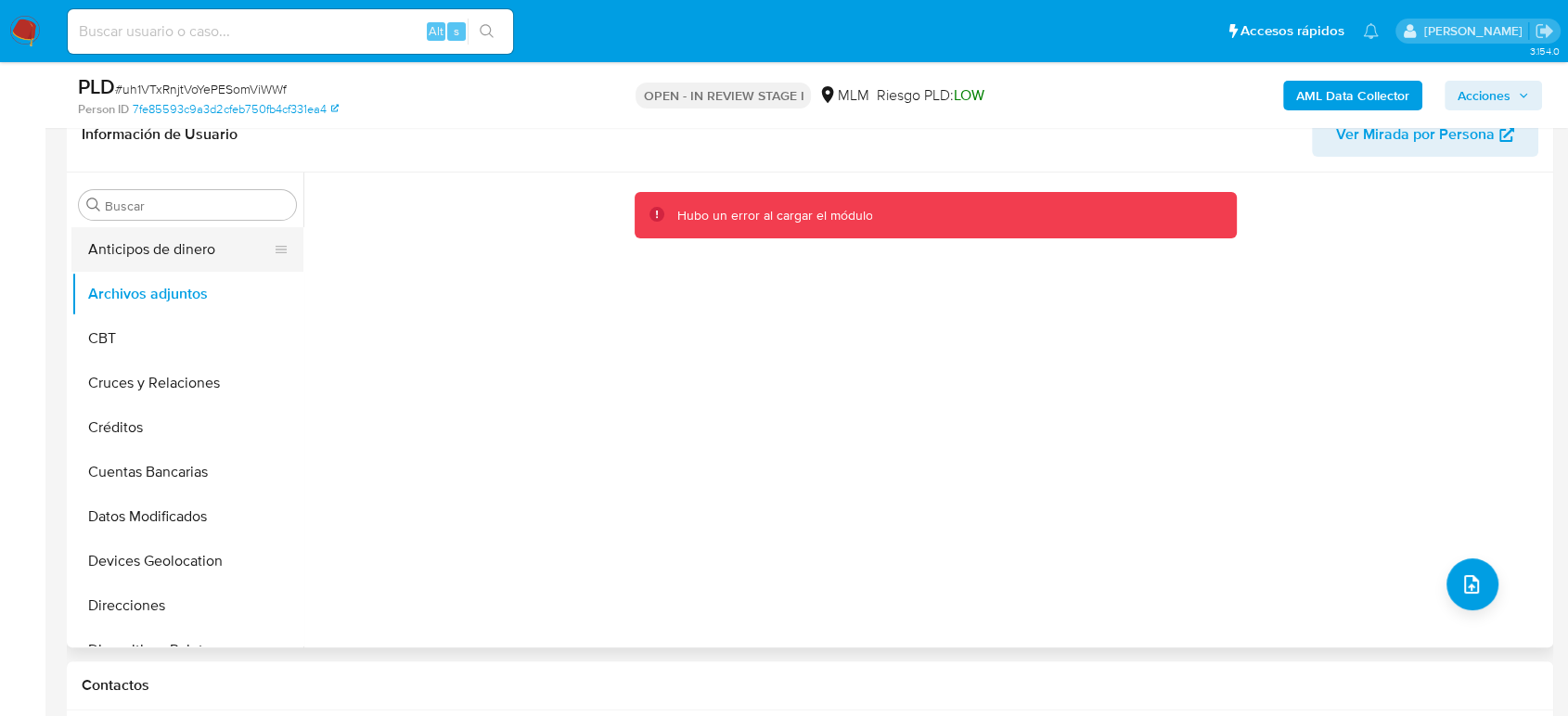
click at [121, 252] on button "Anticipos de dinero" at bounding box center [180, 249] width 217 height 45
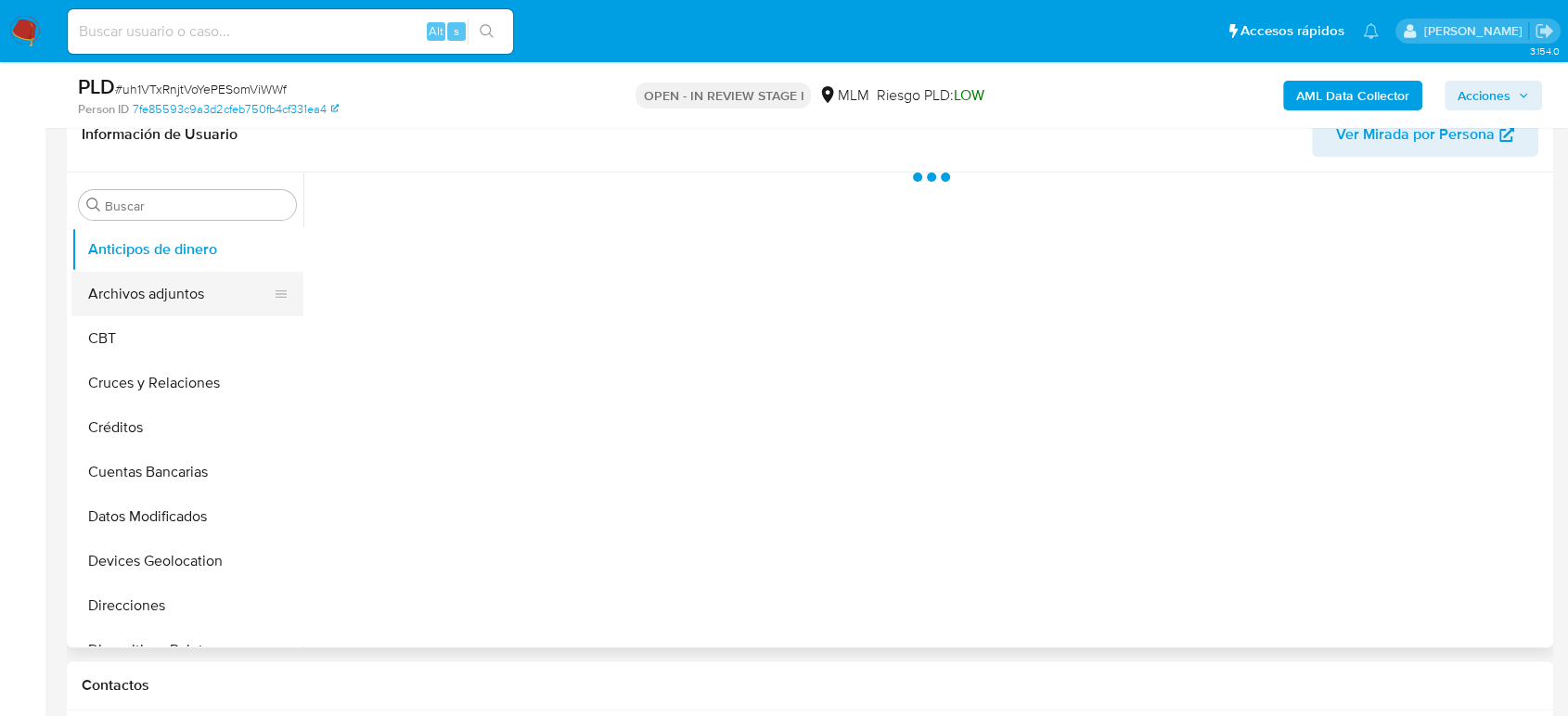
click at [134, 291] on button "Archivos adjuntos" at bounding box center [180, 294] width 217 height 45
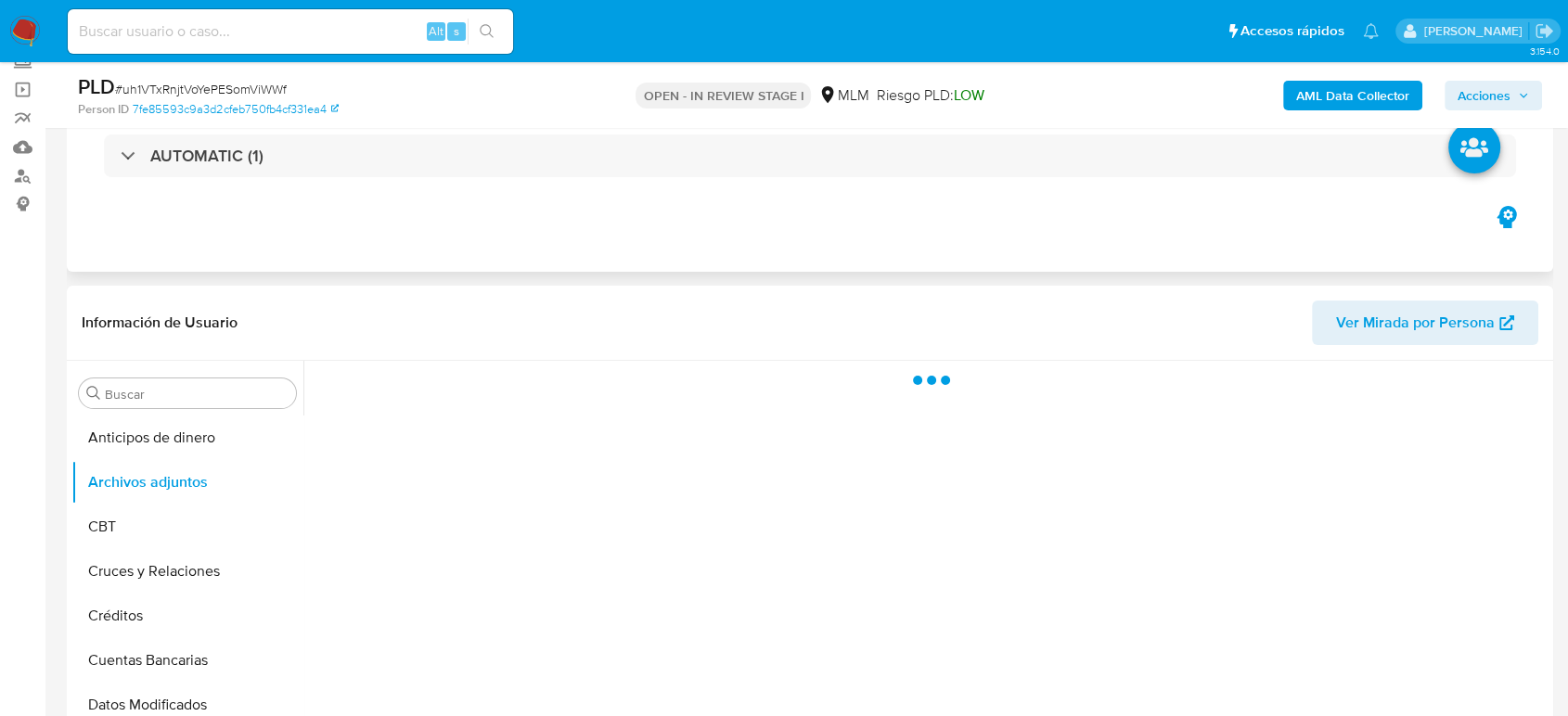
scroll to position [0, 0]
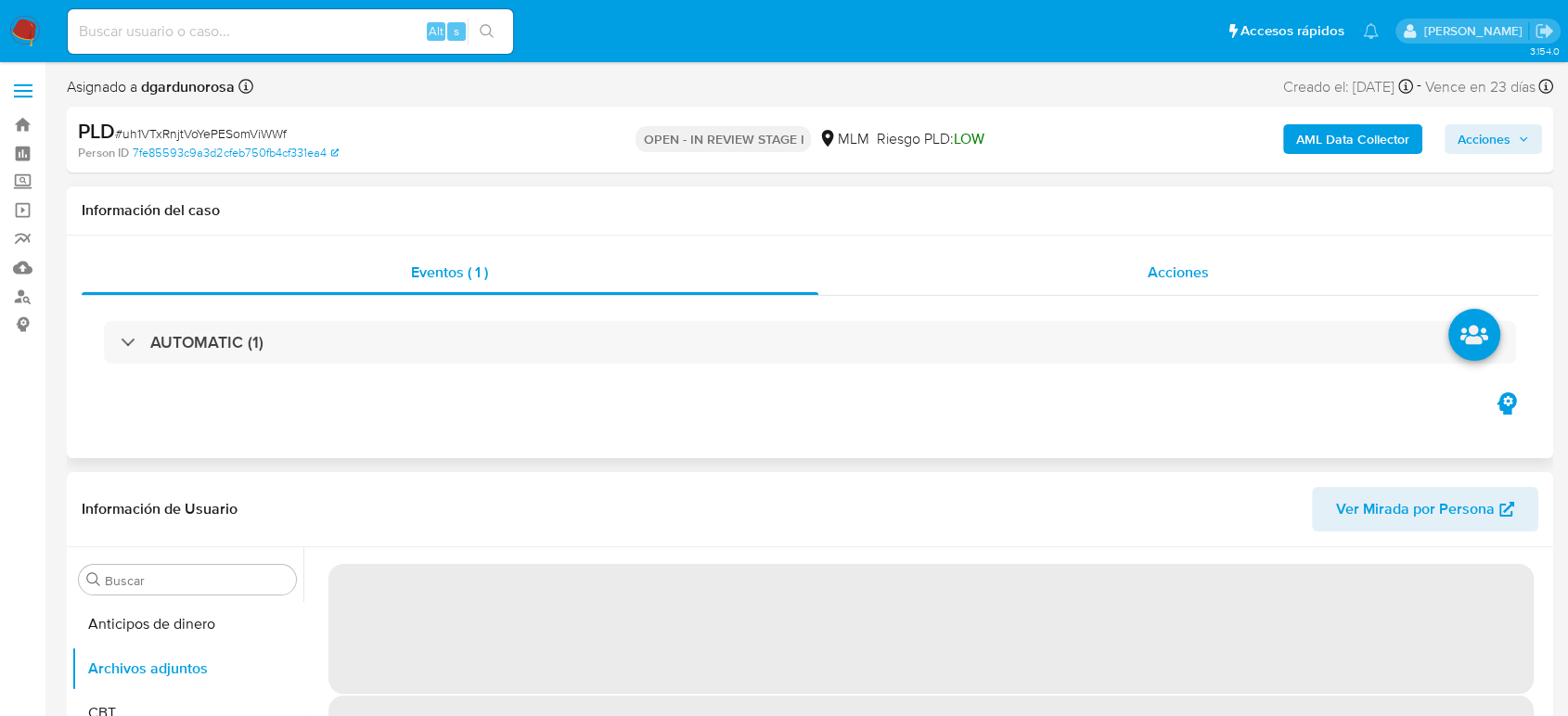
click at [1049, 284] on div "Acciones" at bounding box center [1178, 273] width 721 height 45
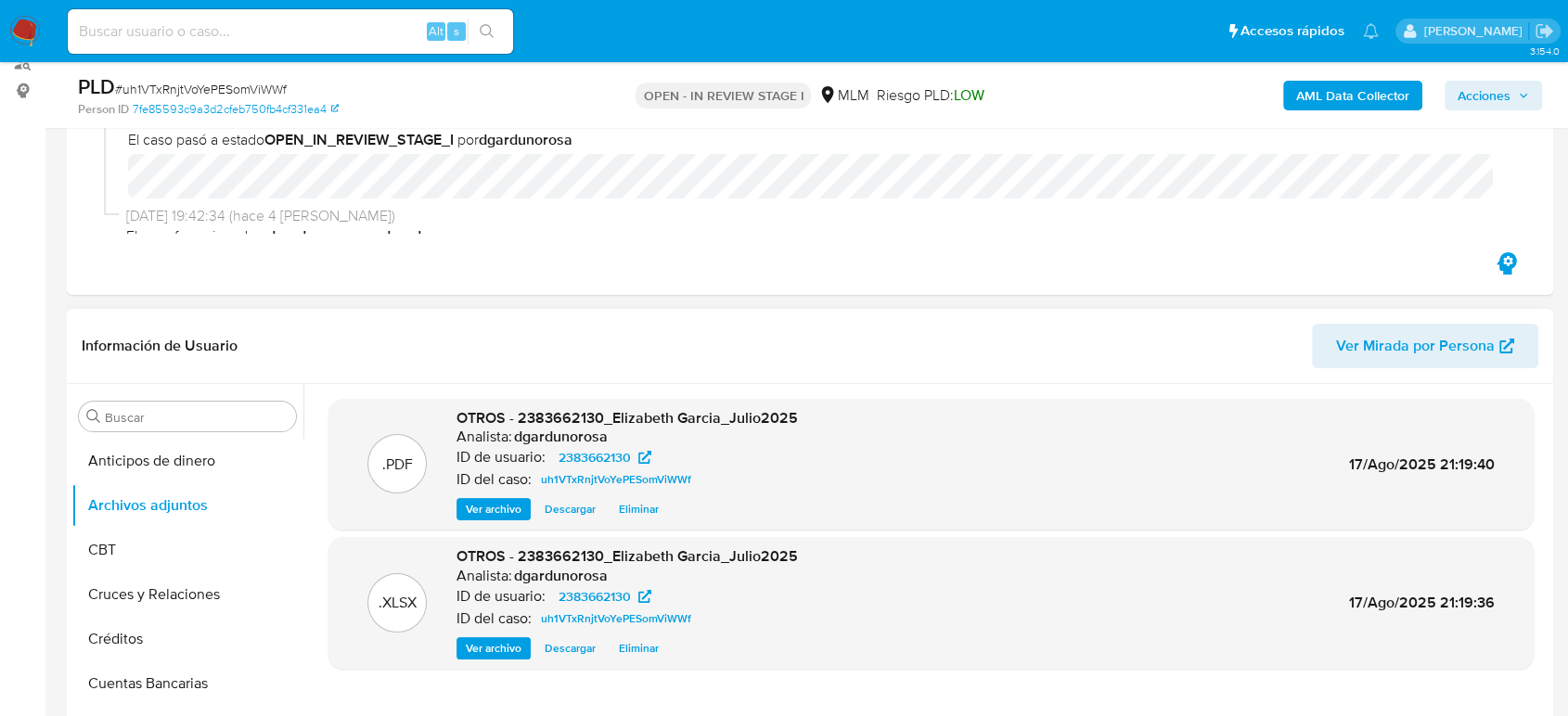
scroll to position [515, 0]
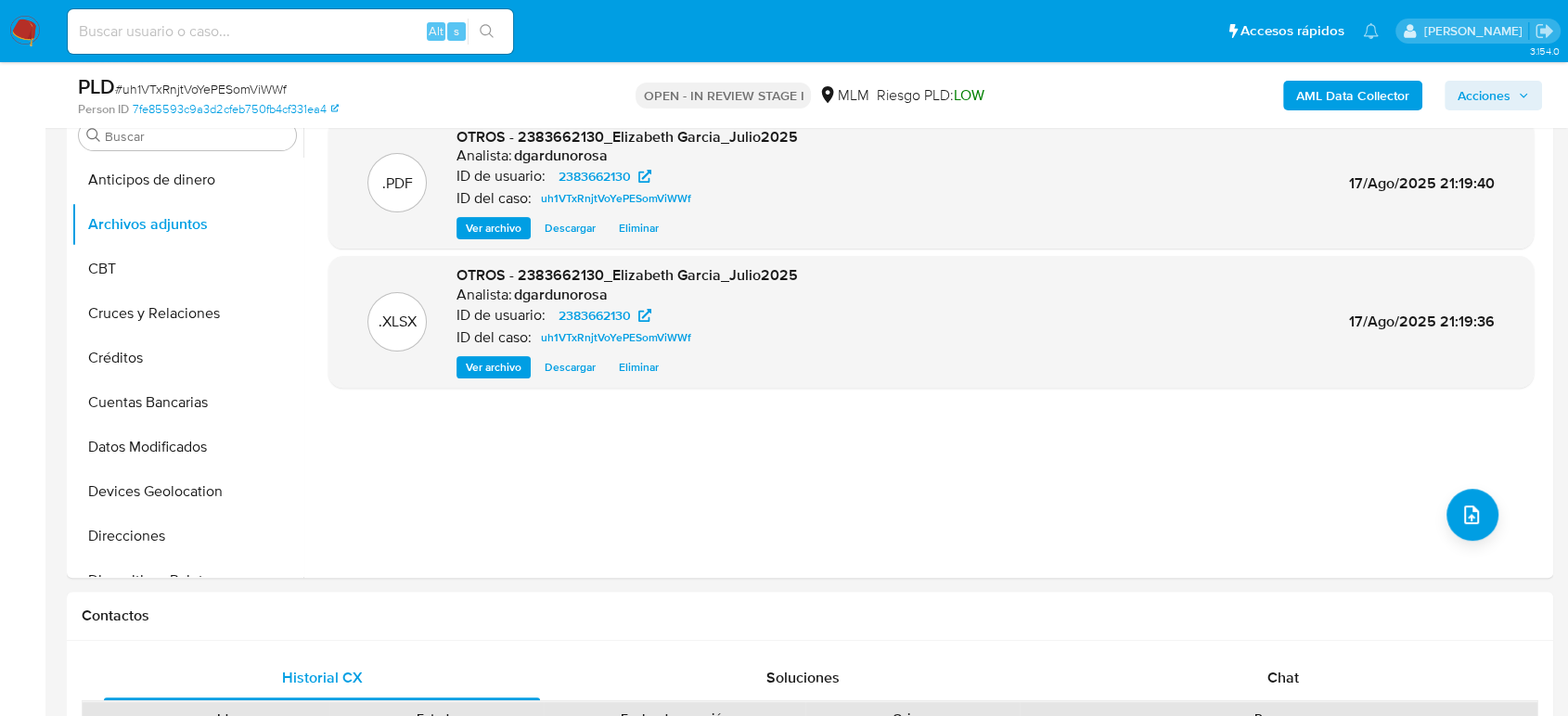
click at [1476, 98] on span "Acciones" at bounding box center [1484, 95] width 53 height 30
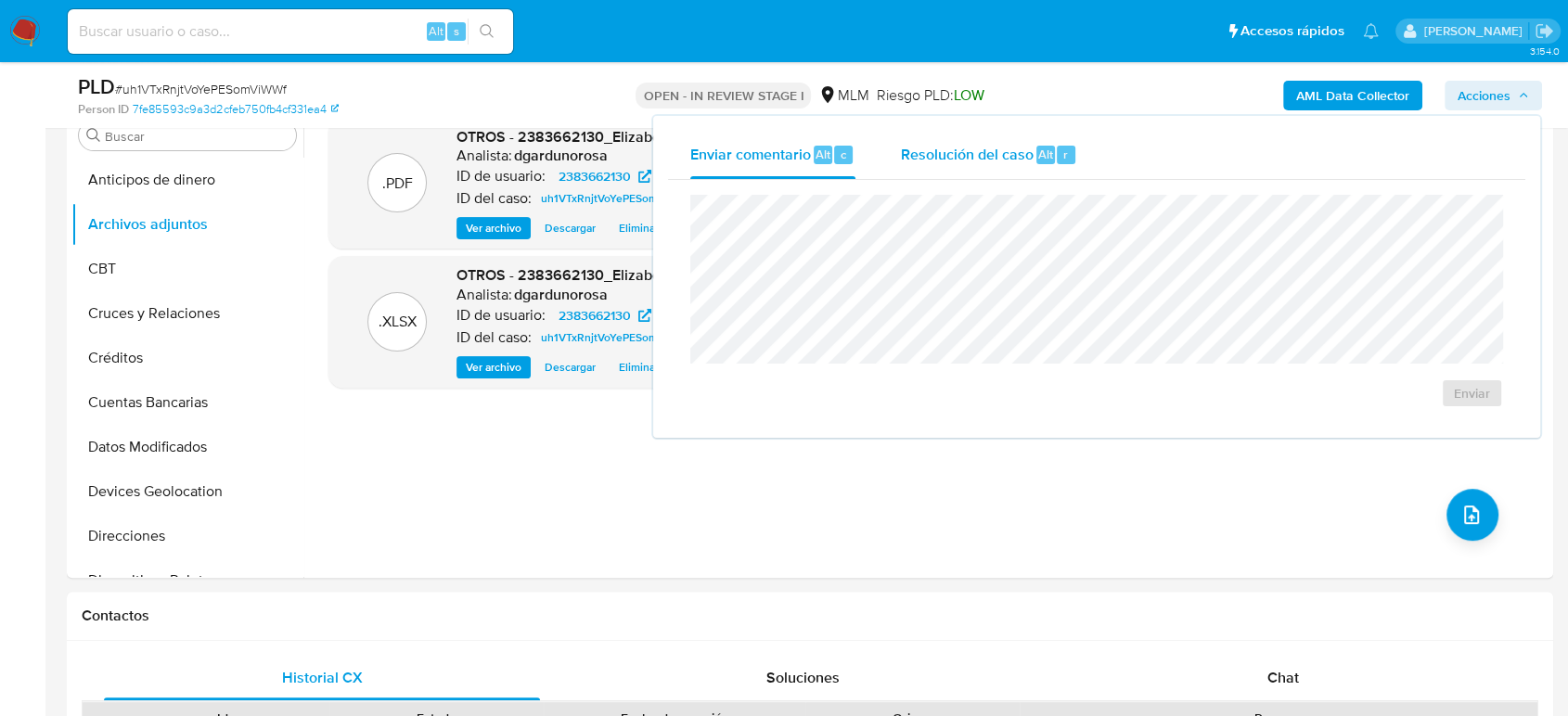
click at [942, 145] on span "Resolución del caso" at bounding box center [966, 154] width 133 height 22
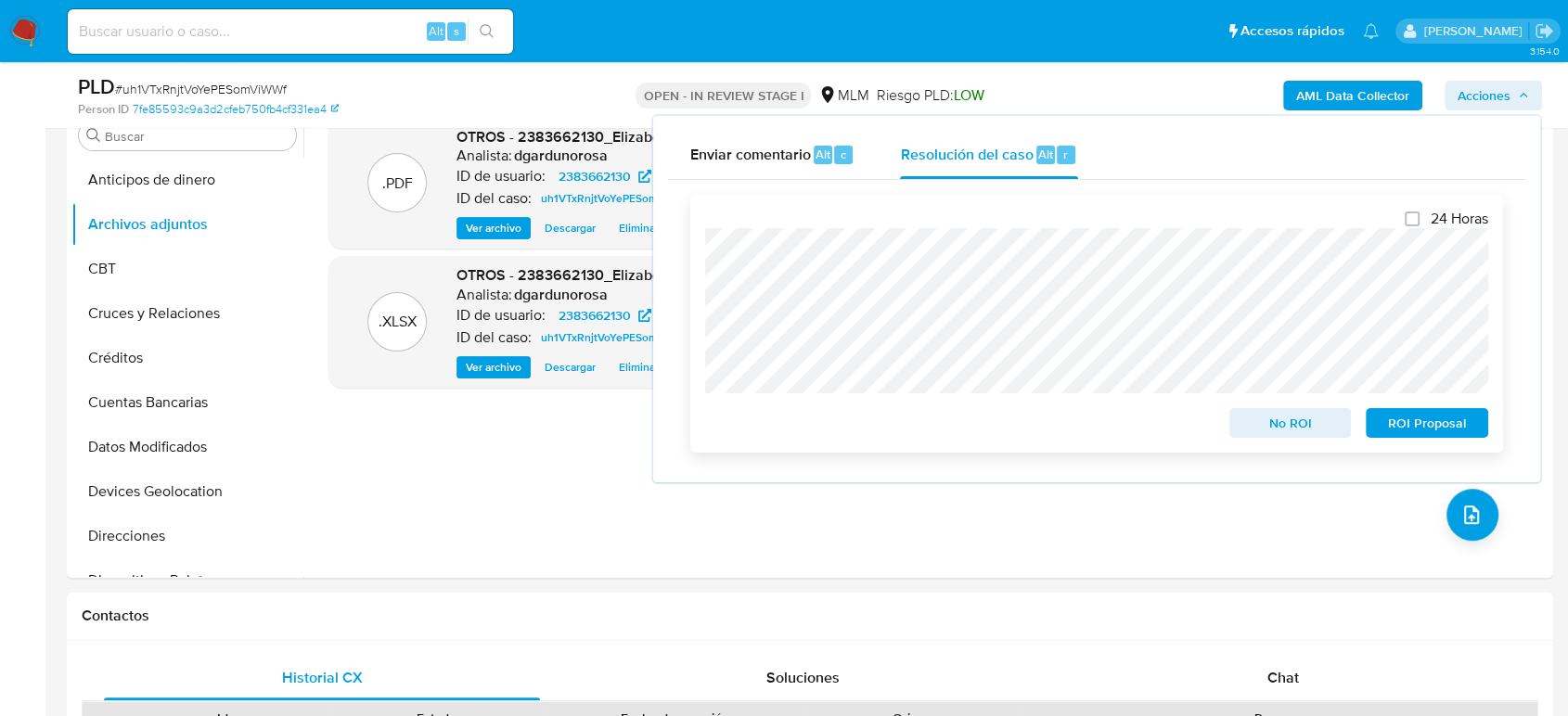
click at [1285, 417] on span "No ROI" at bounding box center [1290, 422] width 96 height 26
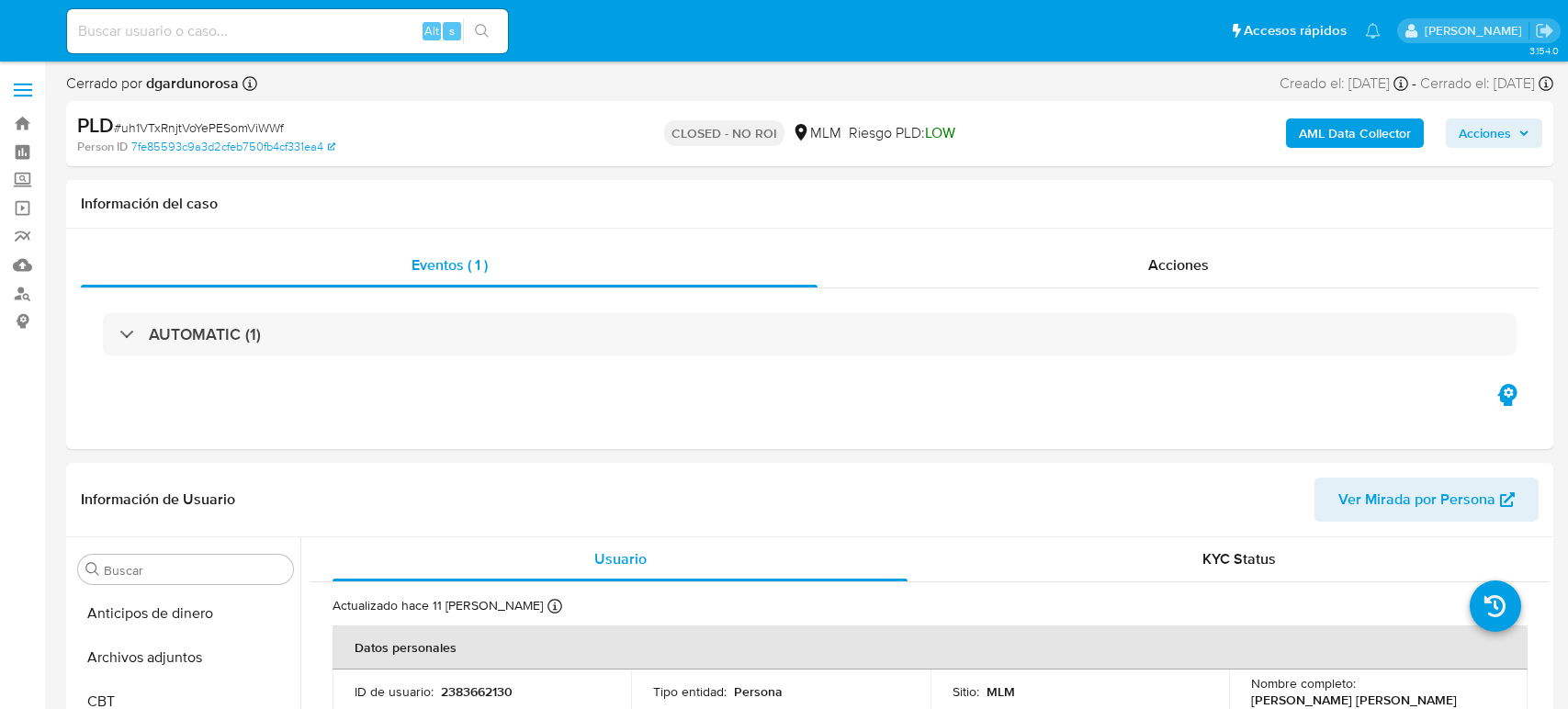
select select "10"
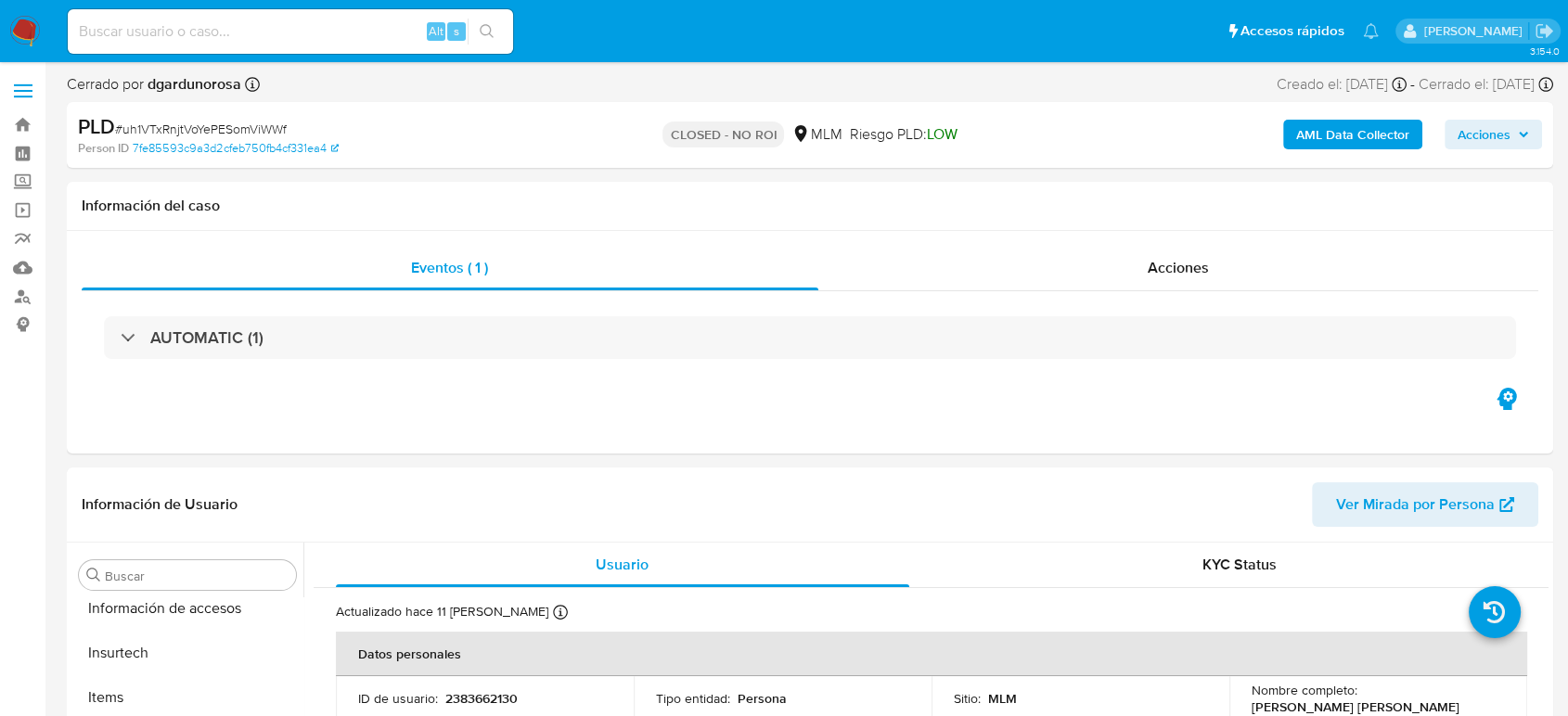
scroll to position [783, 0]
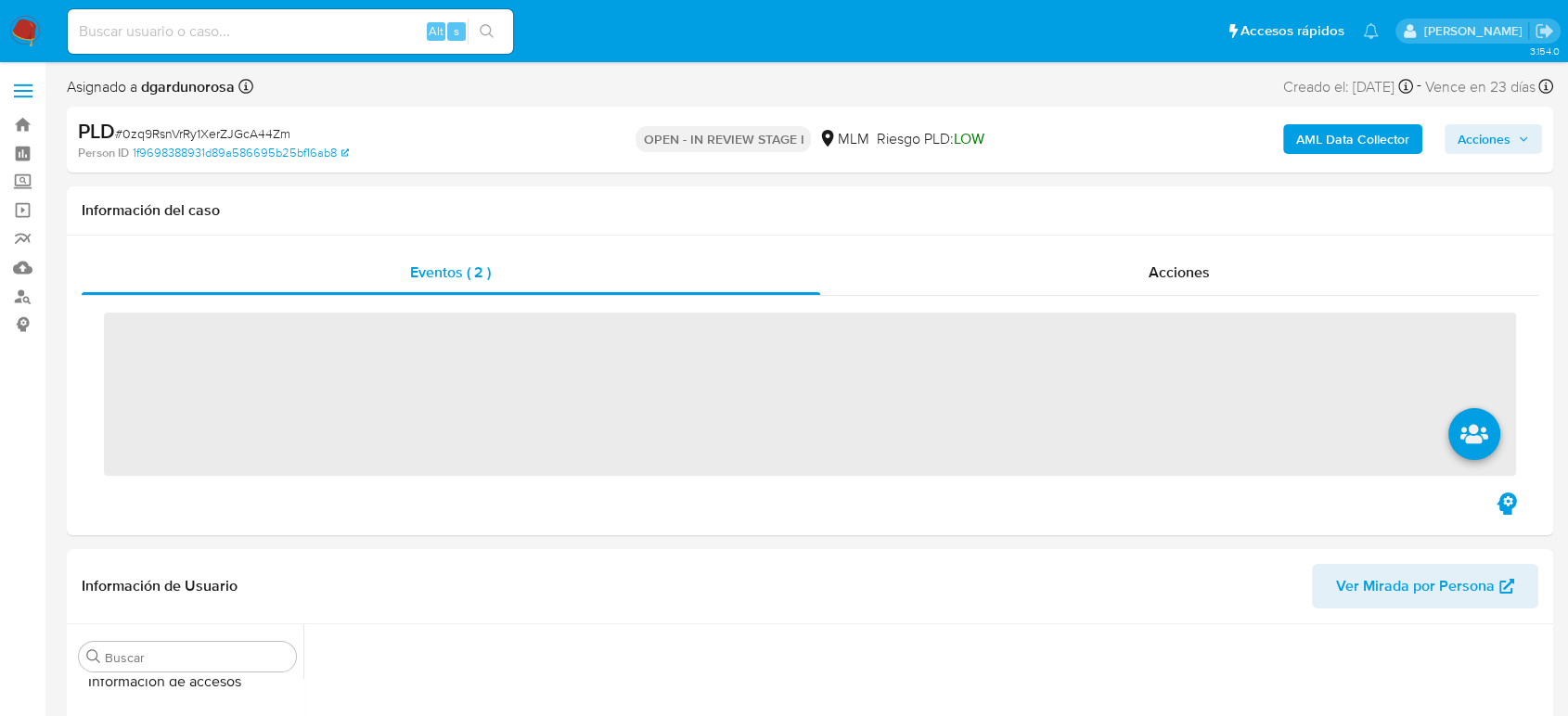
scroll to position [783, 0]
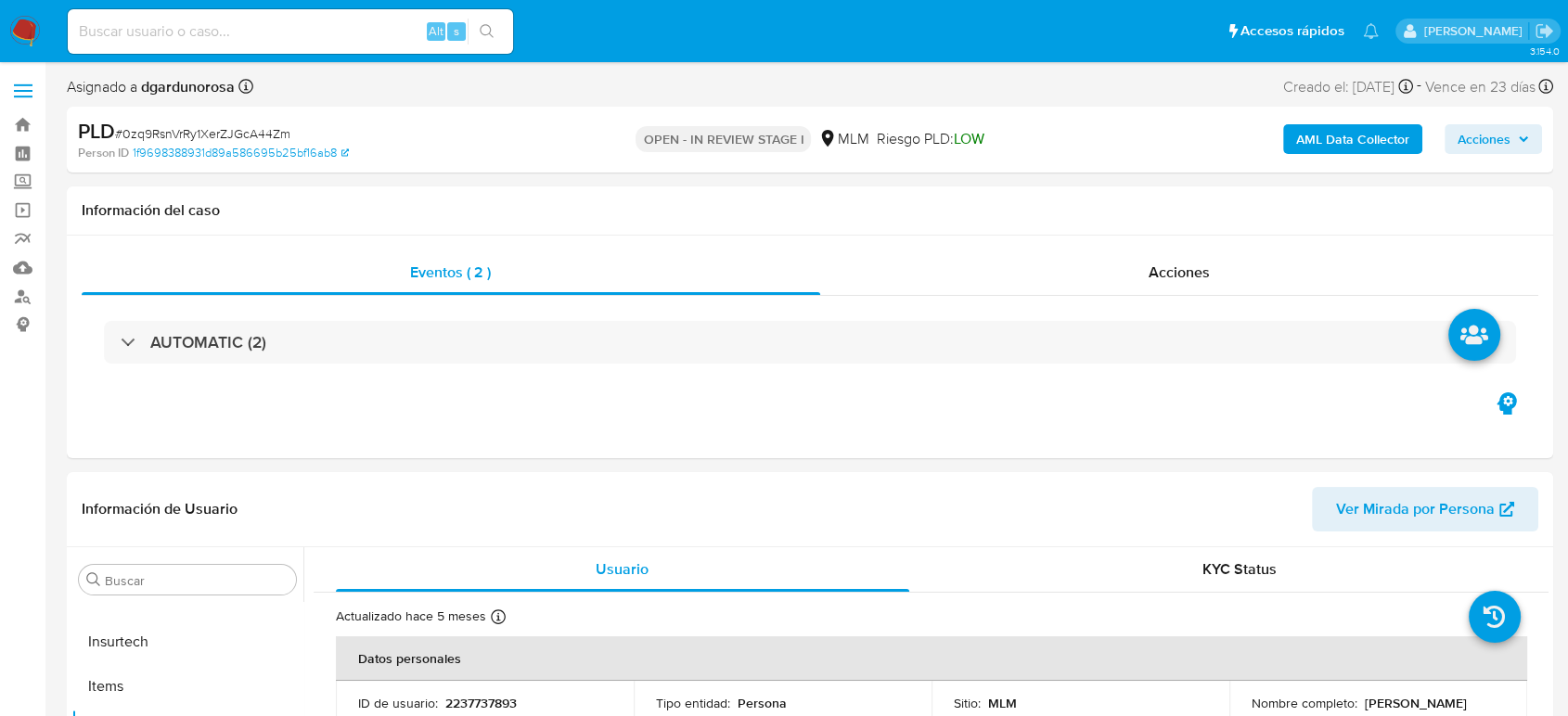
select select "10"
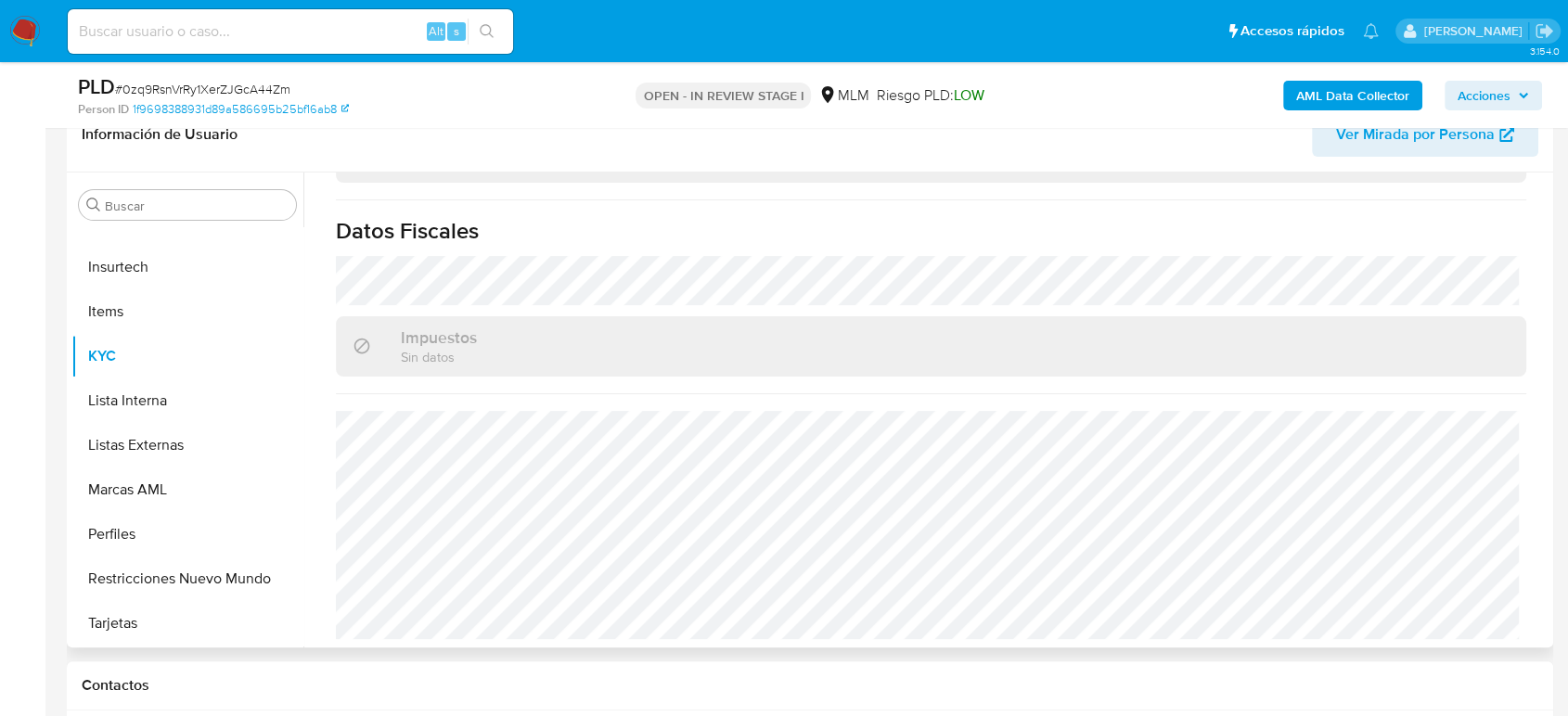
scroll to position [1165, 0]
click at [121, 438] on button "Listas Externas" at bounding box center [180, 445] width 217 height 45
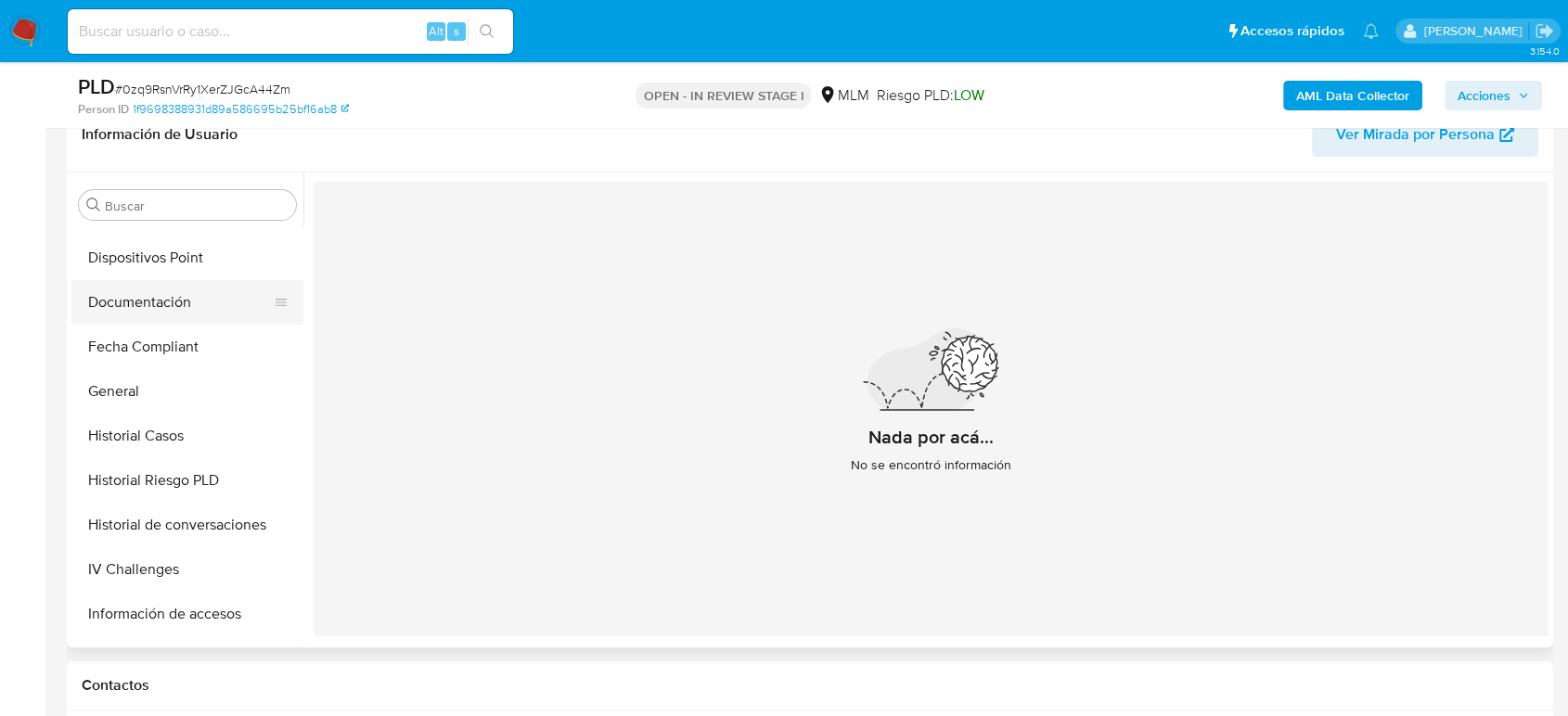
scroll to position [371, 0]
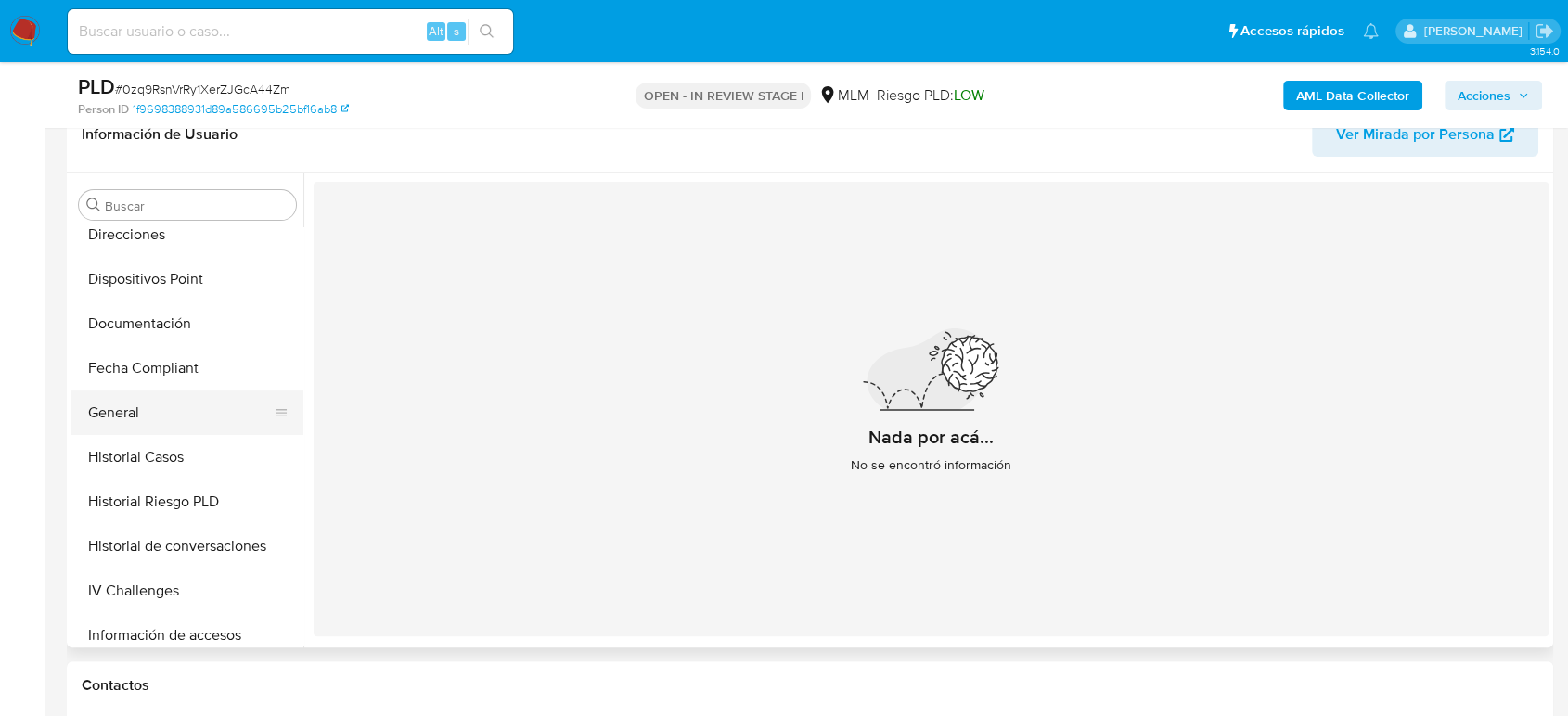
click at [137, 406] on button "General" at bounding box center [180, 413] width 217 height 45
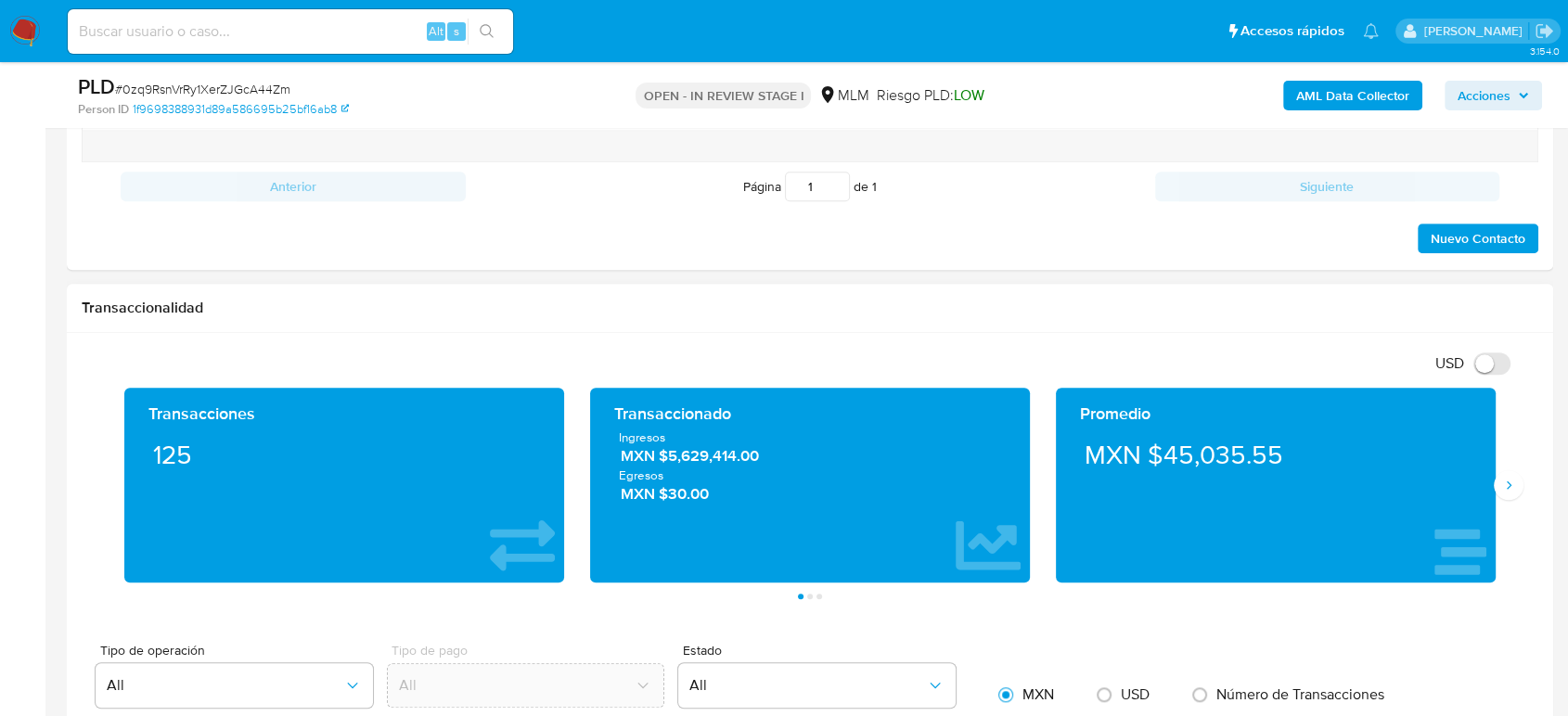
scroll to position [1340, 0]
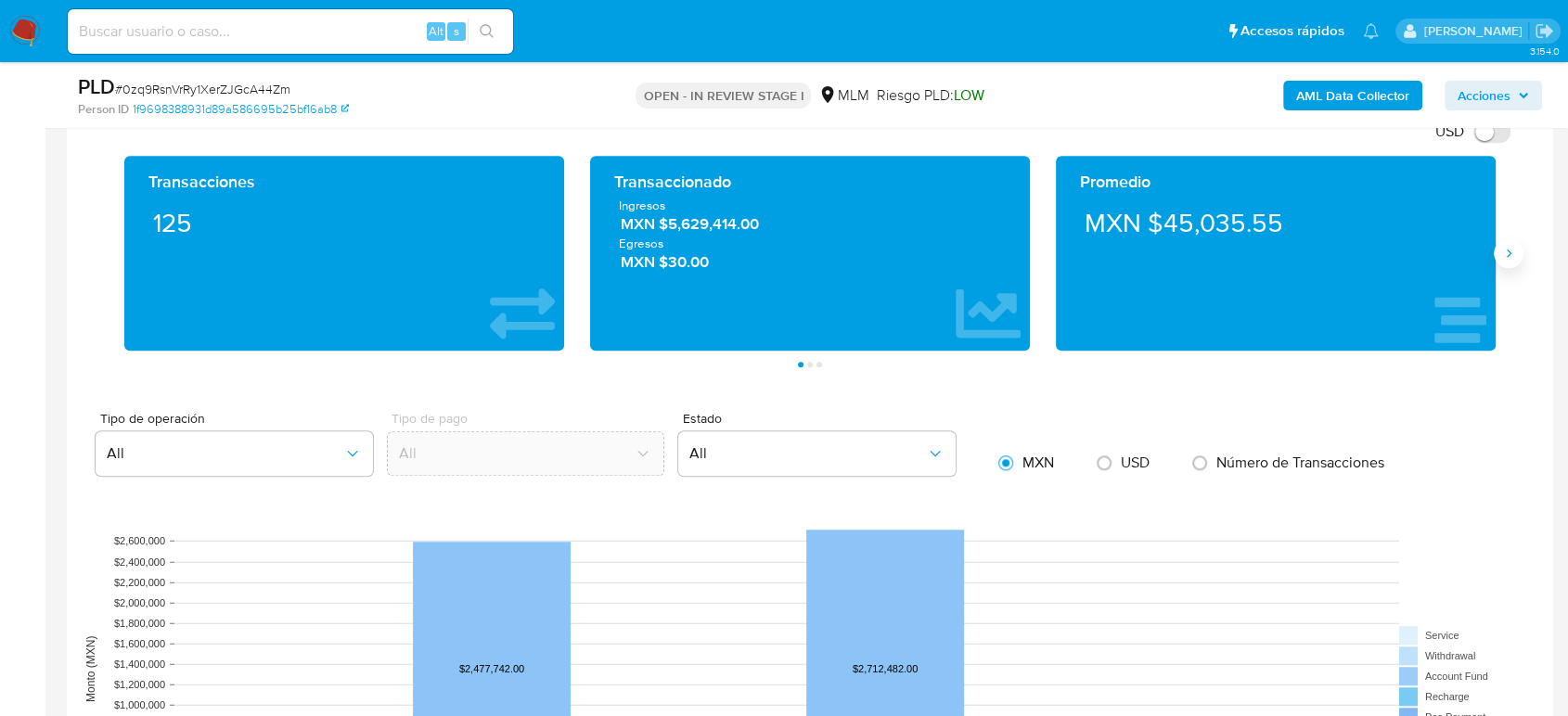
click at [1503, 257] on icon "Siguiente" at bounding box center [1508, 253] width 15 height 15
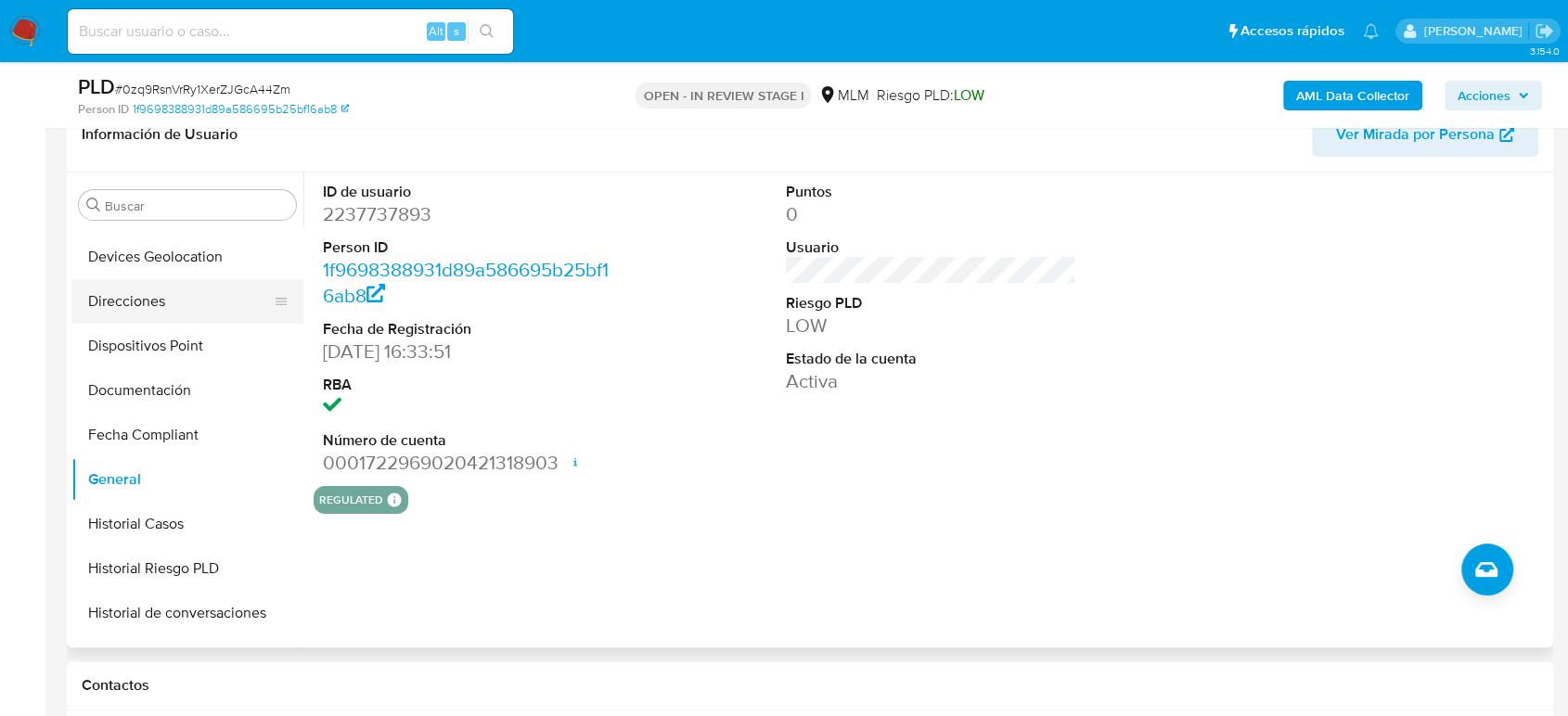
scroll to position [268, 0]
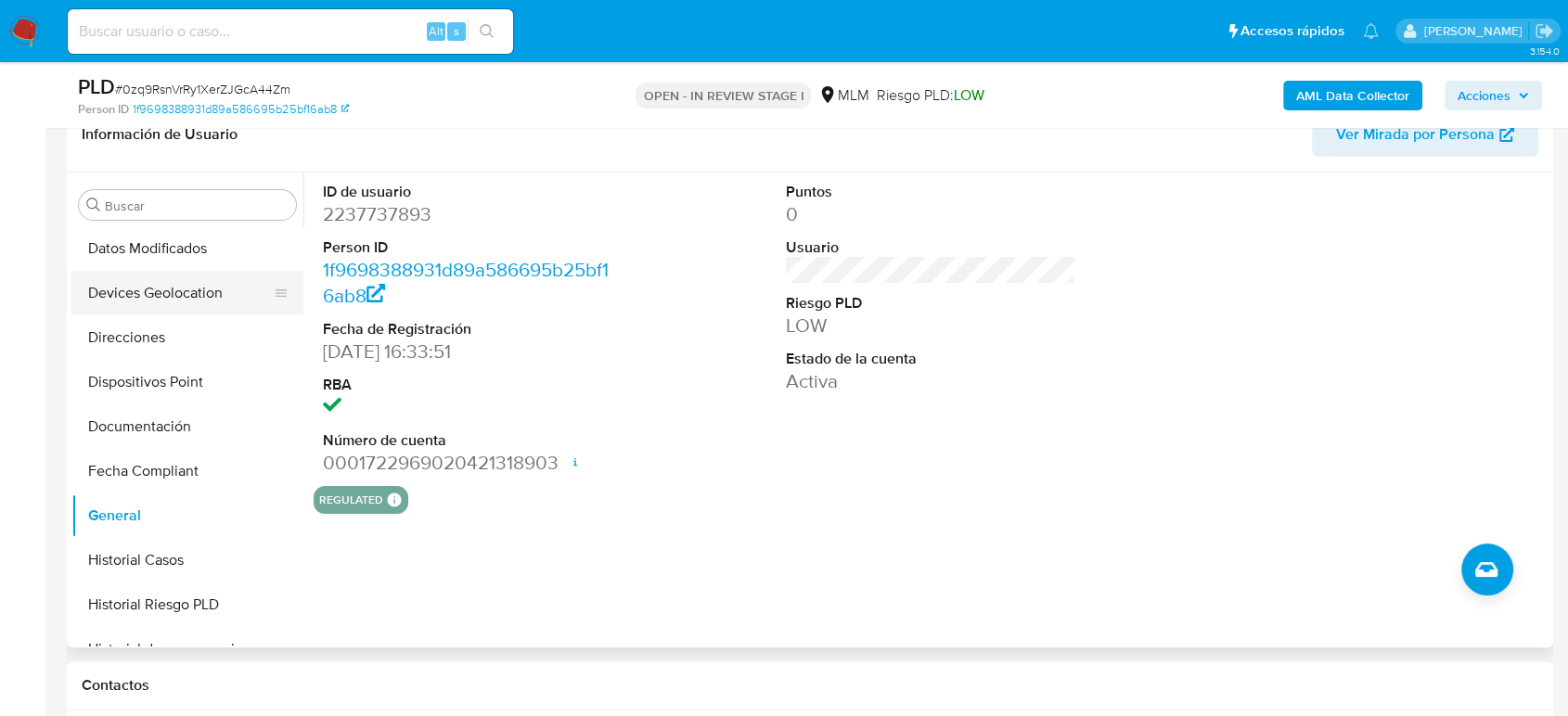
click at [207, 285] on button "Devices Geolocation" at bounding box center [180, 293] width 217 height 45
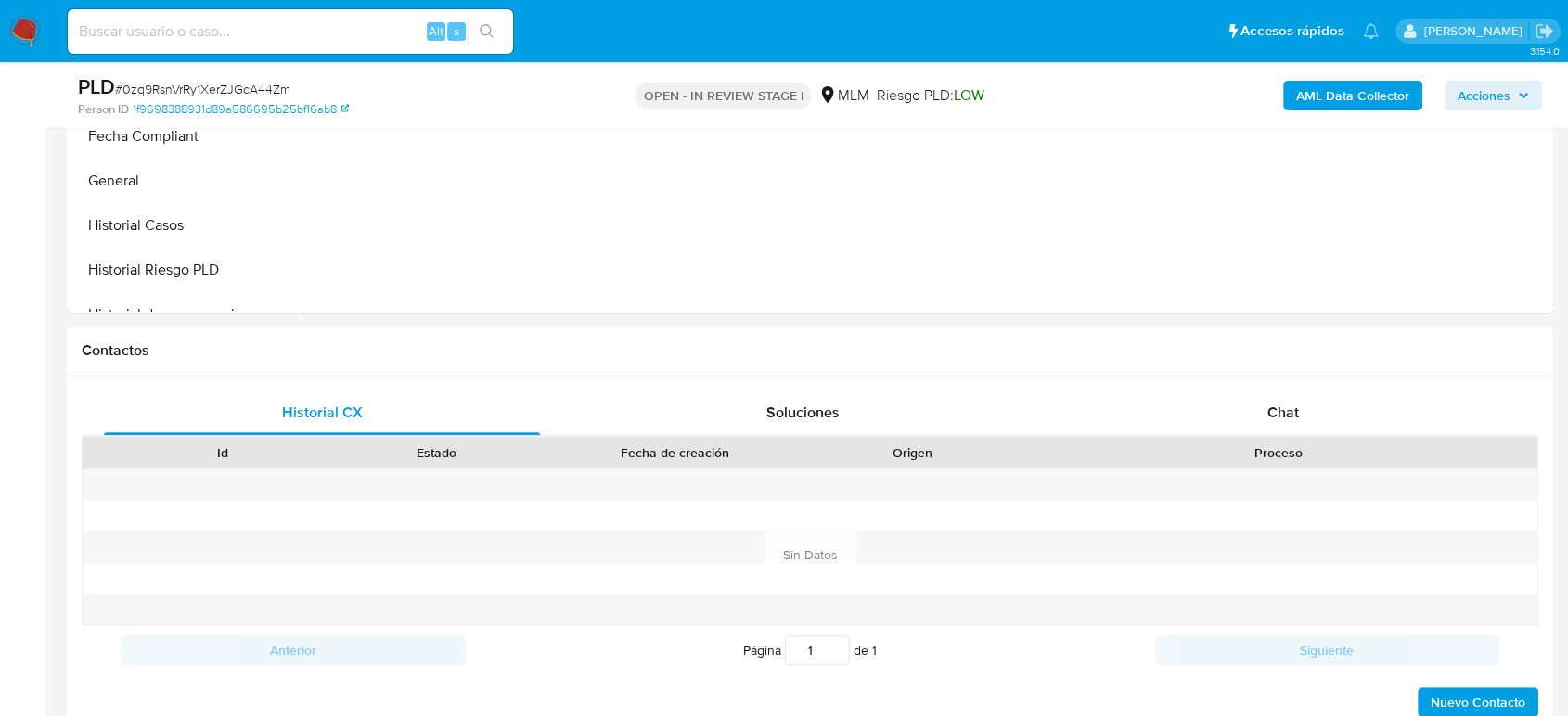
scroll to position [1030, 0]
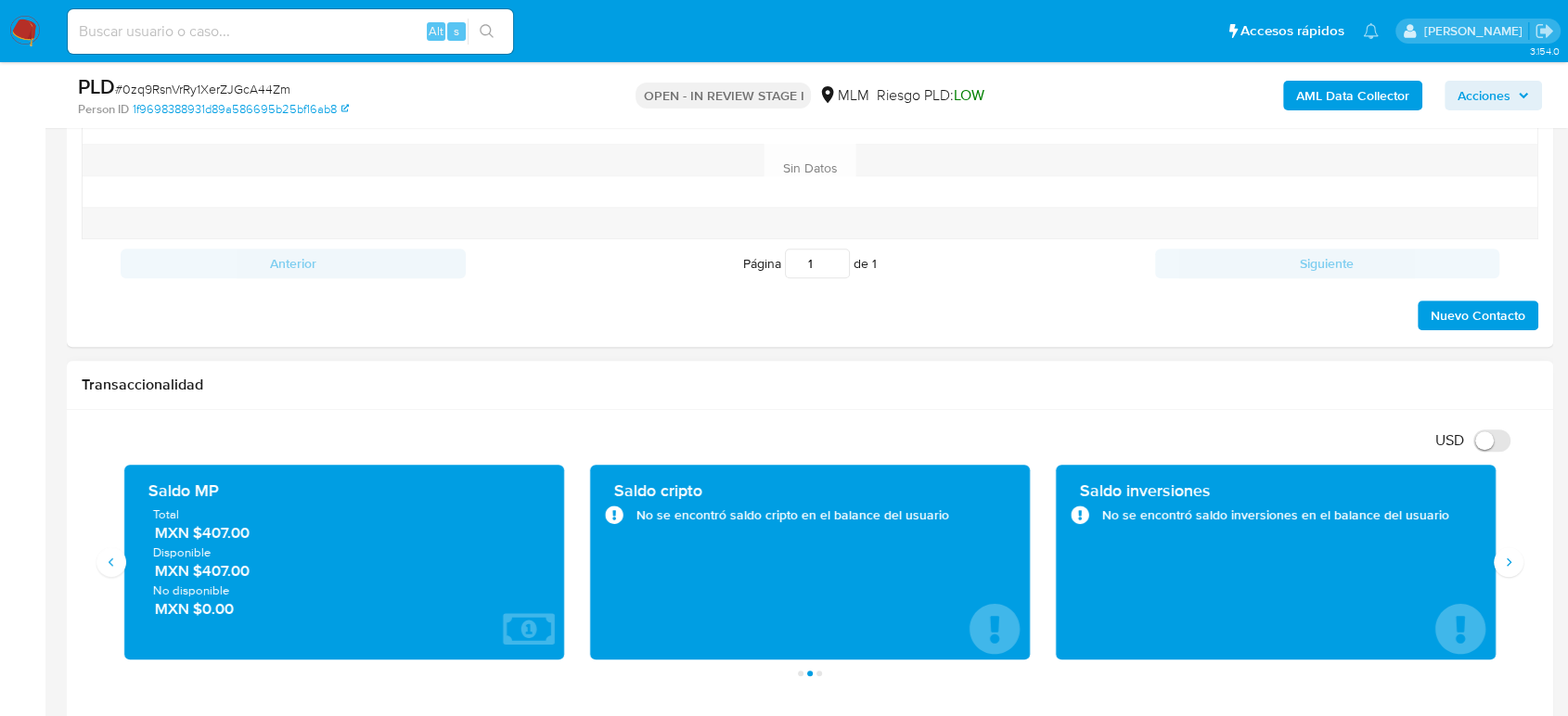
drag, startPoint x: 252, startPoint y: 530, endPoint x: 200, endPoint y: 533, distance: 52.1
click at [200, 533] on span "MXN $407.00" at bounding box center [345, 534] width 381 height 22
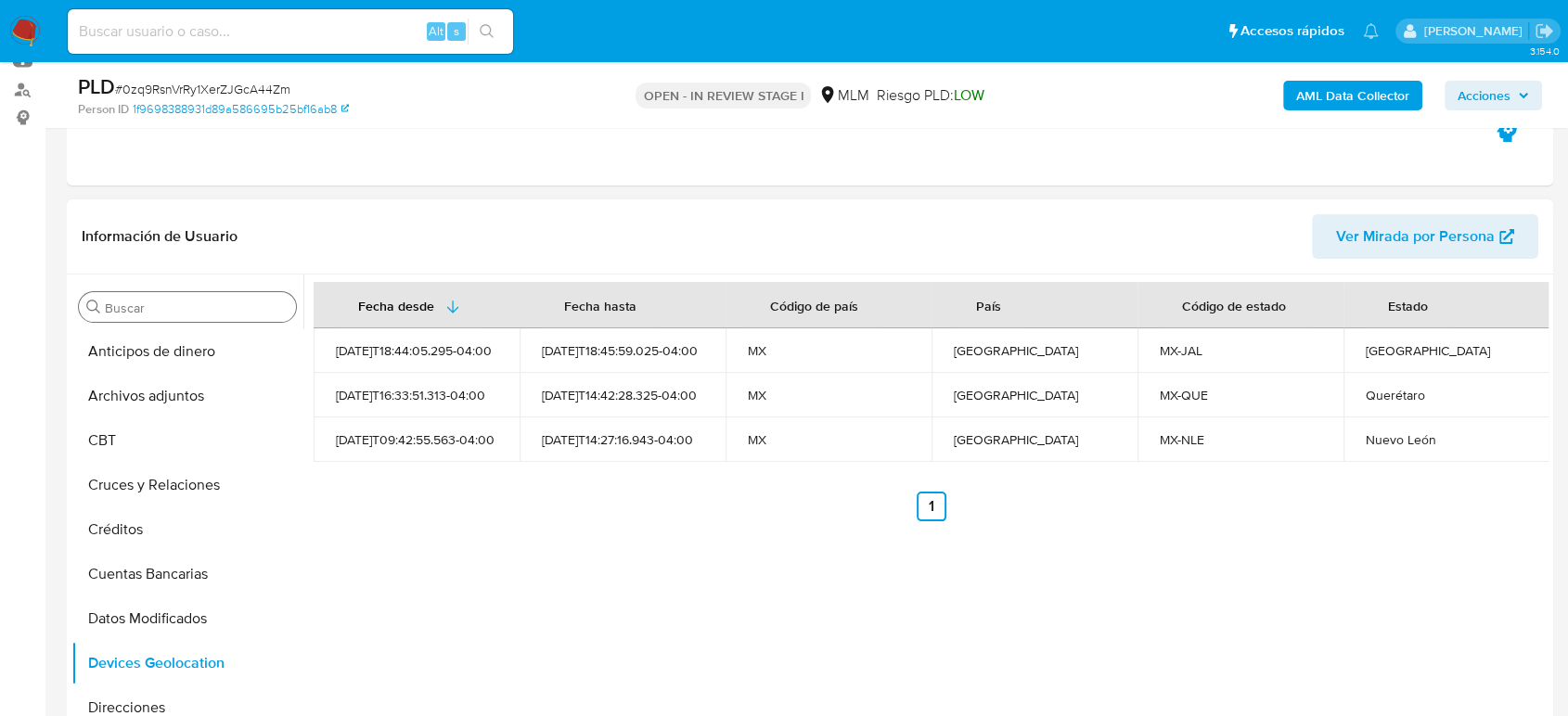
scroll to position [206, 0]
click at [181, 312] on input "Buscar" at bounding box center [196, 308] width 183 height 17
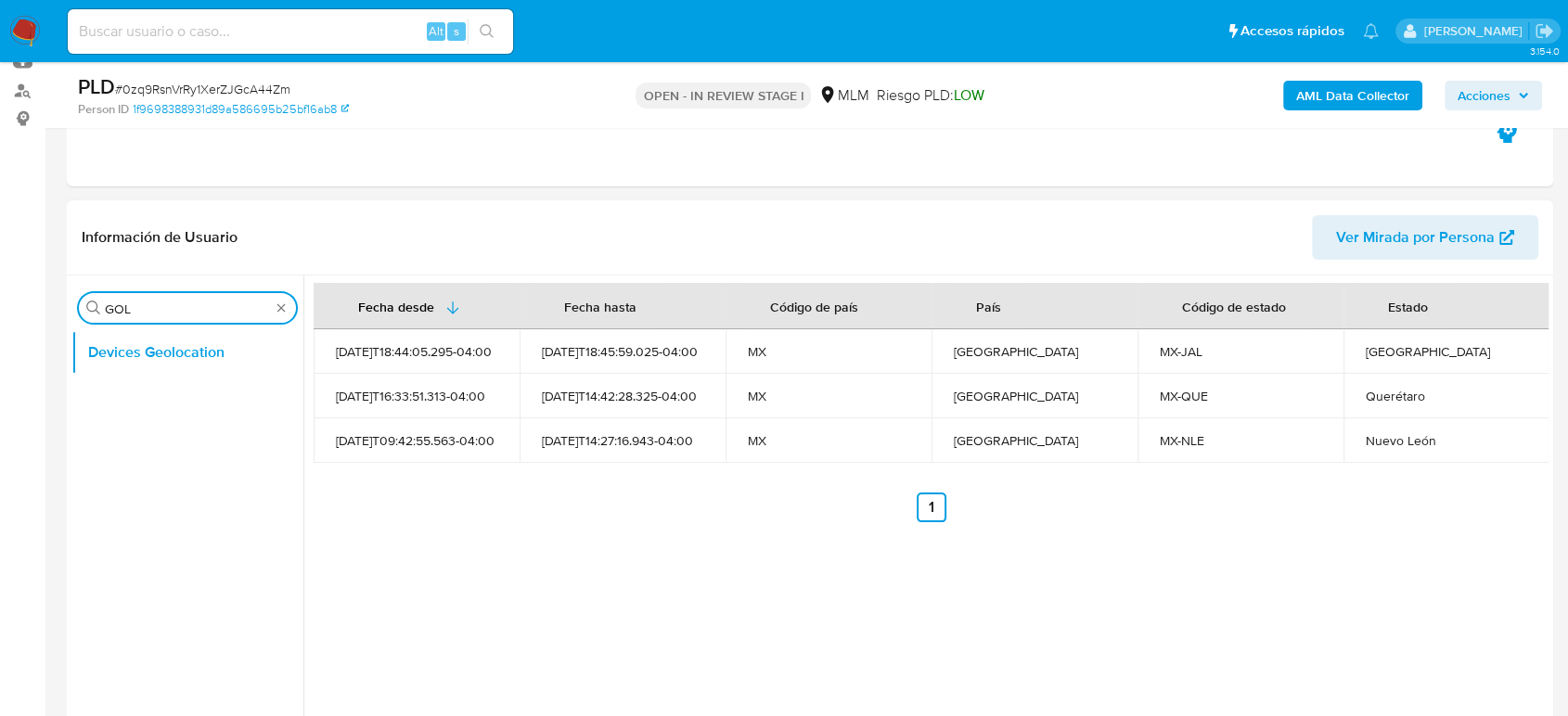
type input "GOL"
type input "CAS"
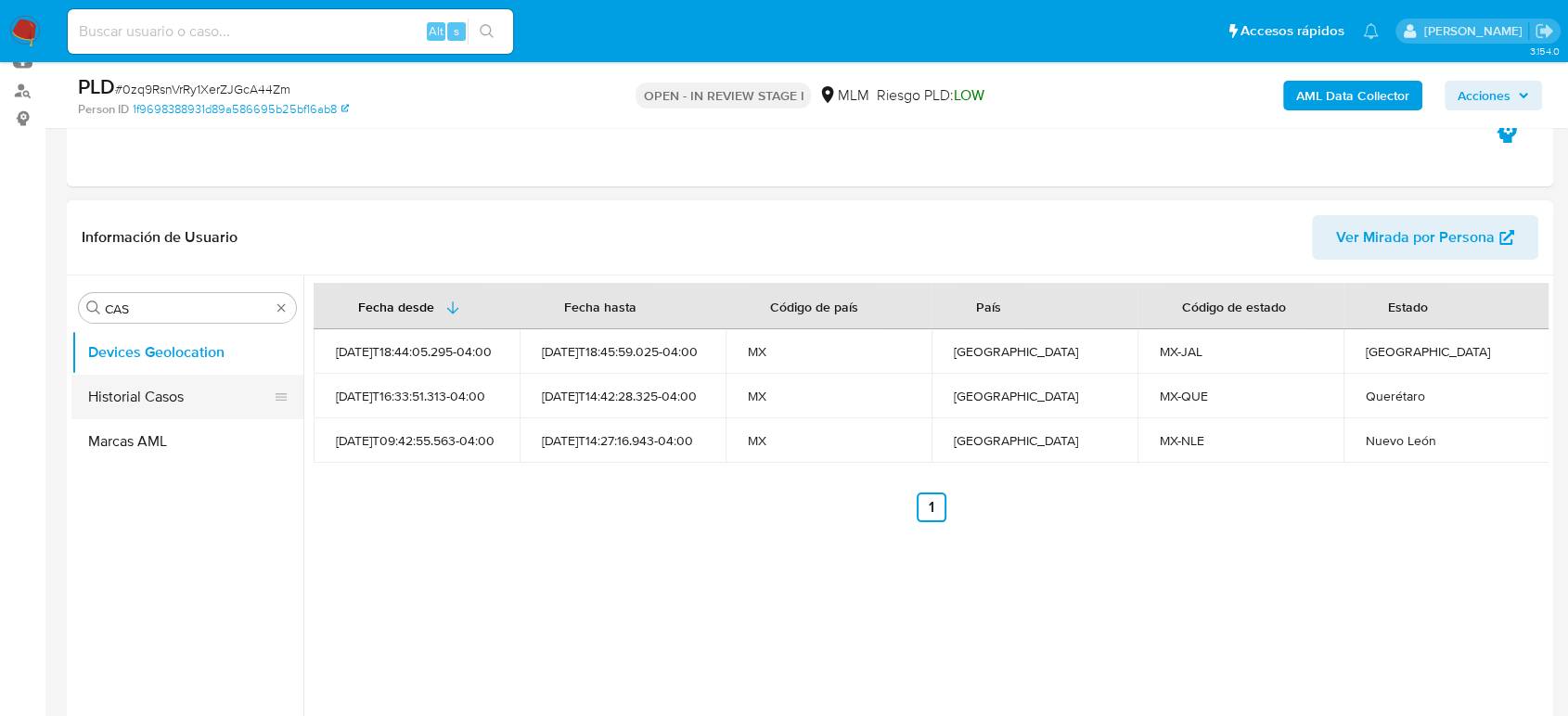
click at [198, 394] on button "Historial Casos" at bounding box center [180, 397] width 217 height 45
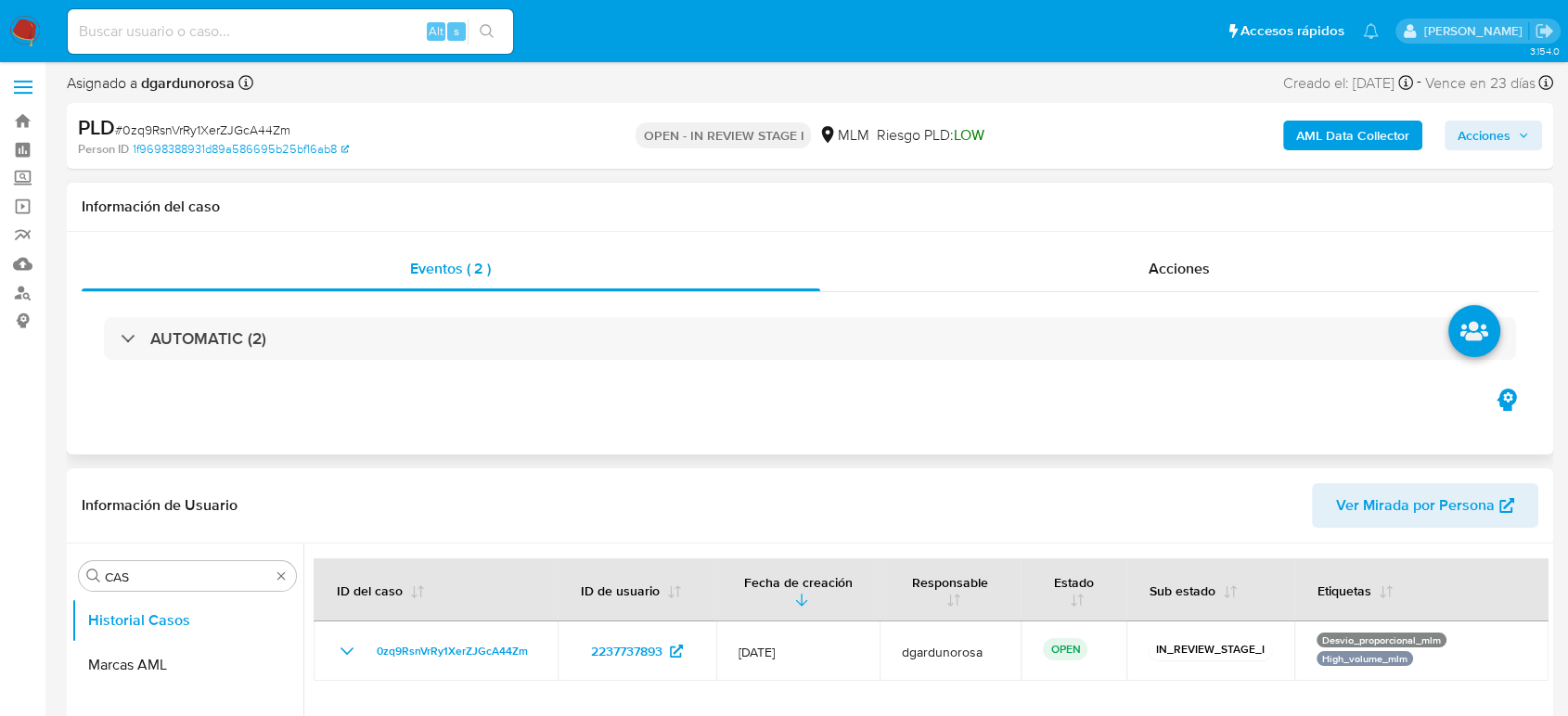
scroll to position [0, 0]
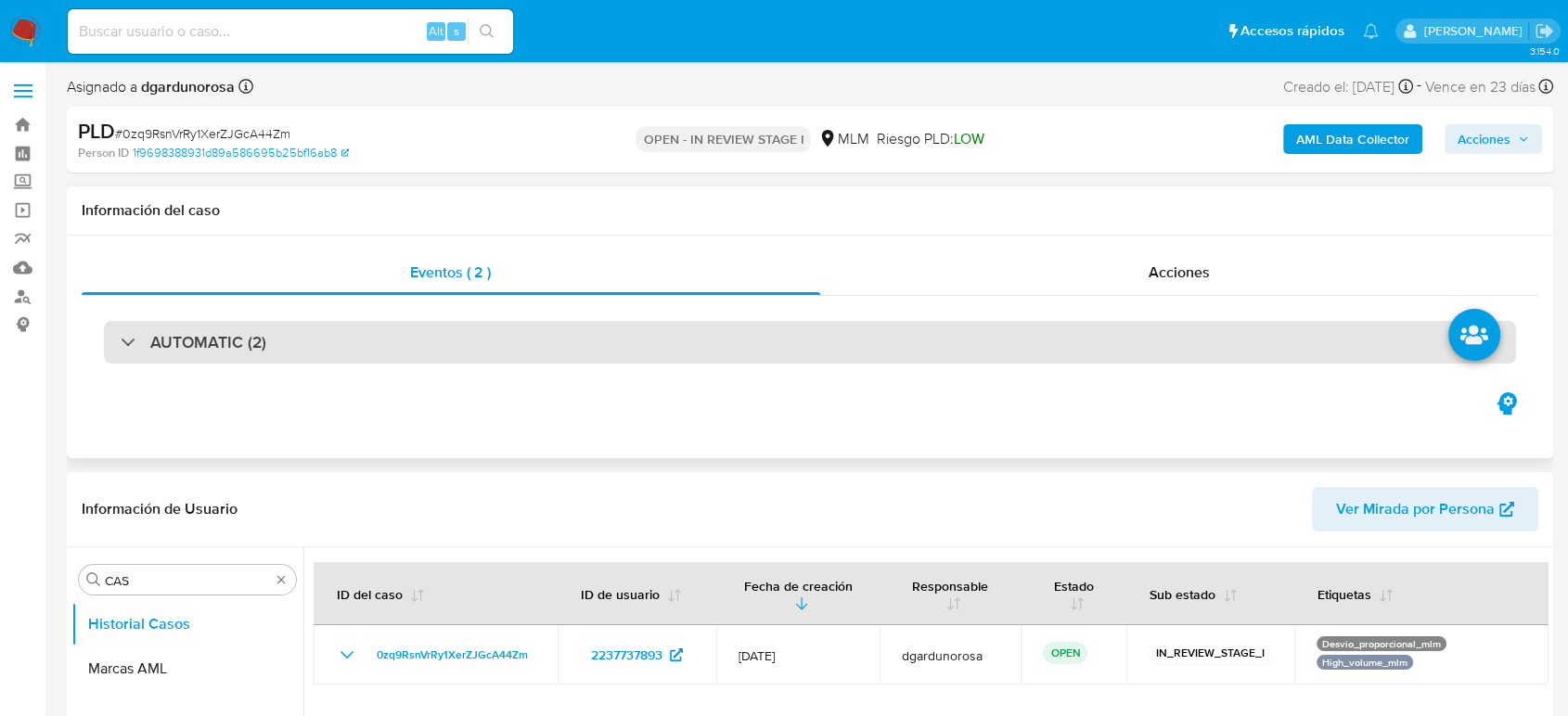
click at [413, 358] on div "AUTOMATIC (2)" at bounding box center [810, 342] width 1412 height 43
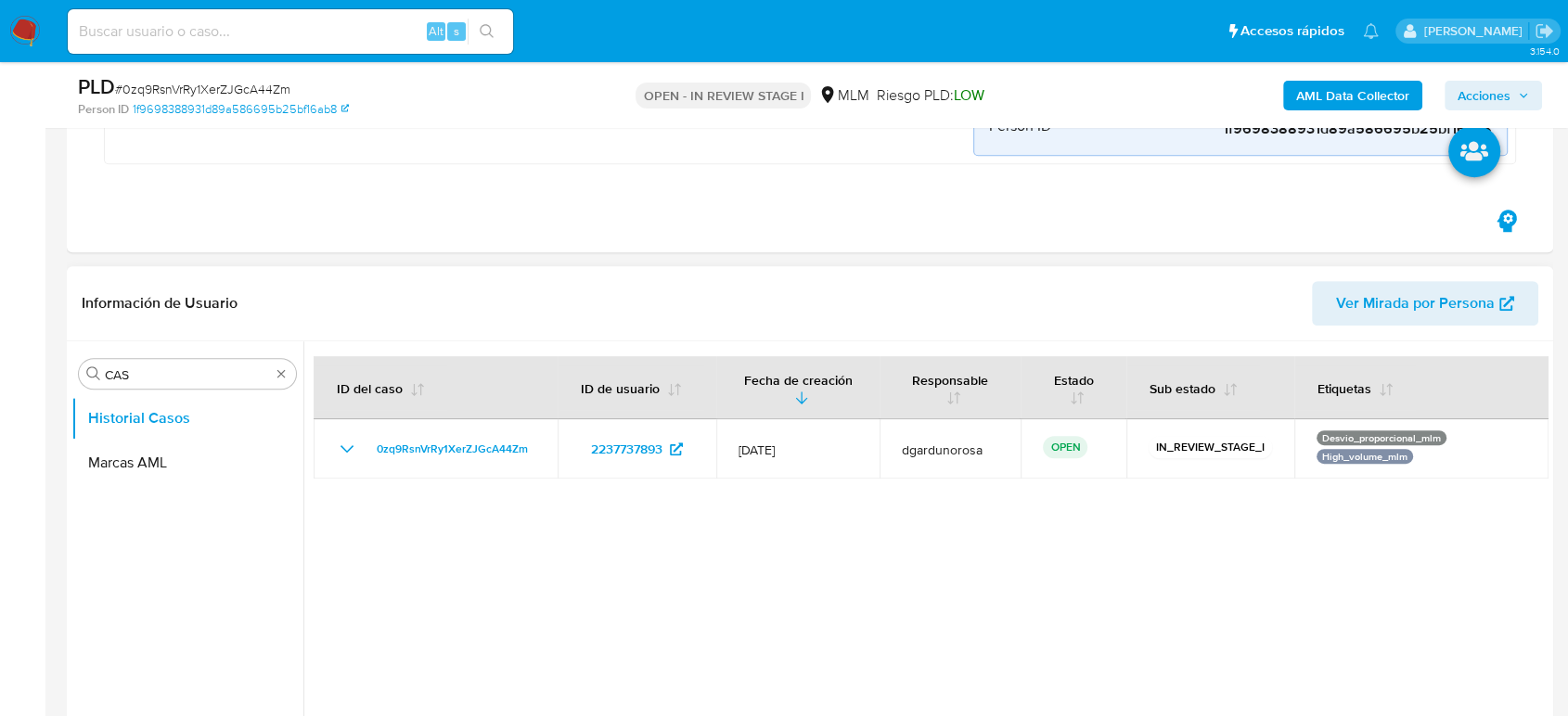
scroll to position [927, 0]
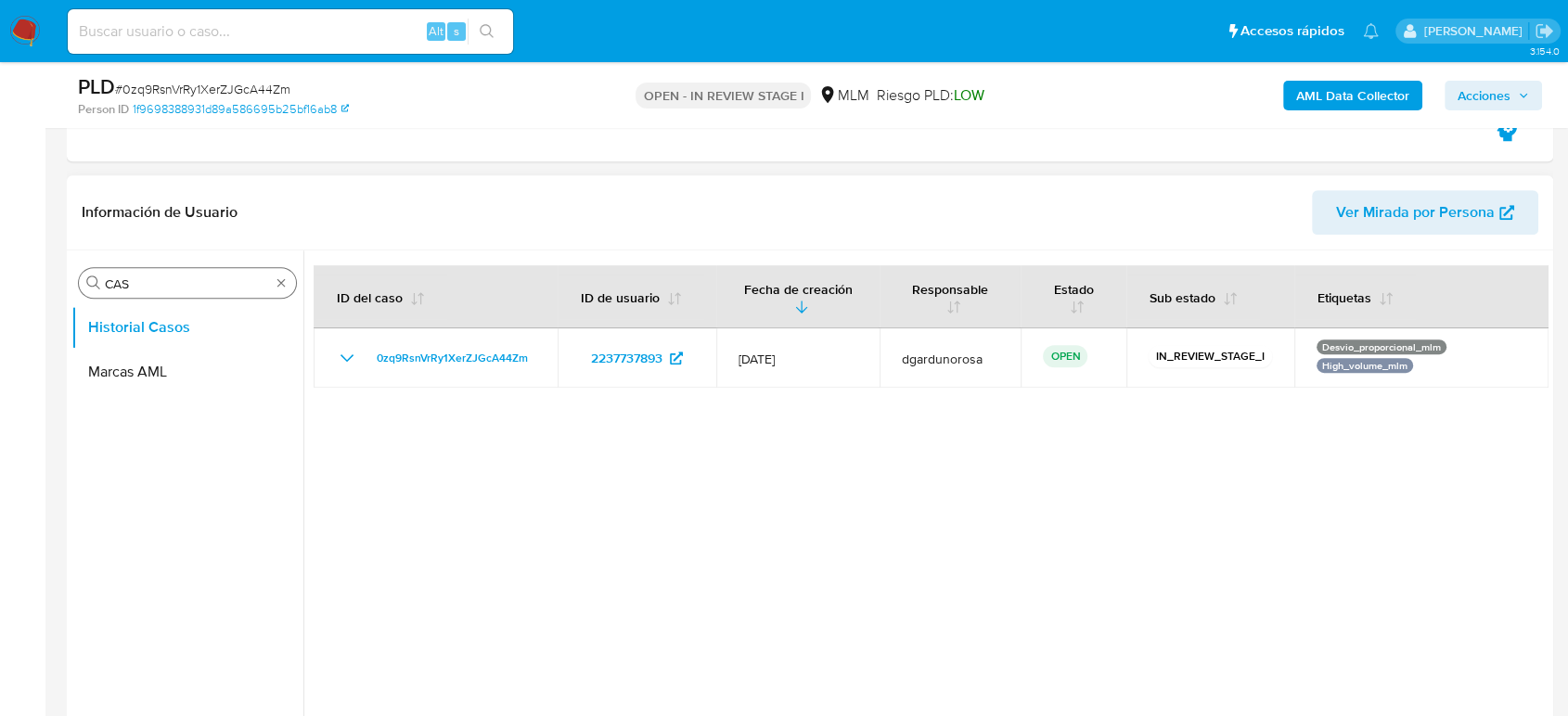
click at [285, 273] on div "Buscar CAS" at bounding box center [187, 283] width 217 height 30
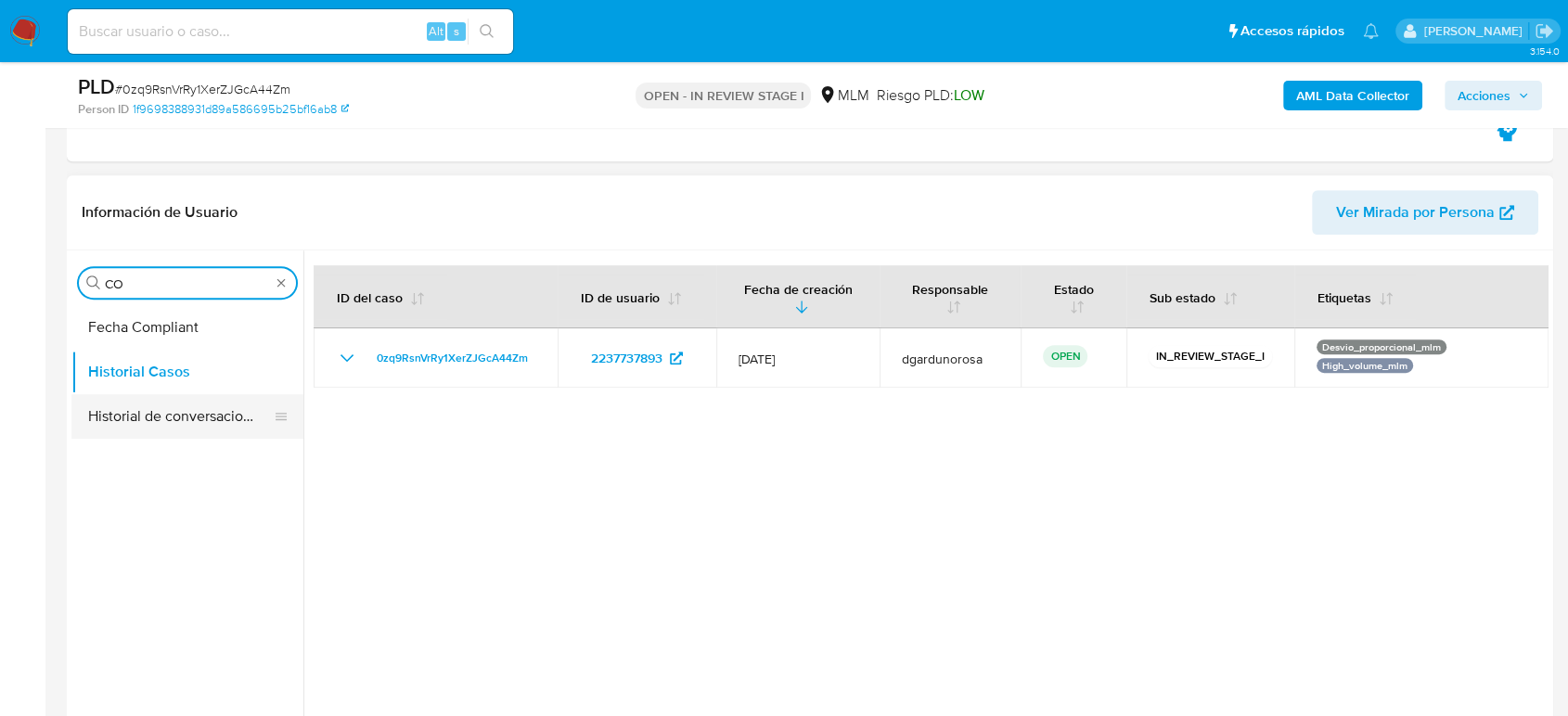
type input "CO"
click at [146, 406] on button "Historial de conversaciones" at bounding box center [180, 417] width 217 height 45
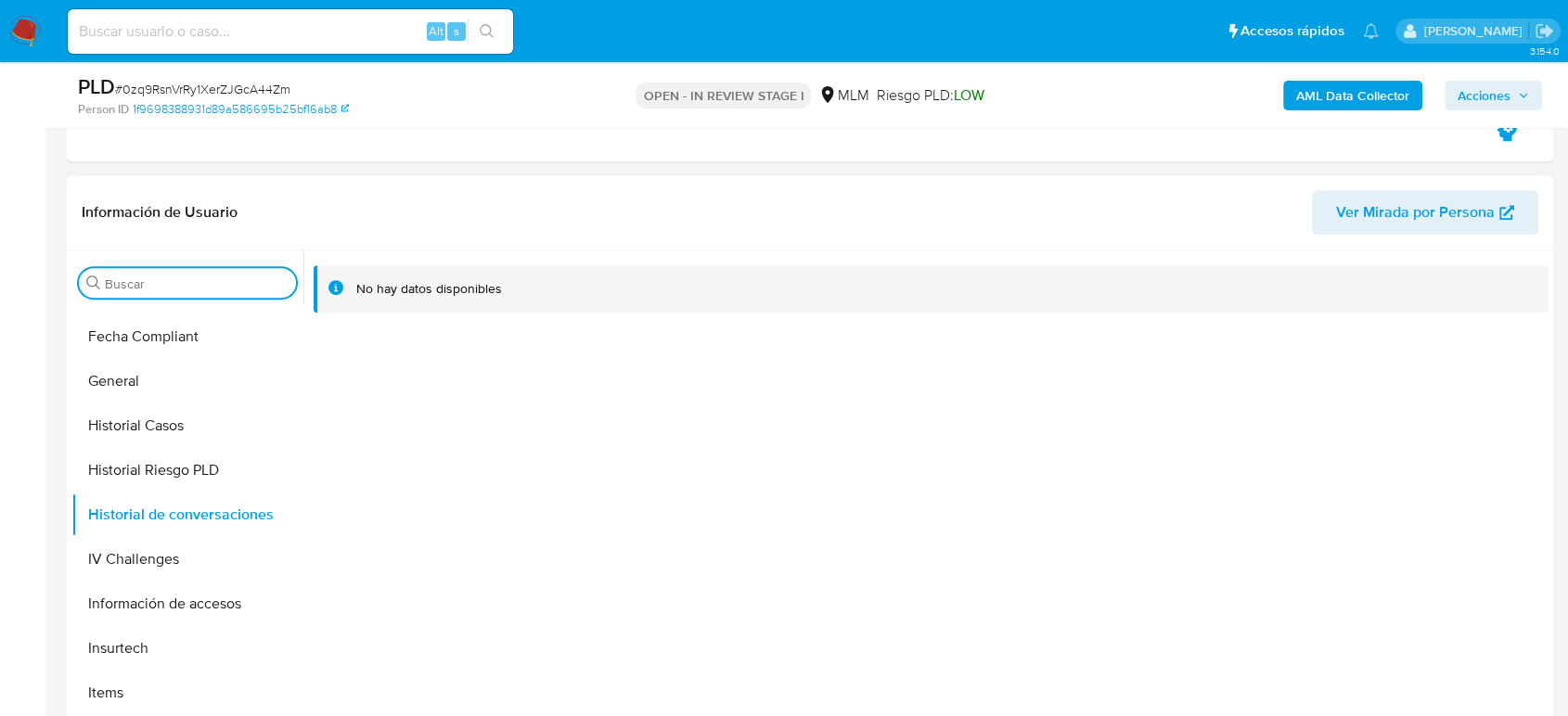
scroll to position [515, 0]
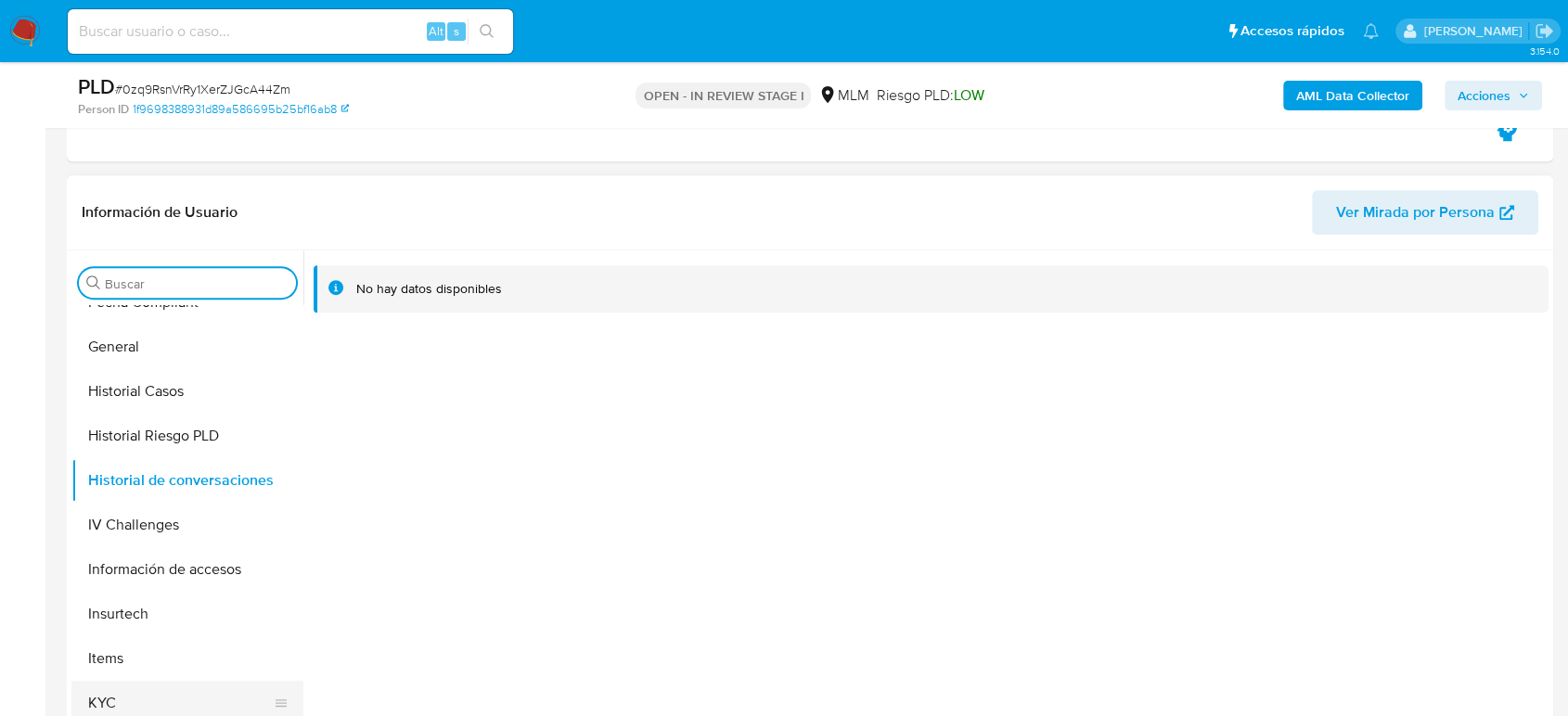
click at [114, 706] on button "KYC" at bounding box center [180, 703] width 217 height 45
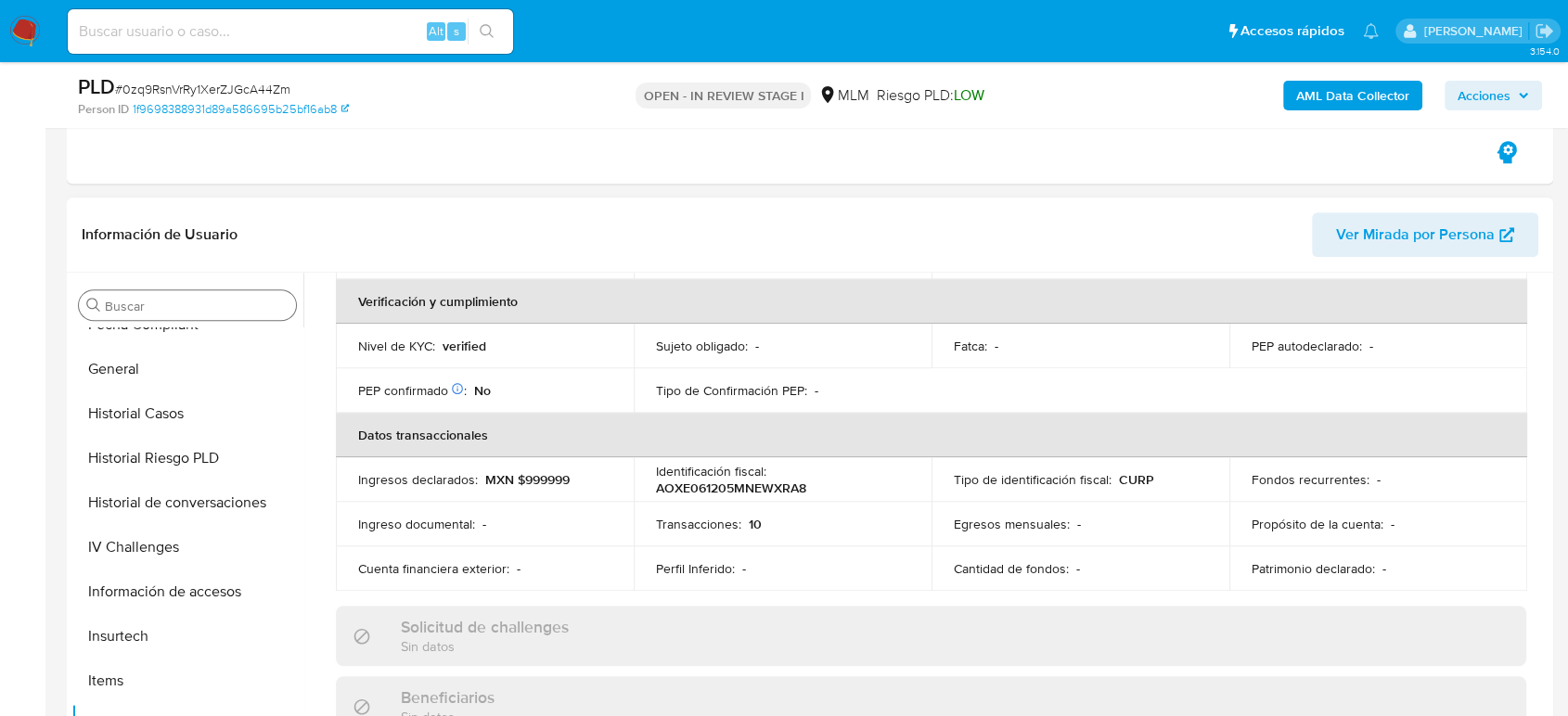
scroll to position [237, 0]
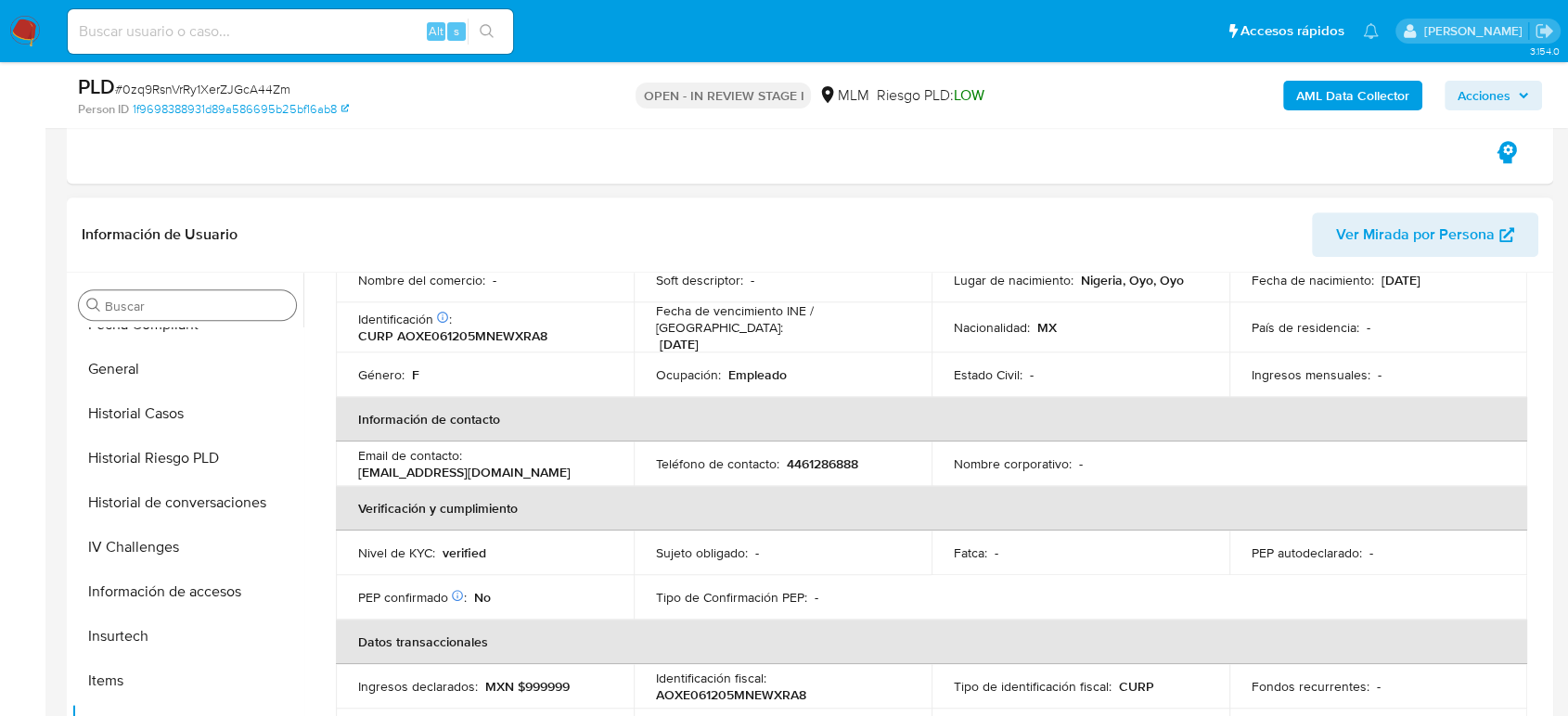
click at [811, 456] on p "4461286888" at bounding box center [822, 463] width 71 height 17
copy p "4461286888"
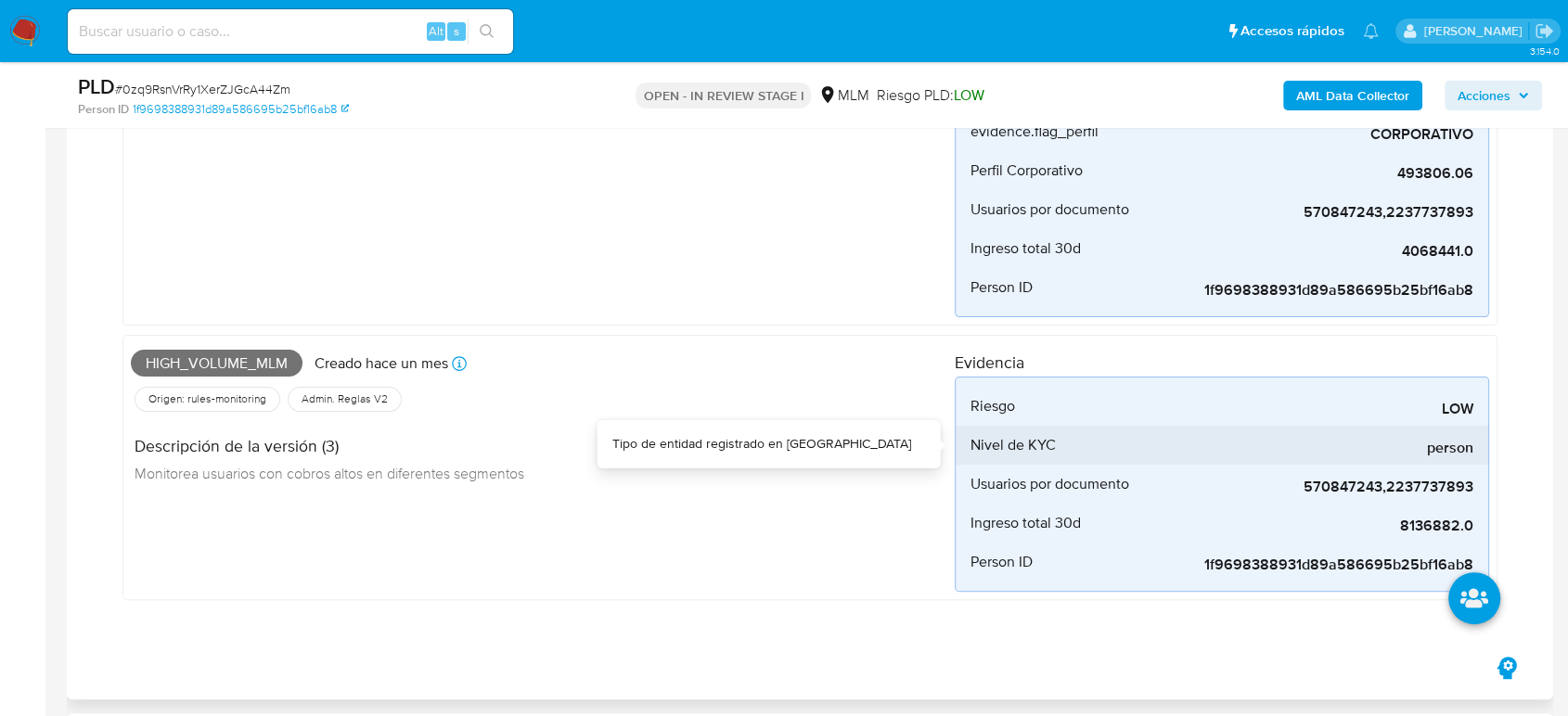
scroll to position [308, 0]
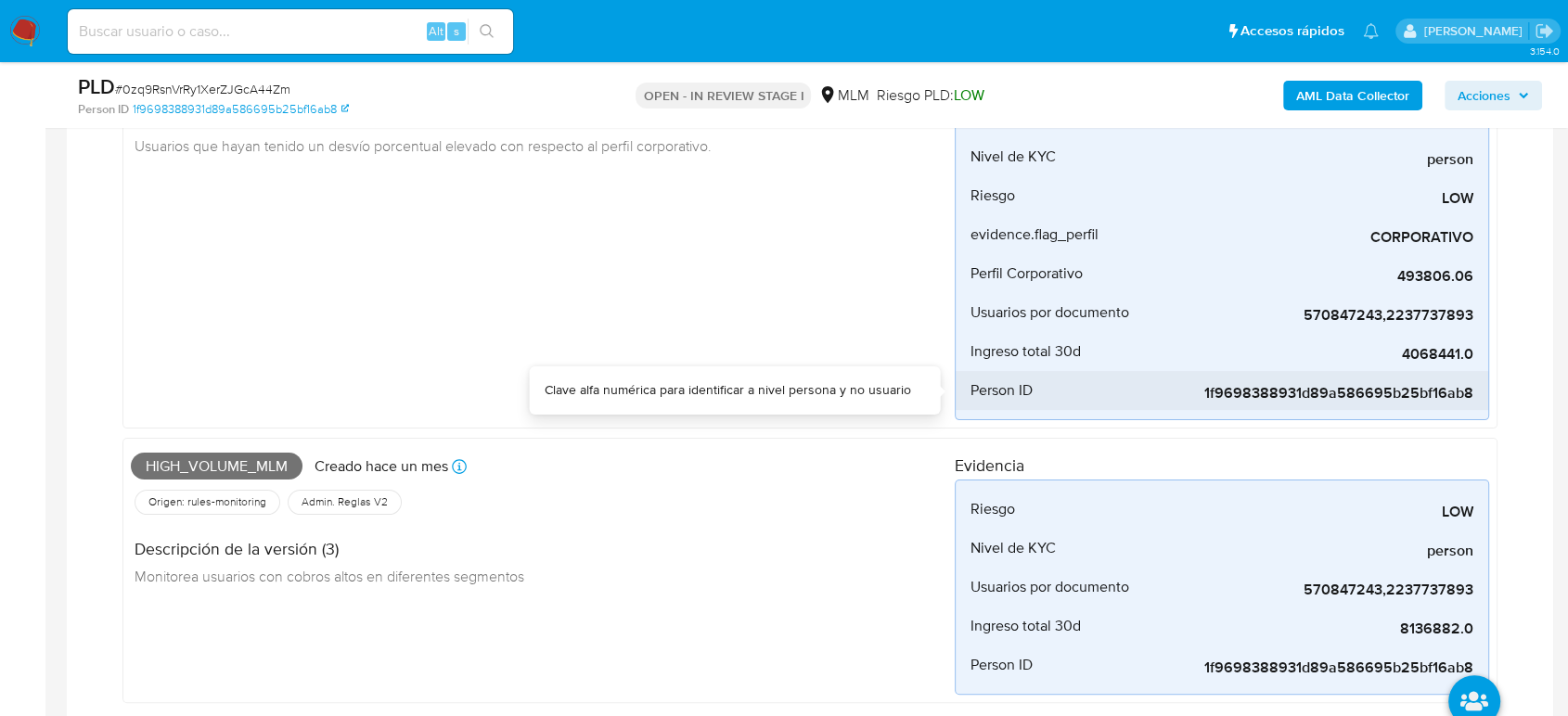
click at [1350, 399] on span "1f9698388931d89a586695b25bf16ab8" at bounding box center [1334, 393] width 279 height 19
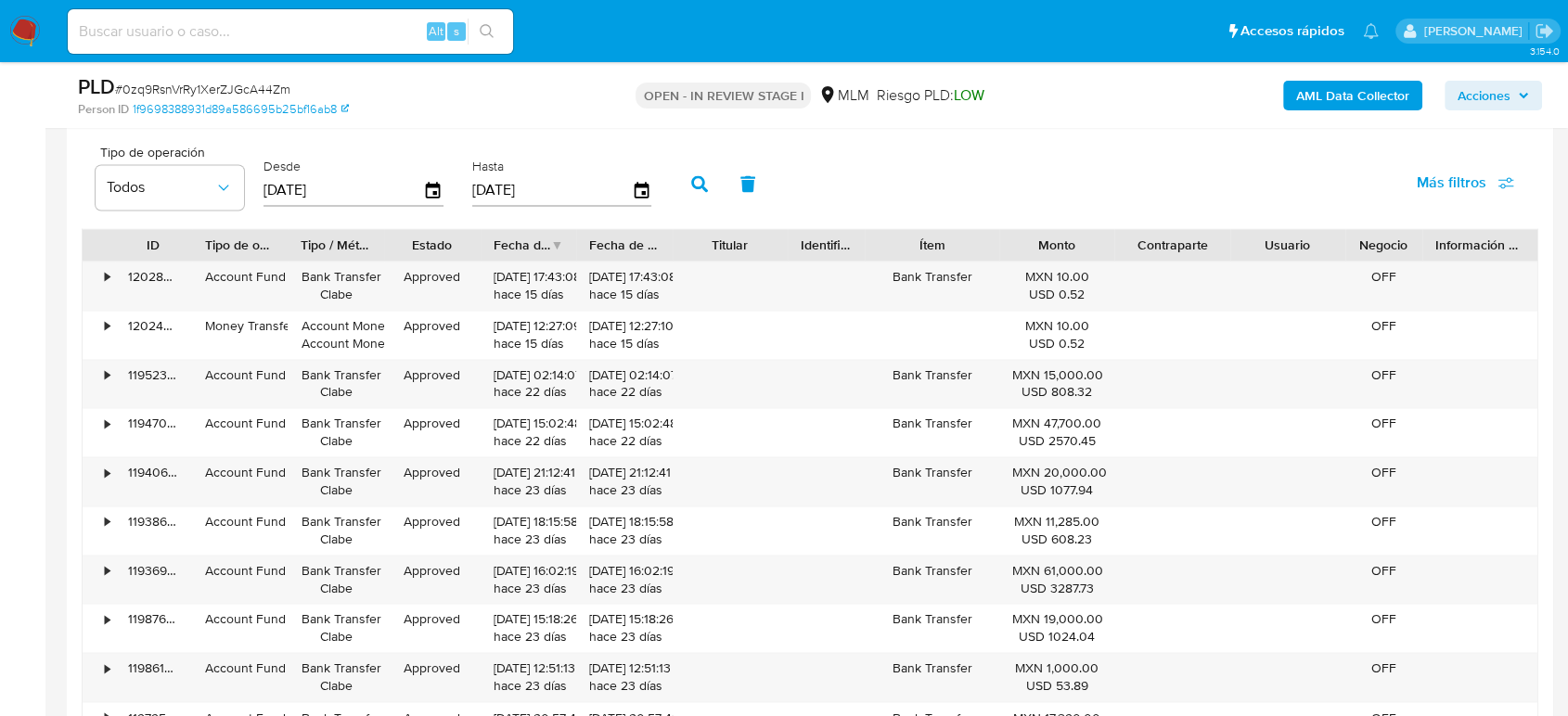
scroll to position [2783, 0]
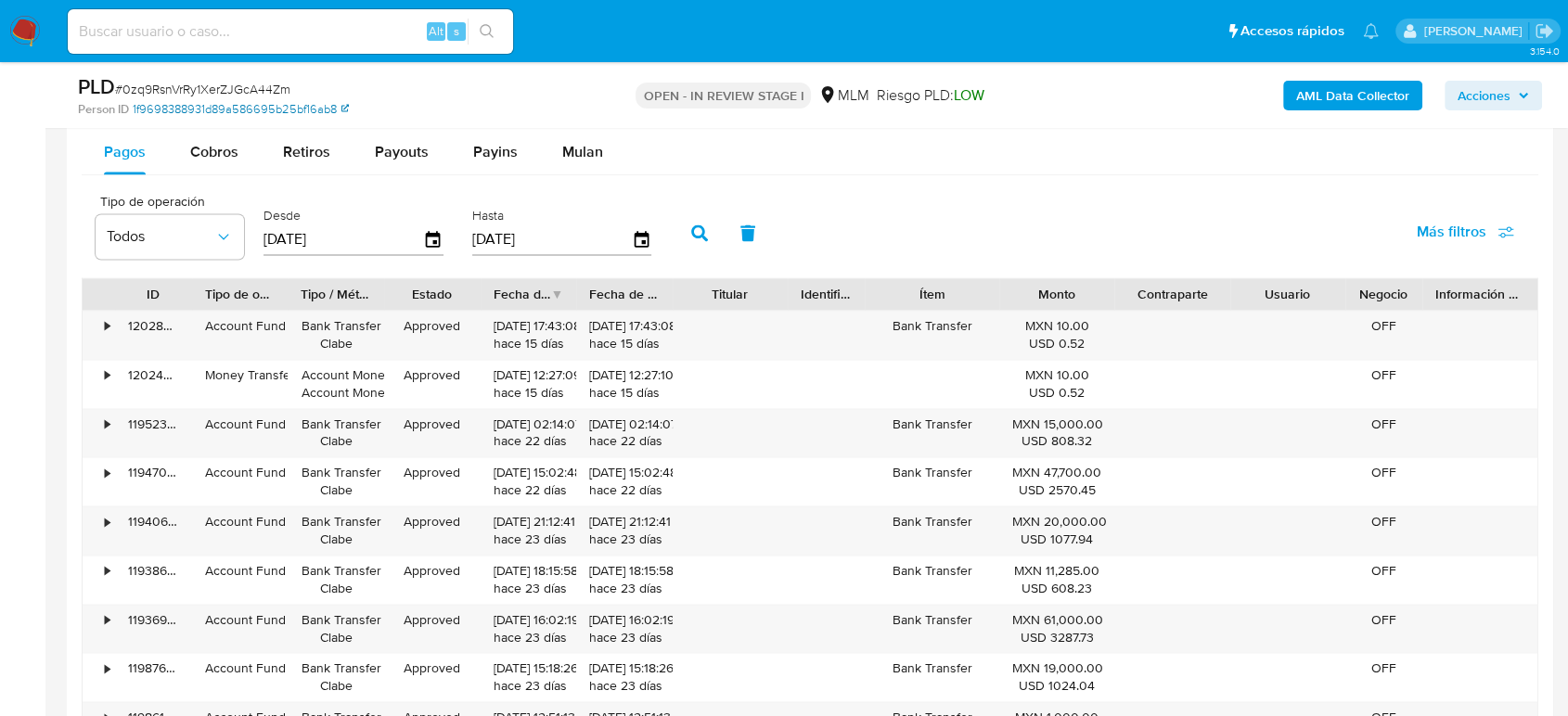
click at [180, 105] on link "1f9698388931d89a586695b25bf16ab8" at bounding box center [241, 109] width 216 height 17
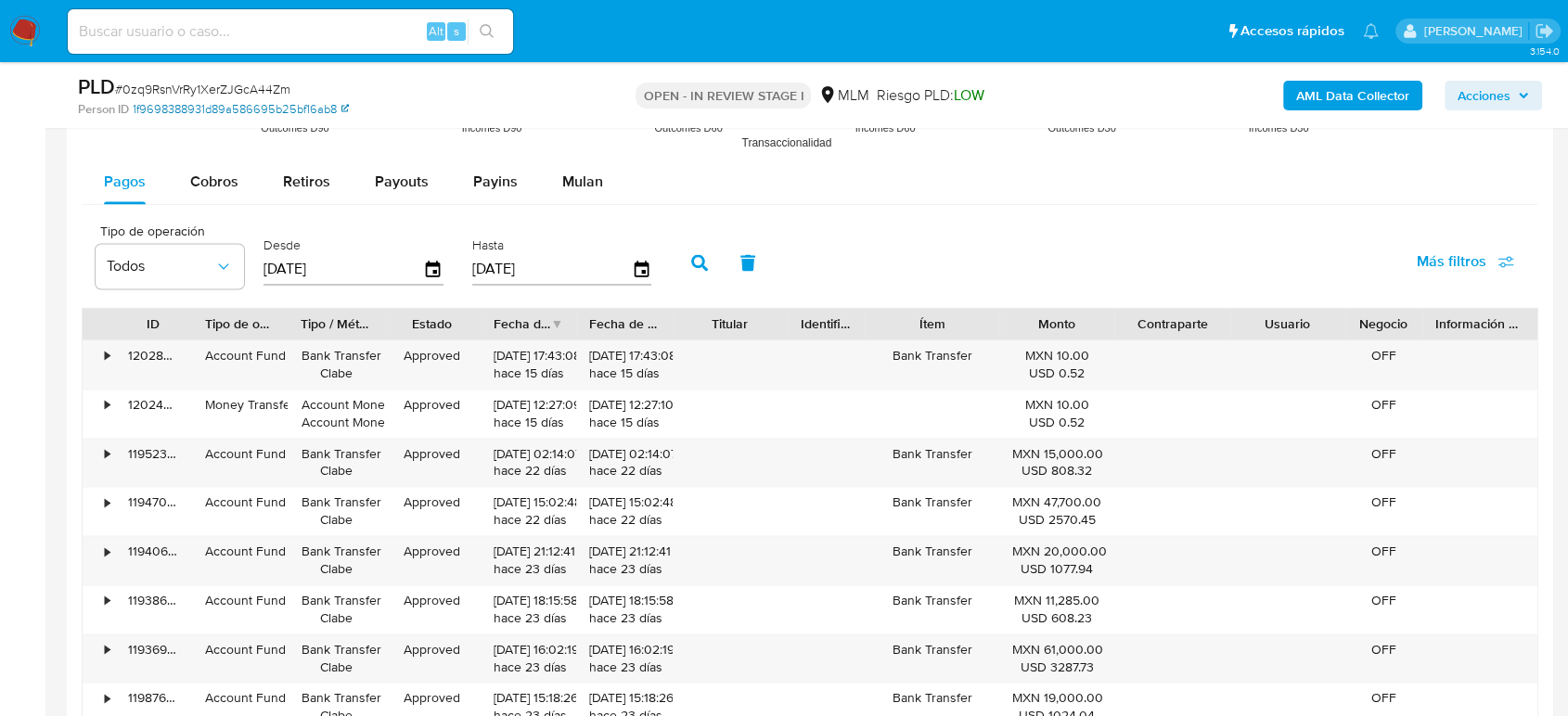
scroll to position [2576, 0]
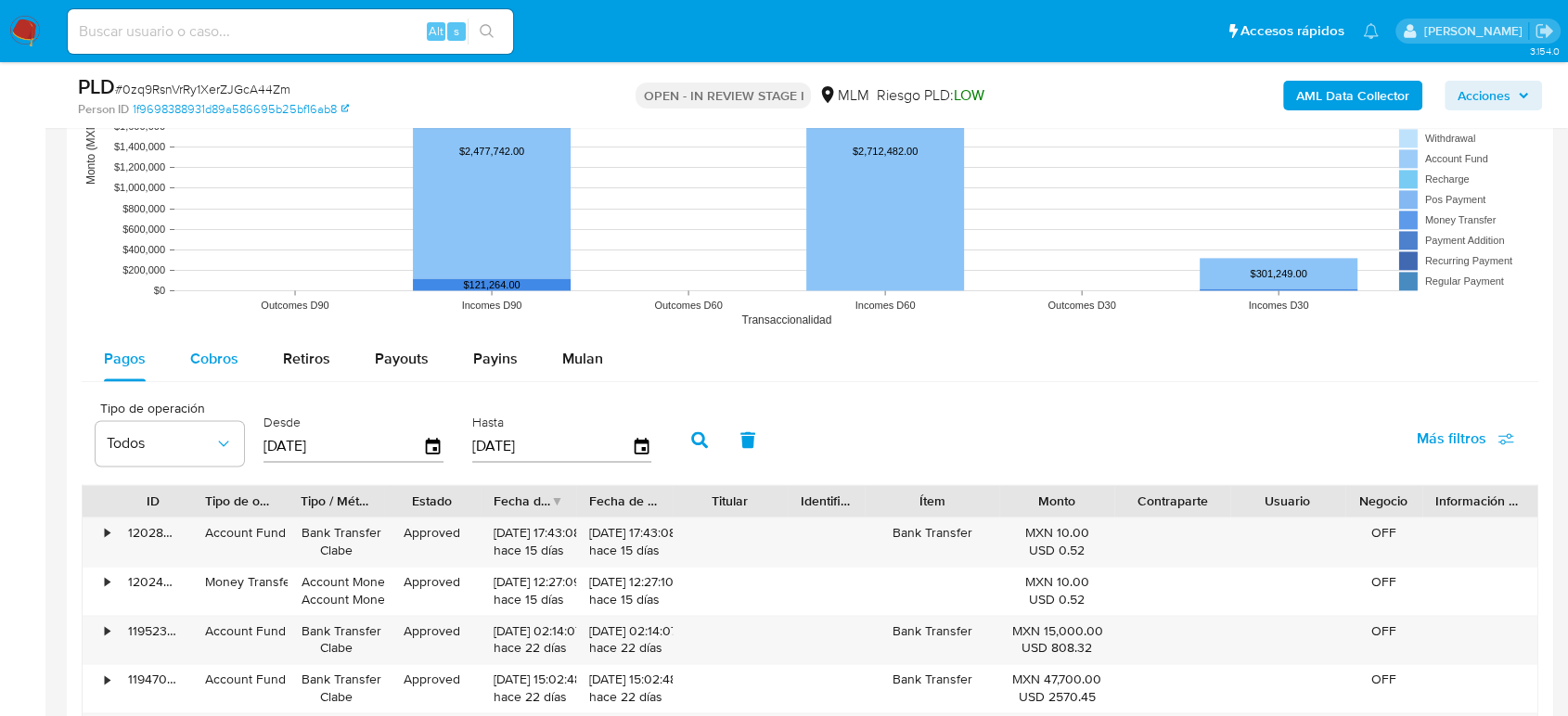
click at [219, 355] on span "Cobros" at bounding box center [214, 359] width 49 height 22
select select "10"
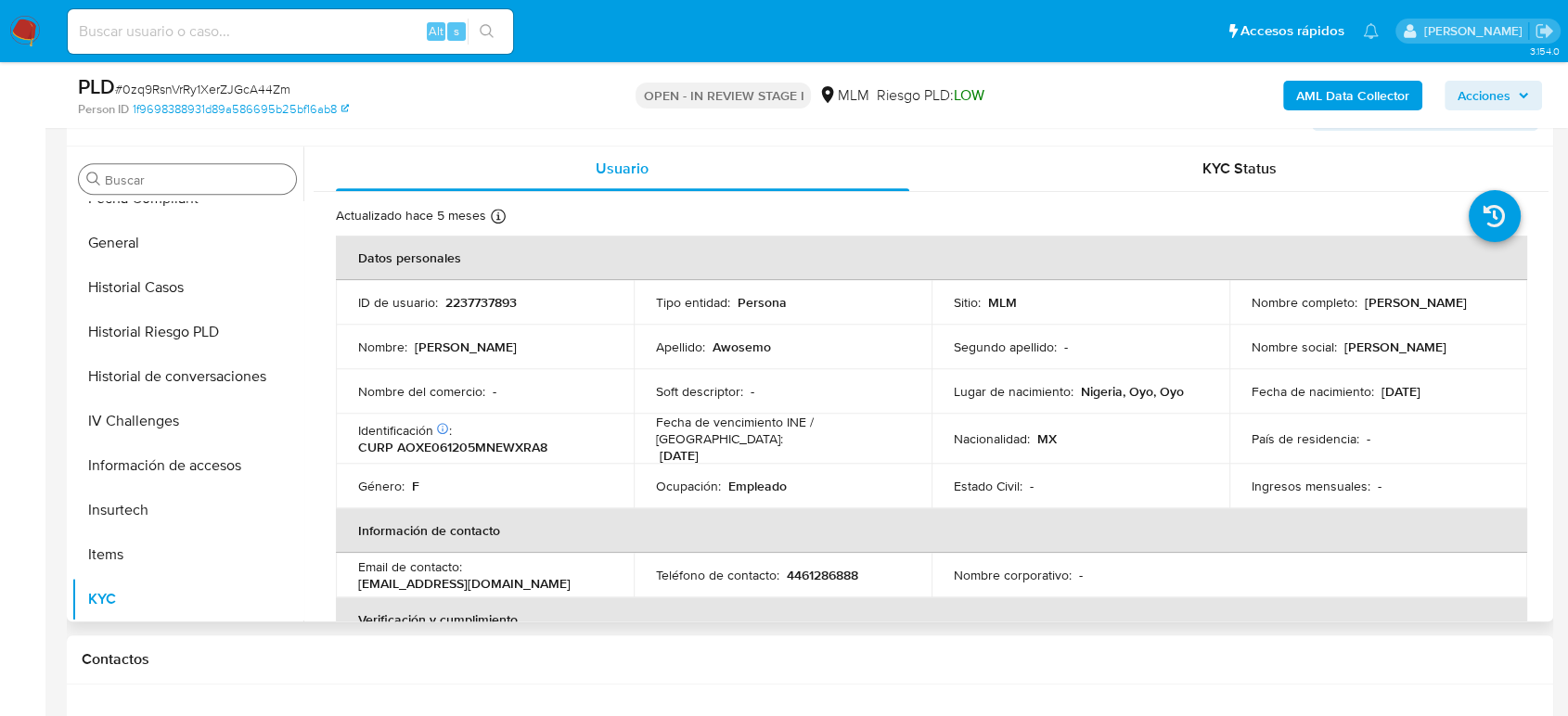
scroll to position [1030, 0]
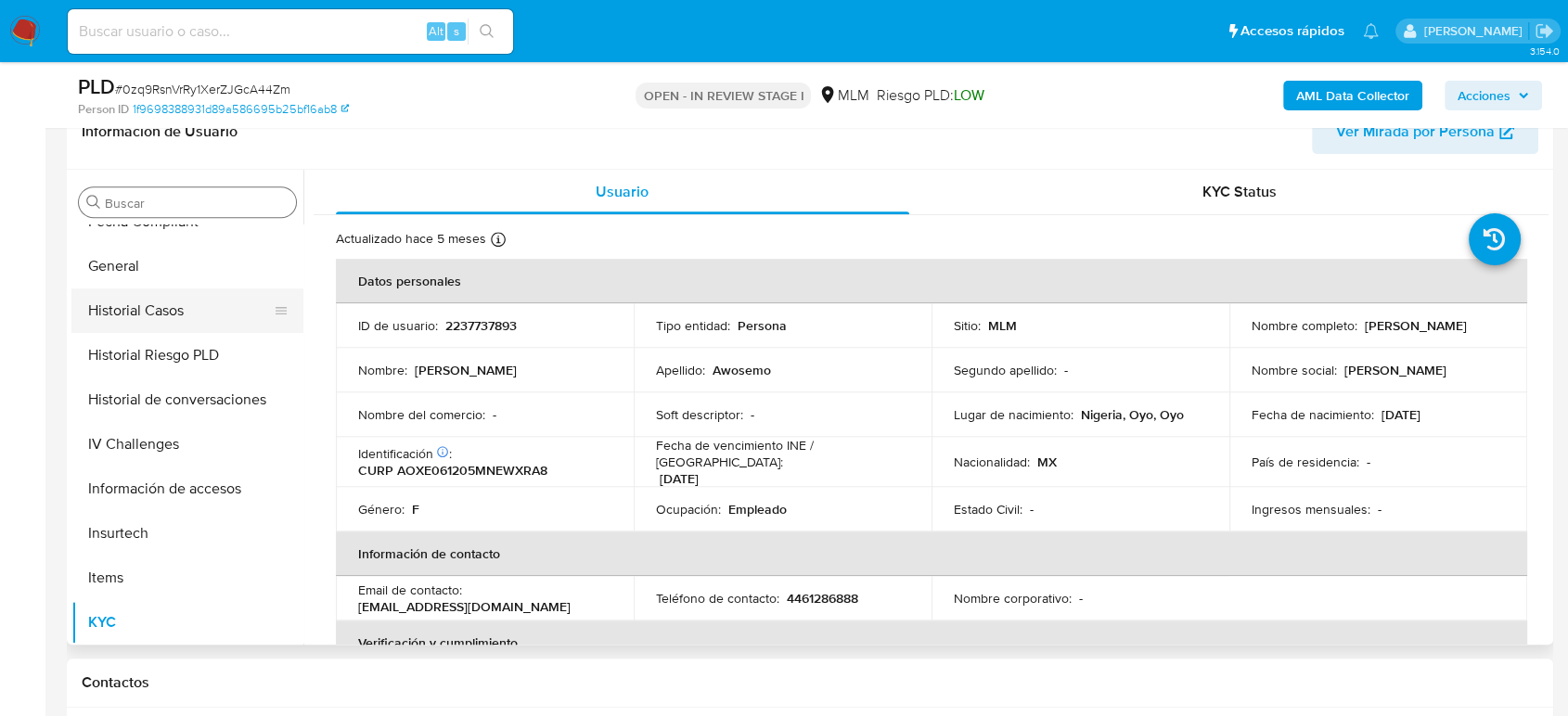
click at [151, 309] on button "Historial Casos" at bounding box center [180, 310] width 217 height 45
